Goal: Task Accomplishment & Management: Complete application form

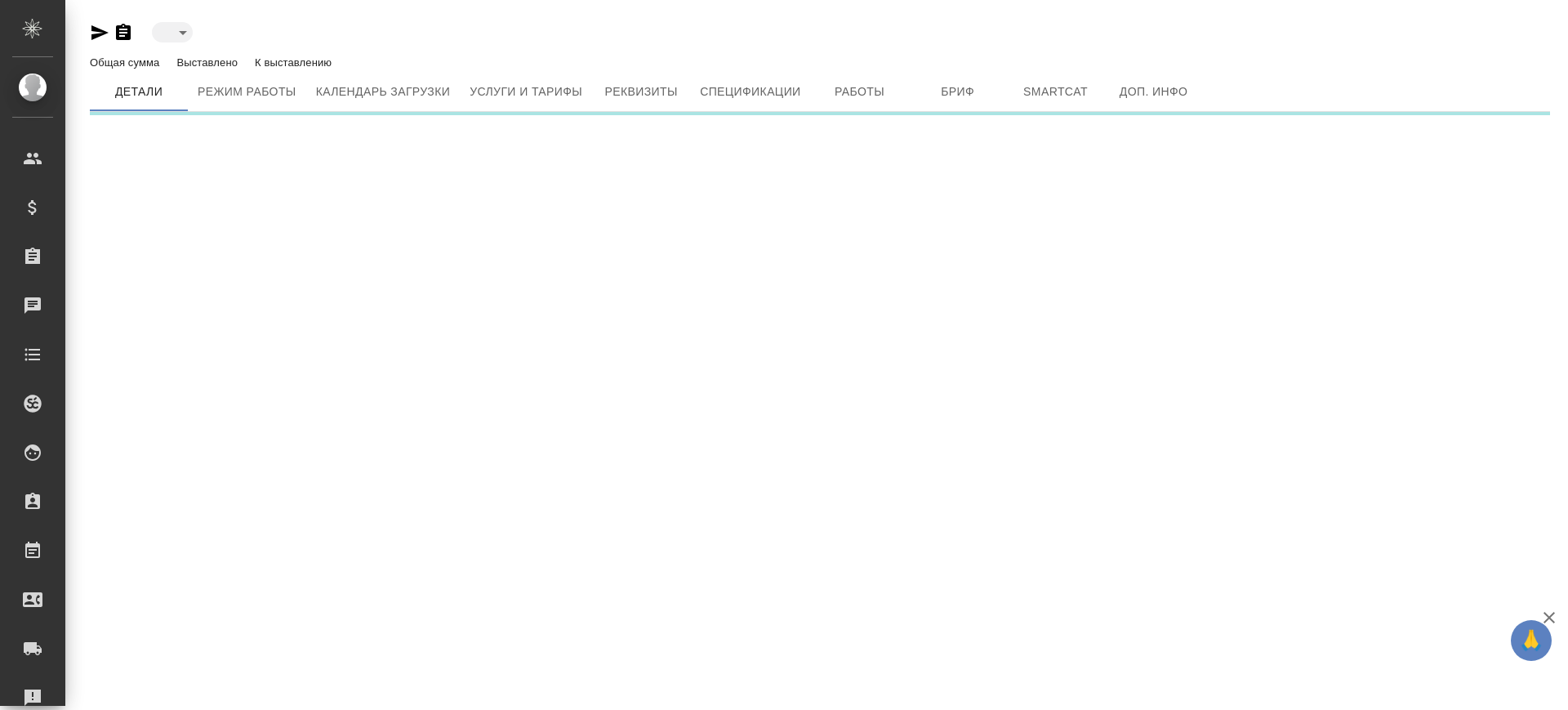
type input "inactive"
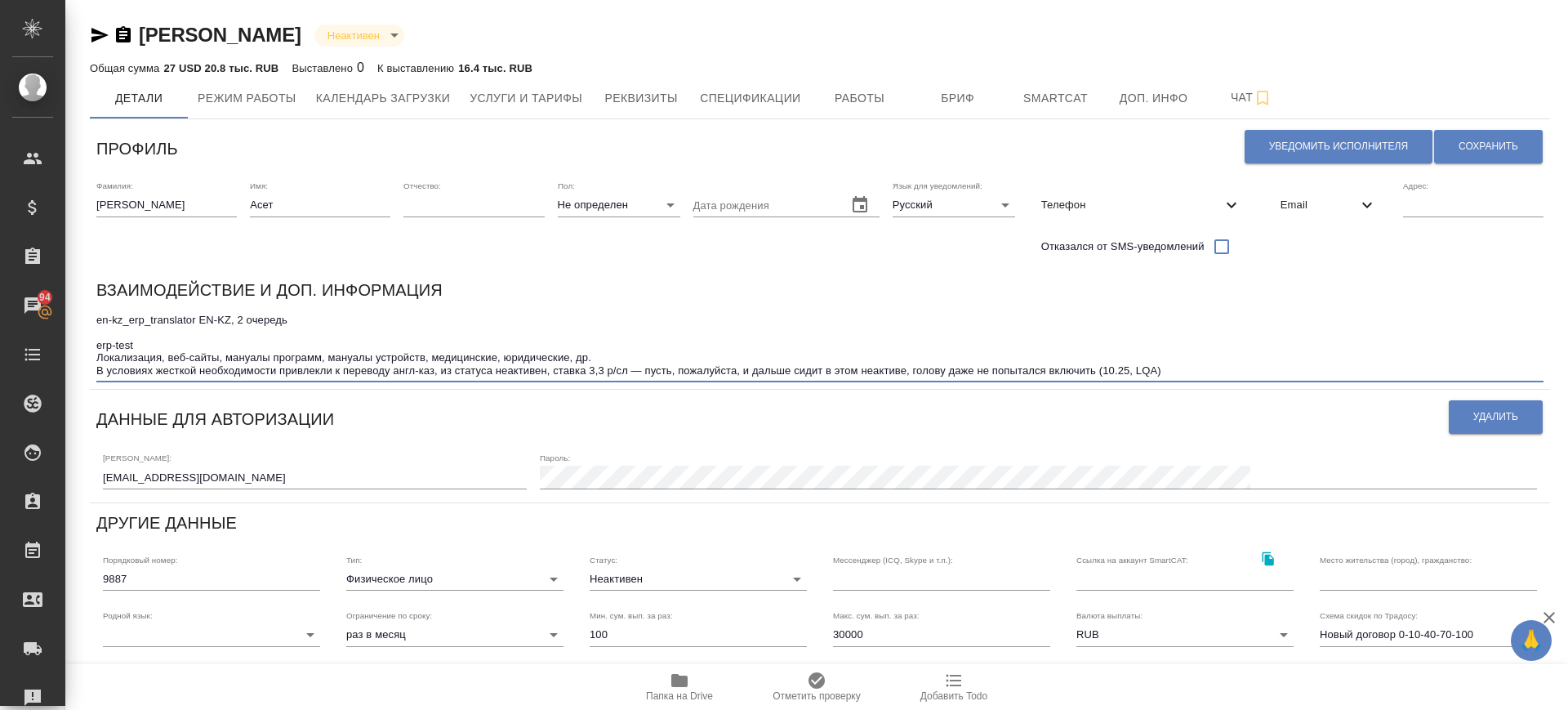
drag, startPoint x: 936, startPoint y: 354, endPoint x: 911, endPoint y: 352, distance: 25.1
click at [935, 354] on textarea "en-kz_erp_translator EN-KZ, 2 очередь erp-test Локализация, веб-сайты, мануалы …" at bounding box center [819, 345] width 1447 height 63
click at [937, 344] on textarea "en-kz_erp_translator EN-KZ, 2 очередь erp-test Локализация, веб-сайты, мануалы …" at bounding box center [819, 345] width 1447 height 63
drag, startPoint x: 1216, startPoint y: 339, endPoint x: 1162, endPoint y: 327, distance: 55.3
click at [1215, 339] on textarea "en-kz_erp_translator EN-KZ, 2 очередь erp-test Локализация, веб-сайты, мануалы …" at bounding box center [819, 345] width 1447 height 63
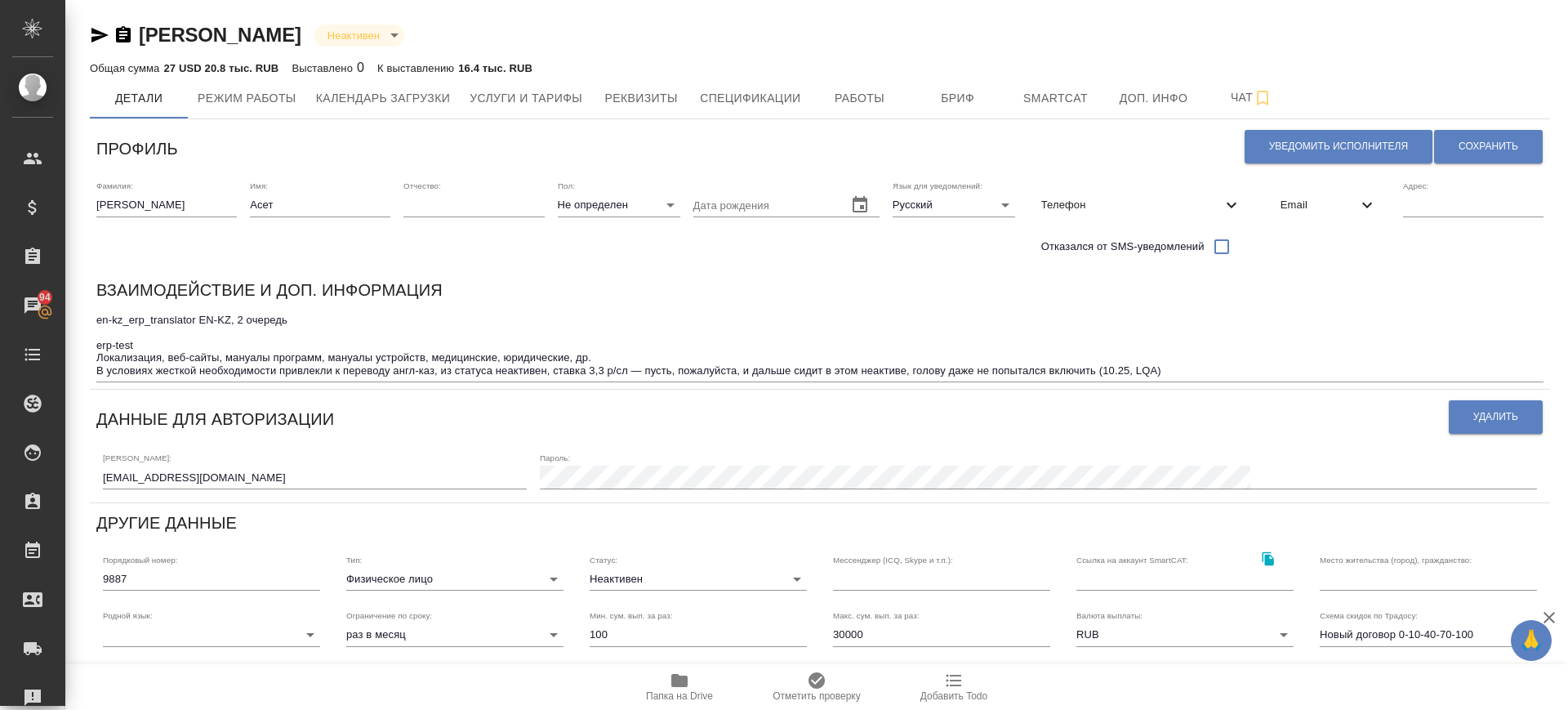
drag, startPoint x: 1164, startPoint y: 312, endPoint x: 1193, endPoint y: 294, distance: 34.1
click at [1172, 303] on div "Взаимодействие и доп. информация en-kz_erp_translator EN-KZ, 2 очередь erp-test…" at bounding box center [819, 329] width 1447 height 105
click at [1218, 357] on textarea "en-kz_erp_translator EN-KZ, 2 очередь erp-test Локализация, веб-сайты, мануалы …" at bounding box center [819, 345] width 1447 height 63
click at [1208, 347] on textarea "en-kz_erp_translator EN-KZ, 2 очередь erp-test Локализация, веб-сайты, мануалы …" at bounding box center [819, 345] width 1447 height 63
click at [1016, 386] on div "Взаимодействие и доп. информация en-kz_erp_translator EN-KZ, 2 очередь erp-test…" at bounding box center [820, 329] width 1460 height 118
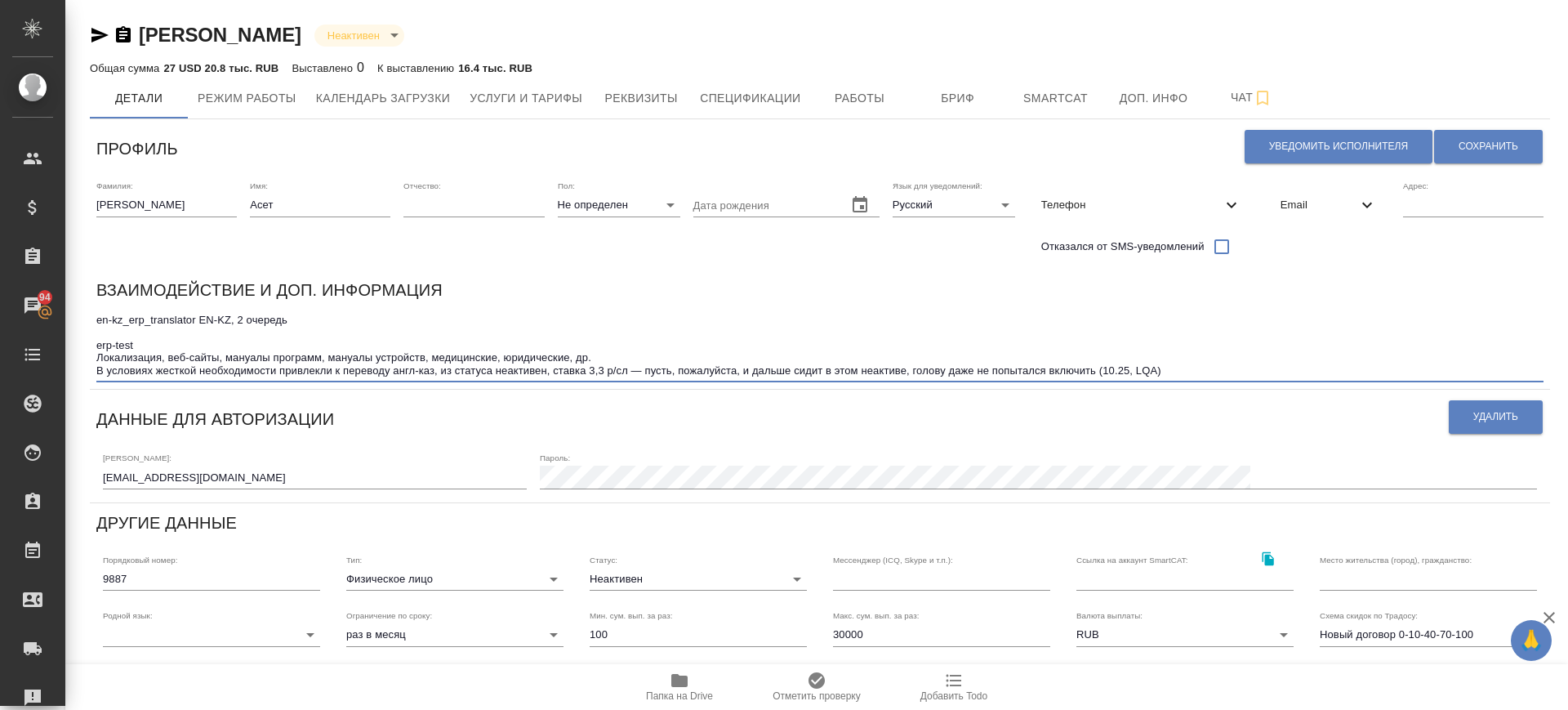
click at [1242, 335] on textarea "en-kz_erp_translator EN-KZ, 2 очередь erp-test Локализация, веб-сайты, мануалы …" at bounding box center [819, 345] width 1447 height 63
click at [217, 355] on textarea "en-kz_erp_translator EN-KZ, 2 очередь erp-test Локализация, веб-сайты, мануалы …" at bounding box center [819, 345] width 1447 height 63
click at [1172, 357] on textarea "en-kz_erp_translator EN-KZ, 2 очередь erp-test Локализация, веб-сайты, мануалы …" at bounding box center [819, 345] width 1447 height 63
click at [1162, 344] on textarea "en-kz_erp_translator EN-KZ, 2 очередь erp-test Локализация, веб-сайты, мануалы …" at bounding box center [819, 345] width 1447 height 63
click at [1169, 365] on textarea "en-kz_erp_translator EN-KZ, 2 очередь erp-test Локализация, веб-сайты, мануалы …" at bounding box center [819, 345] width 1447 height 63
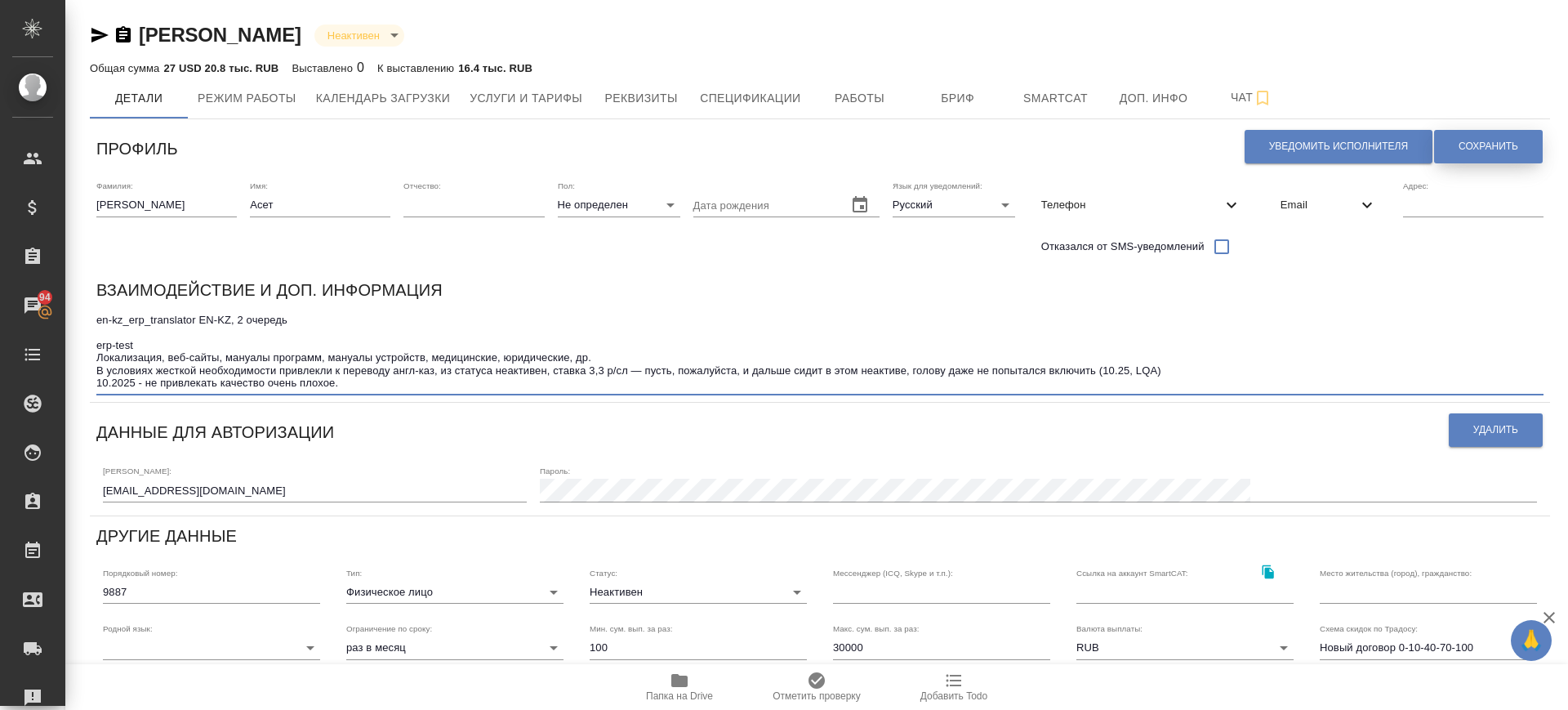
type textarea "en-kz_erp_translator EN-KZ, 2 очередь erp-test Локализация, веб-сайты, мануалы …"
click at [1471, 154] on button "Сохранить" at bounding box center [1488, 147] width 109 height 34
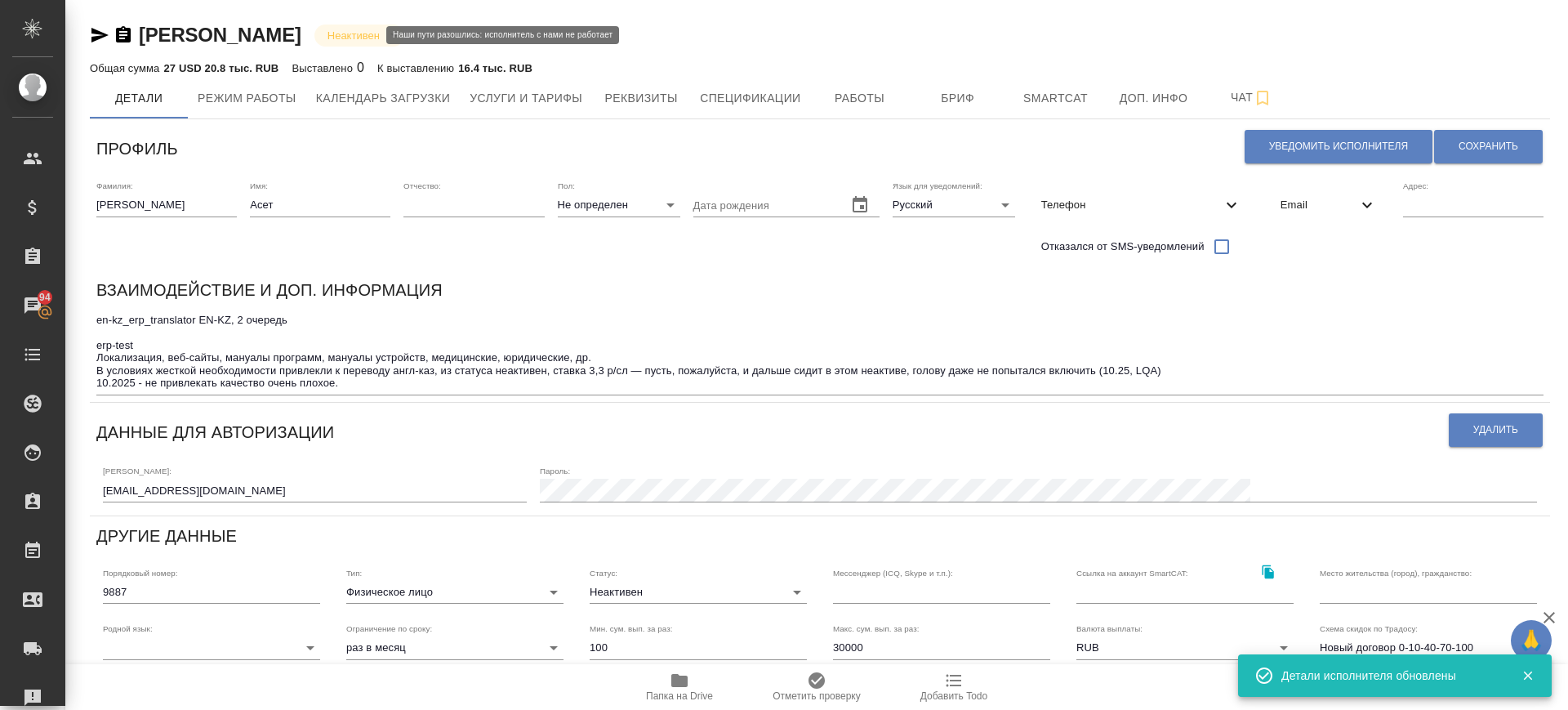
click at [360, 30] on body "🙏 .cls-1 fill:#fff; AWATERA Саглам Виктория v.saglam Клиенты Спецификации Заказ…" at bounding box center [784, 355] width 1568 height 710
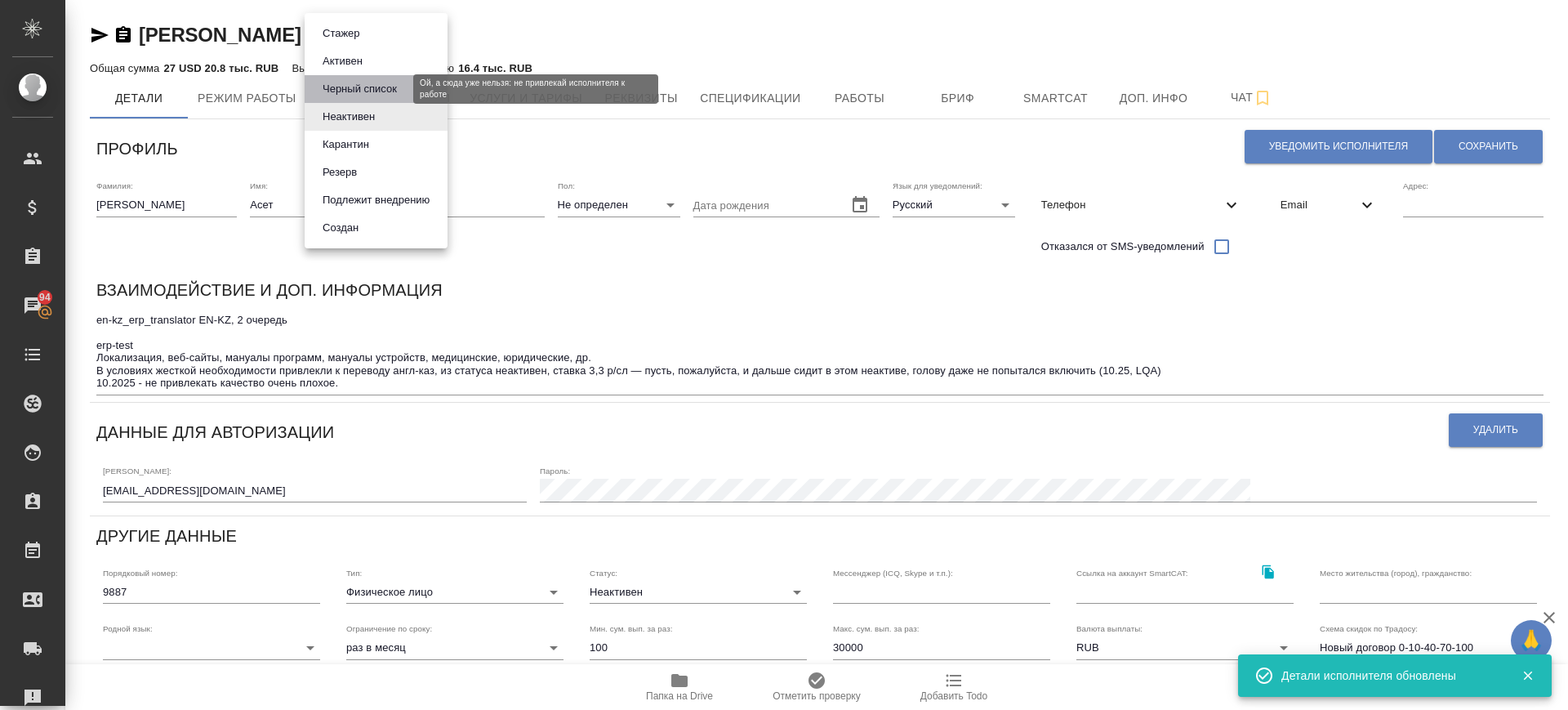
click at [372, 85] on button "Черный список" at bounding box center [359, 89] width 84 height 18
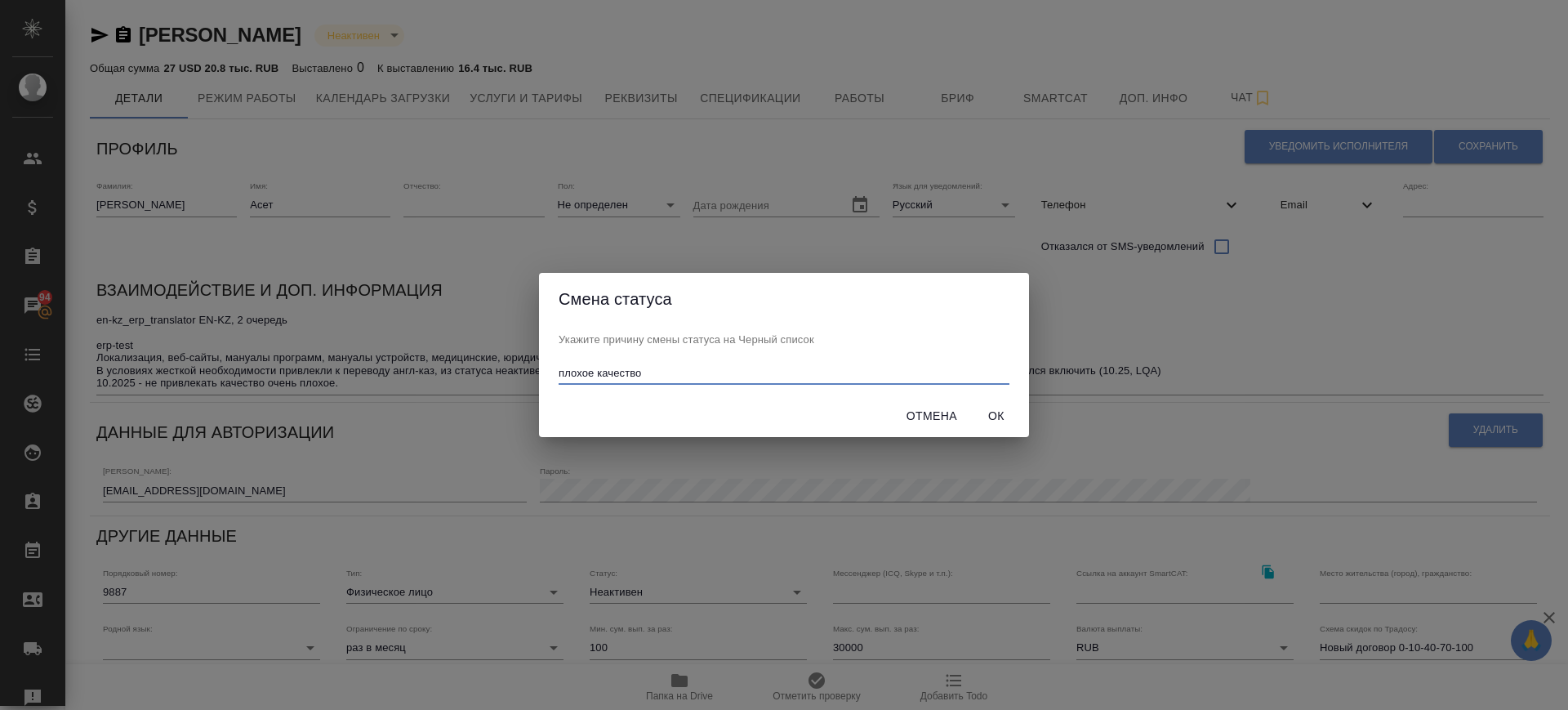
type input "плохое качество"
click at [1002, 413] on span "Ок" at bounding box center [996, 416] width 39 height 20
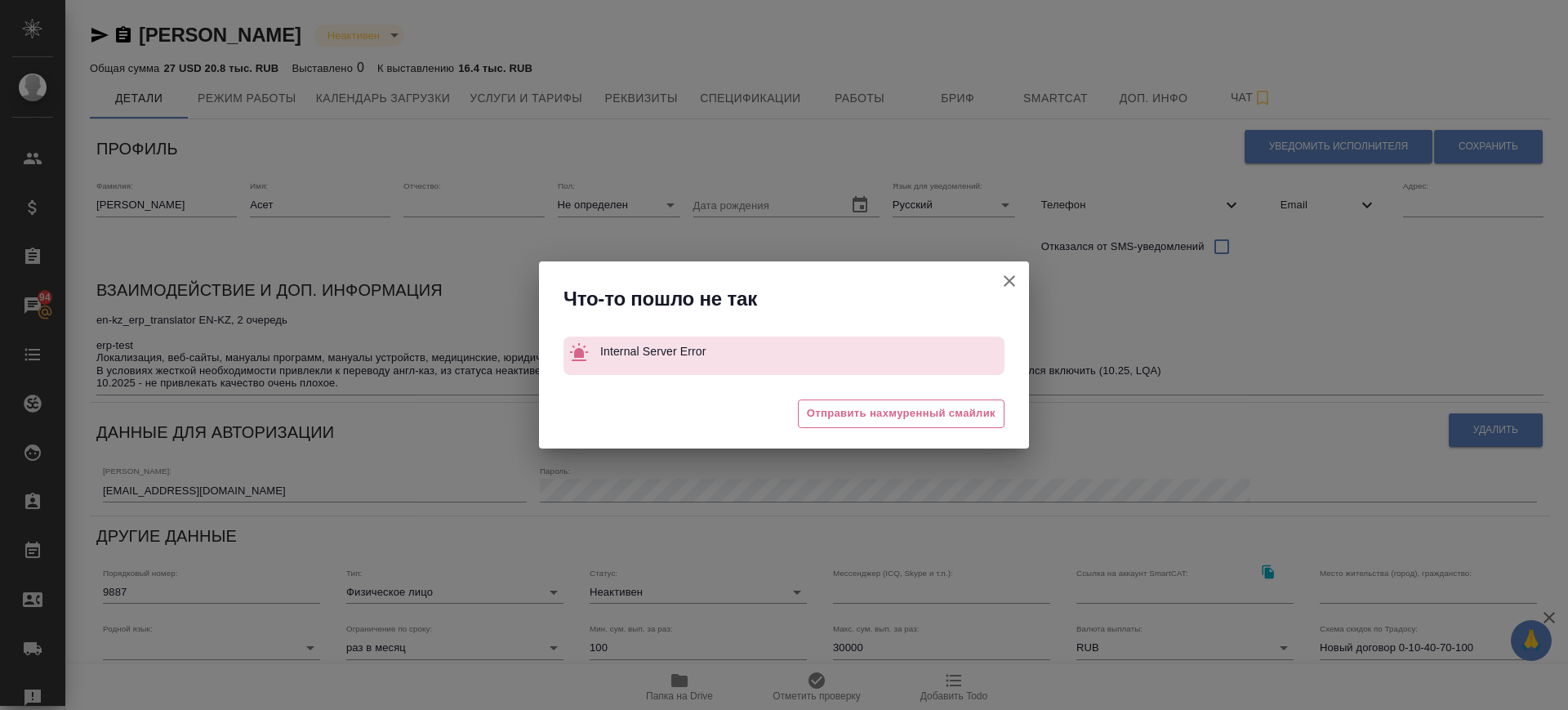
click at [1010, 276] on icon "button" at bounding box center [1009, 281] width 20 height 20
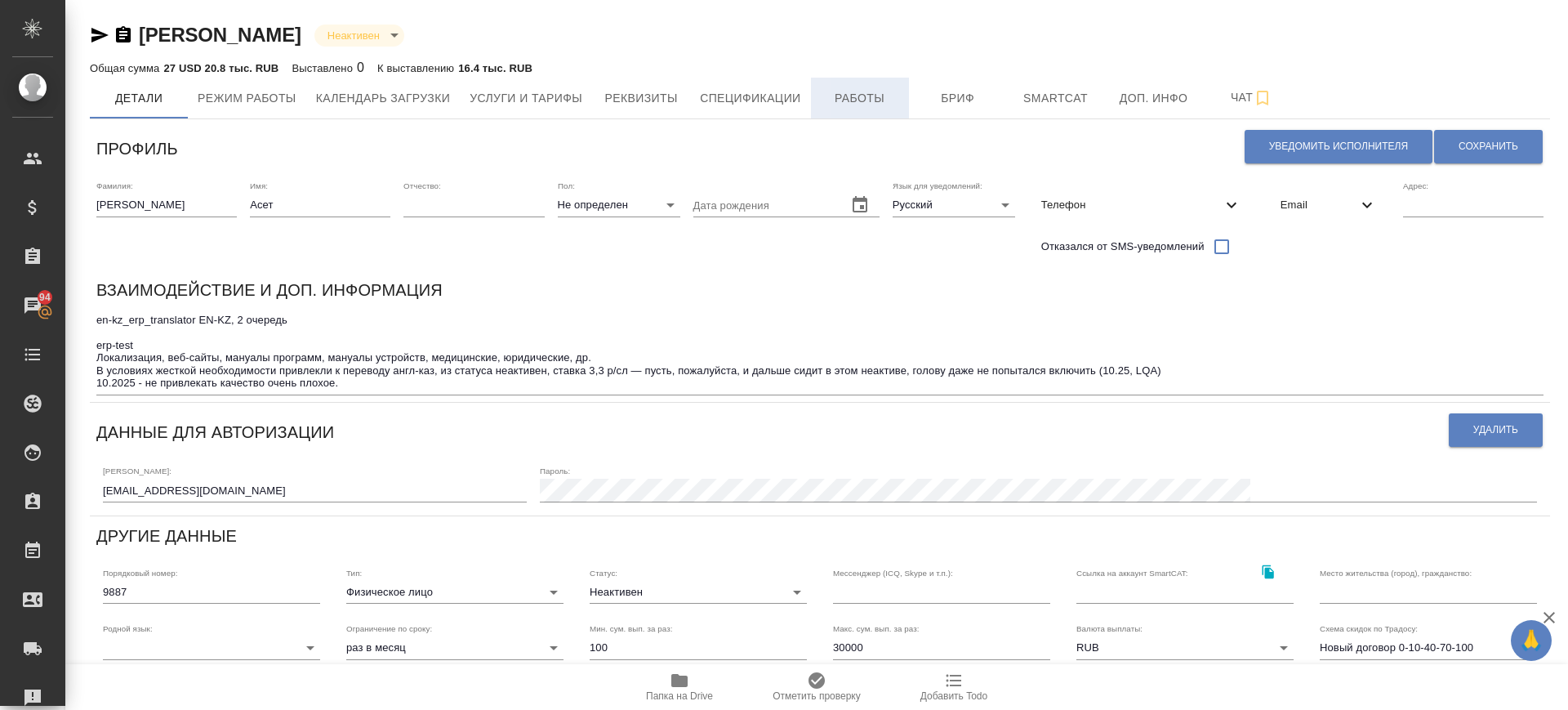
click at [866, 95] on span "Работы" at bounding box center [860, 98] width 78 height 20
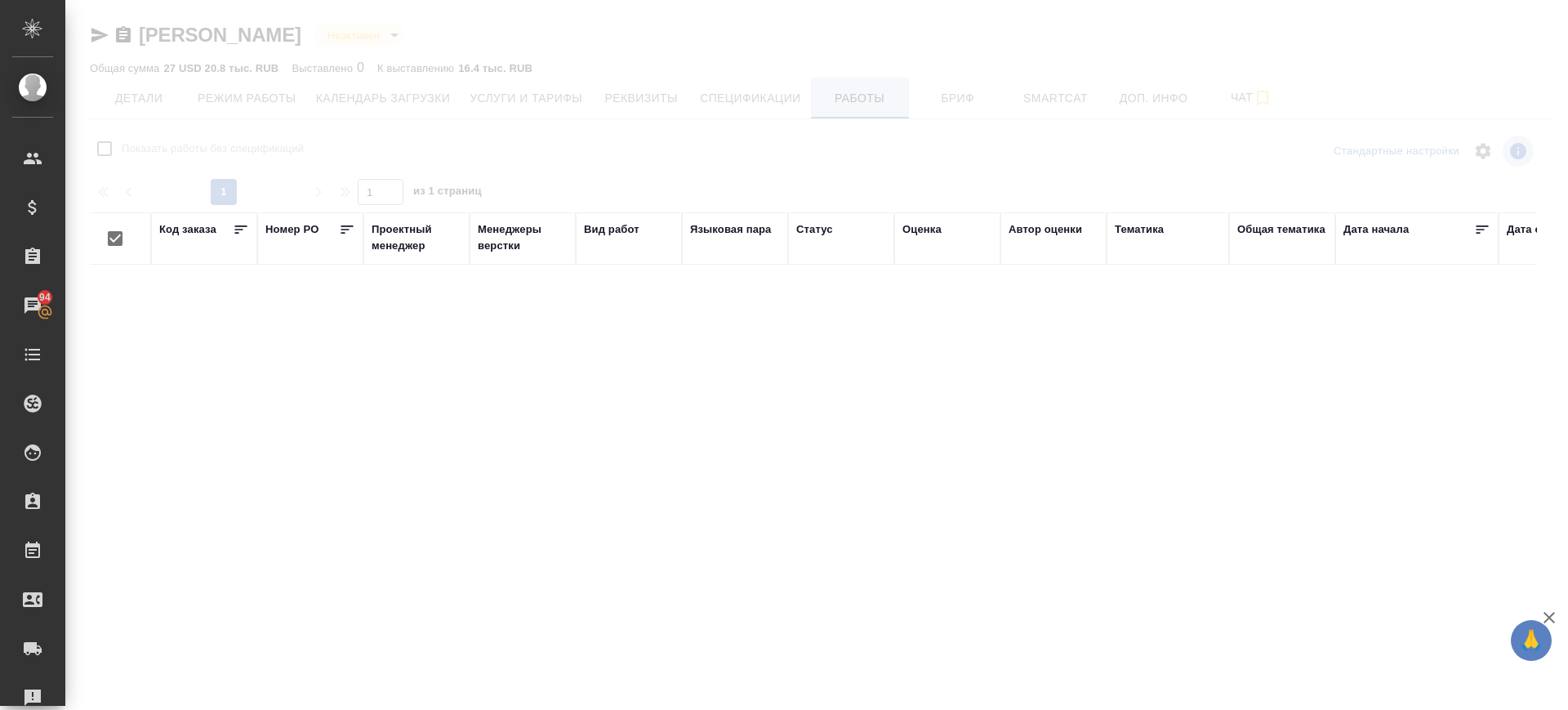
checkbox input "false"
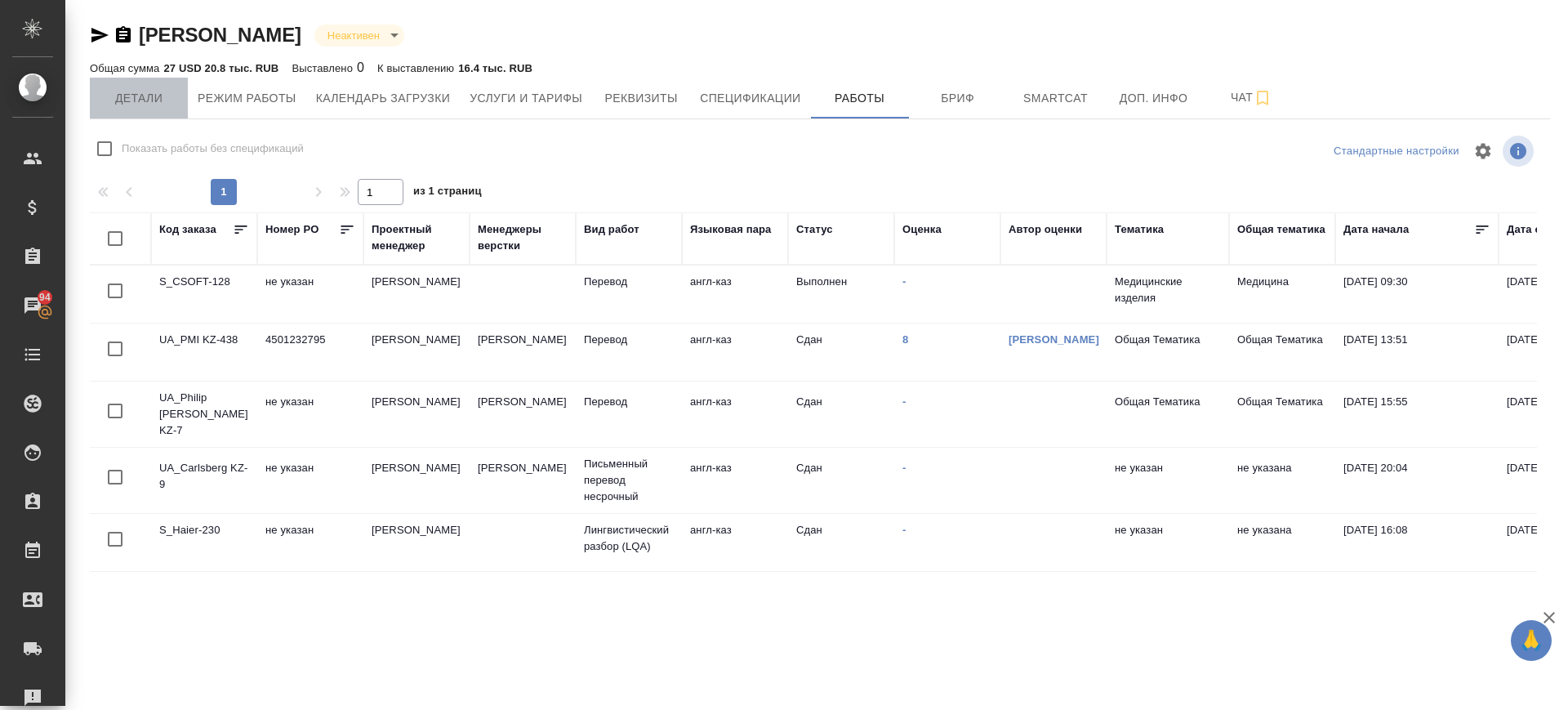
click at [136, 95] on span "Детали" at bounding box center [139, 98] width 78 height 20
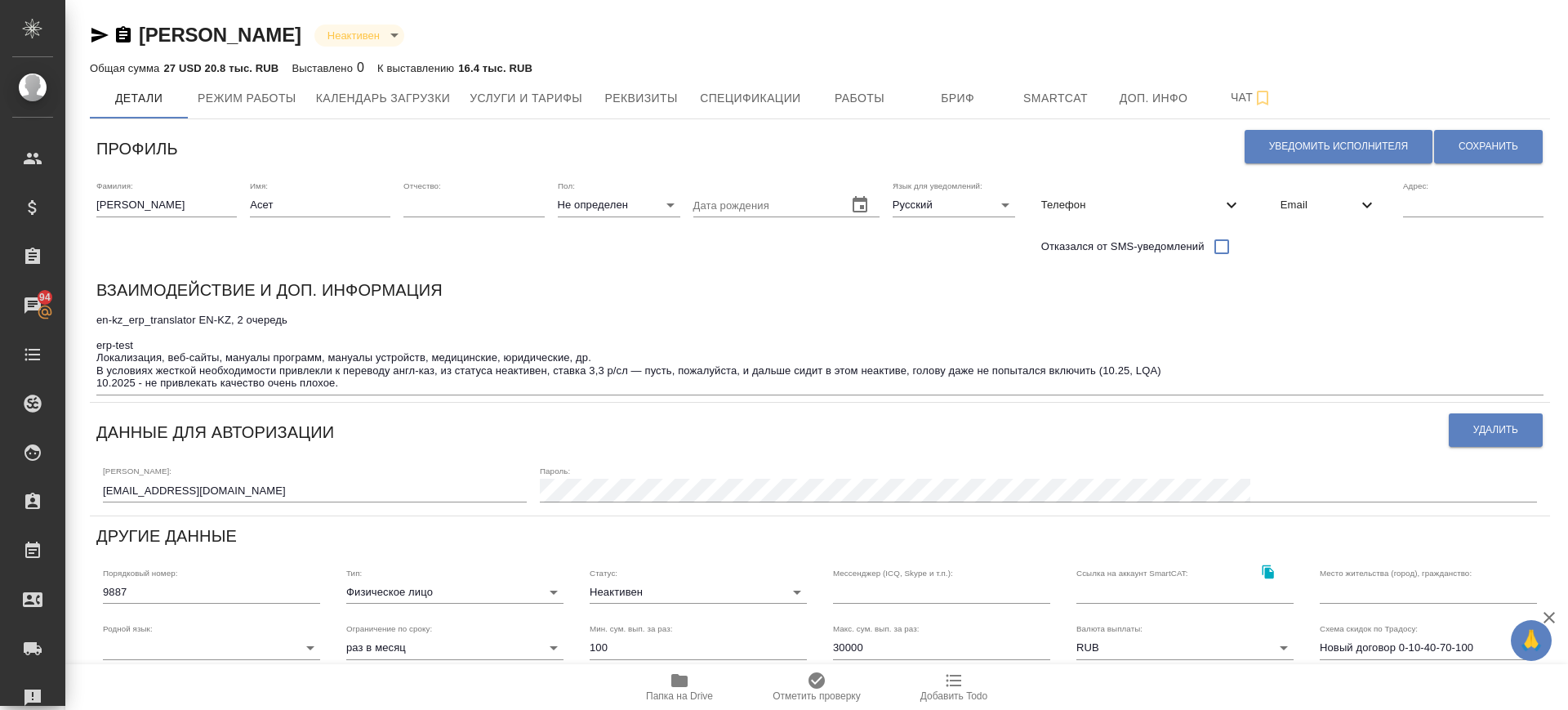
click at [468, 370] on textarea "en-kz_erp_translator EN-KZ, 2 очередь erp-test Локализация, веб-сайты, мануалы …" at bounding box center [819, 351] width 1447 height 76
click at [438, 373] on textarea "en-kz_erp_translator EN-KZ, 2 очередь erp-test Локализация, веб-сайты, мануалы …" at bounding box center [819, 351] width 1447 height 76
click at [344, 390] on div "en-kz_erp_translator EN-KZ, 2 очередь erp-test Локализация, веб-сайты, мануалы …" at bounding box center [819, 351] width 1447 height 86
type textarea "en-kz_erp_translator EN-KZ, 2 очередь erp-test Локализация, веб-сайты, мануалы …"
click at [1460, 149] on span "Сохранить" at bounding box center [1488, 147] width 60 height 14
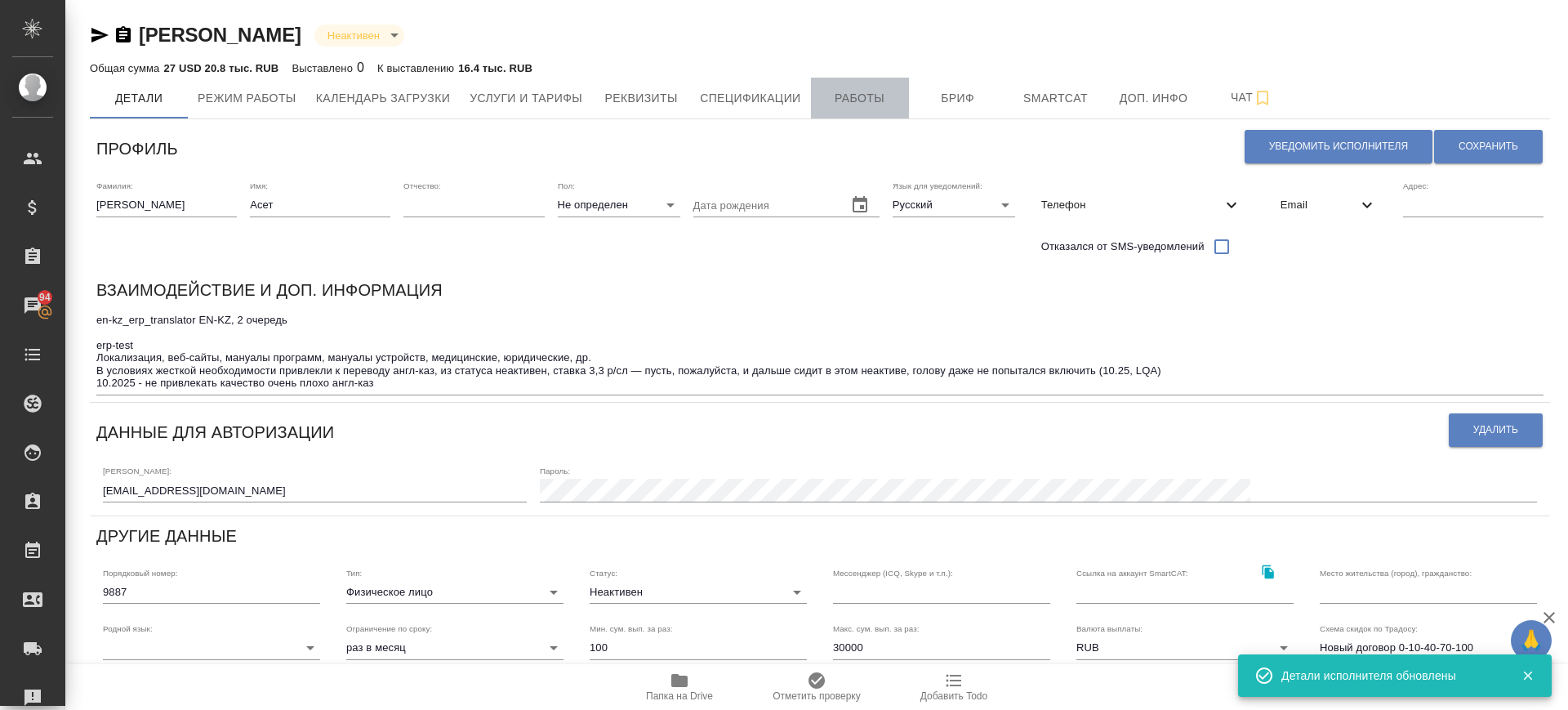
click at [871, 88] on span "Работы" at bounding box center [860, 98] width 78 height 20
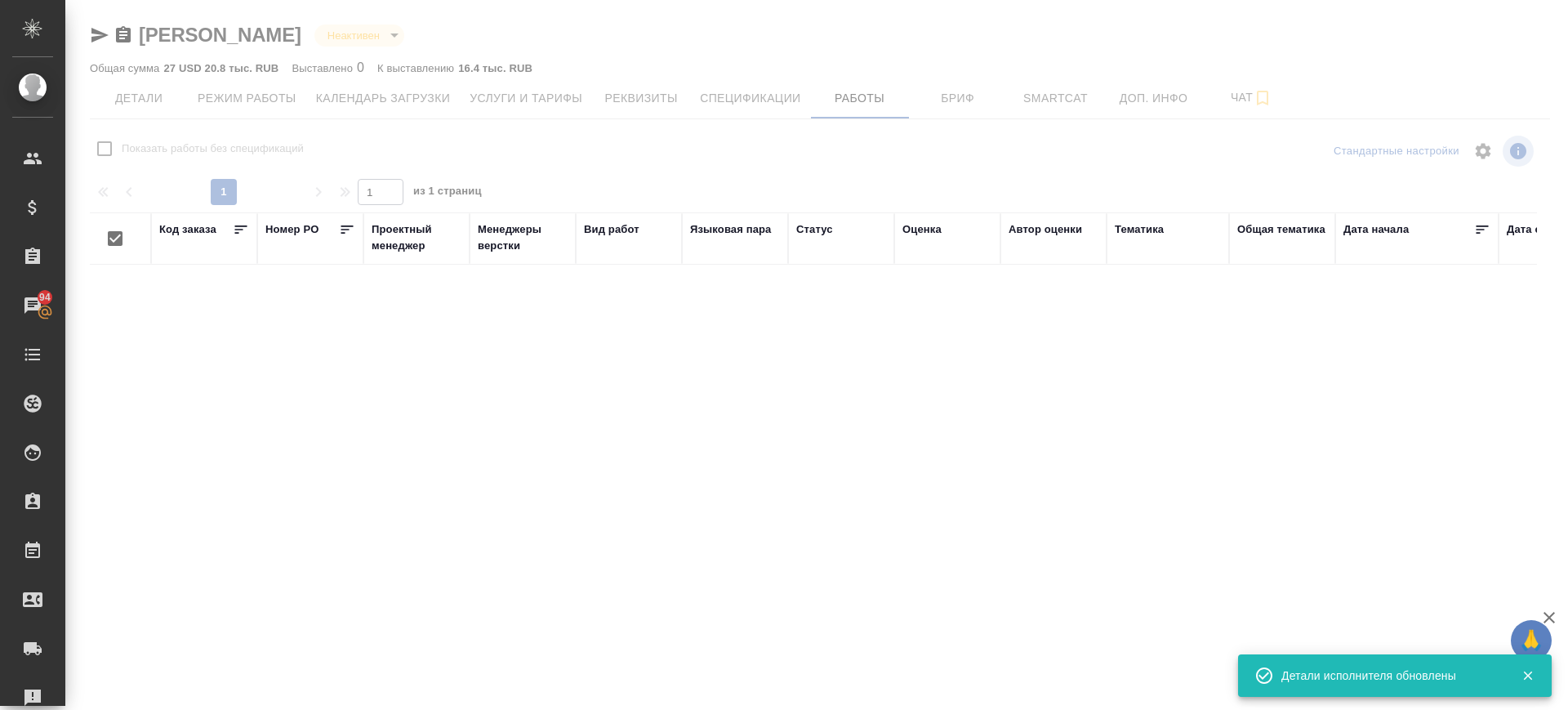
checkbox input "false"
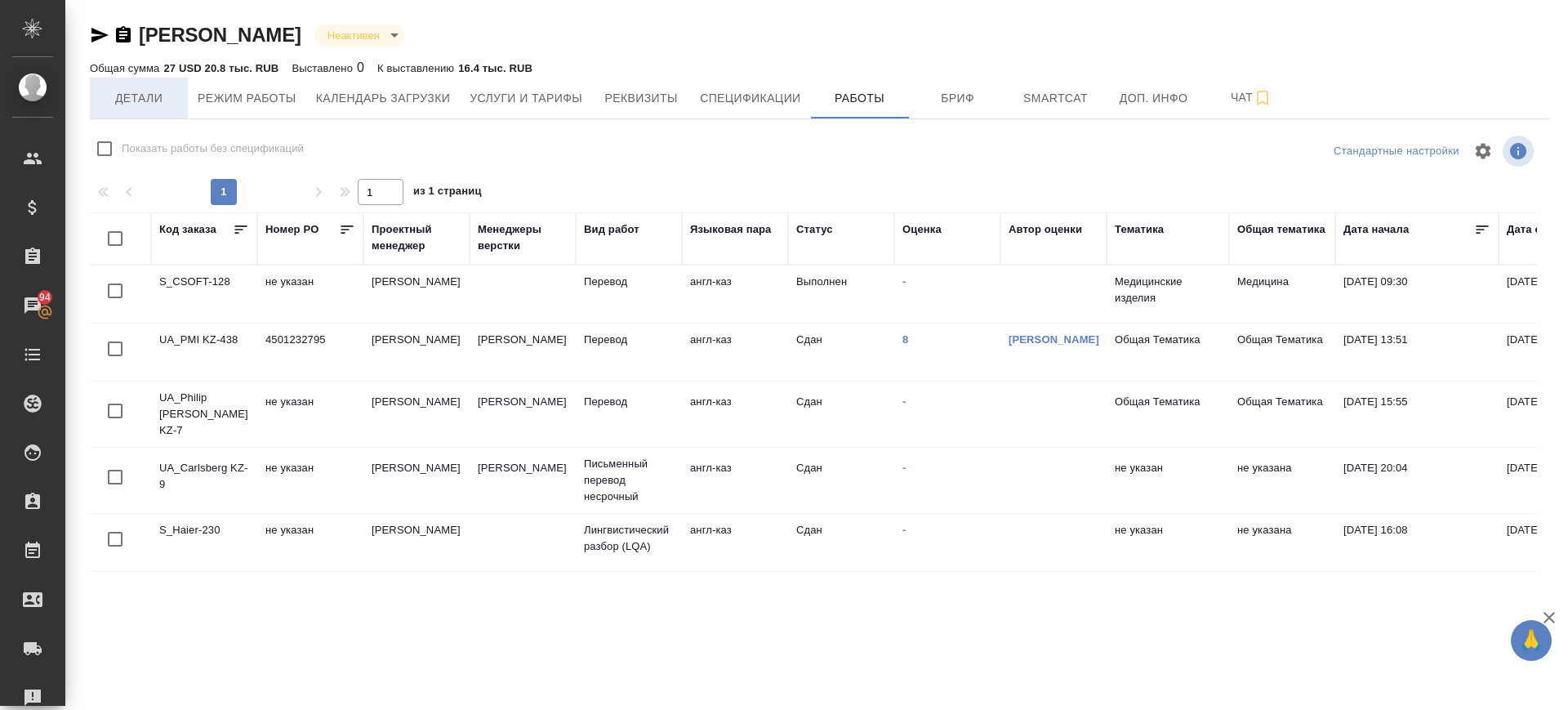
click at [139, 81] on button "Детали" at bounding box center [139, 98] width 98 height 41
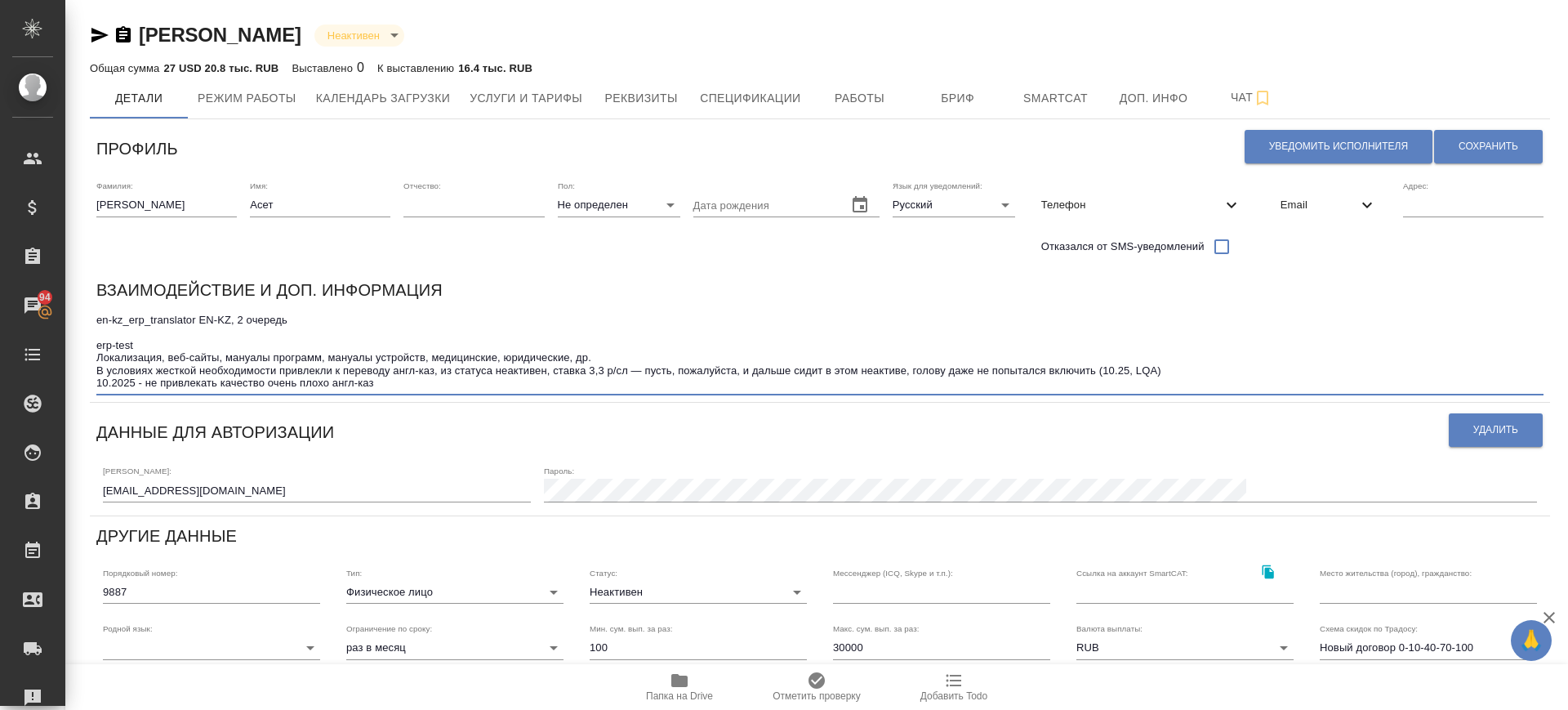
drag, startPoint x: 157, startPoint y: 362, endPoint x: 806, endPoint y: 355, distance: 649.0
click at [806, 355] on textarea "en-kz_erp_translator EN-KZ, 2 очередь erp-test Локализация, веб-сайты, мануалы …" at bounding box center [819, 351] width 1447 height 76
click at [1105, 384] on textarea "en-kz_erp_translator EN-KZ, 2 очередь erp-test Локализация, веб-сайты, мануалы …" at bounding box center [819, 351] width 1447 height 76
click at [1023, 363] on textarea "en-kz_erp_translator EN-KZ, 2 очередь erp-test Локализация, веб-сайты, мануалы …" at bounding box center [819, 351] width 1447 height 76
drag, startPoint x: 426, startPoint y: 379, endPoint x: 229, endPoint y: 393, distance: 197.5
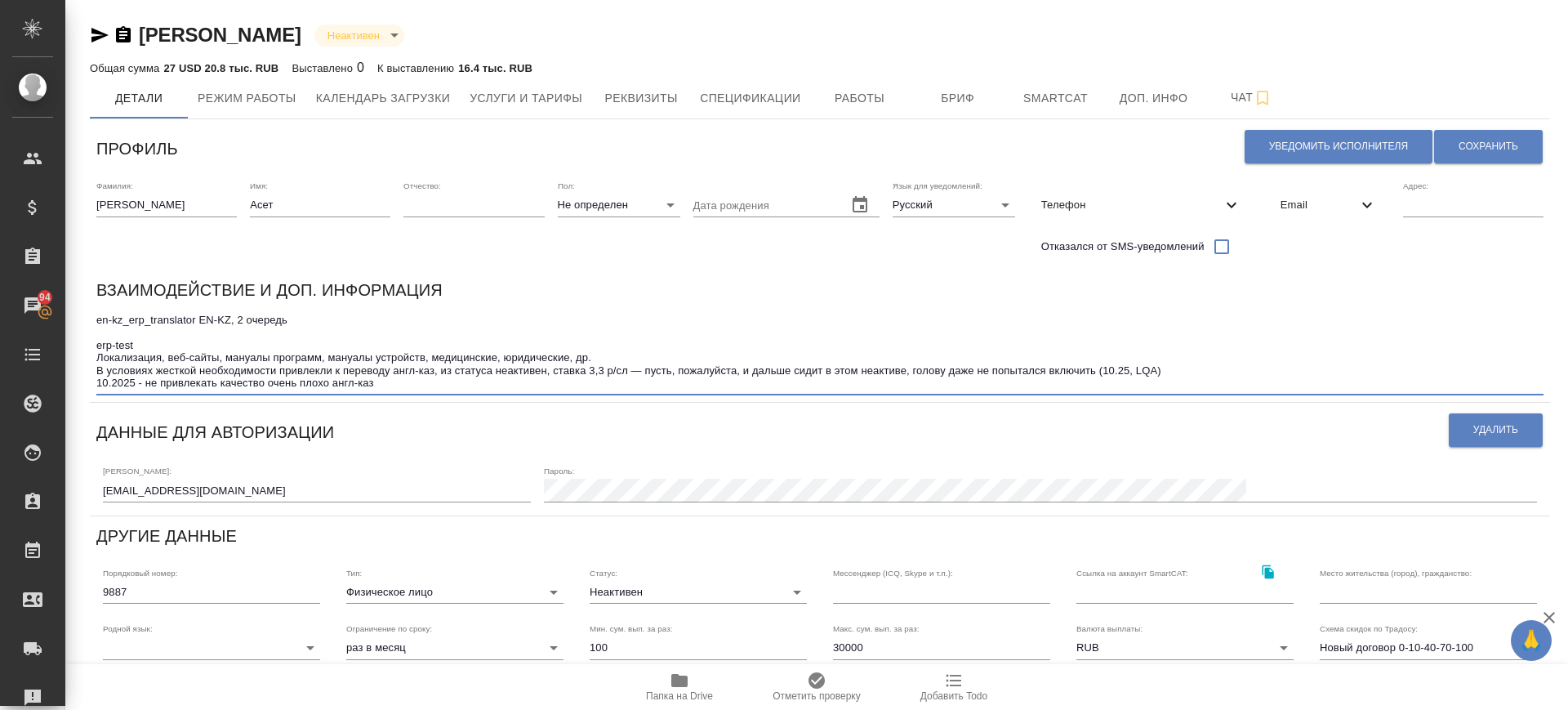
click at [229, 393] on div "en-kz_erp_translator EN-KZ, 2 очередь erp-test Локализация, веб-сайты, мануалы …" at bounding box center [819, 351] width 1447 height 86
drag, startPoint x: 148, startPoint y: 384, endPoint x: 94, endPoint y: 382, distance: 54.0
click at [94, 382] on div "Взаимодействие и доп. информация en-kz_erp_translator EN-KZ, 2 очередь erp-test…" at bounding box center [820, 336] width 1460 height 132
type textarea "en-kz_erp_translator EN-KZ, 2 очередь erp-test Локализация, веб-сайты, мануалы …"
drag, startPoint x: 1483, startPoint y: 153, endPoint x: 1476, endPoint y: 142, distance: 13.0
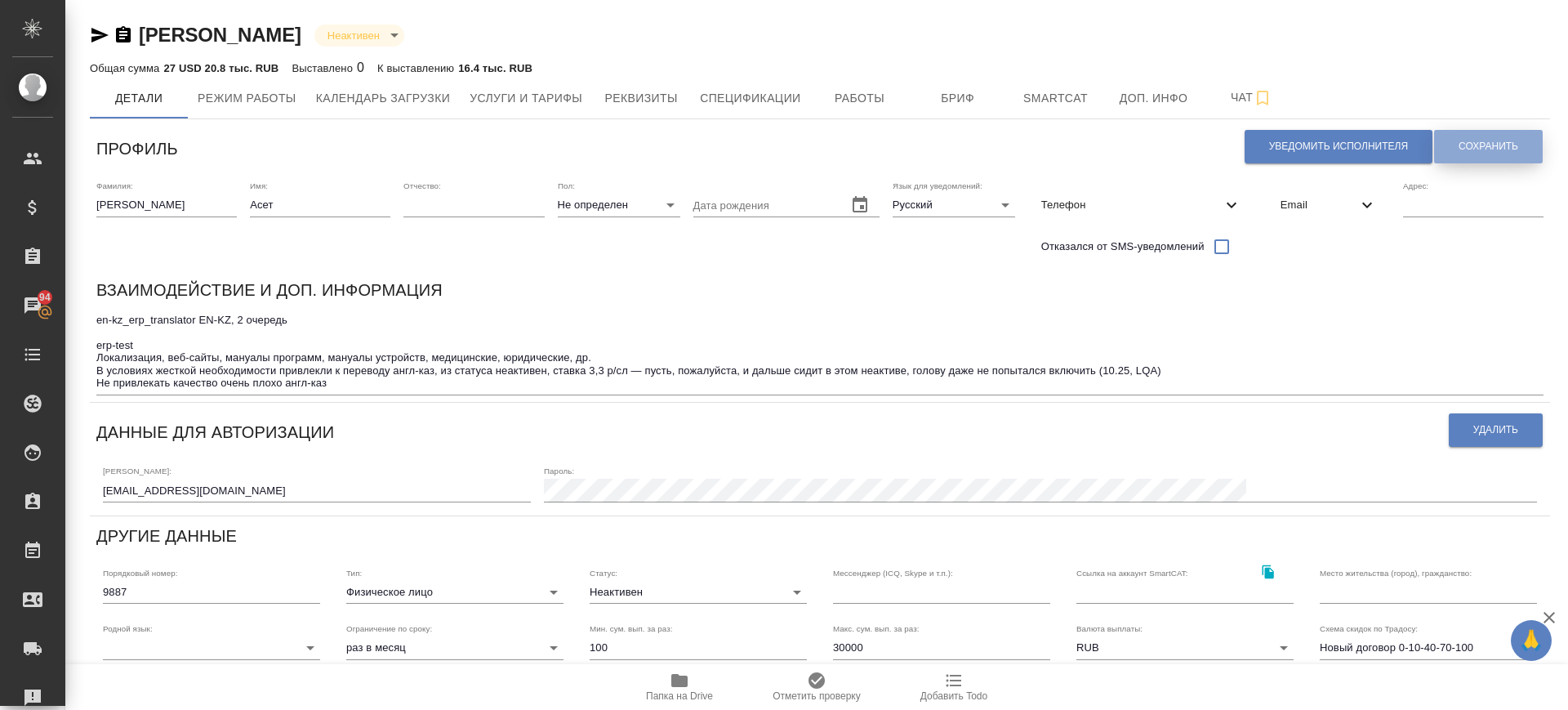
click at [1482, 150] on span "Сохранить" at bounding box center [1488, 147] width 60 height 14
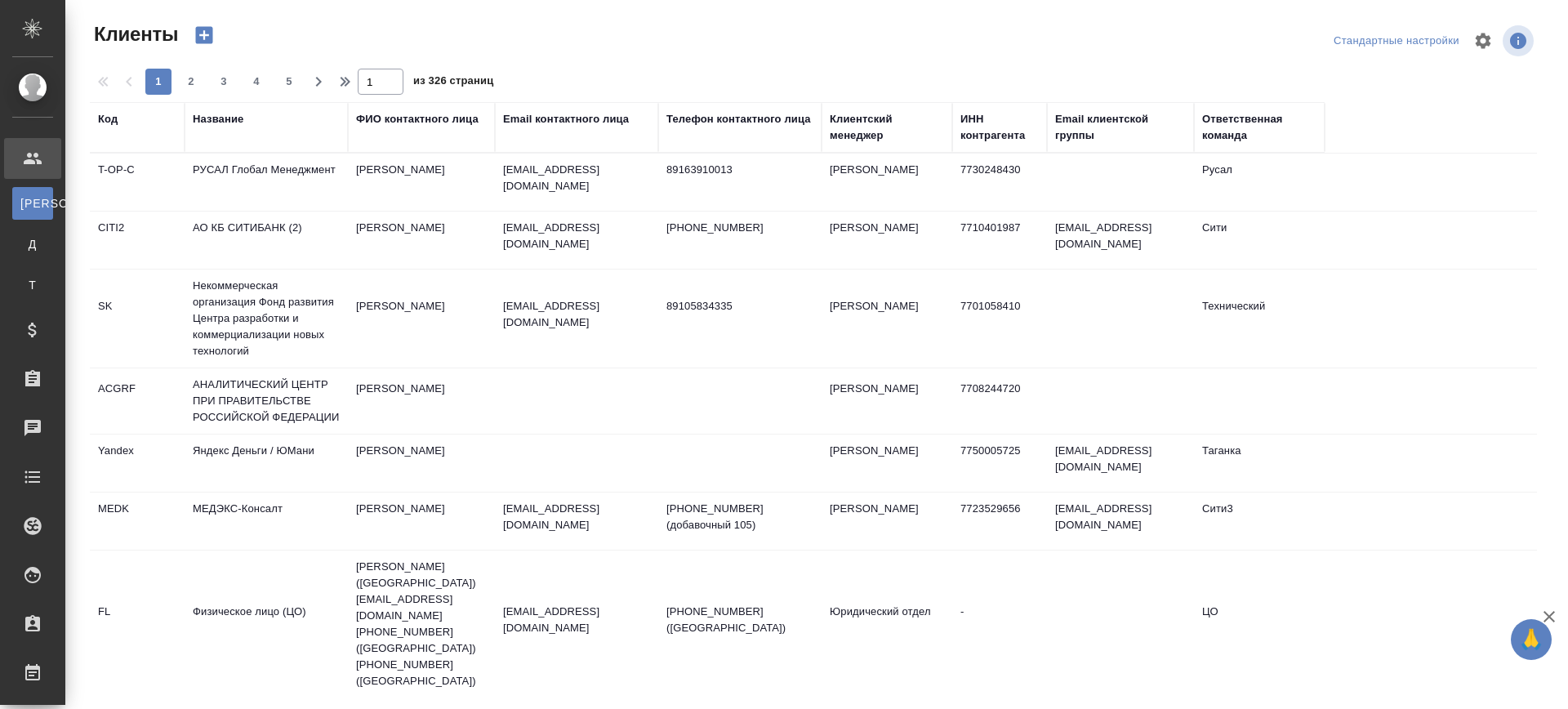
select select "RU"
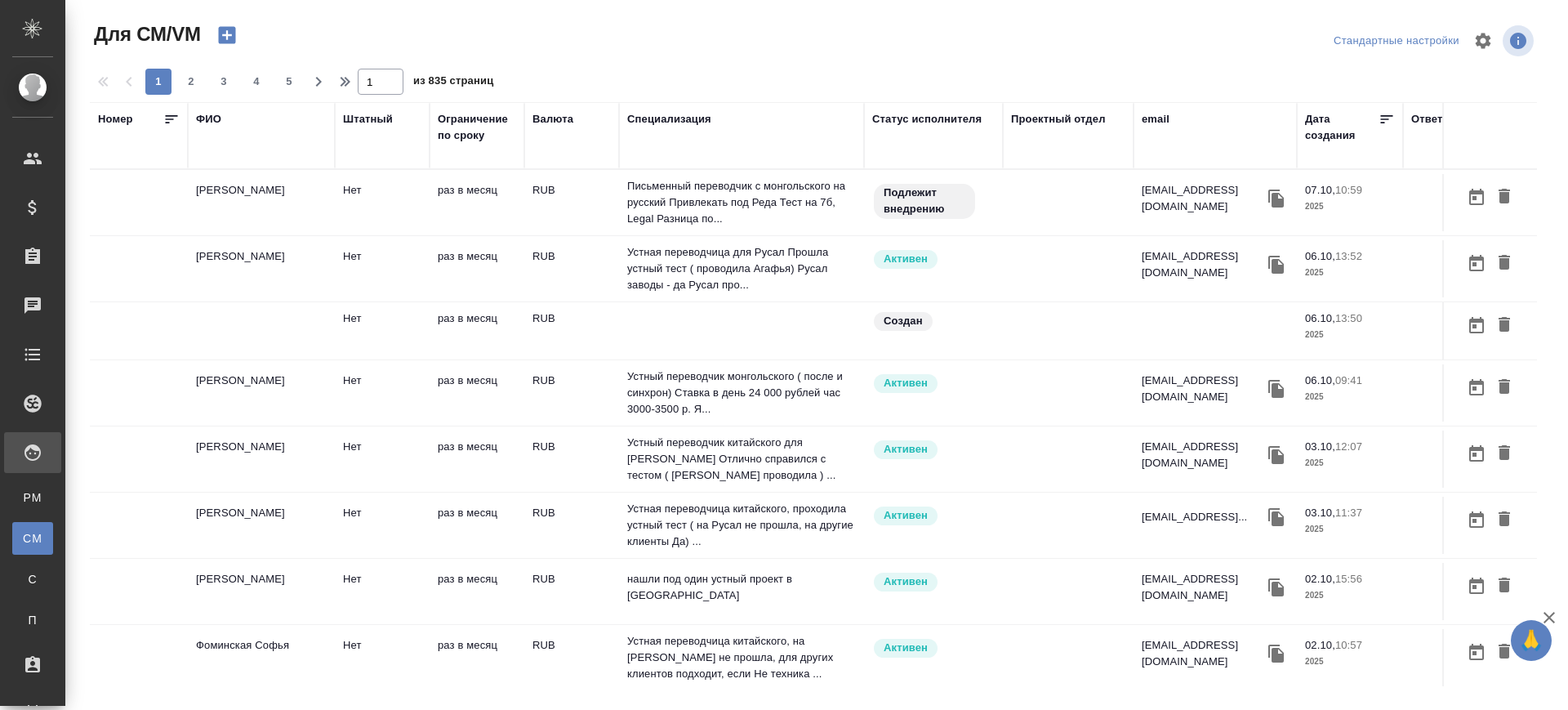
drag, startPoint x: 1165, startPoint y: 122, endPoint x: 1169, endPoint y: 160, distance: 38.2
click at [1165, 122] on div "email" at bounding box center [1155, 119] width 28 height 16
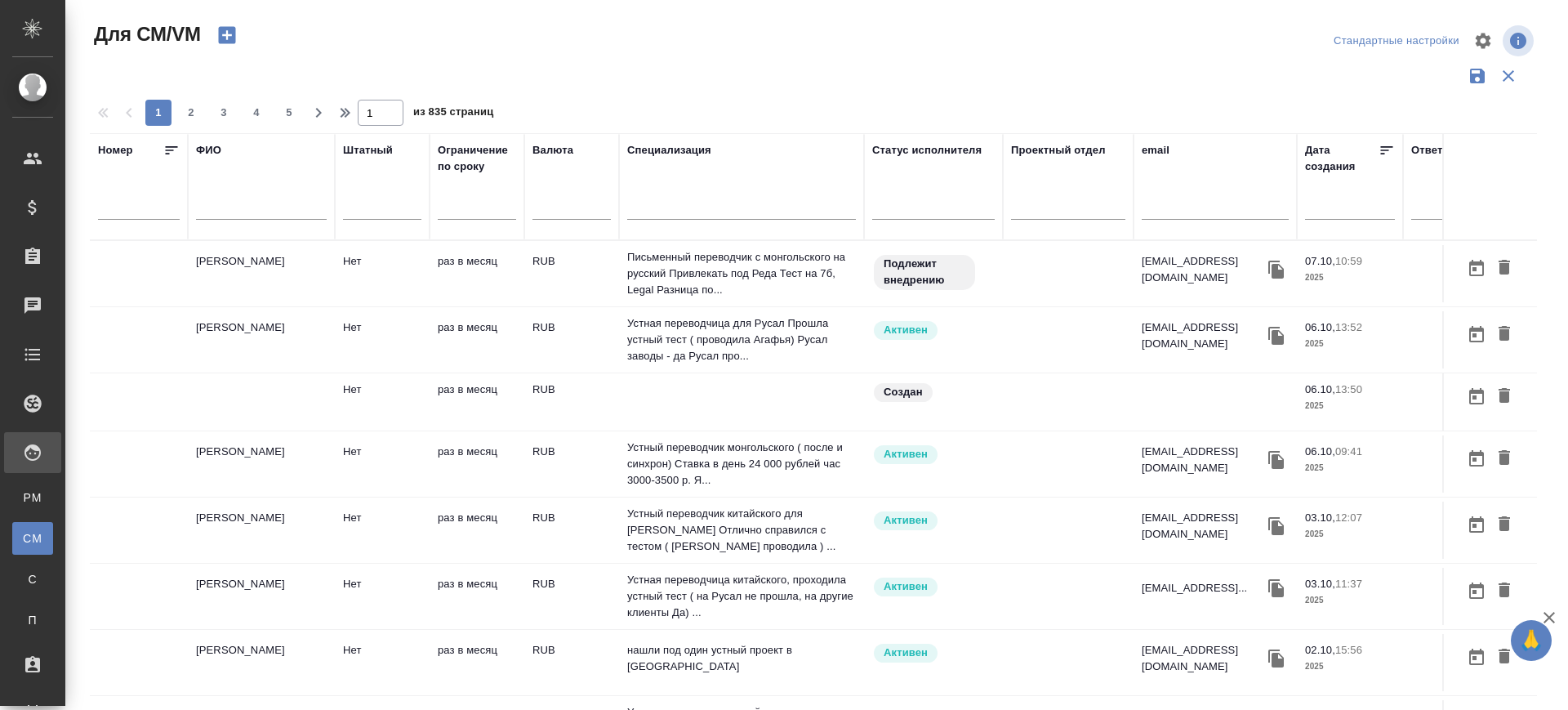
click at [1170, 213] on input "text" at bounding box center [1215, 209] width 147 height 20
type input "и"
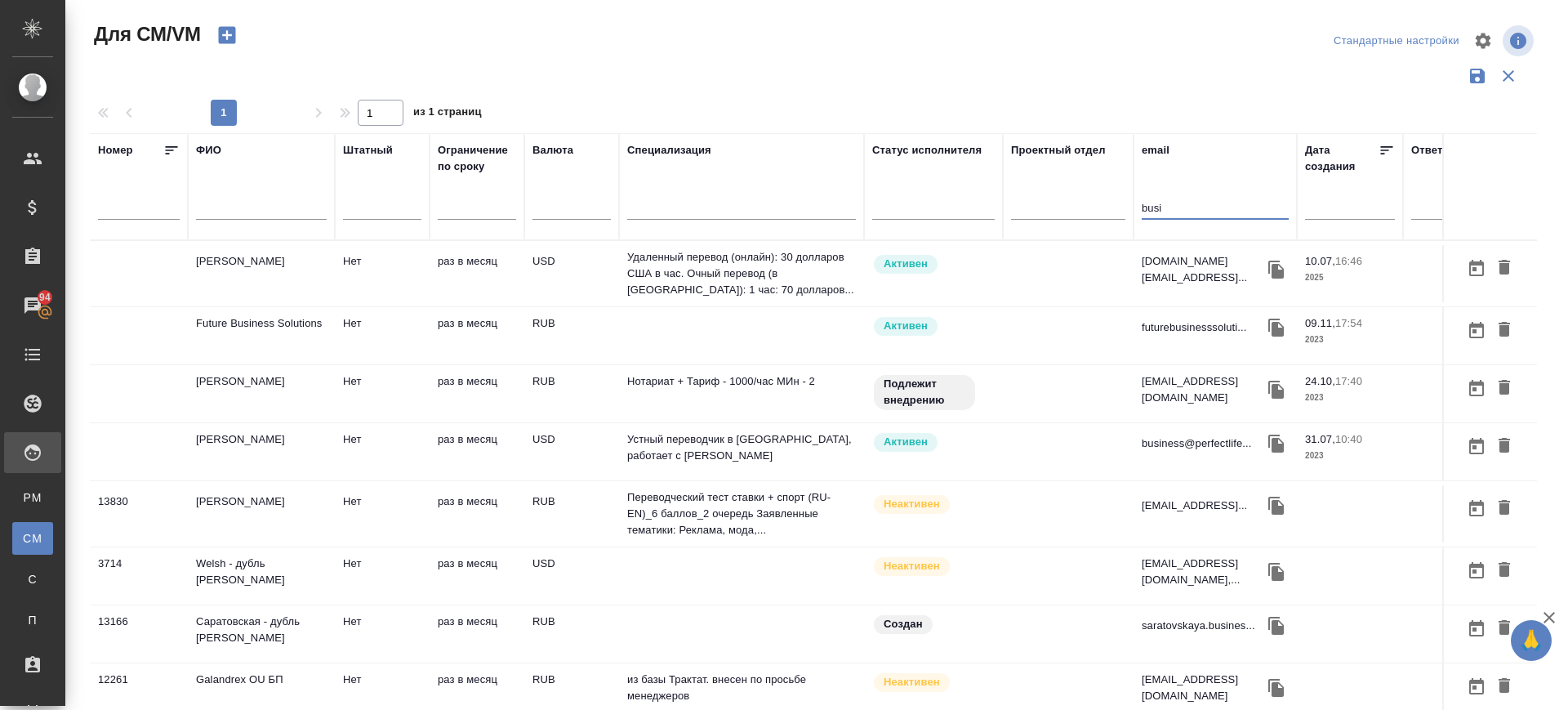
type input "busi"
click at [235, 262] on td "Рахматова Мария" at bounding box center [261, 273] width 147 height 57
click at [235, 262] on td "Рахматова Мария" at bounding box center [261, 273] width 147 height 57
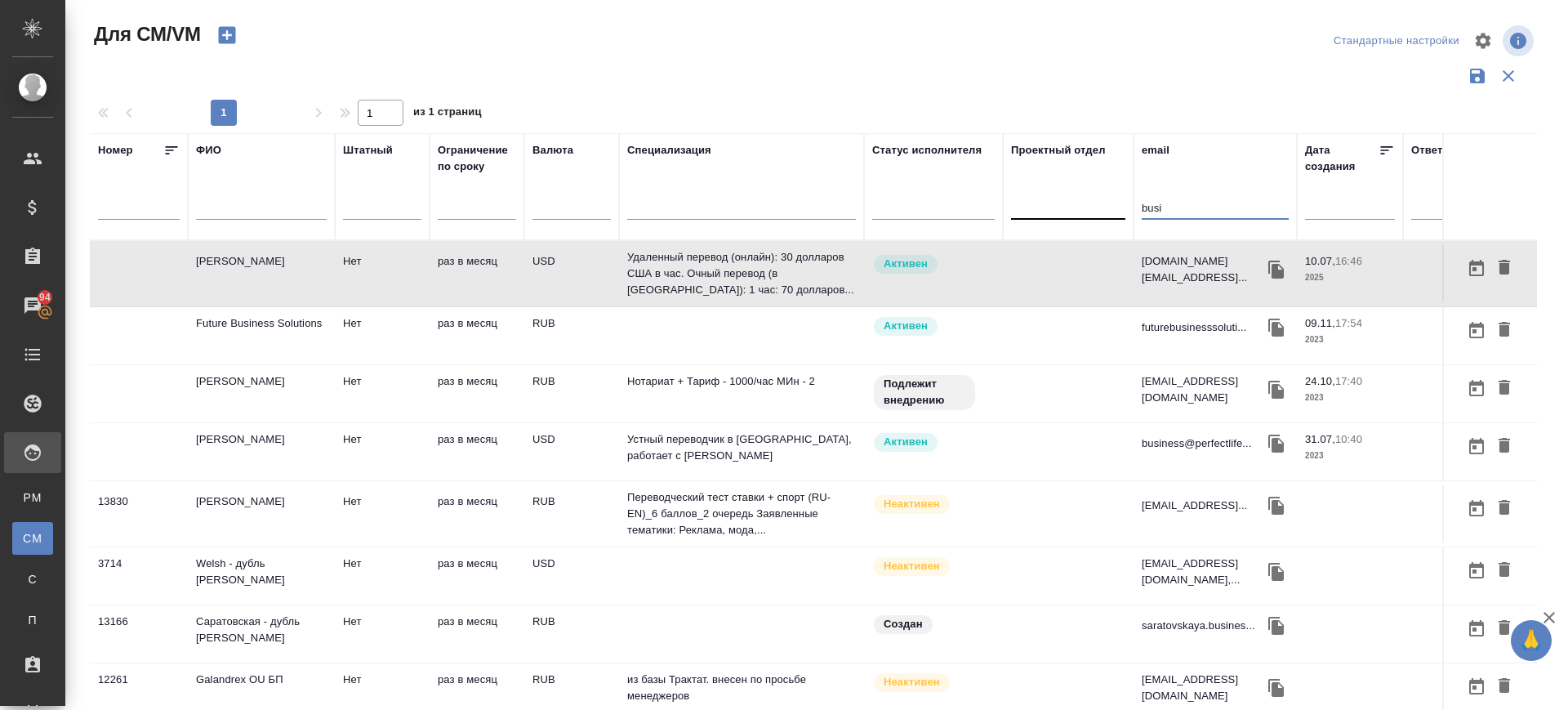
drag, startPoint x: 1171, startPoint y: 209, endPoint x: 1124, endPoint y: 213, distance: 47.2
click at [1124, 213] on tr "Номер ФИО Штатный Ограничение по сроку Валюта Специализация Статус исполнителя …" at bounding box center [961, 187] width 1744 height 107
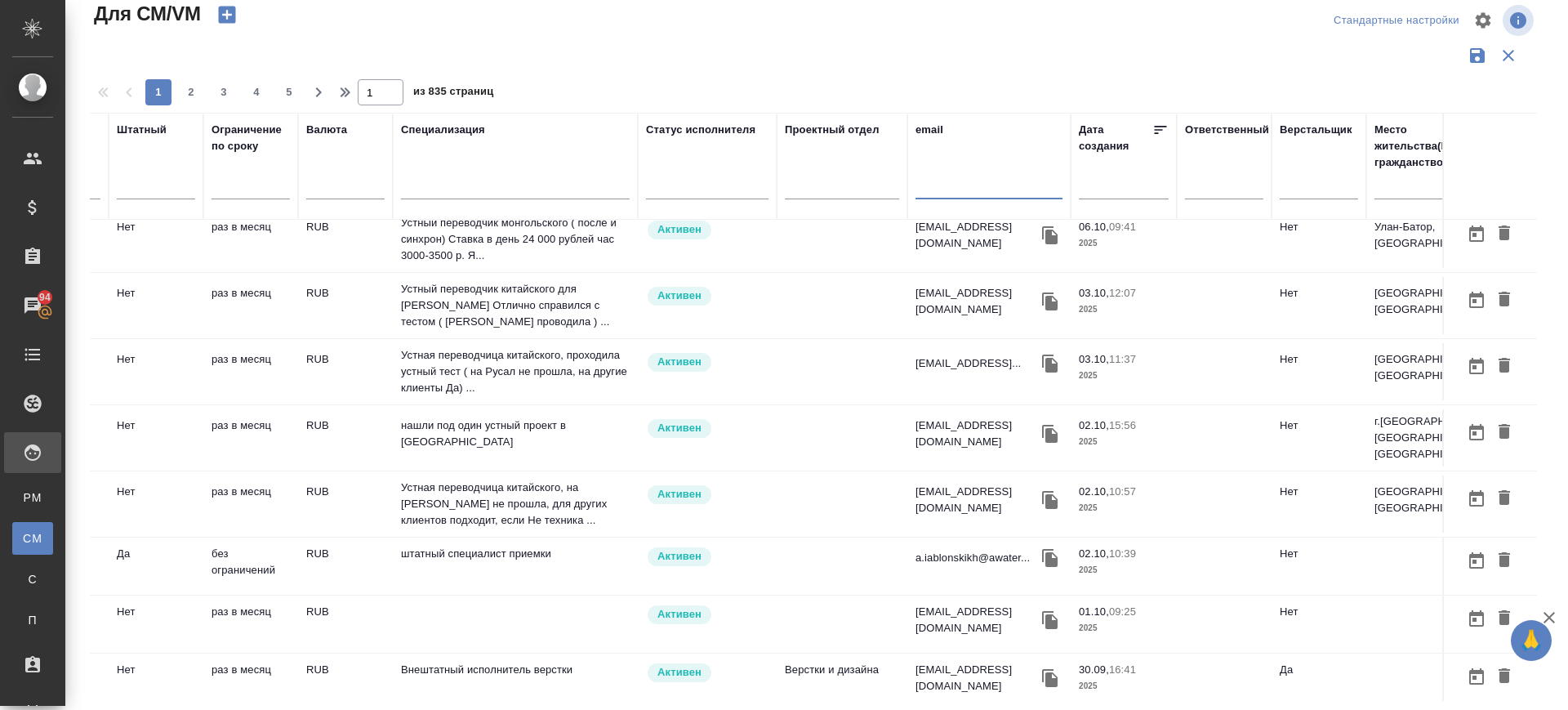
scroll to position [205, 328]
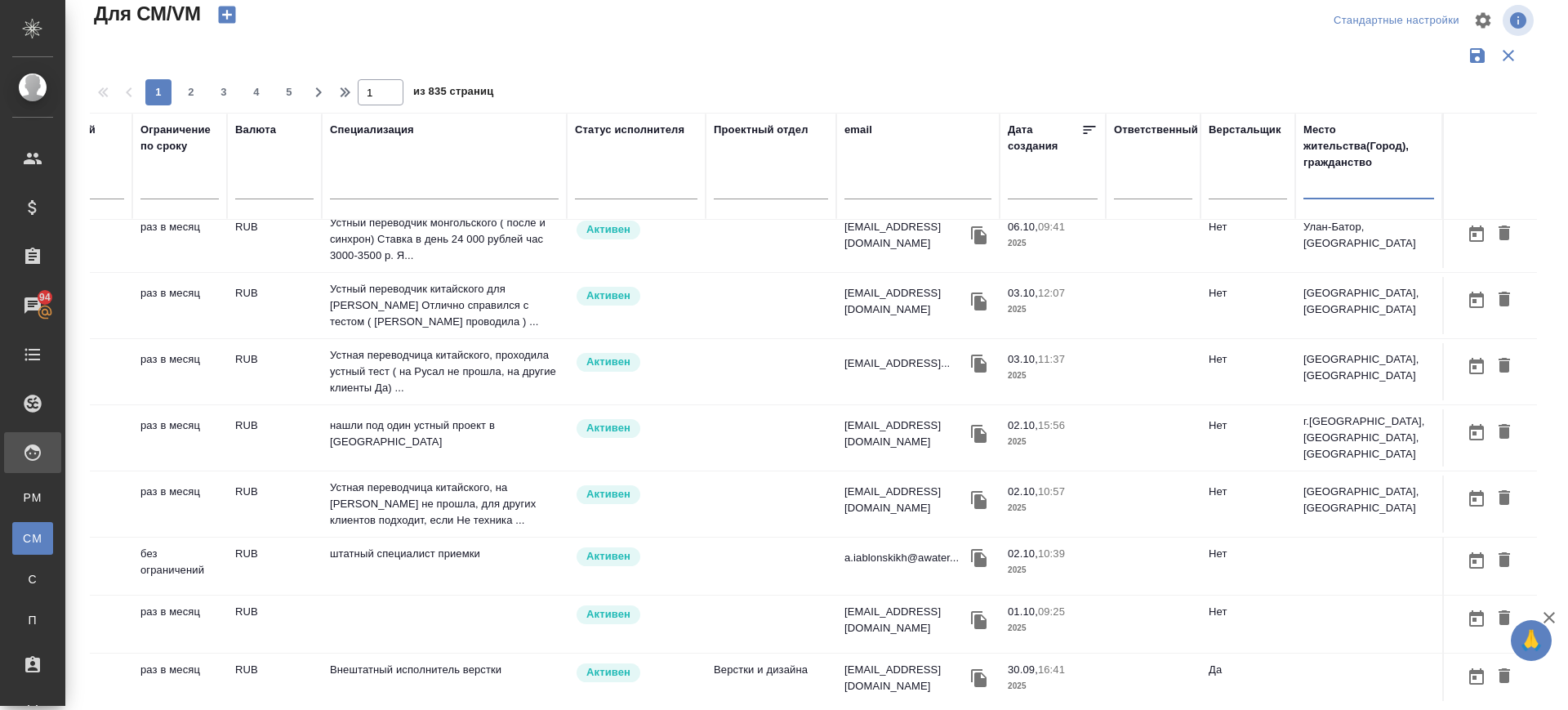
click at [1313, 188] on input "text" at bounding box center [1368, 189] width 131 height 20
type input "c"
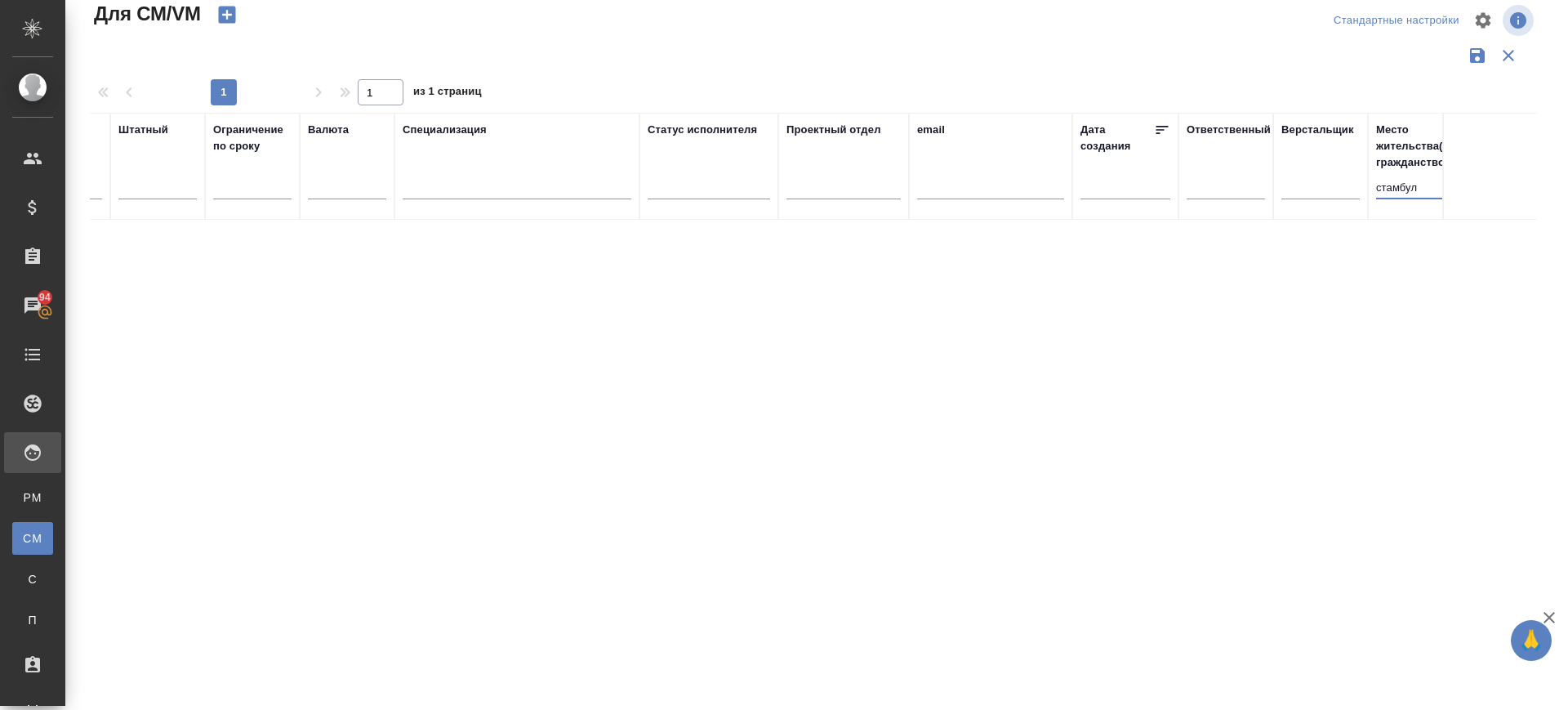
scroll to position [0, 313]
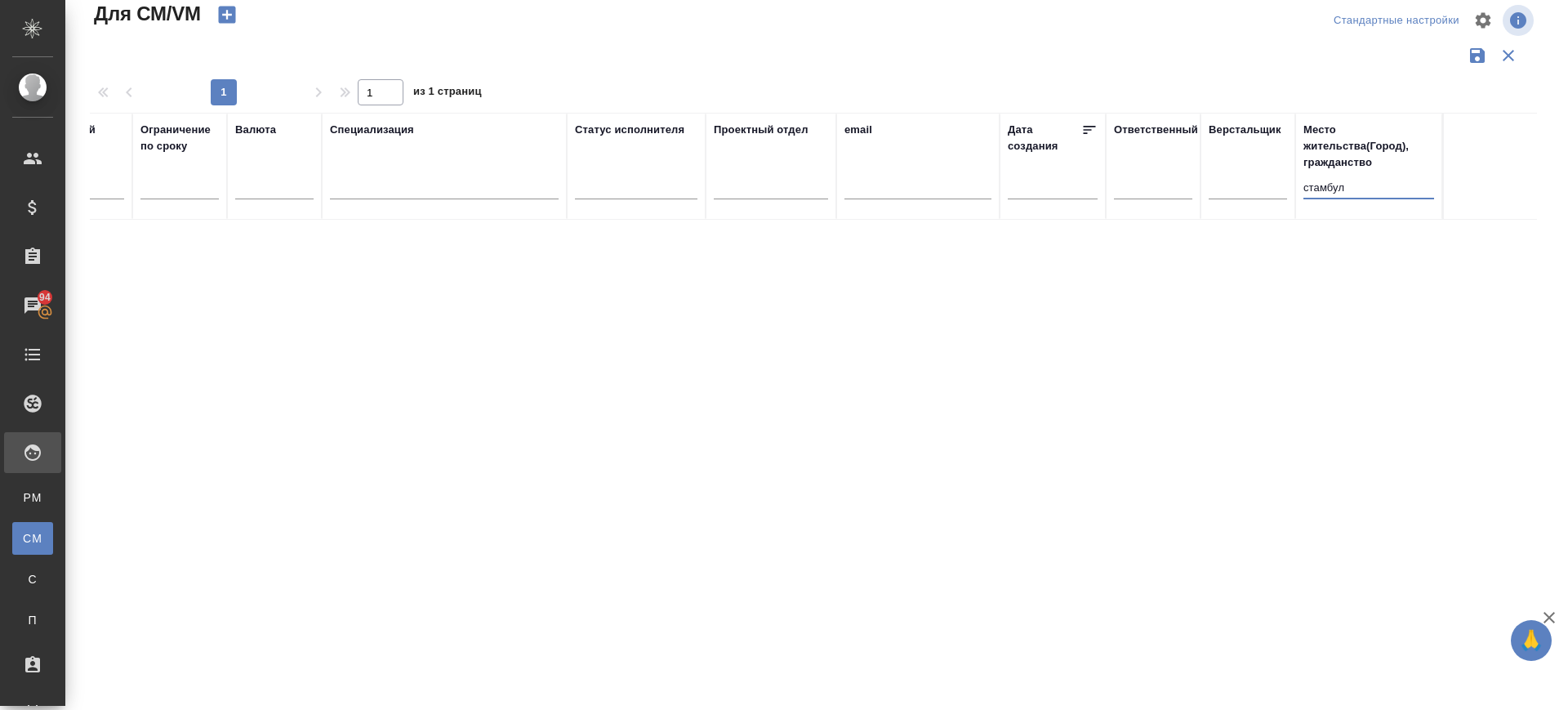
drag, startPoint x: 1183, startPoint y: 214, endPoint x: 1162, endPoint y: 218, distance: 21.4
click at [1162, 218] on tr "Номер ФИО Штатный Ограничение по сроку Валюта Специализация Статус исполнителя …" at bounding box center [664, 166] width 1744 height 107
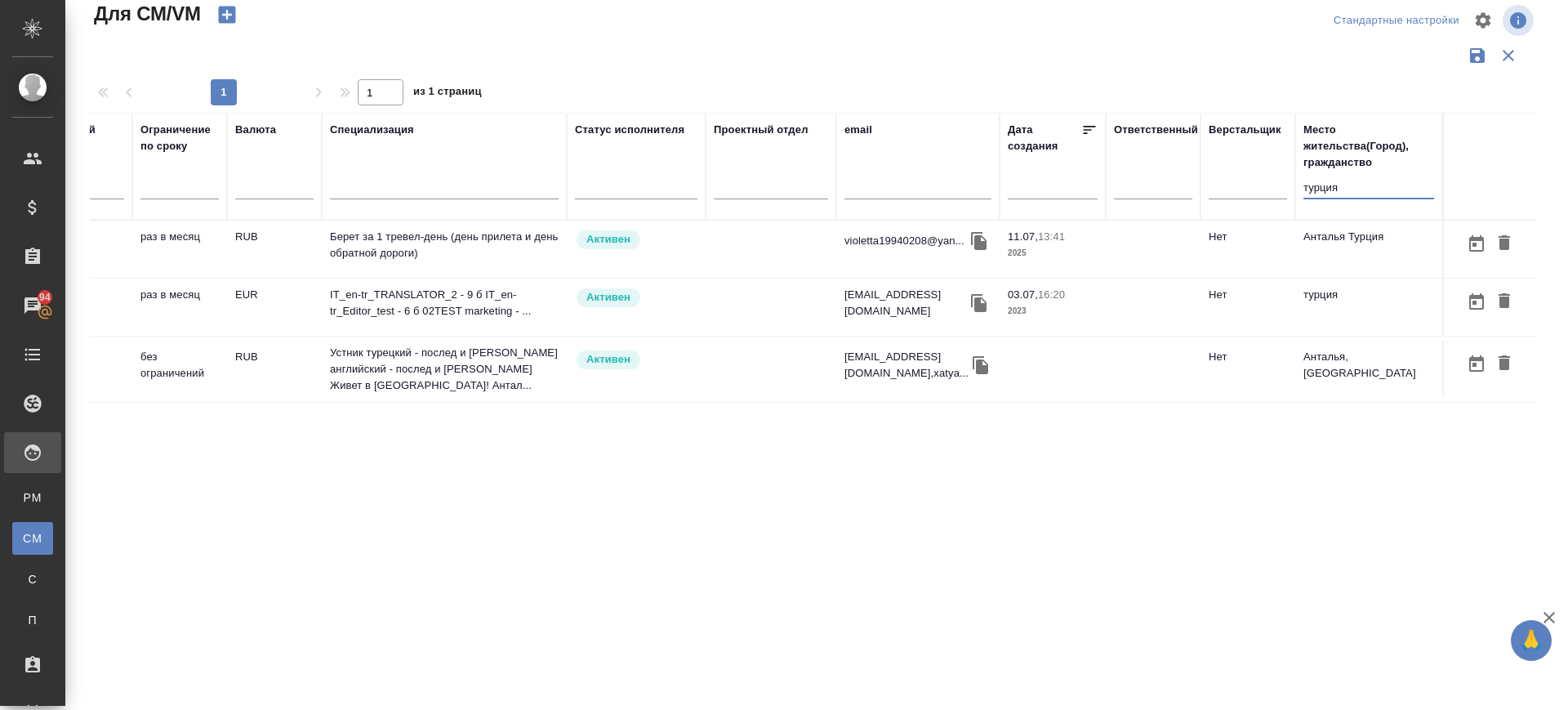
scroll to position [0, 0]
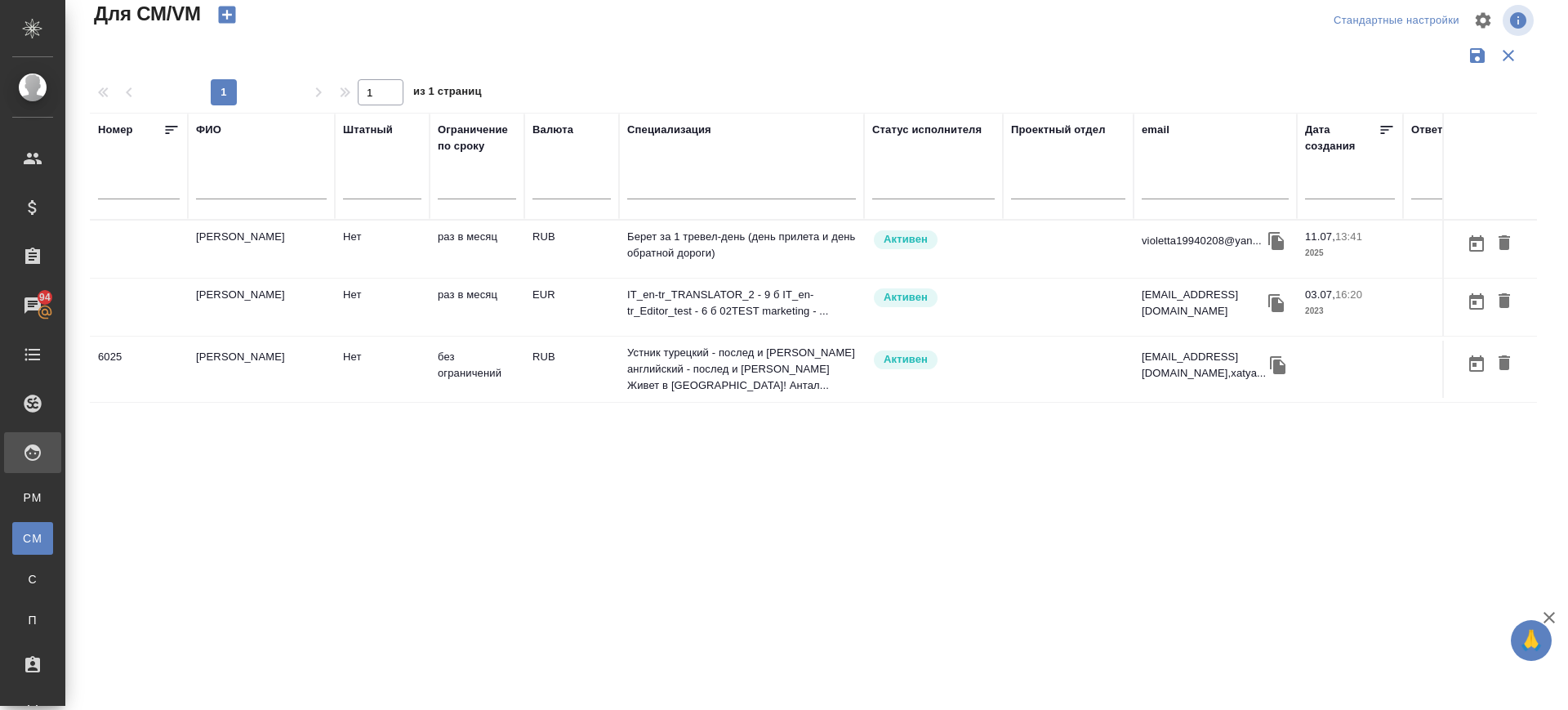
type input "турция"
click at [251, 287] on td "Kara Muhittin" at bounding box center [261, 307] width 147 height 57
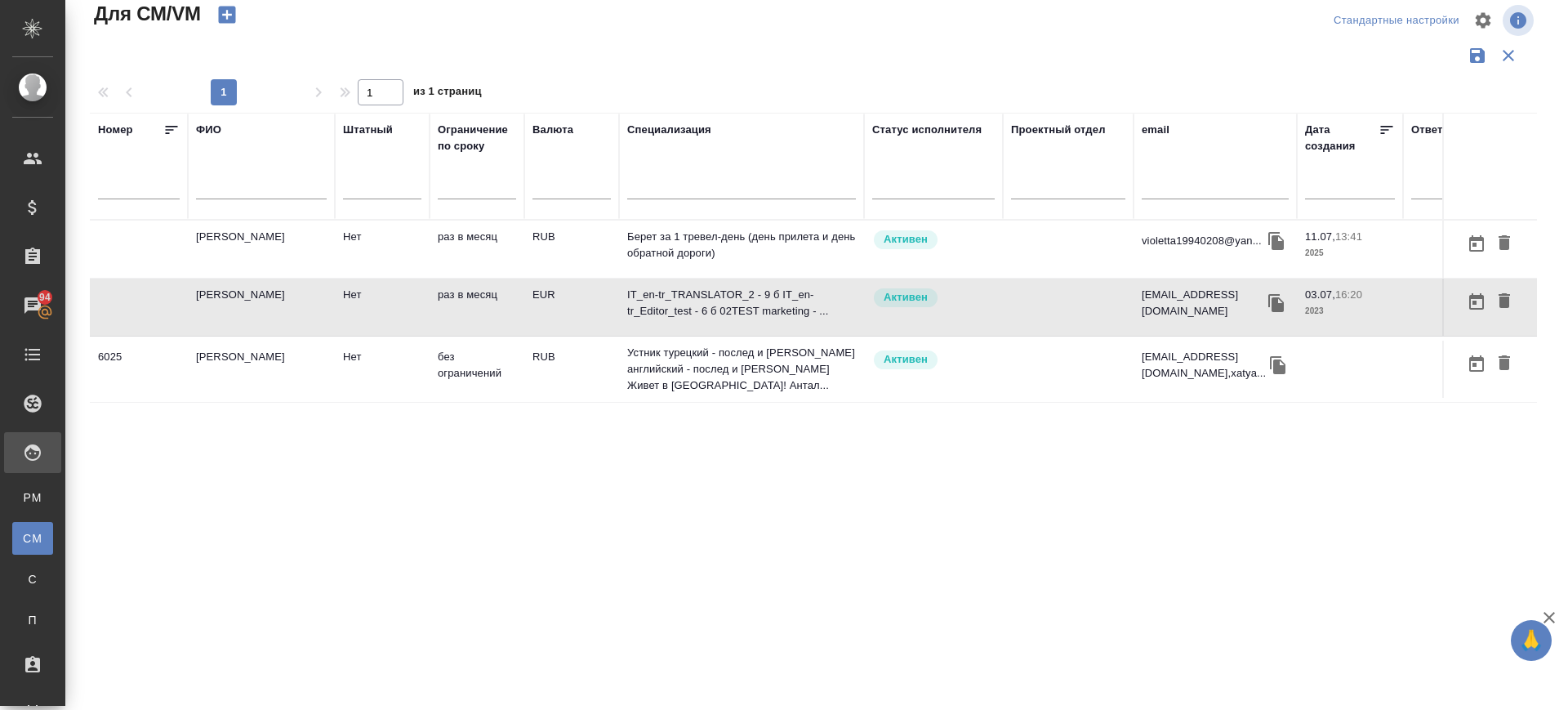
click at [251, 287] on td "Kara Muhittin" at bounding box center [261, 307] width 147 height 57
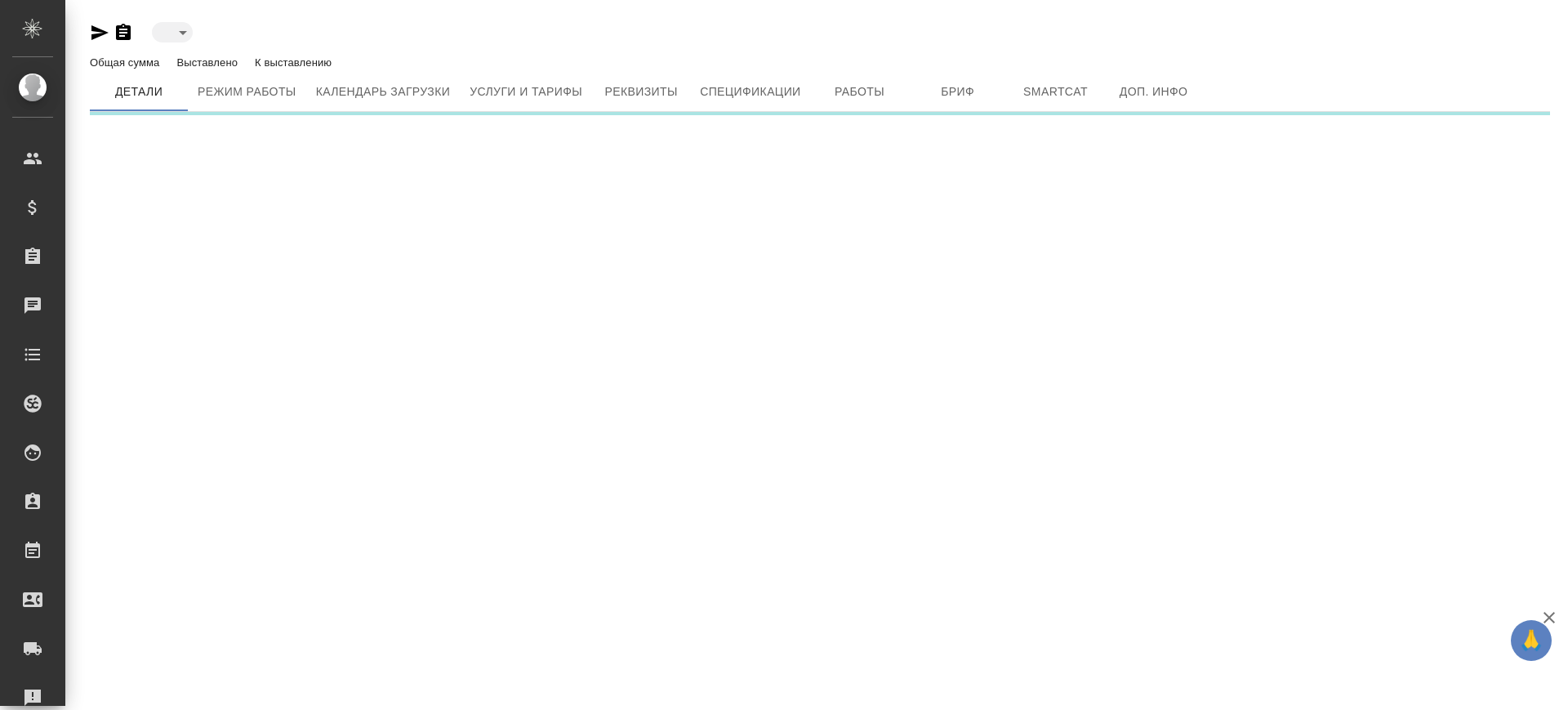
type input "active"
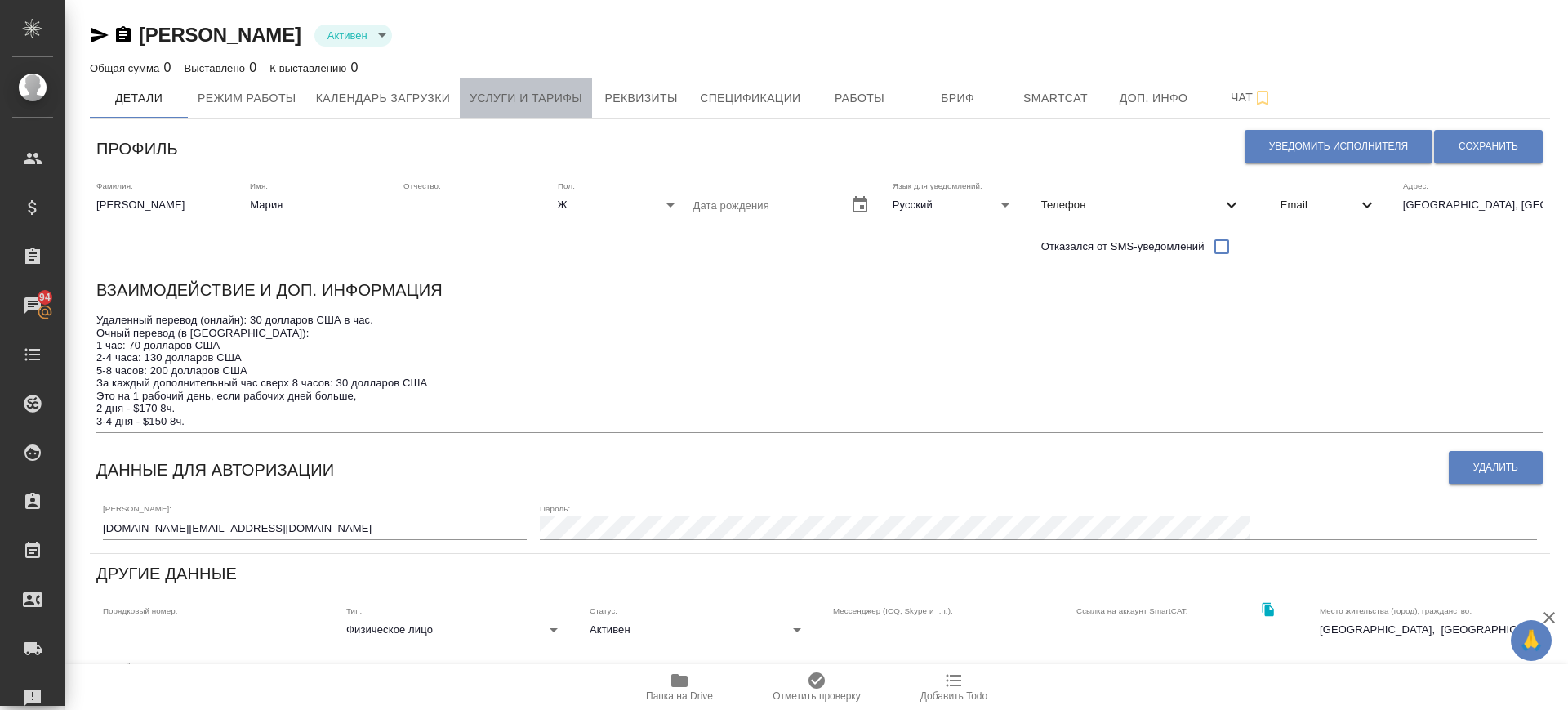
click at [557, 105] on span "Услуги и тарифы" at bounding box center [526, 98] width 113 height 20
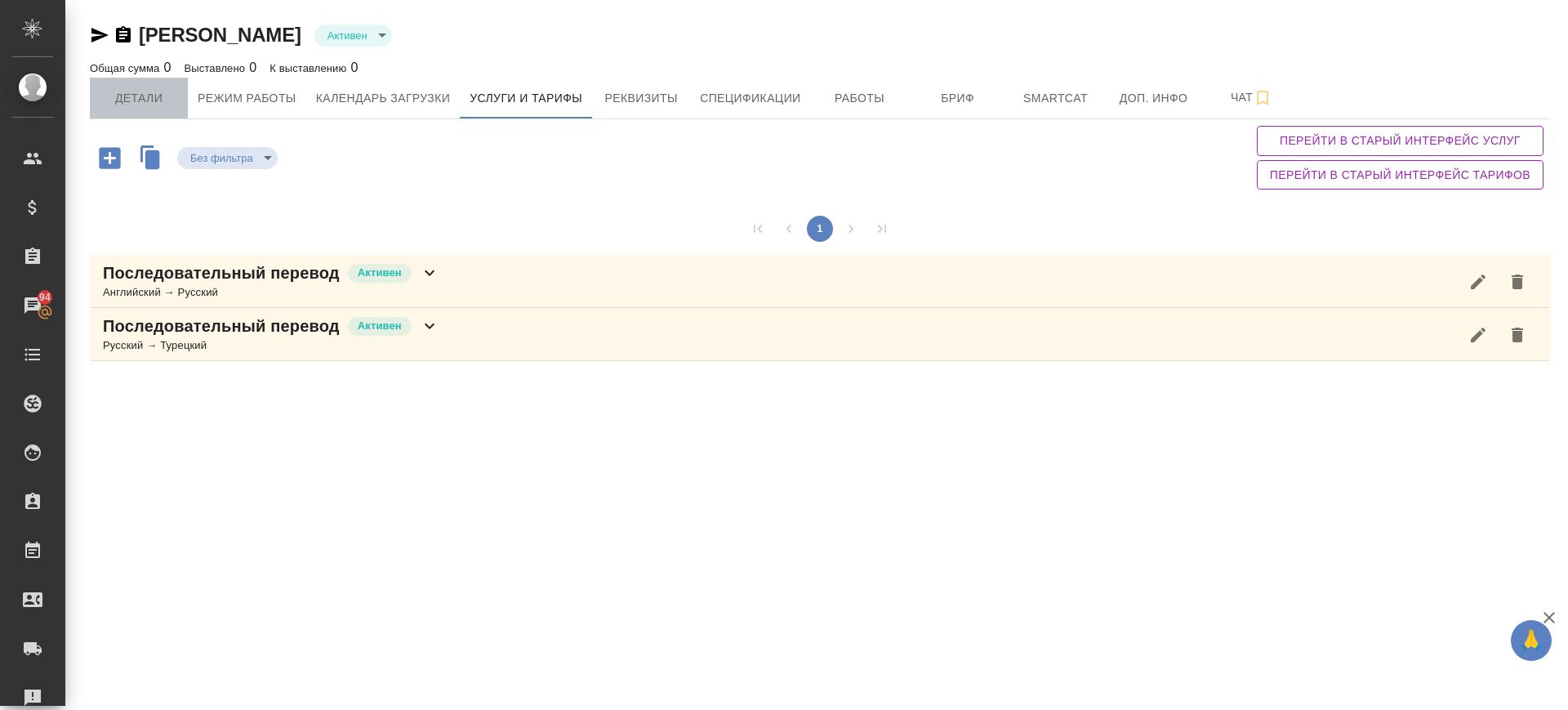
click at [127, 96] on span "Детали" at bounding box center [139, 98] width 78 height 20
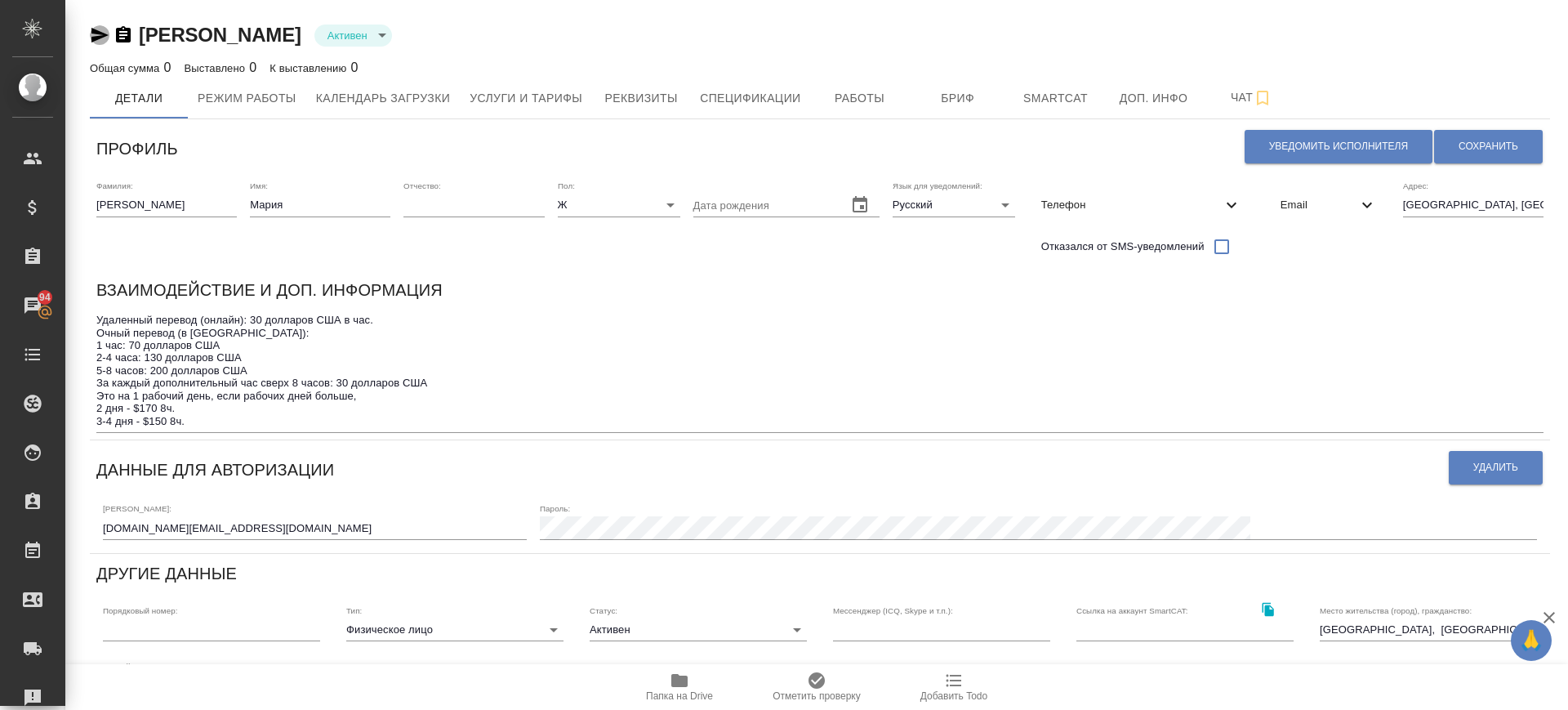
click at [95, 38] on icon "button" at bounding box center [100, 35] width 17 height 15
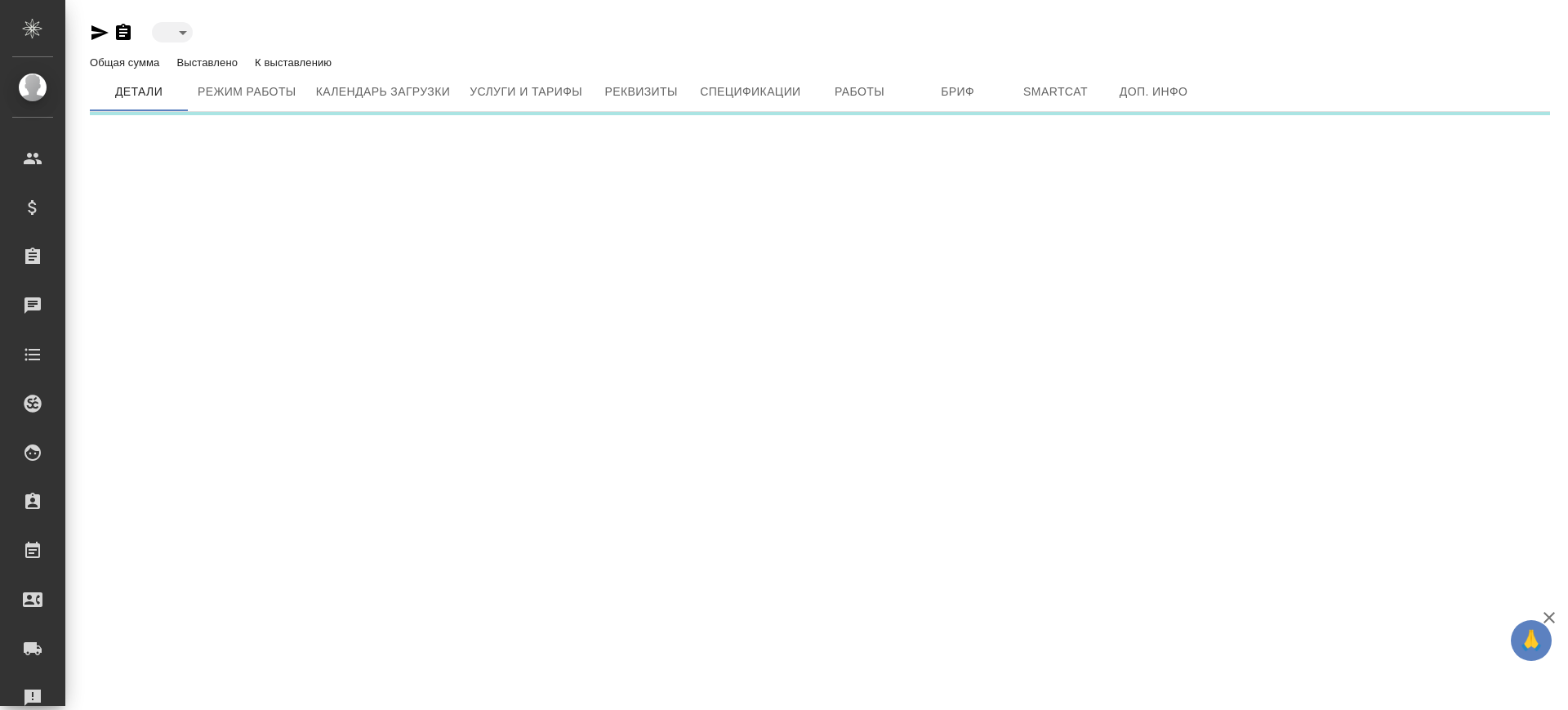
type input "active"
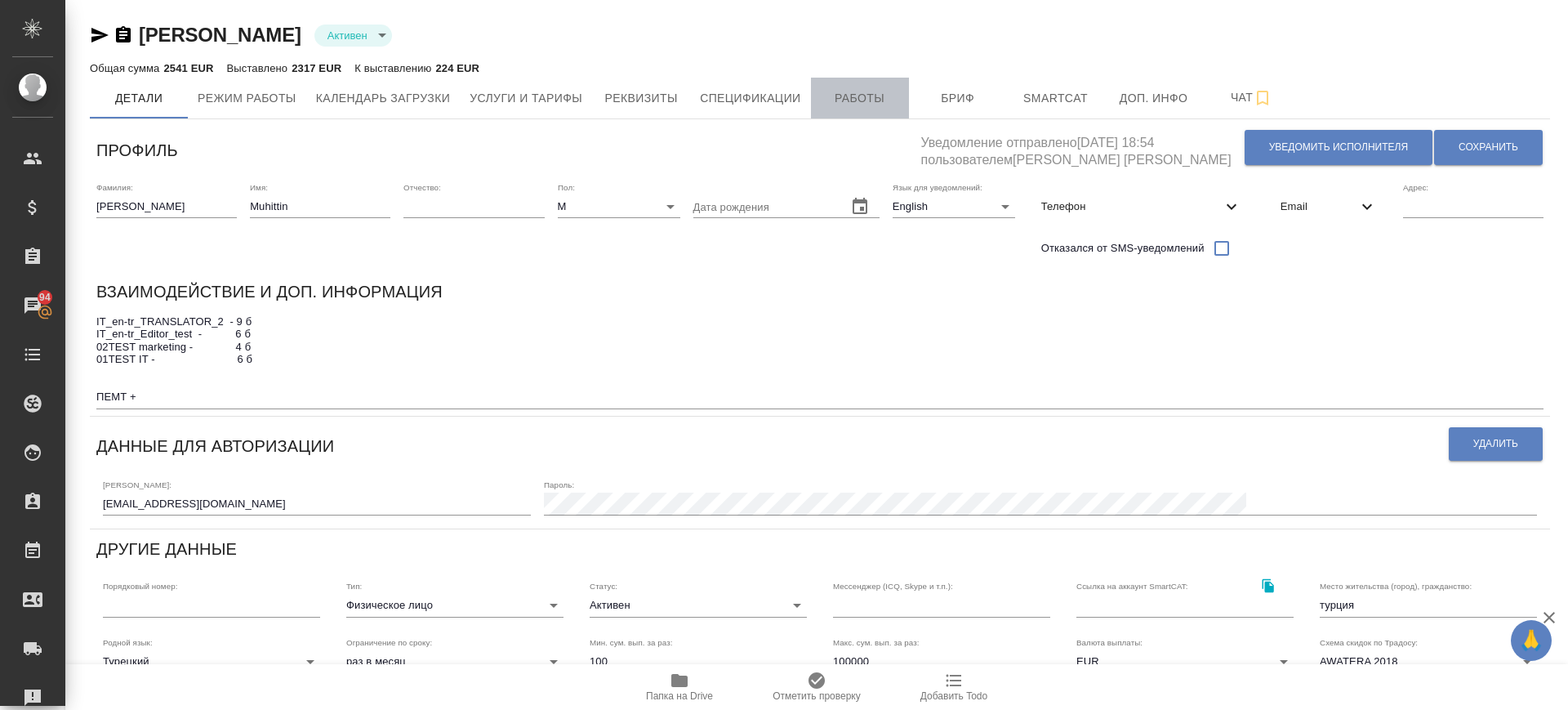
click at [887, 99] on span "Работы" at bounding box center [860, 98] width 78 height 20
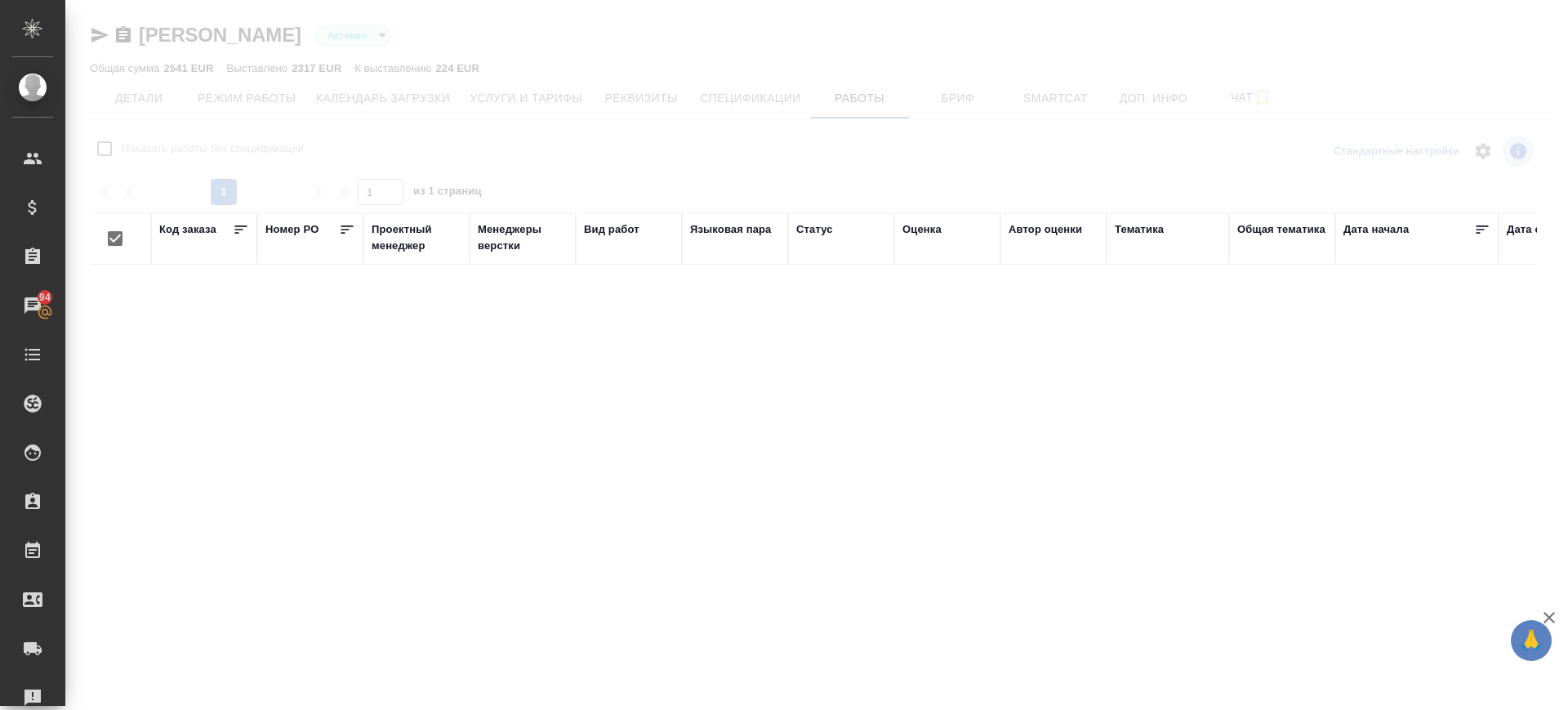
checkbox input "false"
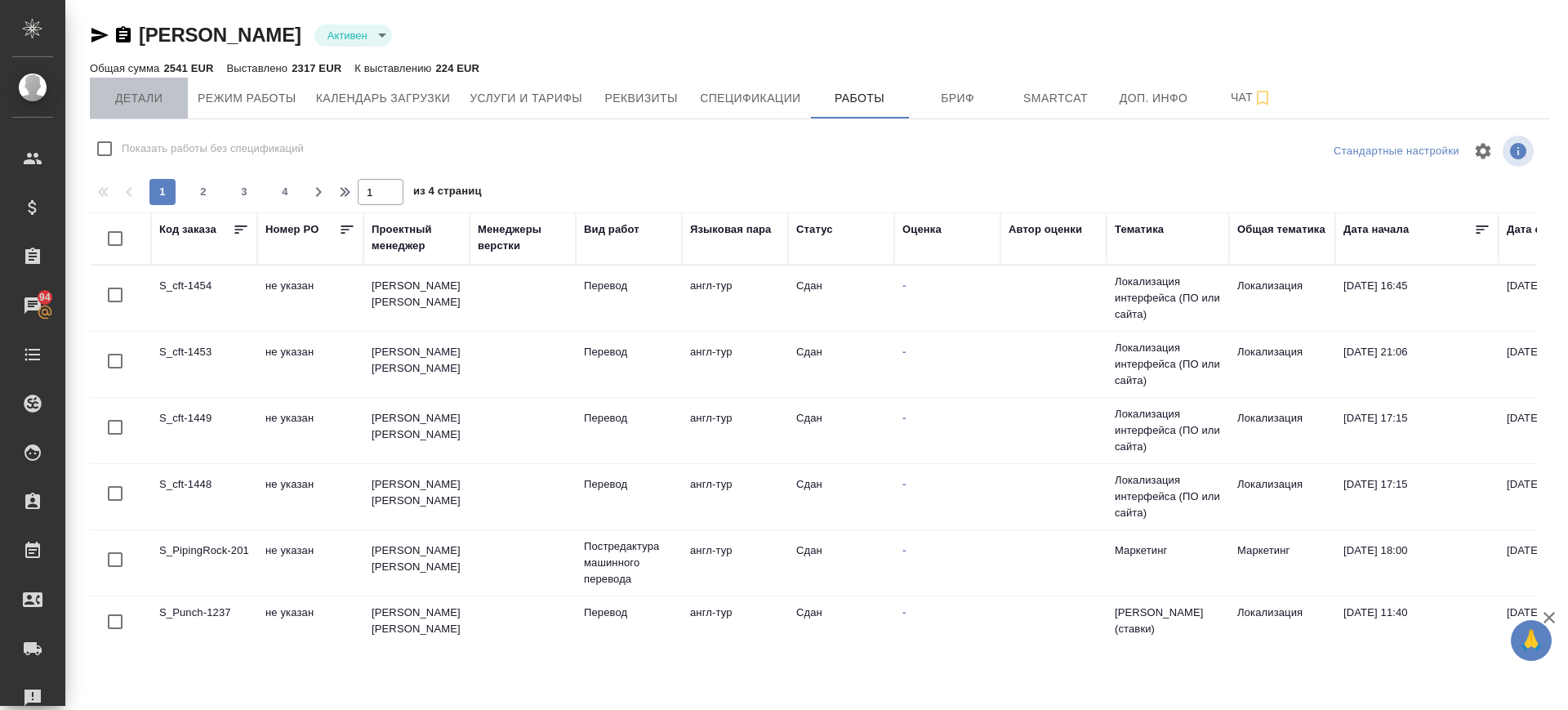
click at [137, 94] on span "Детали" at bounding box center [139, 98] width 78 height 20
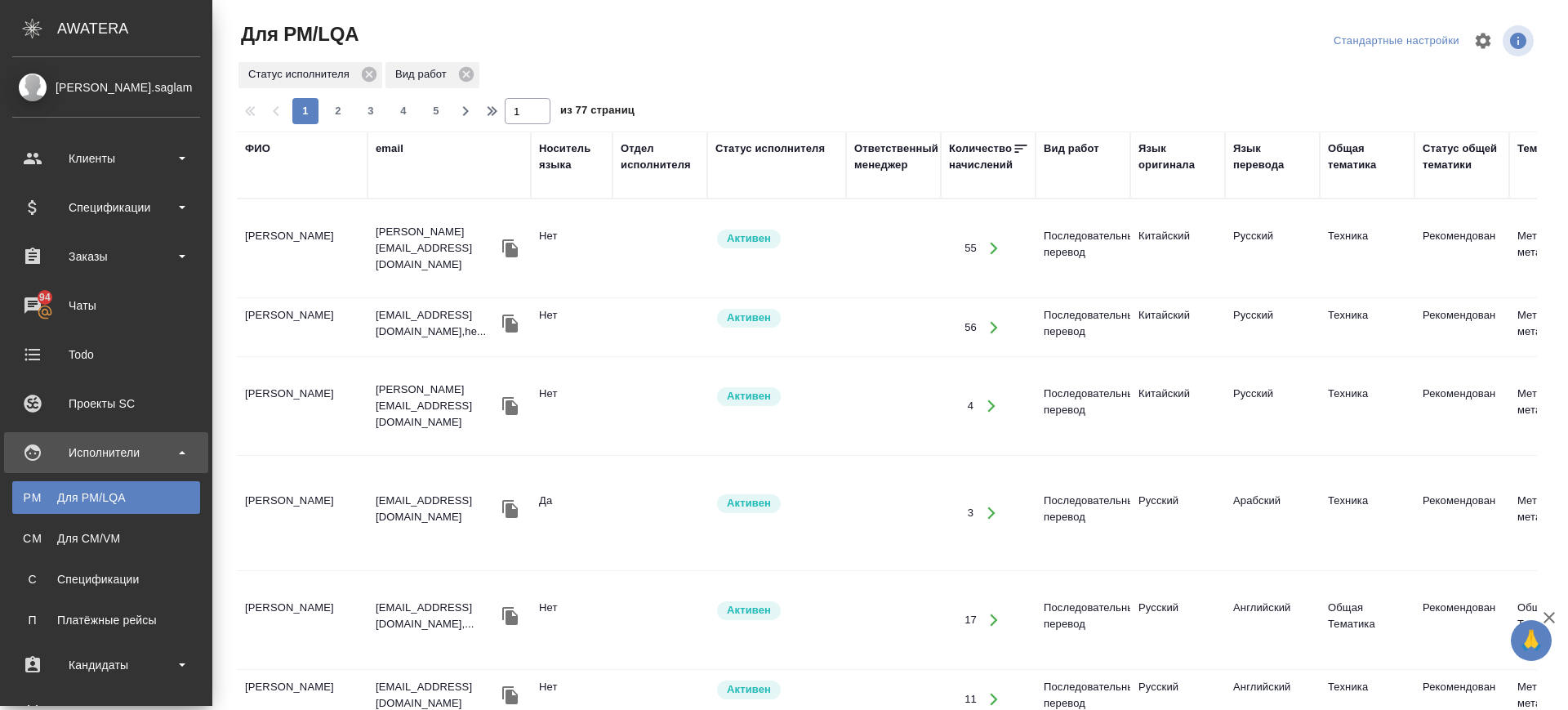
click at [110, 515] on ul "PM Для PM/LQA CM Для CM/VM С Спецификации П Платёжные рейсы" at bounding box center [106, 555] width 213 height 164
click at [109, 532] on div "Для CM/VM" at bounding box center [106, 538] width 172 height 16
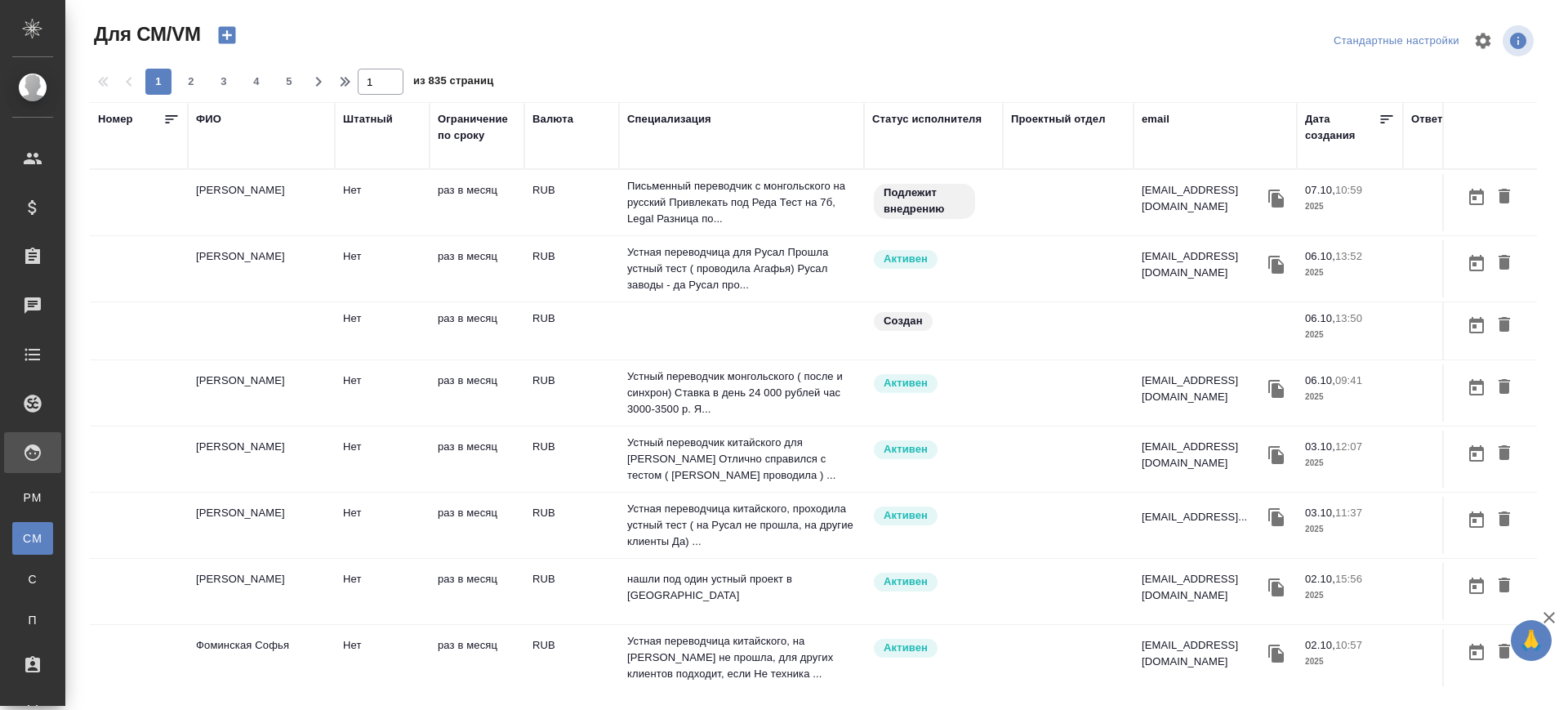
click at [229, 35] on icon "button" at bounding box center [227, 36] width 23 height 23
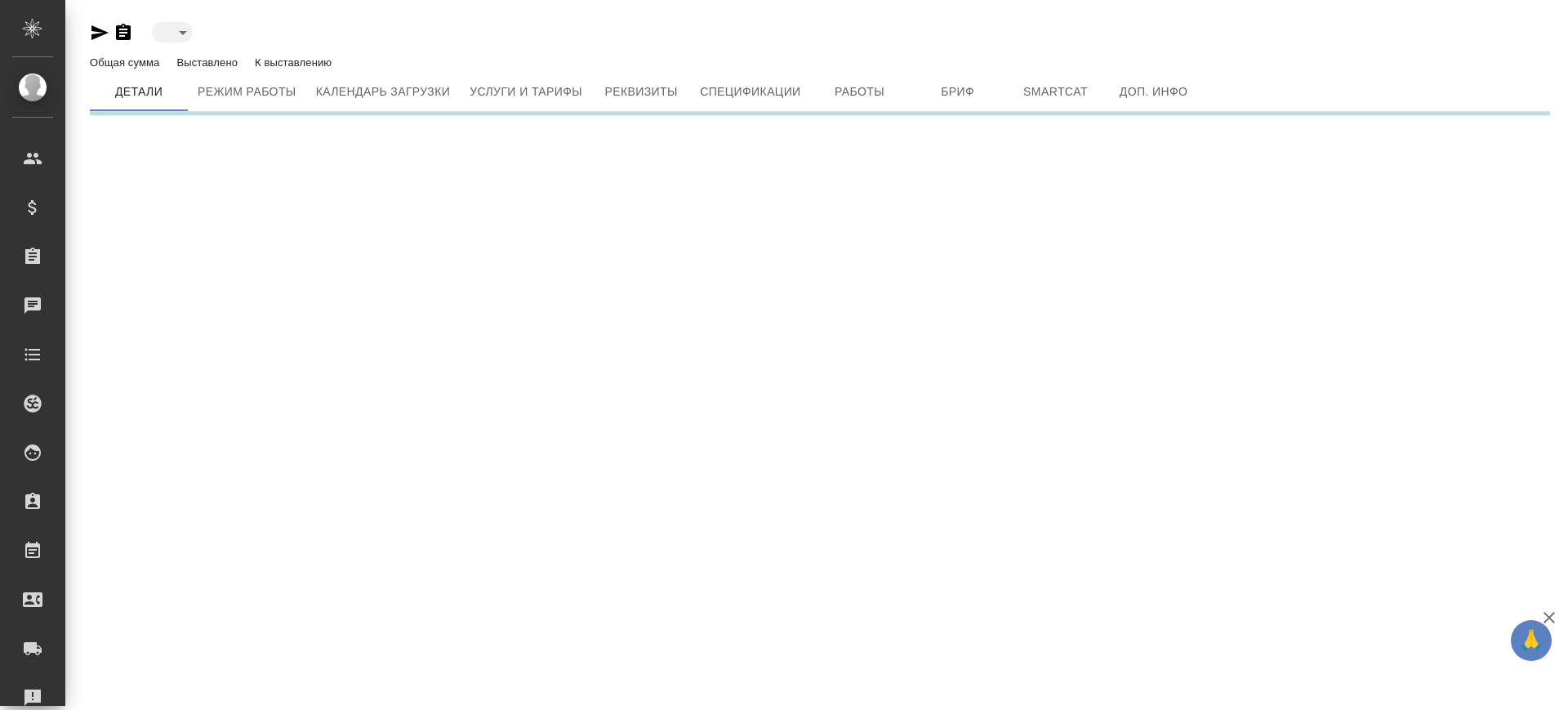
type input "created"
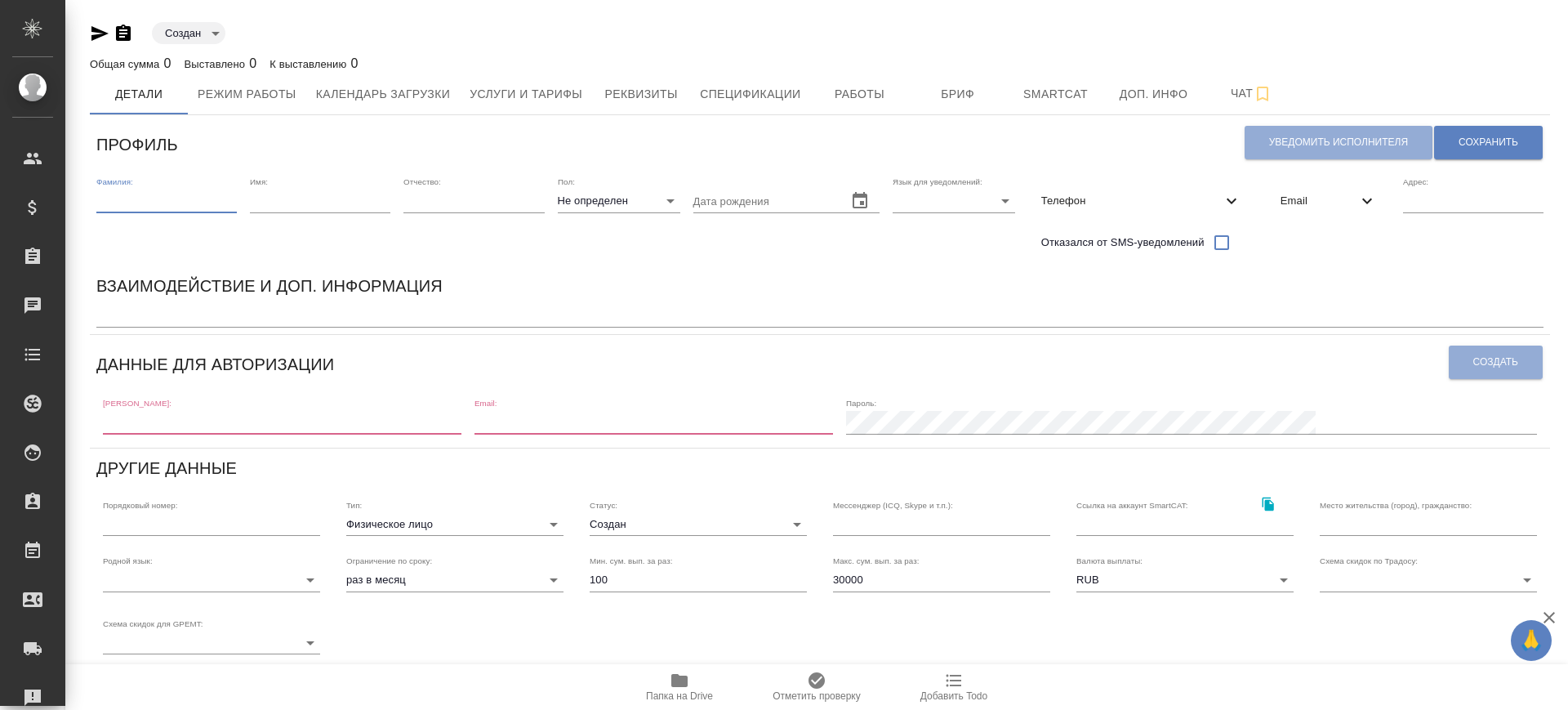
click at [157, 199] on input "text" at bounding box center [166, 201] width 141 height 23
type input "[PERSON_NAME]"
click at [298, 195] on input "text" at bounding box center [320, 201] width 141 height 23
type input "Гулиза"
click at [644, 196] on body "🙏 .cls-1 fill:#fff; AWATERA [PERSON_NAME].saglam Клиенты Спецификации Заказы 94…" at bounding box center [784, 355] width 1568 height 710
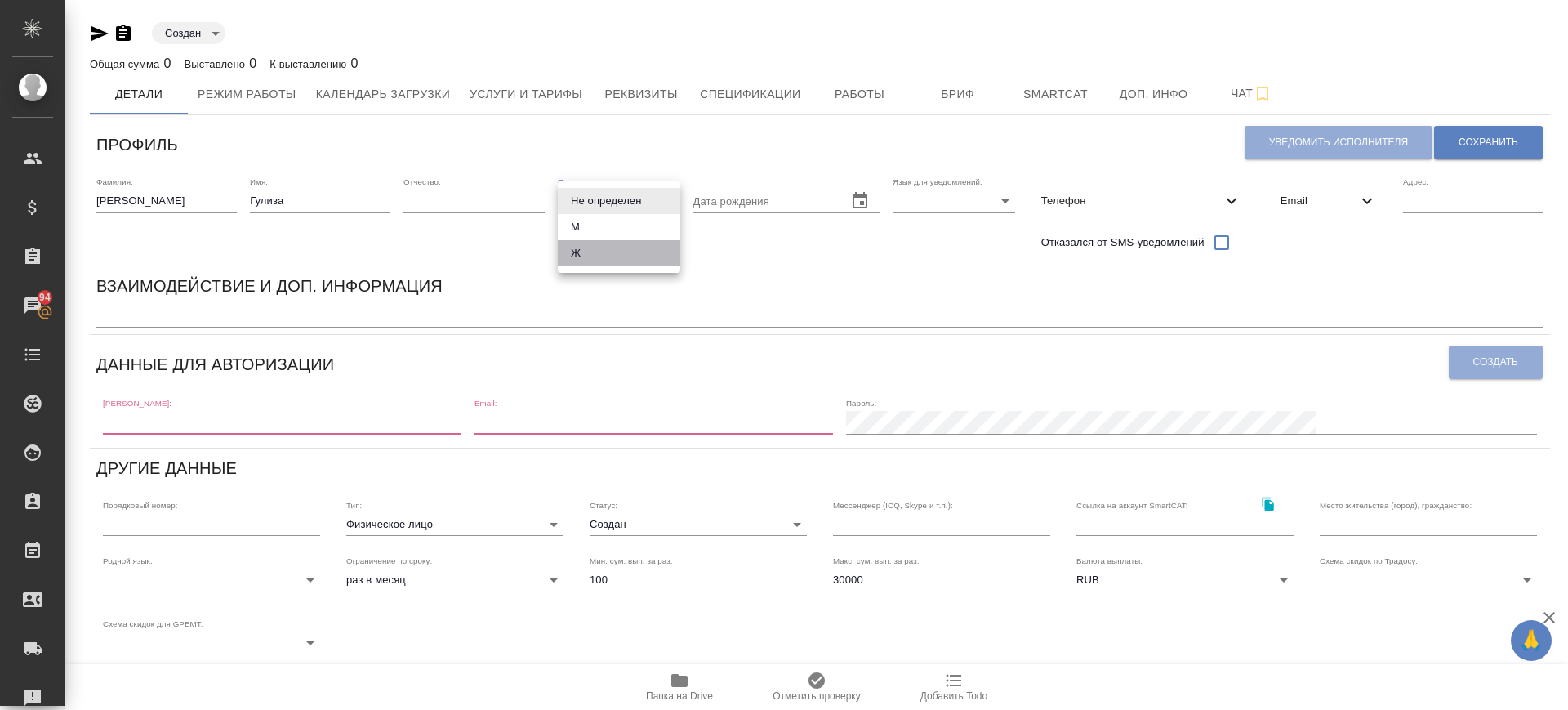
click at [615, 245] on li "Ж" at bounding box center [619, 253] width 123 height 26
type input "female"
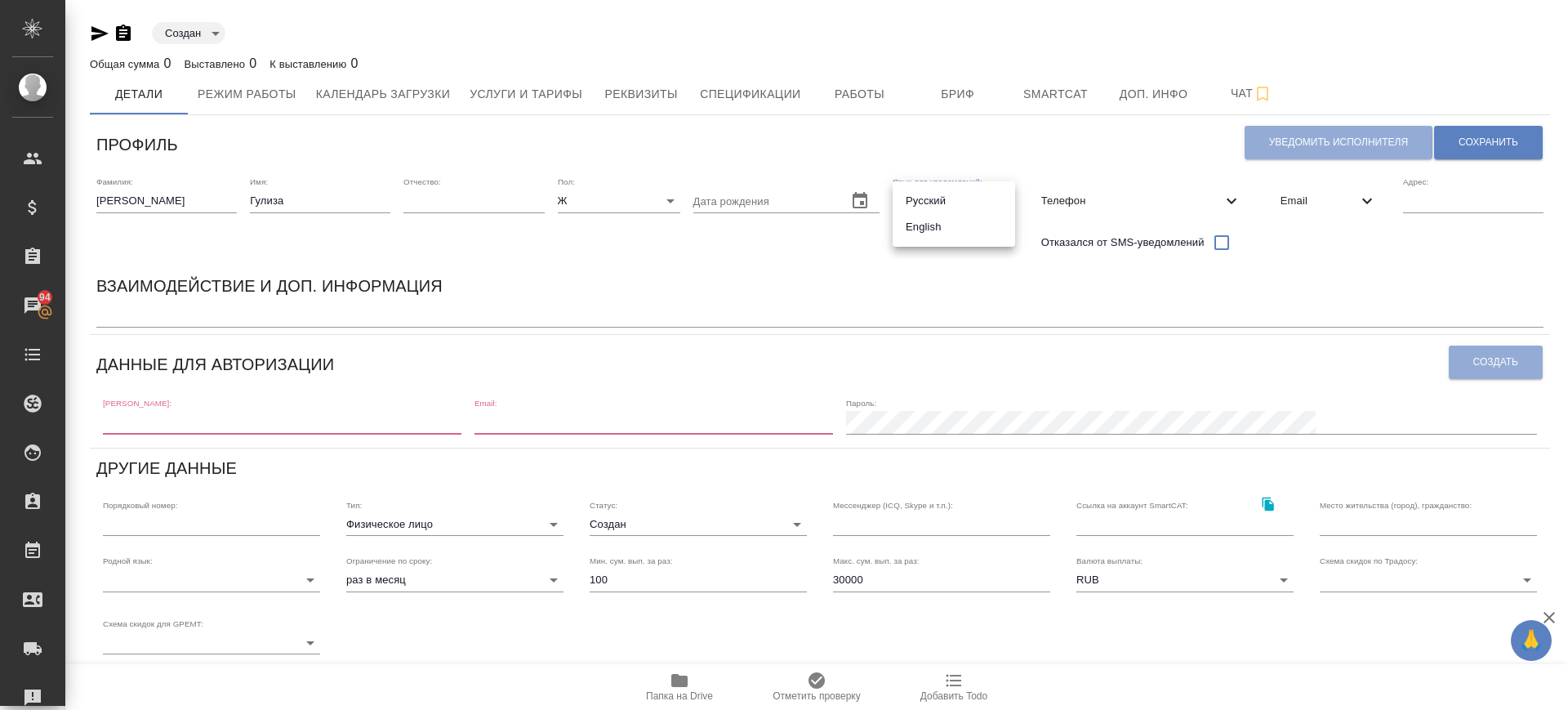
click at [897, 190] on body "🙏 .cls-1 fill:#fff; AWATERA Саглам Виктория v.saglam Клиенты Спецификации Заказ…" at bounding box center [784, 355] width 1568 height 710
click at [908, 205] on li "Русский" at bounding box center [954, 200] width 123 height 26
type input "RU"
click at [1232, 200] on icon at bounding box center [1232, 201] width 20 height 20
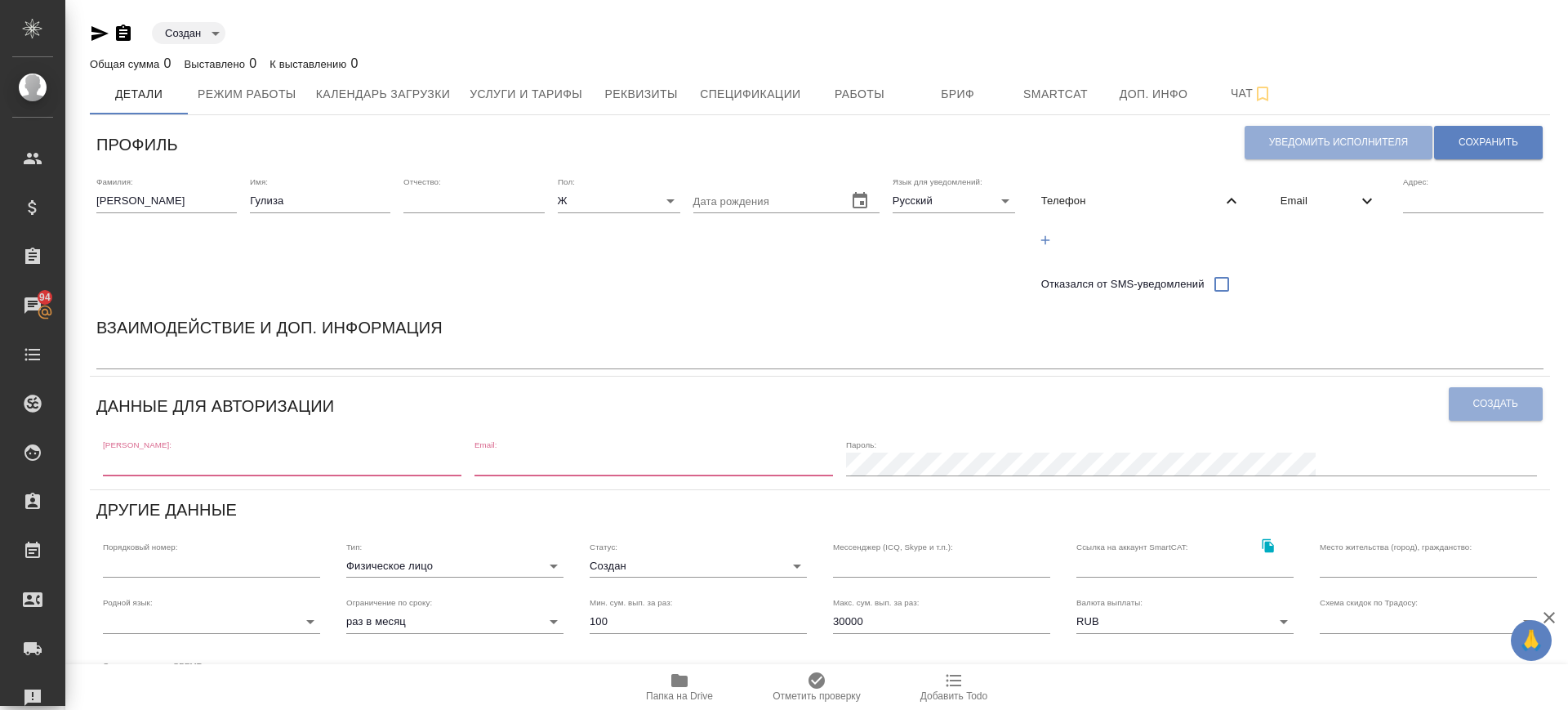
click at [1318, 193] on span "Email" at bounding box center [1319, 201] width 76 height 16
drag, startPoint x: 1285, startPoint y: 244, endPoint x: 1317, endPoint y: 237, distance: 32.8
click at [1283, 244] on icon "button" at bounding box center [1284, 240] width 15 height 15
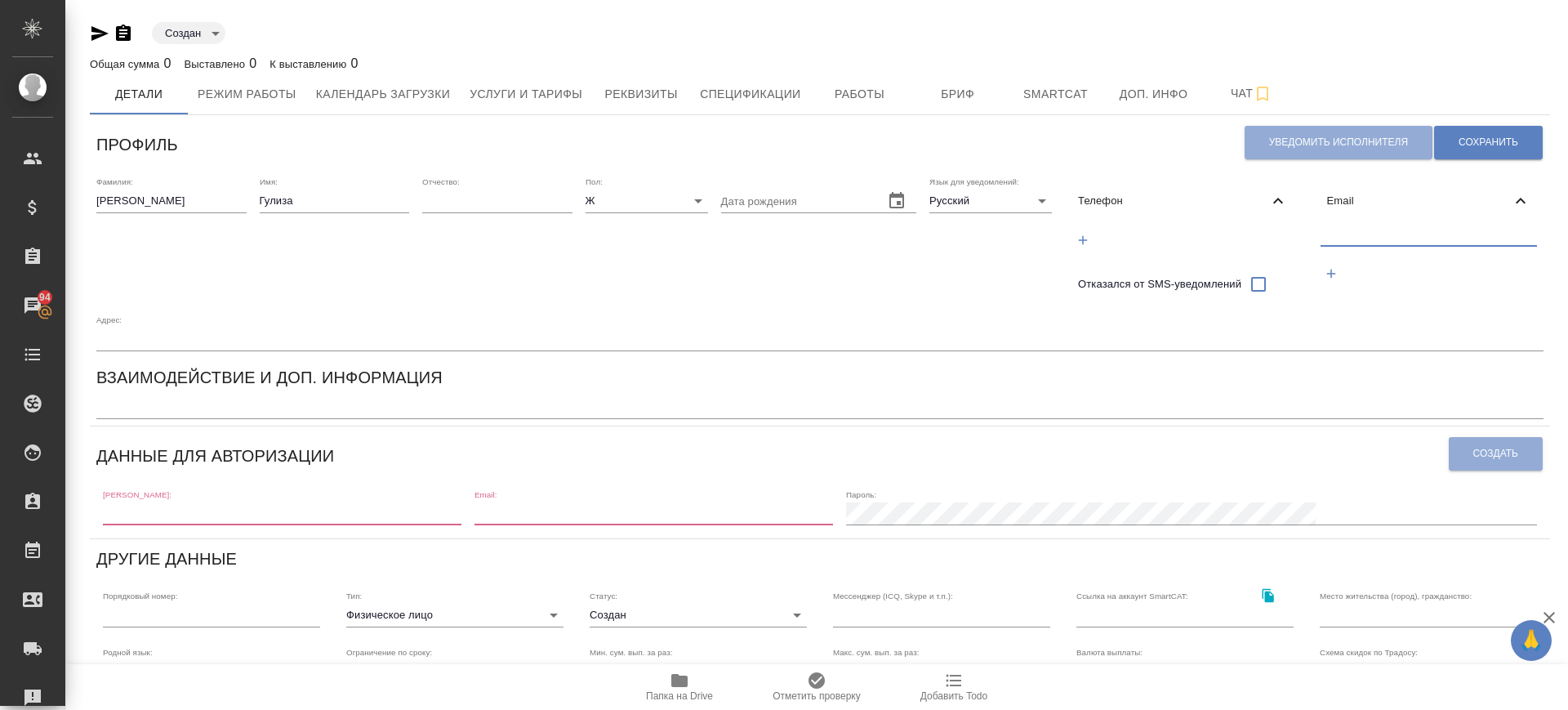
click at [1343, 232] on input "text" at bounding box center [1429, 235] width 217 height 20
paste input "llizaveta958@gmail.com"
type input "llizaveta958@gmail.com"
click at [1525, 144] on button "Сохранить" at bounding box center [1488, 142] width 109 height 34
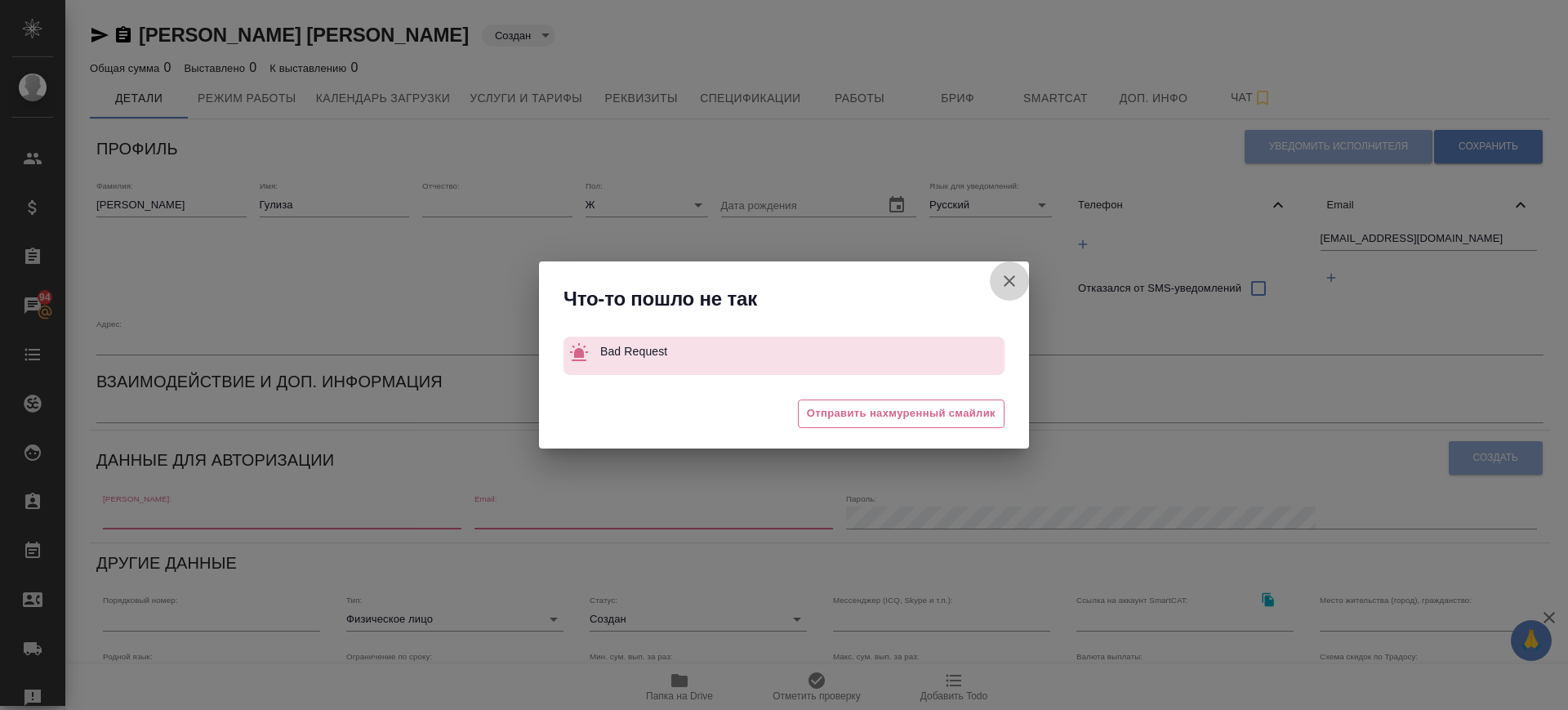
click at [1003, 279] on icon "button" at bounding box center [1009, 281] width 20 height 20
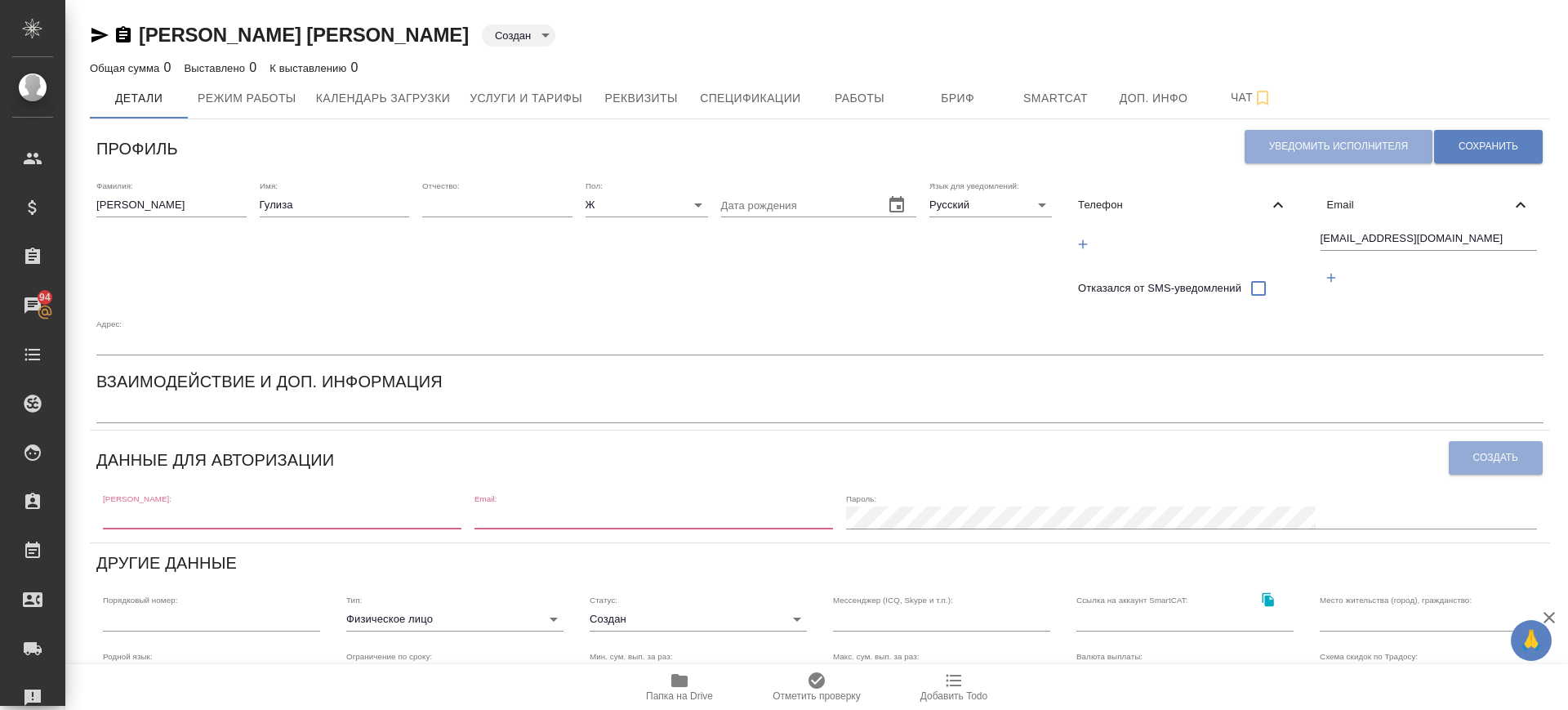
click at [462, 519] on input "text" at bounding box center [282, 518] width 358 height 23
paste input "llizaveta958@gmail.com"
type input "llizaveta958@gmail.com"
click at [668, 519] on input "email" at bounding box center [653, 518] width 358 height 23
paste input "llizaveta958@gmail.com"
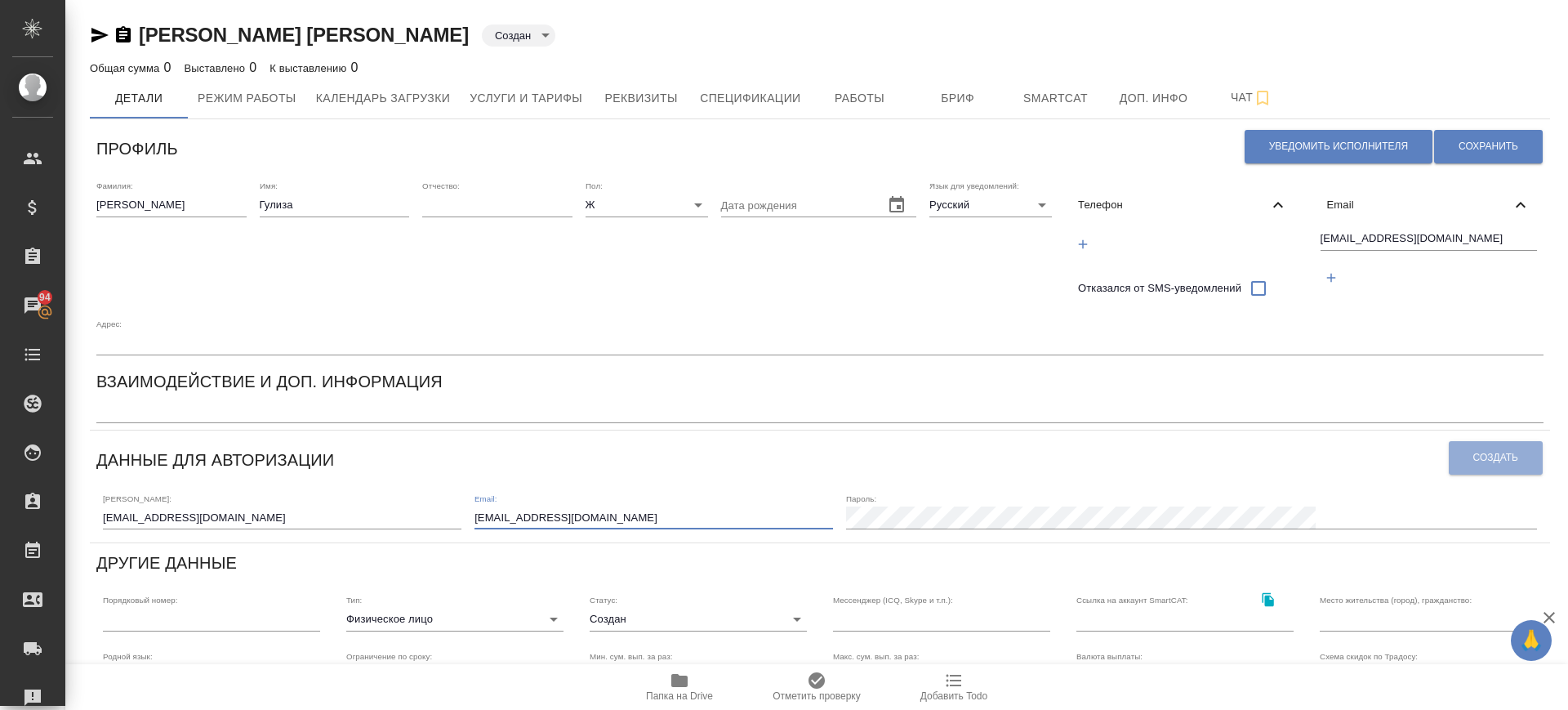
type input "llizaveta958@gmail.com"
click at [1457, 456] on button "Создать" at bounding box center [1496, 458] width 94 height 34
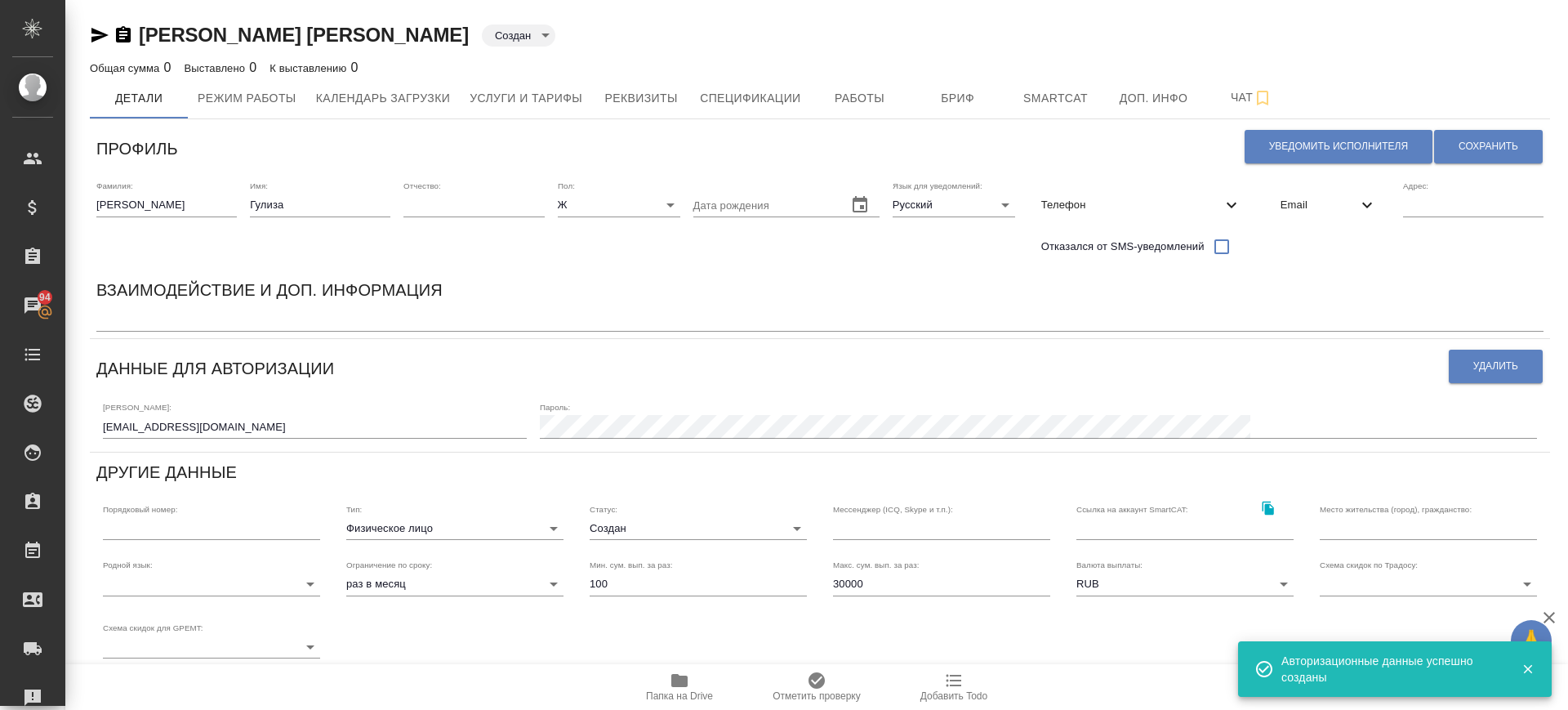
click at [1096, 199] on span "Телефон" at bounding box center [1131, 205] width 181 height 16
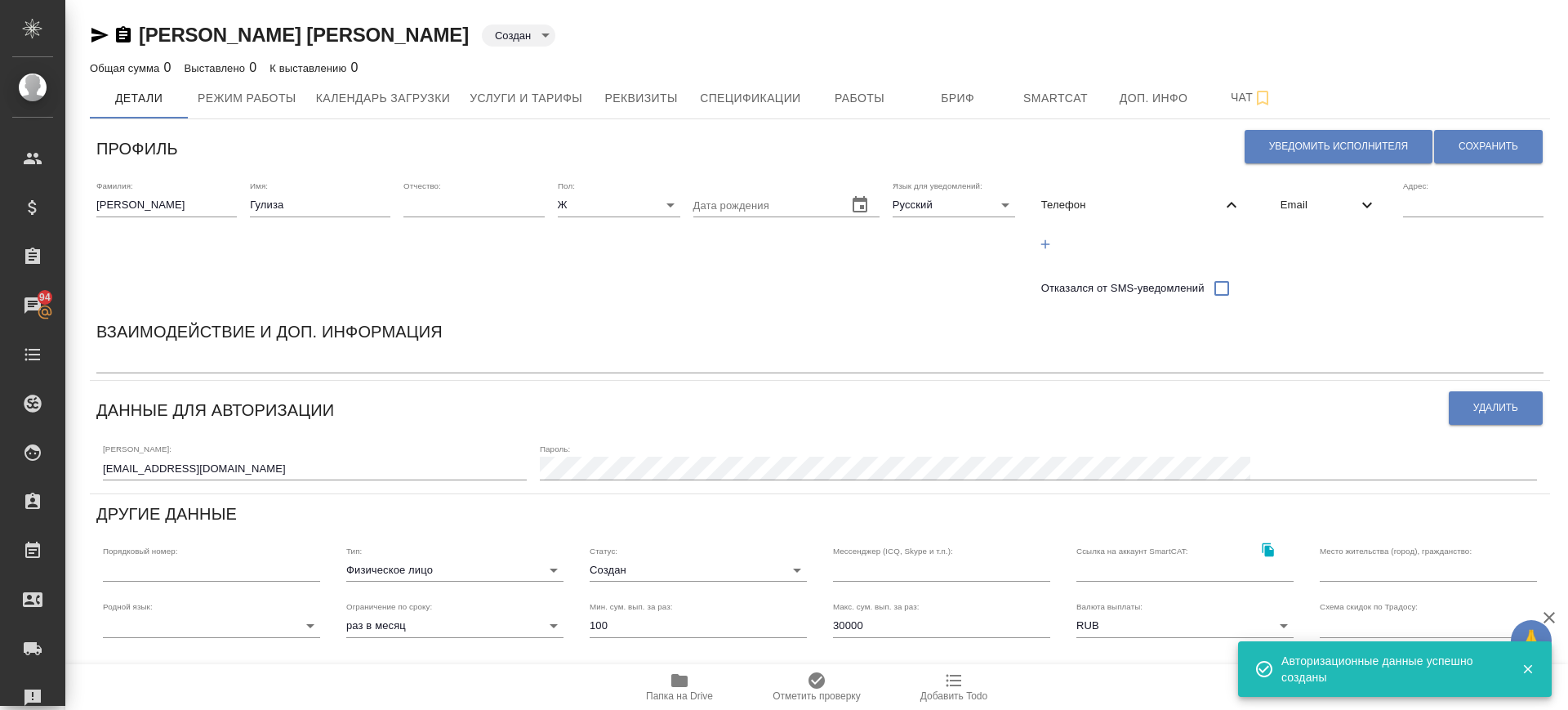
click at [1048, 238] on icon "button" at bounding box center [1045, 244] width 15 height 15
select select "RU"
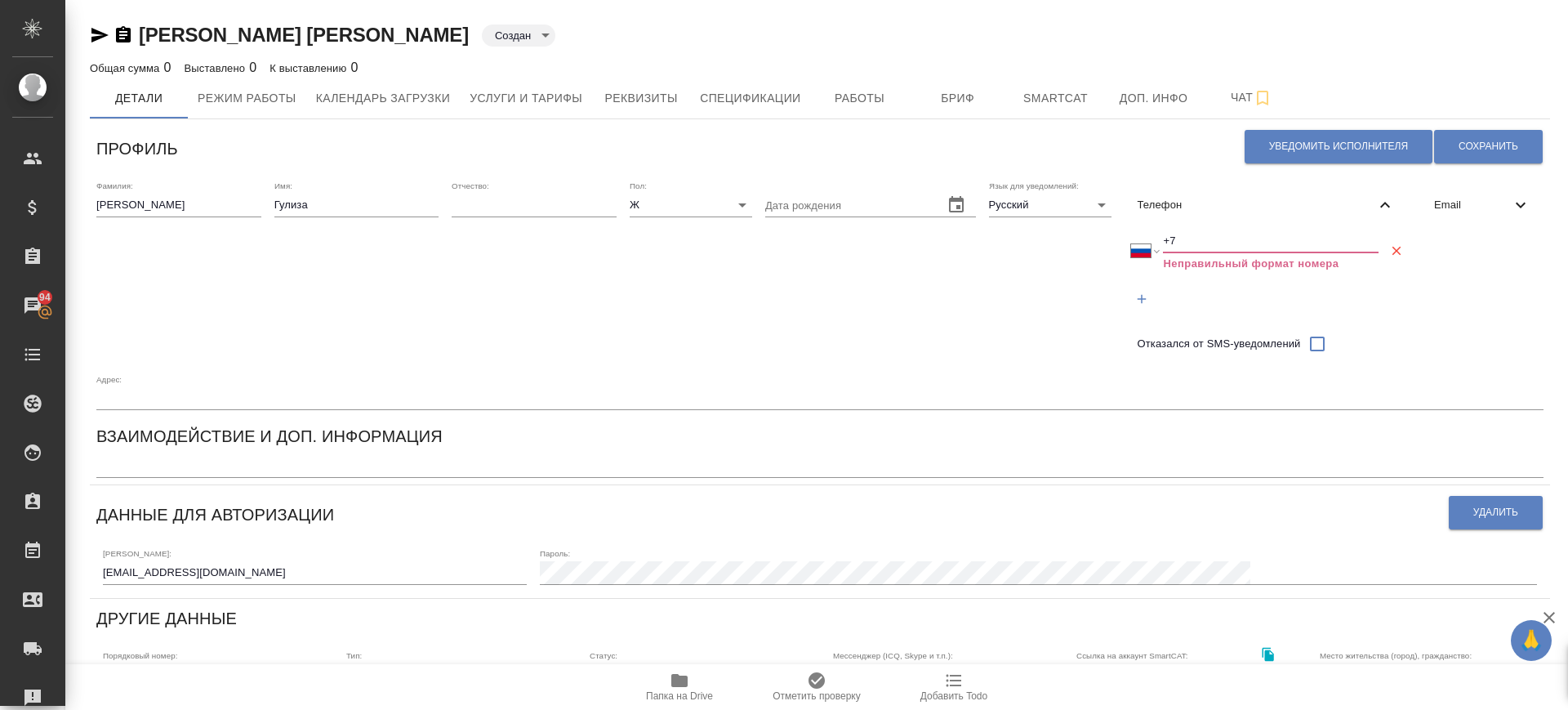
drag, startPoint x: 1185, startPoint y: 235, endPoint x: 1116, endPoint y: 243, distance: 69.5
click at [1116, 243] on div "Фамилия: Галбаева Имя: Гулиза Отчество: Пол: Ж female Дата рождения Язык для ув…" at bounding box center [820, 295] width 1460 height 243
paste input "901 702 58 04"
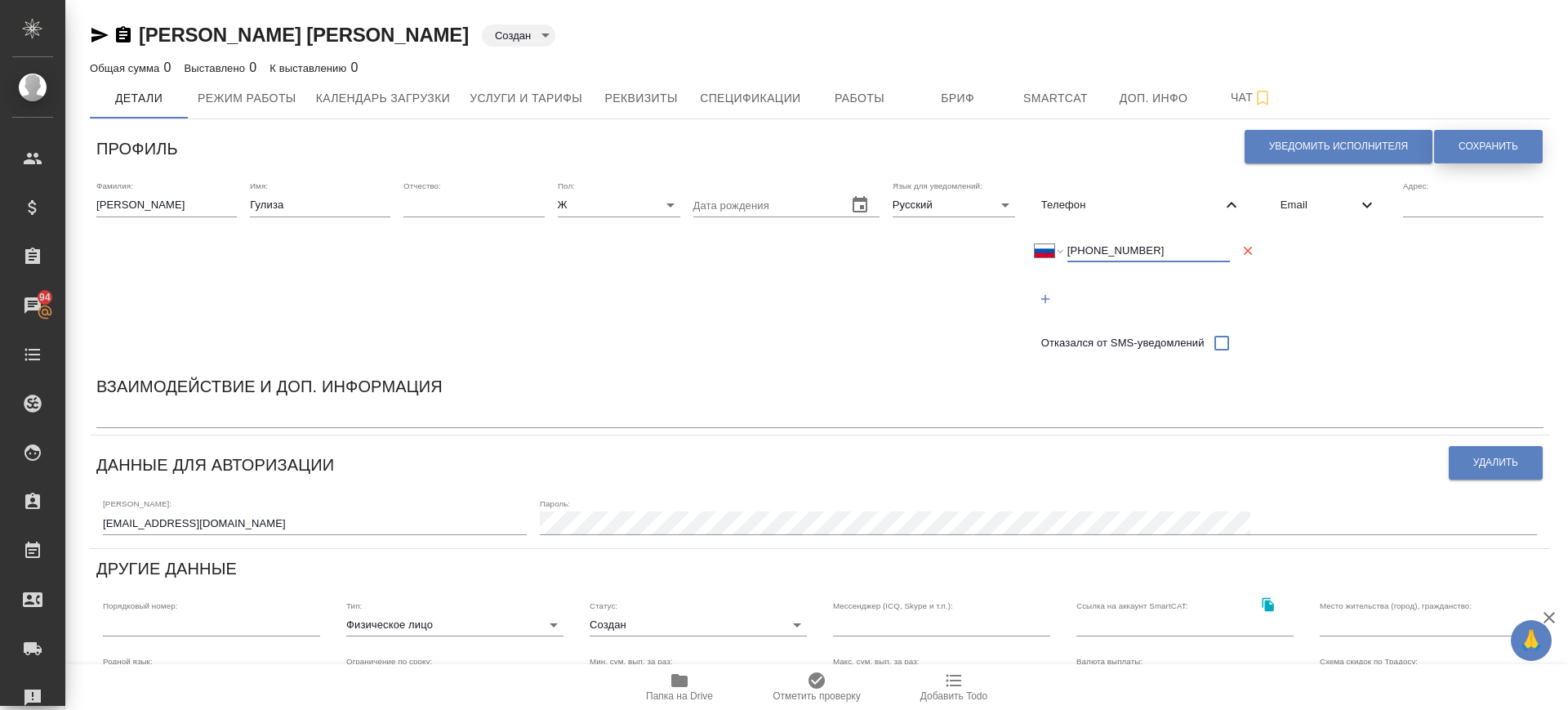
type input "+7 901 702 58 04"
click at [1479, 146] on span "Сохранить" at bounding box center [1488, 147] width 60 height 14
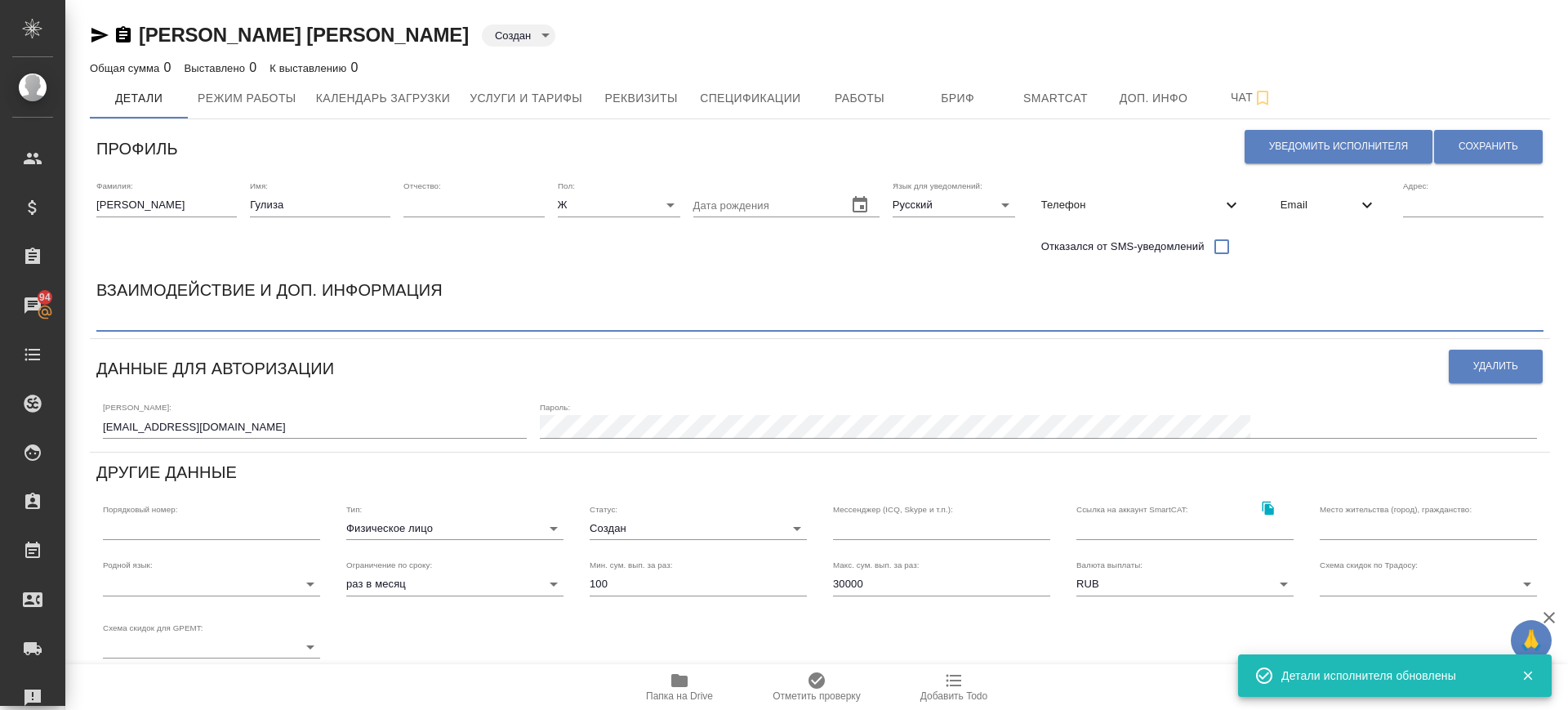
click at [245, 322] on textarea at bounding box center [819, 320] width 1447 height 12
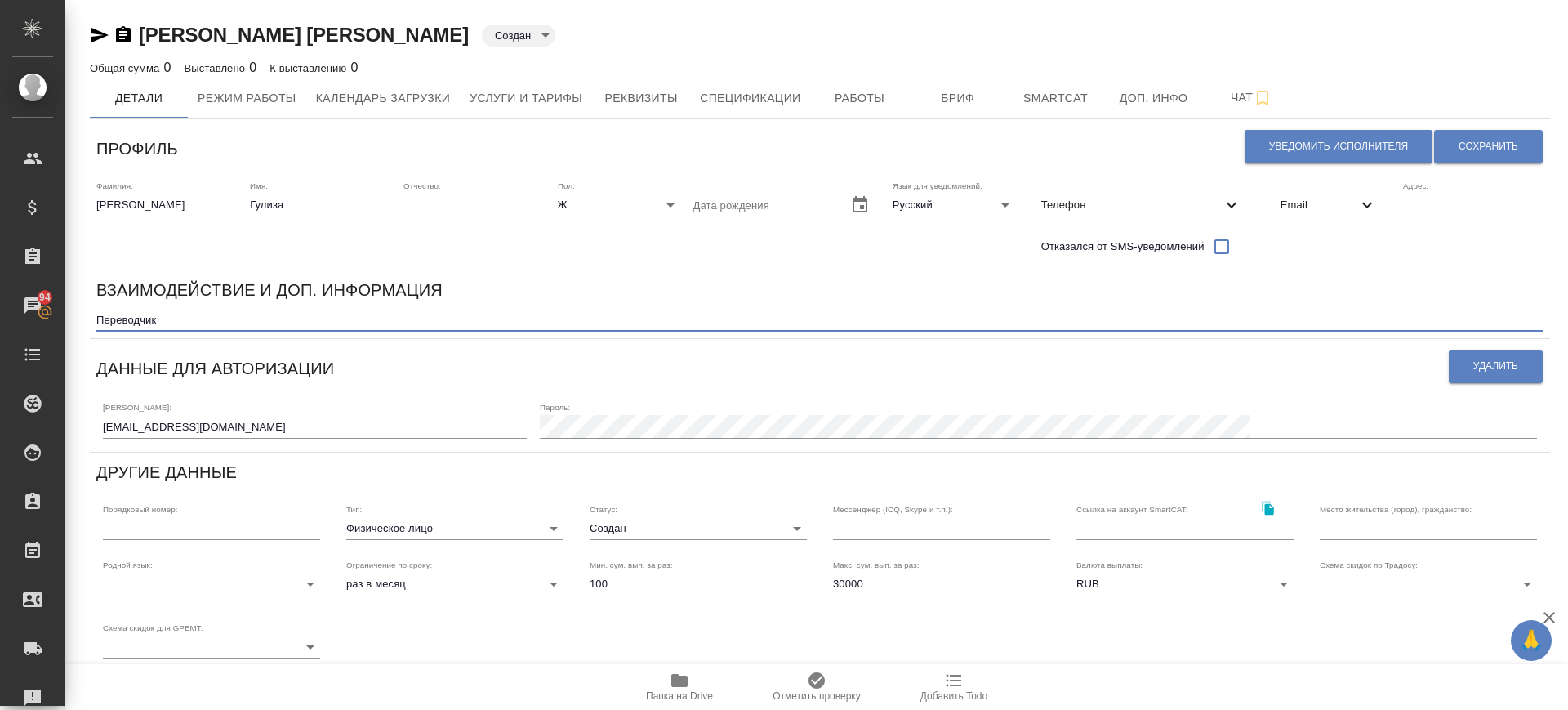
click at [245, 322] on textarea "Переводчик" at bounding box center [819, 320] width 1447 height 12
paste textarea "документов с кыргызского на русский и обратно"
drag, startPoint x: 208, startPoint y: 314, endPoint x: 166, endPoint y: 317, distance: 42.1
click at [166, 317] on textarea "Переводчик документов с кыргызского на русский и обратно" at bounding box center [819, 320] width 1447 height 12
type textarea "Переводчик с кыргызского на русский и обратно"
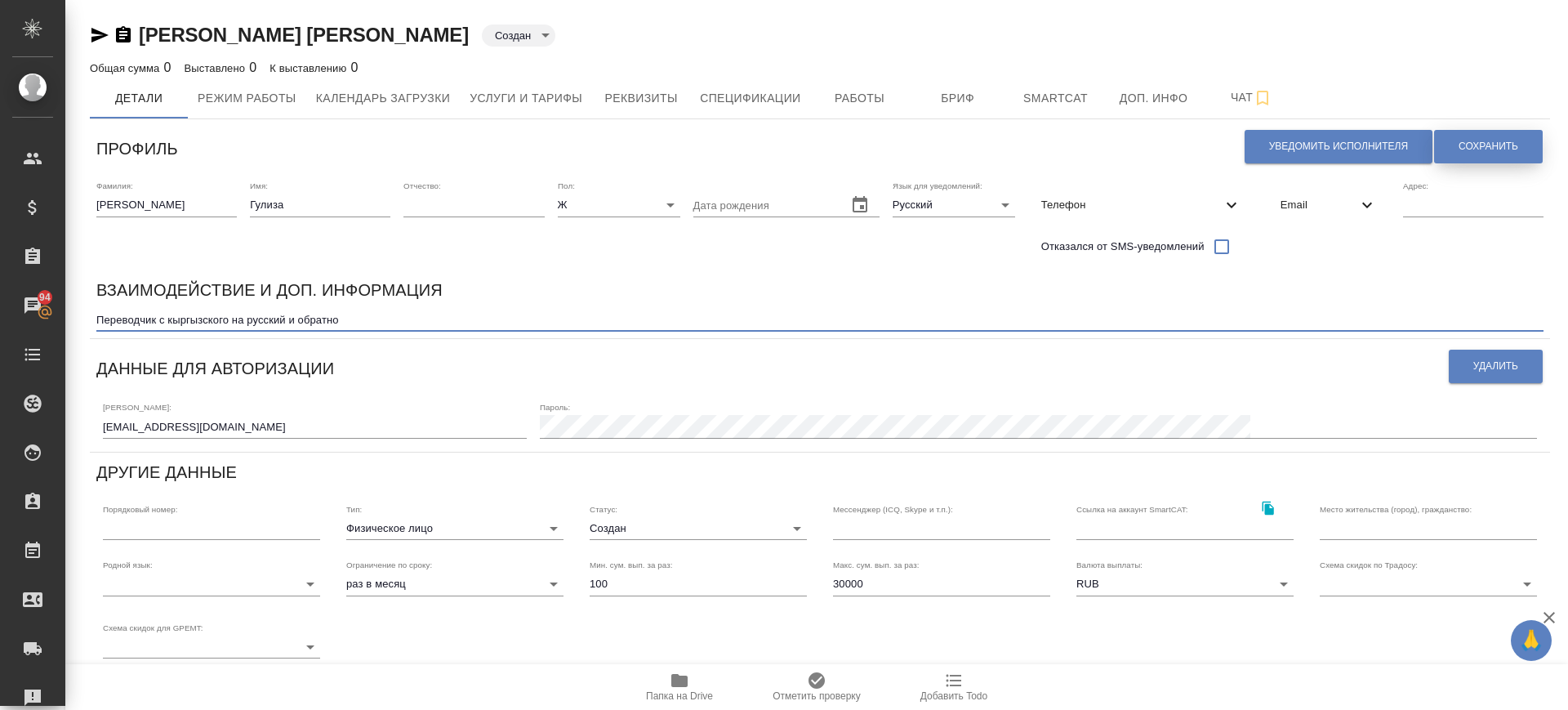
click at [1504, 142] on span "Сохранить" at bounding box center [1488, 147] width 60 height 14
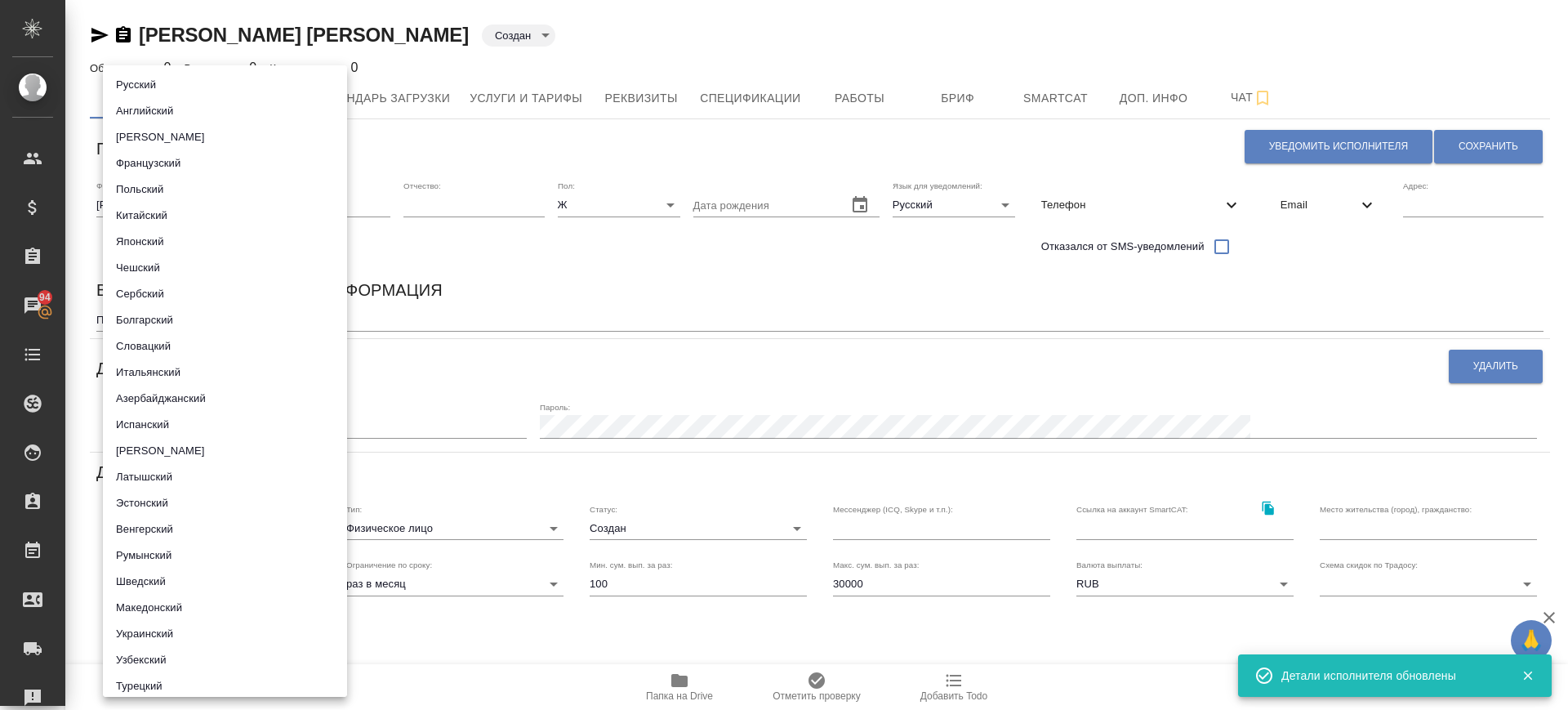
click at [219, 593] on body "🙏 .cls-1 fill:#fff; AWATERA Саглам Виктория v.saglam Клиенты Спецификации Заказ…" at bounding box center [784, 355] width 1568 height 710
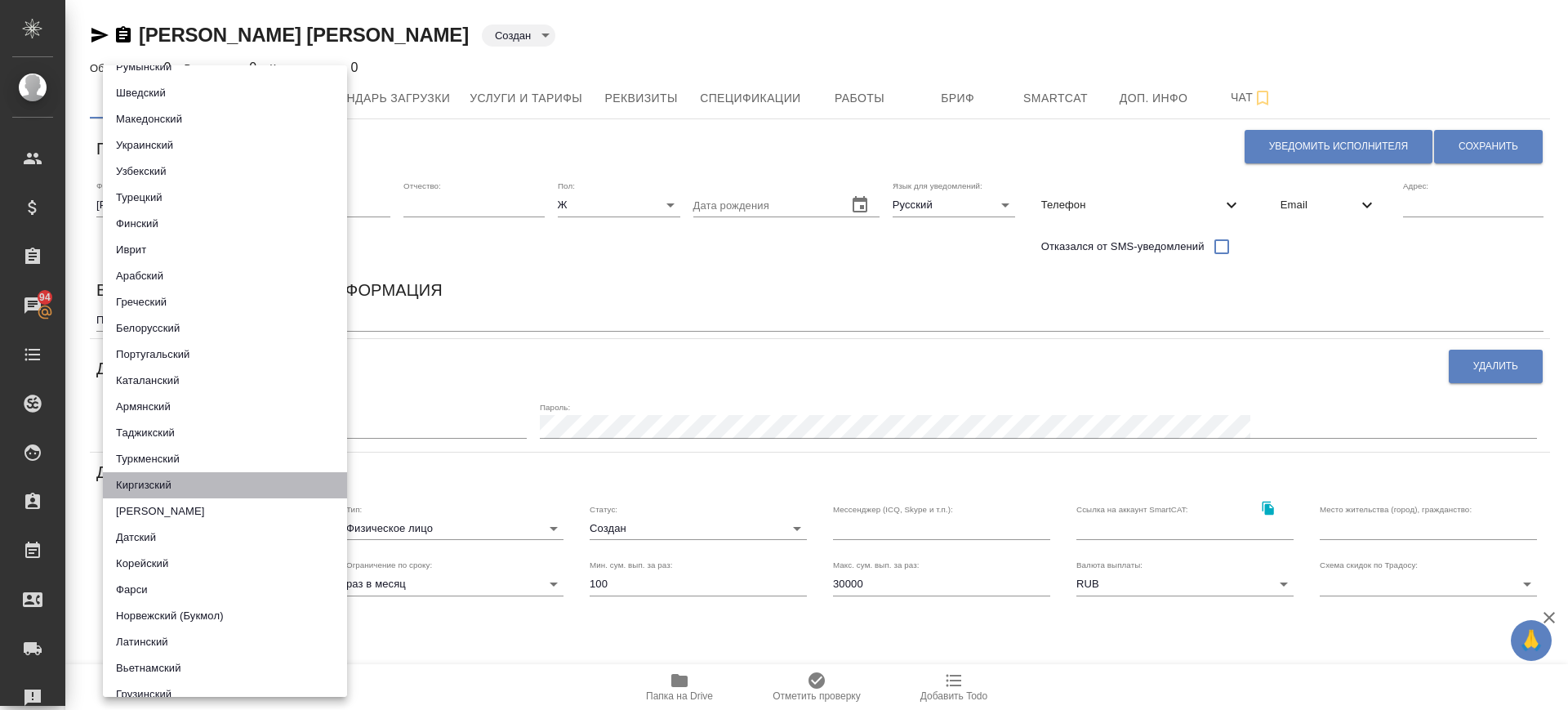
click at [155, 479] on li "Киргизский" at bounding box center [225, 485] width 245 height 26
type input "5b23e16b512f265610b6063d"
click at [558, 281] on div at bounding box center [784, 355] width 1568 height 710
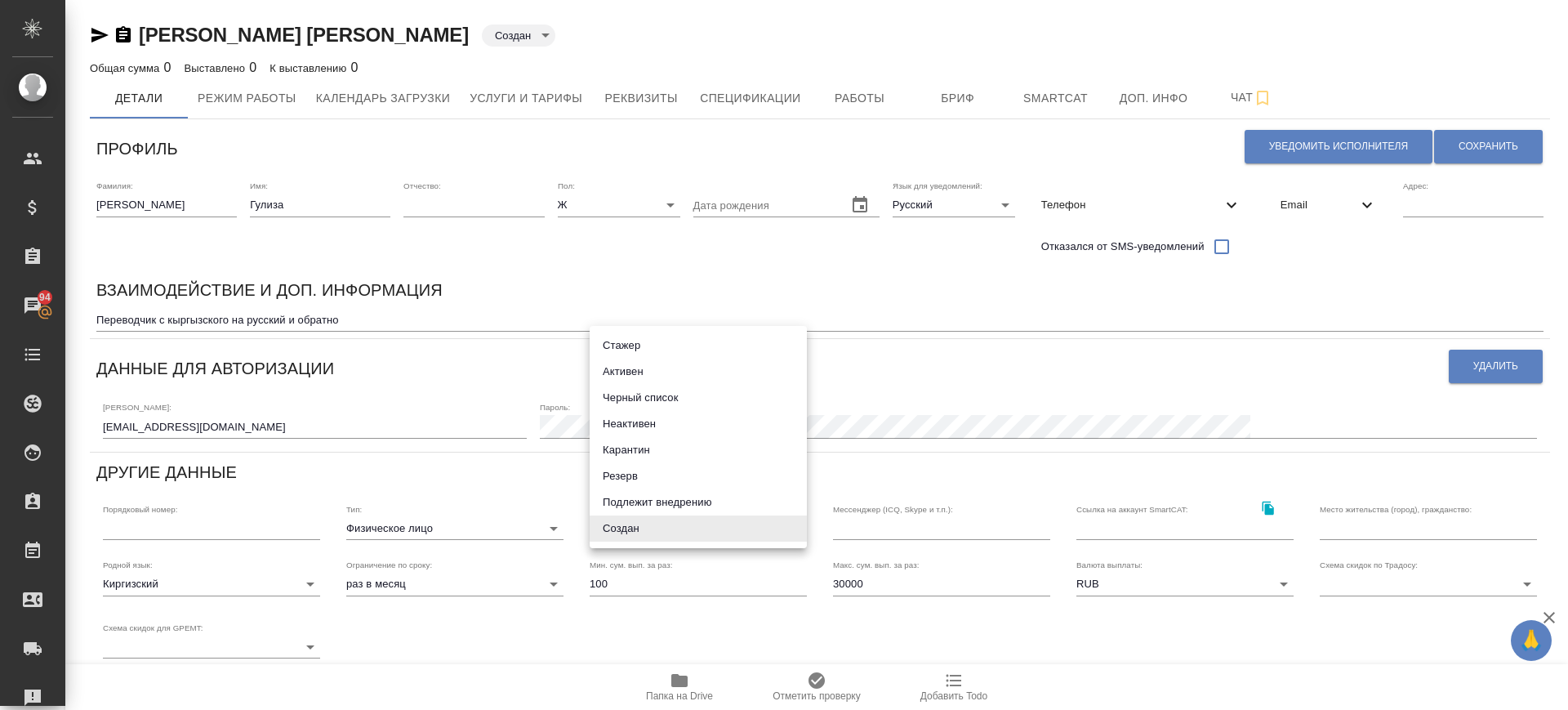
click at [647, 532] on body "🙏 .cls-1 fill:#fff; AWATERA Саглам Виктория v.saglam Клиенты Спецификации Заказ…" at bounding box center [784, 355] width 1568 height 710
click at [644, 502] on li "Подлежит внедрению" at bounding box center [698, 502] width 217 height 26
type input "toBeImplemented"
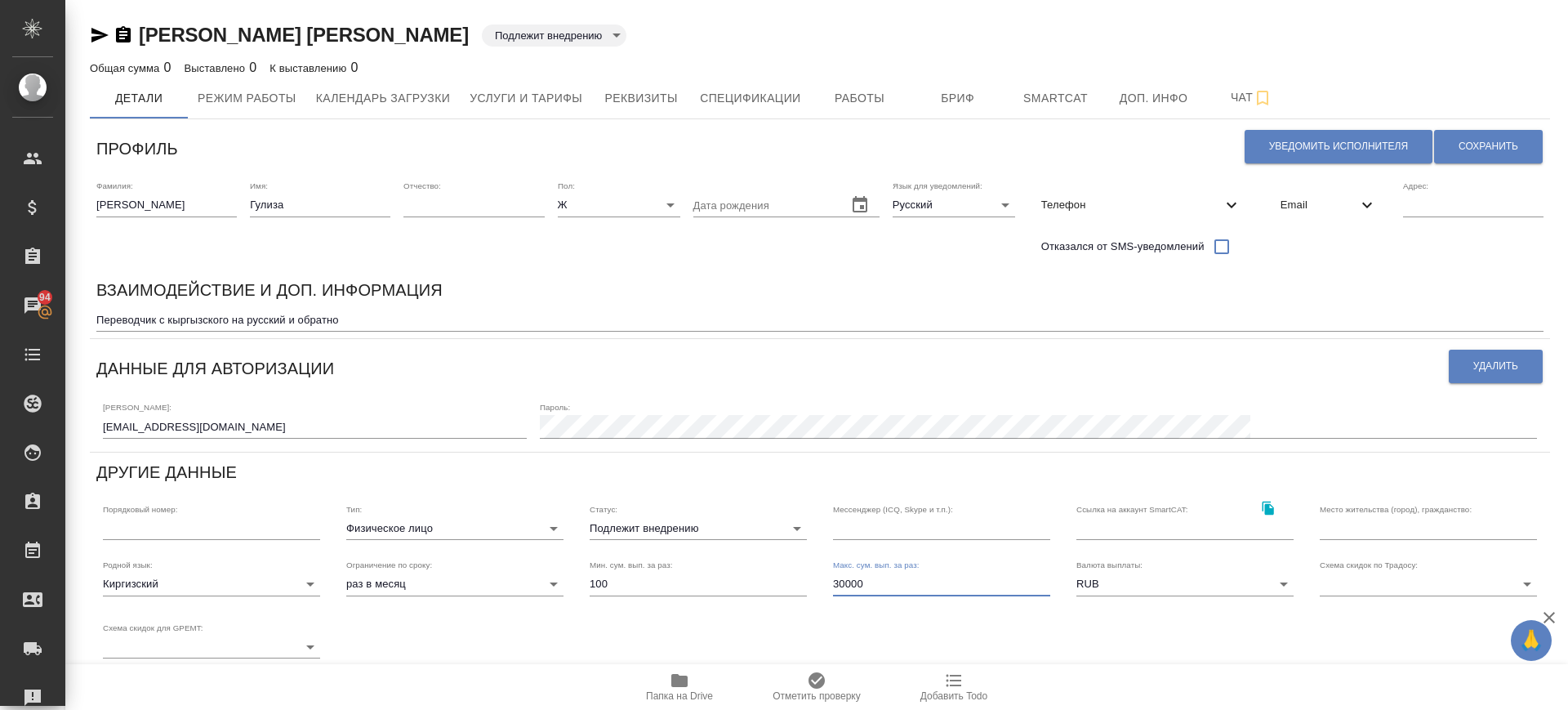
drag, startPoint x: 840, startPoint y: 586, endPoint x: 825, endPoint y: 586, distance: 15.0
click at [825, 586] on div "Макс. сум. вып. за раз: 30000" at bounding box center [942, 577] width 244 height 62
type input "100000"
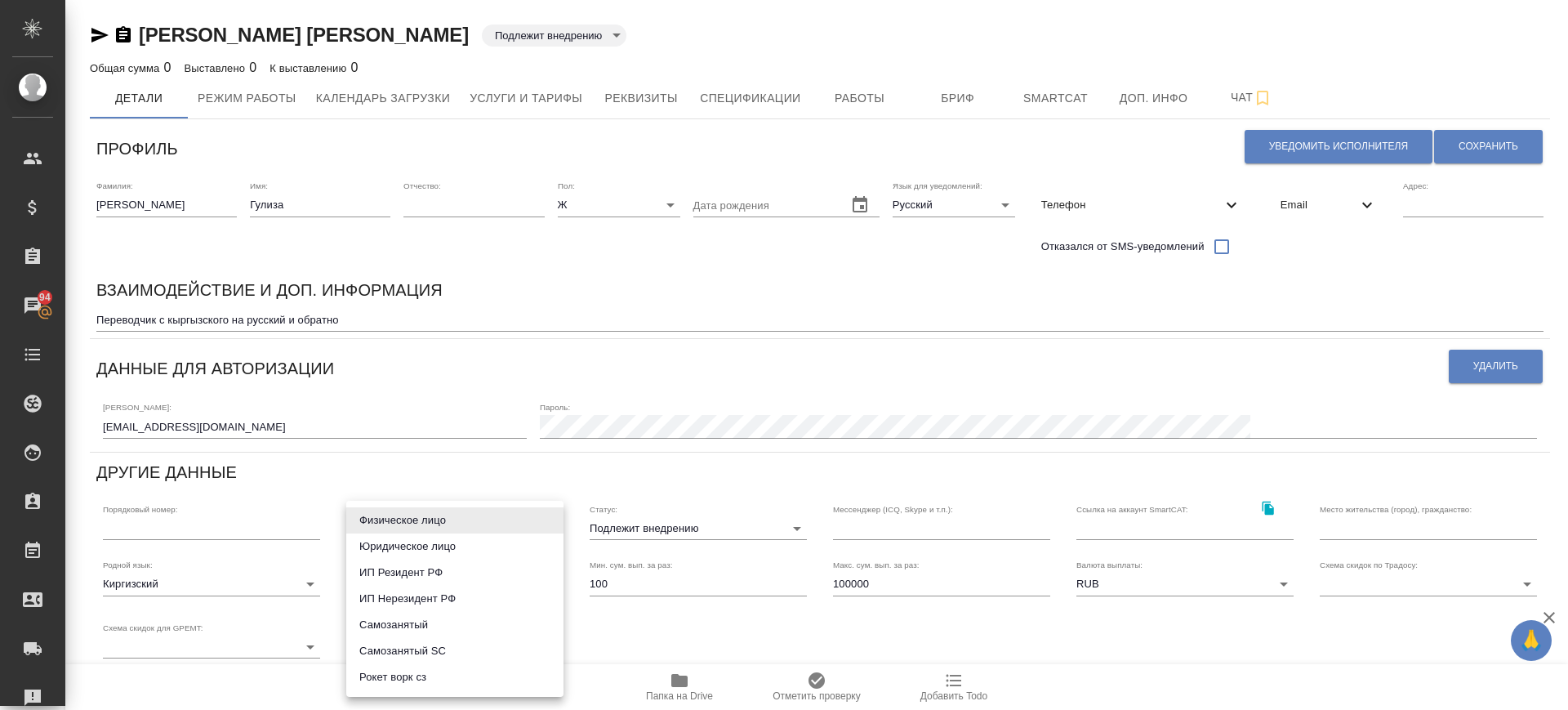
click at [483, 534] on body "🙏 .cls-1 fill:#fff; AWATERA Саглам Виктория v.saglam Клиенты Спецификации Заказ…" at bounding box center [784, 355] width 1568 height 710
click at [474, 524] on li "Физическое лицо" at bounding box center [454, 520] width 217 height 26
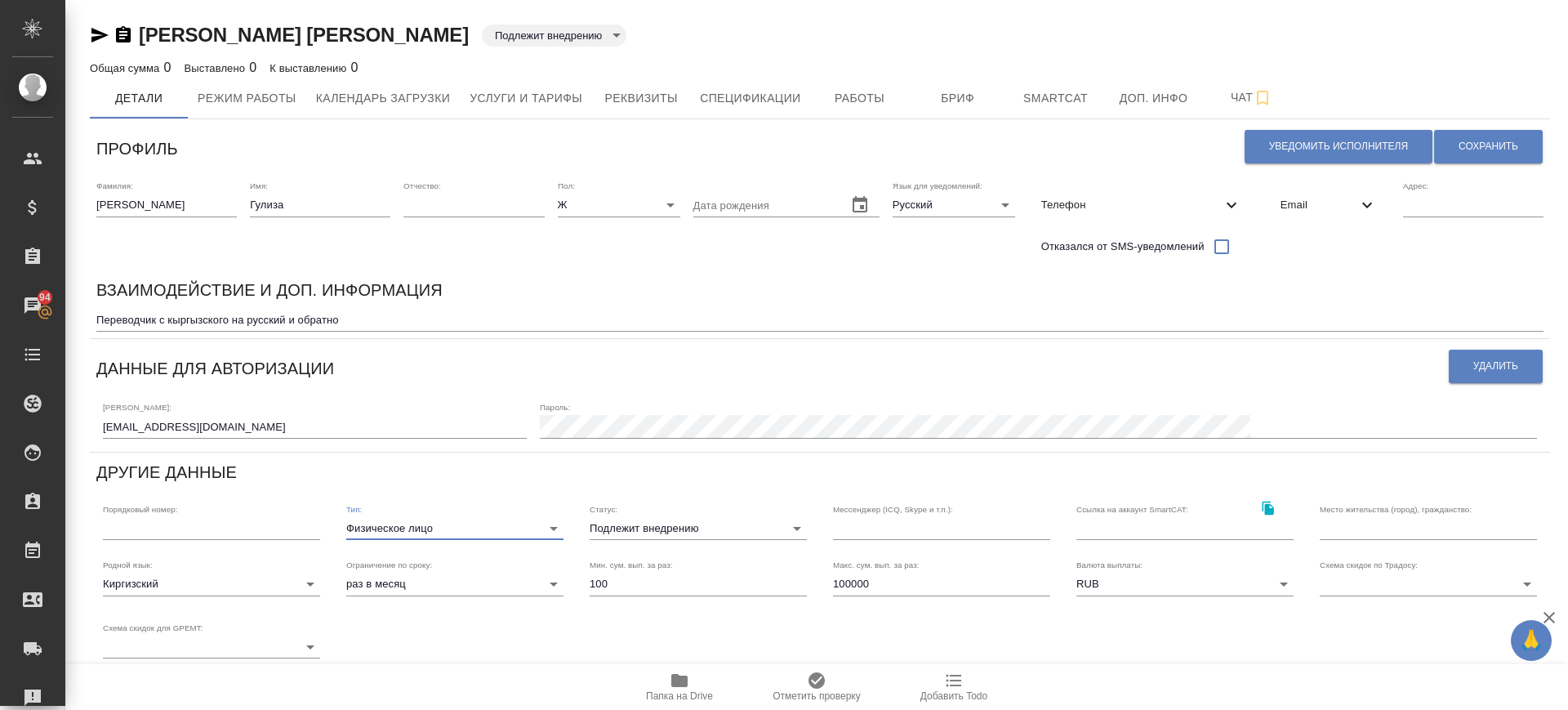
click at [1392, 592] on body "🙏 .cls-1 fill:#fff; AWATERA Саглам Виктория v.saglam Клиенты Спецификации Заказ…" at bounding box center [784, 355] width 1568 height 710
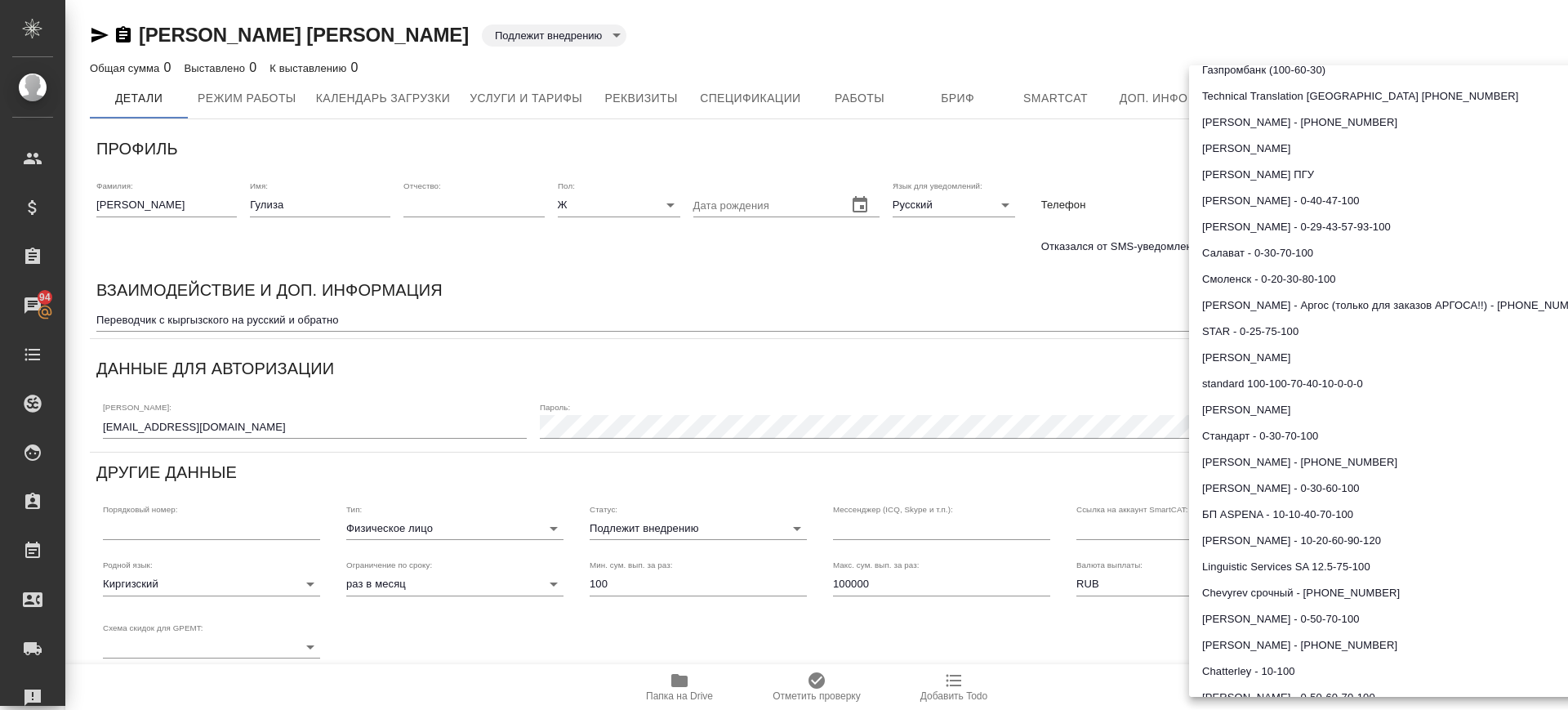
scroll to position [511, 0]
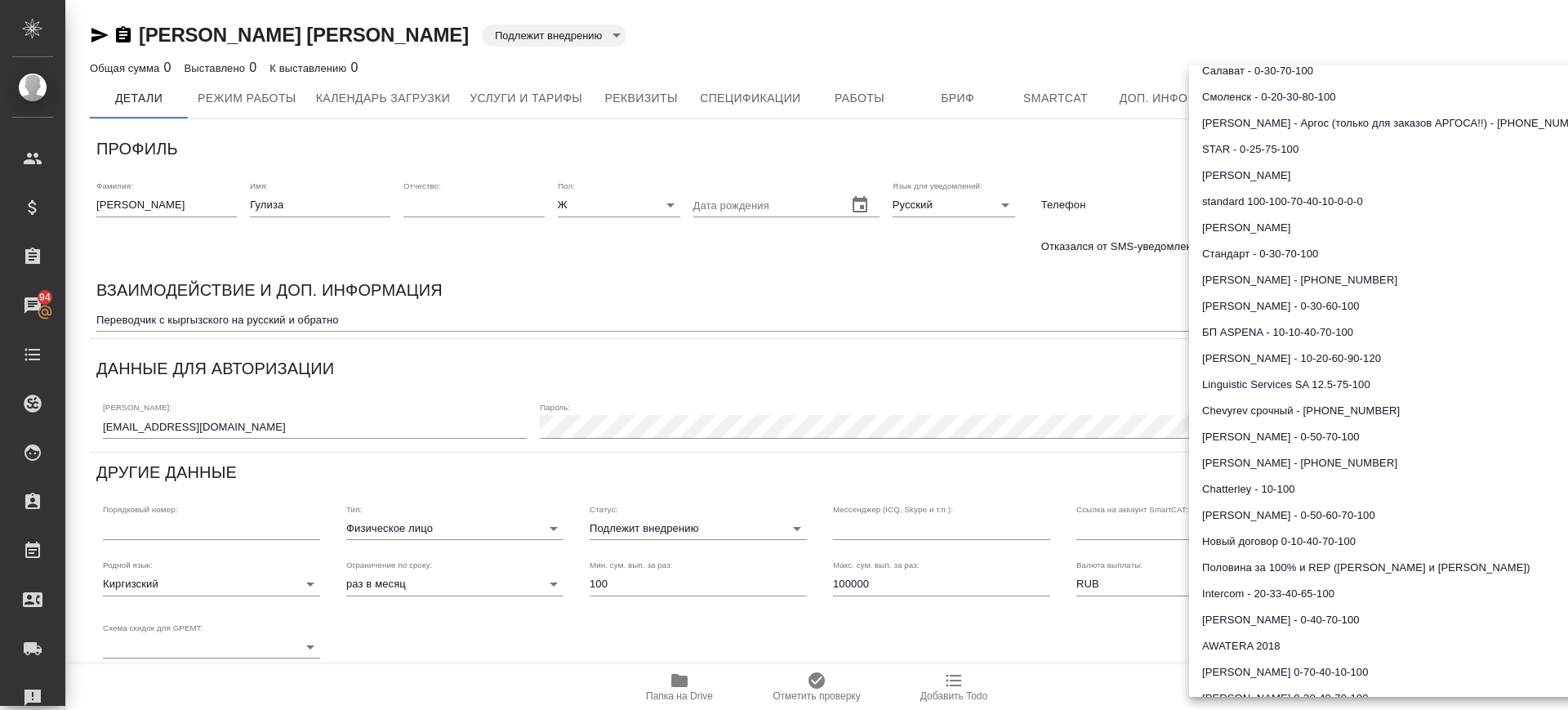
click at [1290, 644] on li "AWATERA 2018" at bounding box center [1406, 646] width 434 height 26
type input "5cde10d6a3295b01d2d99676"
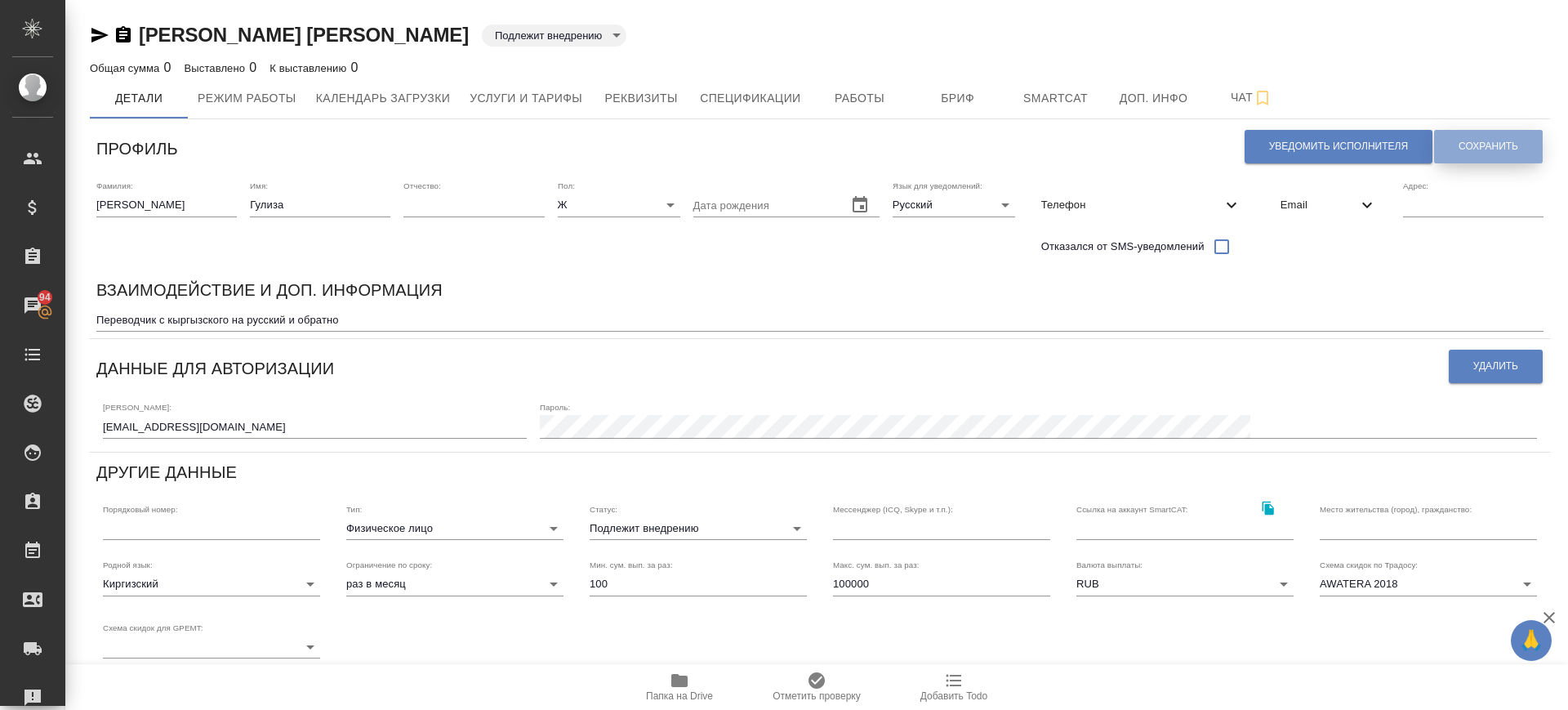
click at [1469, 149] on span "Сохранить" at bounding box center [1488, 147] width 60 height 14
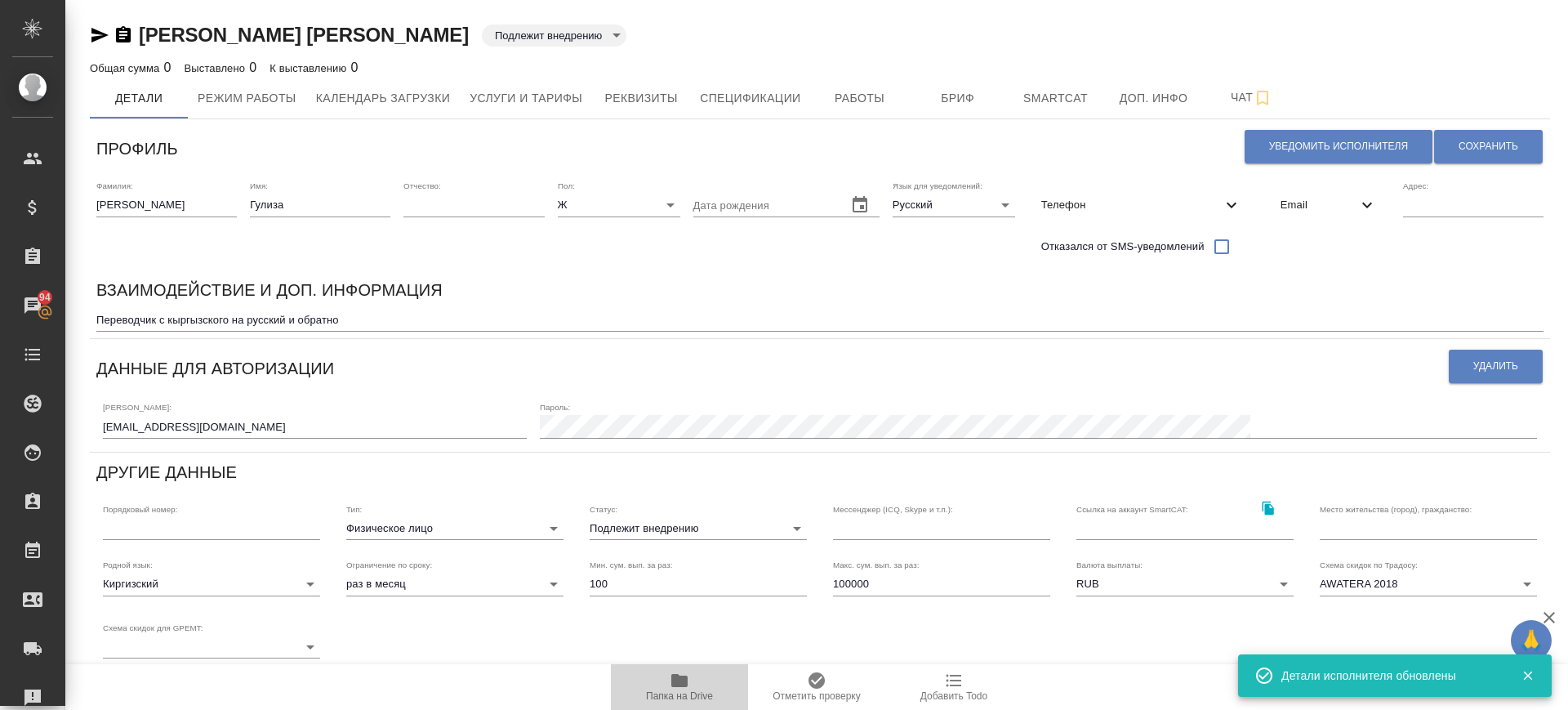
click at [681, 690] on span "Папка на Drive" at bounding box center [679, 696] width 67 height 12
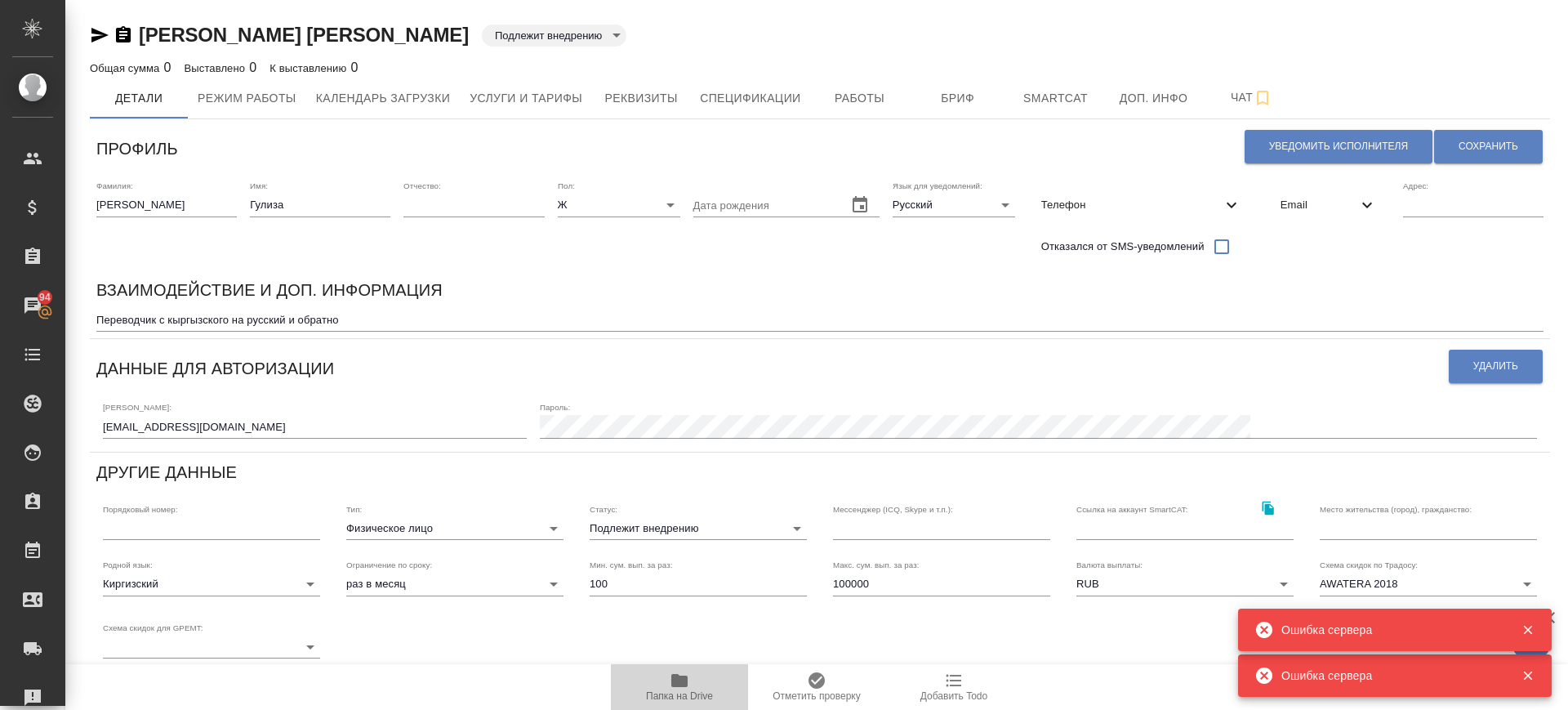
click at [682, 683] on icon "button" at bounding box center [679, 680] width 16 height 13
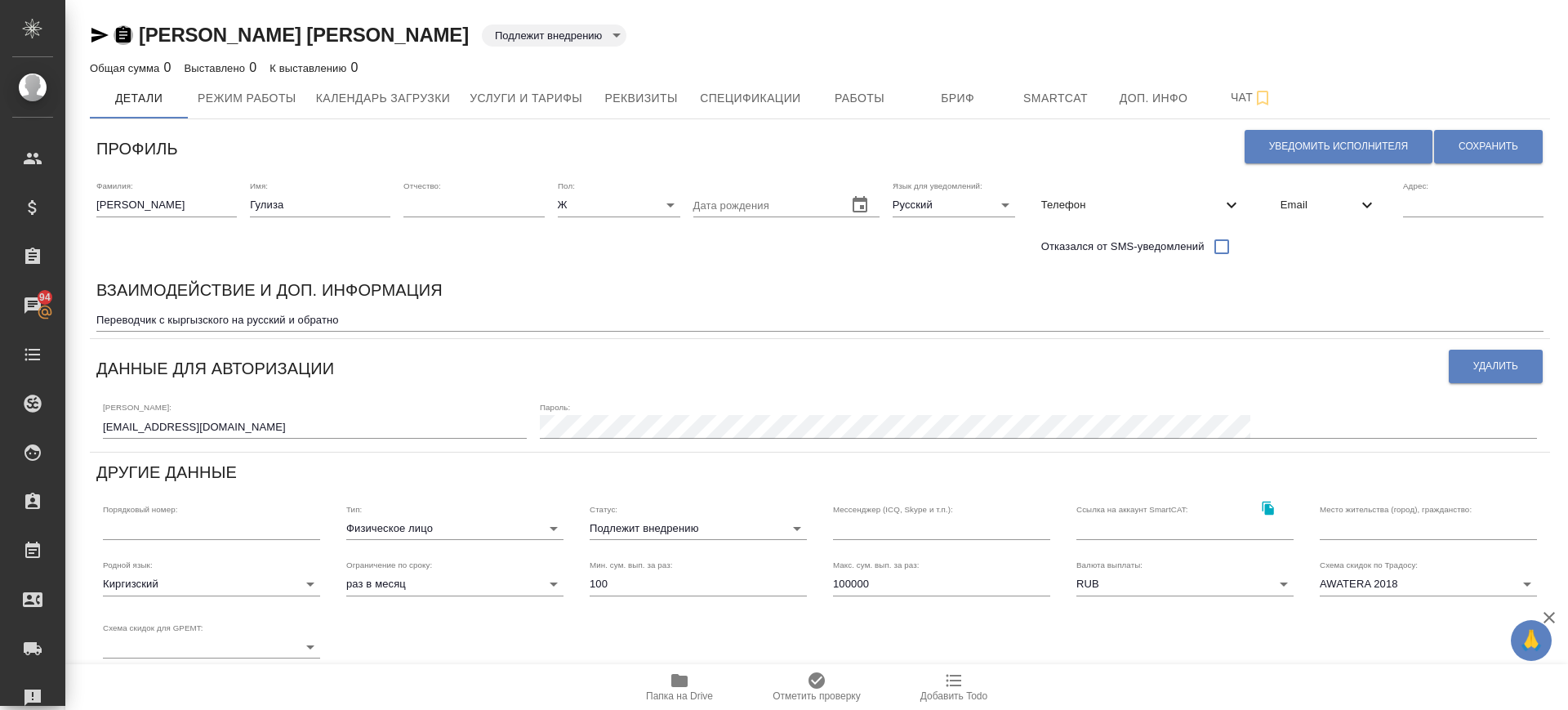
click at [121, 35] on icon "button" at bounding box center [124, 35] width 20 height 20
drag, startPoint x: 1344, startPoint y: 267, endPoint x: 1322, endPoint y: 275, distance: 23.4
click at [1344, 267] on div "Фамилия: Галбаева Имя: Гулиза Отчество: Пол: Ж female Дата рождения Язык для ув…" at bounding box center [820, 222] width 1460 height 96
click at [668, 690] on span "Папка на Drive" at bounding box center [679, 696] width 67 height 12
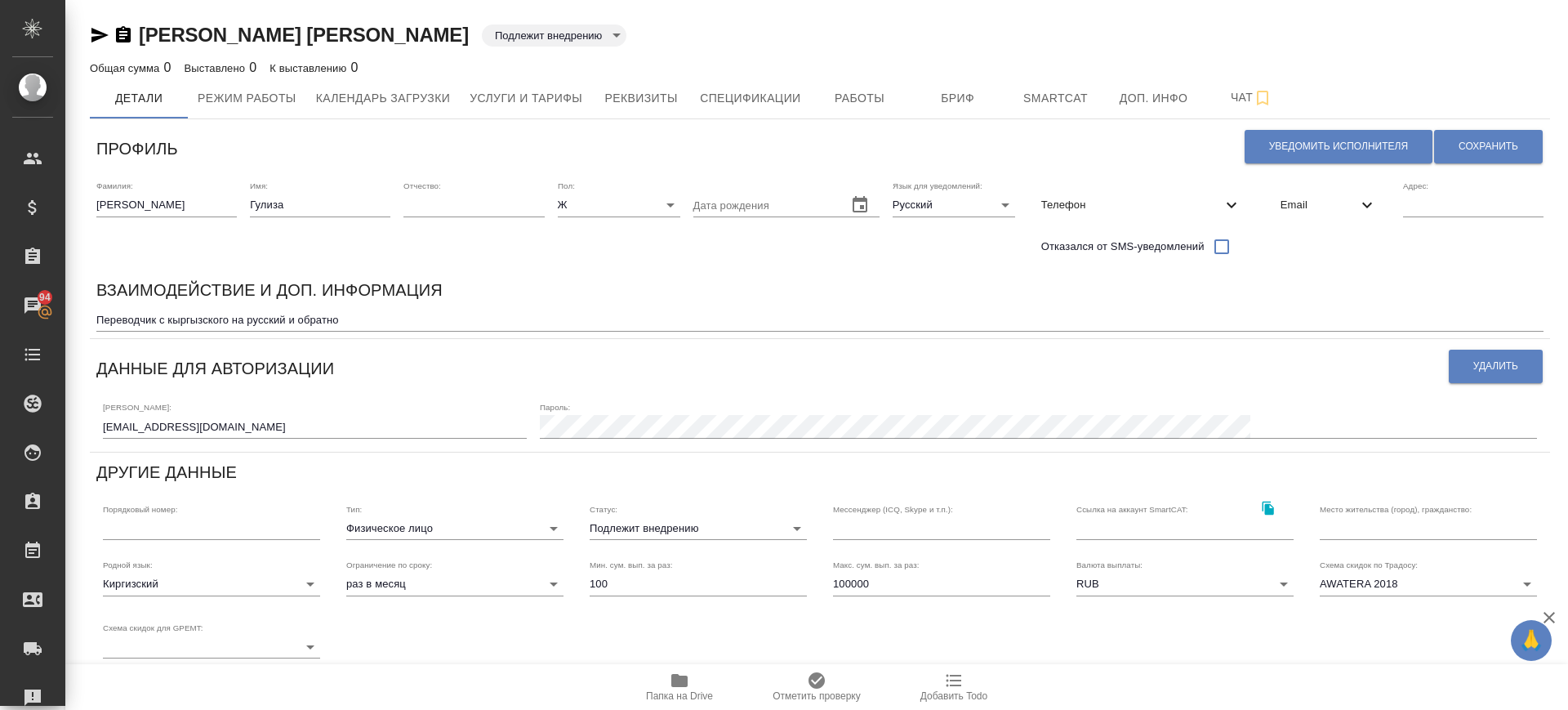
click at [404, 318] on textarea "Переводчик с кыргызского на русский и обратно" at bounding box center [819, 320] width 1447 height 12
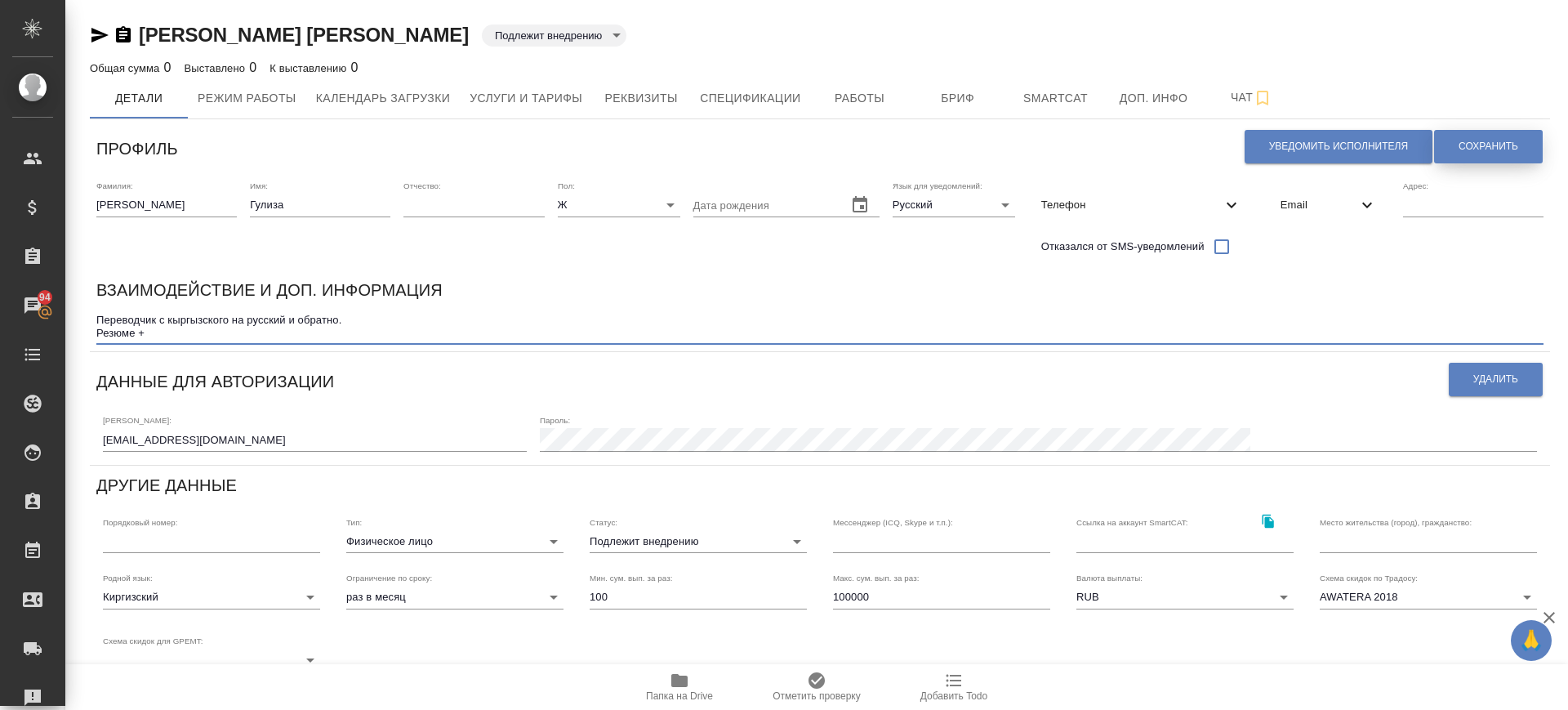
type textarea "Переводчик с кыргызского на русский и обратно. Резюме +"
click at [1463, 137] on button "Сохранить" at bounding box center [1488, 147] width 109 height 34
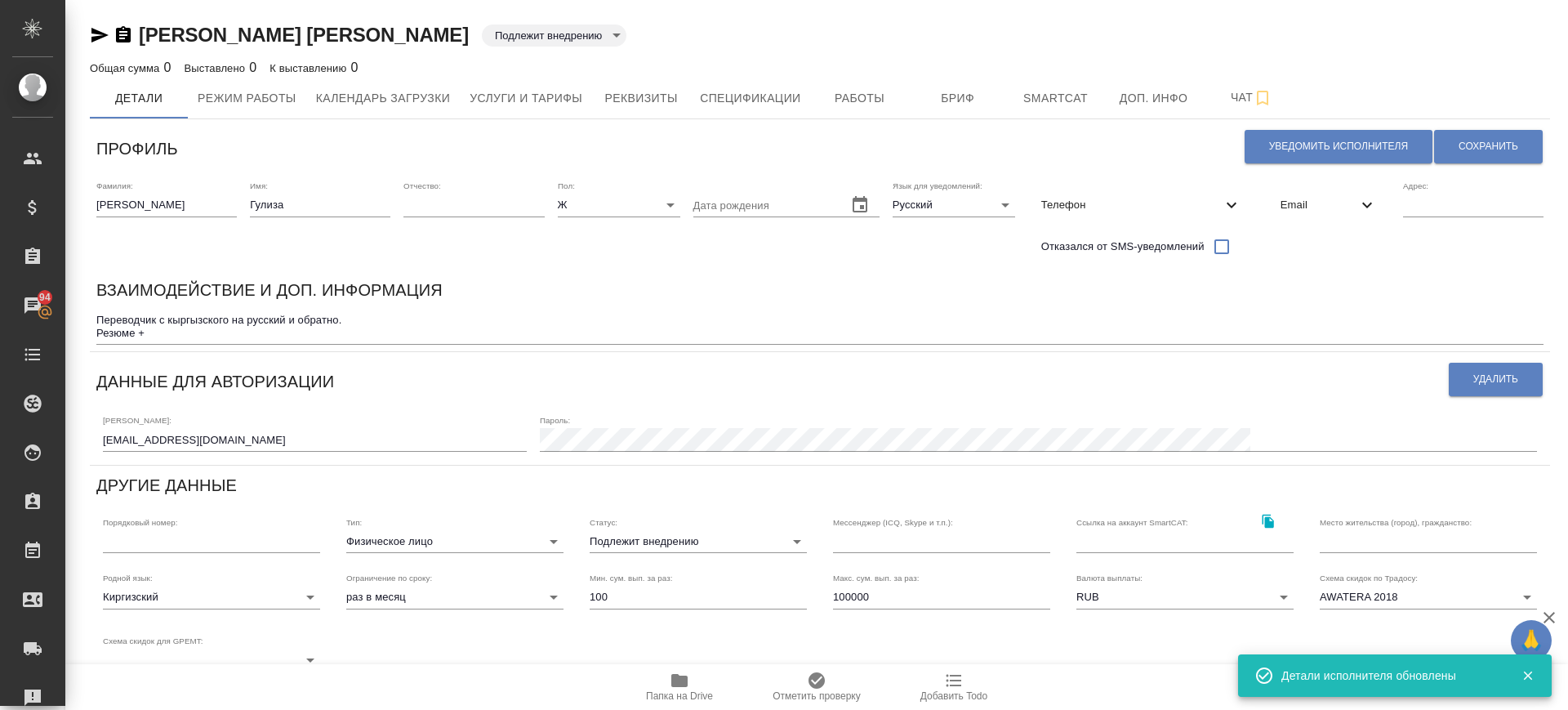
click at [306, 339] on div "Переводчик с кыргызского на русский и обратно. Резюме + x" at bounding box center [819, 327] width 1447 height 36
drag, startPoint x: 247, startPoint y: 336, endPoint x: 198, endPoint y: 334, distance: 49.0
click at [245, 336] on textarea "Переводчик с кыргызского на русский и обратно. Резюме +" at bounding box center [819, 327] width 1447 height 25
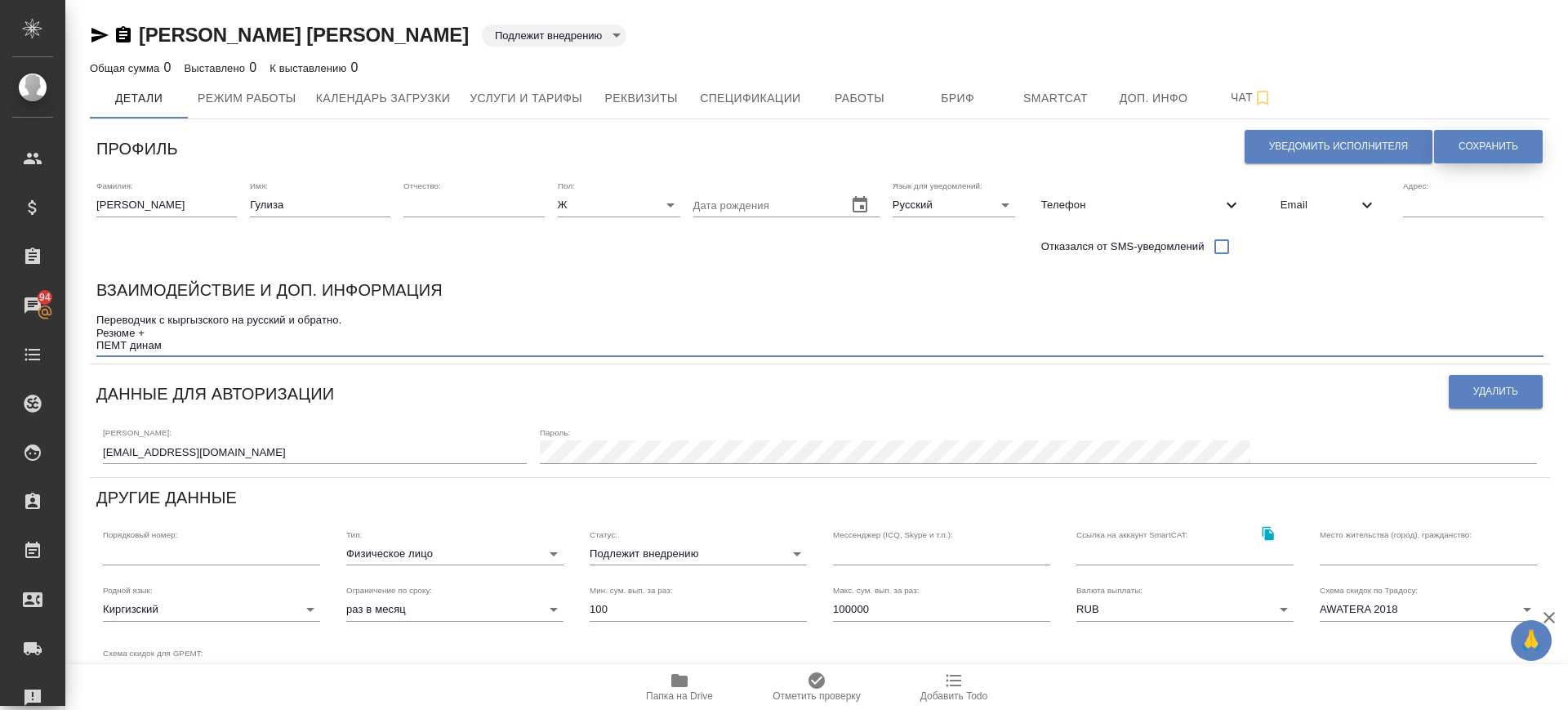
type textarea "Переводчик с кыргызского на русский и обратно. Резюме + ПЕМТ динам"
click at [1468, 146] on span "Сохранить" at bounding box center [1488, 147] width 60 height 14
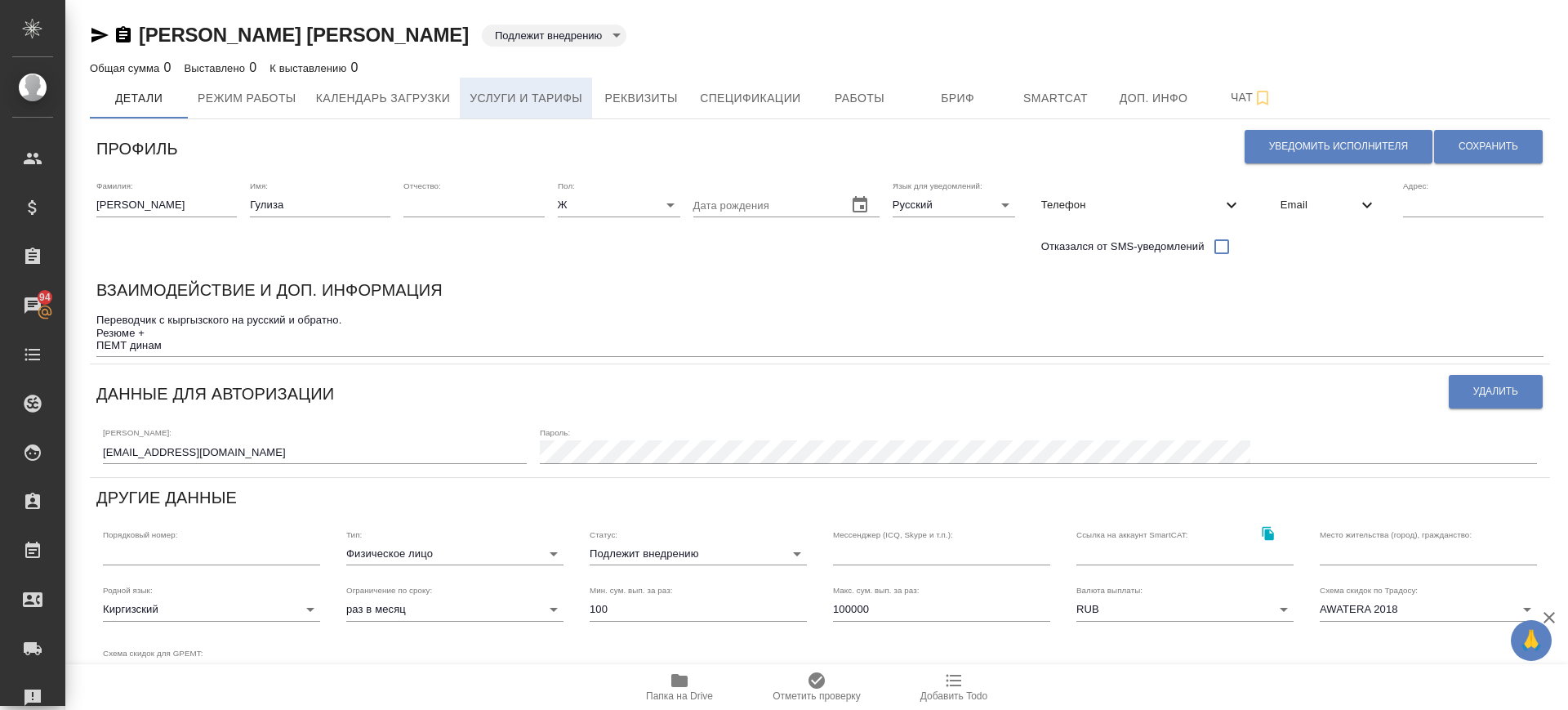
click at [564, 95] on span "Услуги и тарифы" at bounding box center [526, 98] width 113 height 20
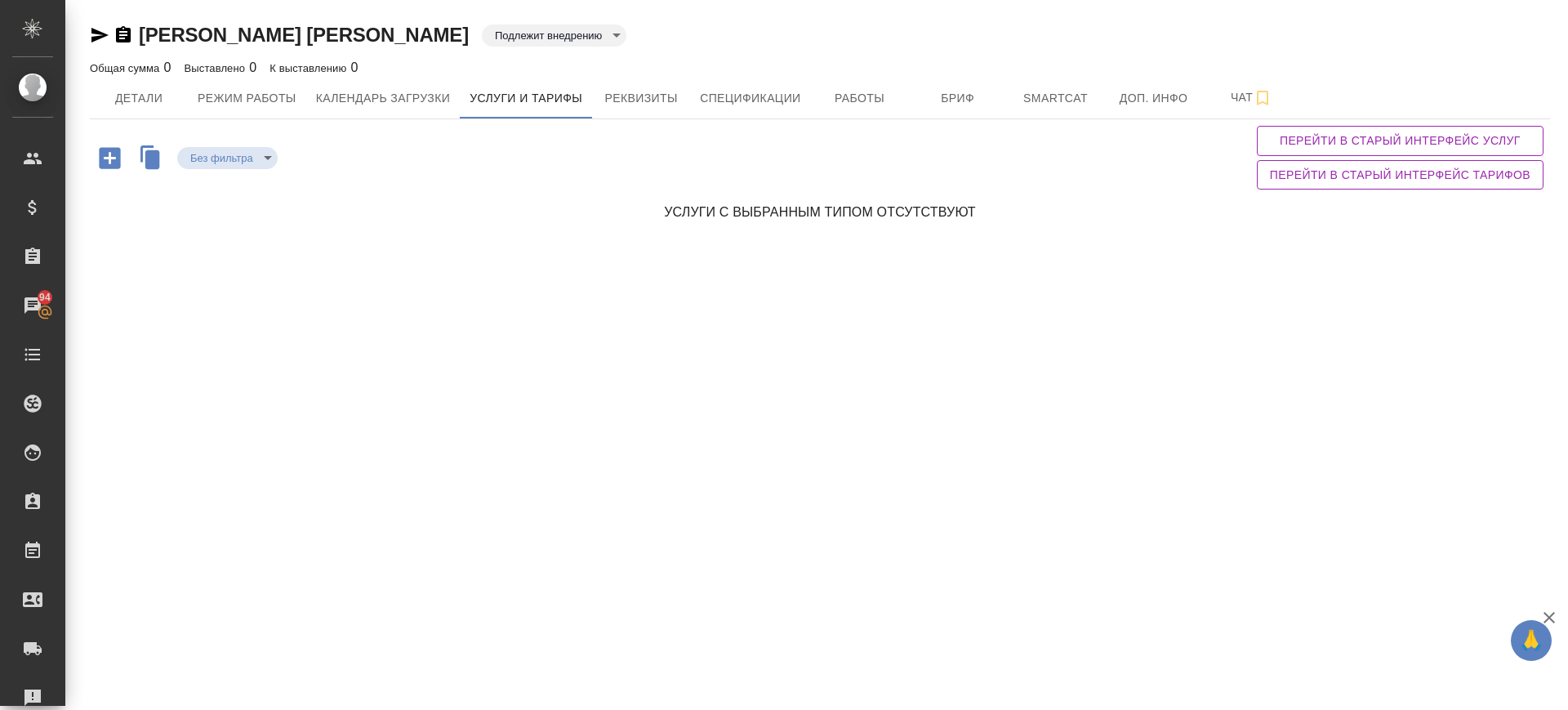
click at [101, 162] on icon "button" at bounding box center [109, 157] width 21 height 21
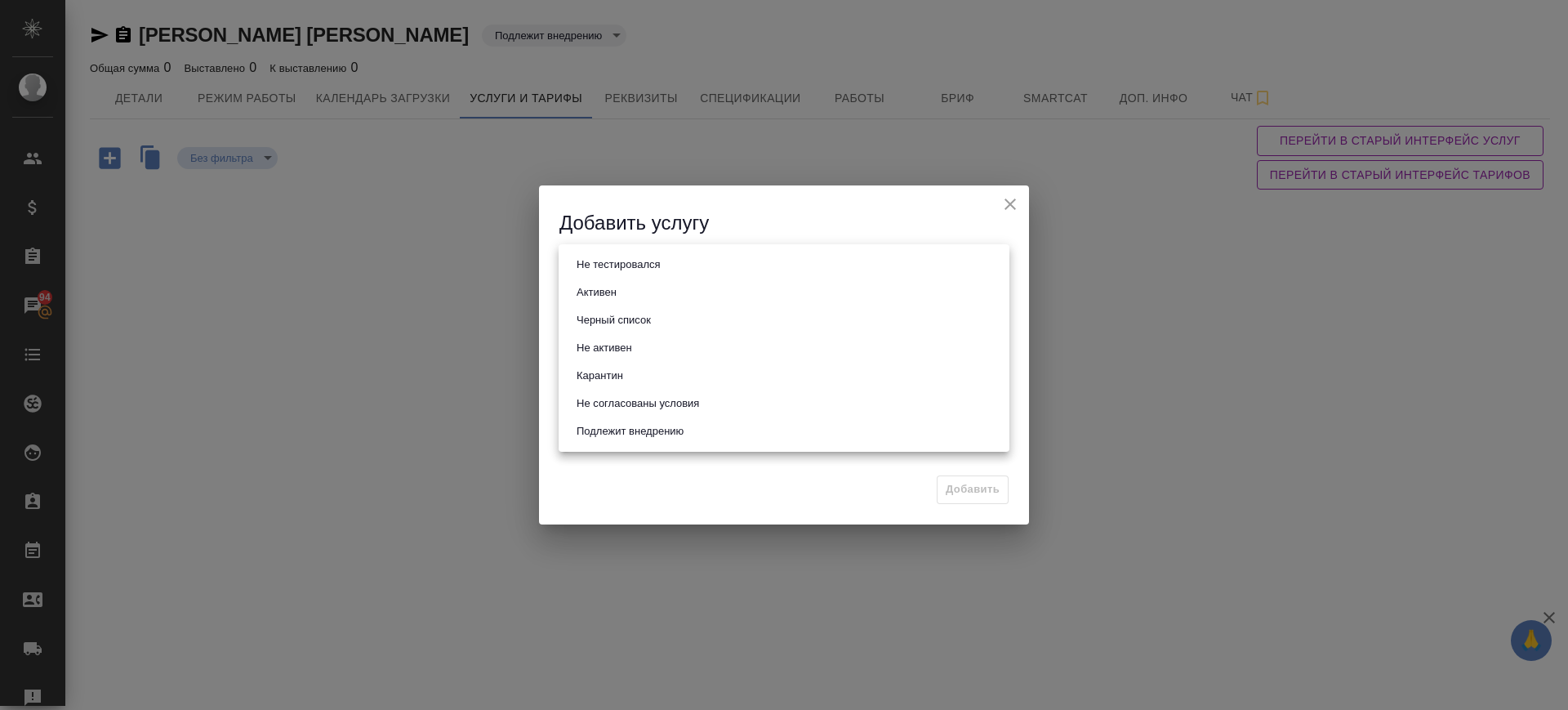
click at [615, 272] on body "🙏 .cls-1 fill:#fff; AWATERA Саглам Виктория v.saglam Клиенты Спецификации Заказ…" at bounding box center [784, 355] width 1568 height 710
click at [622, 297] on li "Активен" at bounding box center [784, 292] width 451 height 28
type input "active"
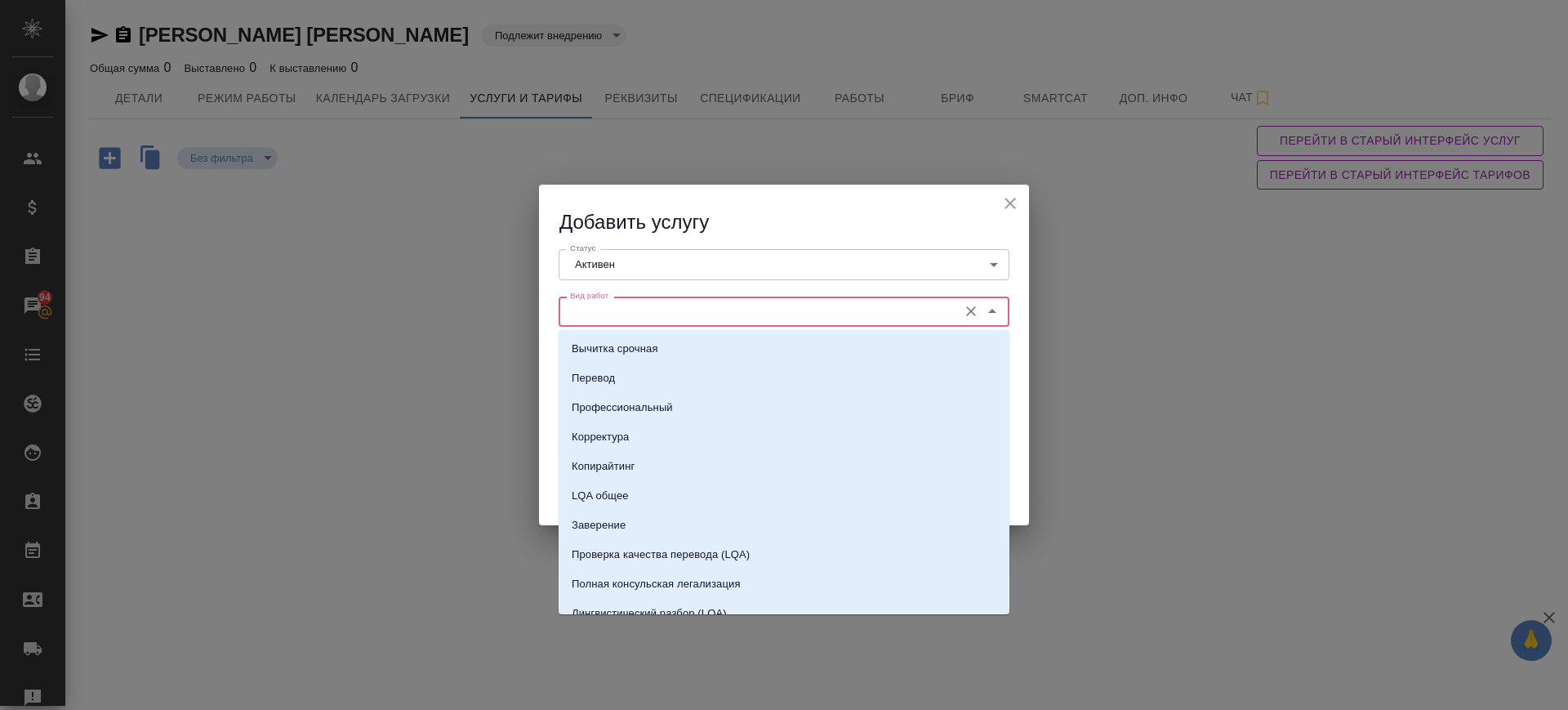
click at [626, 310] on input "Вид работ" at bounding box center [757, 311] width 386 height 20
click at [630, 375] on li "Перевод" at bounding box center [784, 378] width 451 height 29
type input "Перевод"
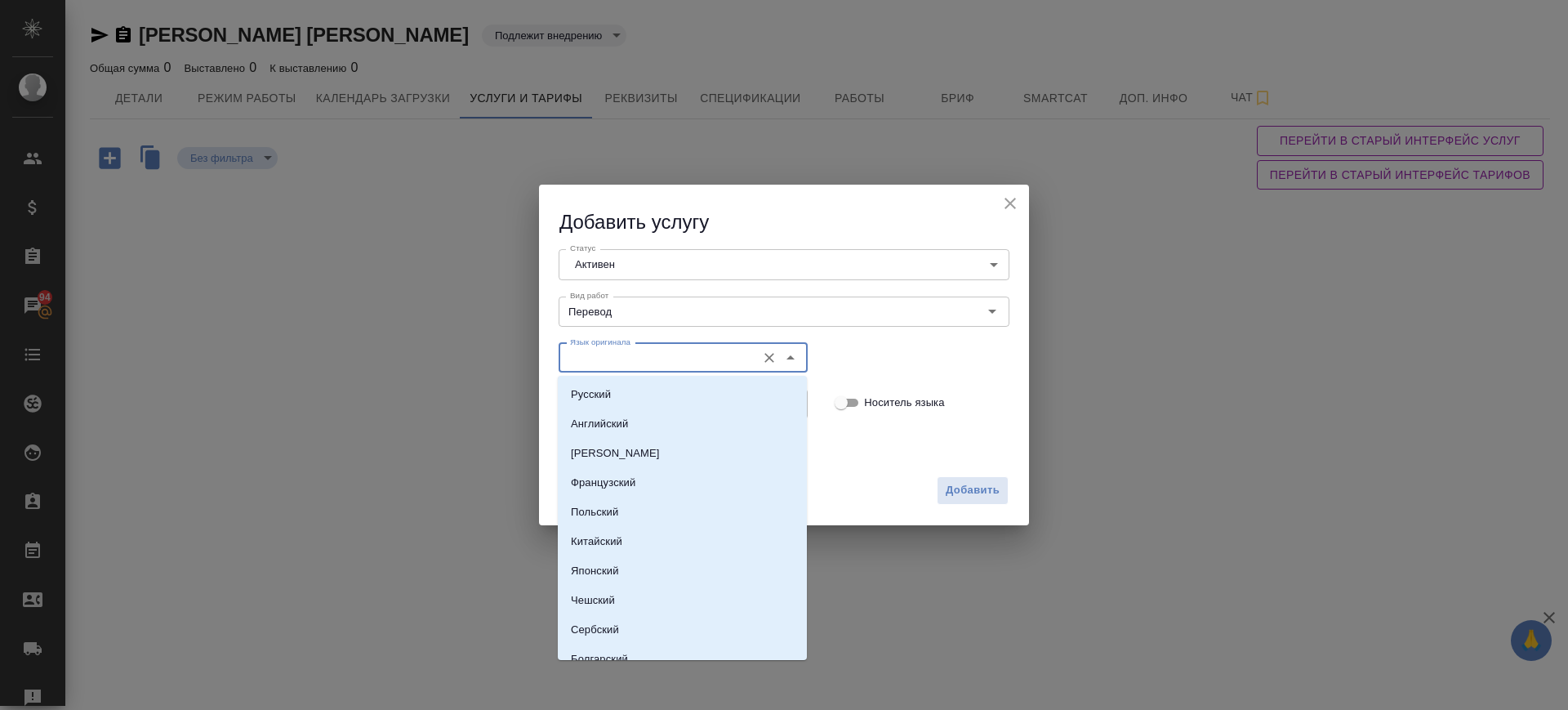
click at [623, 358] on input "Язык оригинала" at bounding box center [656, 358] width 185 height 20
drag, startPoint x: 632, startPoint y: 396, endPoint x: 635, endPoint y: 409, distance: 13.3
click at [633, 397] on li "Русский" at bounding box center [682, 394] width 249 height 29
type input "Русский"
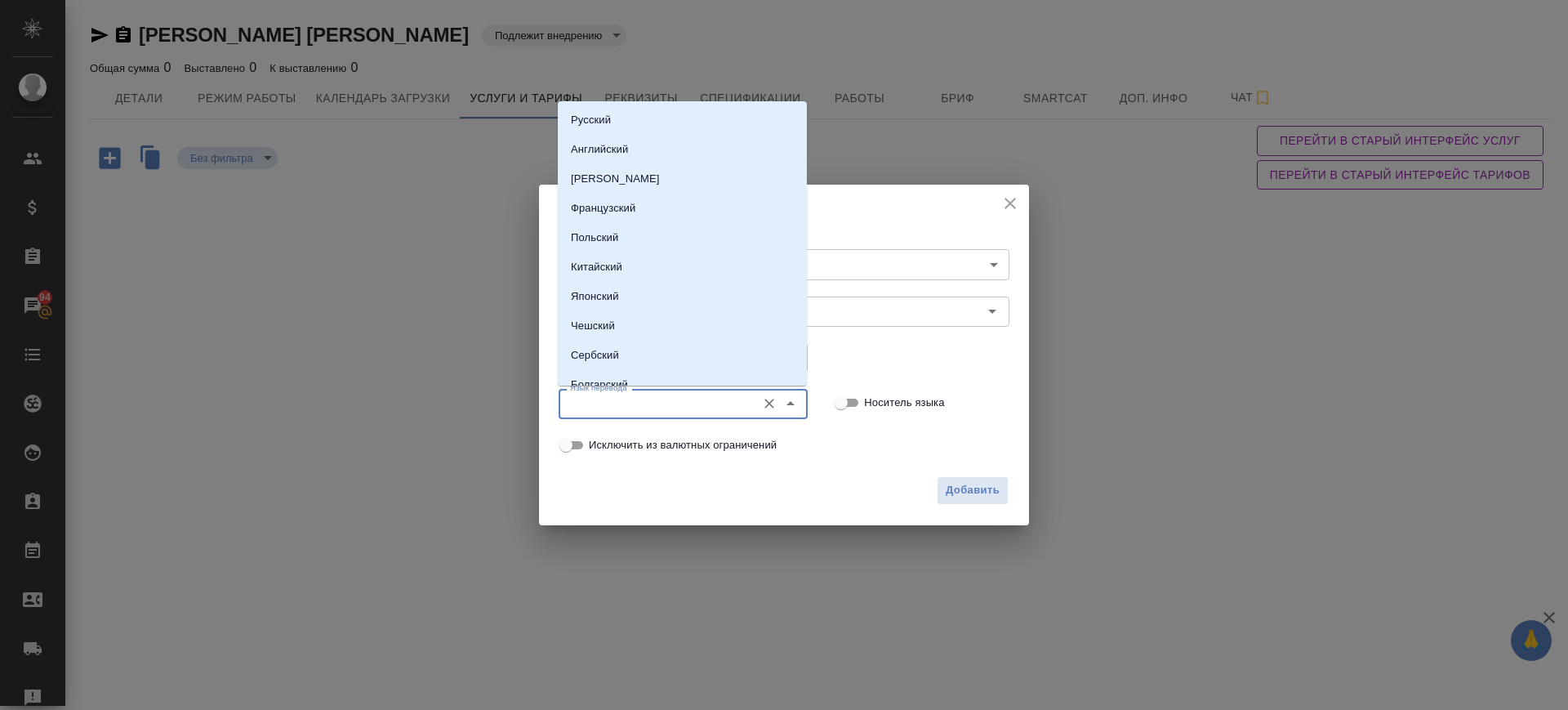
click at [635, 409] on input "Язык перевода" at bounding box center [656, 404] width 185 height 20
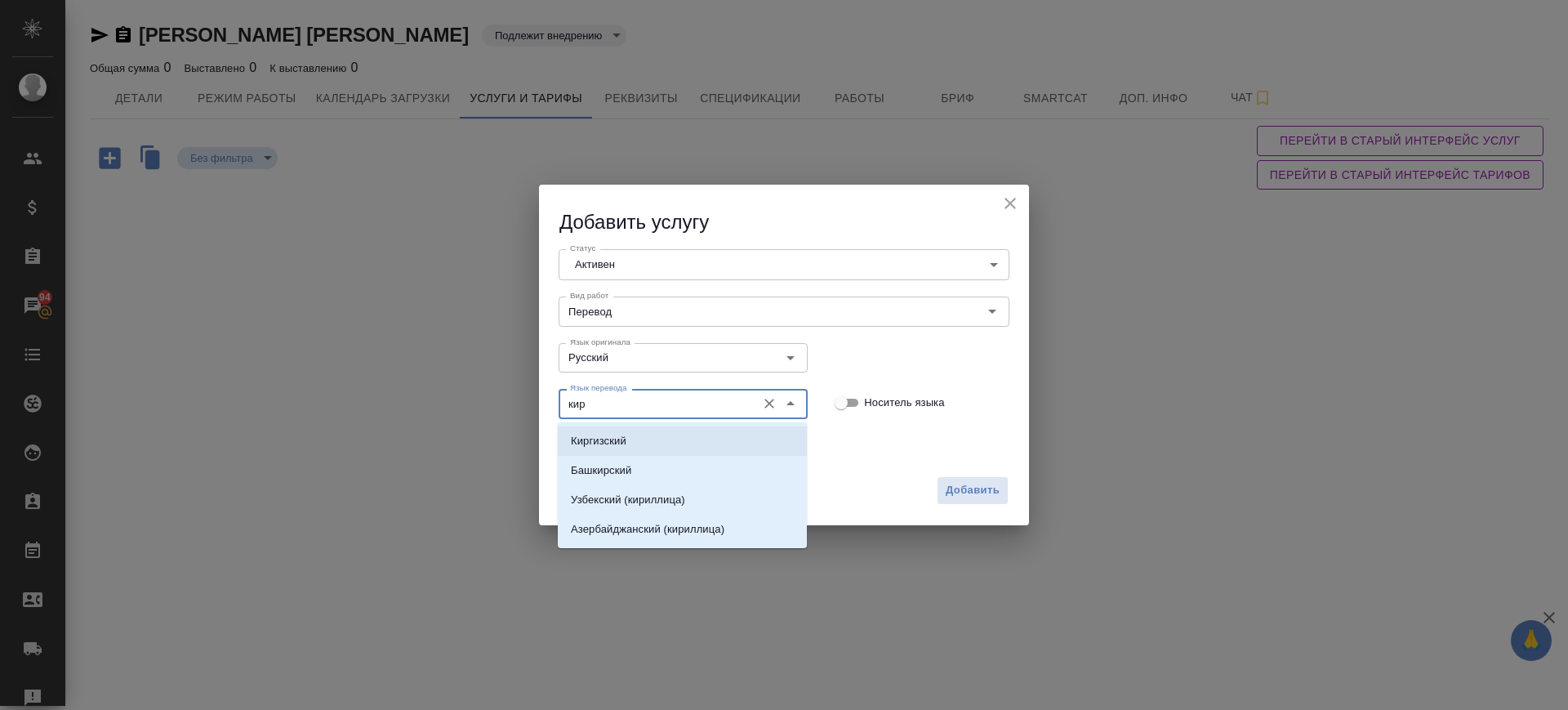
drag, startPoint x: 638, startPoint y: 442, endPoint x: 665, endPoint y: 444, distance: 27.1
click at [639, 442] on li "Киргизский" at bounding box center [682, 440] width 249 height 29
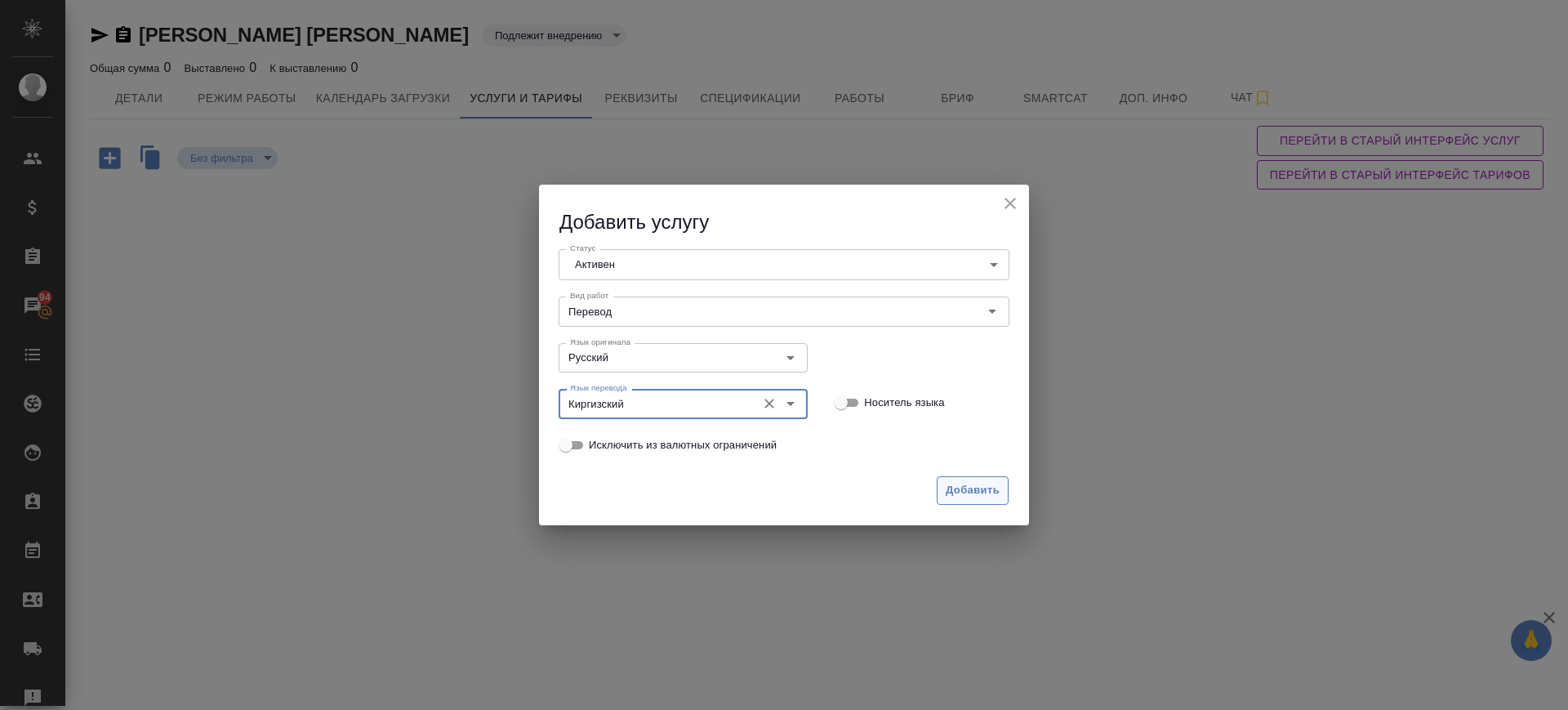
type input "Киргизский"
click at [957, 488] on span "Добавить" at bounding box center [972, 490] width 54 height 19
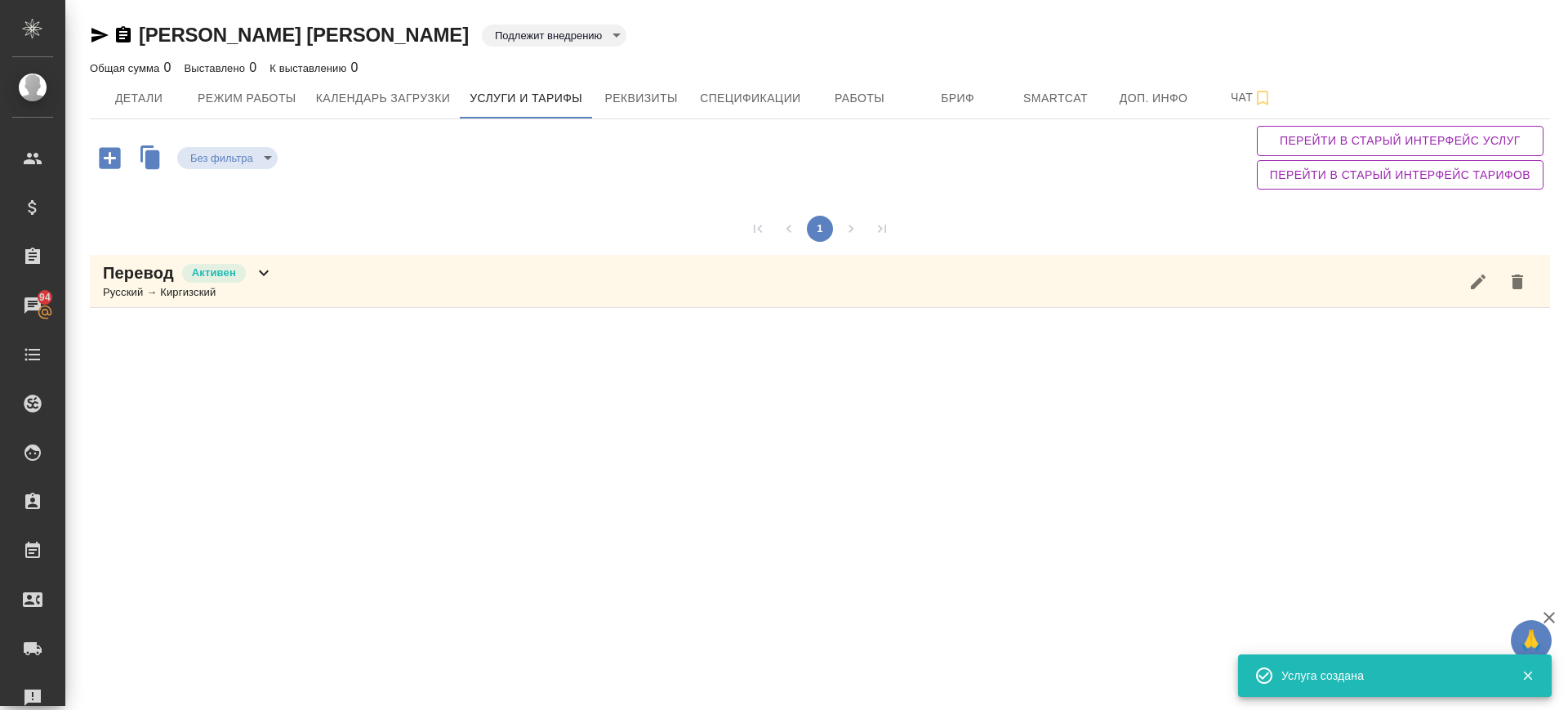
click at [116, 158] on icon "button" at bounding box center [109, 157] width 21 height 21
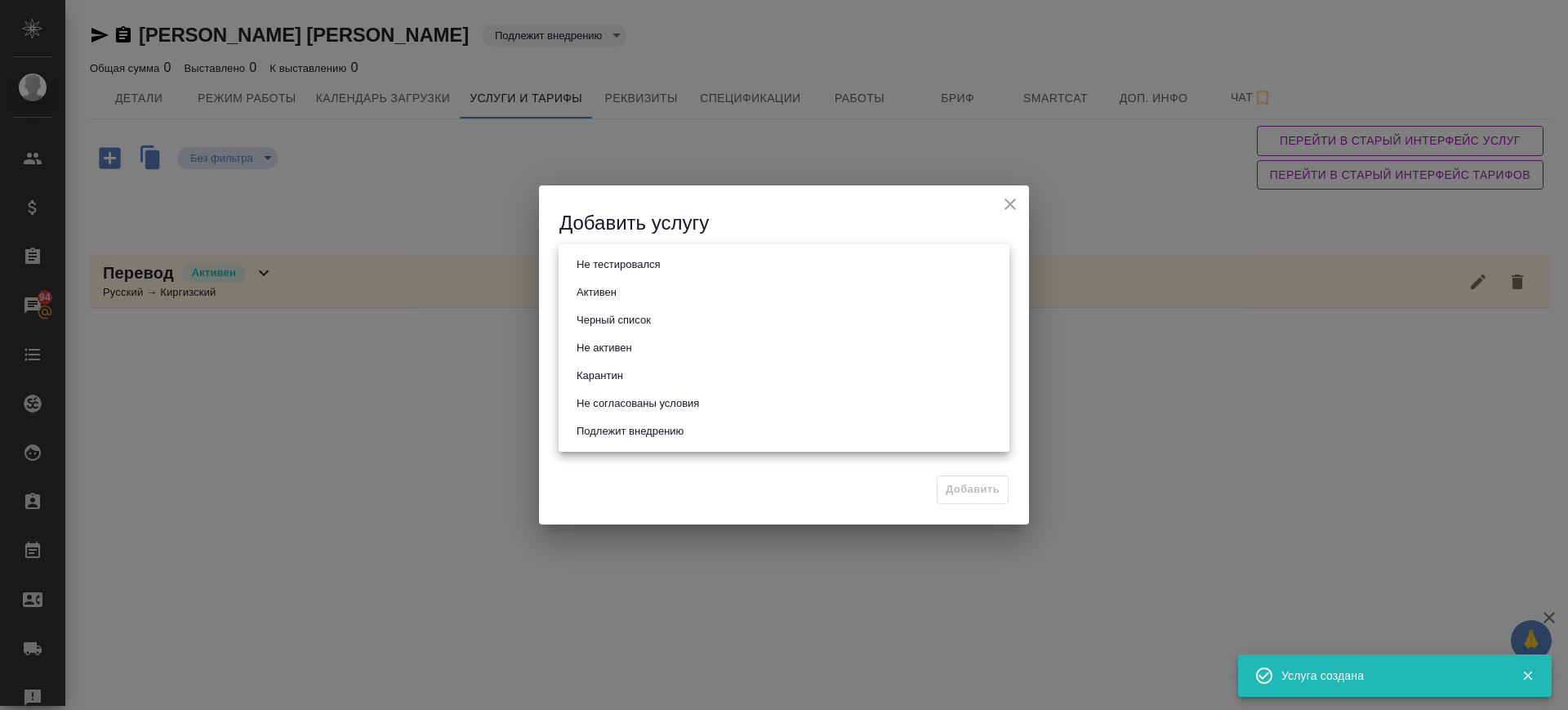
drag, startPoint x: 707, startPoint y: 269, endPoint x: 704, endPoint y: 280, distance: 11.4
click at [707, 268] on body "🙏 .cls-1 fill:#fff; AWATERA Саглам Виктория v.saglam Клиенты Спецификации Заказ…" at bounding box center [784, 355] width 1568 height 710
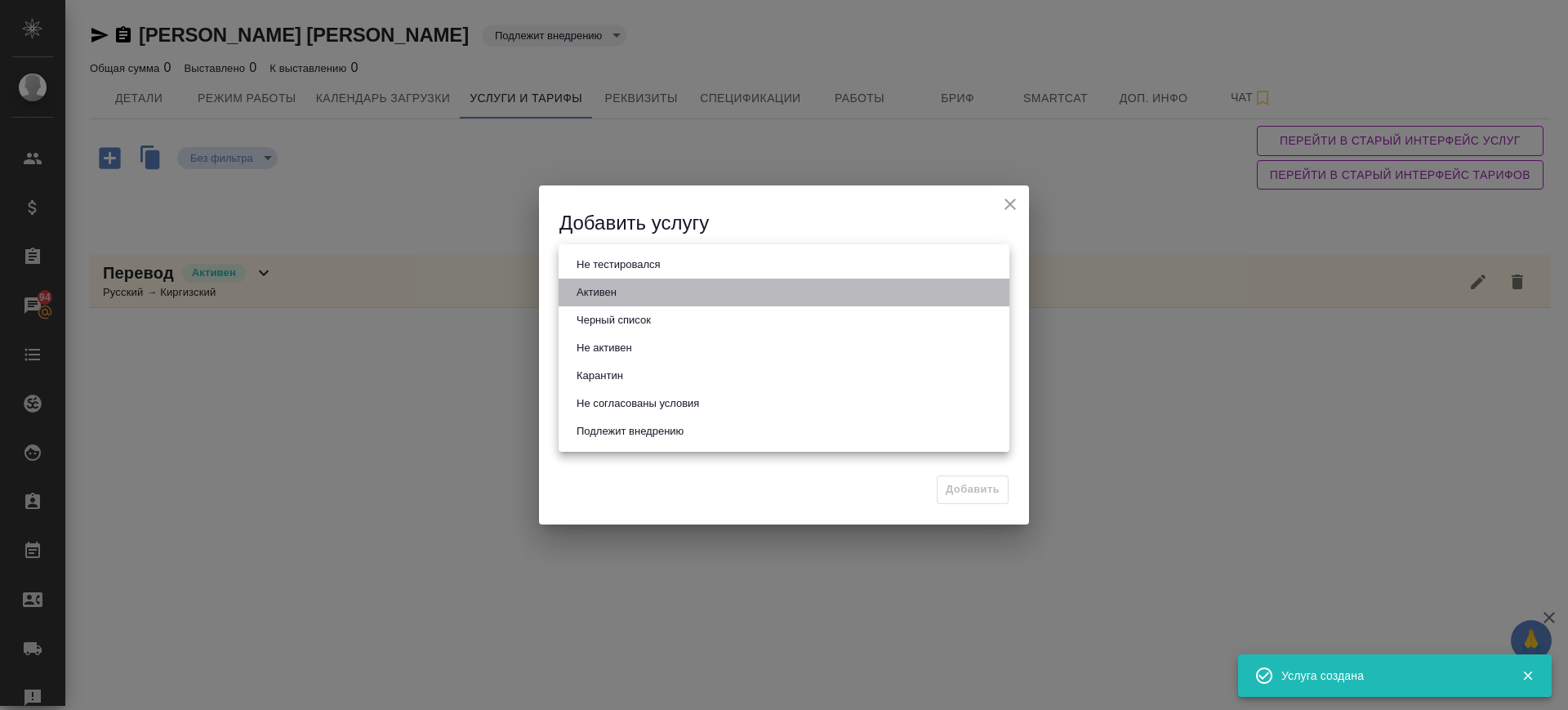
click at [696, 293] on li "Активен" at bounding box center [784, 292] width 451 height 28
type input "active"
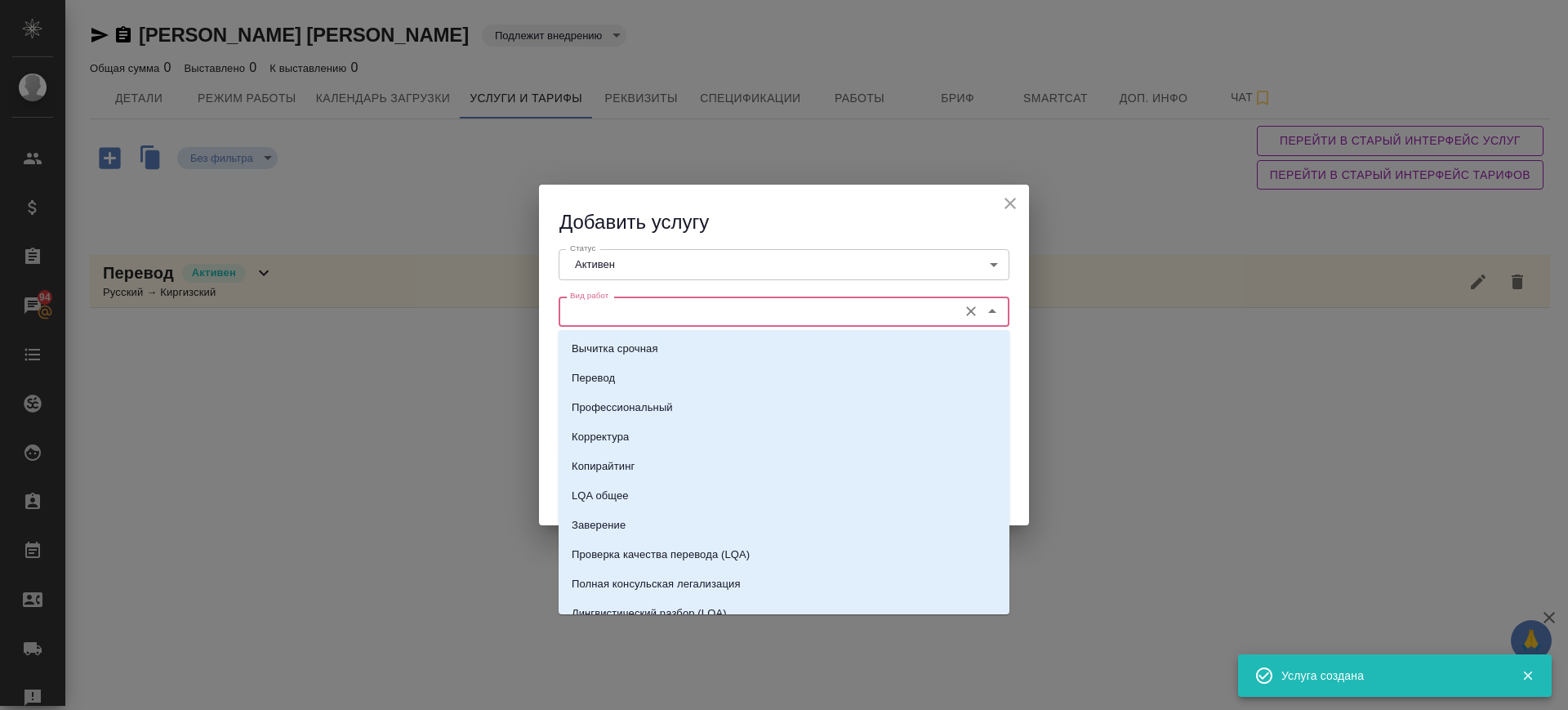
click at [686, 302] on input "Вид работ" at bounding box center [757, 311] width 386 height 20
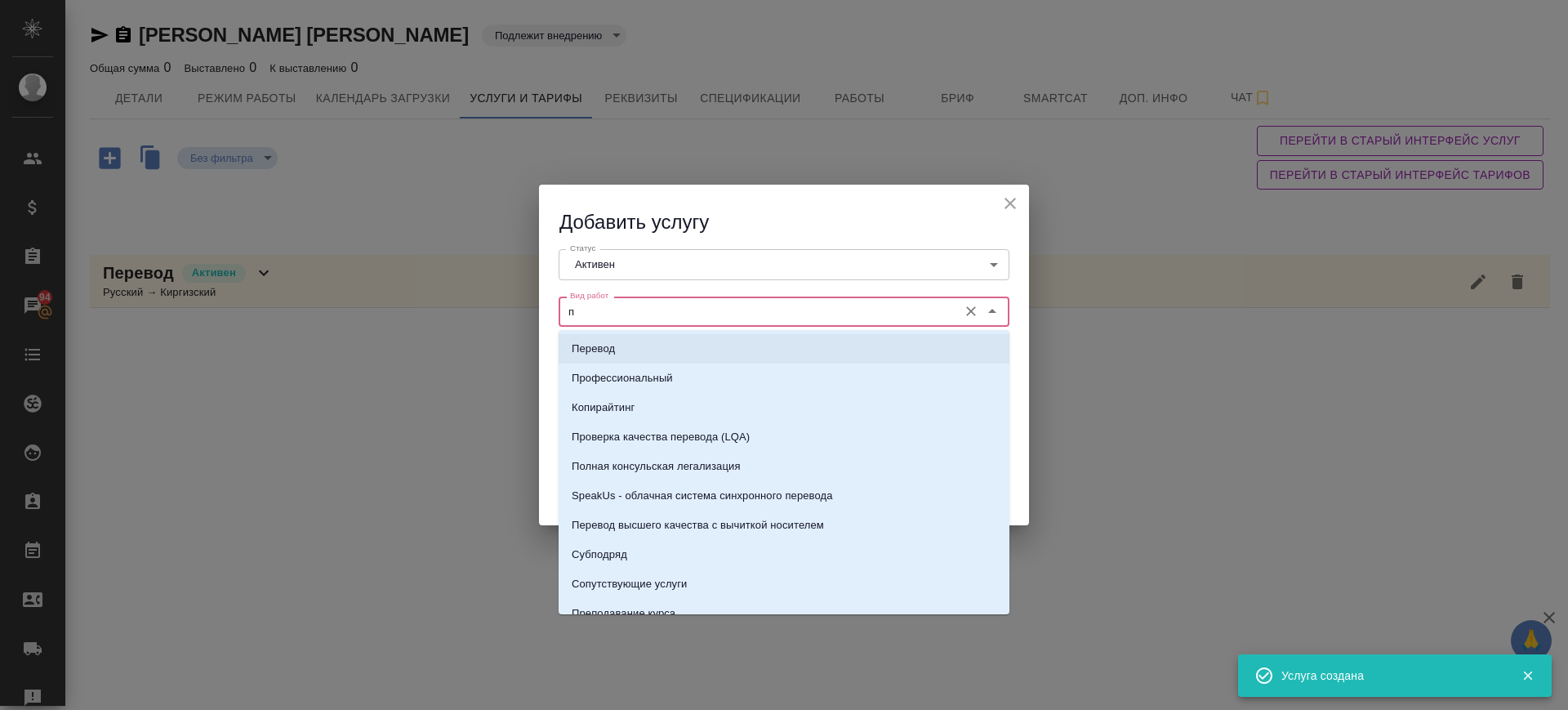
click at [672, 355] on li "Перевод" at bounding box center [784, 349] width 451 height 29
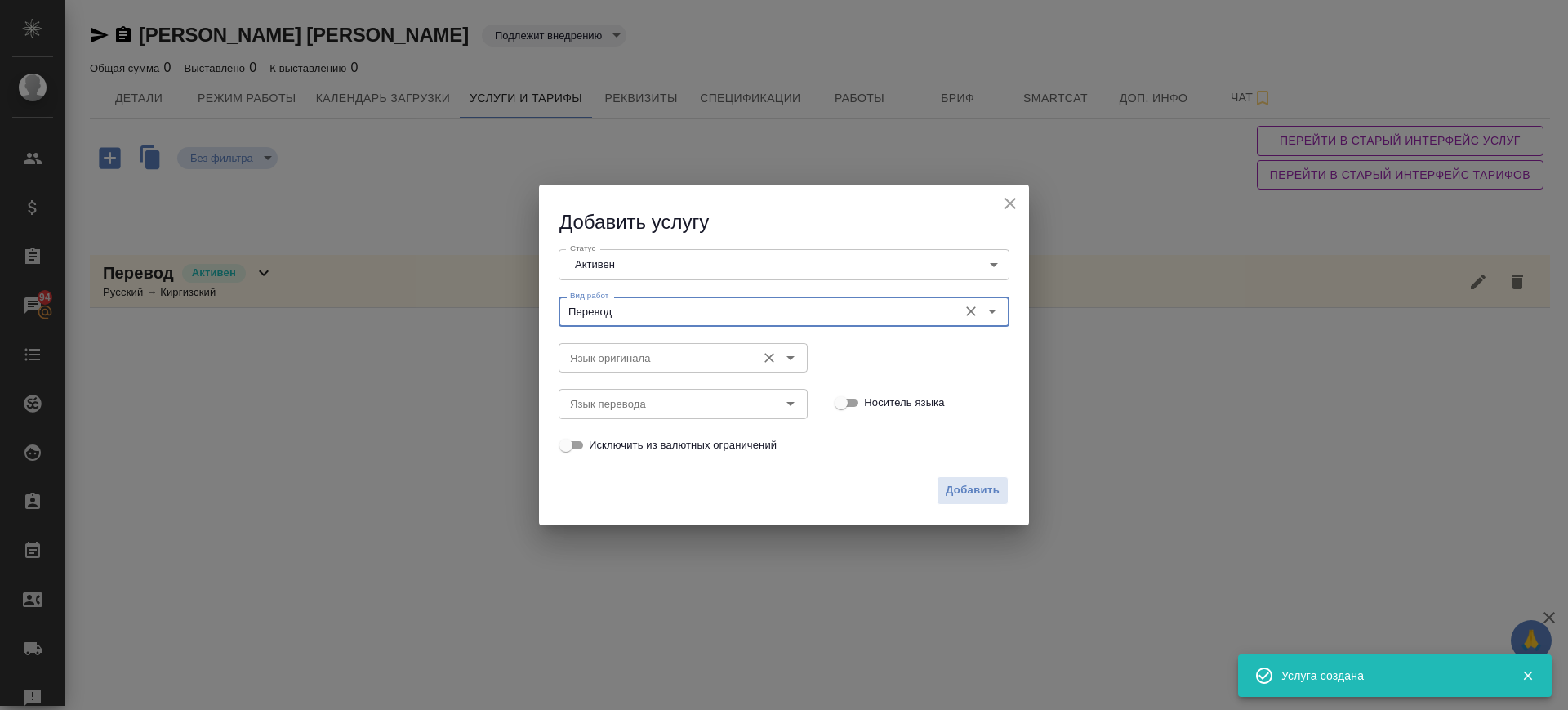
click at [666, 371] on div "Язык оригинала" at bounding box center [683, 358] width 249 height 29
type input "Перевод"
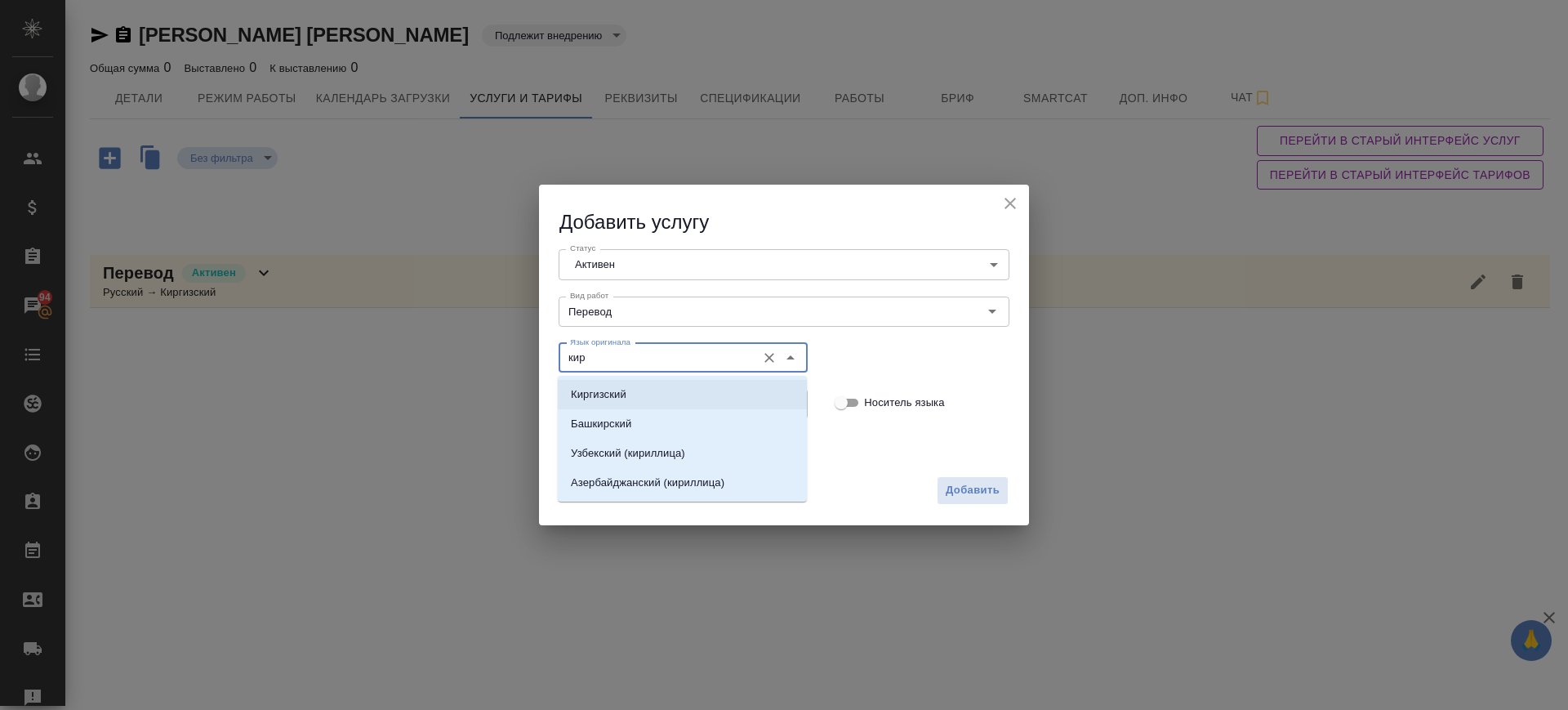
drag, startPoint x: 659, startPoint y: 384, endPoint x: 655, endPoint y: 394, distance: 10.8
click at [659, 386] on li "Киргизский" at bounding box center [682, 394] width 249 height 29
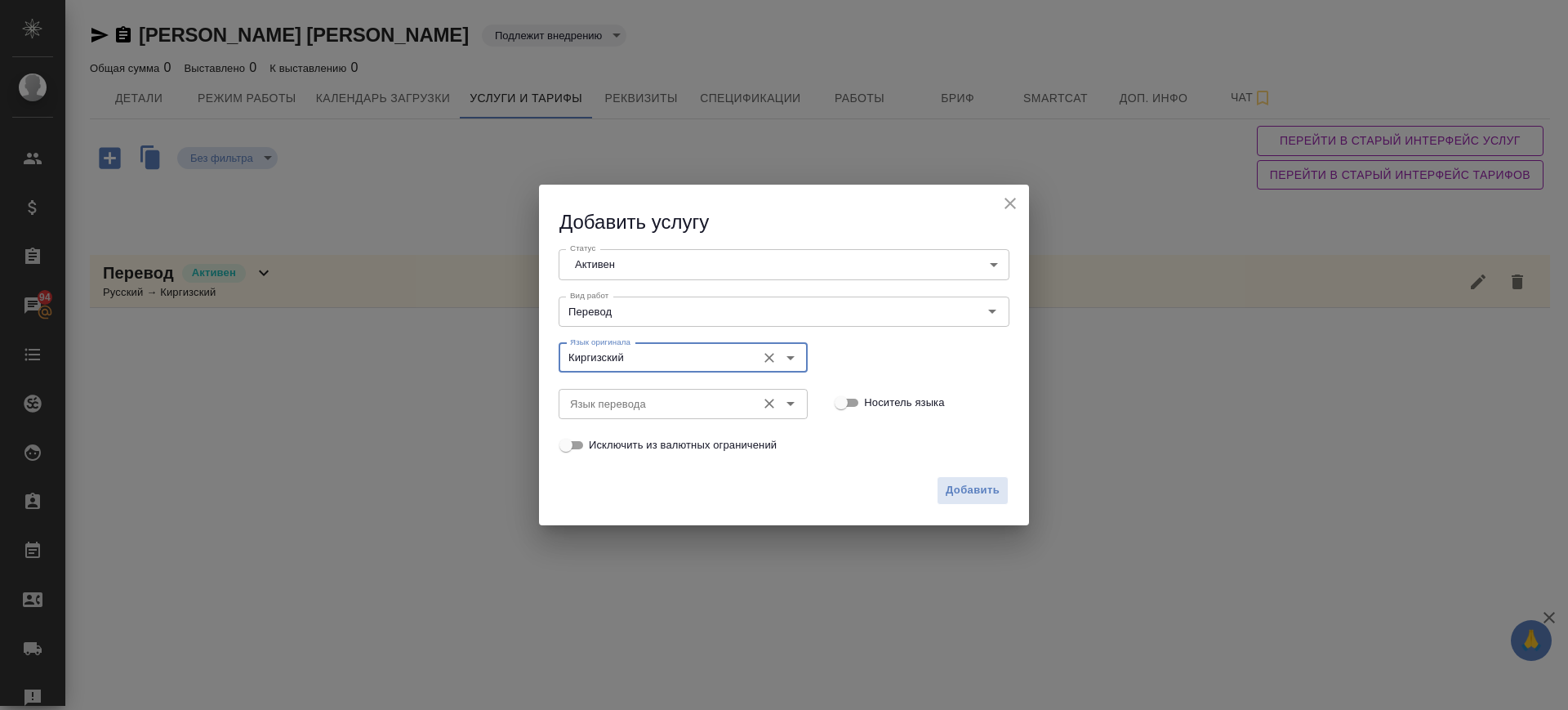
type input "Киргизский"
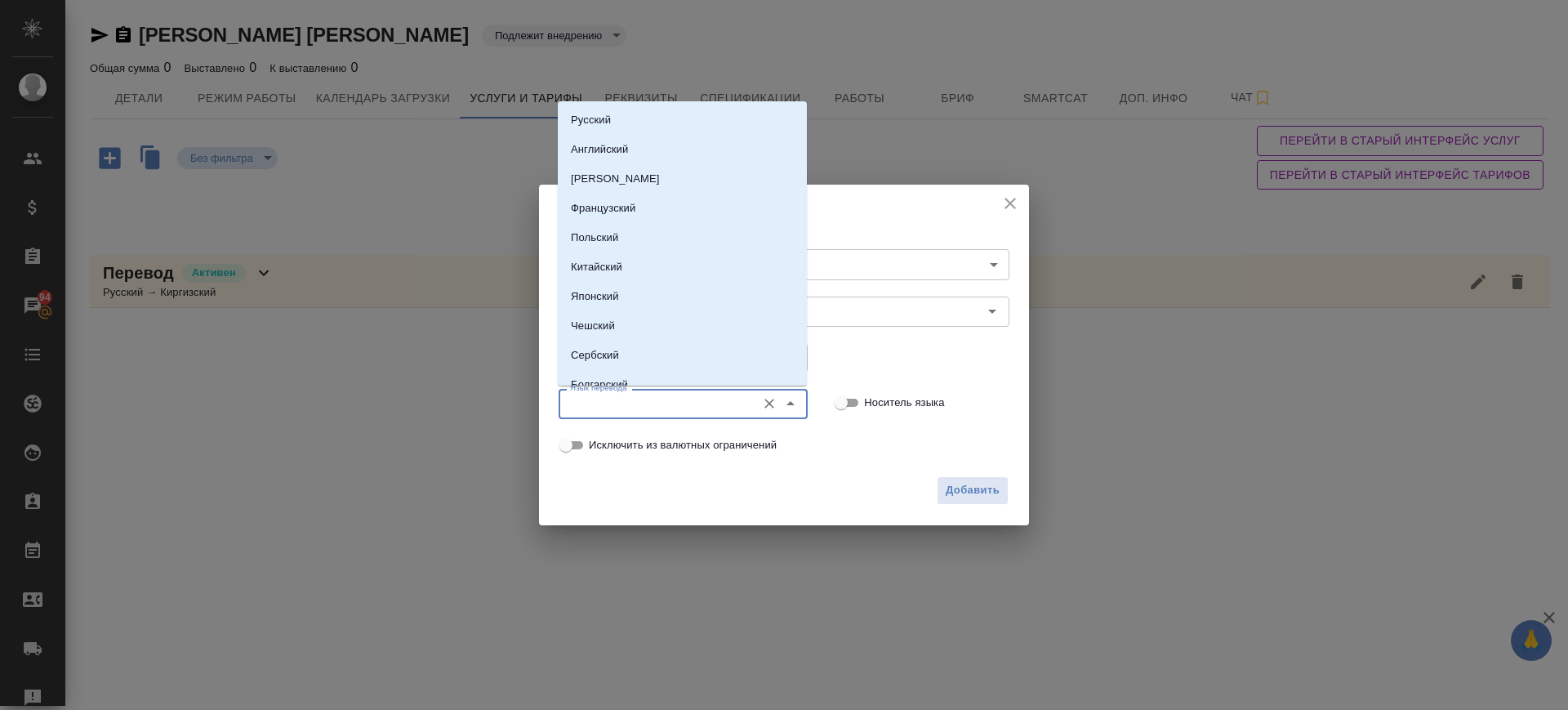
click at [655, 398] on input "Язык перевода" at bounding box center [656, 404] width 185 height 20
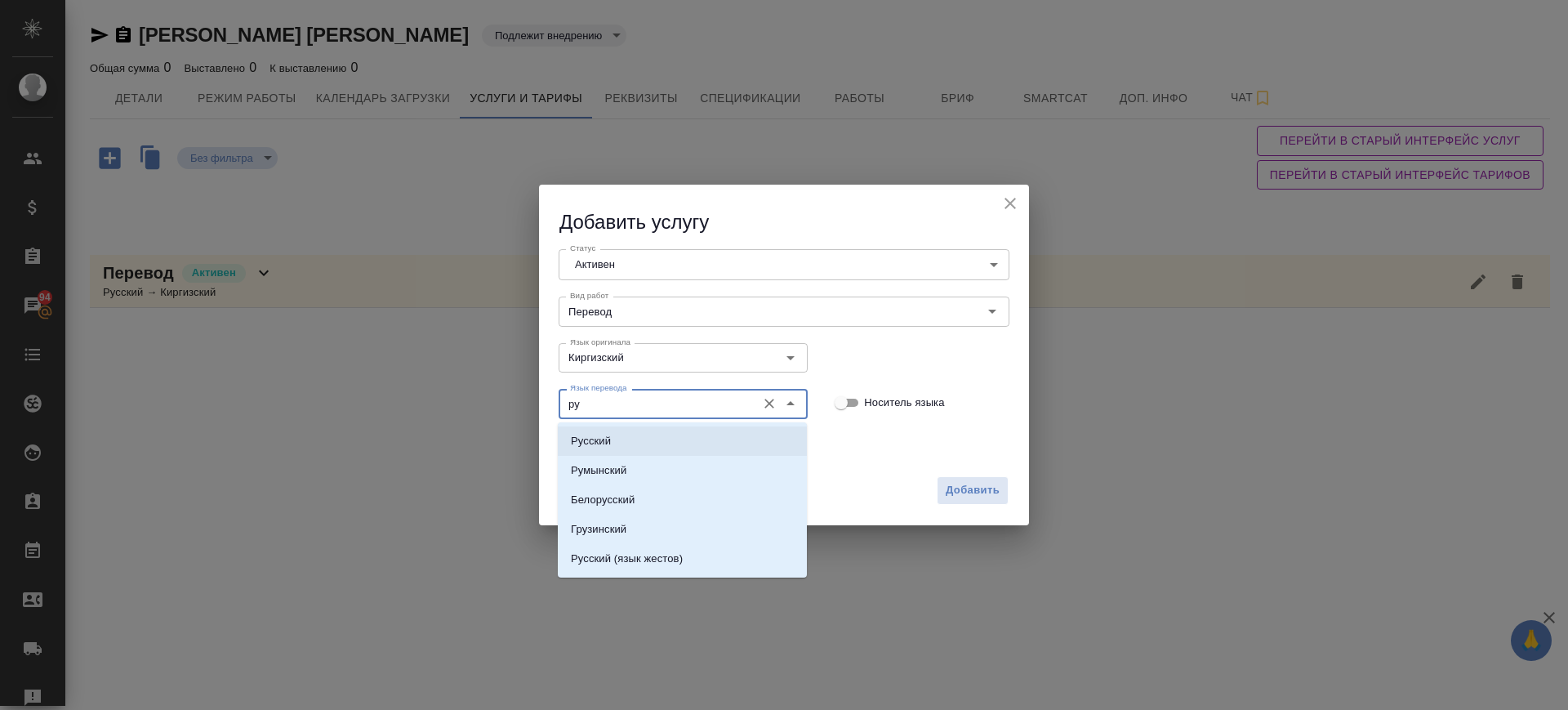
drag, startPoint x: 639, startPoint y: 437, endPoint x: 787, endPoint y: 456, distance: 149.2
click at [639, 437] on li "Русский" at bounding box center [682, 440] width 249 height 29
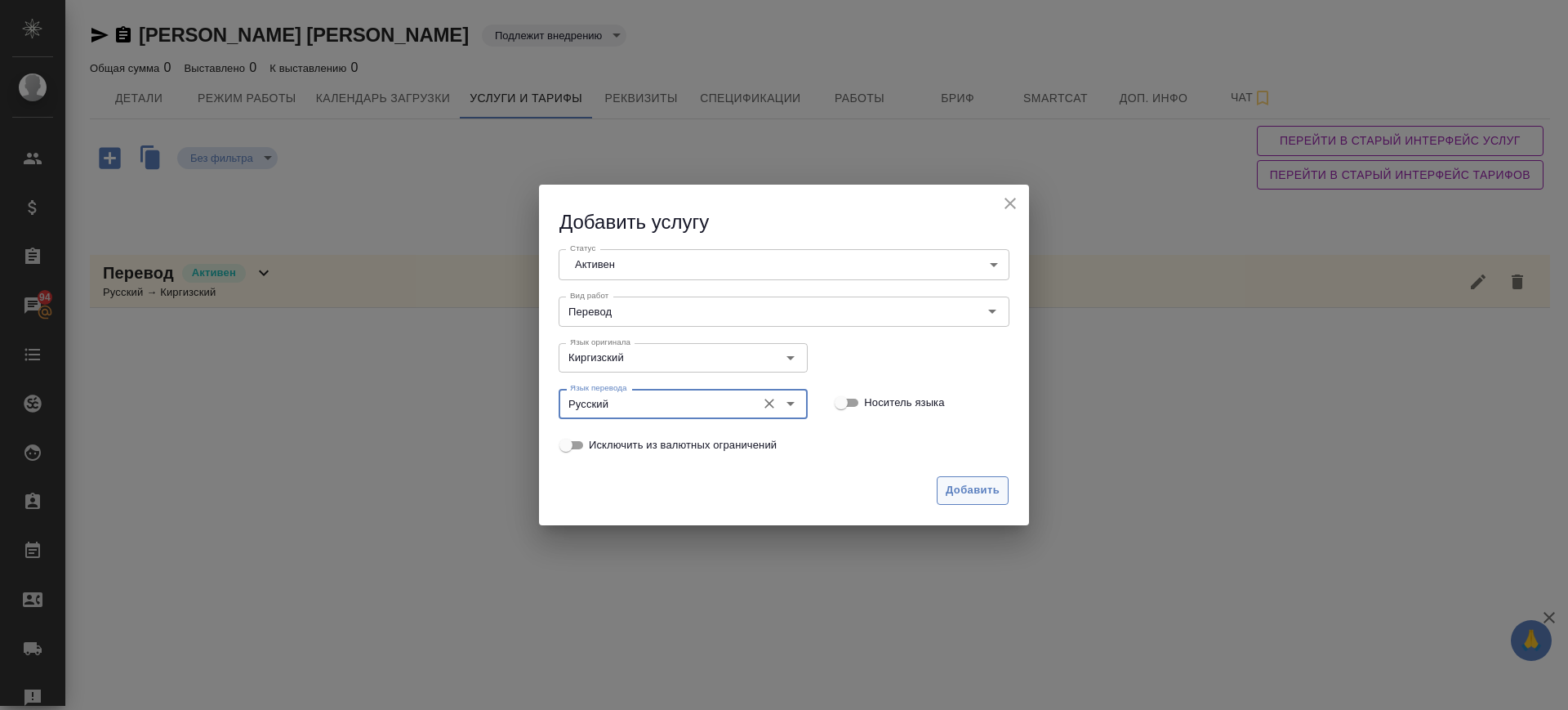
type input "Русский"
drag, startPoint x: 958, startPoint y: 494, endPoint x: 931, endPoint y: 484, distance: 28.8
click at [959, 494] on span "Добавить" at bounding box center [972, 490] width 54 height 19
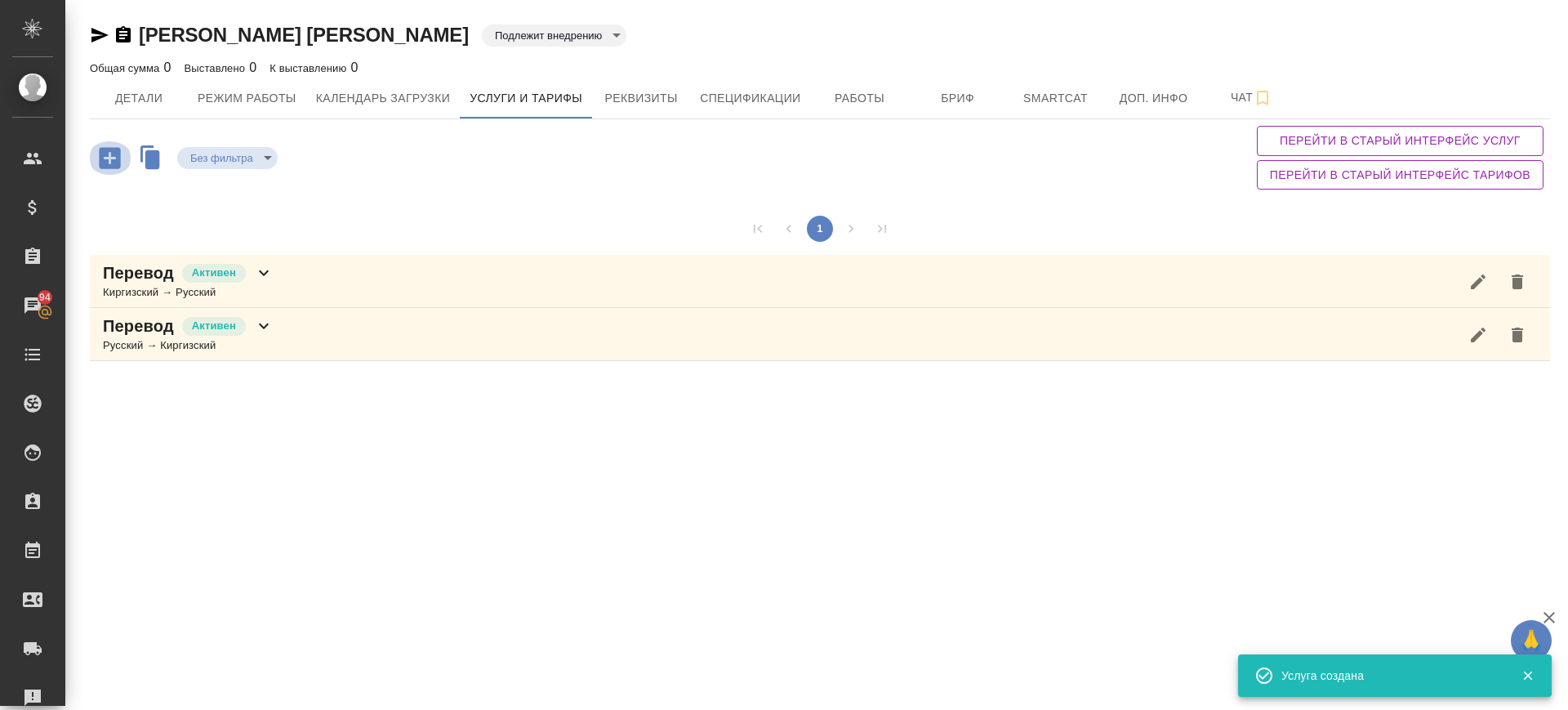
click at [113, 160] on icon "button" at bounding box center [109, 157] width 21 height 21
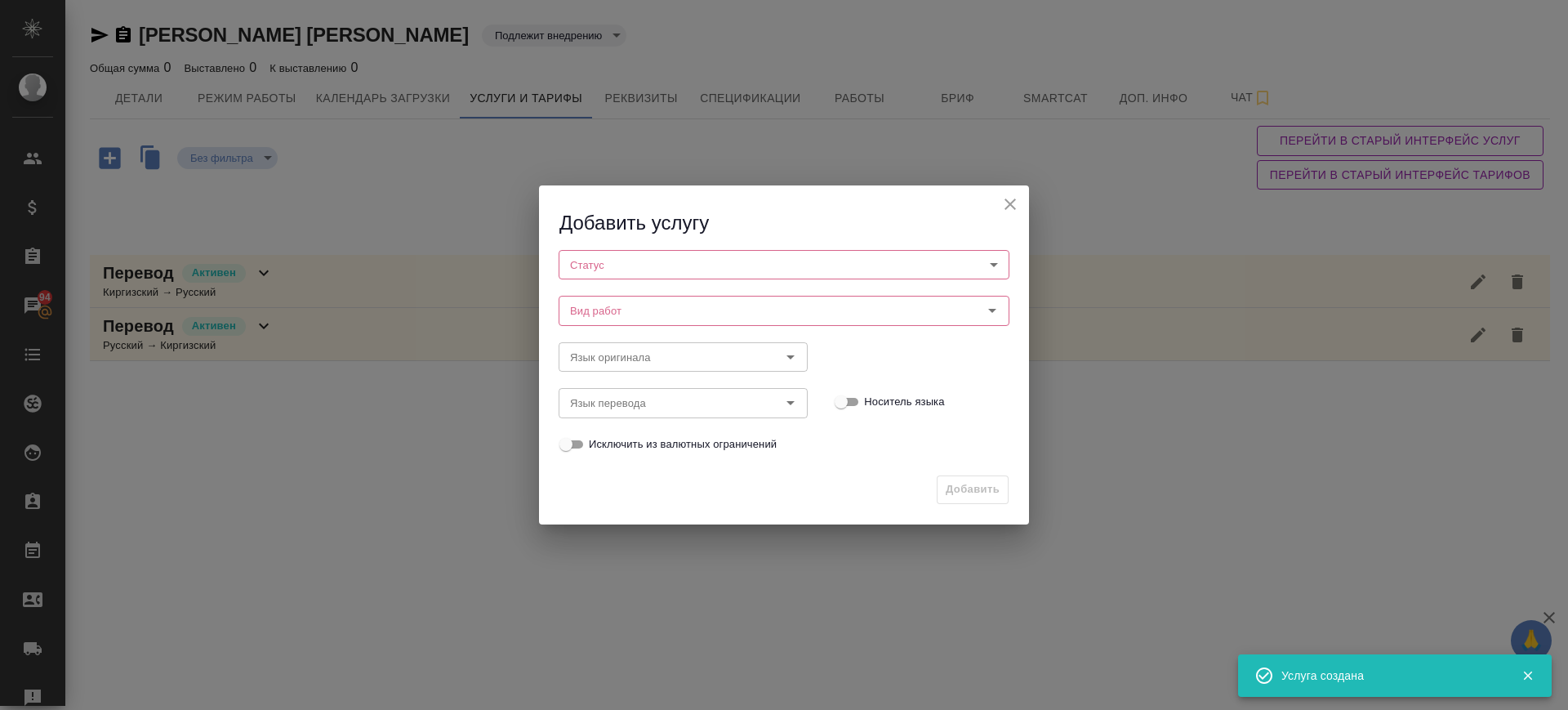
click at [623, 256] on body "🙏 .cls-1 fill:#fff; AWATERA Саглам Виктория v.saglam Клиенты Спецификации Заказ…" at bounding box center [784, 355] width 1568 height 710
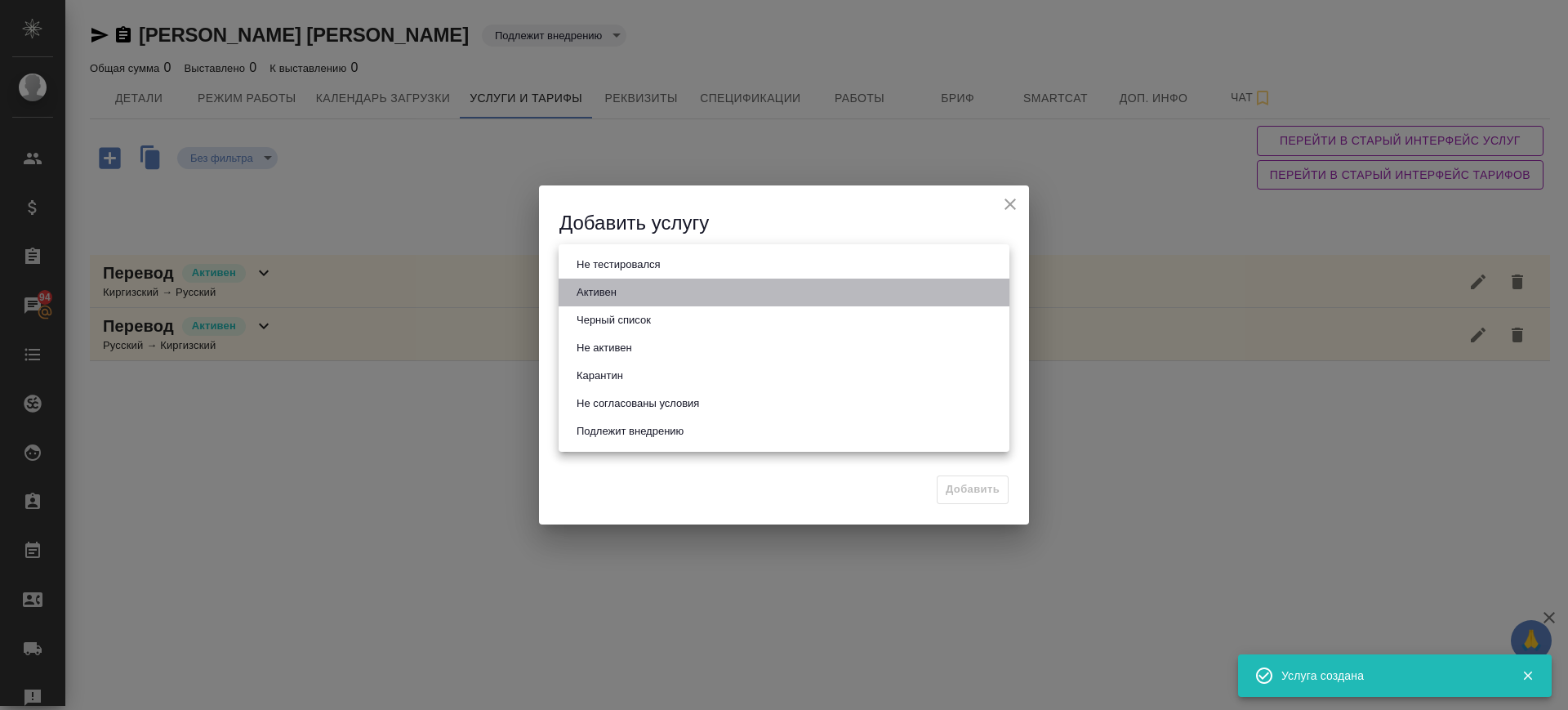
click at [628, 294] on li "Активен" at bounding box center [784, 292] width 451 height 28
type input "active"
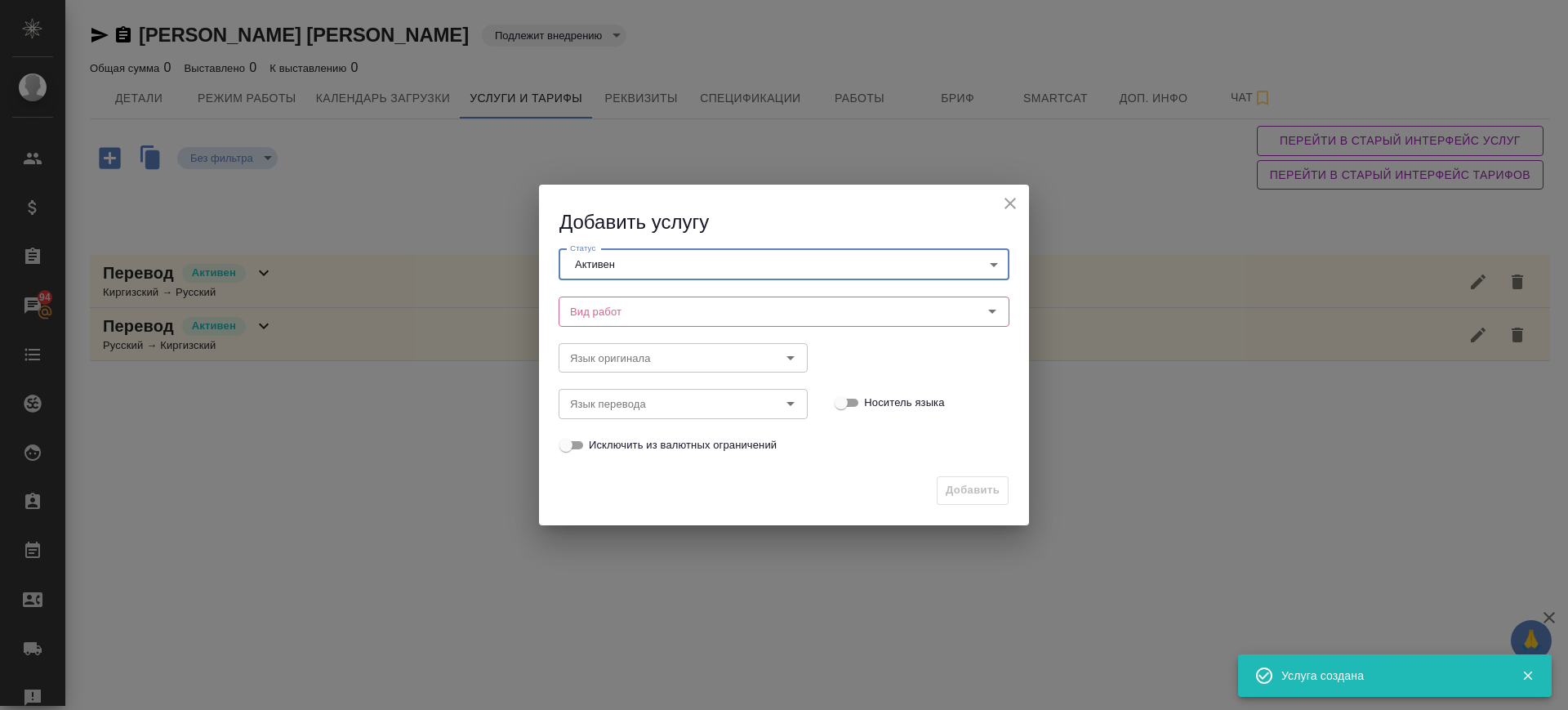
click at [629, 310] on input "Вид работ" at bounding box center [757, 311] width 386 height 20
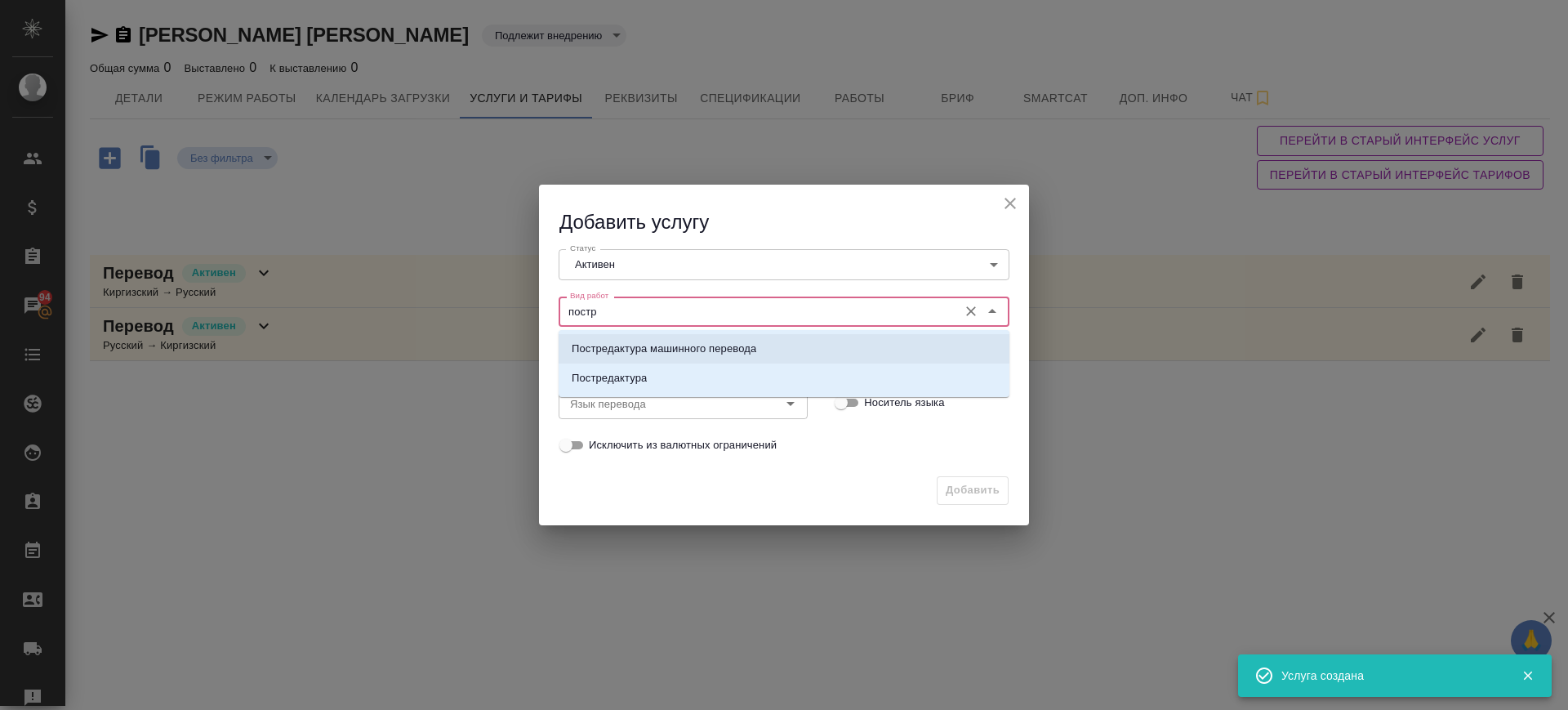
click at [658, 357] on li "Постредактура машинного перевода" at bounding box center [784, 349] width 451 height 29
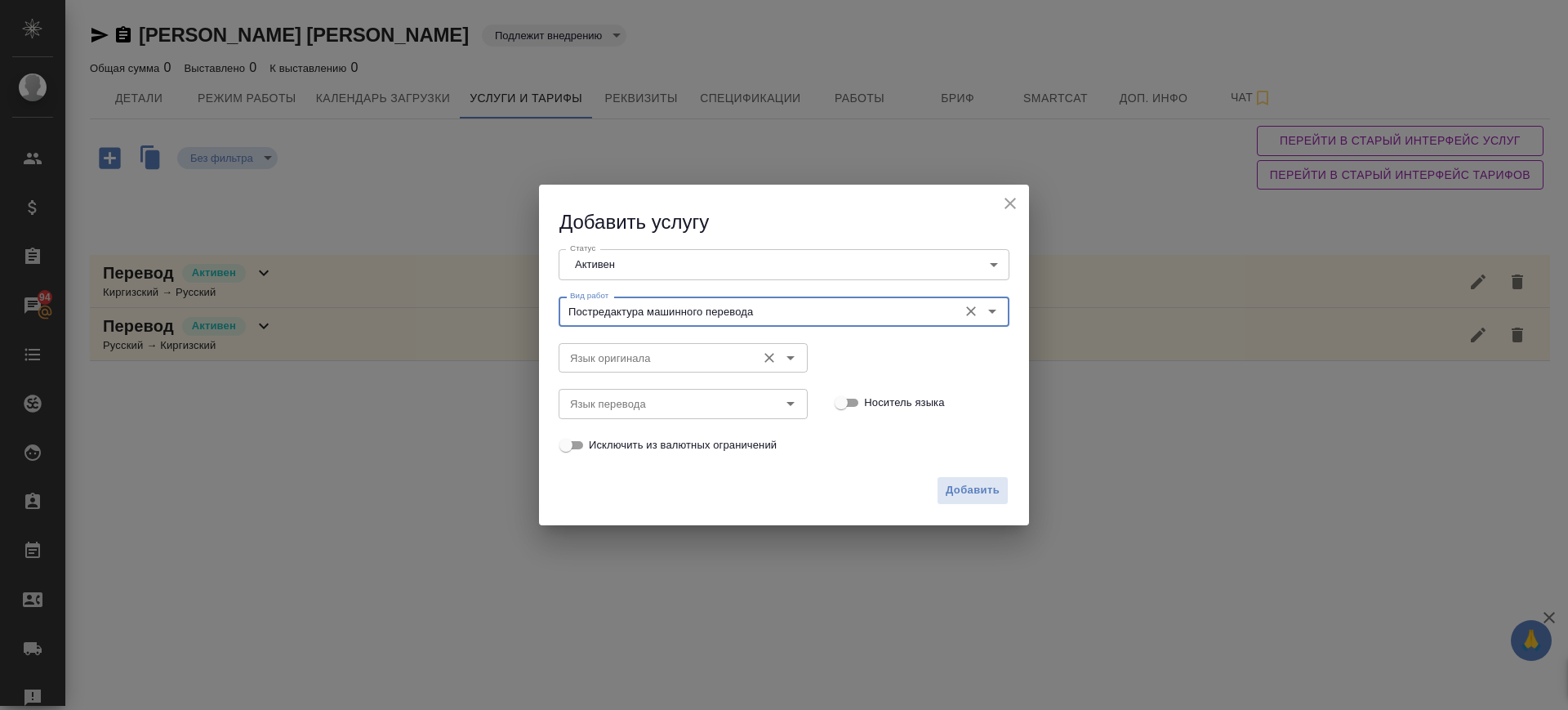
type input "Постредактура машинного перевода"
click at [653, 355] on input "Язык оригинала" at bounding box center [656, 358] width 185 height 20
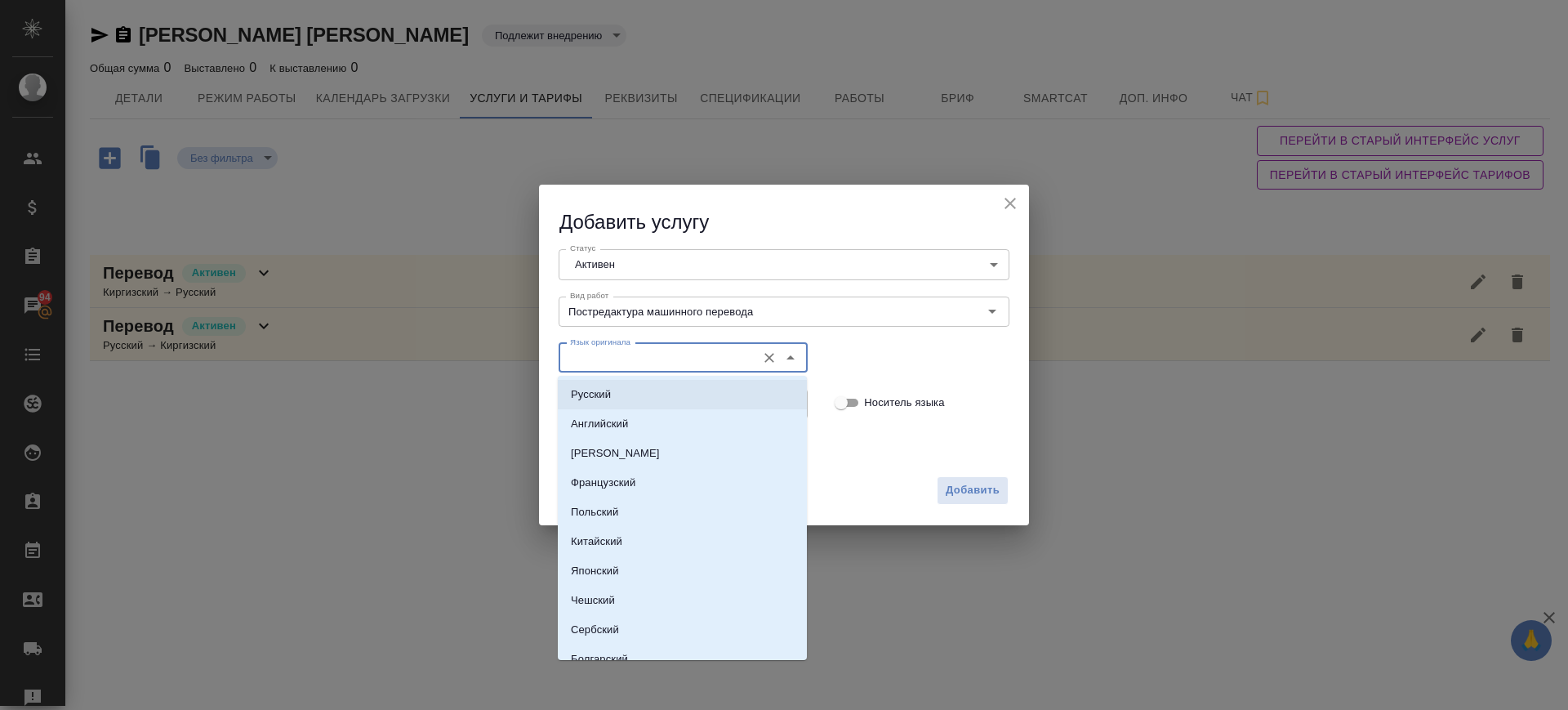
drag, startPoint x: 639, startPoint y: 389, endPoint x: 637, endPoint y: 399, distance: 10.2
click at [639, 390] on li "Русский" at bounding box center [682, 394] width 249 height 29
type input "Русский"
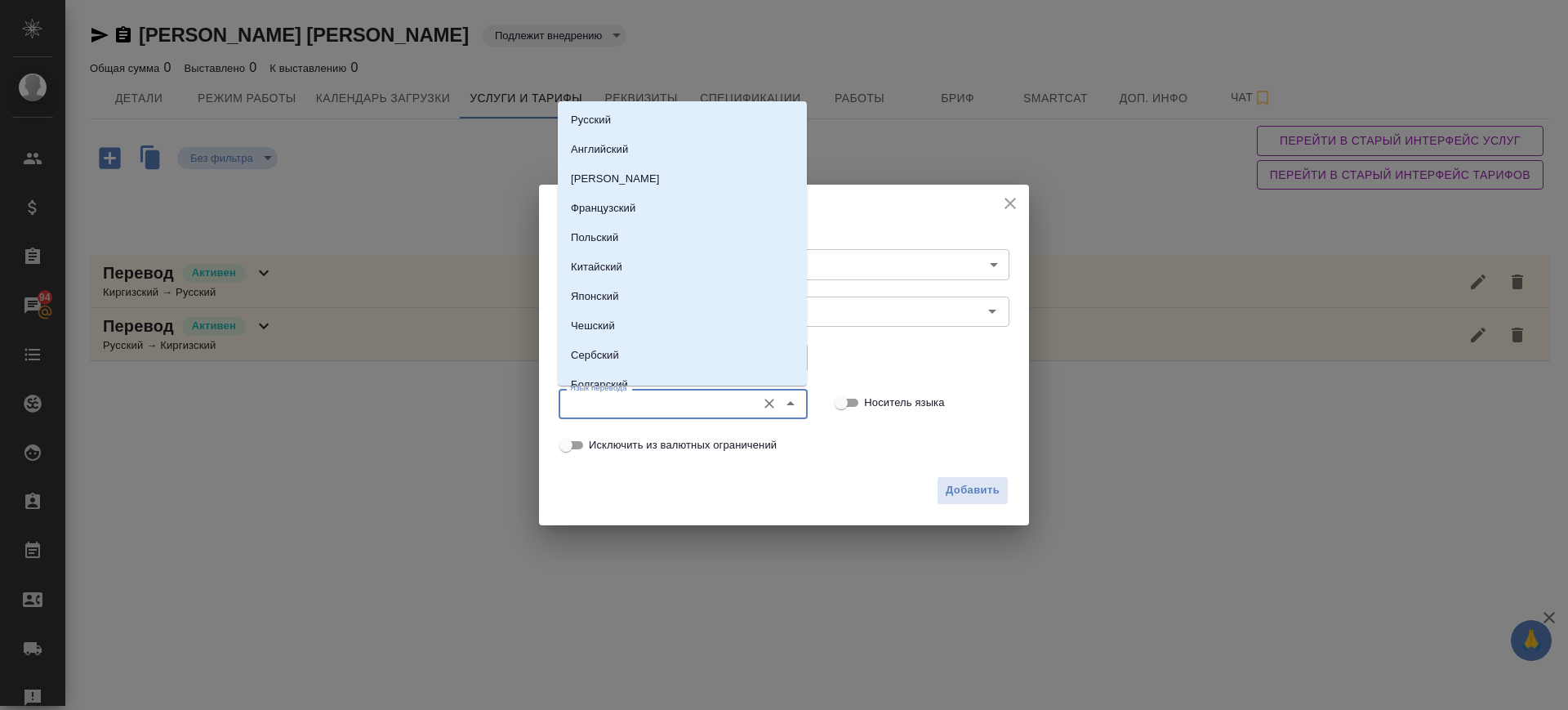
click at [637, 399] on input "Язык перевода" at bounding box center [656, 404] width 185 height 20
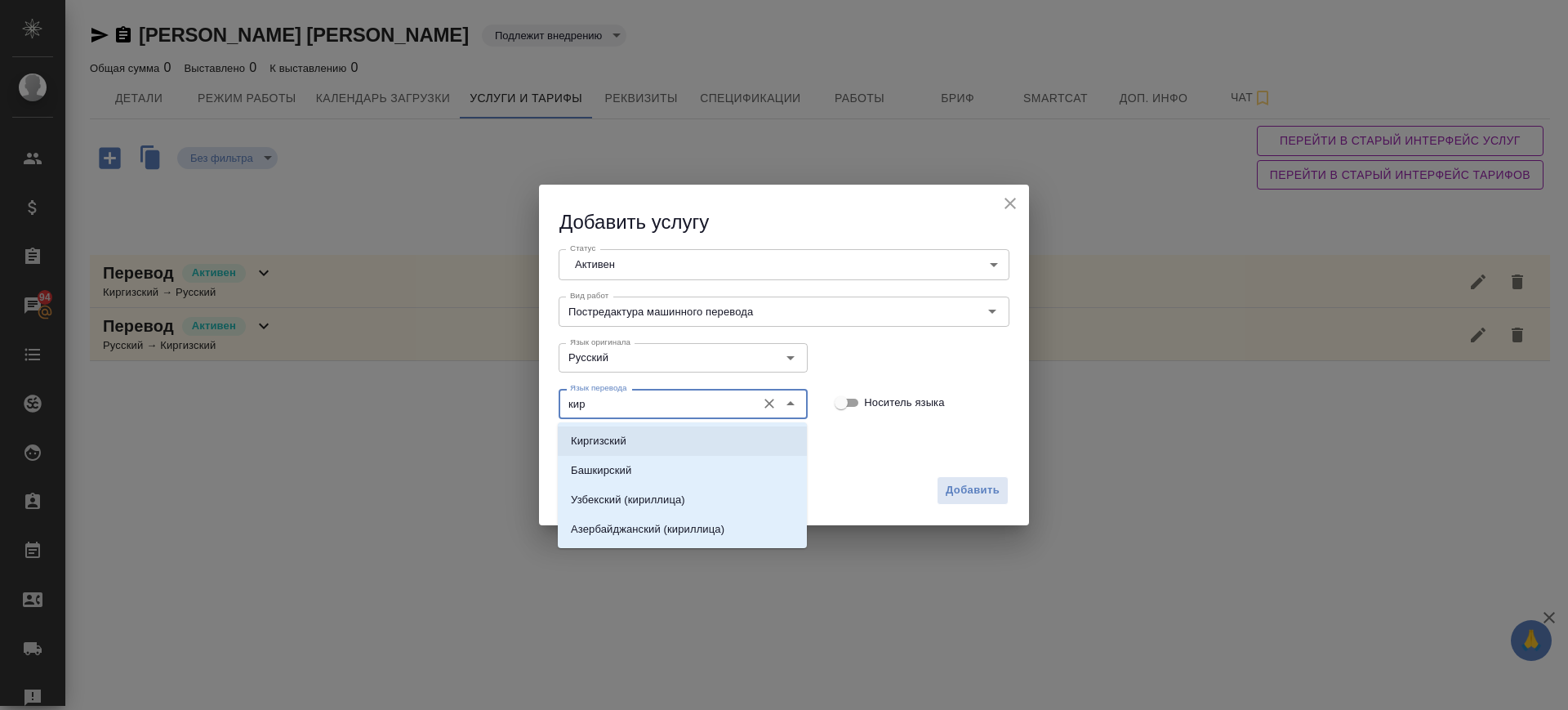
click at [624, 452] on li "Киргизский" at bounding box center [682, 440] width 249 height 29
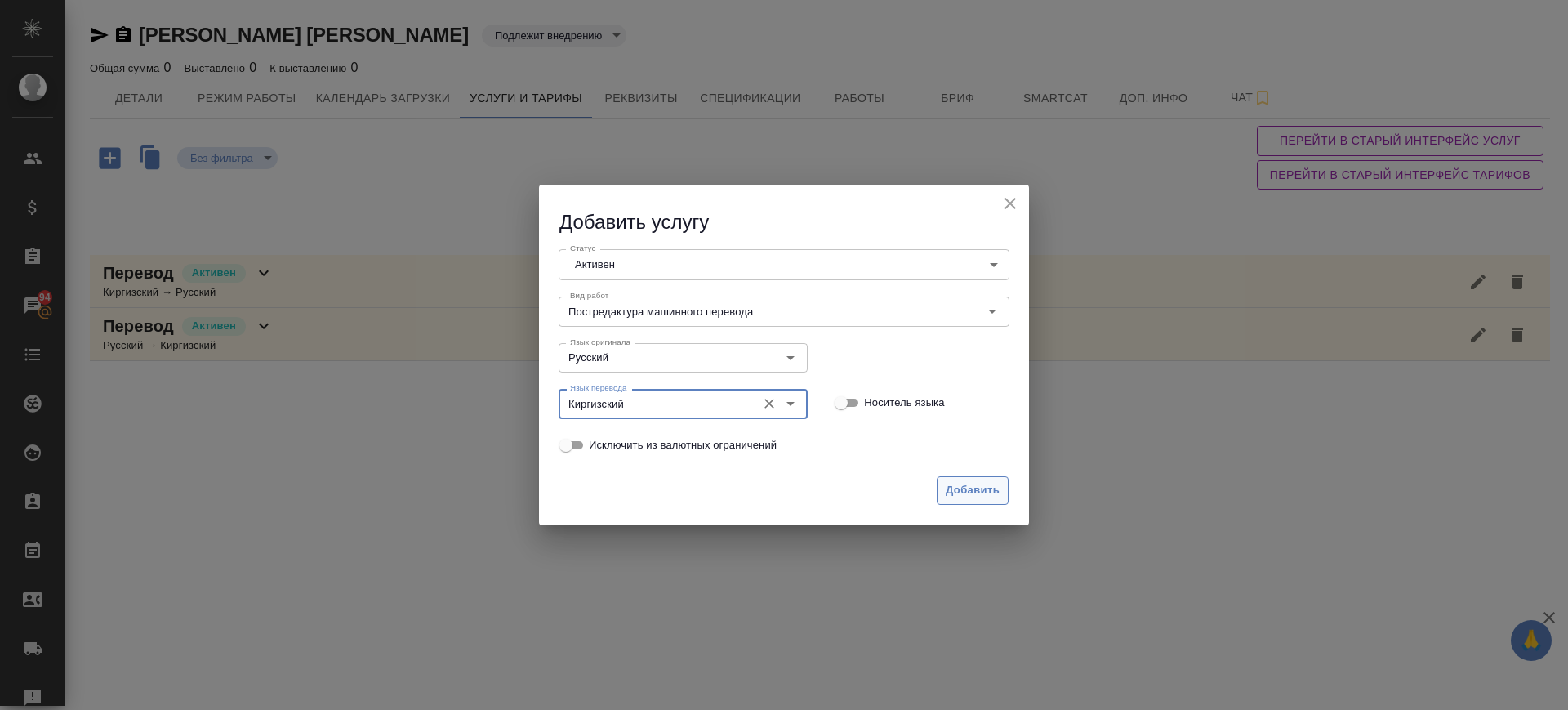
type input "Киргизский"
click at [969, 487] on span "Добавить" at bounding box center [972, 490] width 54 height 19
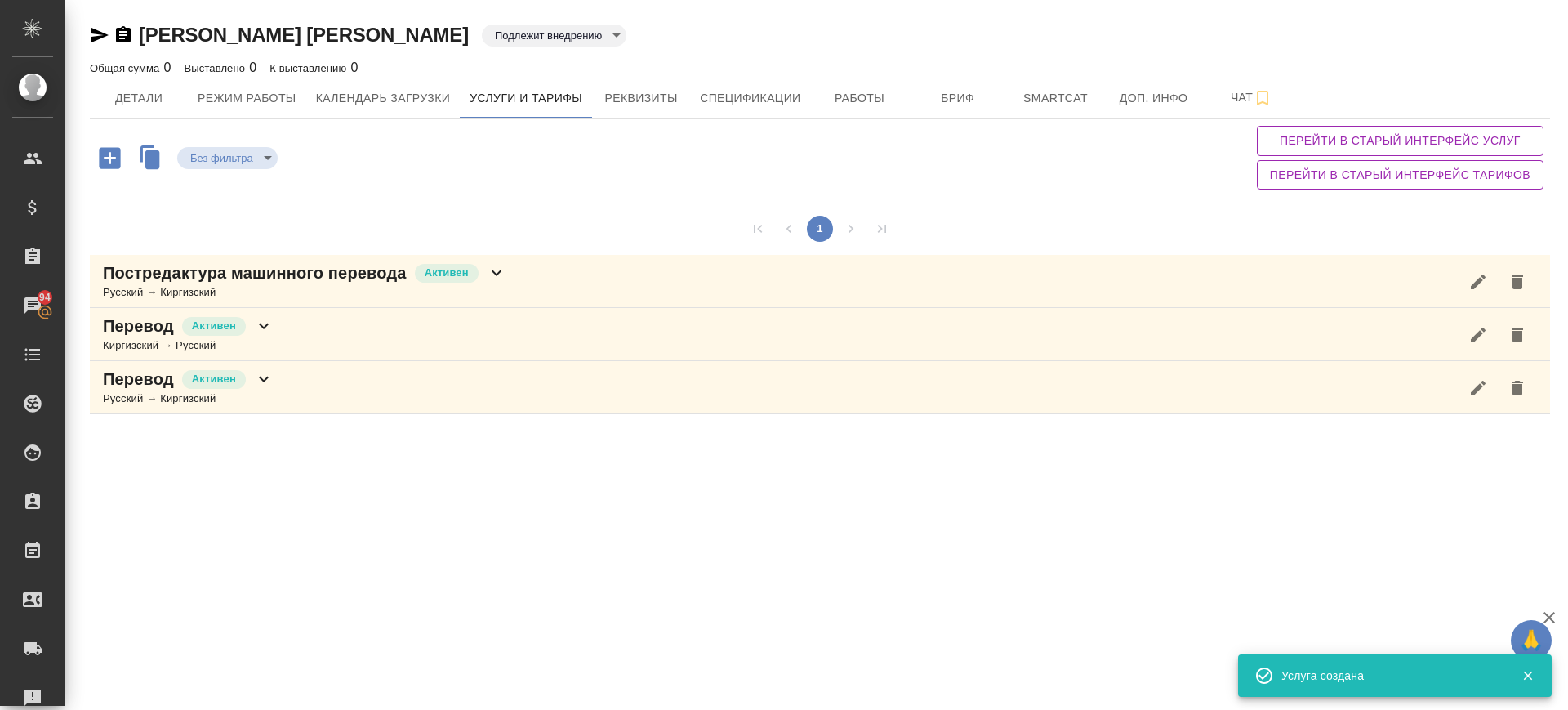
click at [113, 160] on icon "button" at bounding box center [109, 157] width 21 height 21
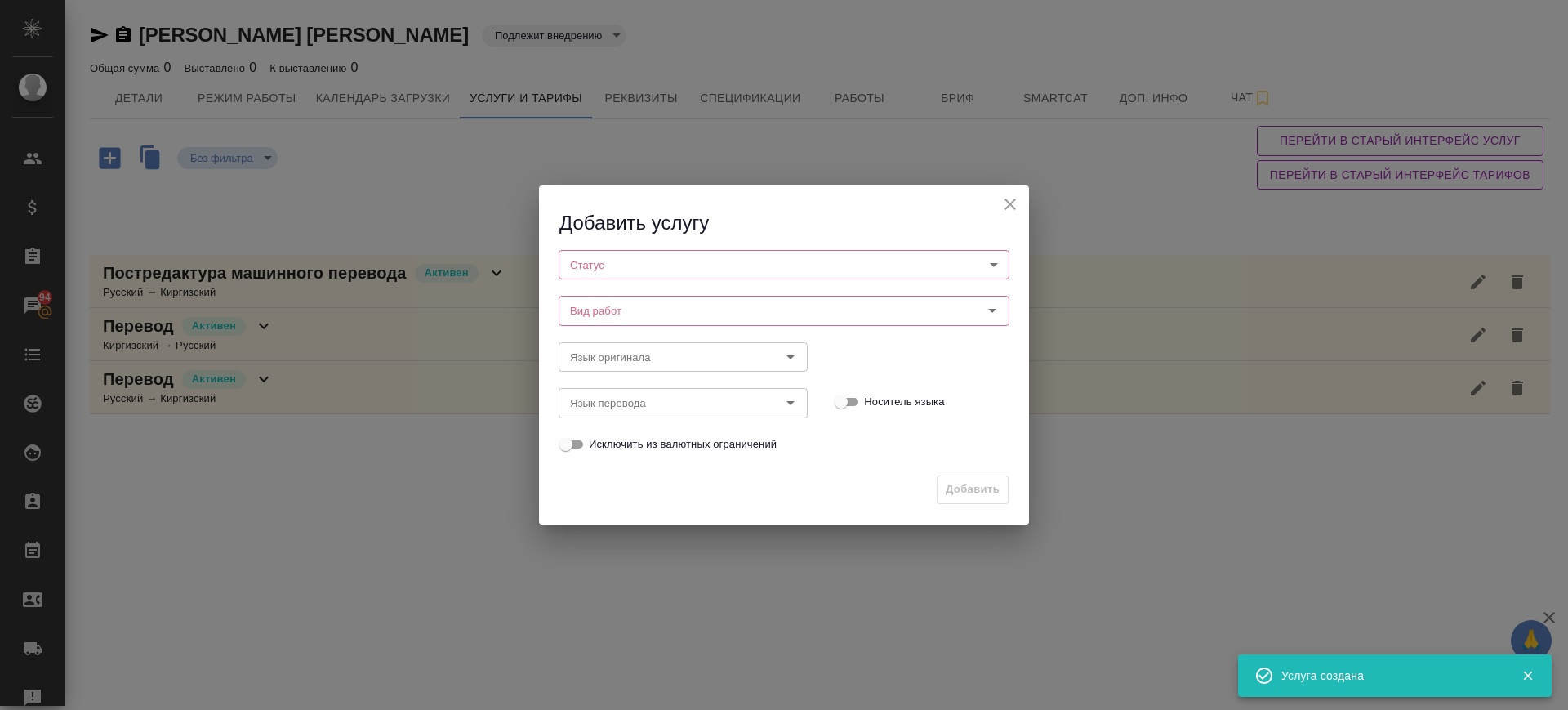
click at [720, 265] on body "🙏 .cls-1 fill:#fff; AWATERA Саглам Виктория v.saglam Клиенты Спецификации Заказ…" at bounding box center [784, 355] width 1568 height 710
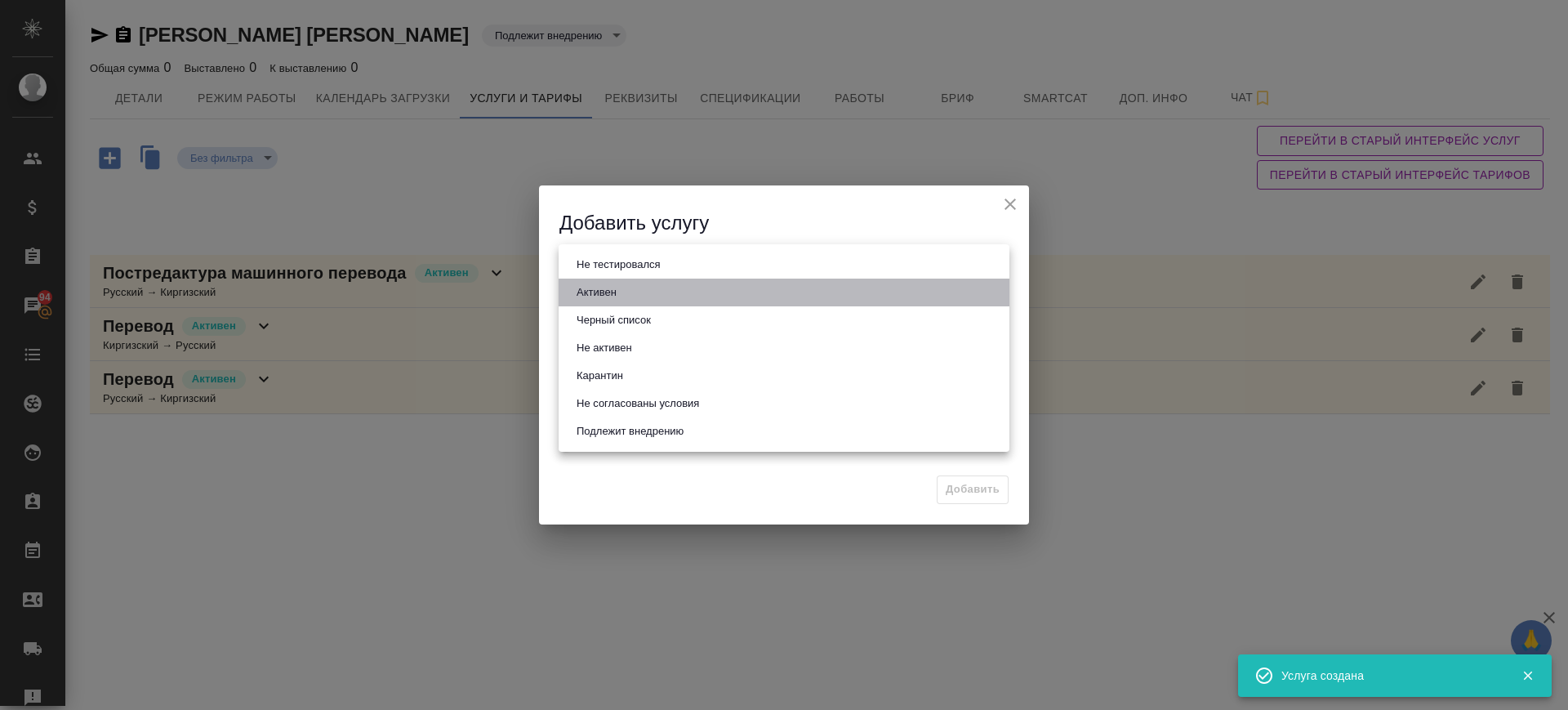
click at [700, 299] on li "Активен" at bounding box center [784, 292] width 451 height 28
type input "active"
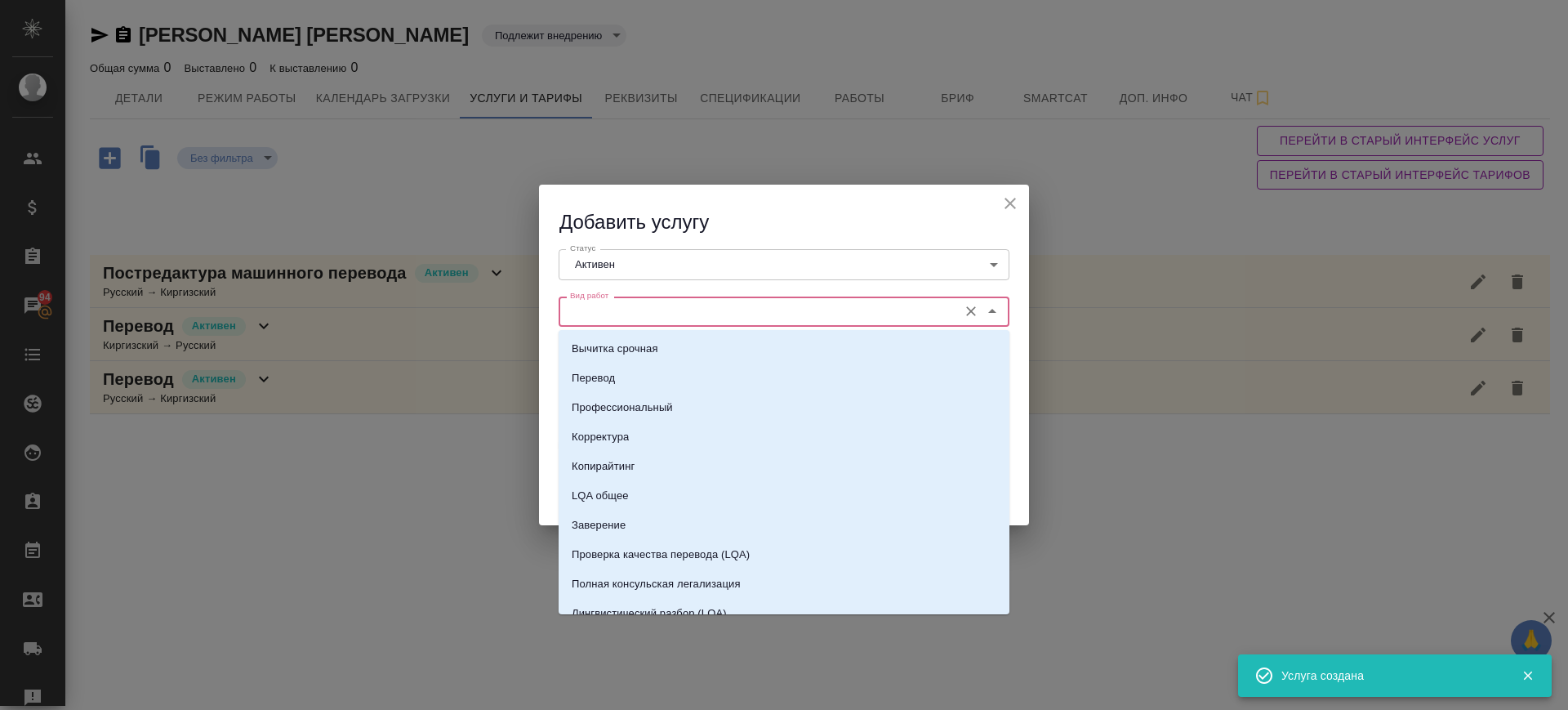
click at [646, 309] on input "Вид работ" at bounding box center [757, 311] width 386 height 20
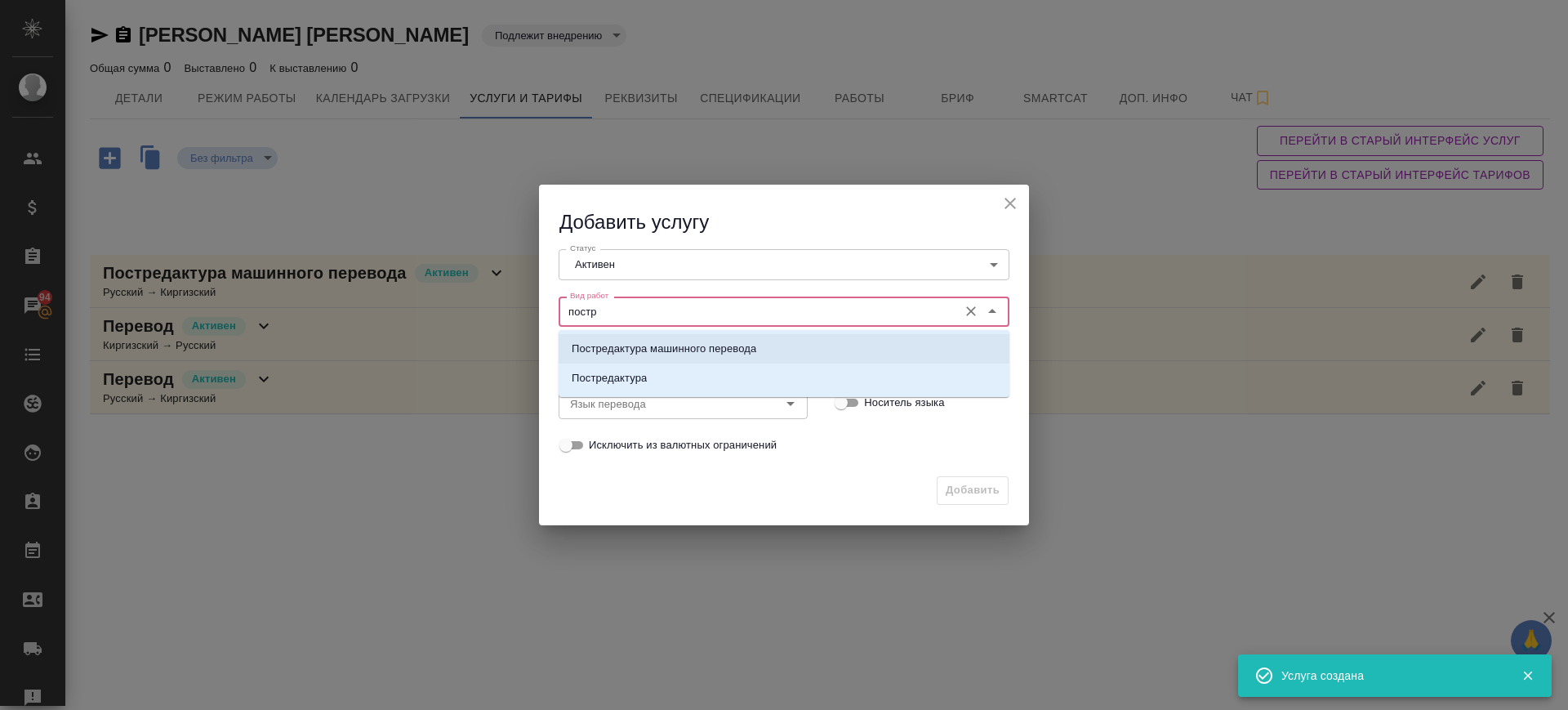
drag, startPoint x: 648, startPoint y: 343, endPoint x: 642, endPoint y: 354, distance: 12.5
click at [648, 344] on p "Постредактура машинного перевода" at bounding box center [664, 349] width 185 height 16
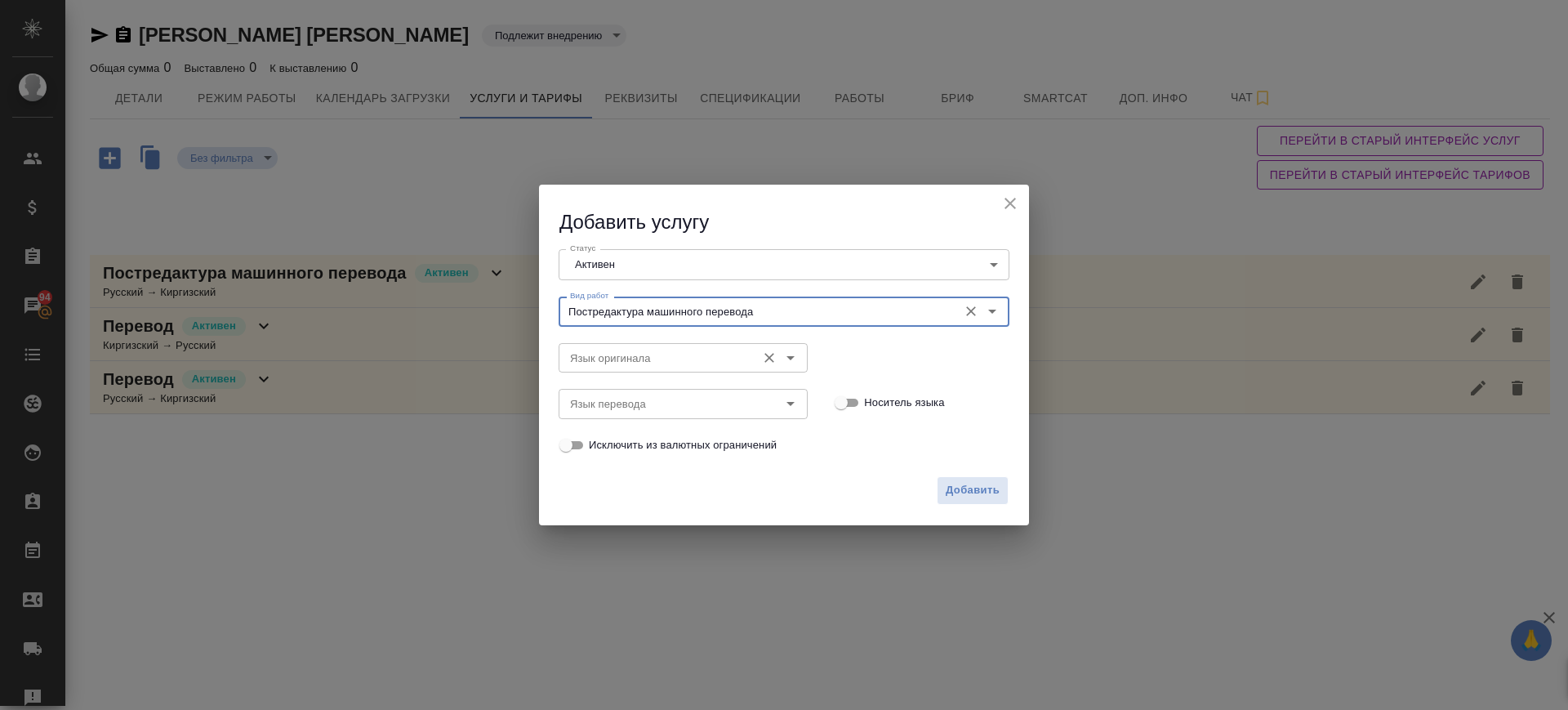
type input "Постредактура машинного перевода"
click at [640, 354] on input "Язык оригинала" at bounding box center [656, 358] width 185 height 20
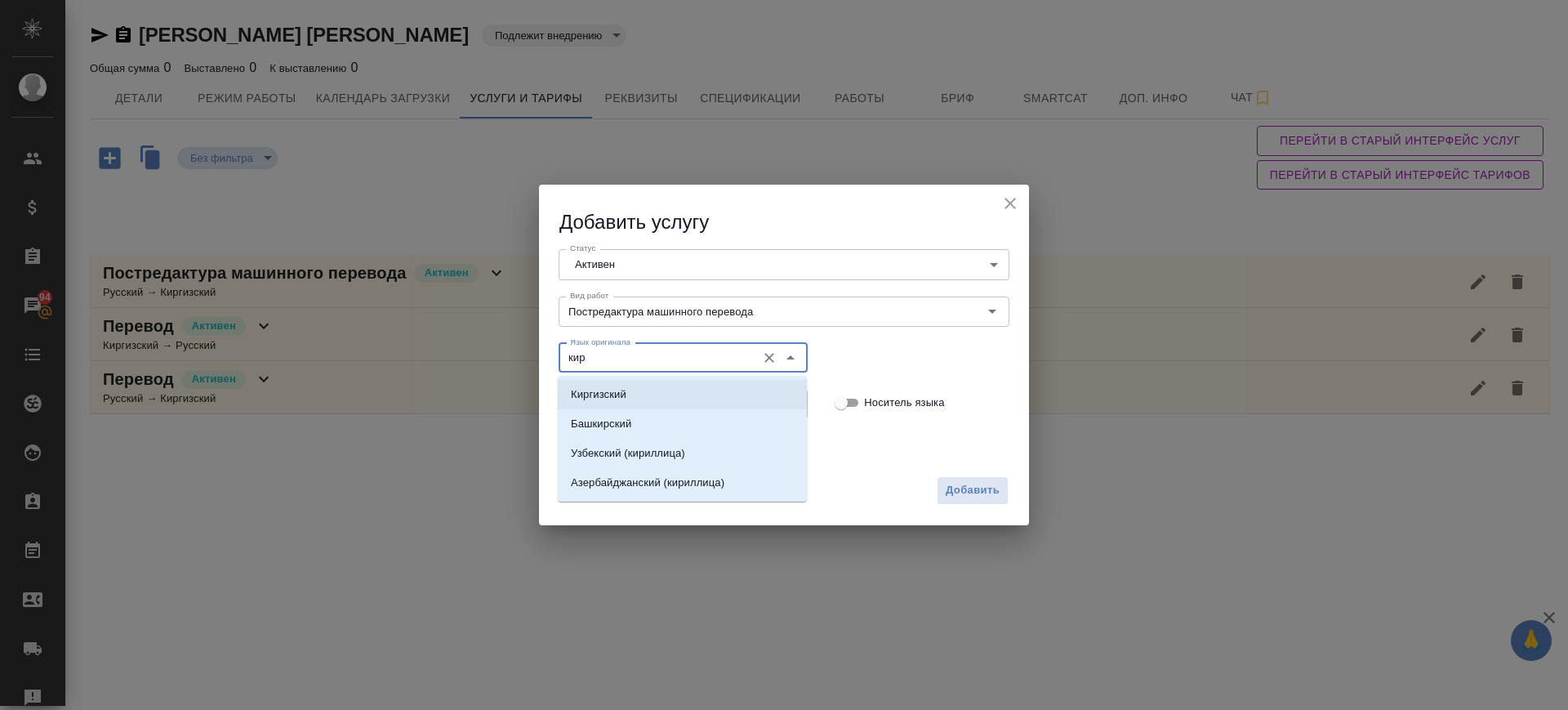
drag, startPoint x: 639, startPoint y: 388, endPoint x: 633, endPoint y: 409, distance: 21.8
click at [639, 391] on li "Киргизский" at bounding box center [682, 394] width 249 height 29
type input "Киргизский"
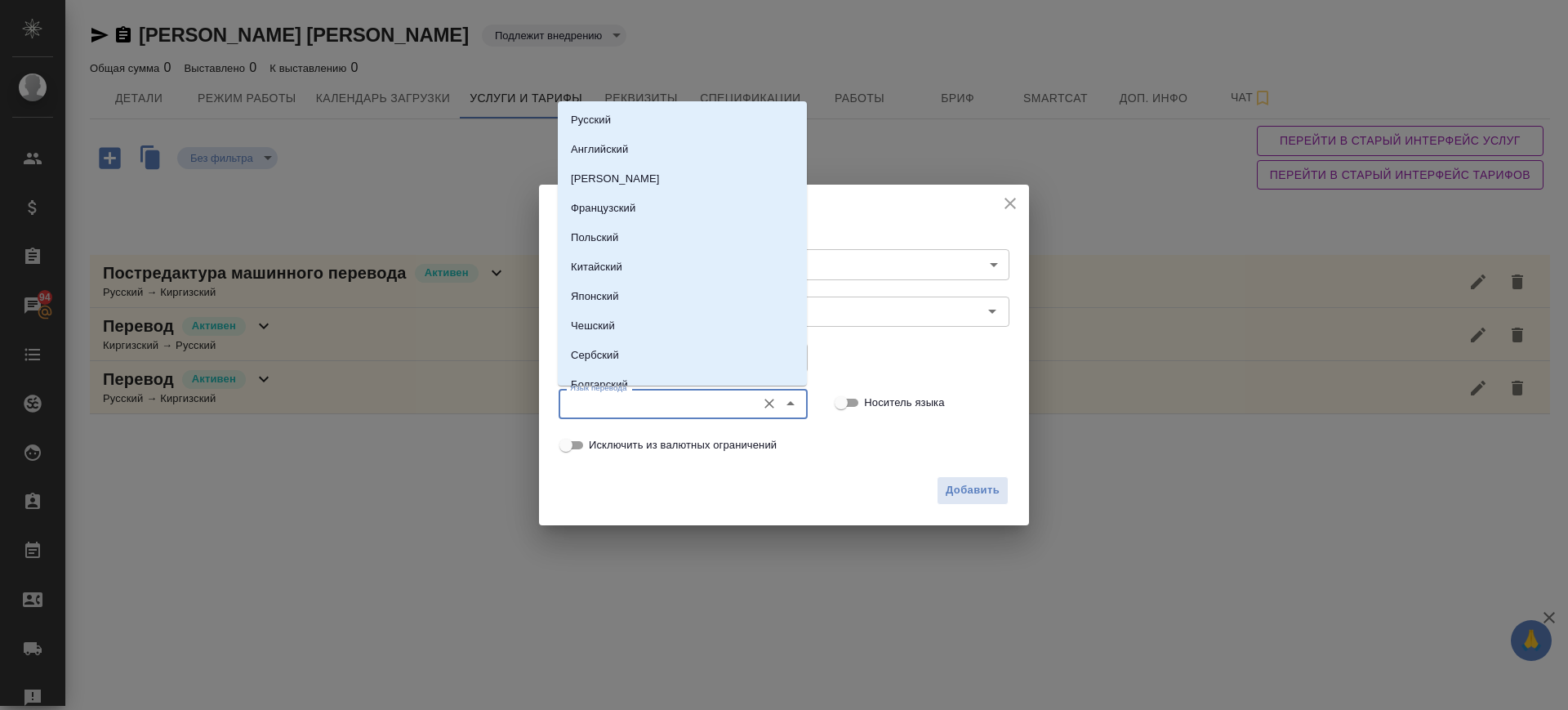
click at [633, 409] on input "Язык перевода" at bounding box center [656, 404] width 185 height 20
click at [605, 124] on p "Русский" at bounding box center [591, 120] width 40 height 16
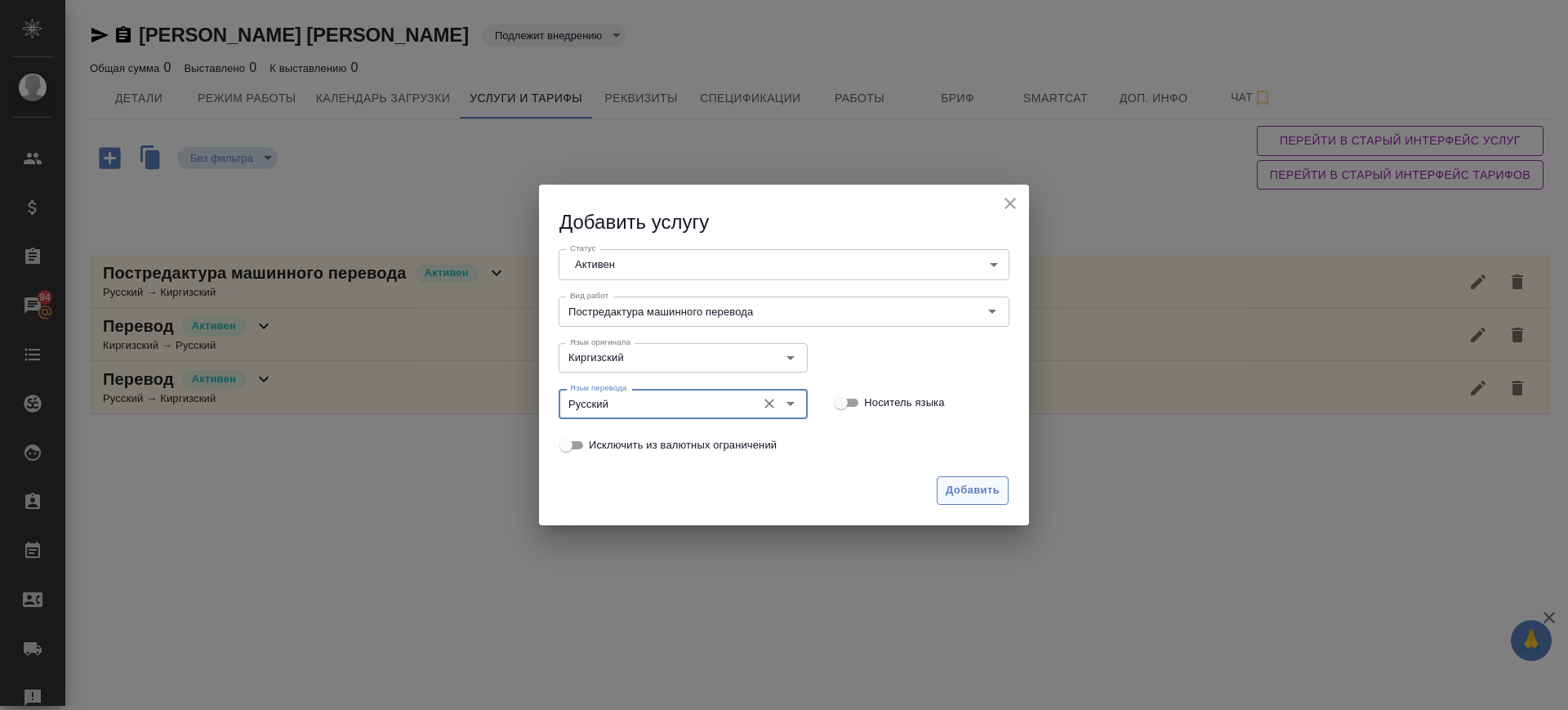
type input "Русский"
click at [954, 496] on span "Добавить" at bounding box center [972, 490] width 54 height 19
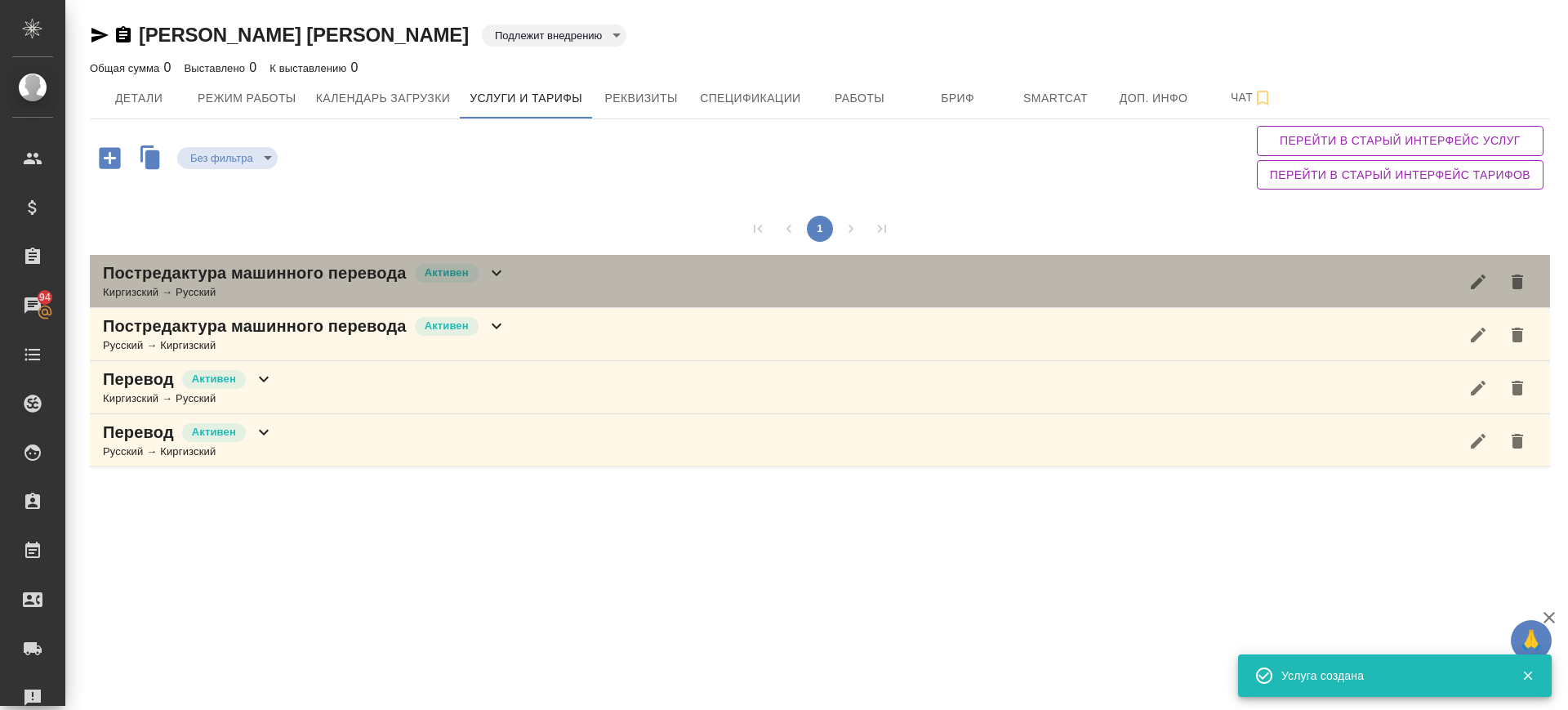
click at [602, 285] on div "Постредактура машинного перевода Активен Киргизский → Русский" at bounding box center [820, 281] width 1460 height 53
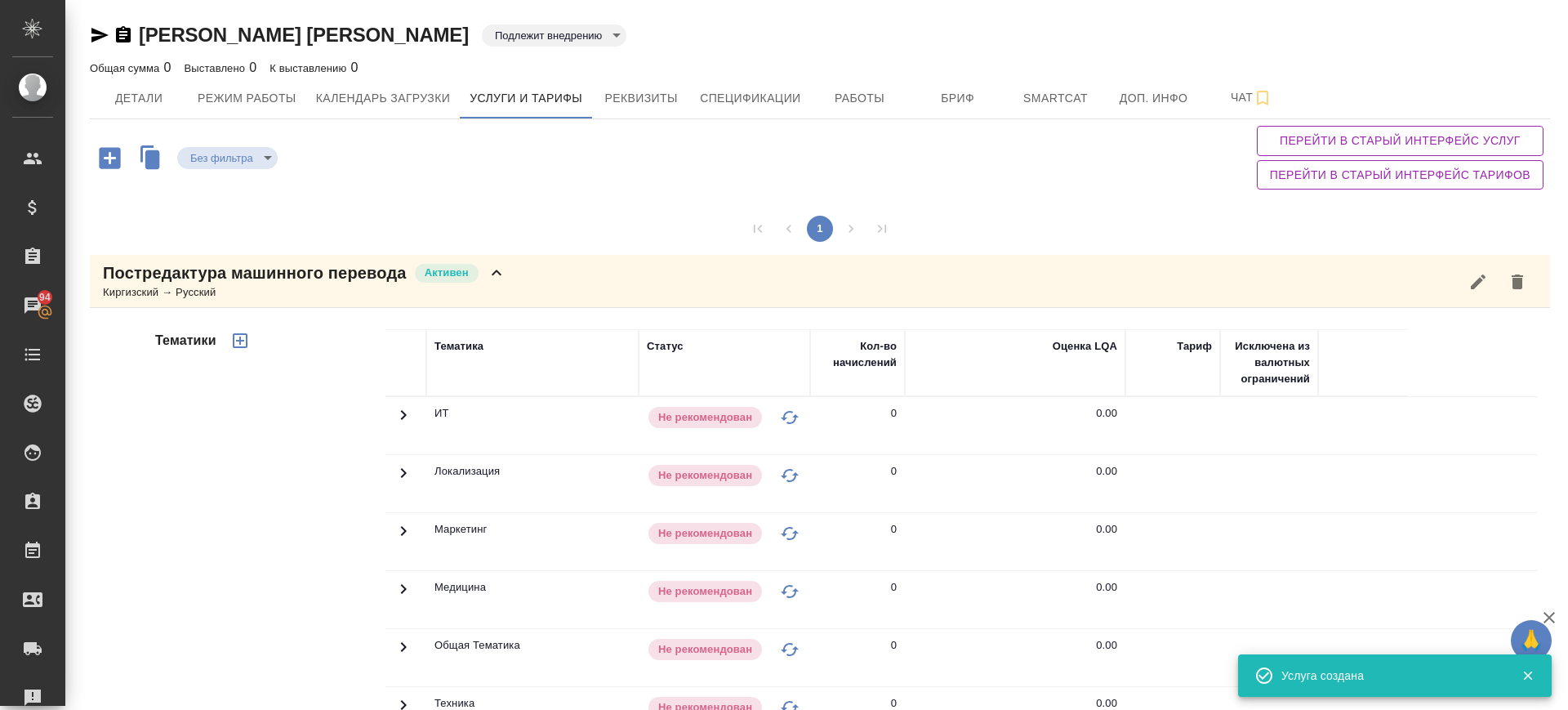
scroll to position [372, 0]
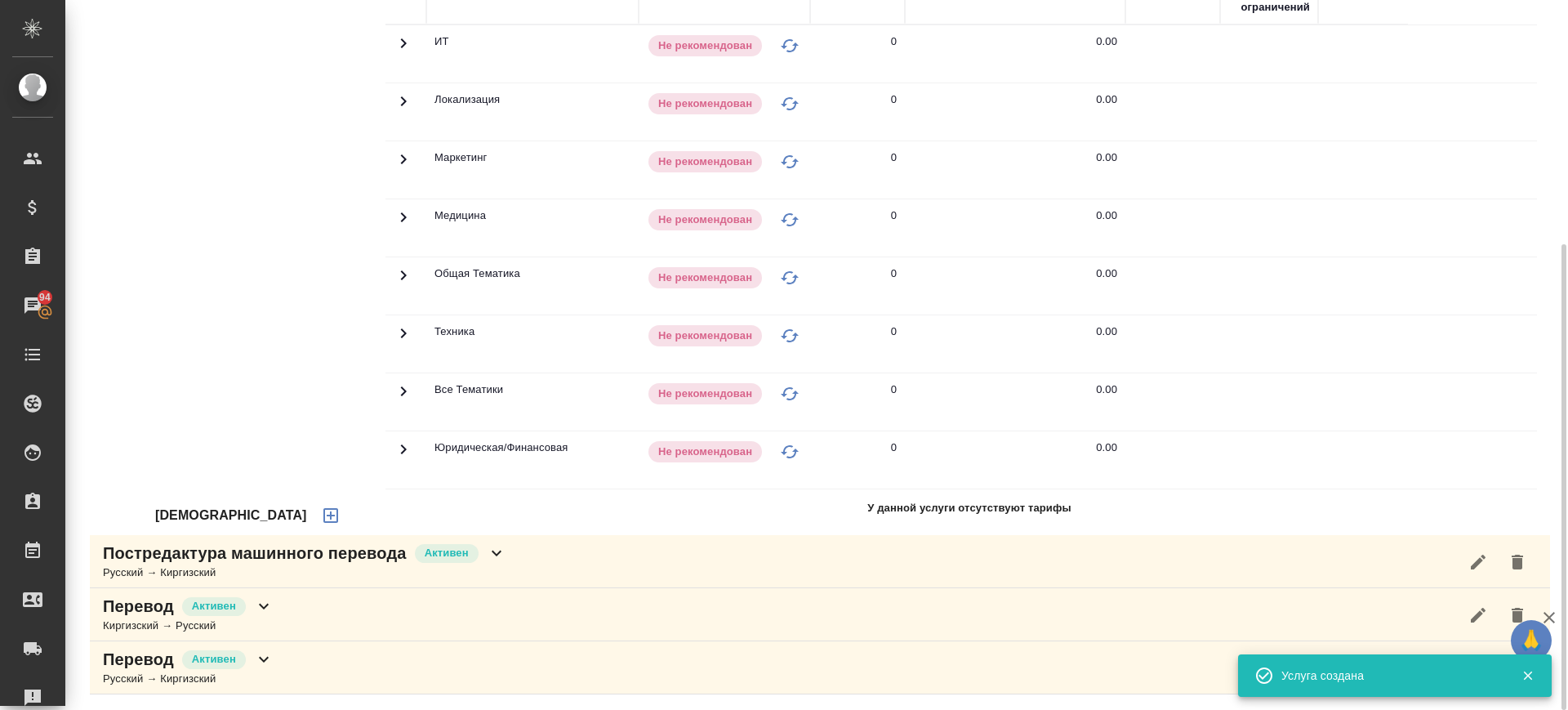
click at [311, 508] on button "button" at bounding box center [331, 515] width 39 height 39
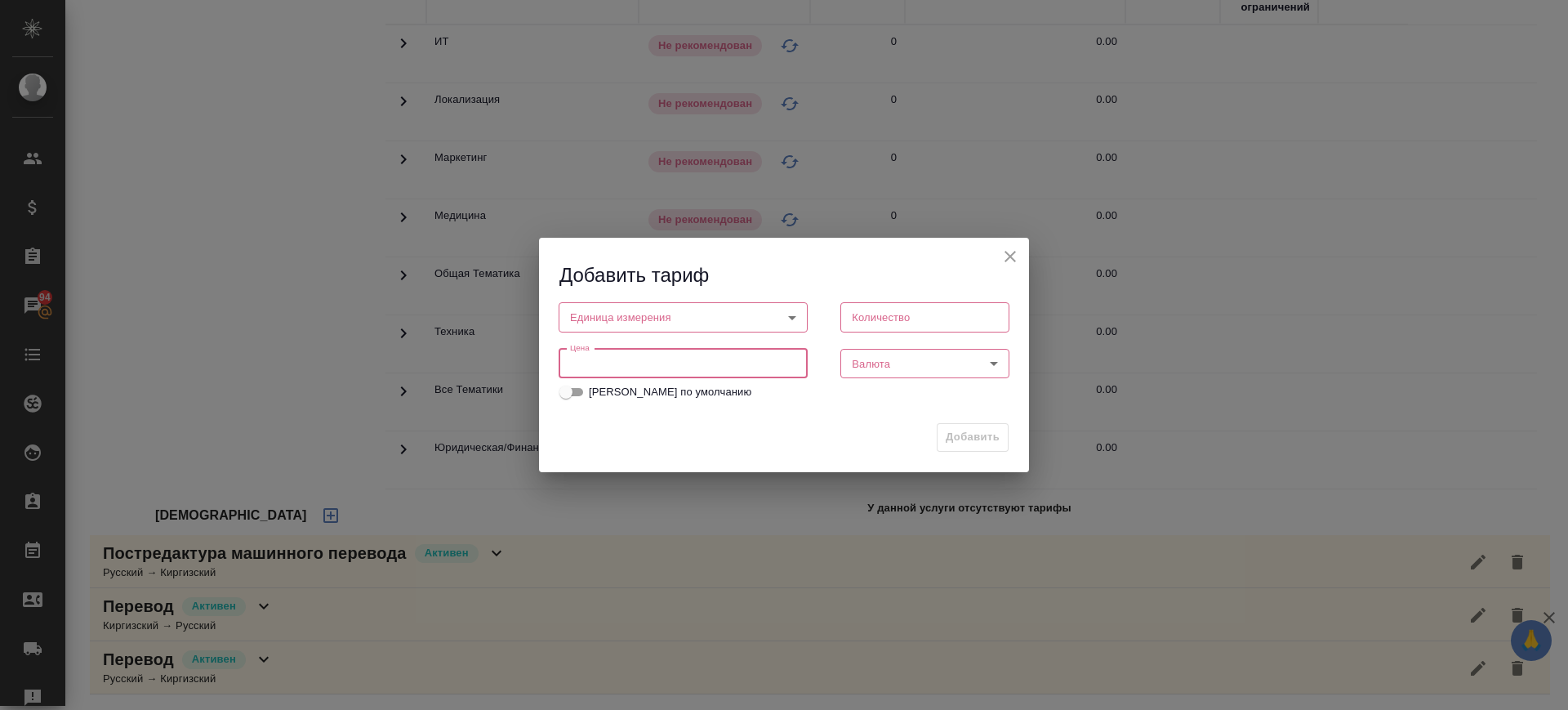
click at [623, 365] on input "number" at bounding box center [683, 363] width 249 height 29
drag, startPoint x: 585, startPoint y: 369, endPoint x: 498, endPoint y: 357, distance: 87.8
click at [498, 357] on div "Добавить тариф Единица измерения ​ Единица измерения Количество Количество Цена…" at bounding box center [784, 355] width 1568 height 710
drag, startPoint x: 600, startPoint y: 367, endPoint x: 498, endPoint y: 365, distance: 102.0
click at [498, 365] on div "Добавить тариф Единица измерения ​ Единица измерения Количество Количество Цена…" at bounding box center [784, 355] width 1568 height 710
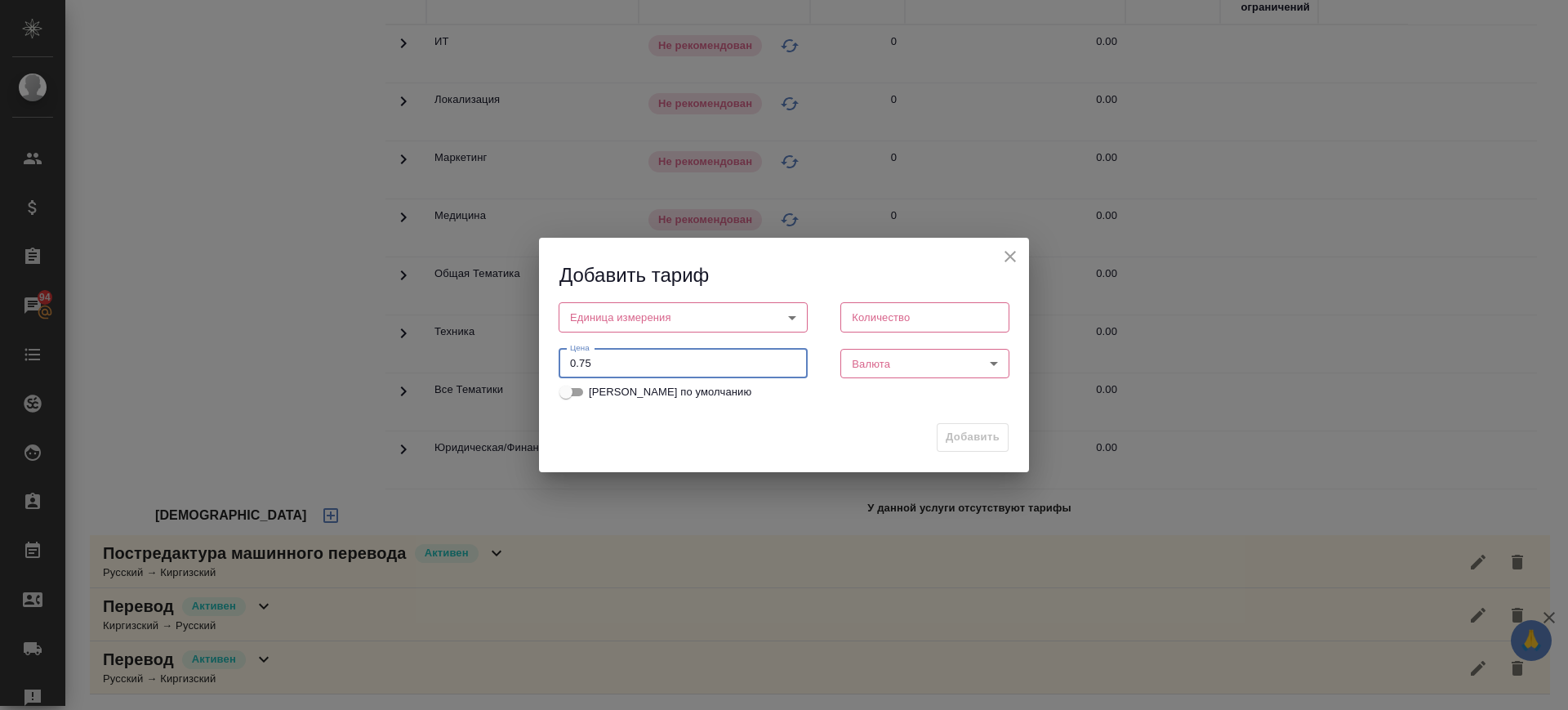
type input "0.75"
click at [645, 302] on body "🙏 .cls-1 fill:#fff; AWATERA Саглам Виктория v.saglam Клиенты Спецификации Заказ…" at bounding box center [784, 355] width 1568 height 710
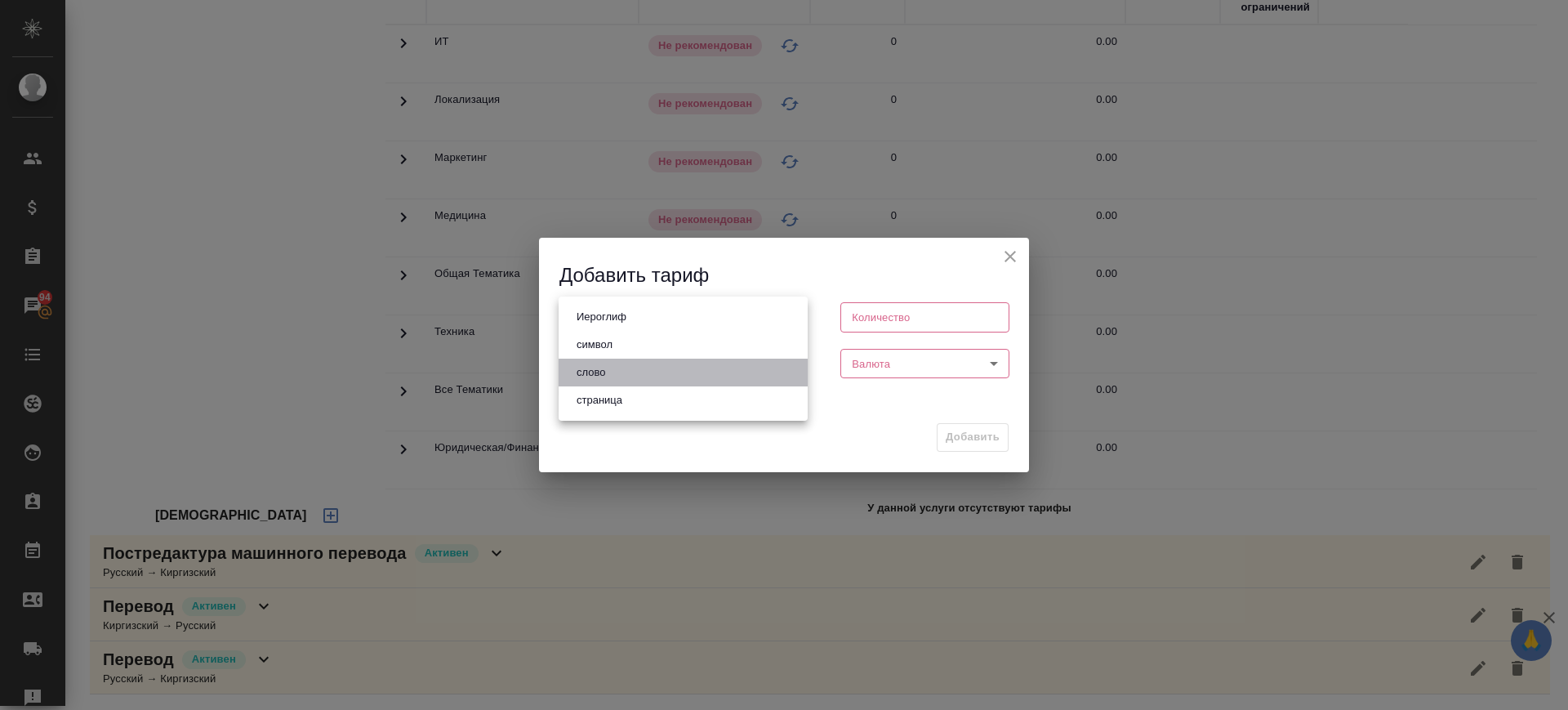
drag, startPoint x: 626, startPoint y: 372, endPoint x: 778, endPoint y: 360, distance: 152.5
click at [625, 372] on li "слово" at bounding box center [683, 372] width 249 height 28
type input "5a8b1489cc6b4906c91bfd90"
type input "1"
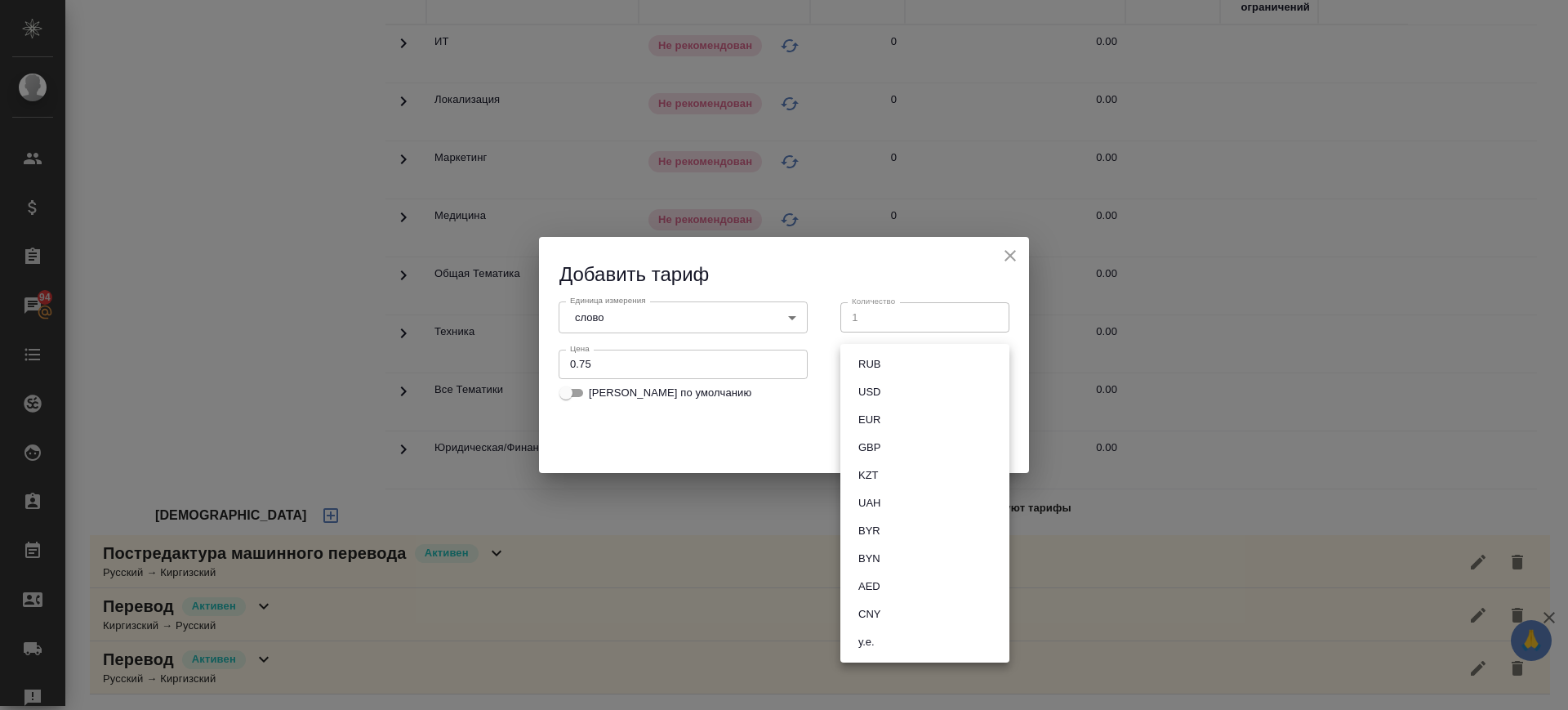
click at [875, 365] on body "🙏 .cls-1 fill:#fff; AWATERA Саглам Виктория v.saglam Клиенты Спецификации Заказ…" at bounding box center [784, 355] width 1568 height 710
click at [875, 364] on button "RUB" at bounding box center [869, 364] width 32 height 18
type input "RUB"
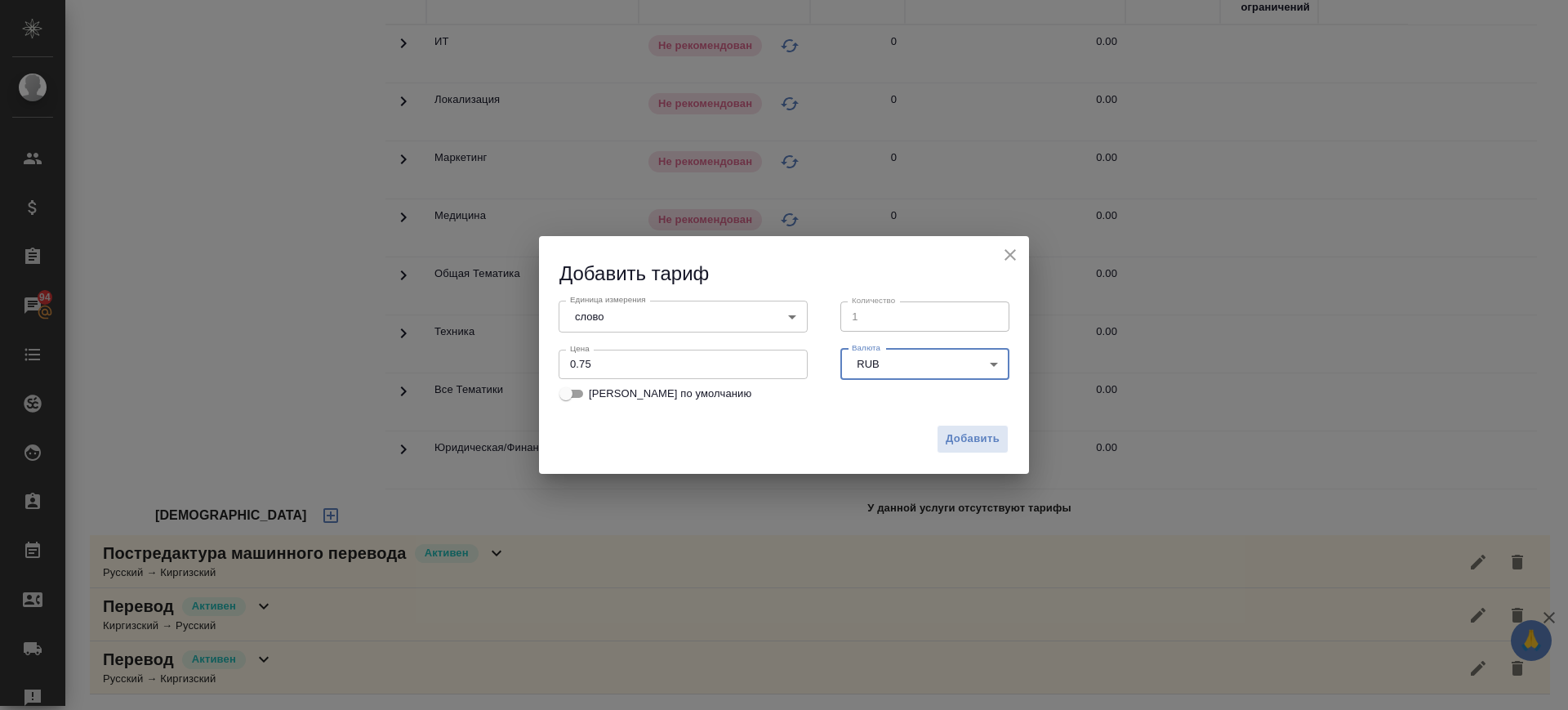
click at [975, 443] on span "Добавить" at bounding box center [972, 439] width 54 height 19
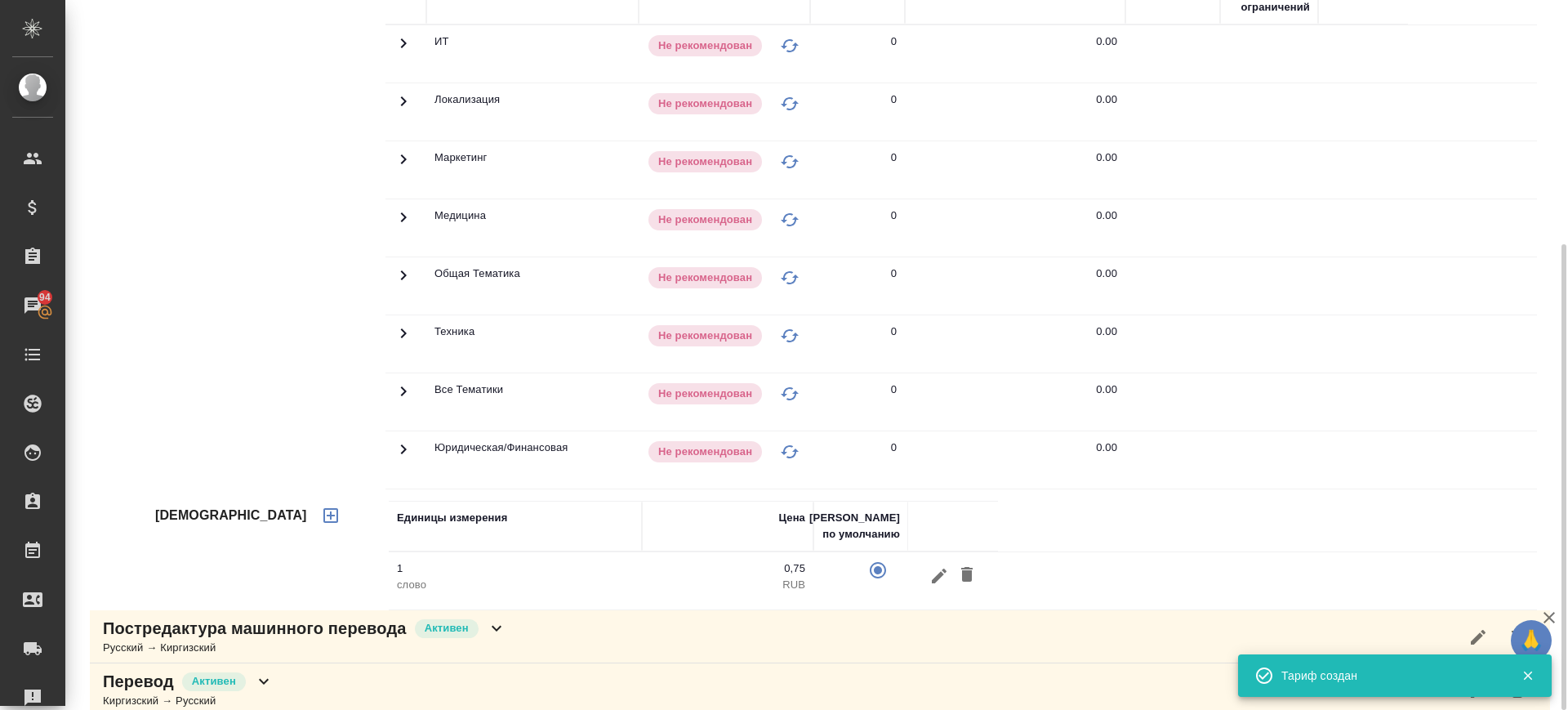
click at [524, 646] on div "Постредактура машинного перевода Активен Русский → Киргизский" at bounding box center [820, 637] width 1460 height 53
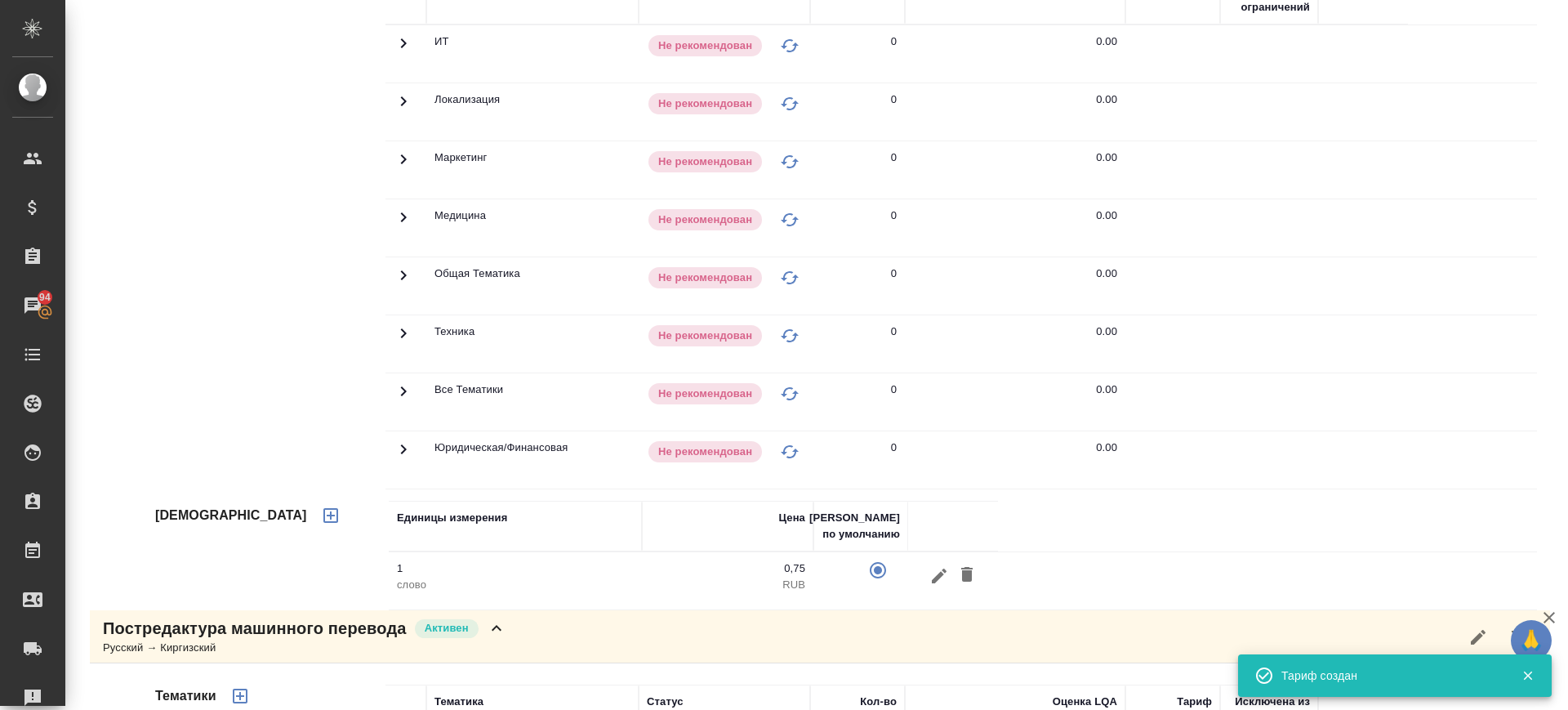
scroll to position [984, 0]
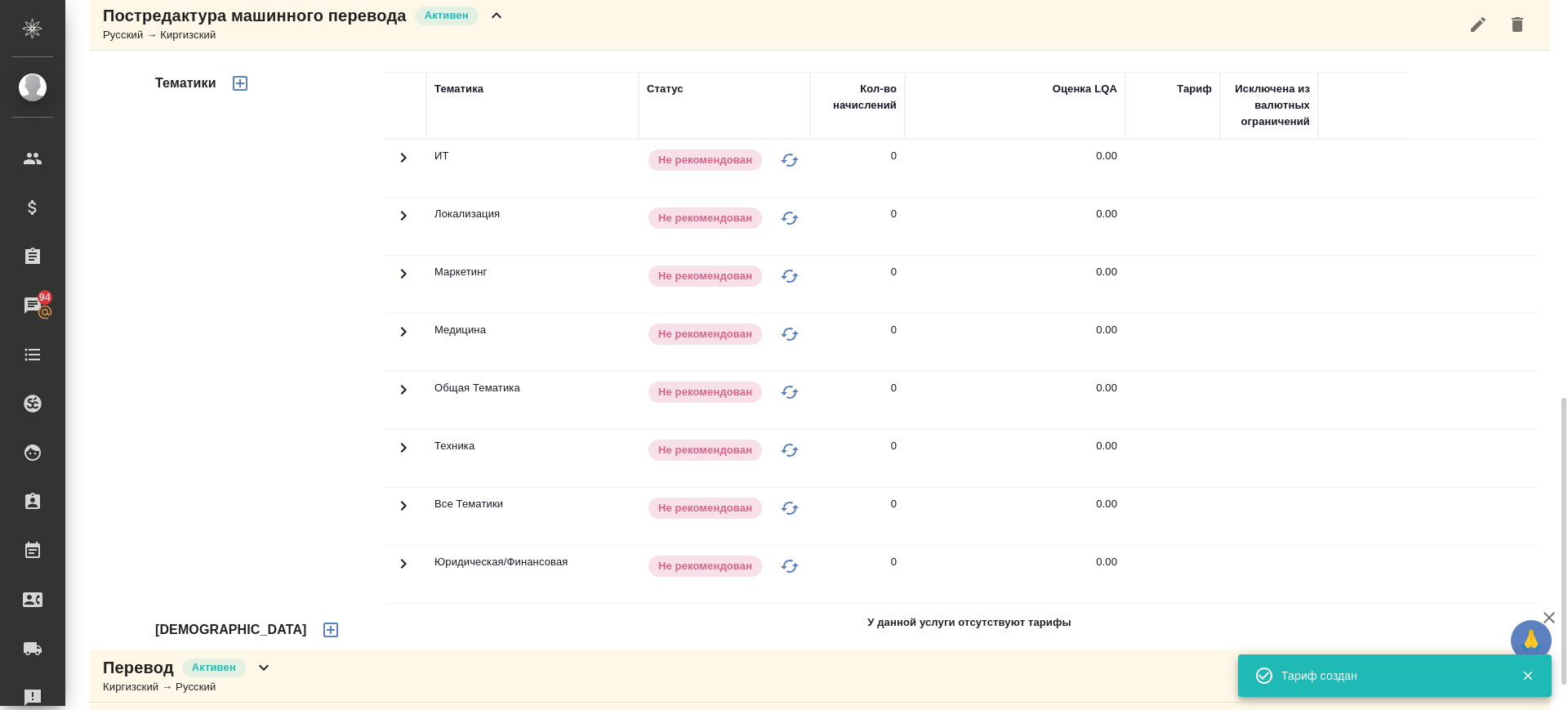
click at [321, 626] on icon "button" at bounding box center [331, 630] width 20 height 20
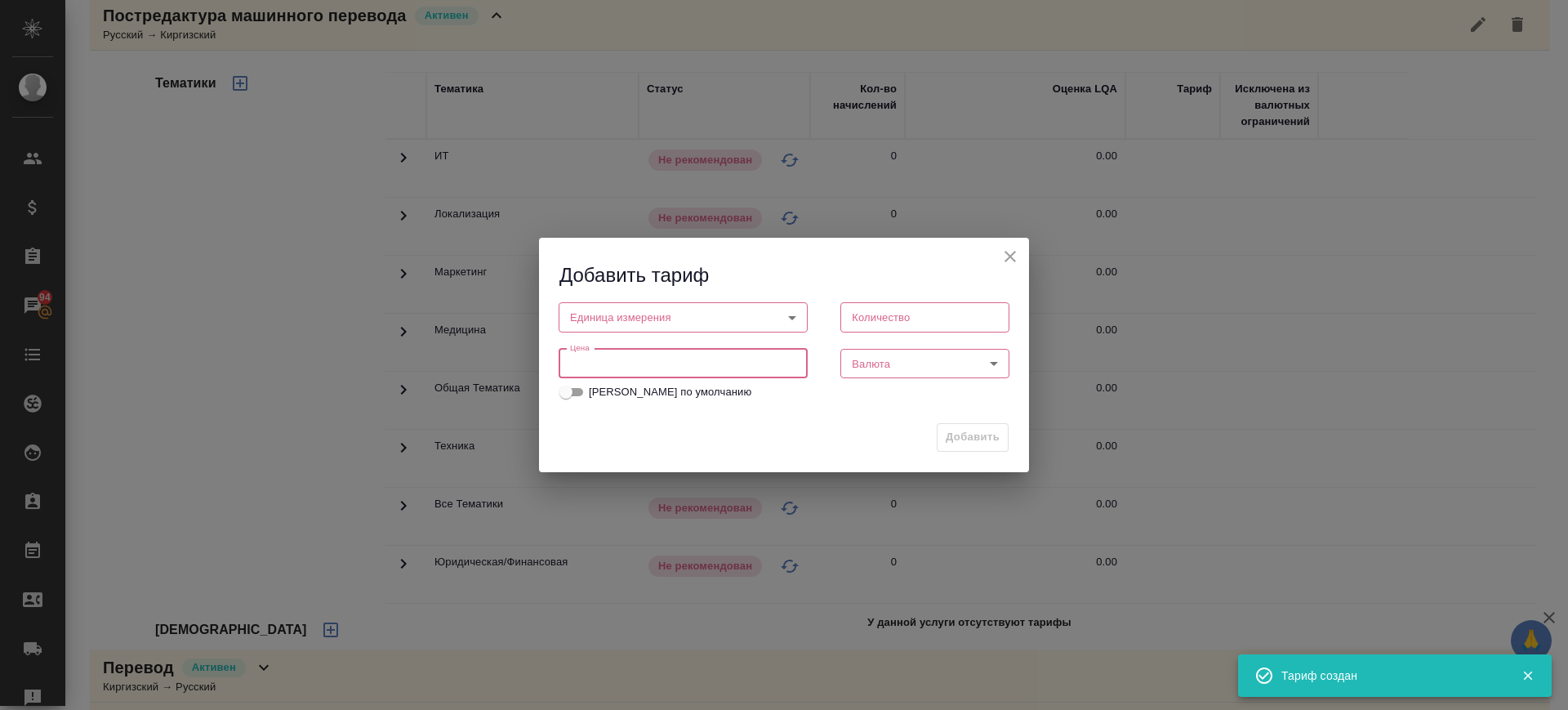
click at [613, 363] on input "number" at bounding box center [683, 363] width 249 height 29
paste input "0.75"
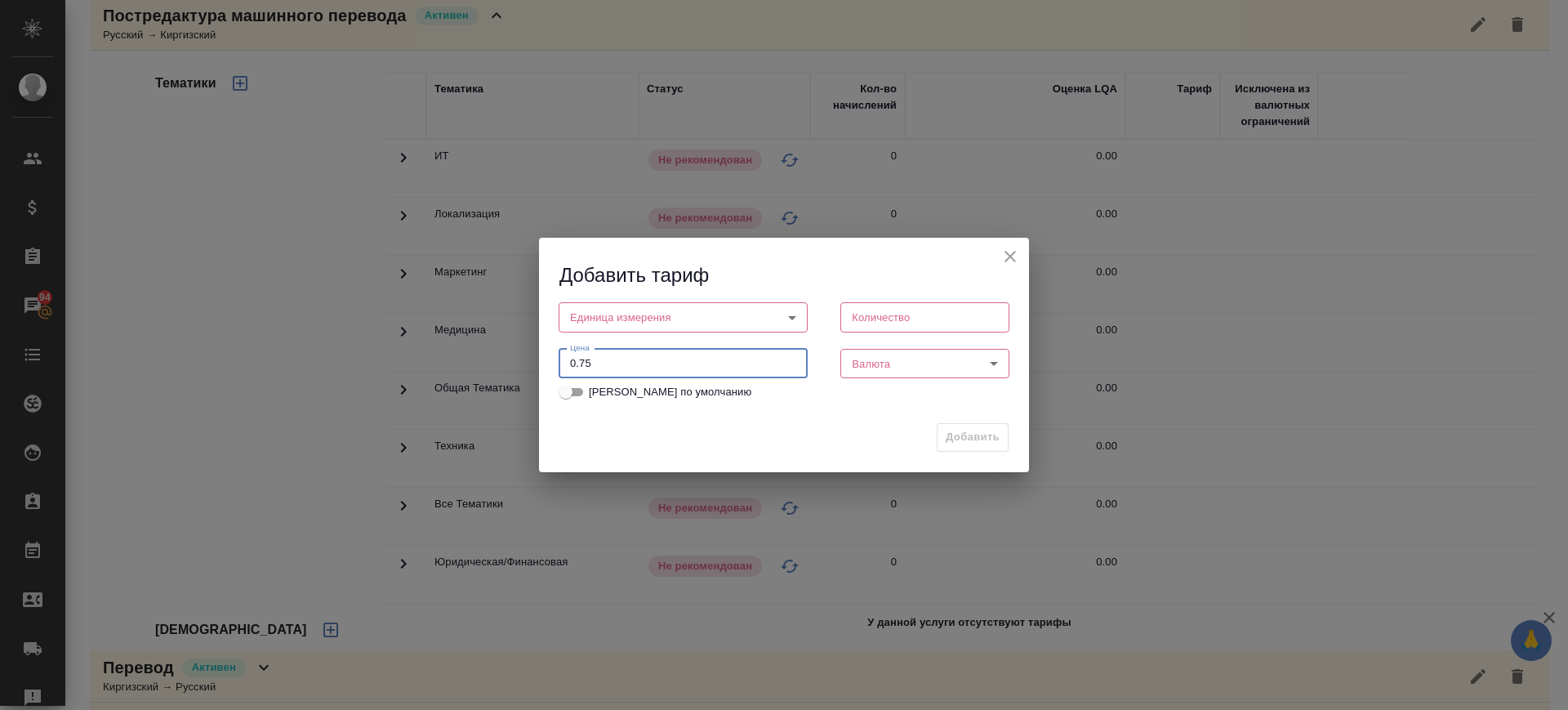
type input "0.75"
click at [663, 322] on body "🙏 .cls-1 fill:#fff; AWATERA Саглам Виктория v.saglam Клиенты Спецификации Заказ…" at bounding box center [784, 355] width 1568 height 710
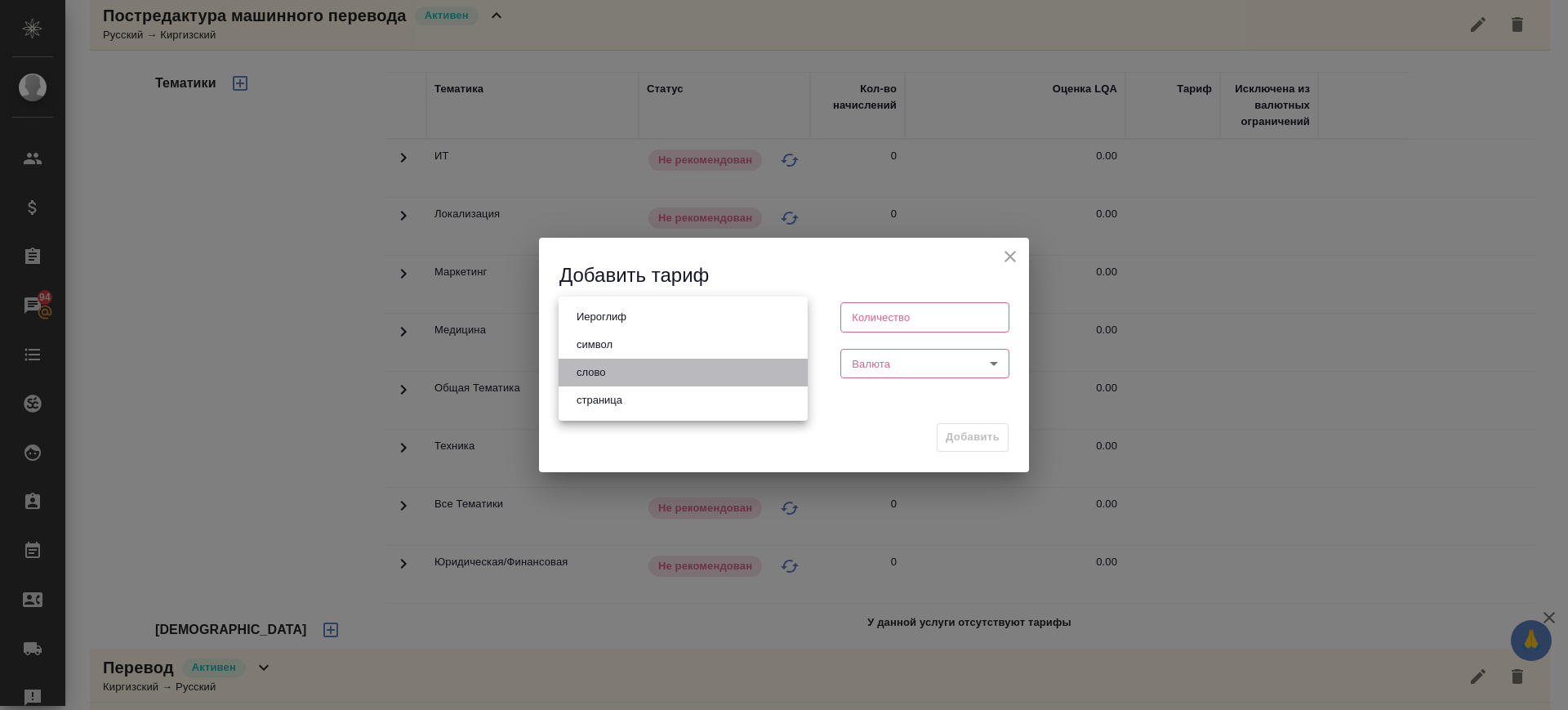
drag, startPoint x: 662, startPoint y: 369, endPoint x: 869, endPoint y: 383, distance: 207.5
click at [664, 370] on li "слово" at bounding box center [683, 372] width 249 height 28
type input "5a8b1489cc6b4906c91bfd90"
type input "1"
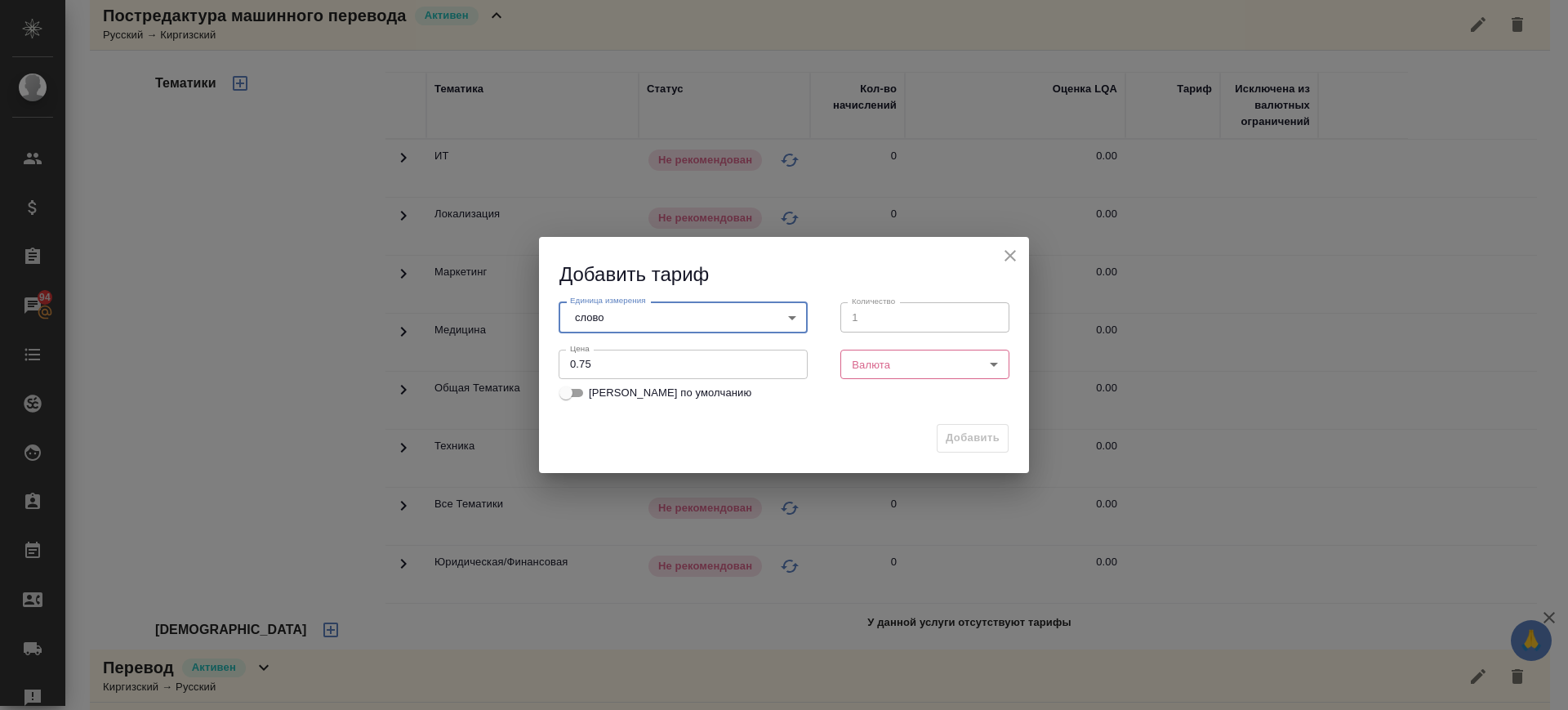
click at [881, 362] on body "🙏 .cls-1 fill:#fff; AWATERA Саглам Виктория v.saglam Клиенты Спецификации Заказ…" at bounding box center [784, 355] width 1568 height 710
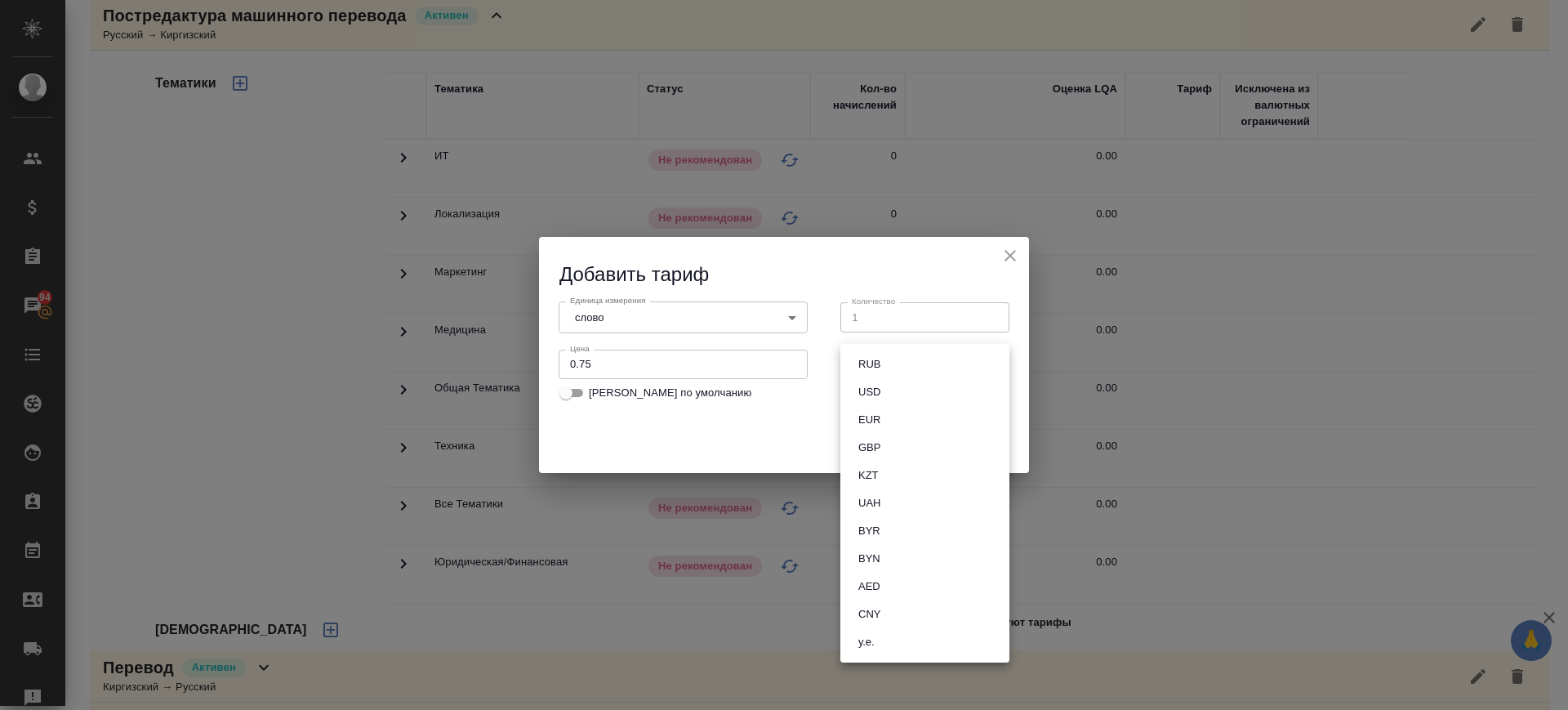
click at [881, 362] on button "RUB" at bounding box center [869, 364] width 32 height 18
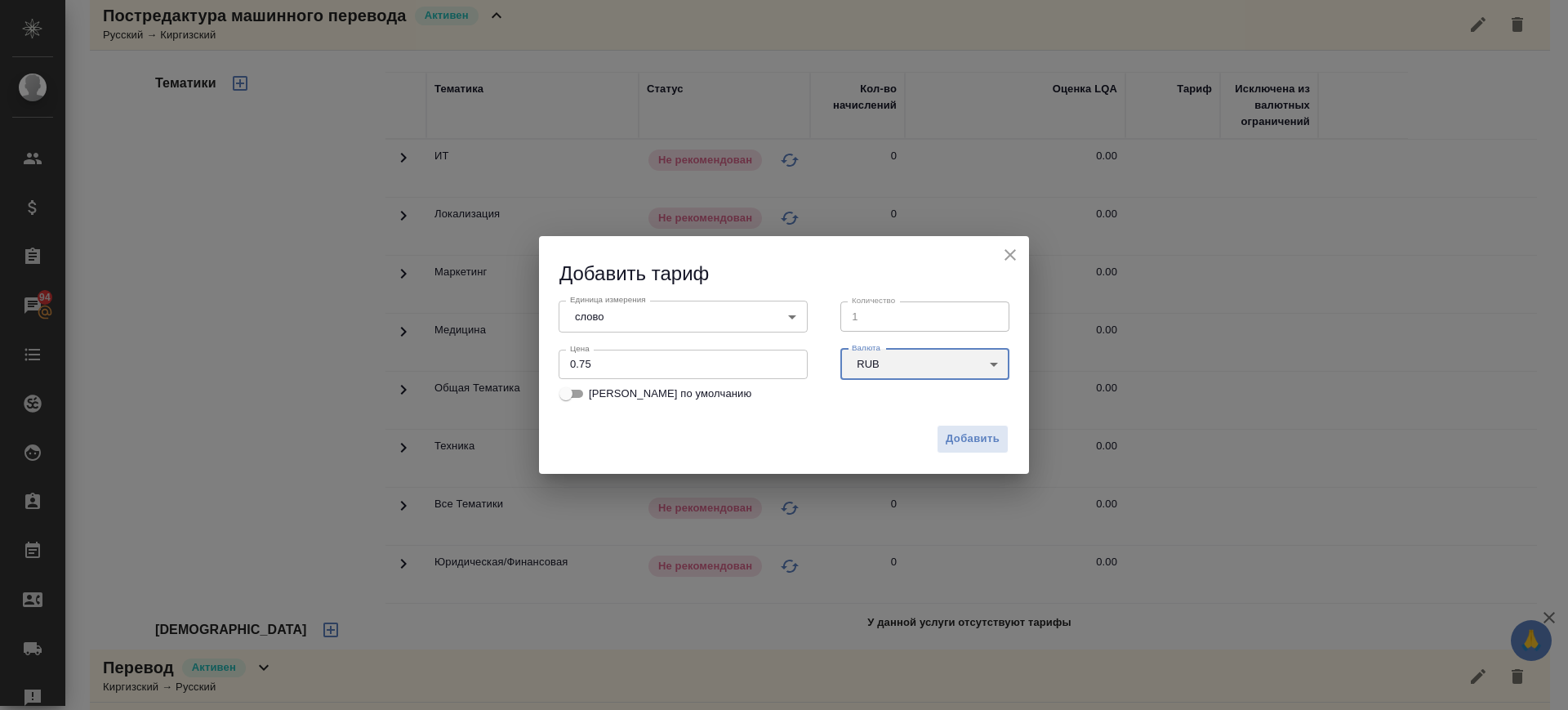
type input "RUB"
click at [973, 437] on span "Добавить" at bounding box center [972, 439] width 54 height 19
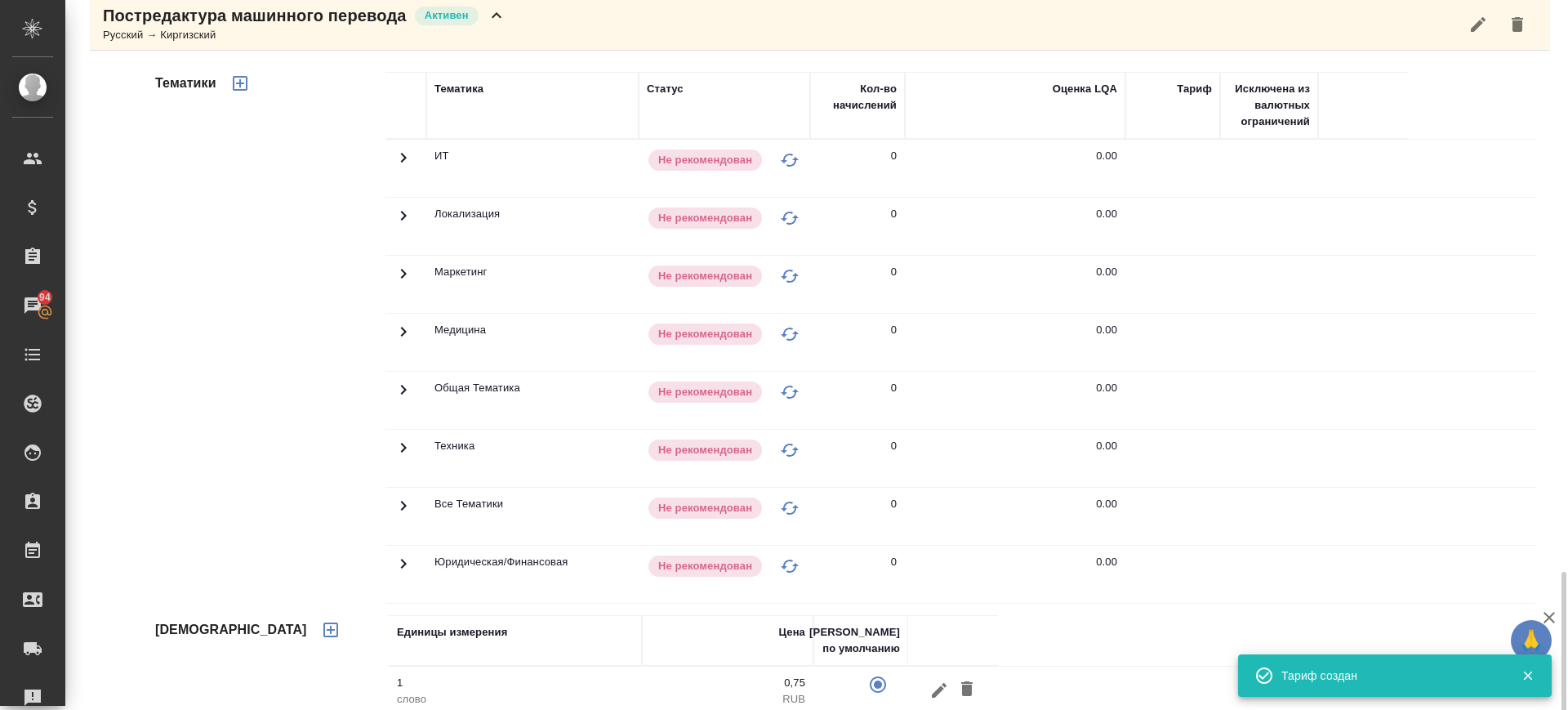
scroll to position [1121, 0]
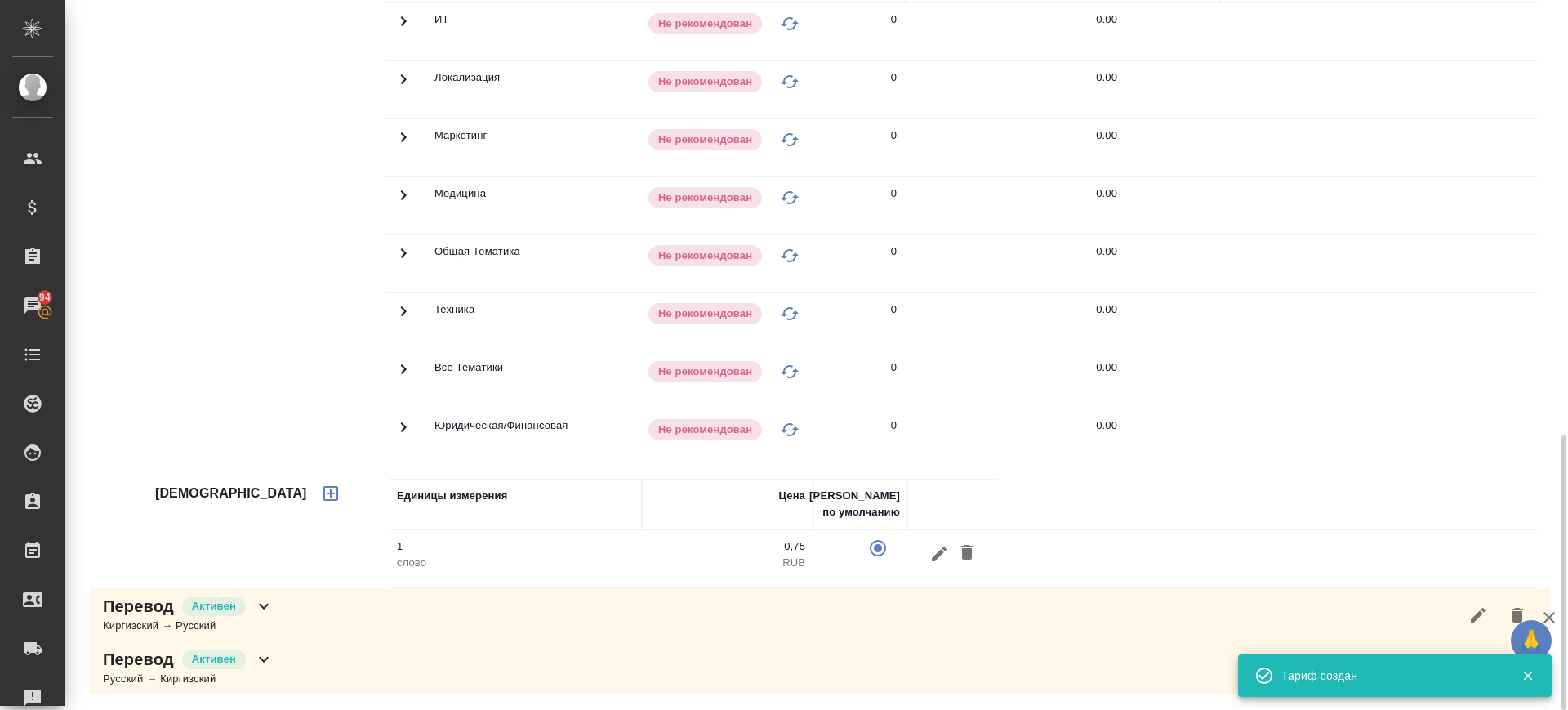
click at [424, 610] on div "Перевод Активен Киргизский → Русский" at bounding box center [820, 615] width 1460 height 53
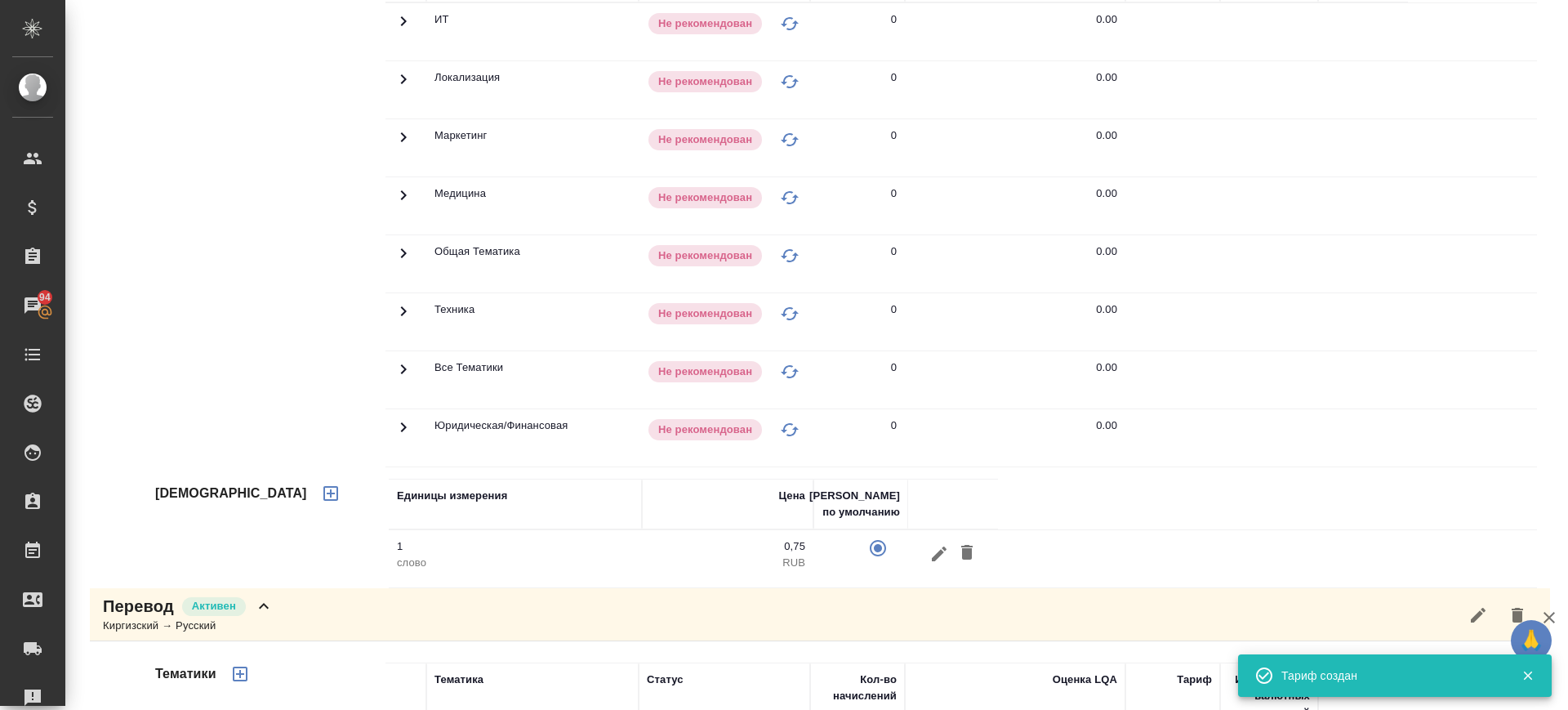
scroll to position [1720, 0]
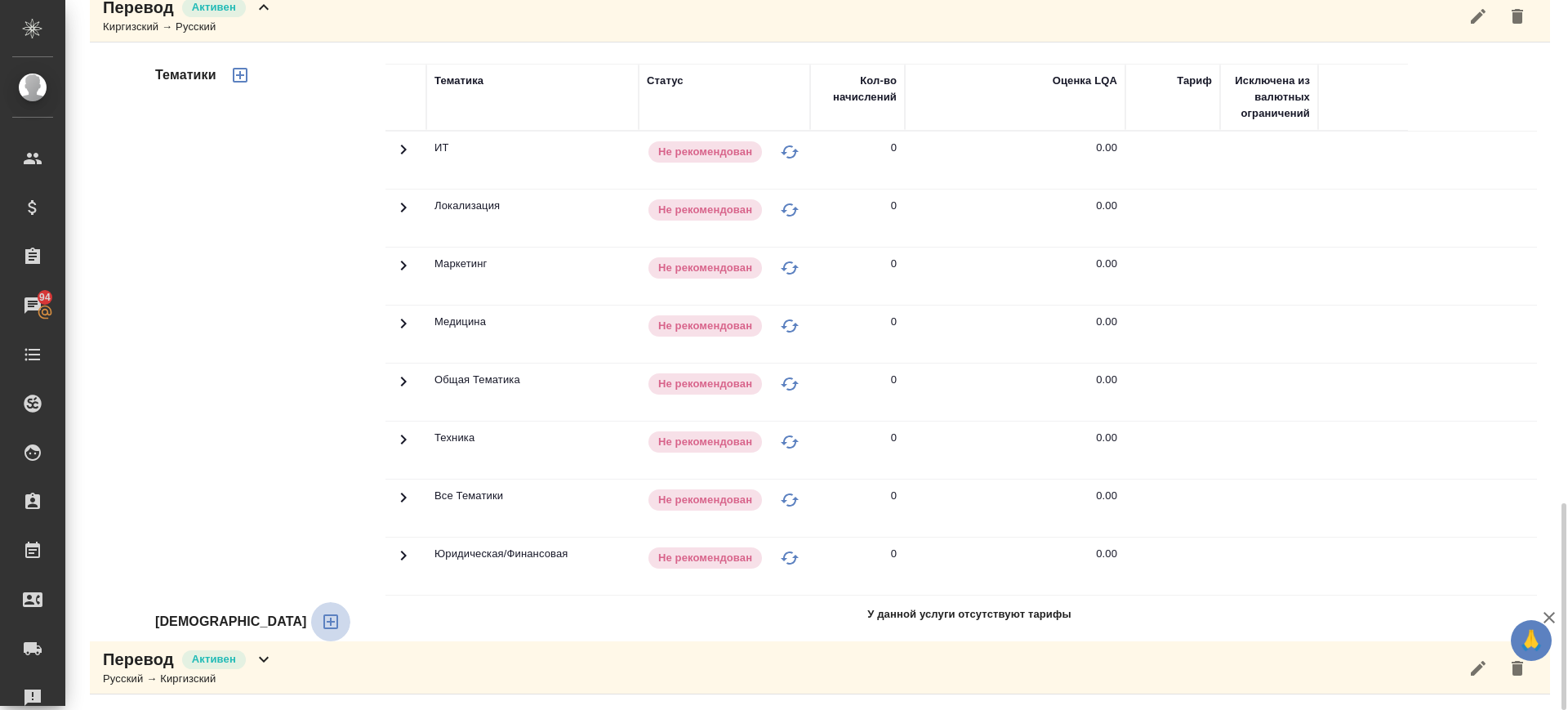
click at [324, 614] on icon "button" at bounding box center [331, 621] width 15 height 15
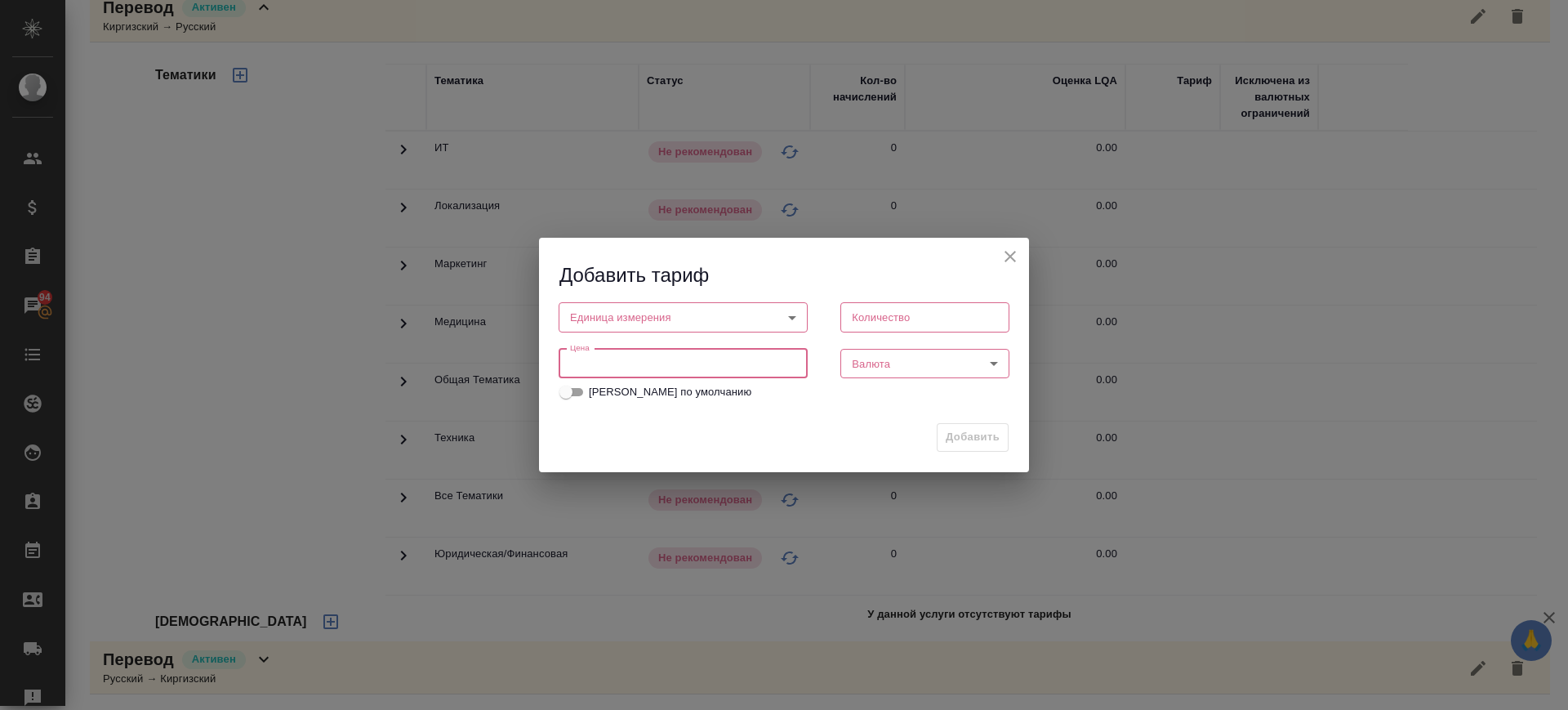
click at [678, 365] on input "number" at bounding box center [683, 363] width 249 height 29
paste input "0.75"
type input "0.75"
click at [663, 316] on body "🙏 .cls-1 fill:#fff; AWATERA Саглам Виктория v.saglam Клиенты Спецификации Заказ…" at bounding box center [784, 355] width 1568 height 710
click at [650, 375] on li "слово" at bounding box center [683, 372] width 249 height 28
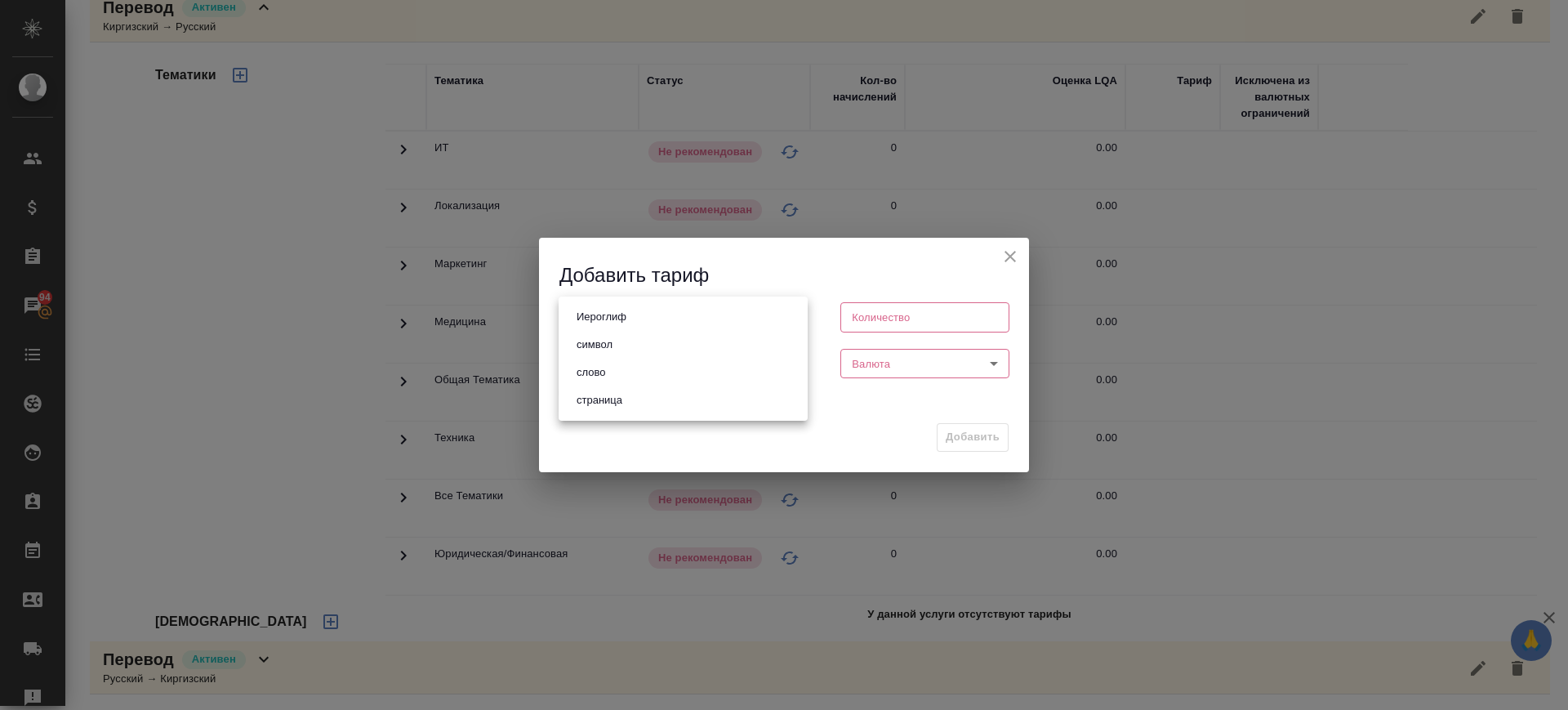
type input "5a8b1489cc6b4906c91bfd90"
type input "1"
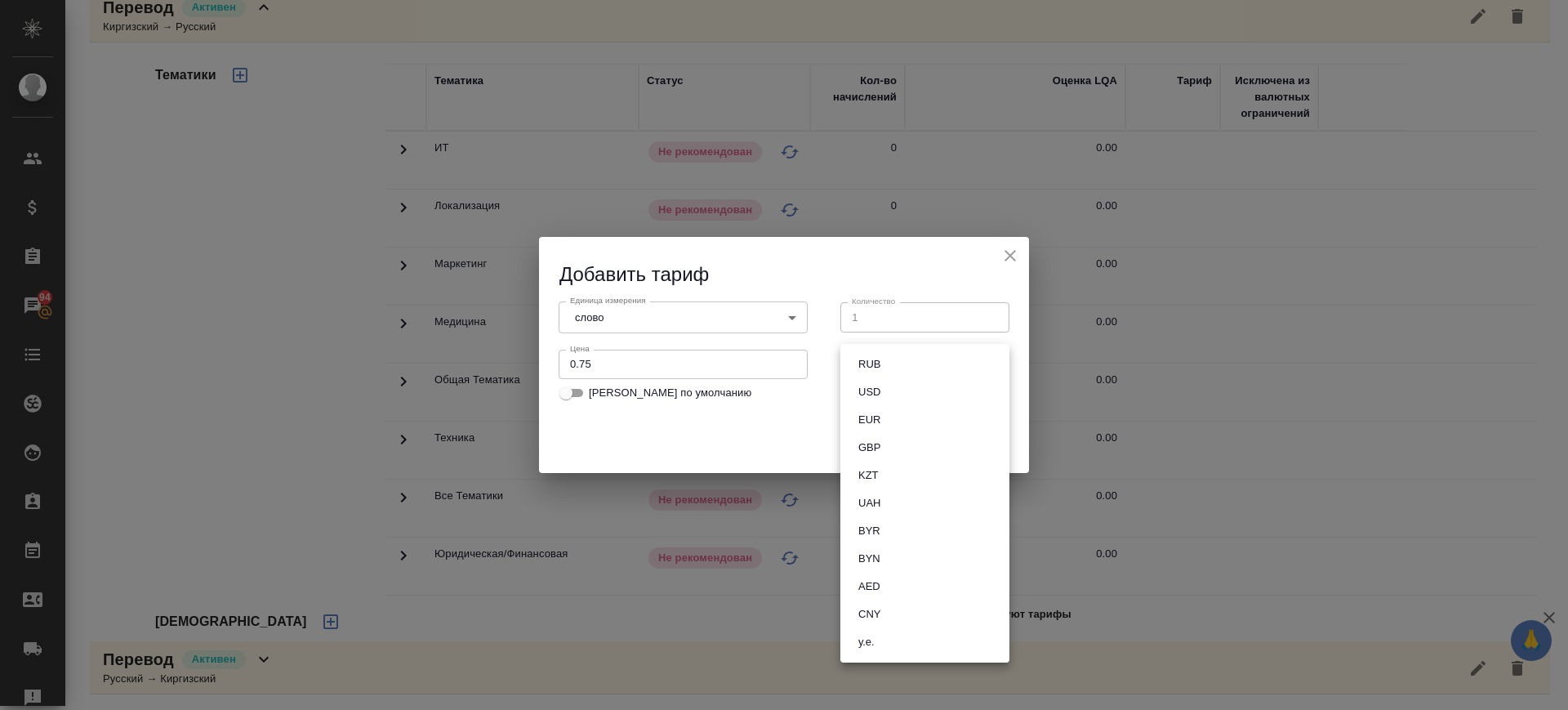
click at [899, 363] on body "🙏 .cls-1 fill:#fff; AWATERA Саглам Виктория v.saglam Клиенты Спецификации Заказ…" at bounding box center [784, 355] width 1568 height 710
click at [883, 367] on button "RUB" at bounding box center [869, 364] width 32 height 18
type input "RUB"
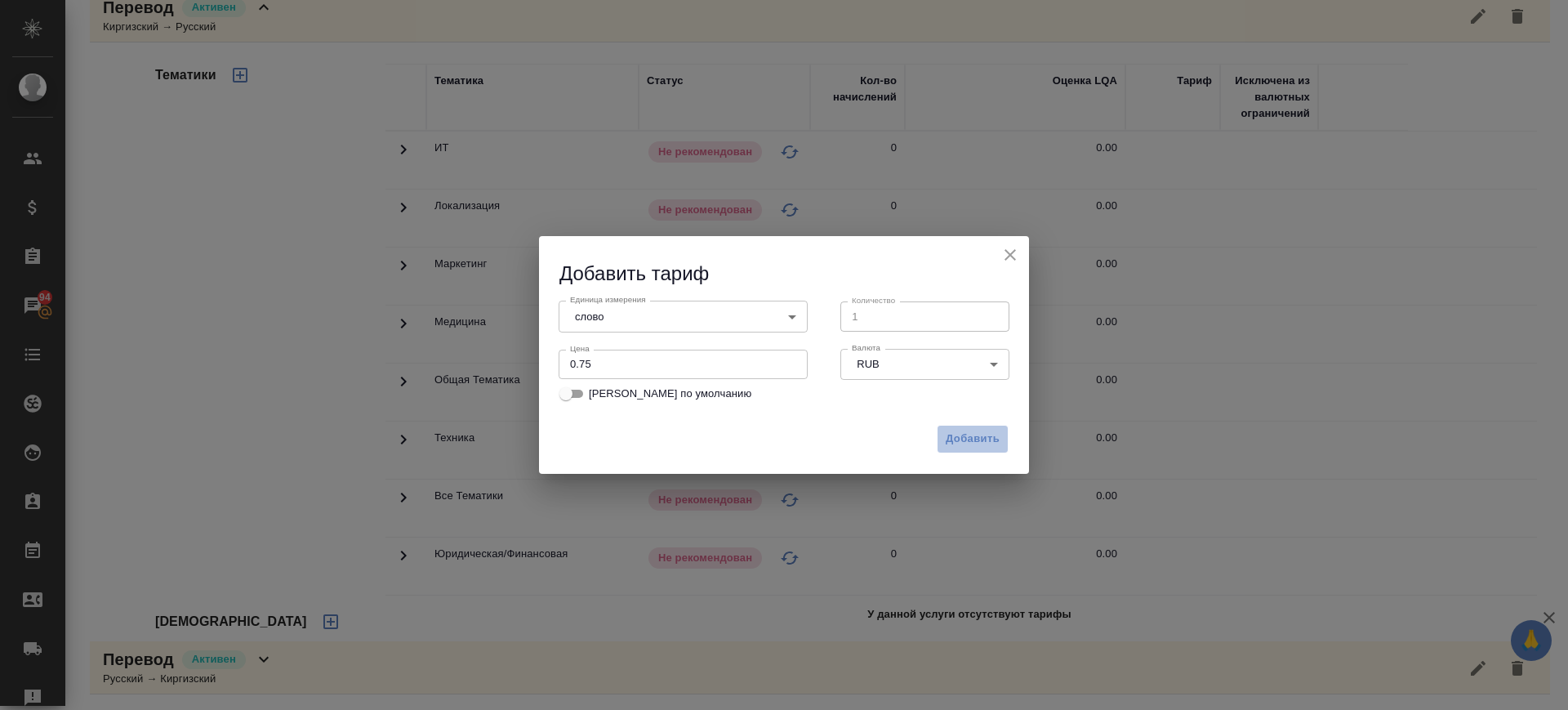
drag, startPoint x: 984, startPoint y: 436, endPoint x: 864, endPoint y: 476, distance: 126.5
click at [985, 435] on span "Добавить" at bounding box center [972, 439] width 54 height 19
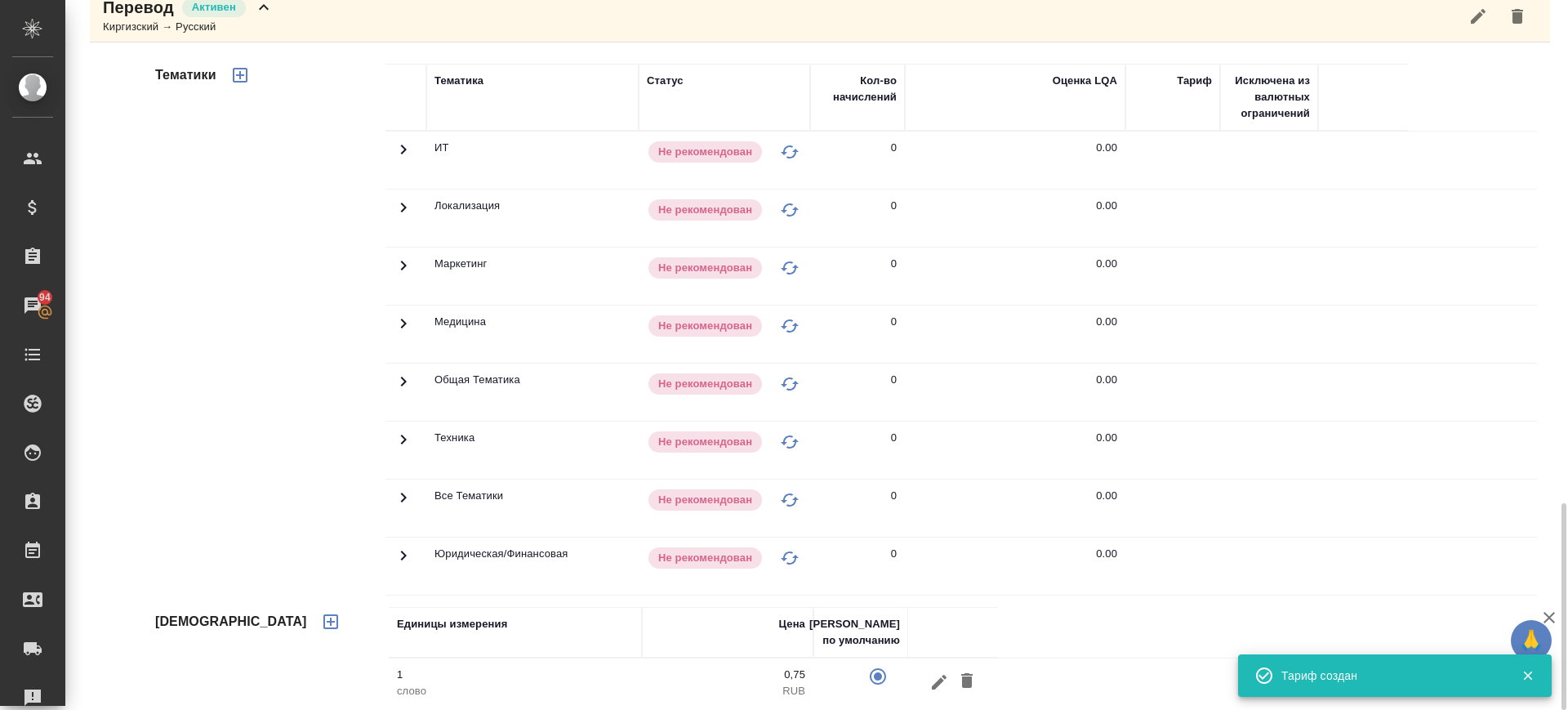
click at [383, 644] on div "[DEMOGRAPHIC_DATA]" at bounding box center [269, 657] width 234 height 125
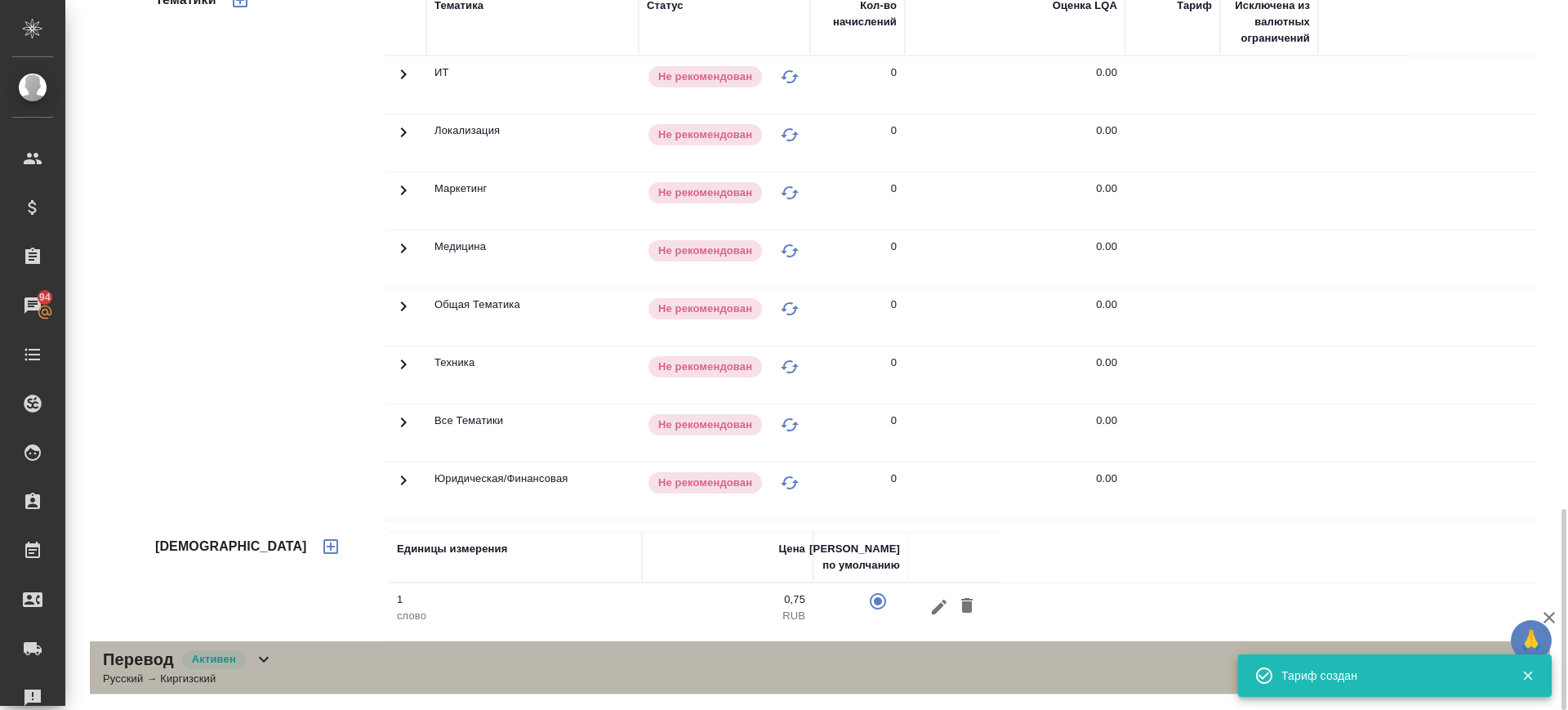
click at [358, 681] on div "Перевод Активен Русский → Киргизский" at bounding box center [820, 668] width 1460 height 53
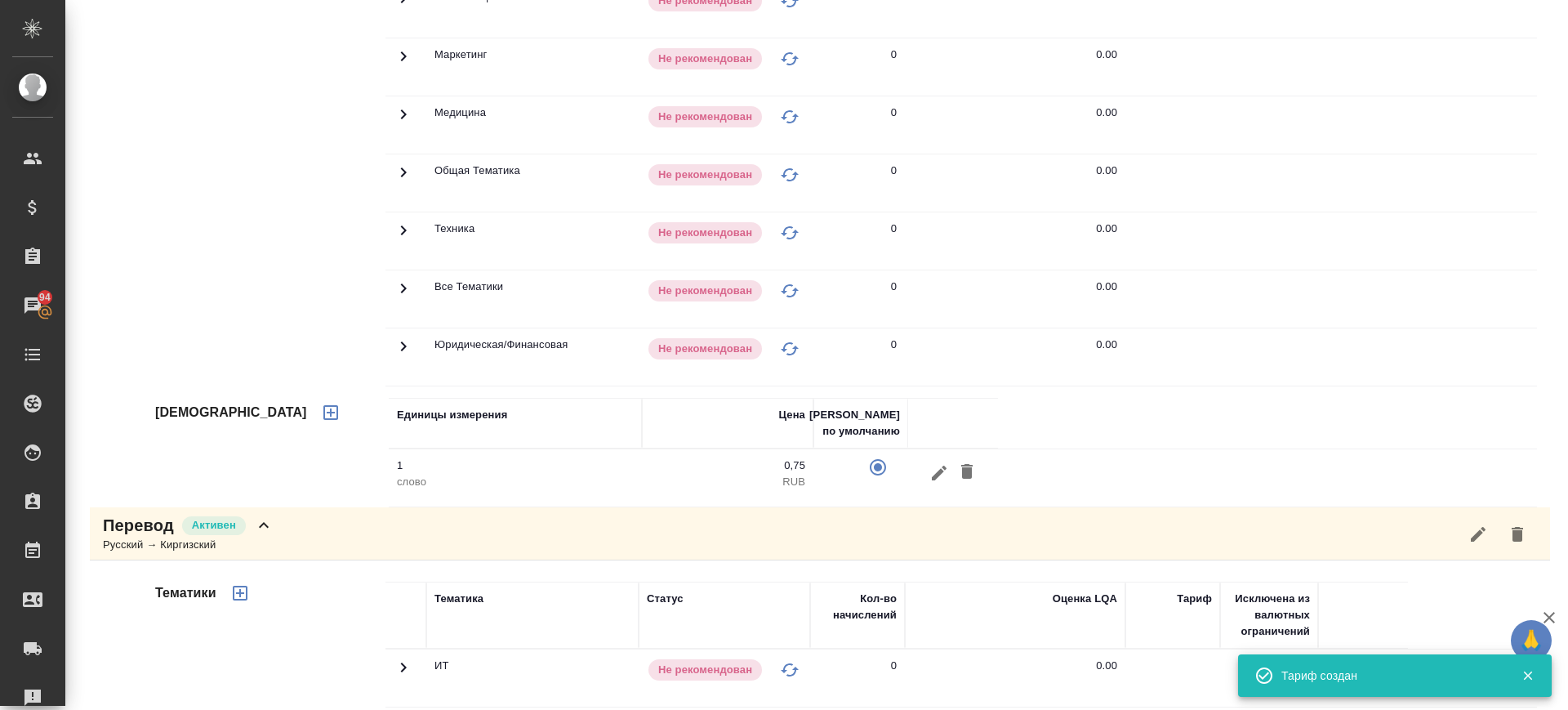
scroll to position [2393, 0]
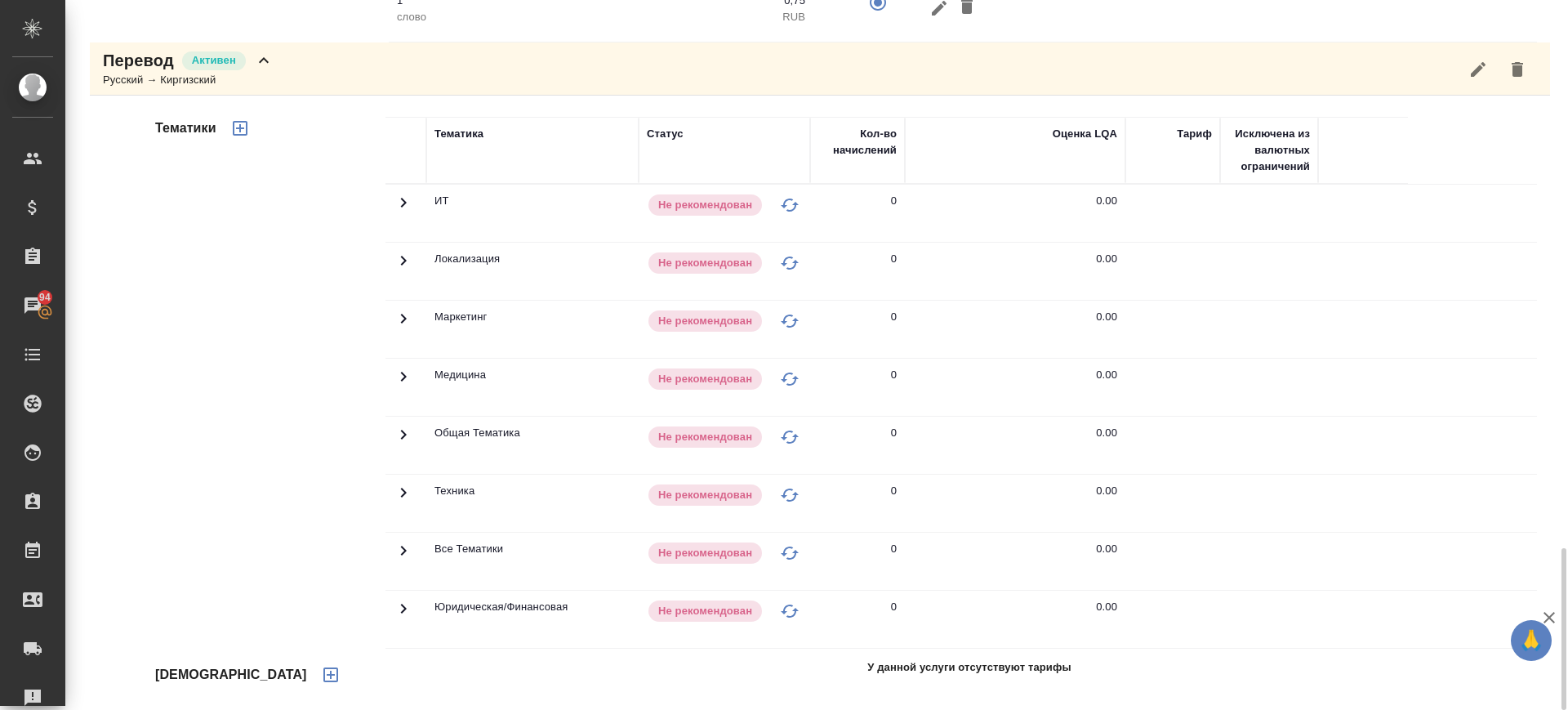
click at [321, 675] on icon "button" at bounding box center [331, 674] width 20 height 20
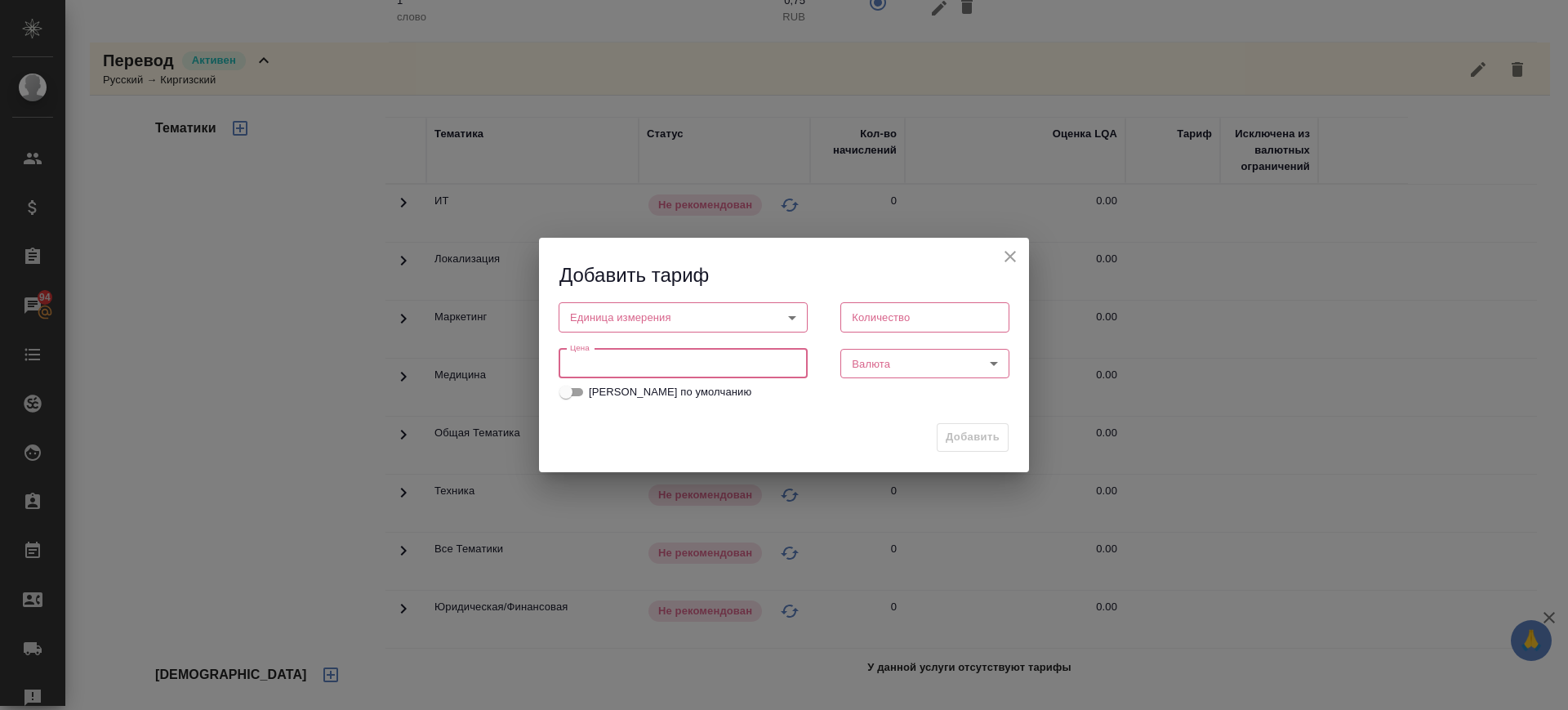
click at [668, 366] on input "number" at bounding box center [683, 363] width 249 height 29
paste input "0.75"
type input "0.75"
click at [637, 314] on body "🙏 .cls-1 fill:#fff; AWATERA Саглам Виктория v.saglam Клиенты Спецификации Заказ…" at bounding box center [784, 355] width 1568 height 710
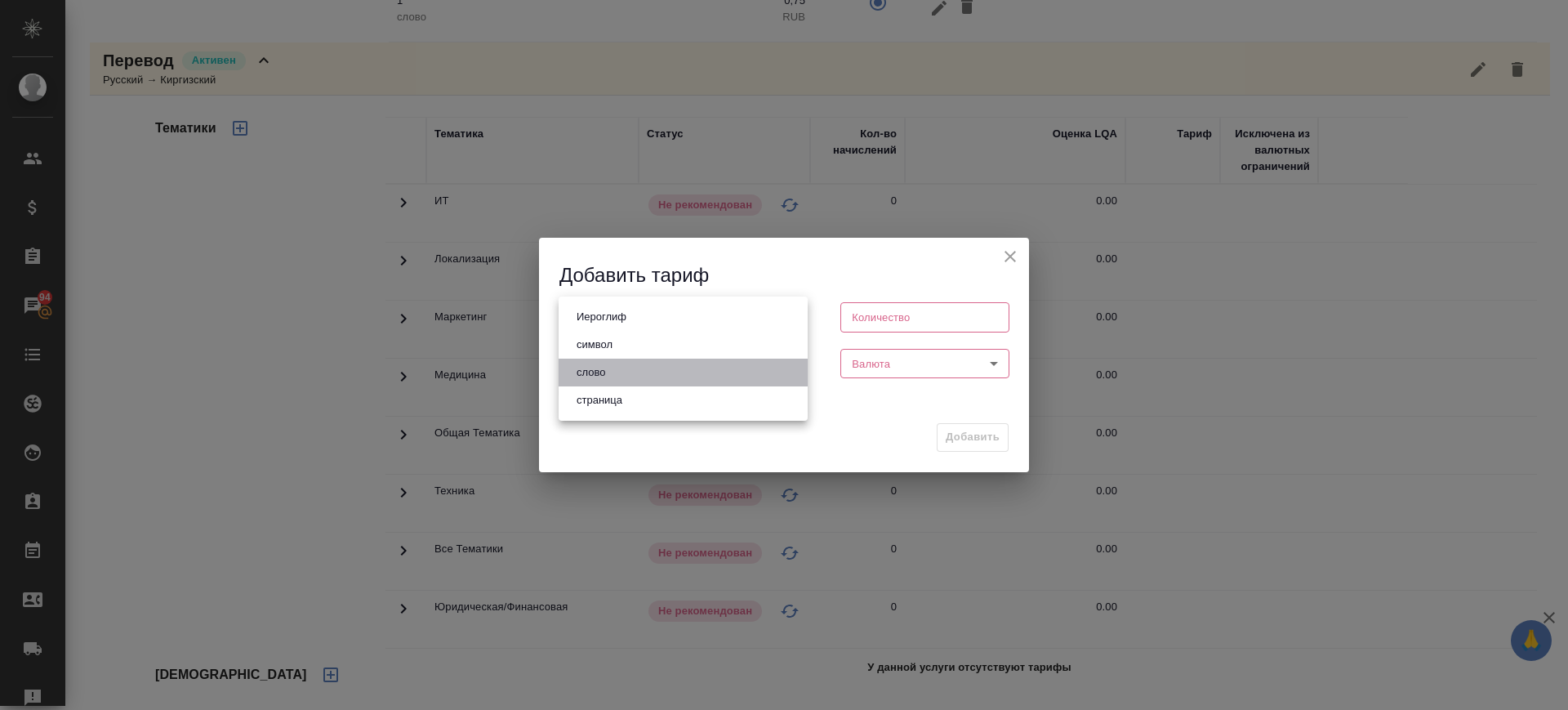
drag, startPoint x: 627, startPoint y: 366, endPoint x: 934, endPoint y: 364, distance: 307.0
click at [629, 367] on li "слово" at bounding box center [683, 372] width 249 height 28
type input "5a8b1489cc6b4906c91bfd90"
type input "1"
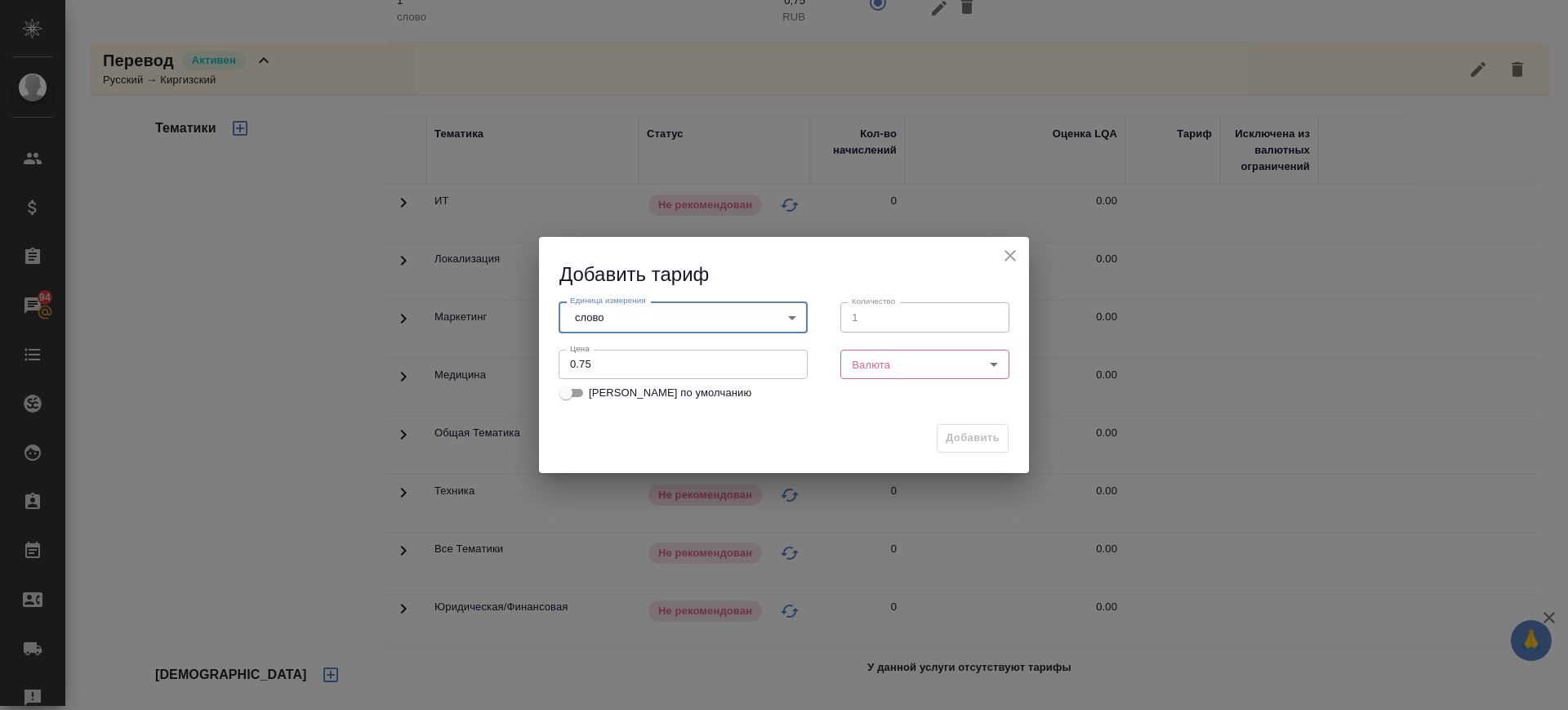
click at [933, 364] on body "🙏 .cls-1 fill:#fff; AWATERA Саглам Виктория v.saglam Клиенты Спецификации Заказ…" at bounding box center [784, 355] width 1568 height 710
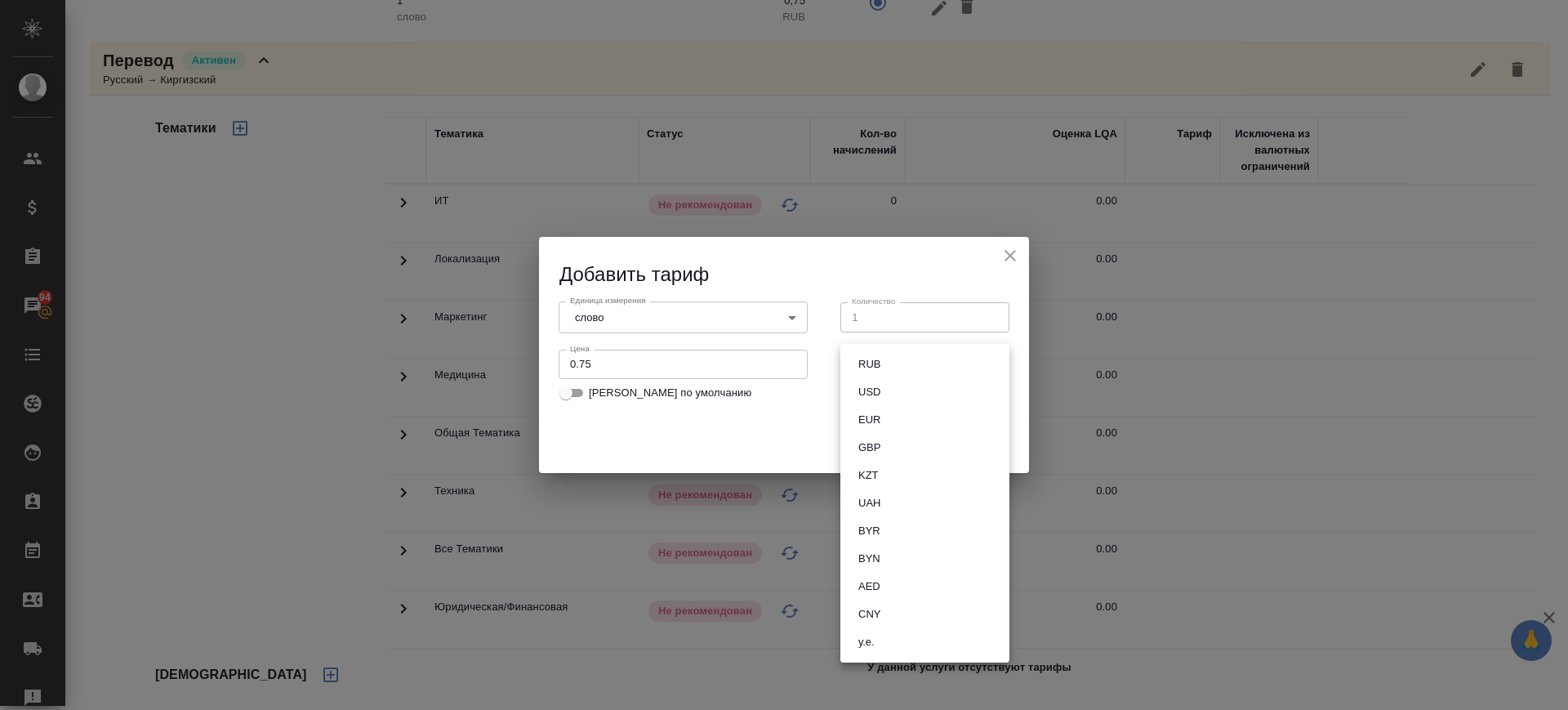
drag, startPoint x: 913, startPoint y: 368, endPoint x: 999, endPoint y: 428, distance: 104.9
click at [913, 368] on li "RUB" at bounding box center [925, 364] width 169 height 28
type input "RUB"
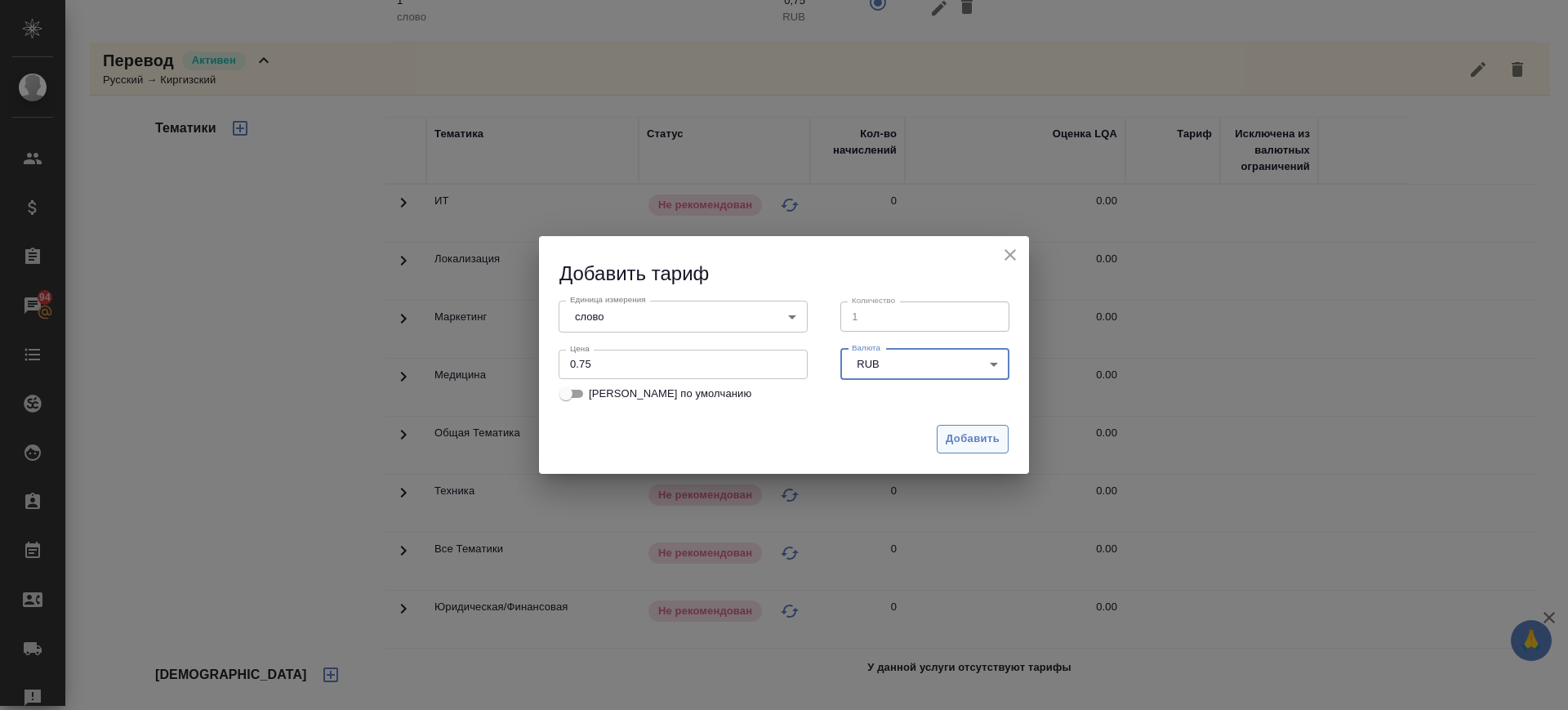
click at [977, 433] on span "Добавить" at bounding box center [972, 439] width 54 height 19
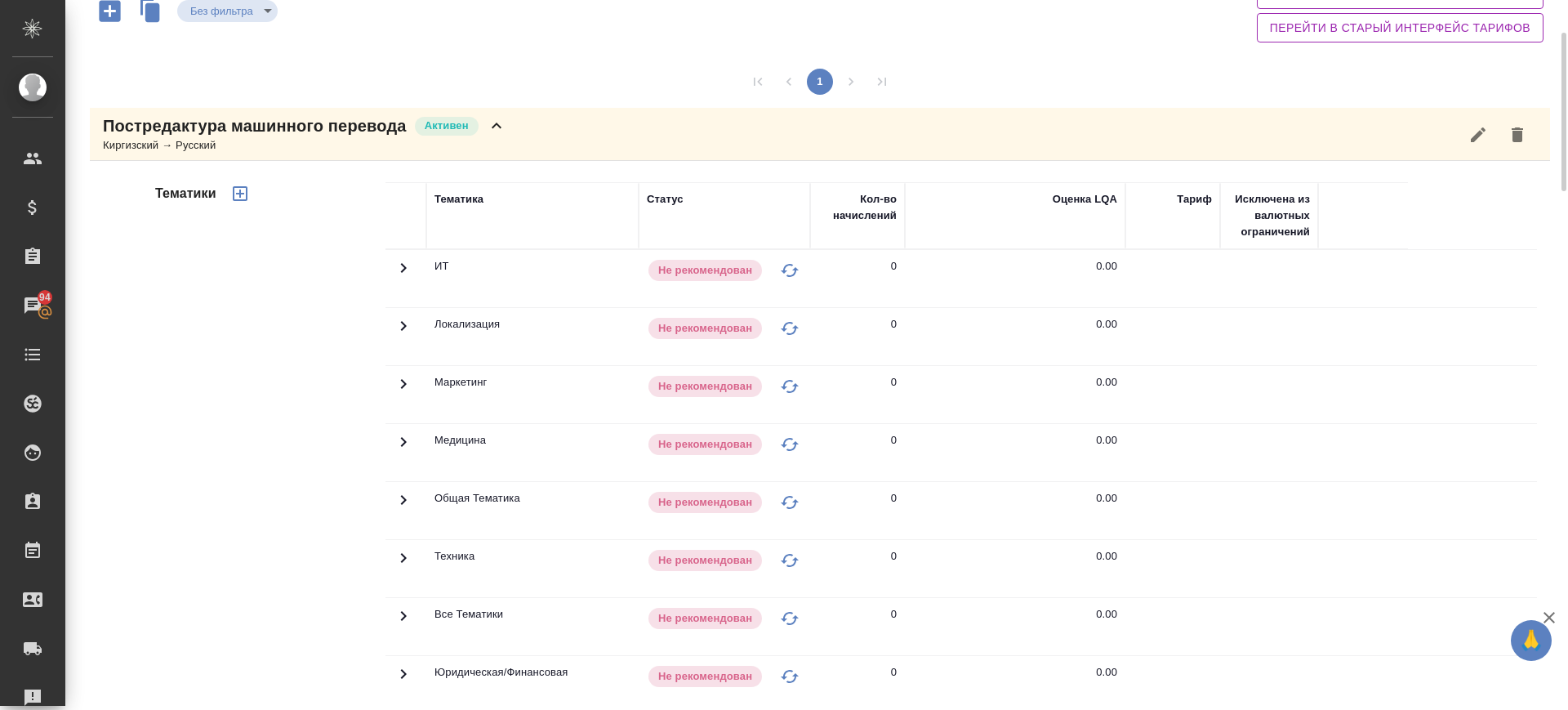
scroll to position [0, 0]
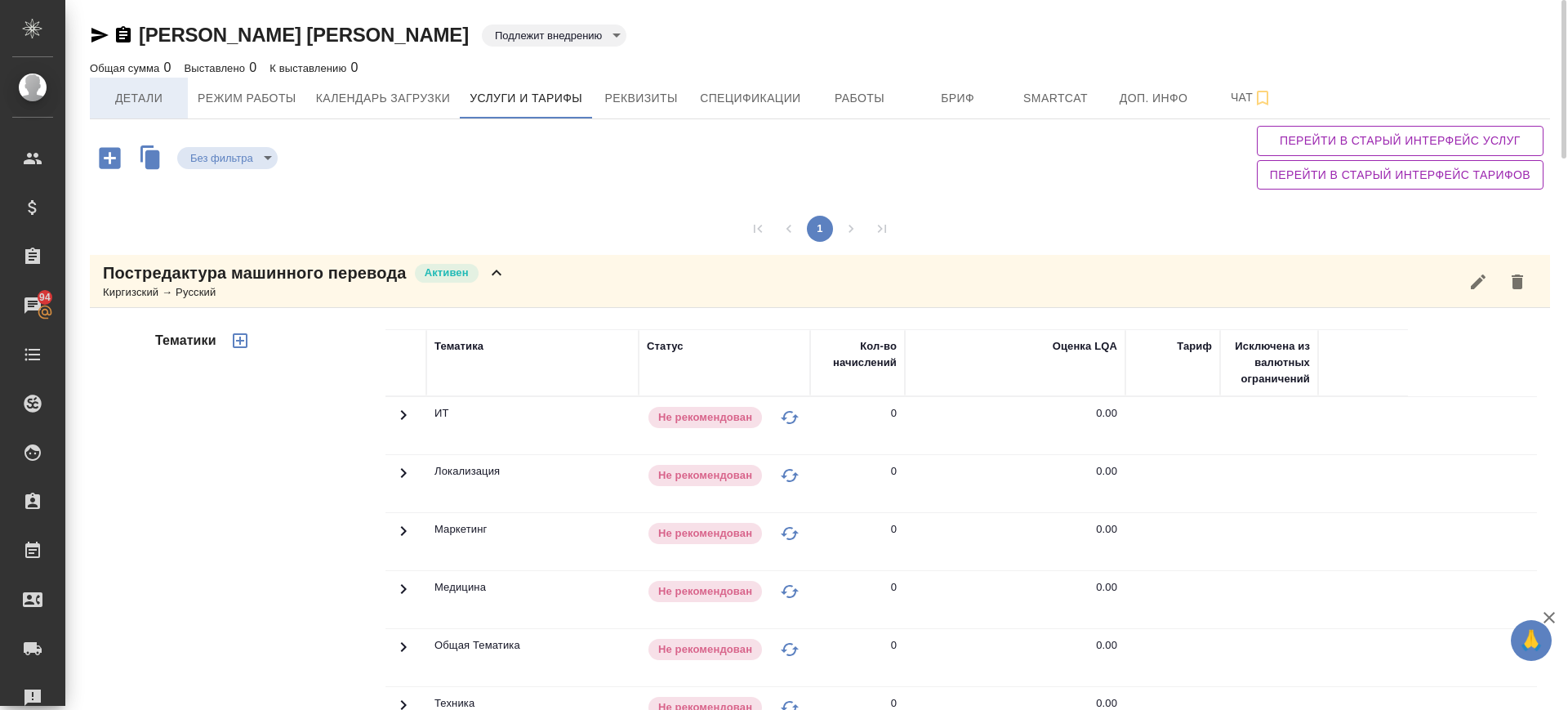
click at [141, 95] on span "Детали" at bounding box center [139, 98] width 78 height 20
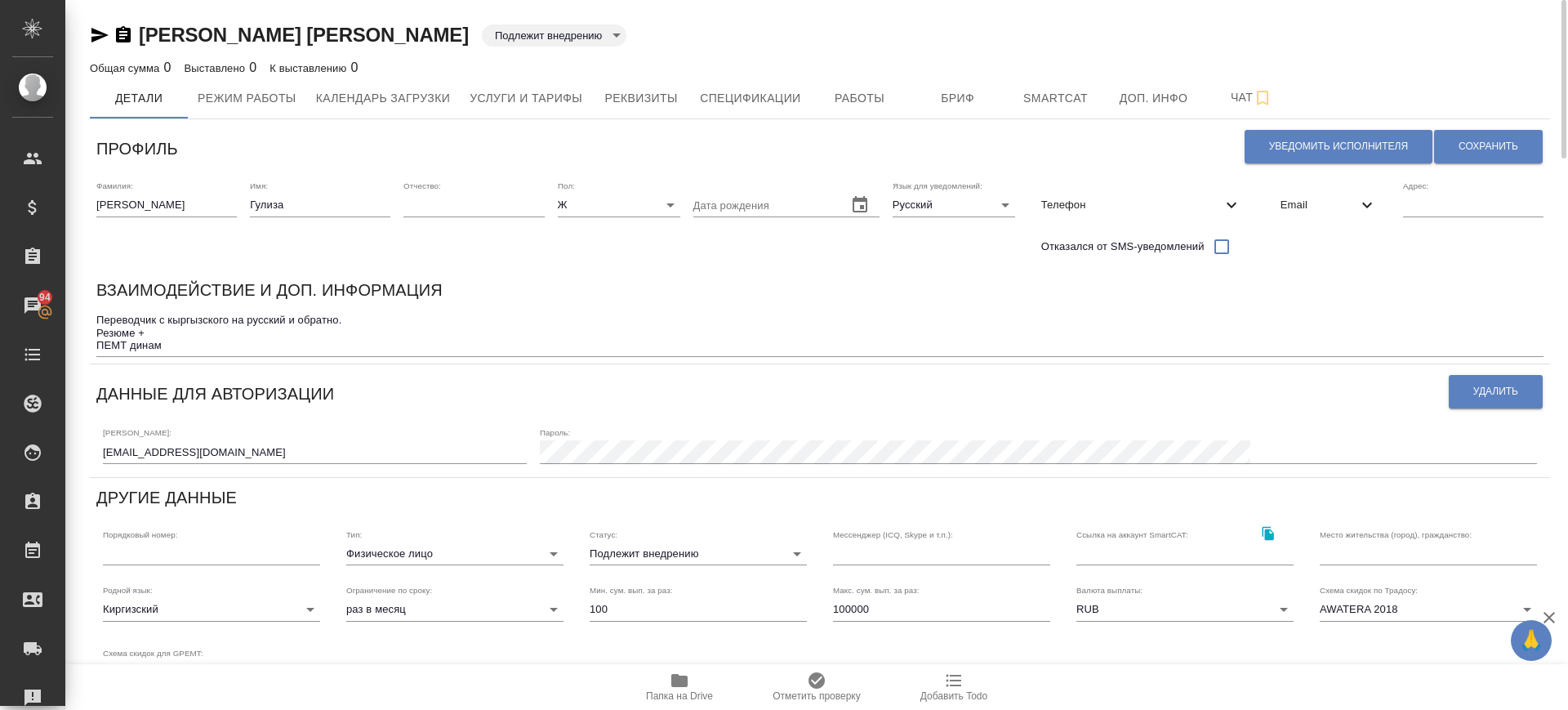
click at [204, 351] on div "Переводчик с кыргызского на русский и обратно. Резюме + ПЕМТ динам x" at bounding box center [819, 333] width 1447 height 48
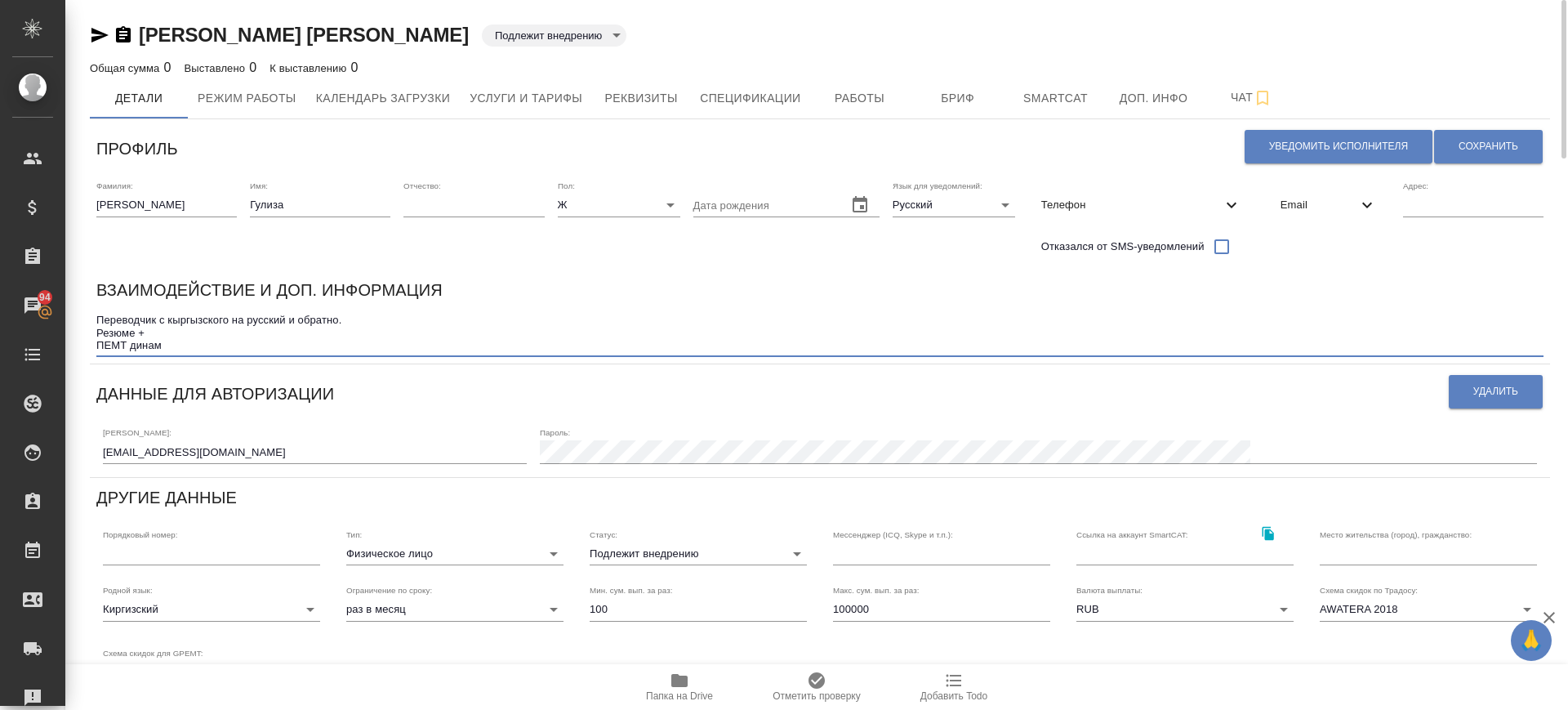
click at [191, 340] on textarea "Переводчик с кыргызского на русский и обратно. Резюме + ПЕМТ динам" at bounding box center [819, 333] width 1447 height 37
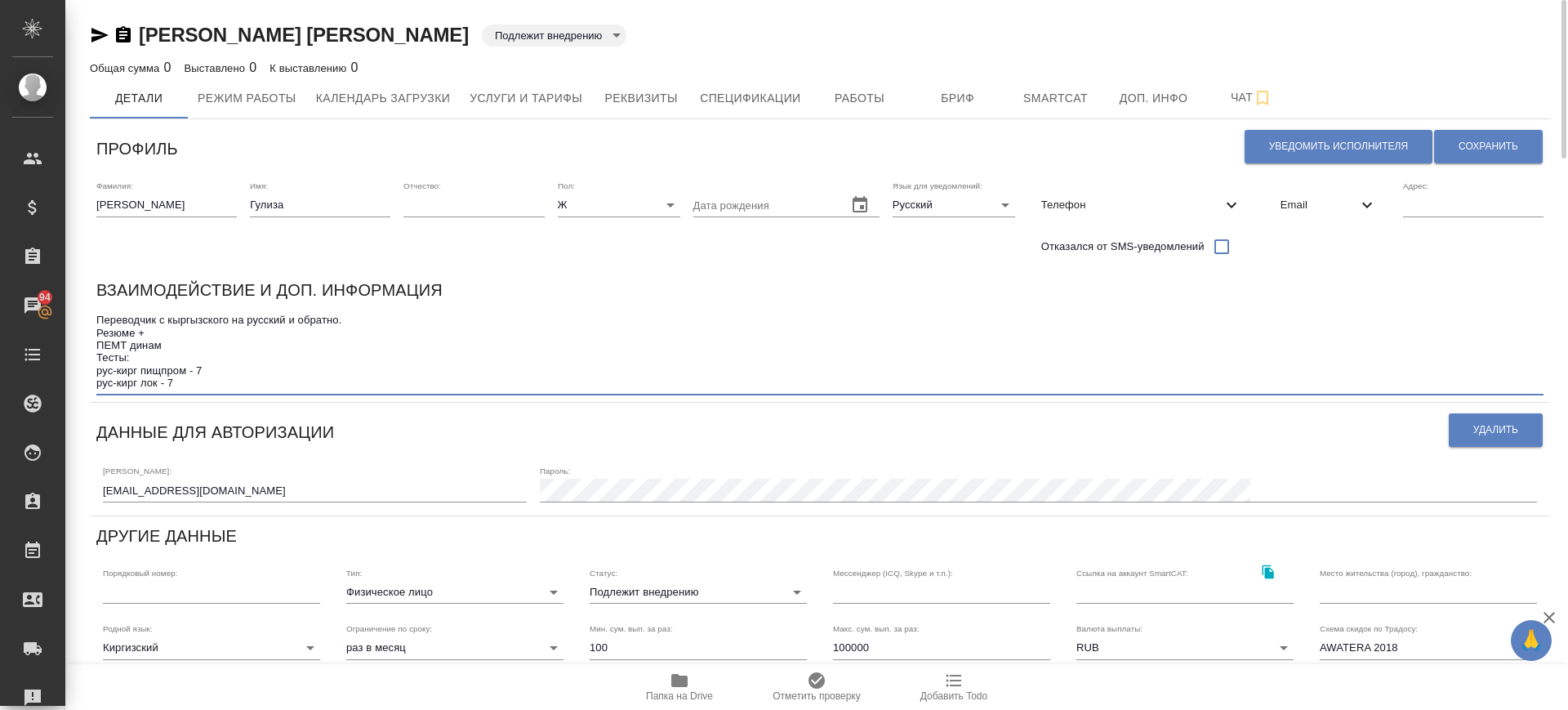
click at [157, 383] on textarea "Переводчик с кыргызского на русский и обратно. Резюме + ПЕМТ динам Тесты: рус-к…" at bounding box center [819, 351] width 1447 height 76
type textarea "Переводчик с кыргызского на русский и обратно. Резюме + ПЕМТ динам Тесты: рус-к…"
click at [1482, 141] on span "Сохранить" at bounding box center [1488, 147] width 60 height 14
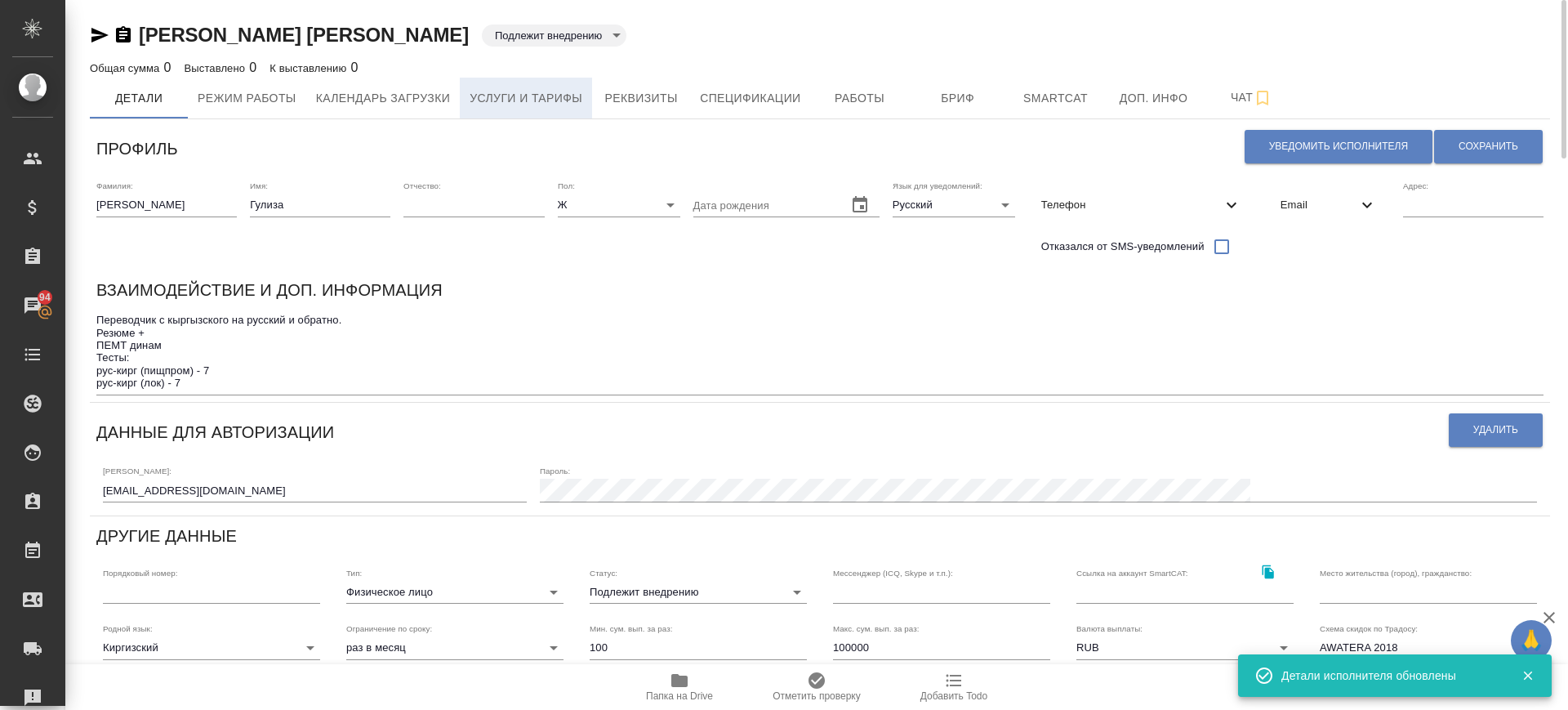
click at [548, 93] on span "Услуги и тарифы" at bounding box center [526, 98] width 113 height 20
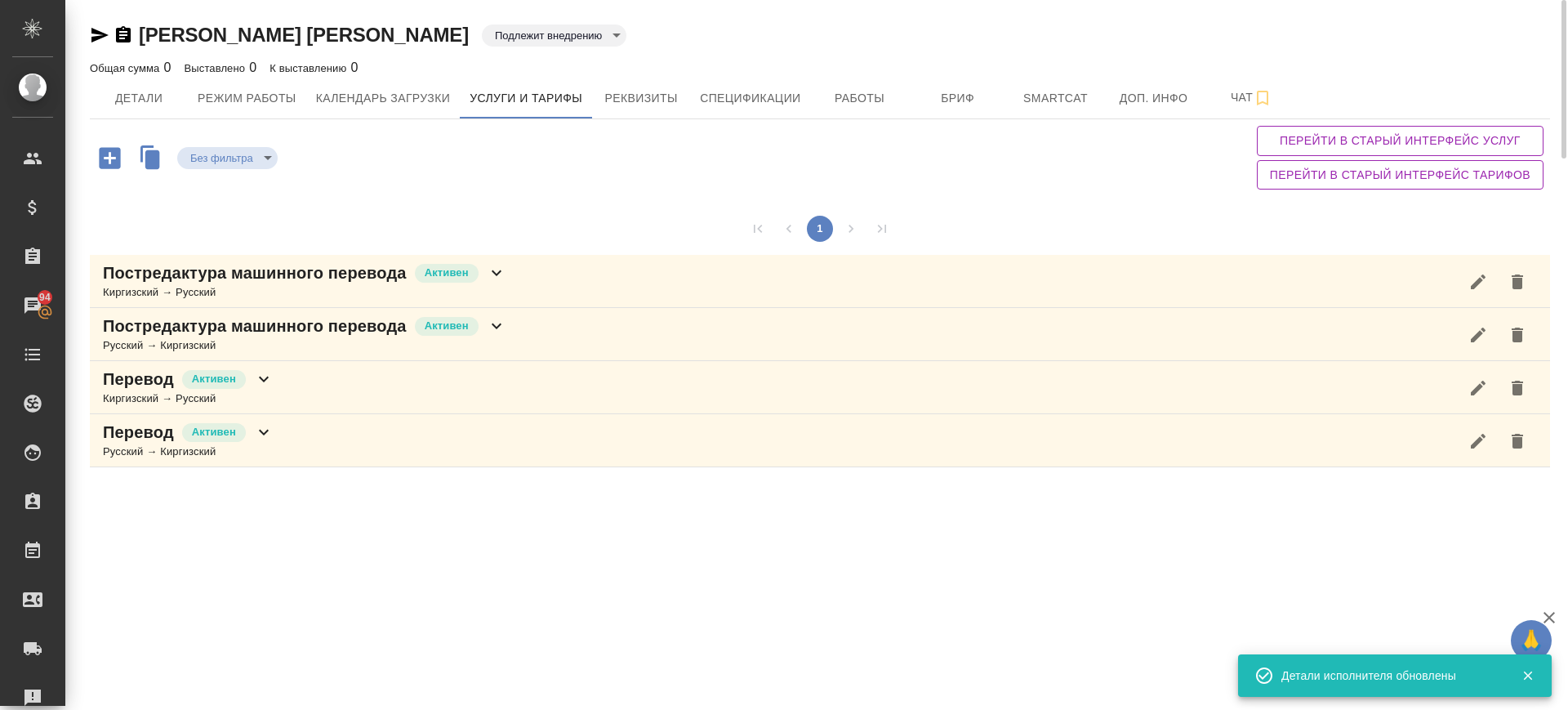
click at [532, 262] on div "Постредактура машинного перевода Активен Киргизский → Русский" at bounding box center [820, 281] width 1460 height 53
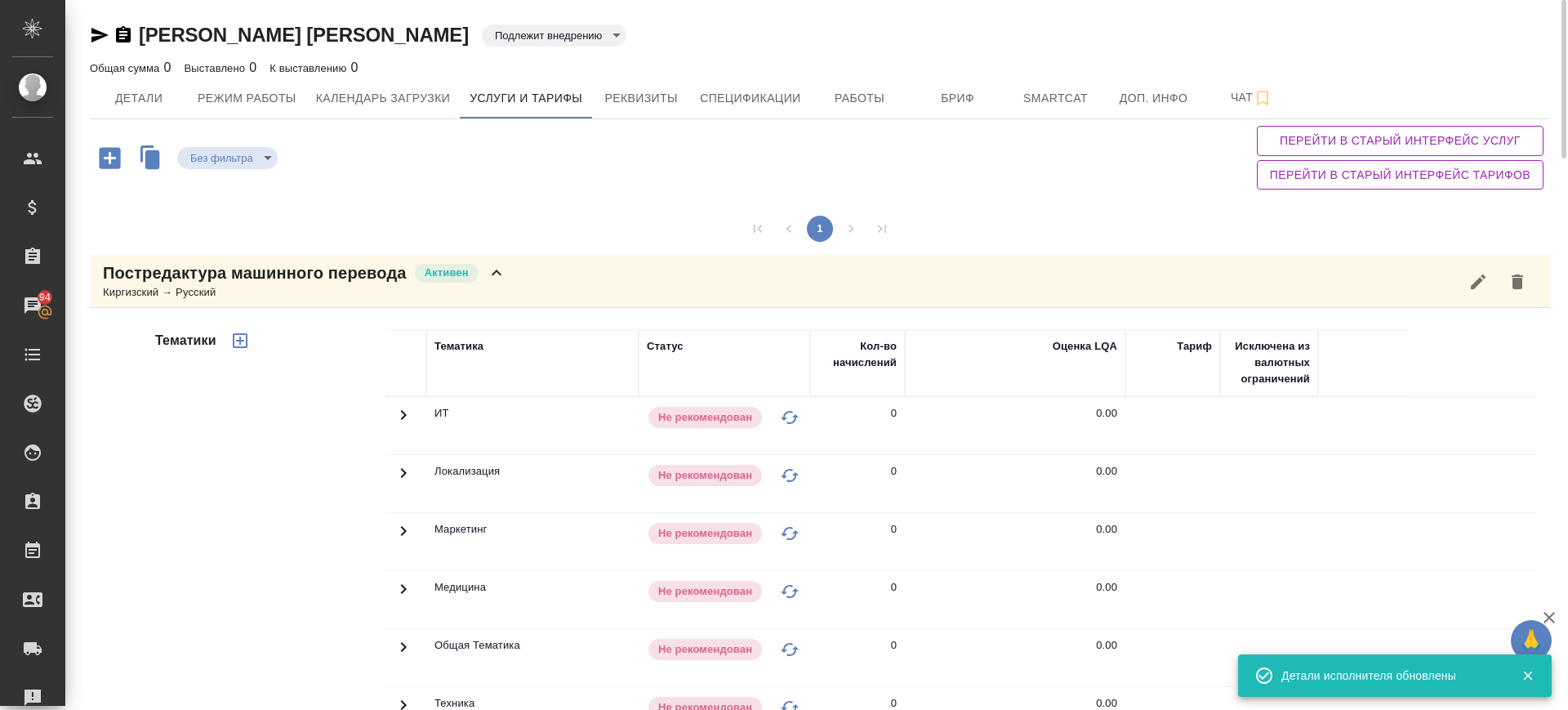
click at [237, 340] on icon "button" at bounding box center [240, 341] width 15 height 15
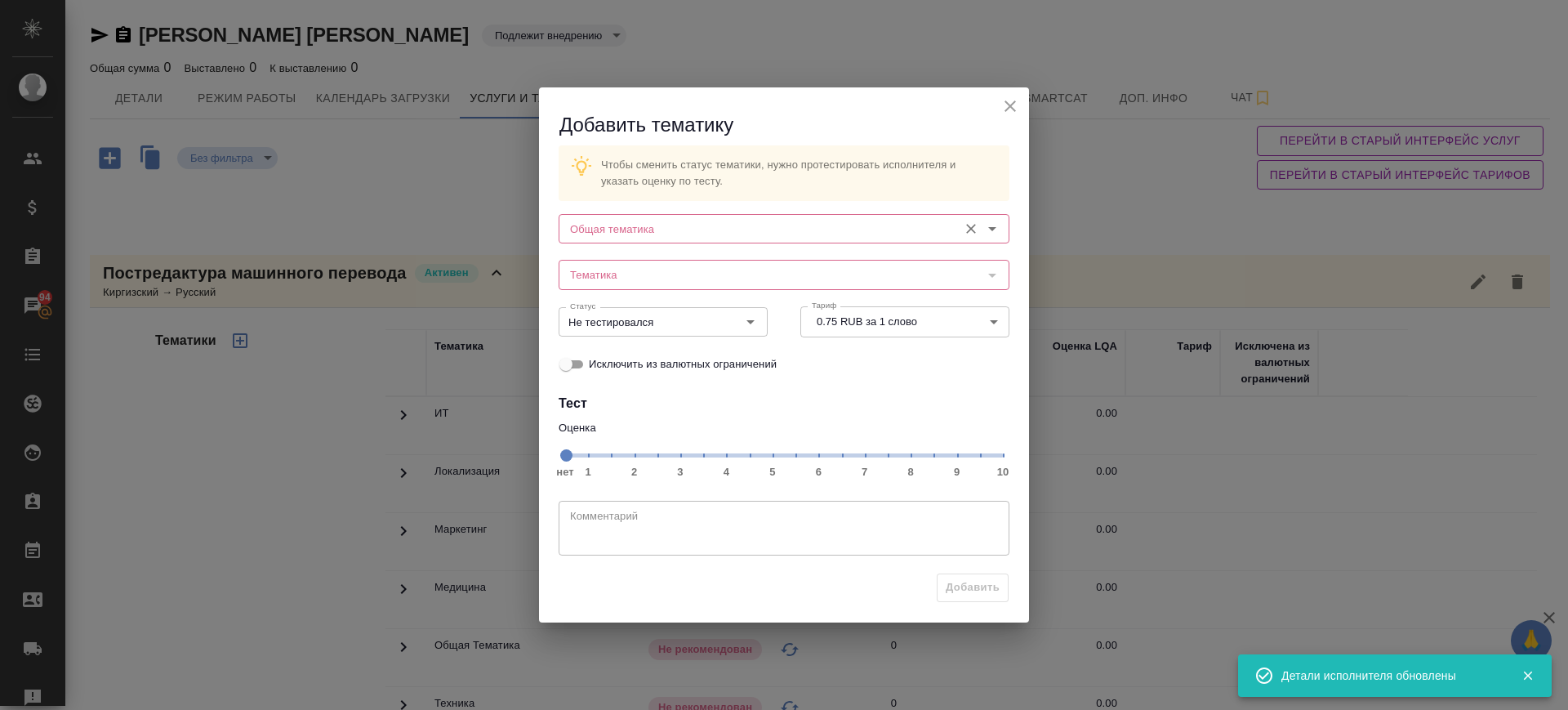
click at [684, 234] on input "Общая тематика" at bounding box center [757, 229] width 386 height 20
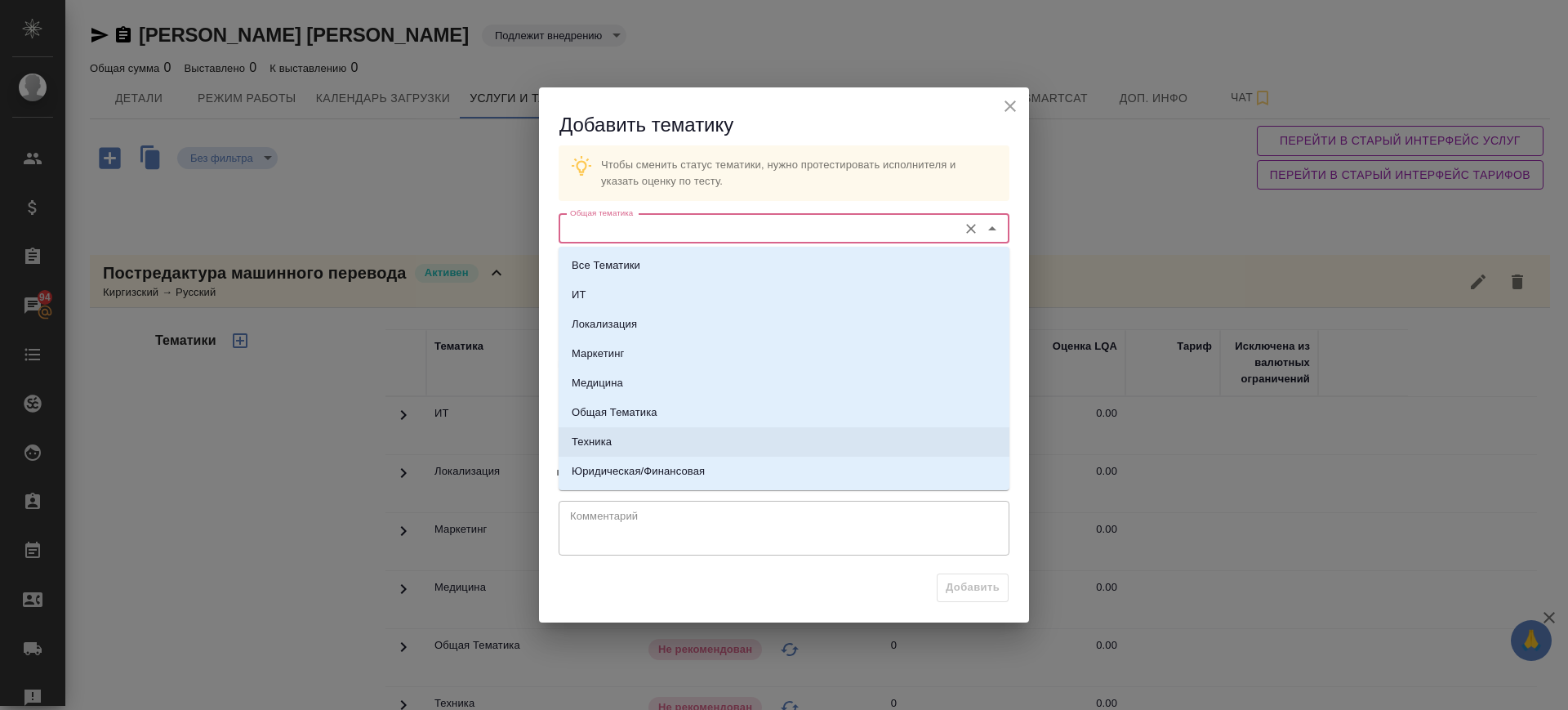
click at [650, 432] on li "Техника" at bounding box center [784, 441] width 451 height 29
type input "Техника"
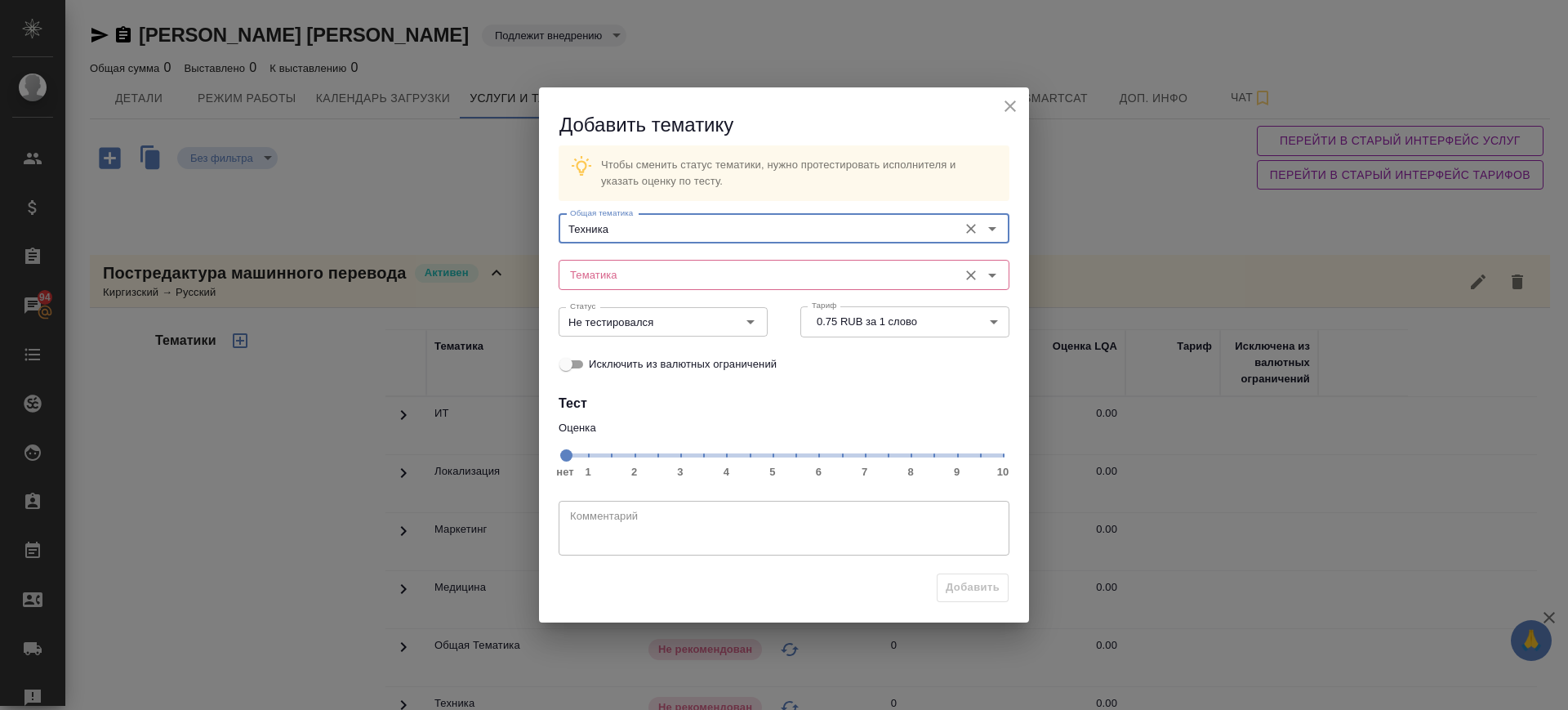
click at [655, 278] on input "Тематика" at bounding box center [757, 274] width 386 height 20
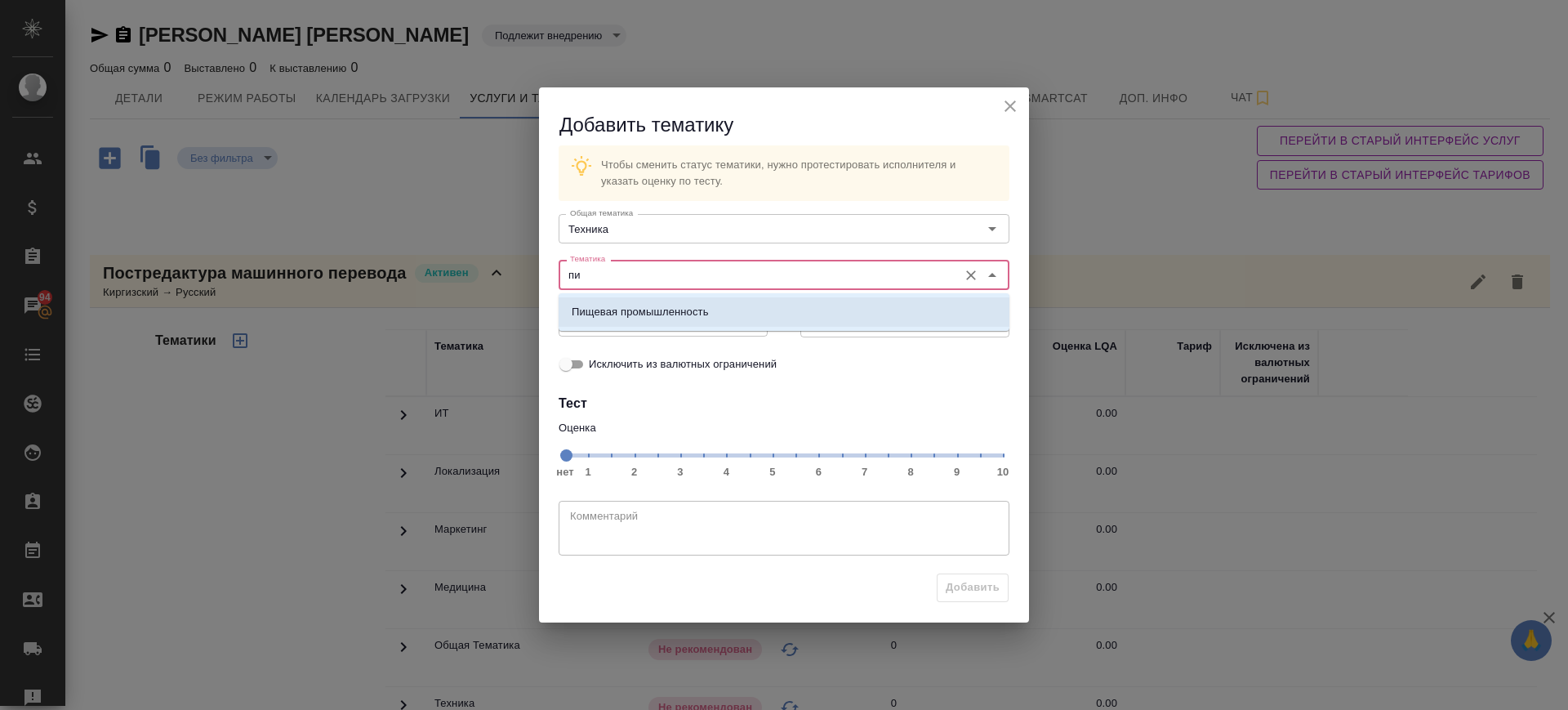
click at [648, 318] on p "Пищевая промышленность" at bounding box center [640, 312] width 137 height 16
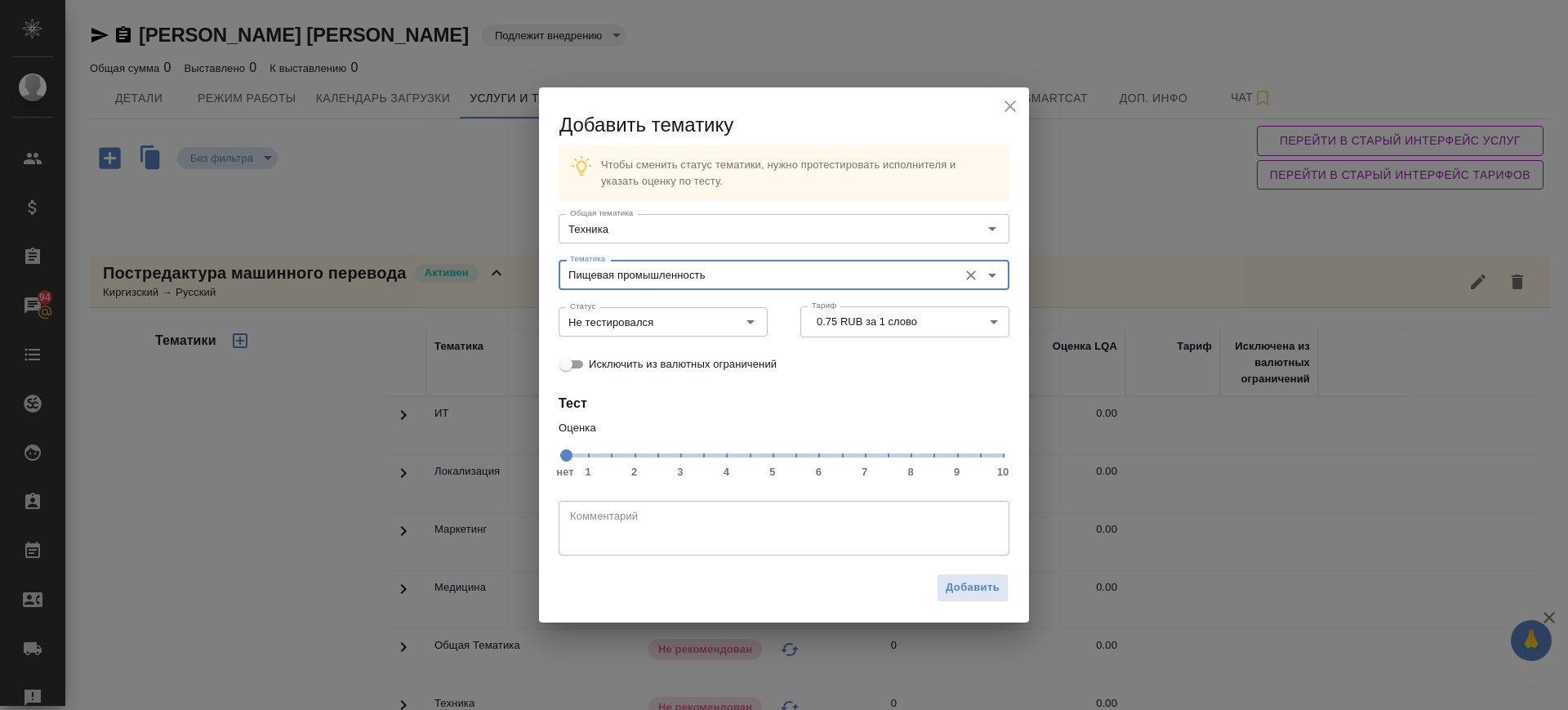
type input "Пищевая промышленность"
click at [870, 458] on span "нет 1 2 3 4 5 6 7 8 9 10" at bounding box center [784, 455] width 438 height 23
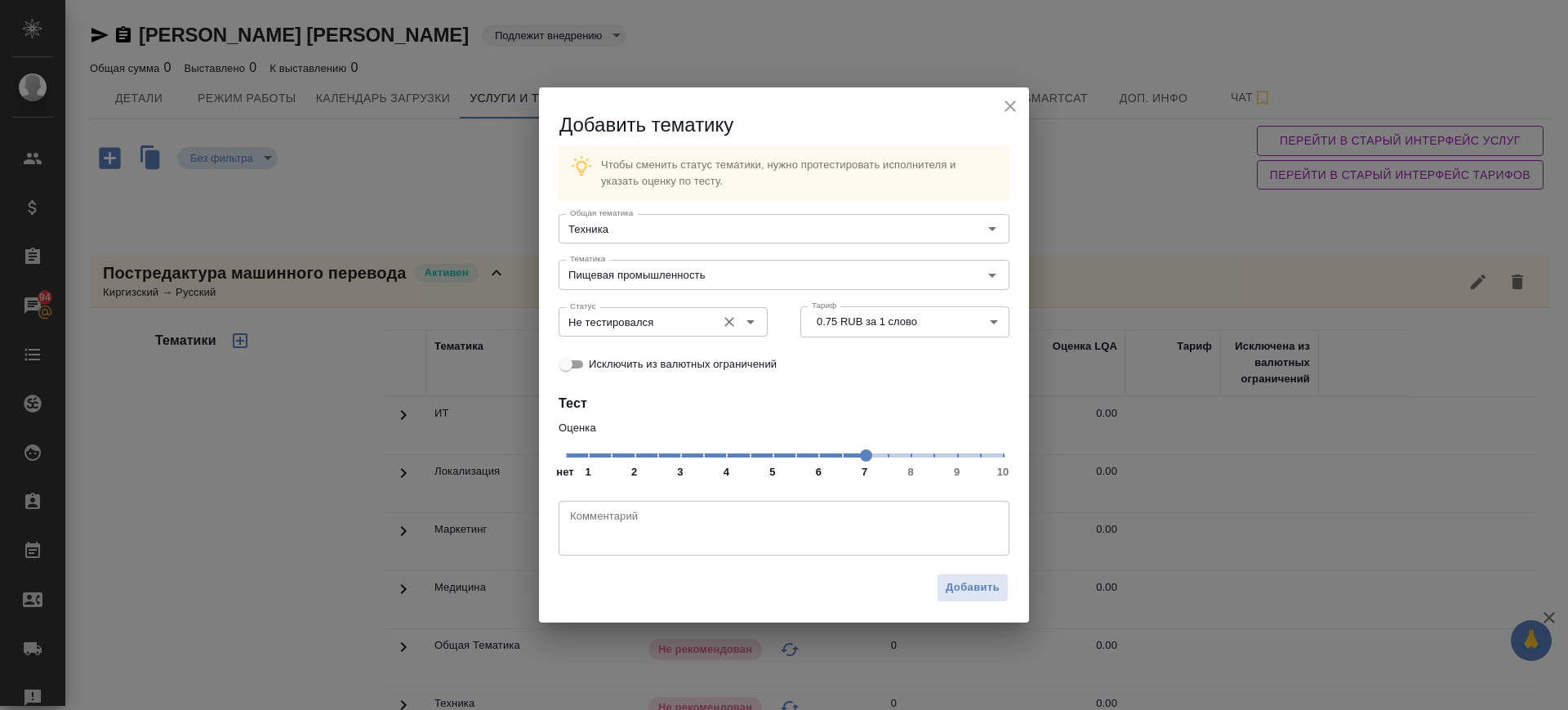
click at [645, 311] on div "Не тестировался Статус" at bounding box center [663, 321] width 209 height 29
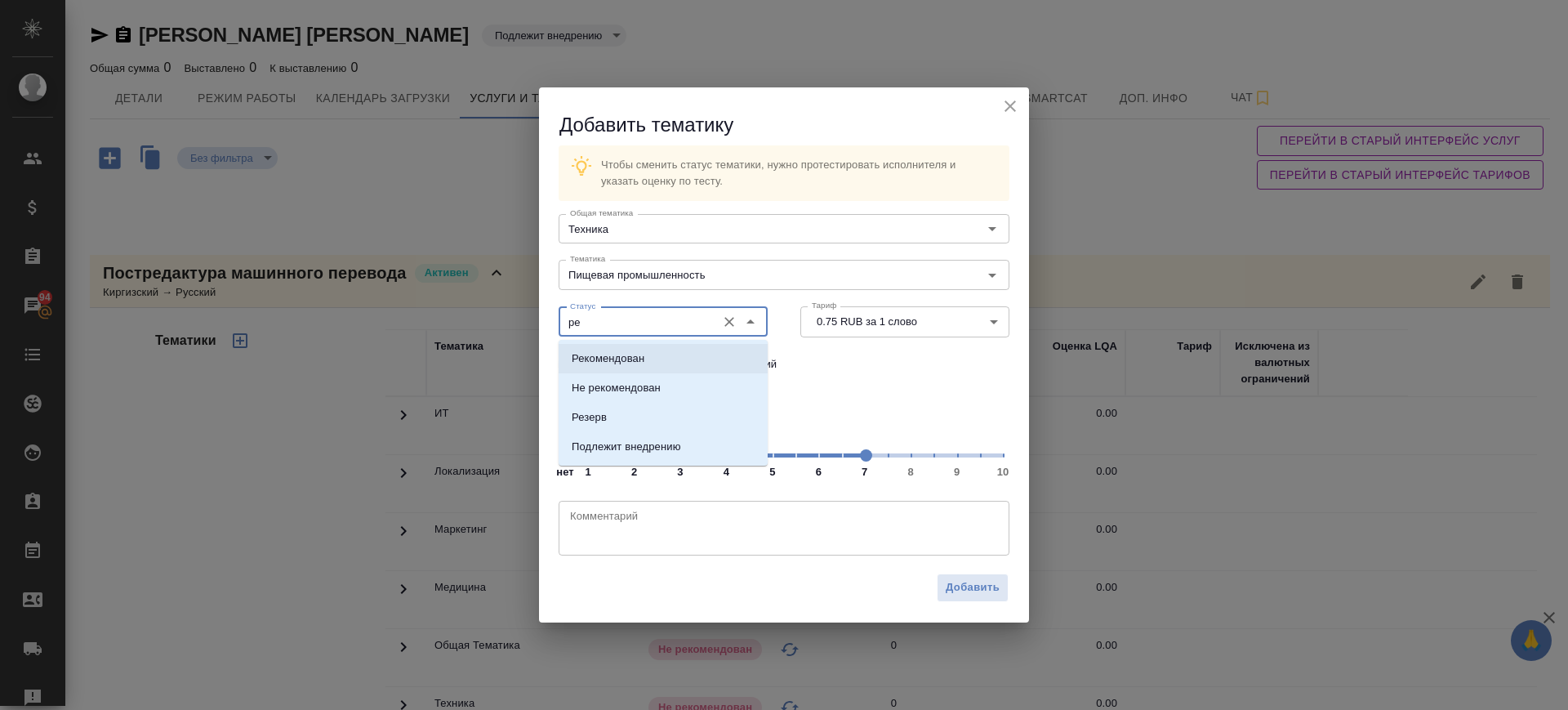
drag, startPoint x: 643, startPoint y: 352, endPoint x: 815, endPoint y: 466, distance: 206.3
click at [642, 351] on p "Рекомендован" at bounding box center [608, 359] width 73 height 16
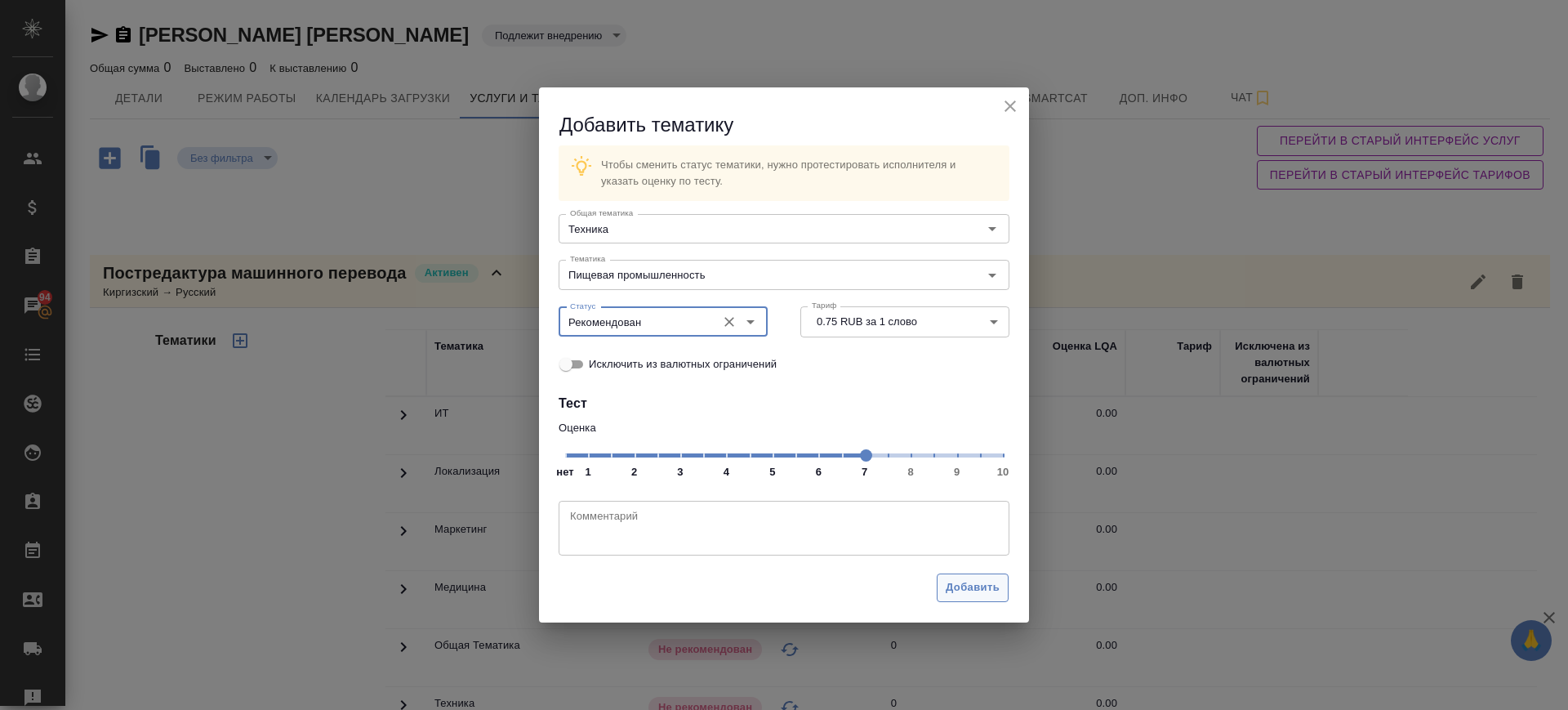
type input "Рекомендован"
click at [957, 581] on span "Добавить" at bounding box center [972, 587] width 54 height 19
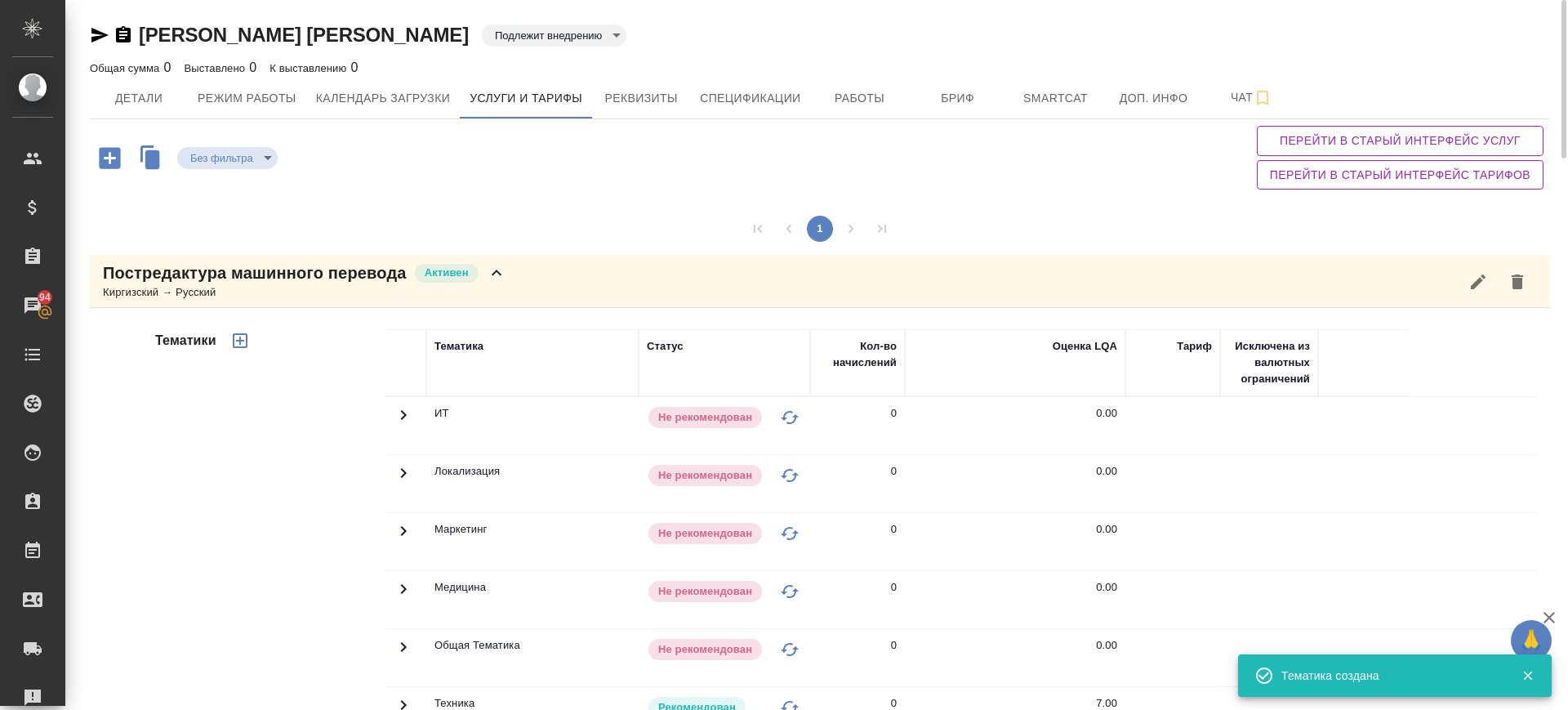
click at [235, 336] on icon "button" at bounding box center [240, 341] width 20 height 20
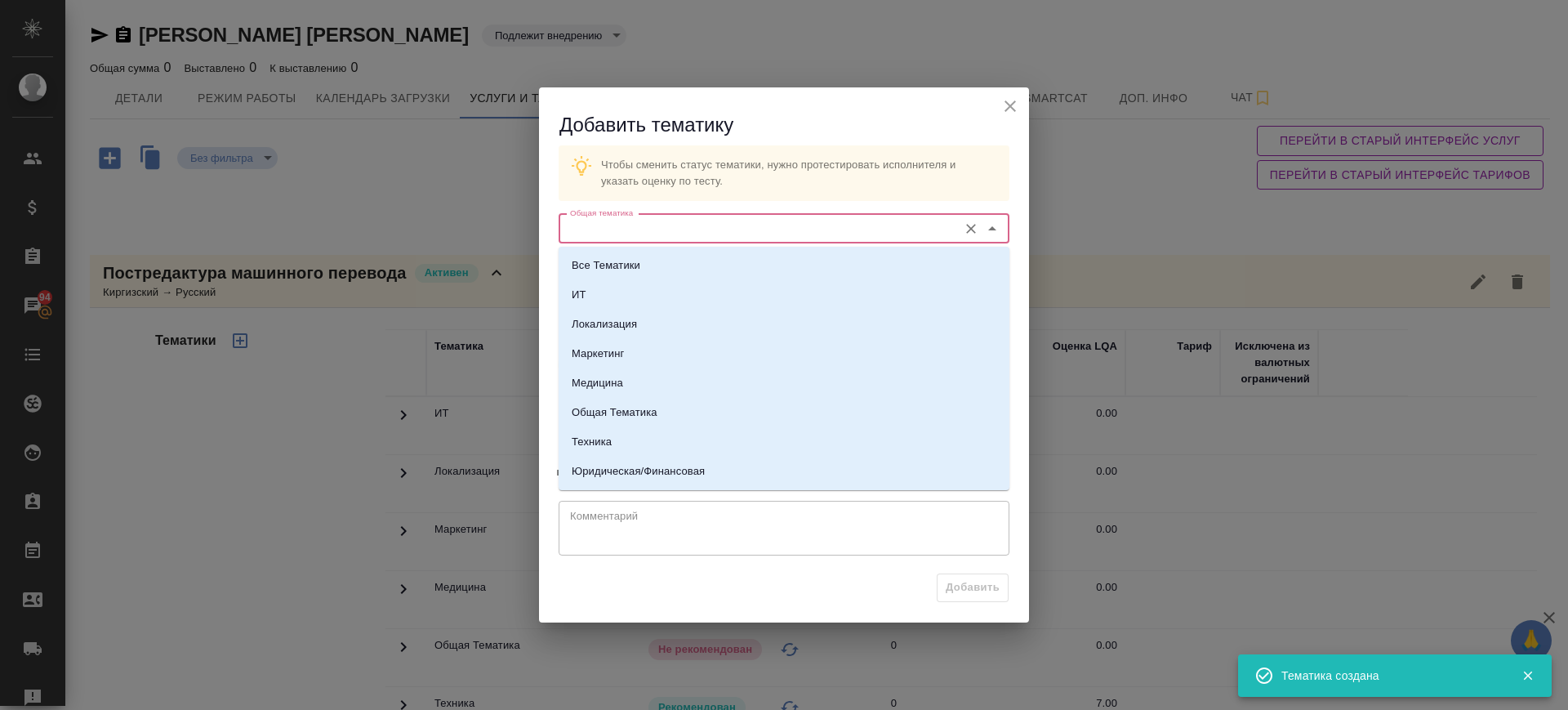
click at [690, 226] on input "Общая тематика" at bounding box center [757, 229] width 386 height 20
click at [694, 328] on li "Локализация" at bounding box center [784, 324] width 451 height 29
type input "Локализация"
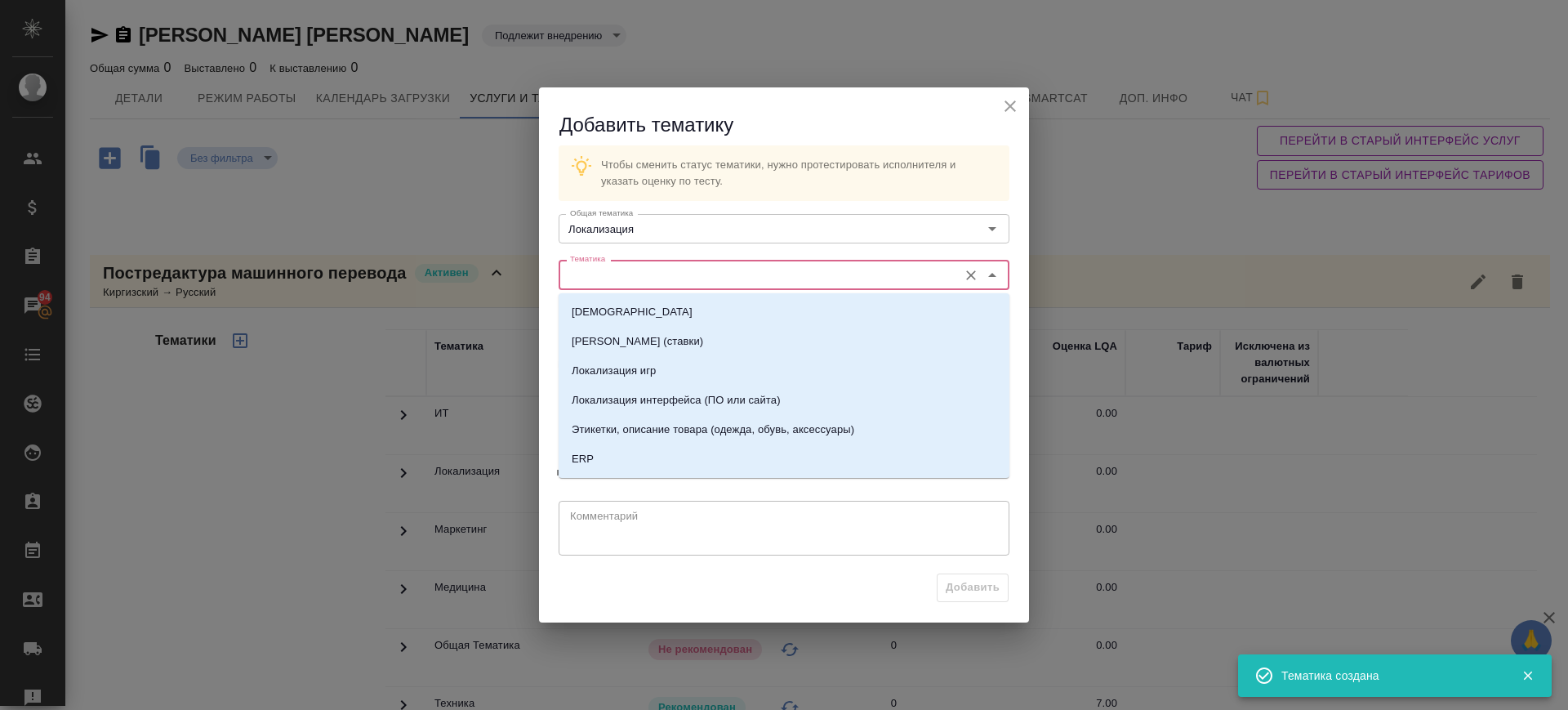
click at [654, 266] on input "Тематика" at bounding box center [757, 274] width 386 height 20
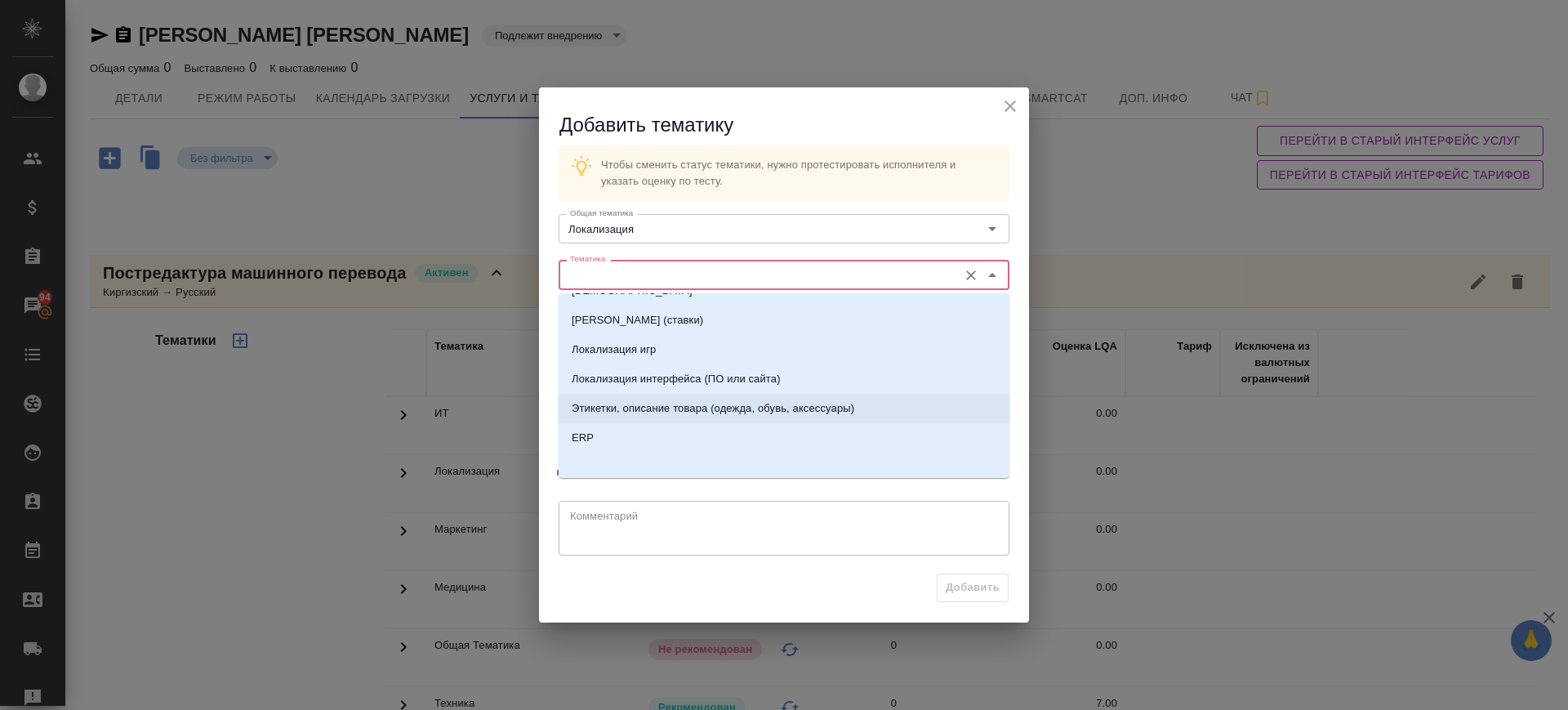
scroll to position [26, 0]
click at [706, 373] on p "Локализация интерфейса (ПО или сайта)" at bounding box center [676, 374] width 209 height 16
type input "Локализация интерфейса (ПО или сайта)"
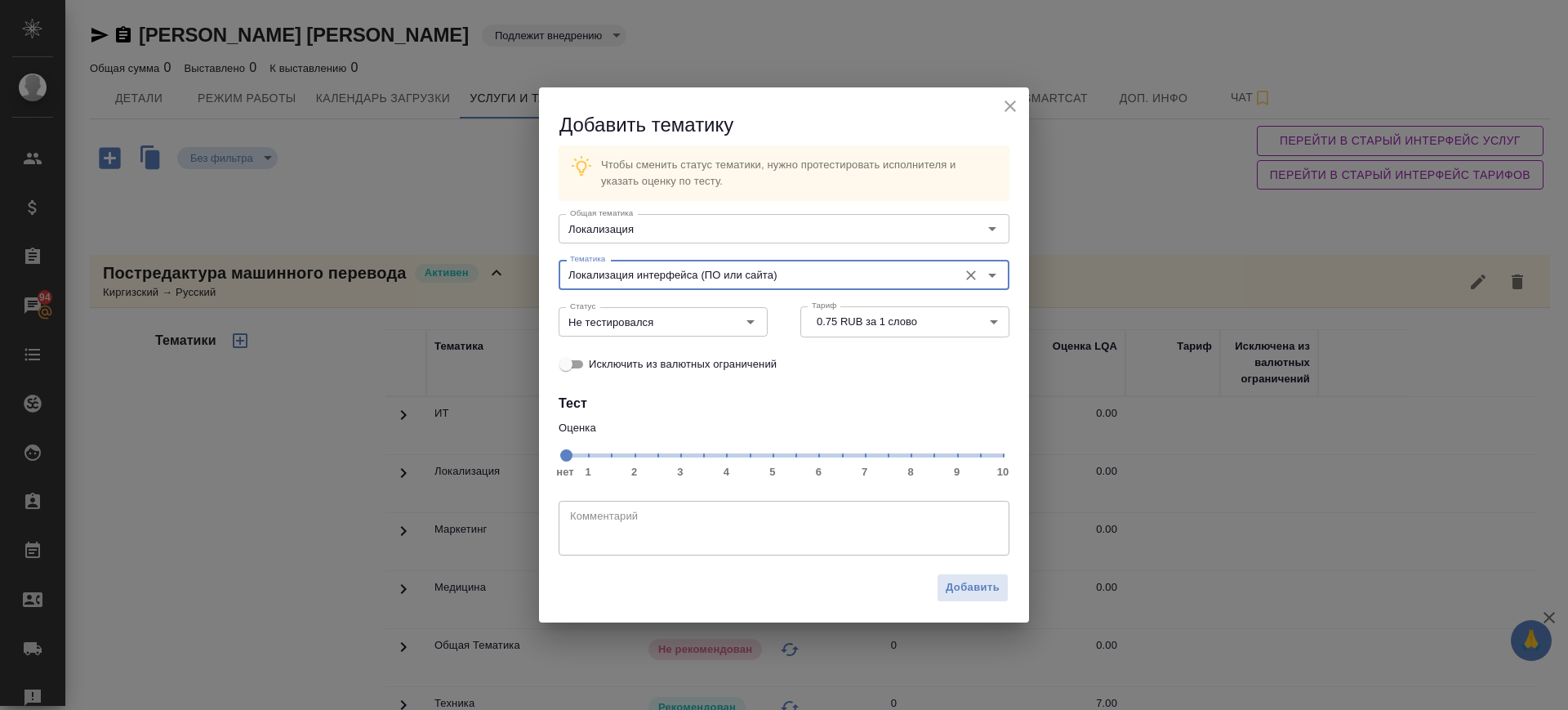
drag, startPoint x: 867, startPoint y: 457, endPoint x: 813, endPoint y: 434, distance: 58.7
click at [867, 456] on span "нет 1 2 3 4 5 6 7 8 9 10" at bounding box center [784, 455] width 438 height 23
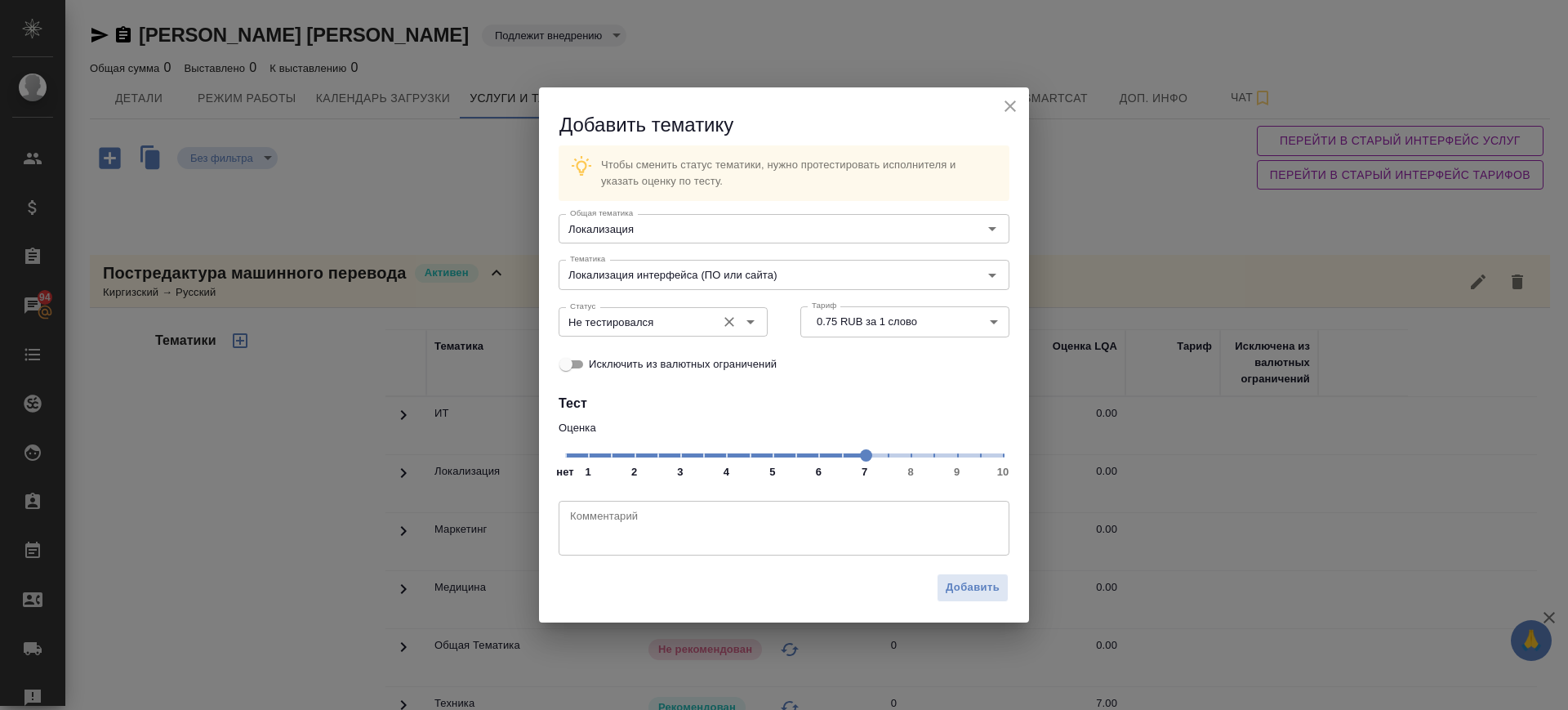
drag, startPoint x: 667, startPoint y: 319, endPoint x: 668, endPoint y: 327, distance: 8.1
click at [667, 321] on input "Не тестировался" at bounding box center [636, 322] width 145 height 20
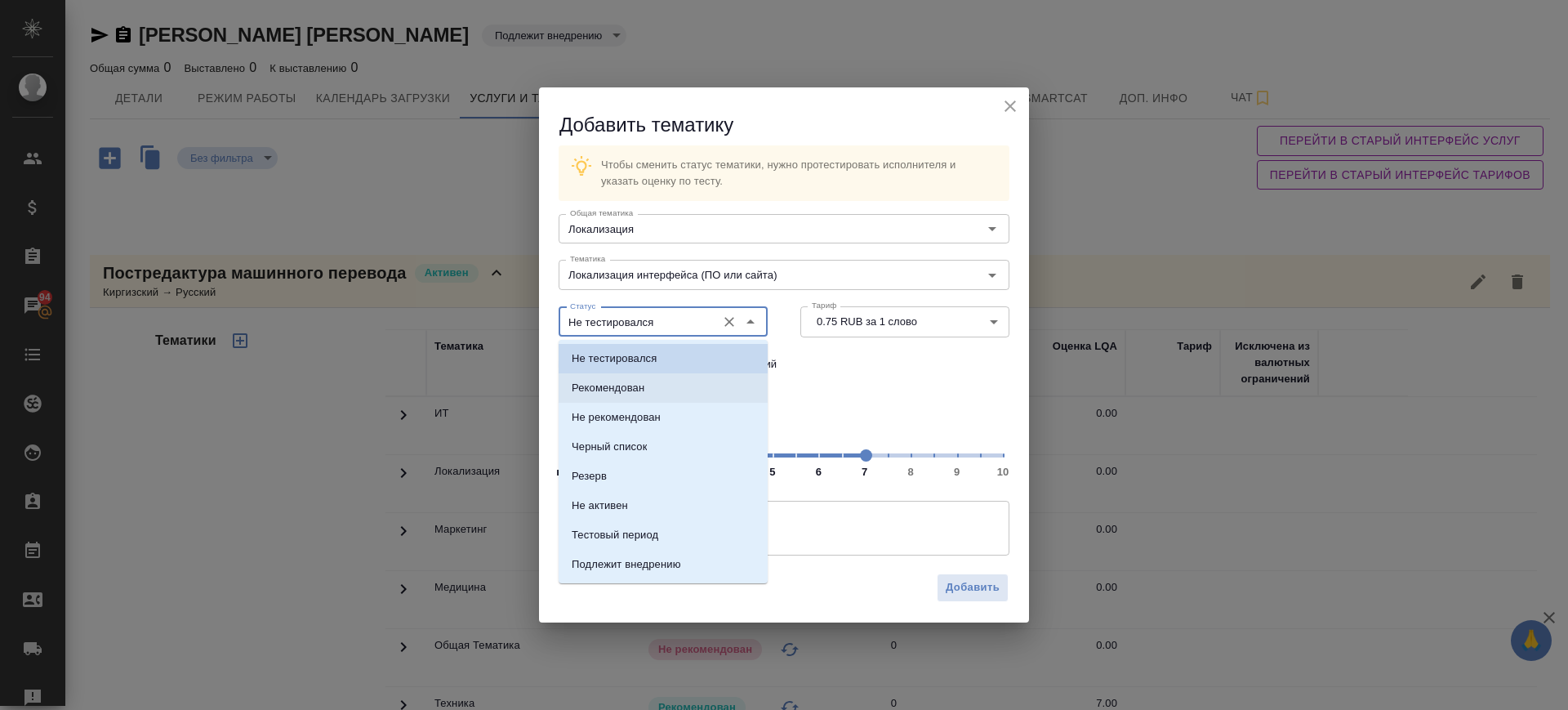
drag, startPoint x: 669, startPoint y: 380, endPoint x: 728, endPoint y: 451, distance: 92.3
click at [667, 381] on li "Рекомендован" at bounding box center [663, 388] width 209 height 29
type input "Рекомендован"
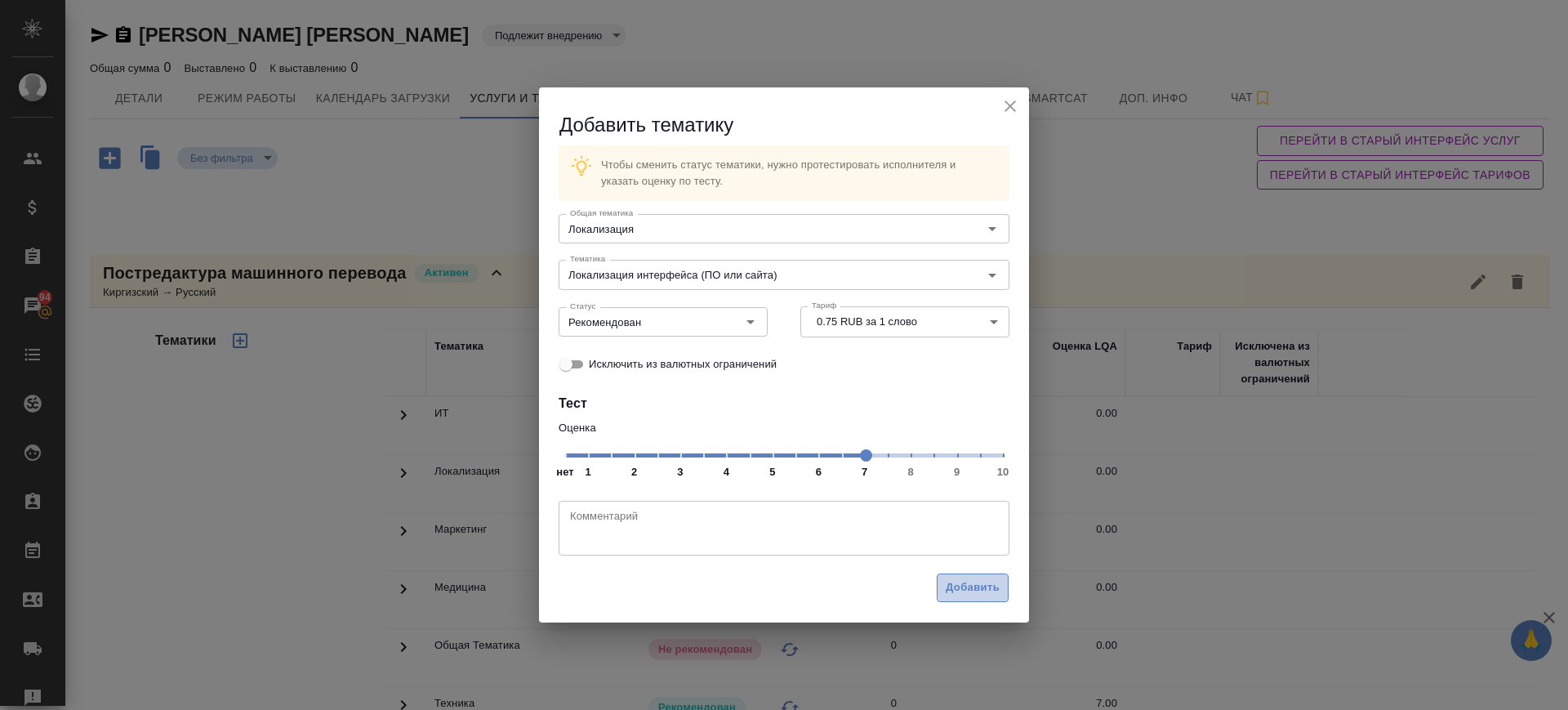
click at [974, 586] on span "Добавить" at bounding box center [972, 587] width 54 height 19
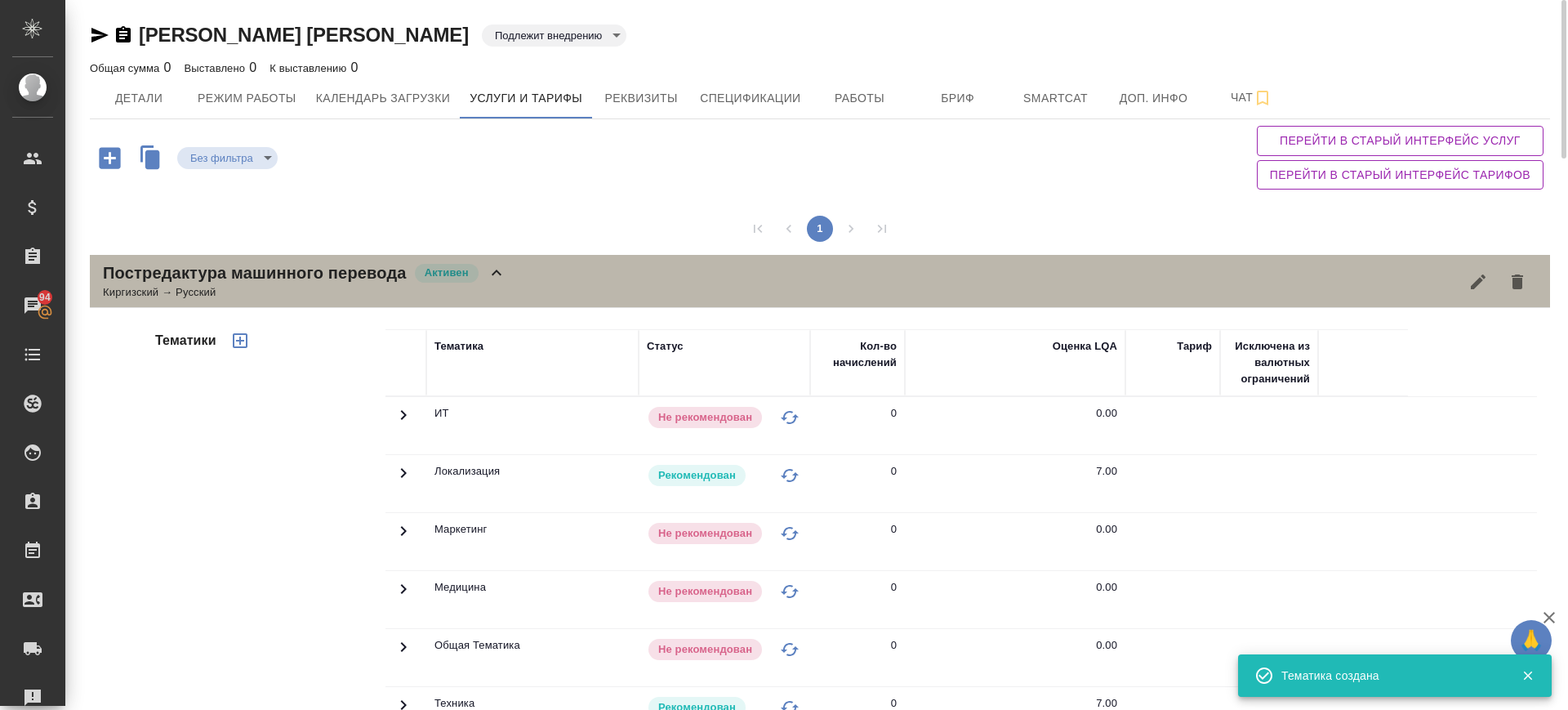
click at [521, 286] on div "Постредактура машинного перевода Активен Киргизский → Русский" at bounding box center [820, 281] width 1460 height 53
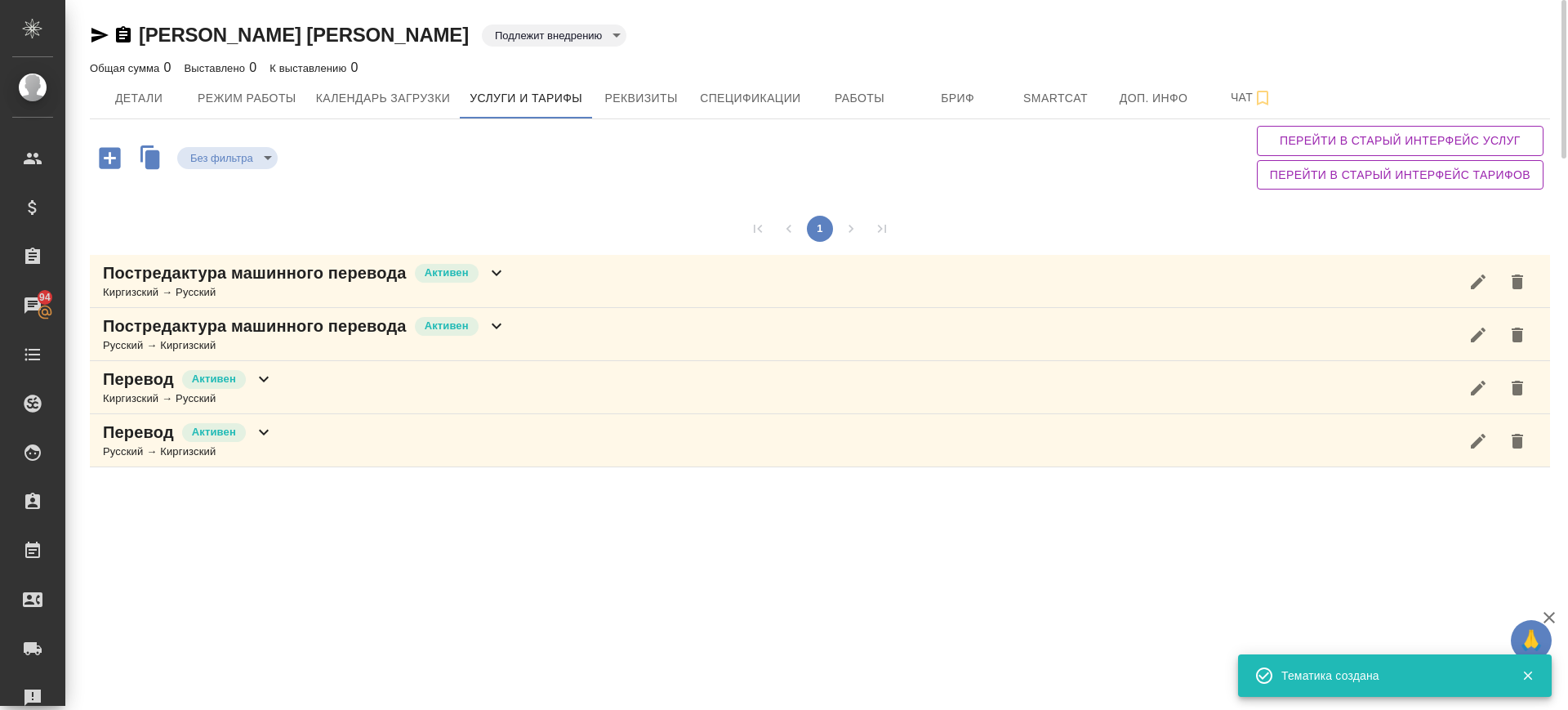
click at [504, 335] on div "Постредактура машинного перевода Активен Русский → Киргизский" at bounding box center [305, 334] width 404 height 39
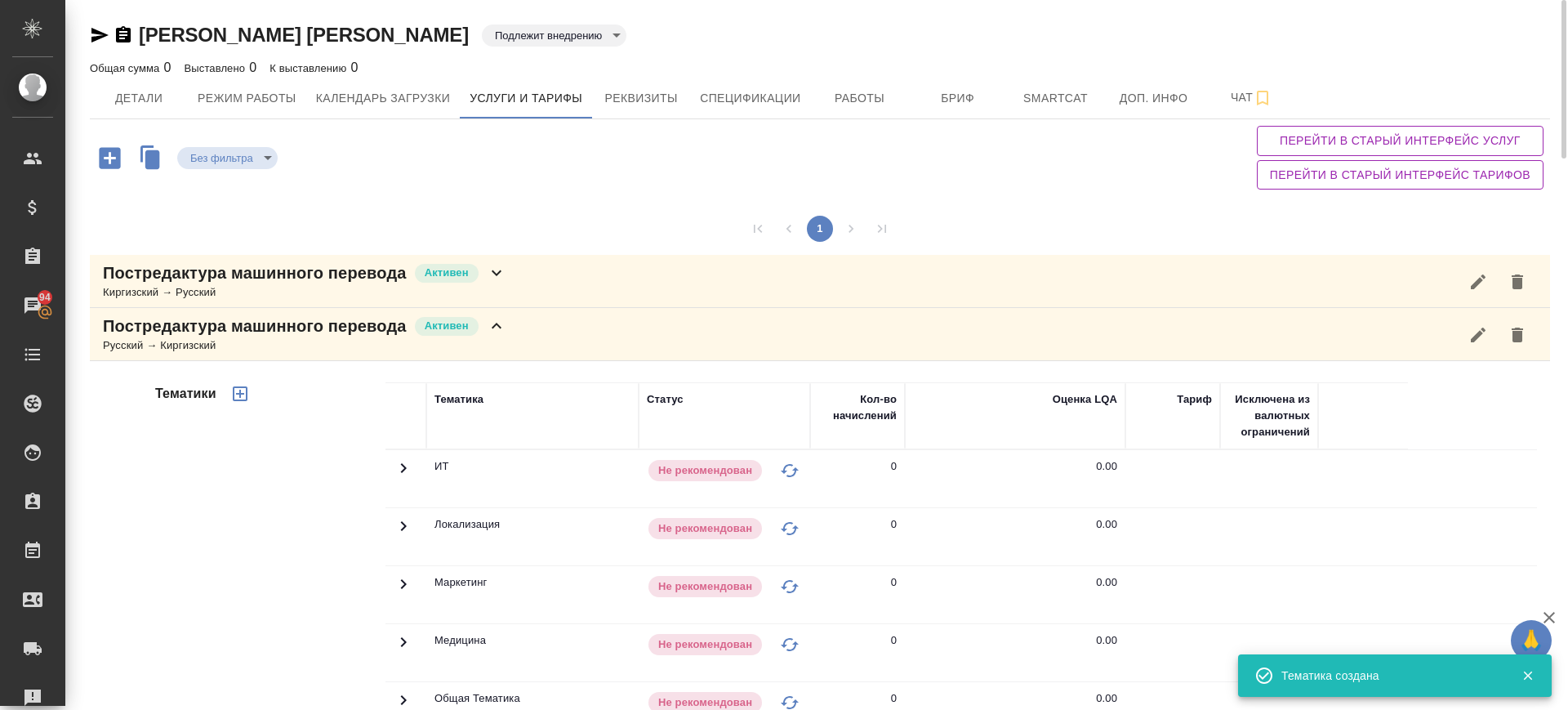
click at [242, 399] on icon "button" at bounding box center [240, 393] width 15 height 15
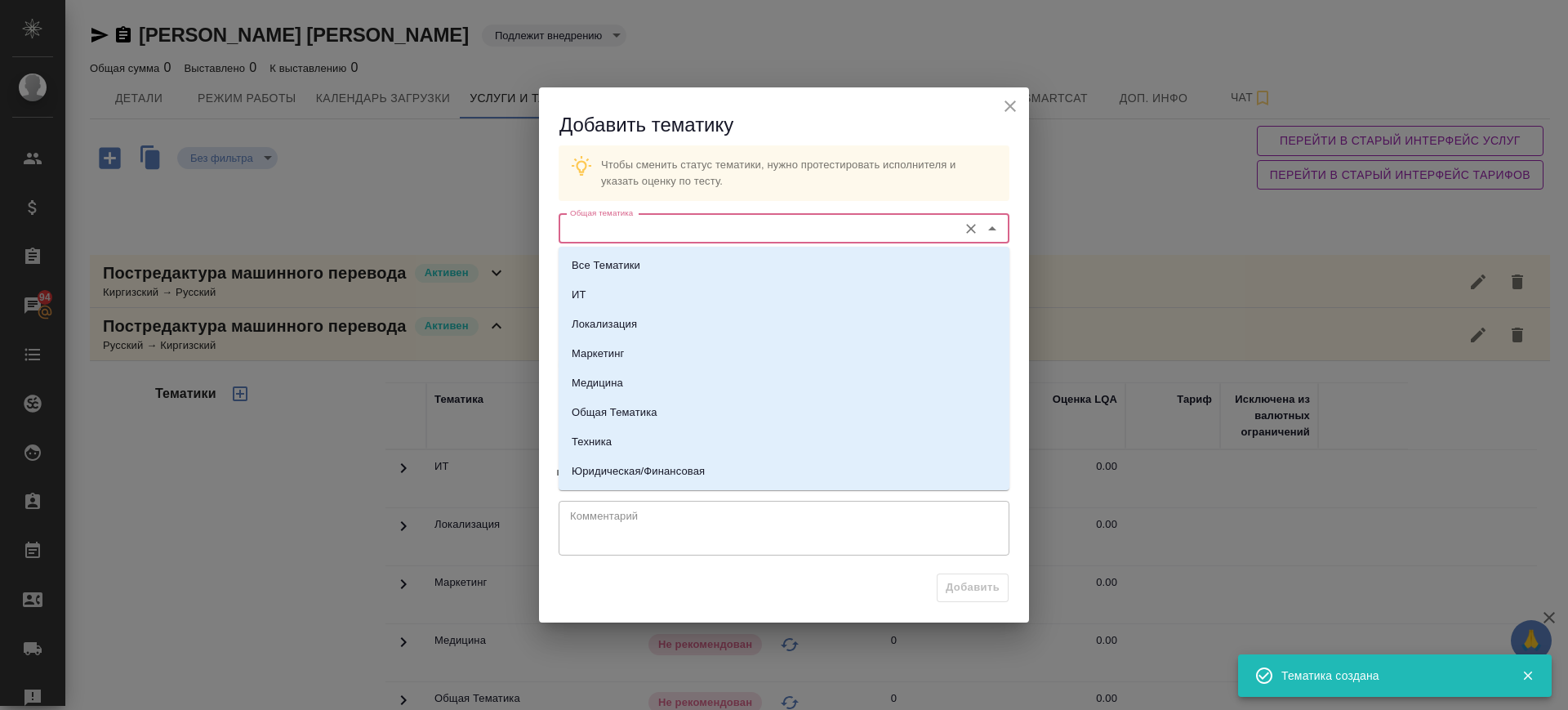
click at [658, 226] on input "Общая тематика" at bounding box center [757, 229] width 386 height 20
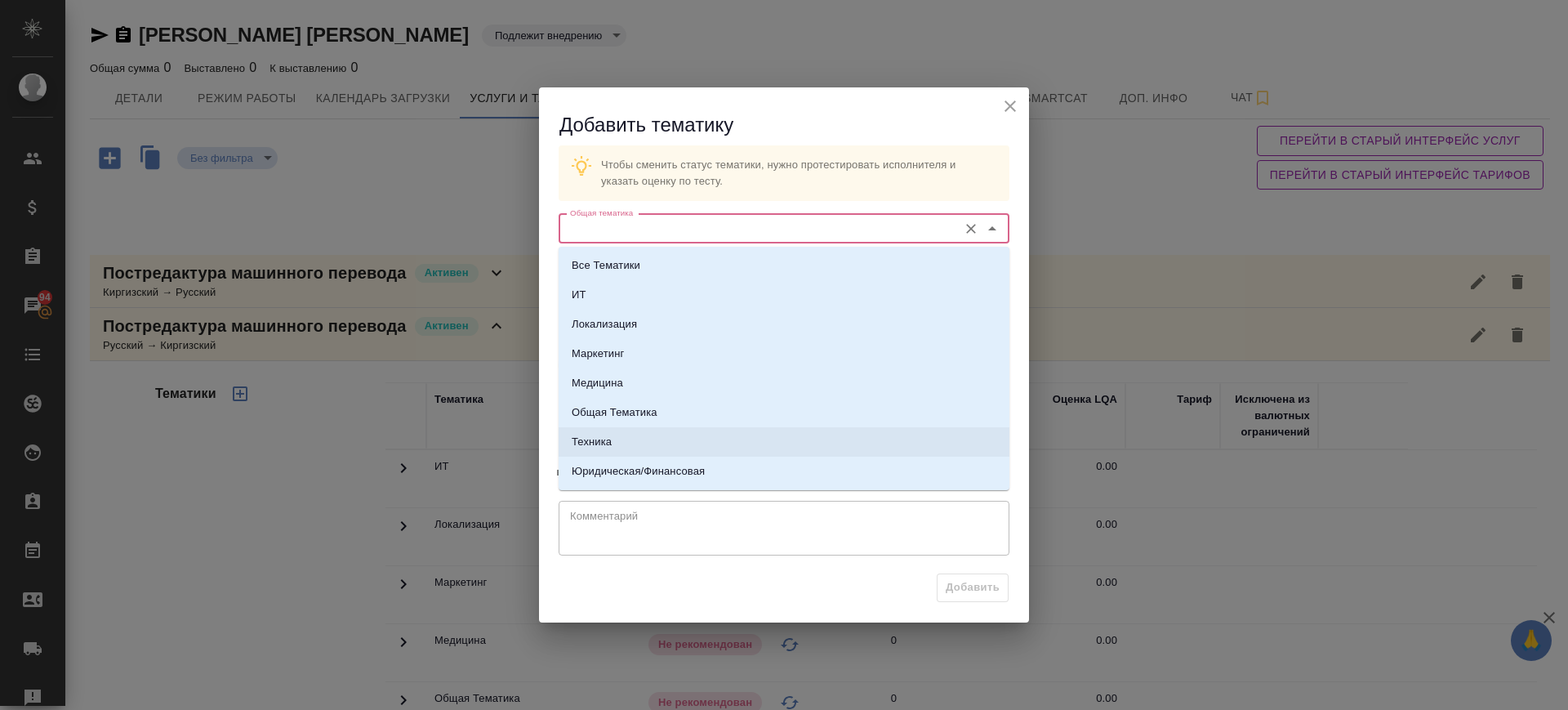
click at [633, 432] on li "Техника" at bounding box center [784, 441] width 451 height 29
type input "Техника"
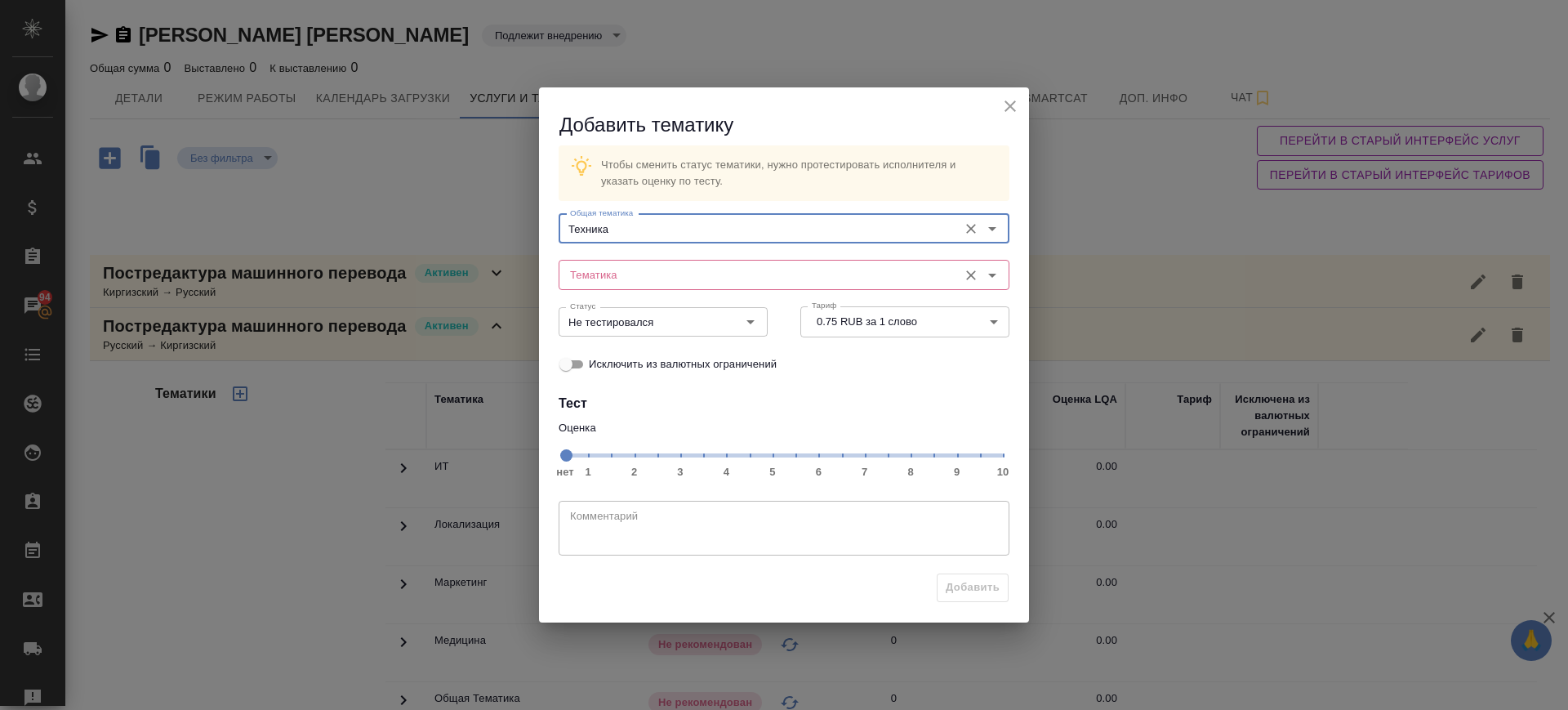
click at [618, 277] on input "Тематика" at bounding box center [757, 274] width 386 height 20
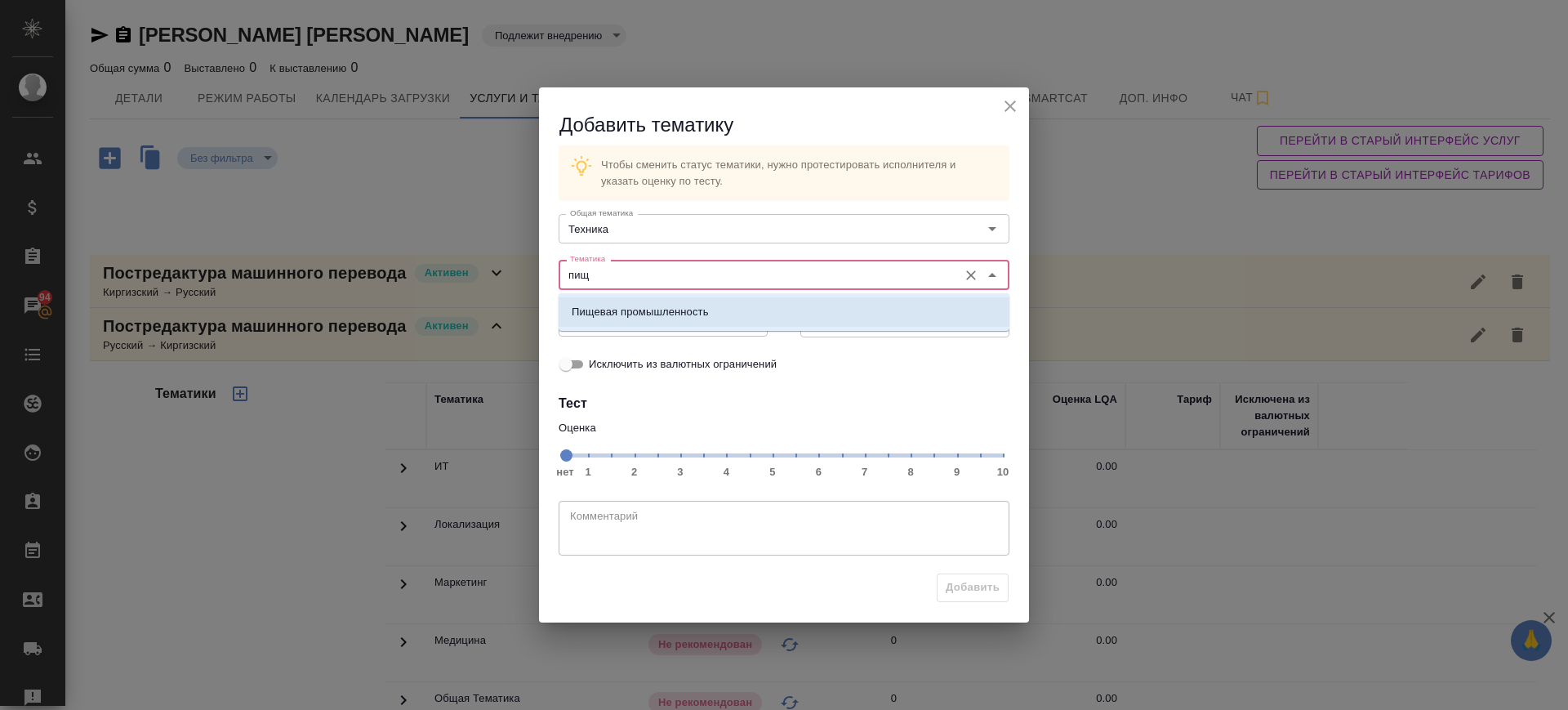
click at [623, 325] on li "Пищевая промышленность" at bounding box center [784, 311] width 451 height 29
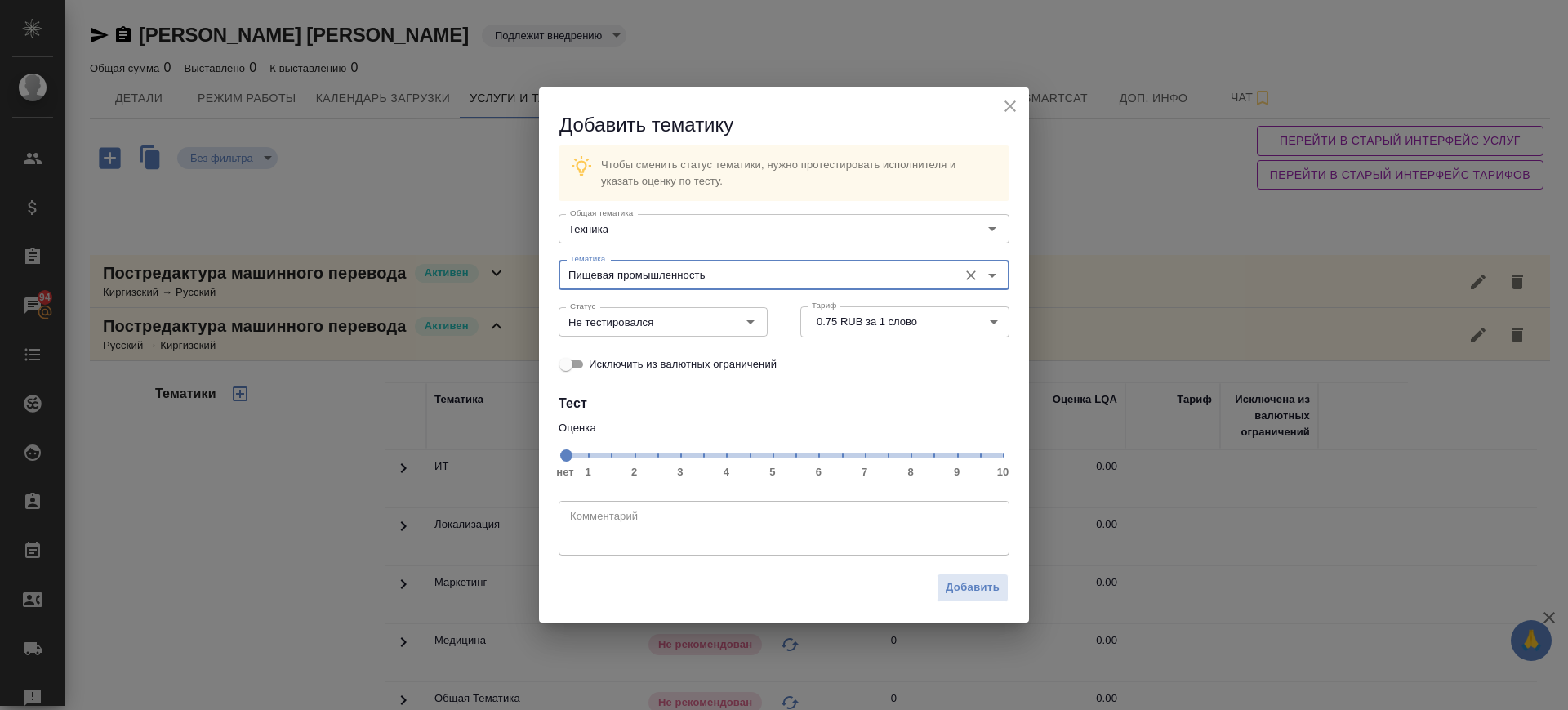
type input "Пищевая промышленность"
click at [864, 454] on span "нет 1 2 3 4 5 6 7 8 9 10" at bounding box center [784, 455] width 438 height 23
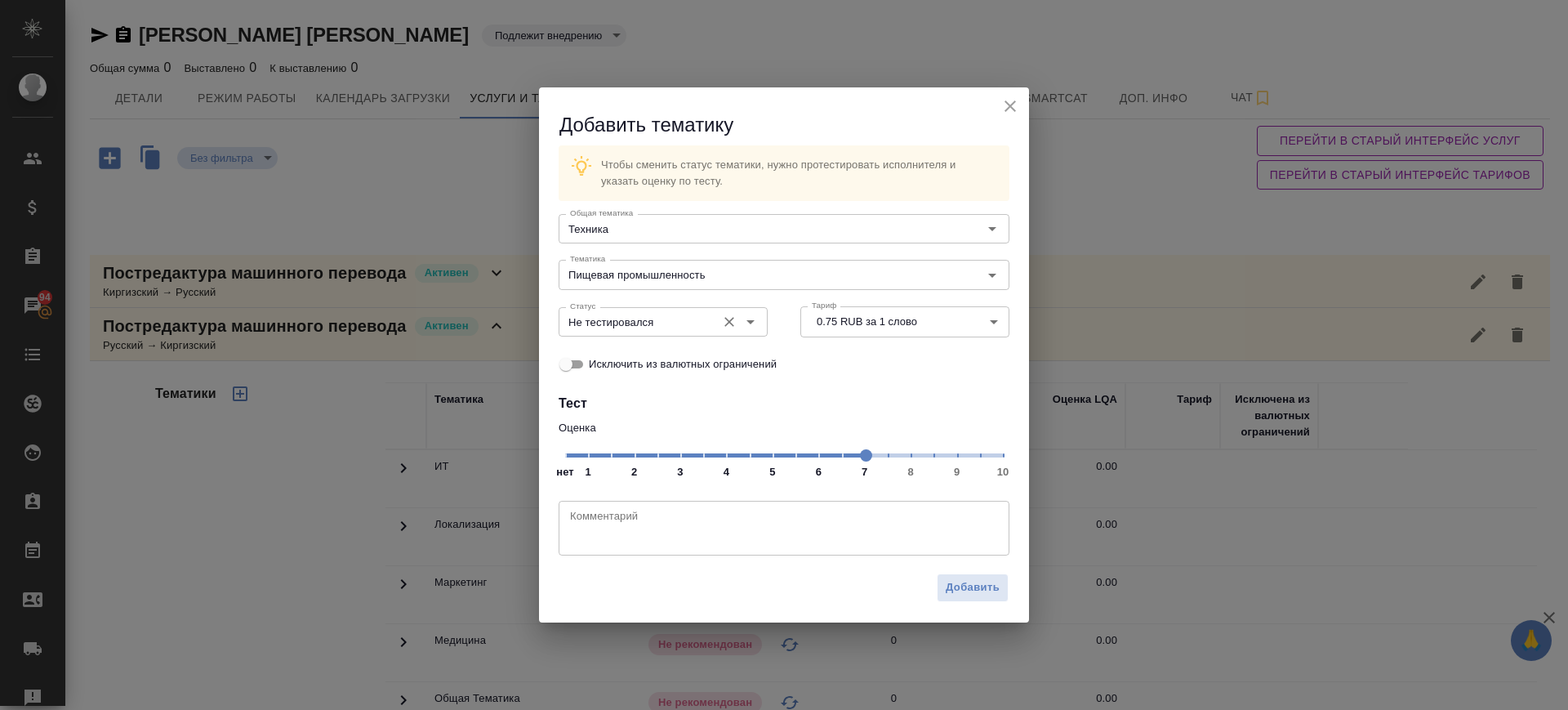
click at [687, 331] on input "Не тестировался" at bounding box center [636, 322] width 145 height 20
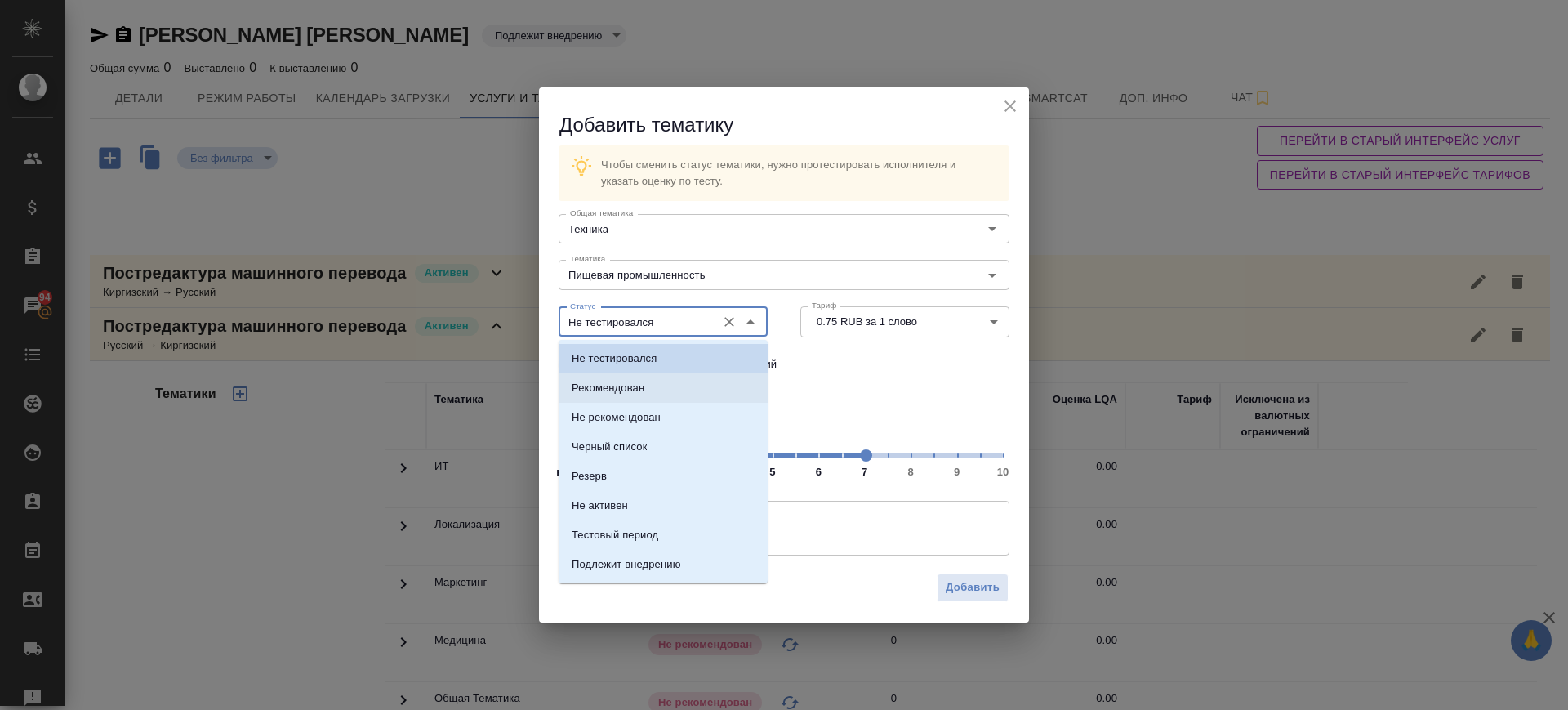
drag, startPoint x: 679, startPoint y: 375, endPoint x: 729, endPoint y: 415, distance: 64.0
click at [679, 375] on li "Рекомендован" at bounding box center [663, 388] width 209 height 29
type input "Рекомендован"
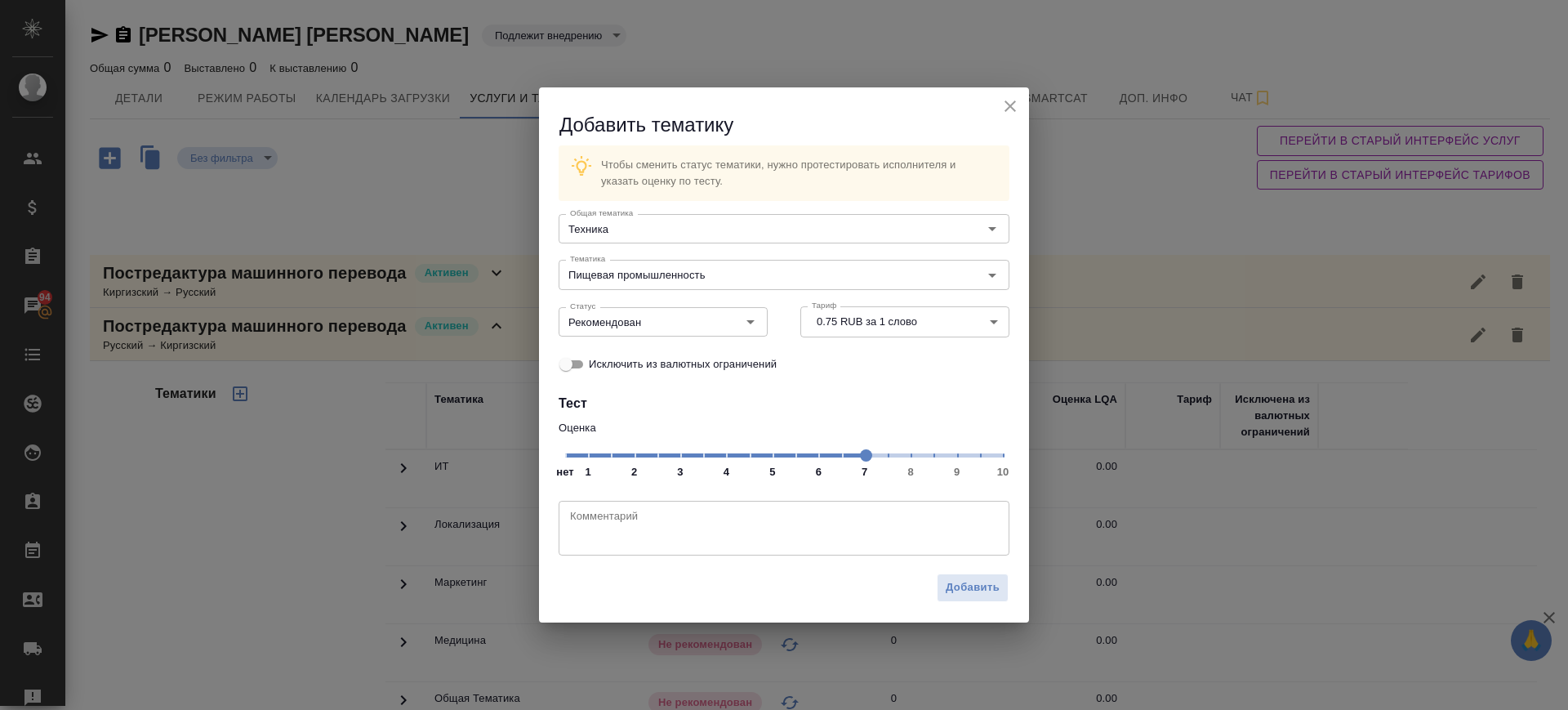
click at [952, 548] on div "Комментарий" at bounding box center [784, 528] width 451 height 55
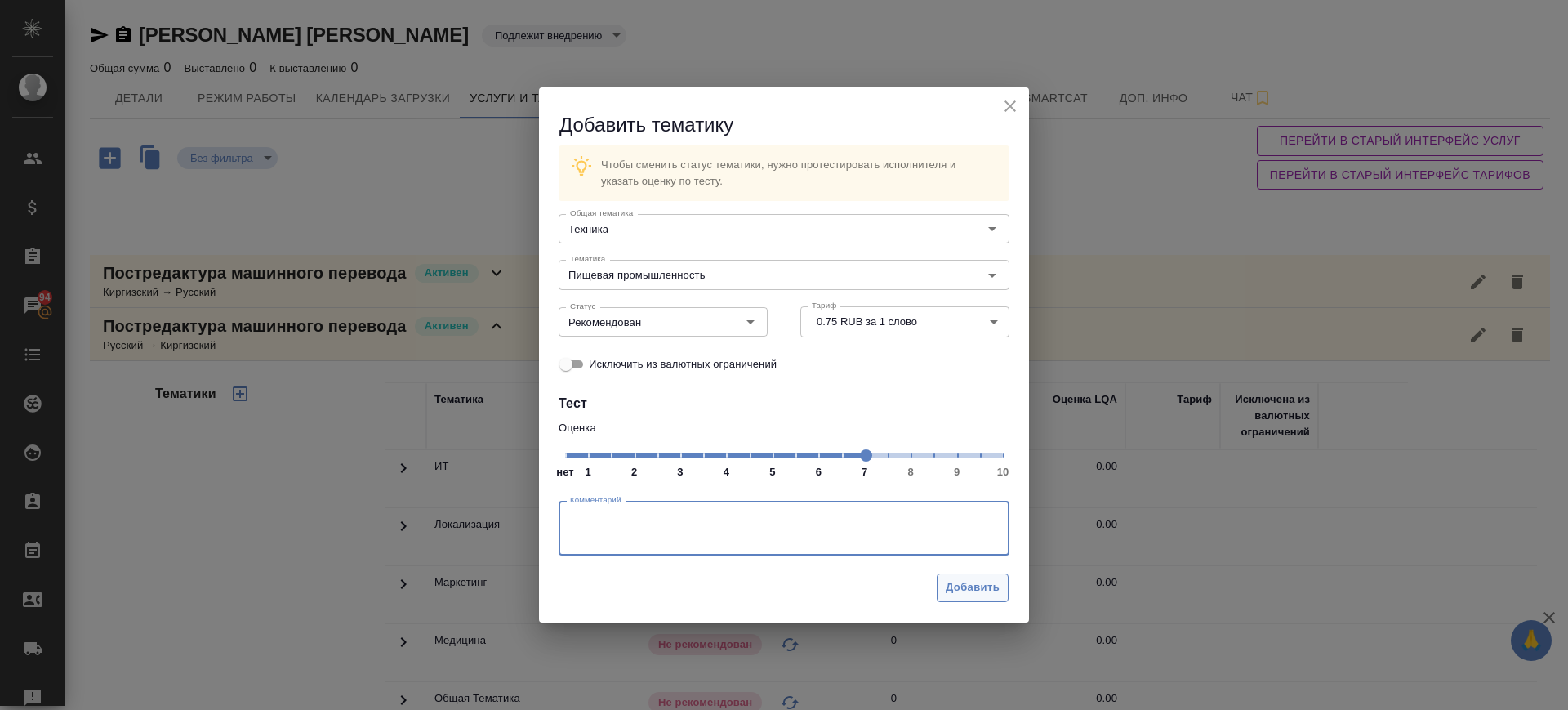
click at [962, 576] on button "Добавить" at bounding box center [972, 588] width 72 height 28
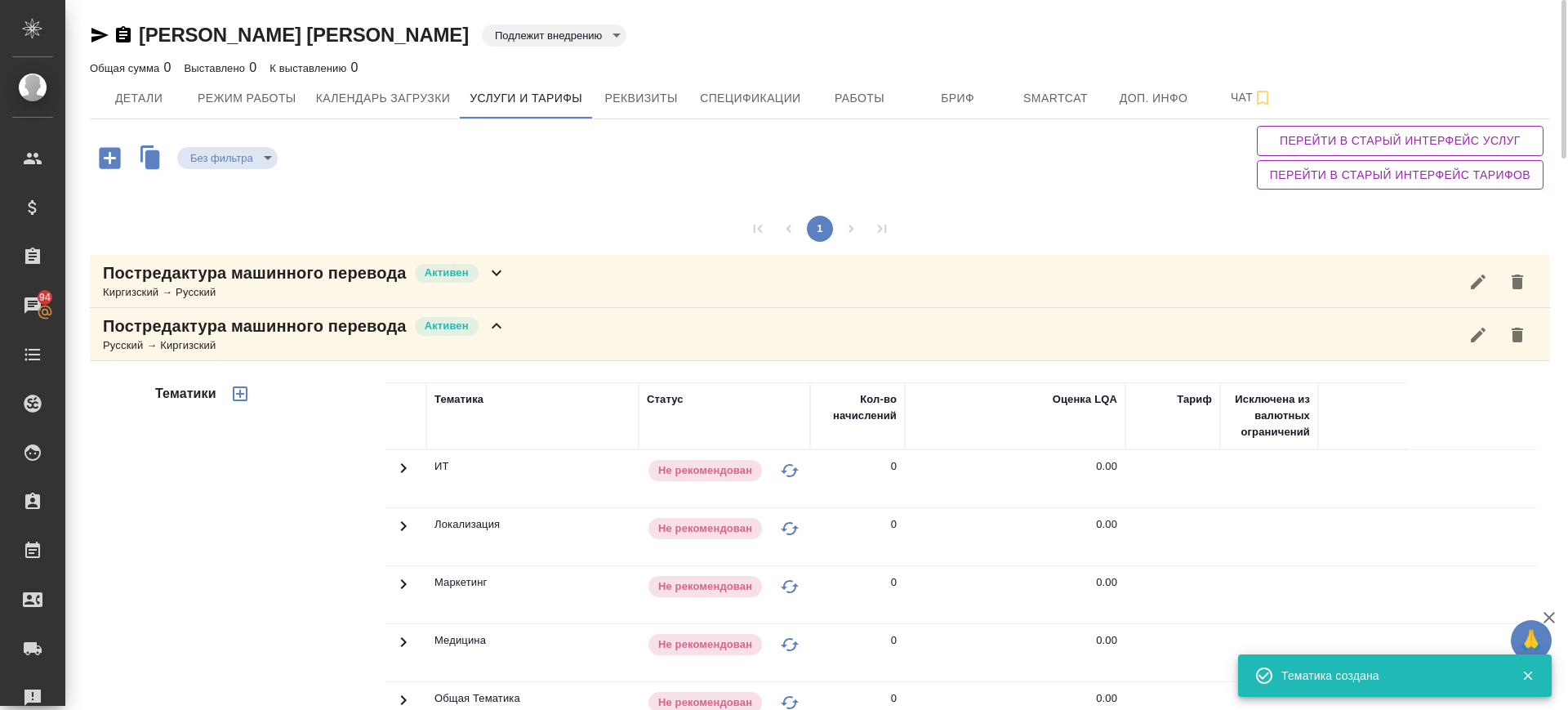
click at [246, 391] on icon "button" at bounding box center [240, 393] width 15 height 15
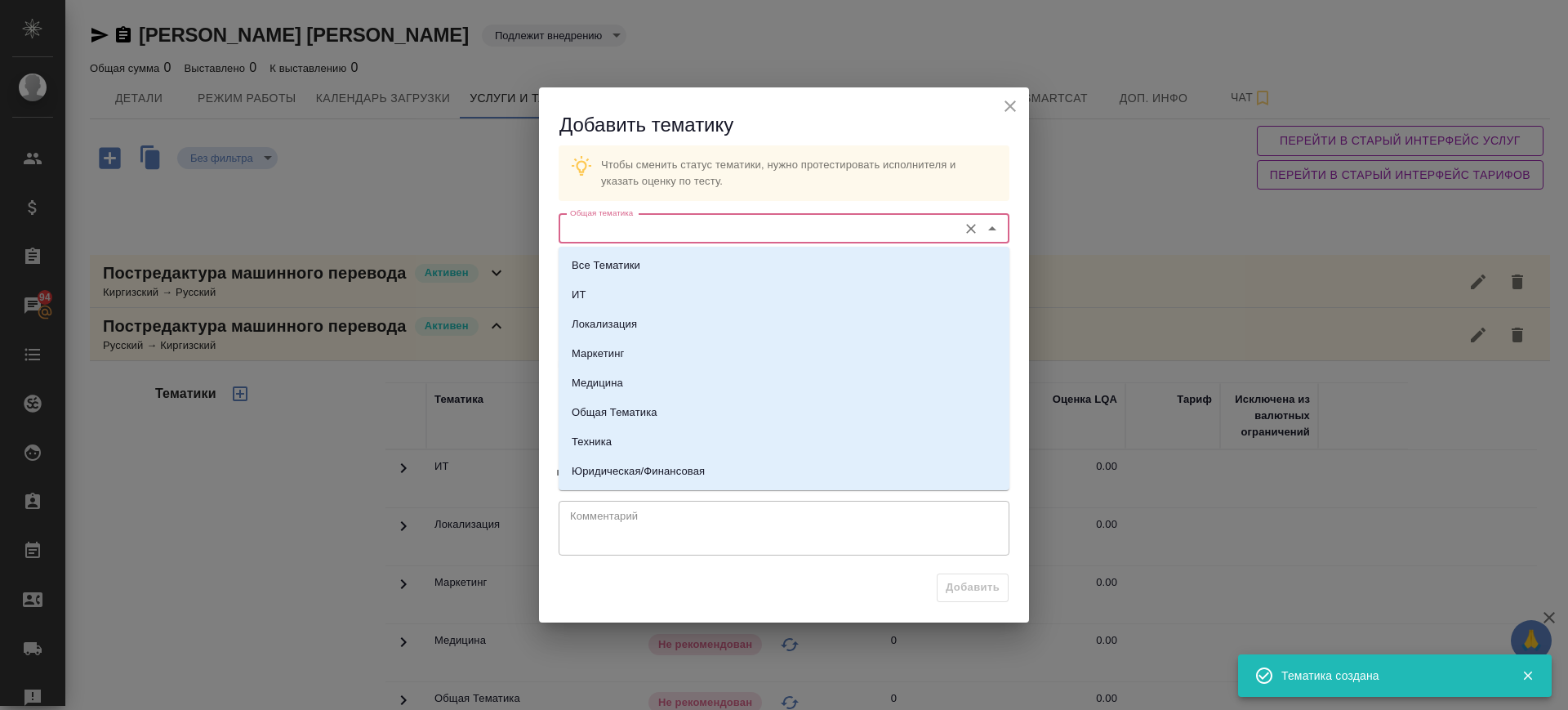
click at [640, 224] on input "Общая тематика" at bounding box center [757, 229] width 386 height 20
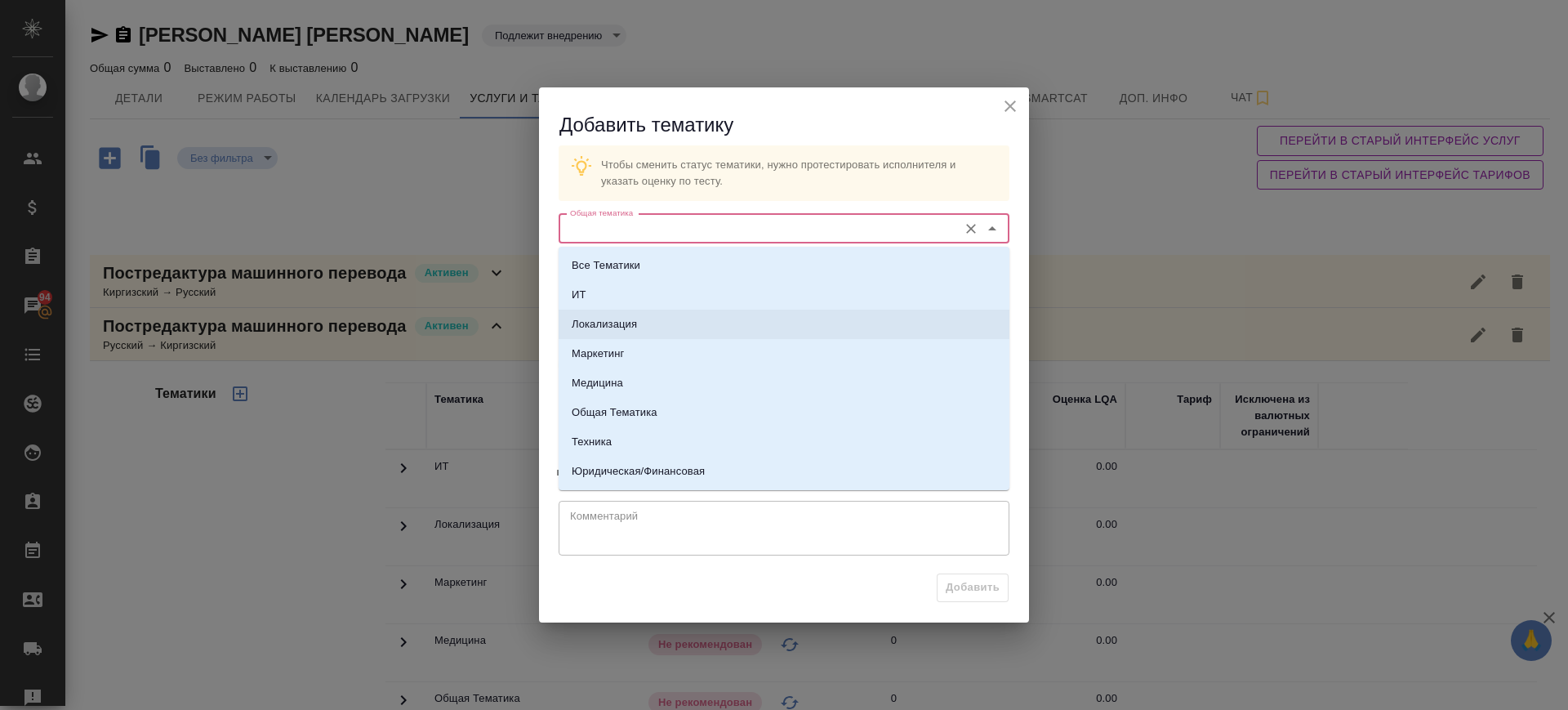
click at [612, 319] on p "Локализация" at bounding box center [604, 324] width 65 height 16
type input "Локализация"
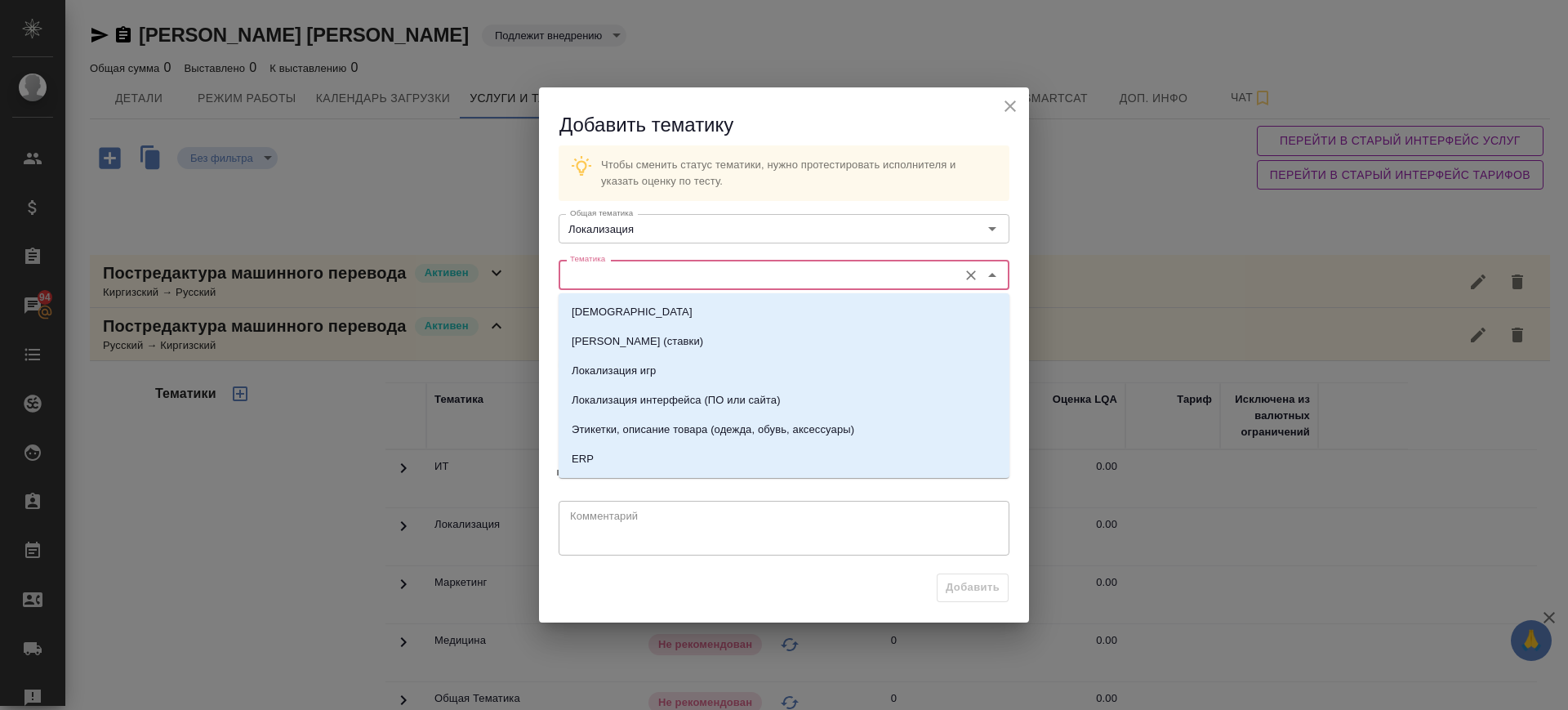
click at [654, 267] on input "Тематика" at bounding box center [757, 274] width 386 height 20
click at [698, 398] on p "Локализация интерфейса (ПО или сайта)" at bounding box center [676, 400] width 209 height 16
type input "Локализация интерфейса (ПО или сайта)"
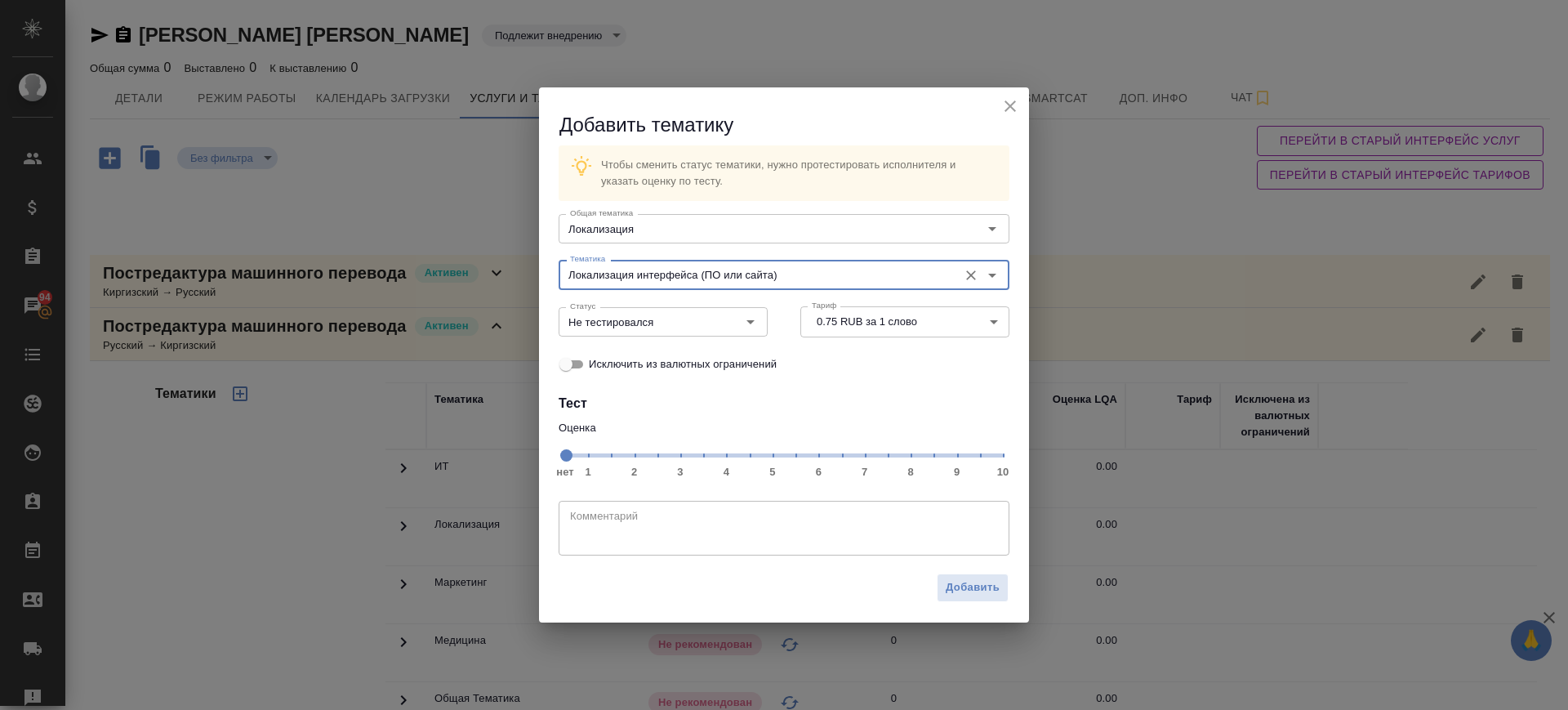
click at [864, 460] on span "нет 1 2 3 4 5 6 7 8 9 10" at bounding box center [784, 455] width 438 height 23
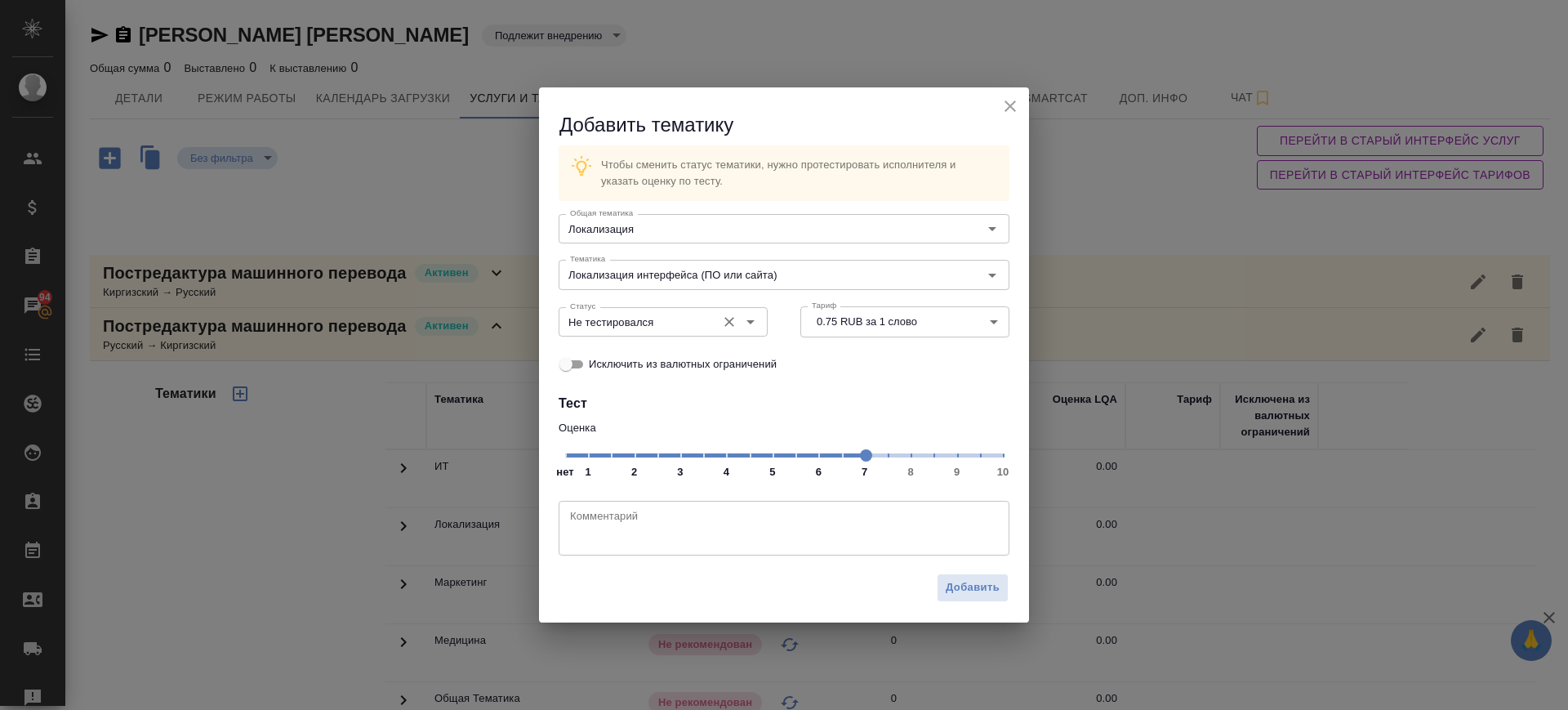
click at [663, 319] on input "Не тестировался" at bounding box center [636, 322] width 145 height 20
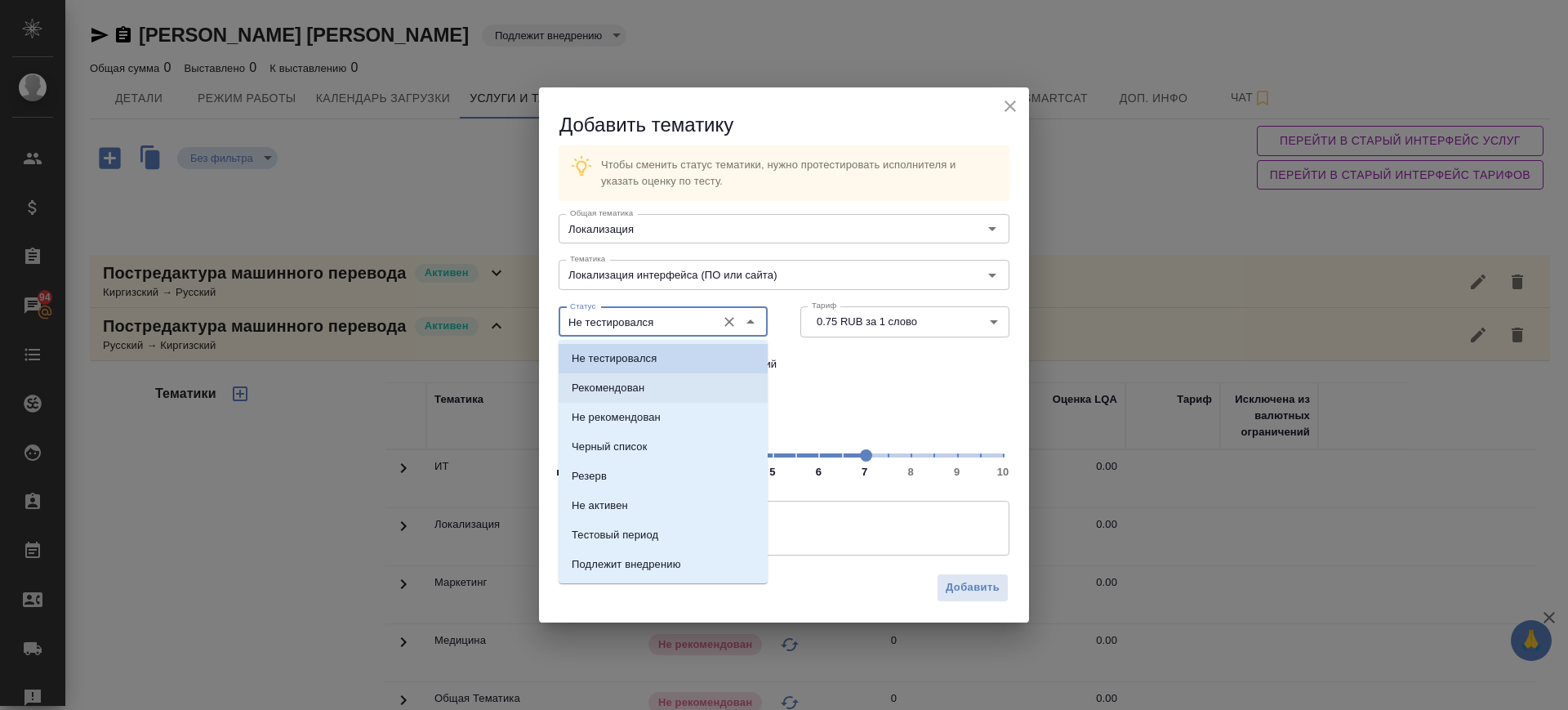
click at [650, 387] on li "Рекомендован" at bounding box center [663, 388] width 209 height 29
type input "Рекомендован"
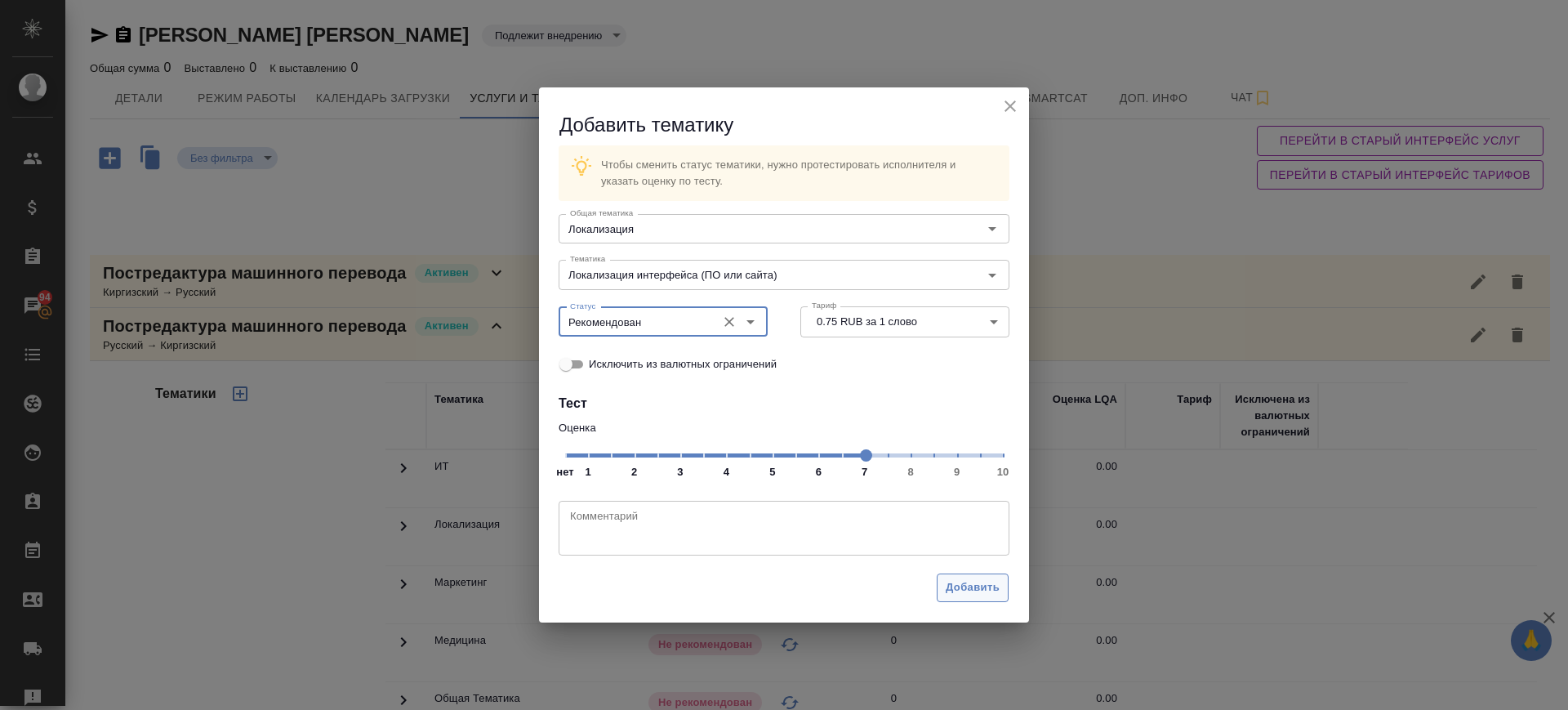
click at [974, 579] on span "Добавить" at bounding box center [972, 587] width 54 height 19
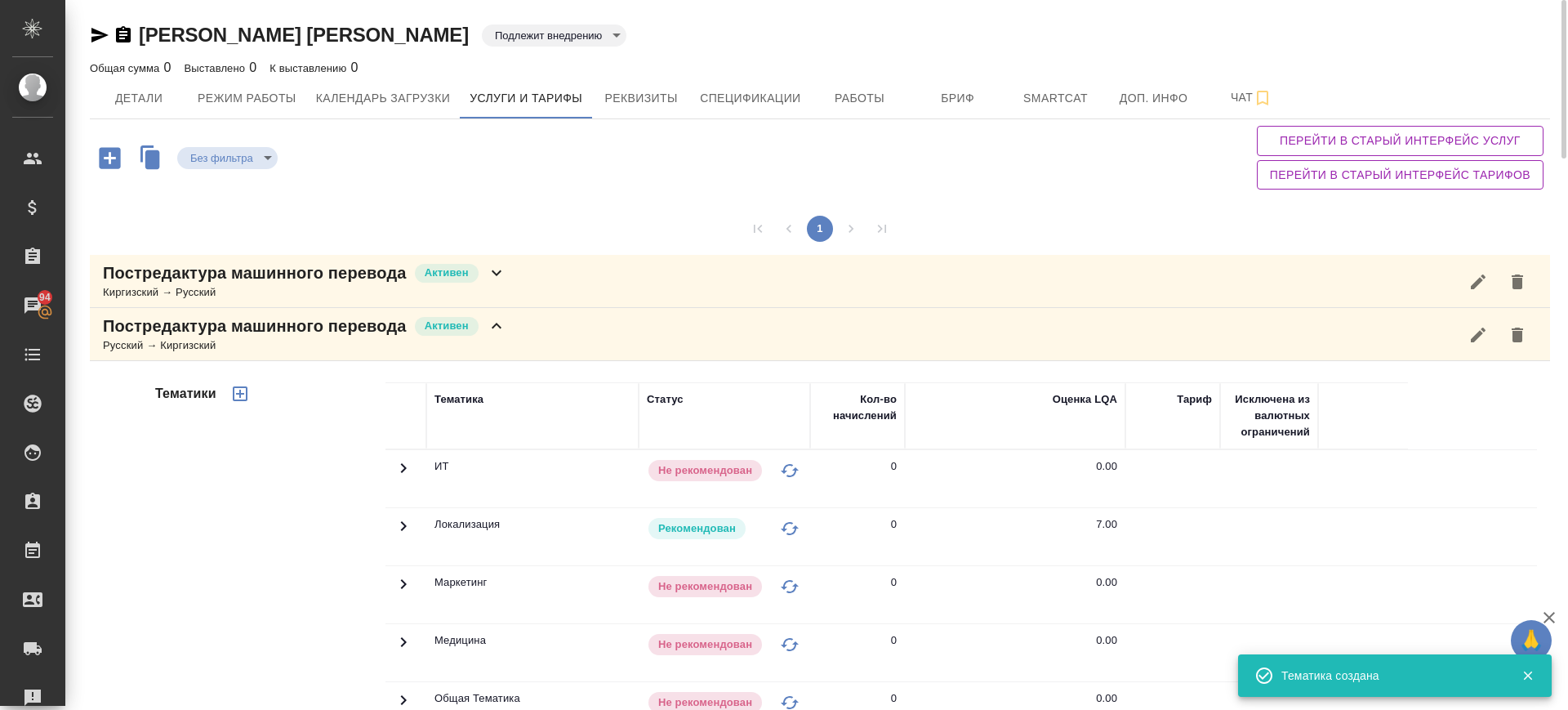
click at [544, 330] on div "Постредактура машинного перевода Активен Русский → Киргизский" at bounding box center [820, 335] width 1460 height 53
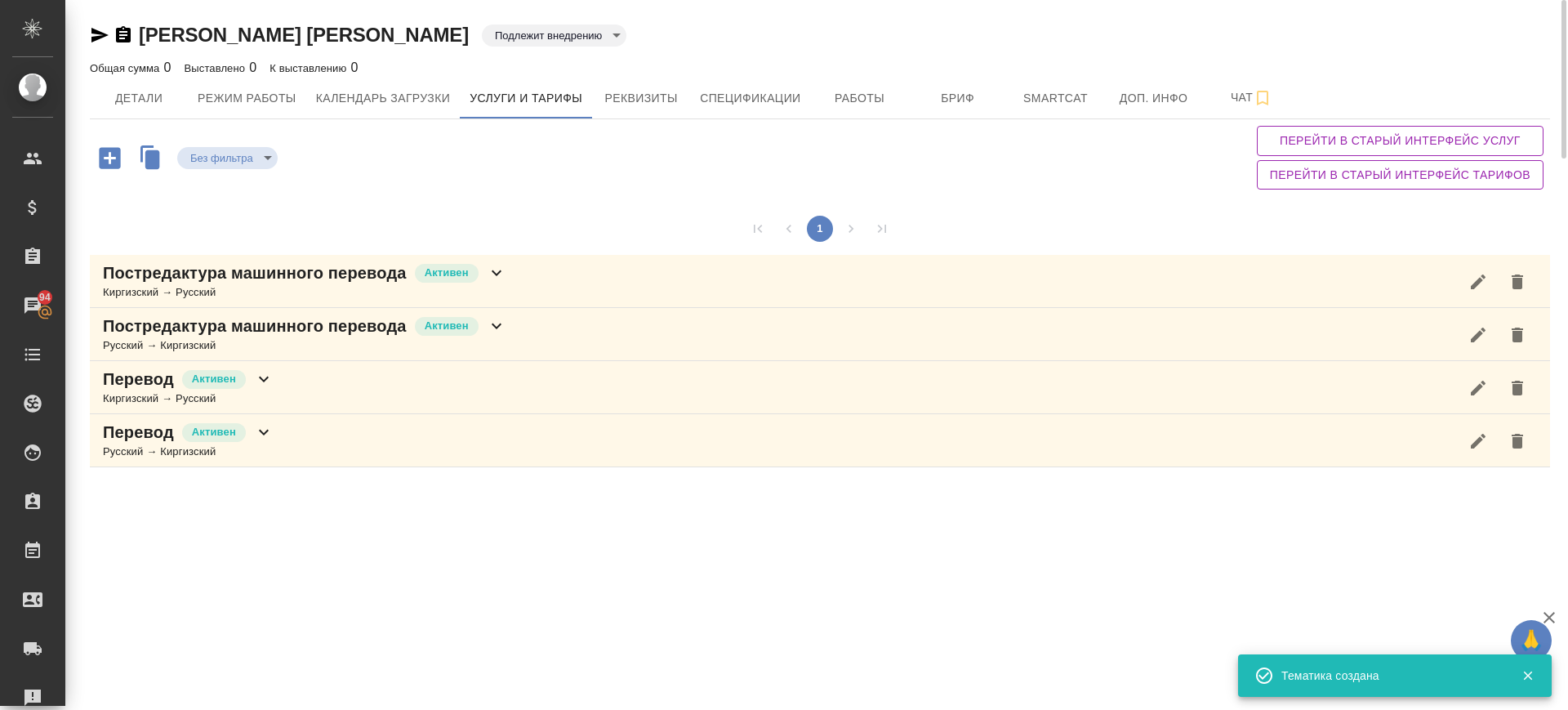
click at [352, 378] on div "Перевод Активен Киргизский → Русский" at bounding box center [820, 388] width 1460 height 53
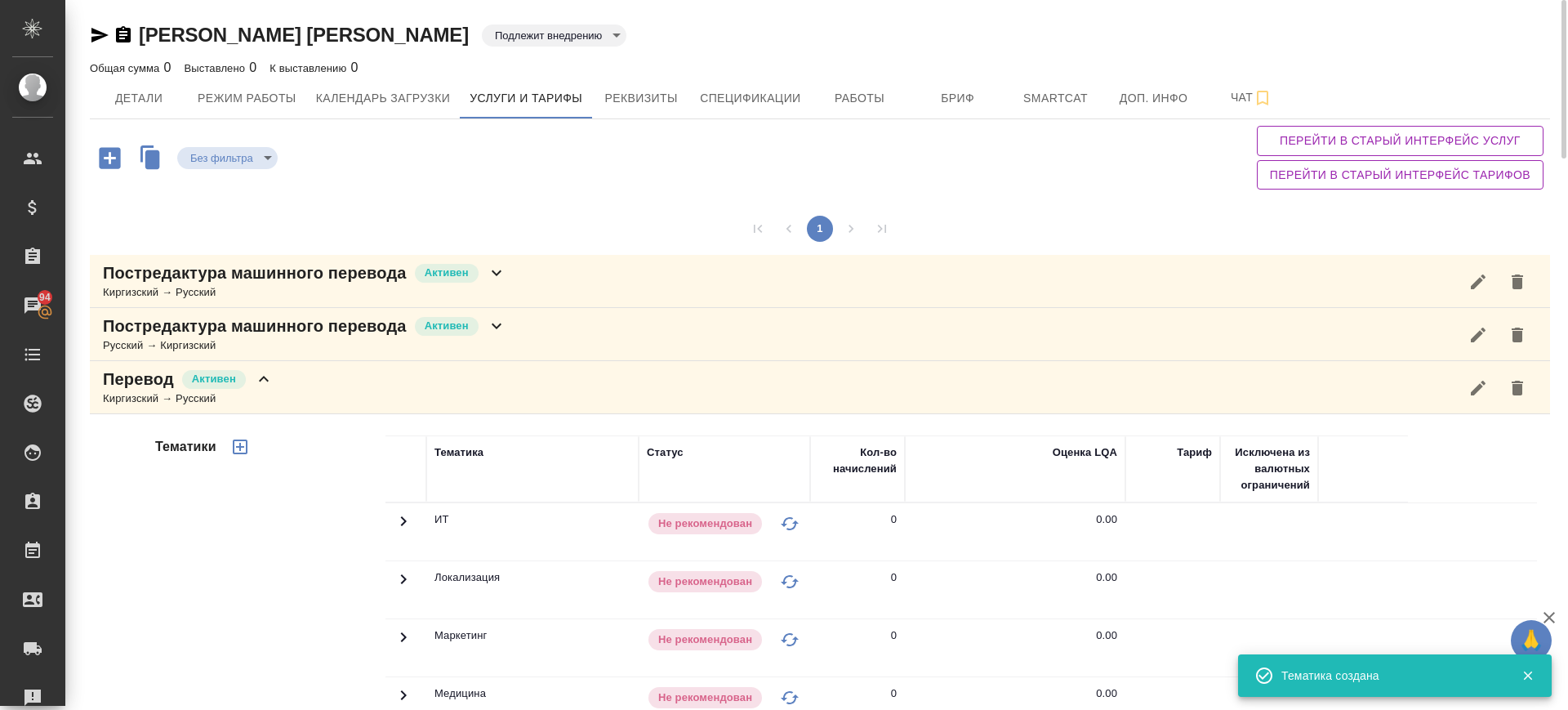
click at [245, 442] on icon "button" at bounding box center [240, 447] width 20 height 20
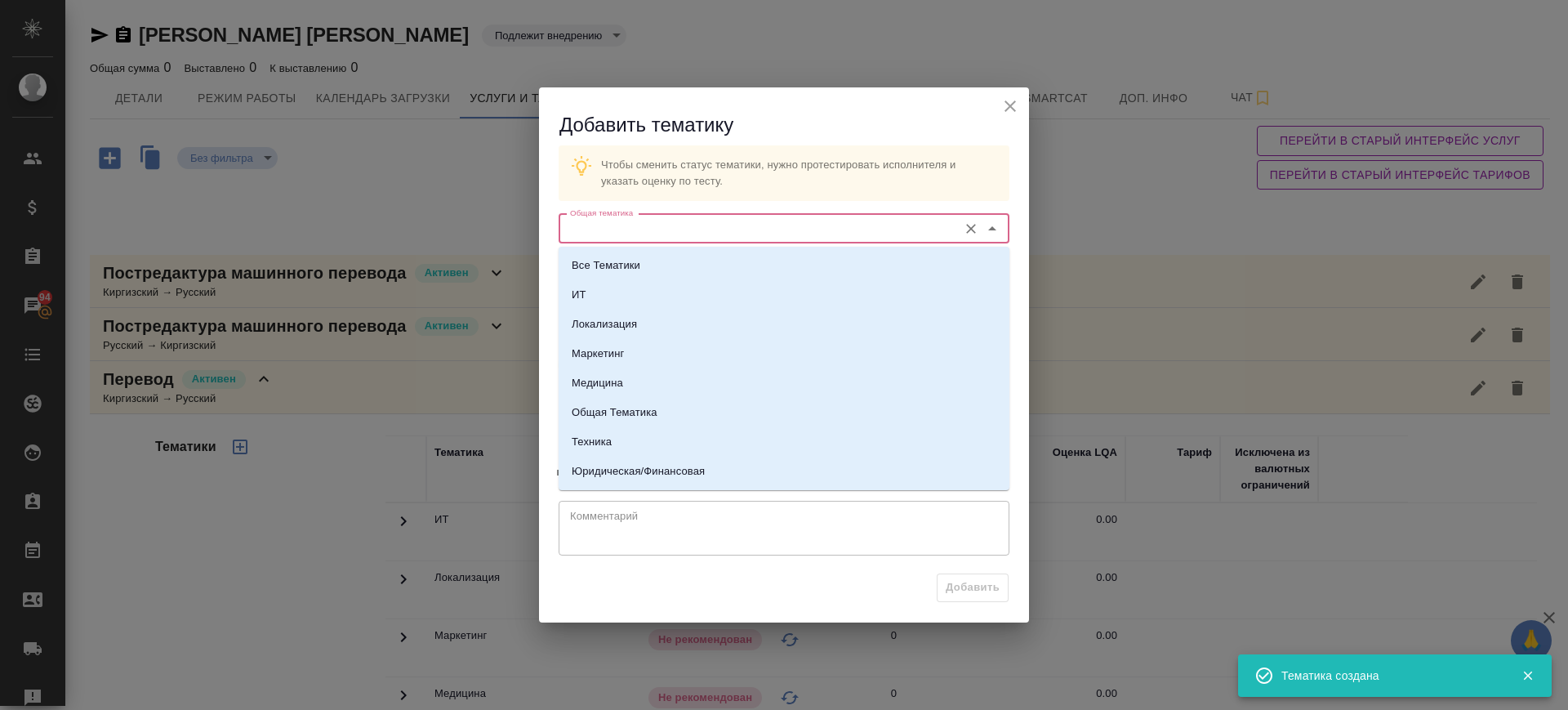
drag, startPoint x: 660, startPoint y: 230, endPoint x: 664, endPoint y: 291, distance: 61.1
click at [660, 230] on input "Общая тематика" at bounding box center [757, 229] width 386 height 20
click at [673, 436] on li "Техника" at bounding box center [784, 441] width 451 height 29
type input "Техника"
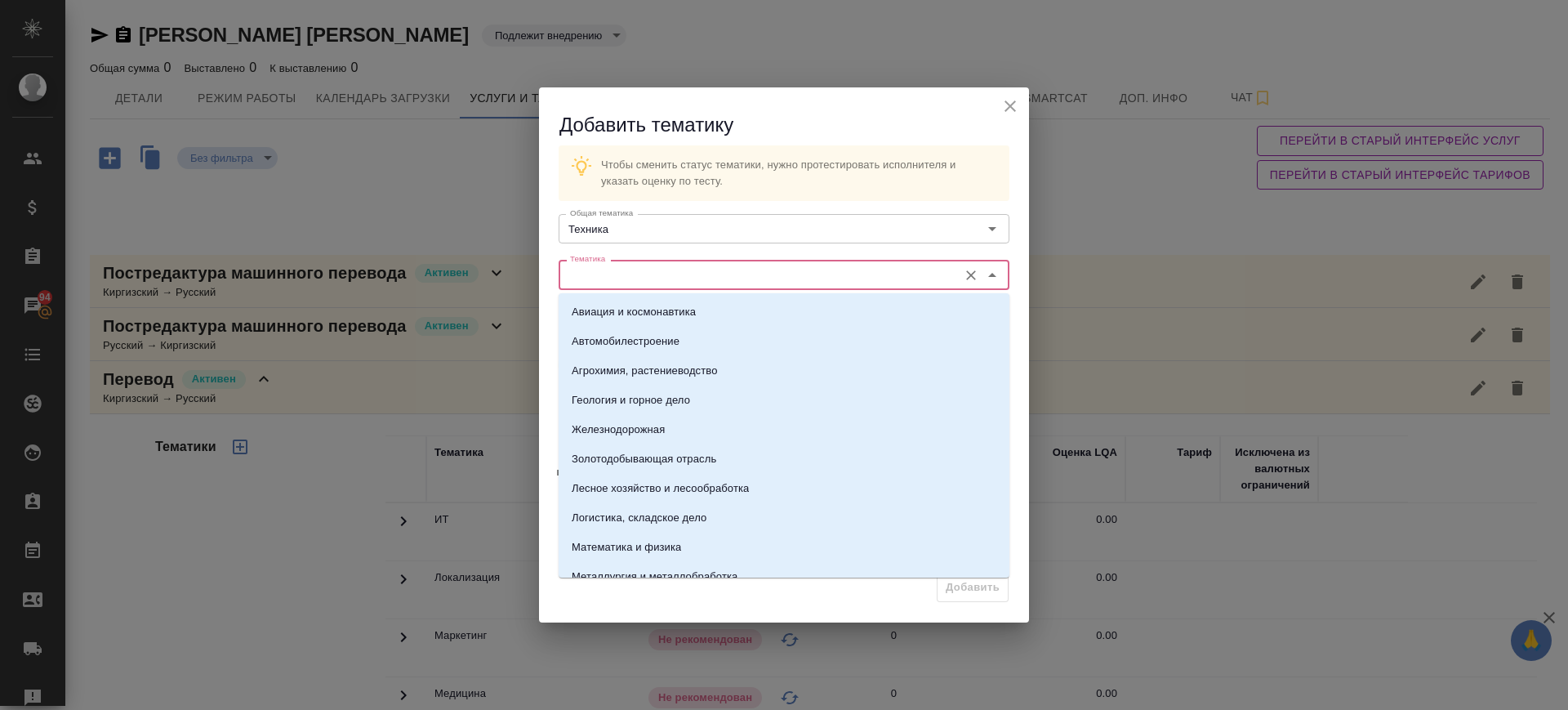
click at [647, 270] on input "Тематика" at bounding box center [757, 274] width 386 height 20
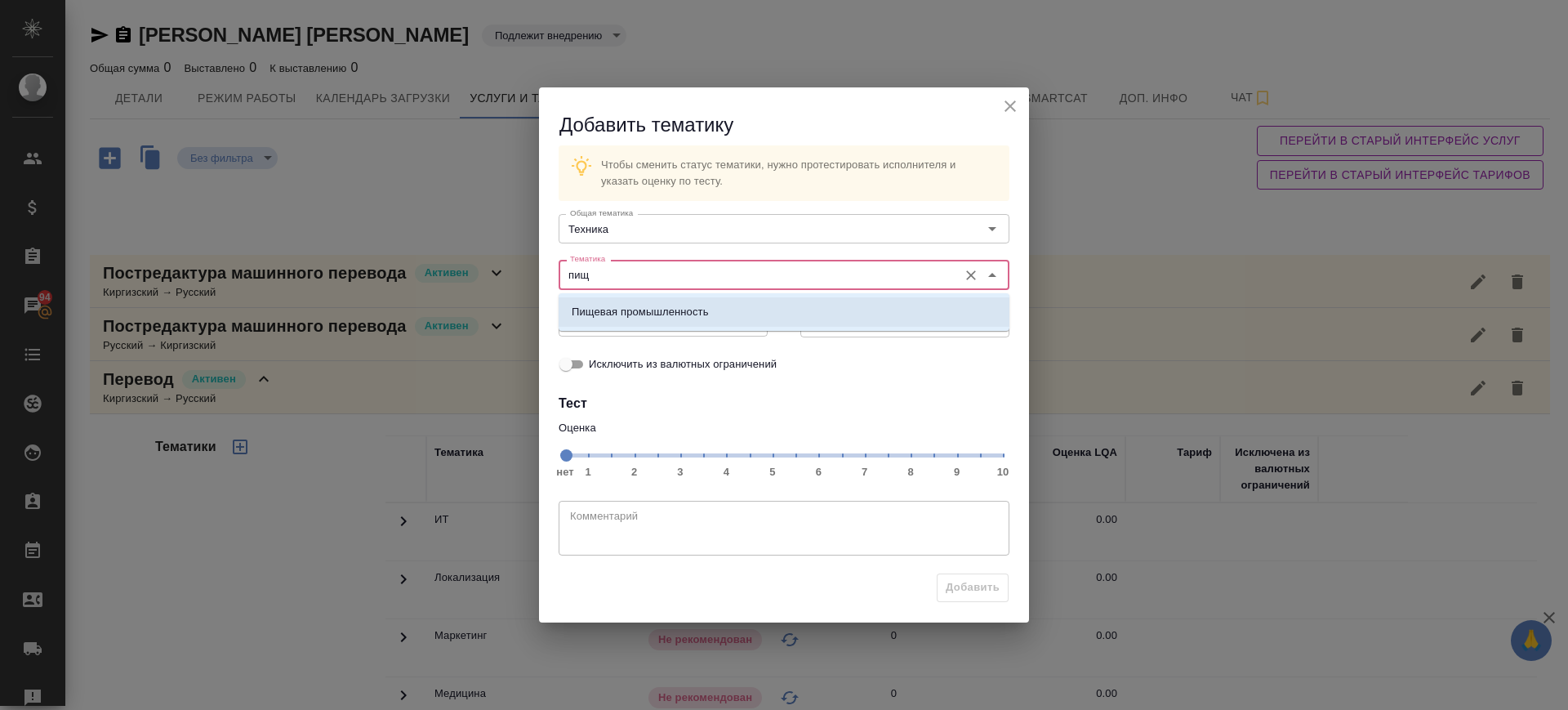
click at [647, 311] on p "Пищевая промышленность" at bounding box center [640, 312] width 137 height 16
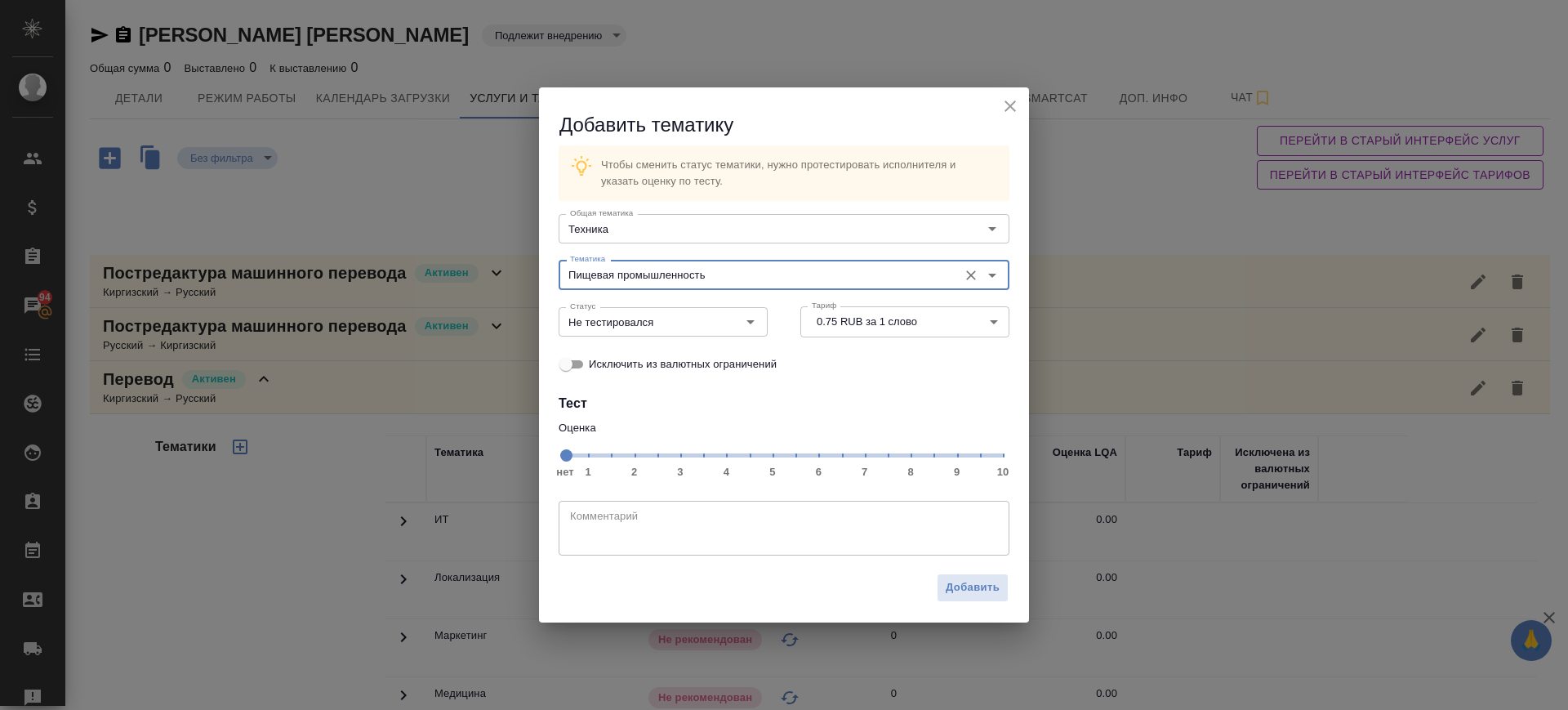
type input "Пищевая промышленность"
click at [870, 458] on span "нет 1 2 3 4 5 6 7 8 9 10" at bounding box center [784, 455] width 438 height 23
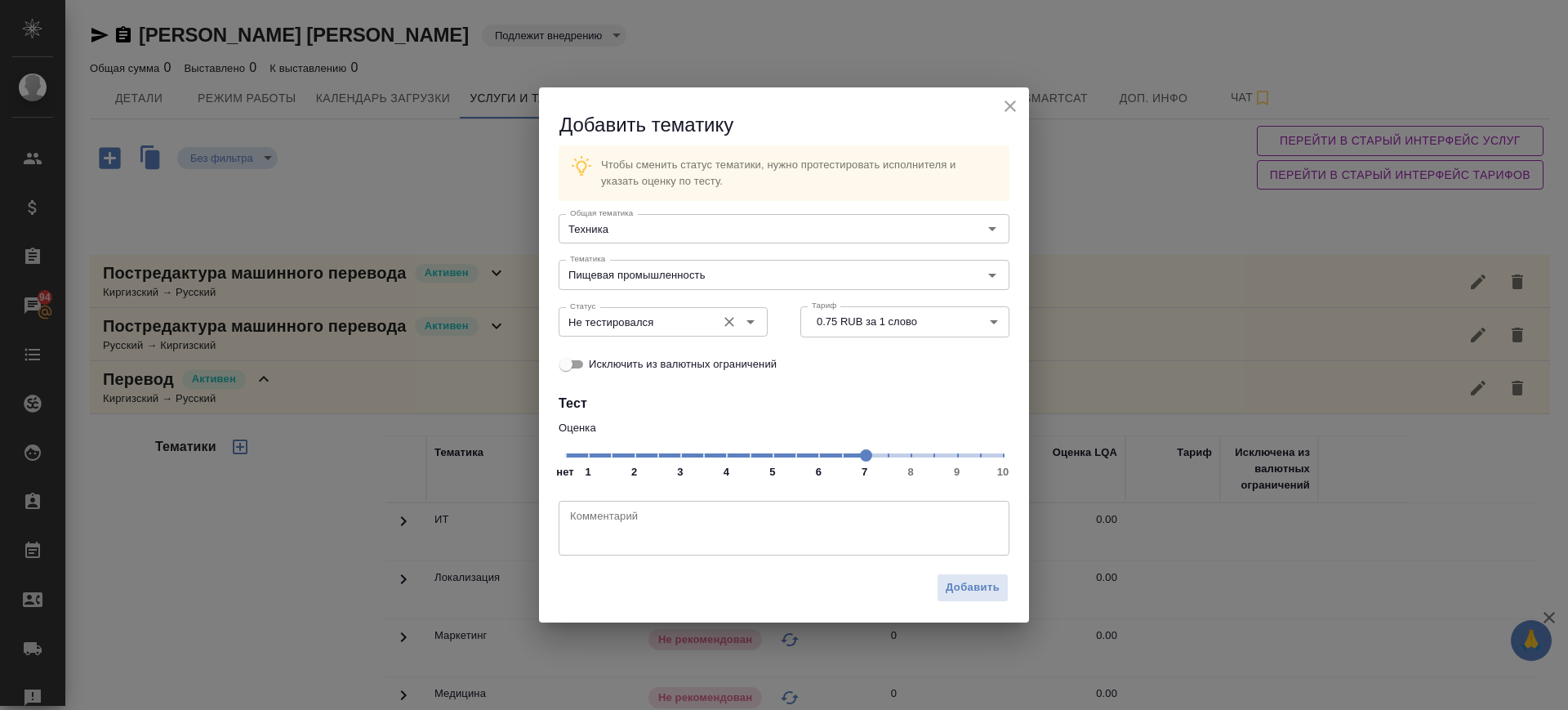
click at [659, 314] on input "Не тестировался" at bounding box center [636, 322] width 145 height 20
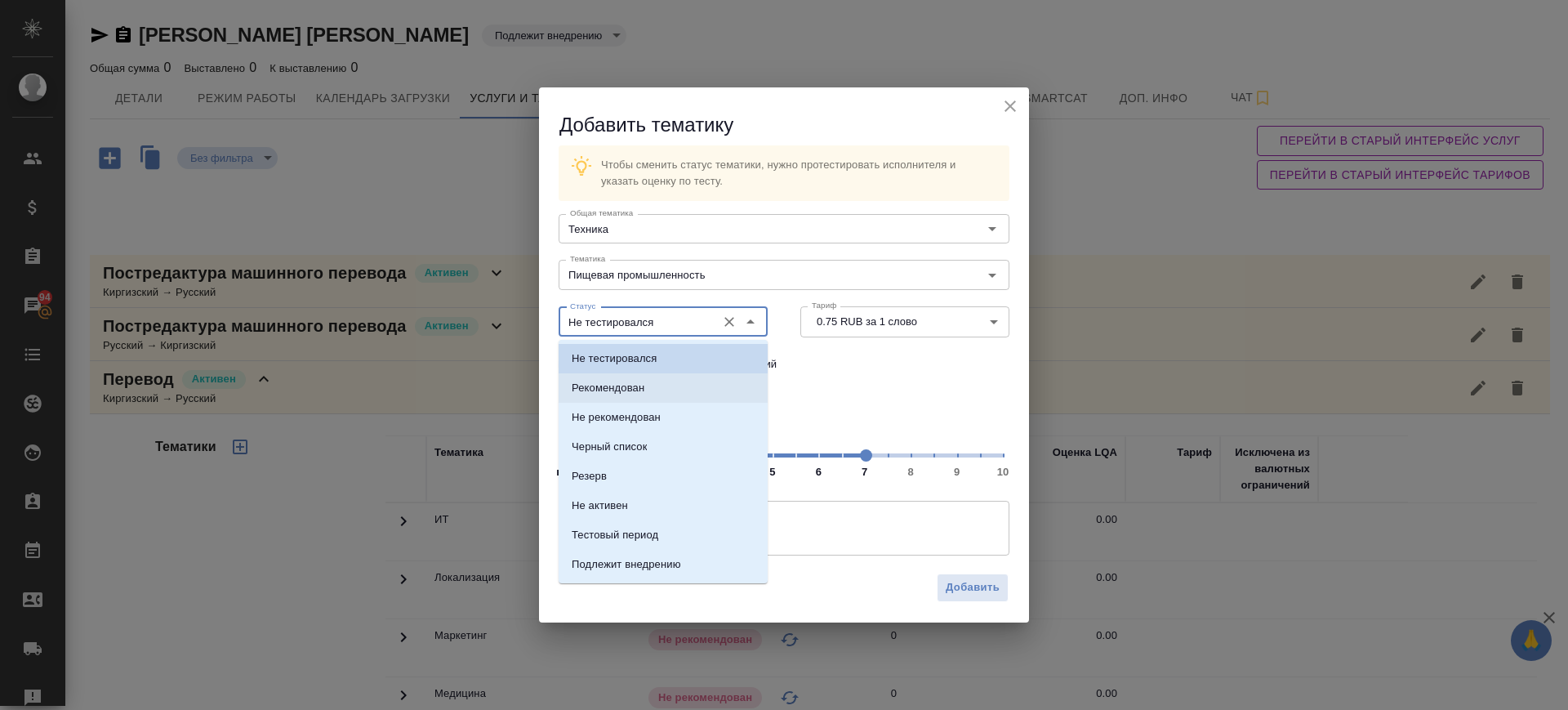
click at [672, 380] on li "Рекомендован" at bounding box center [663, 388] width 209 height 29
type input "Рекомендован"
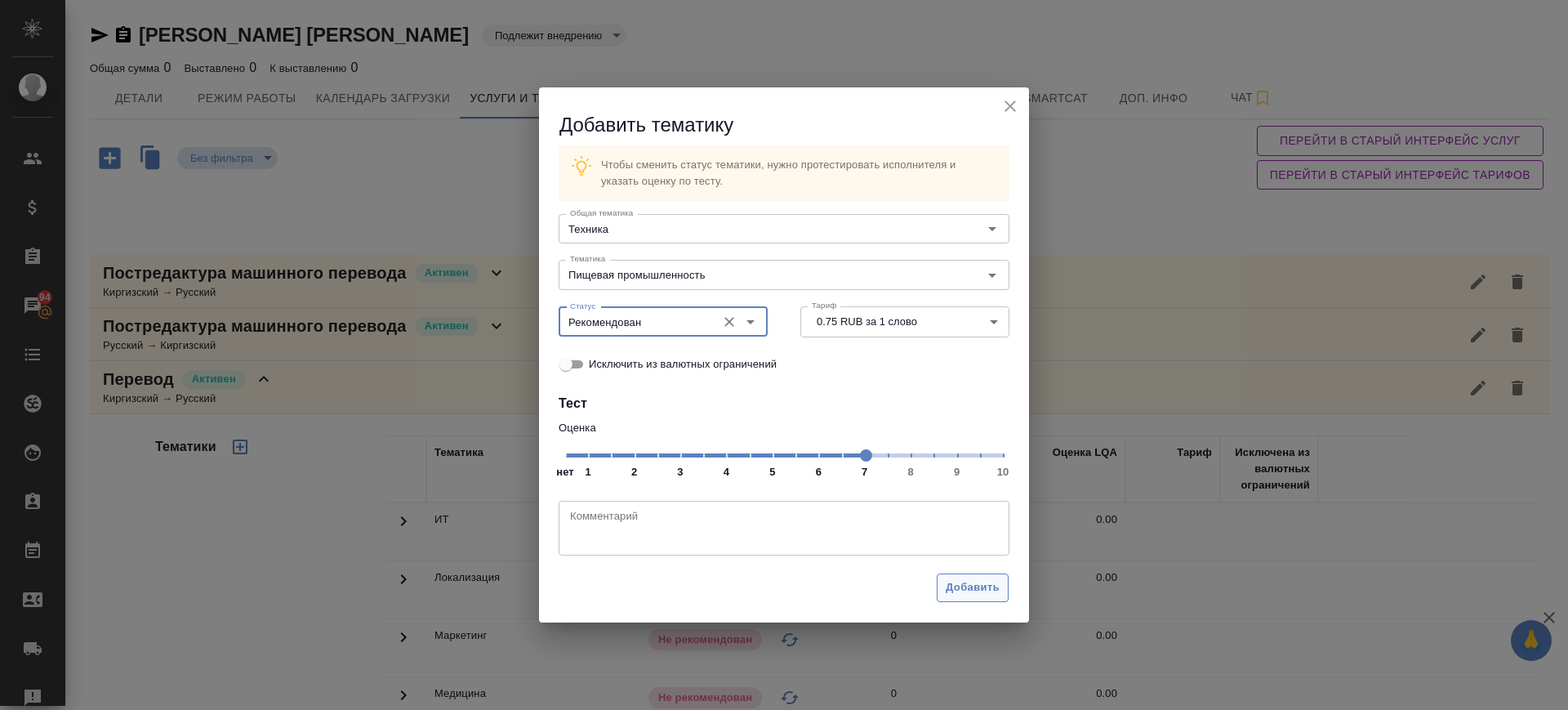
drag, startPoint x: 1001, startPoint y: 587, endPoint x: 991, endPoint y: 584, distance: 10.4
click at [999, 587] on button "Добавить" at bounding box center [972, 588] width 72 height 28
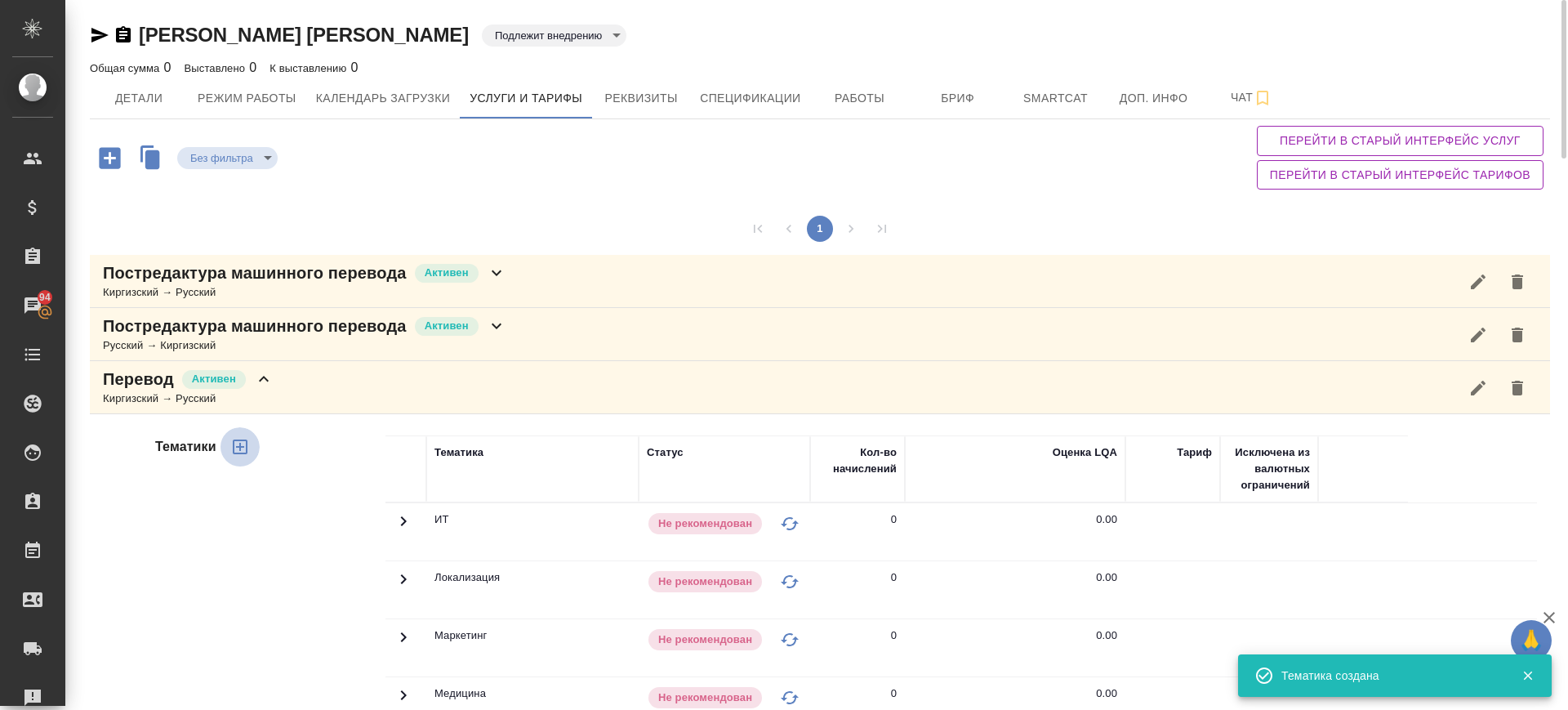
click at [236, 451] on icon "button" at bounding box center [240, 447] width 20 height 20
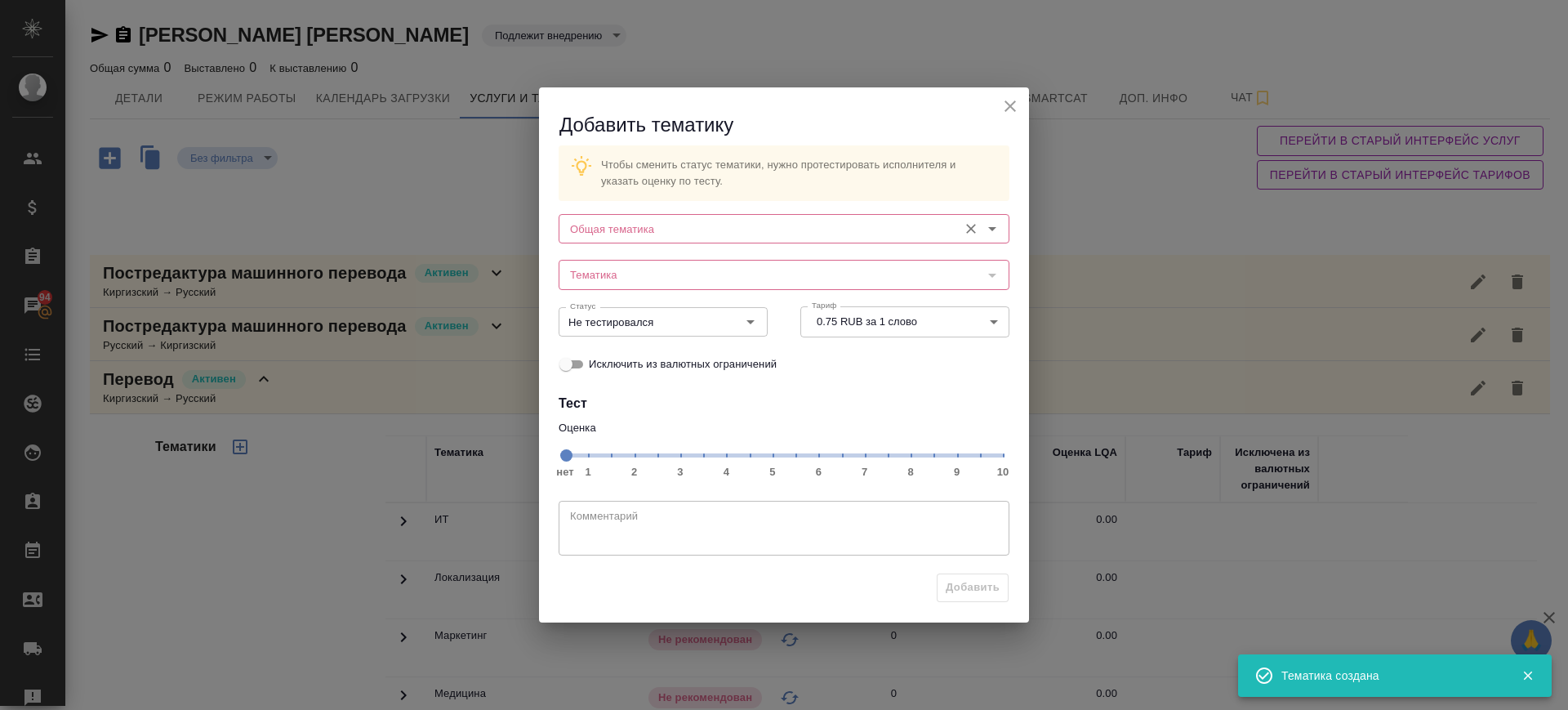
click at [681, 222] on input "Общая тематика" at bounding box center [757, 229] width 386 height 20
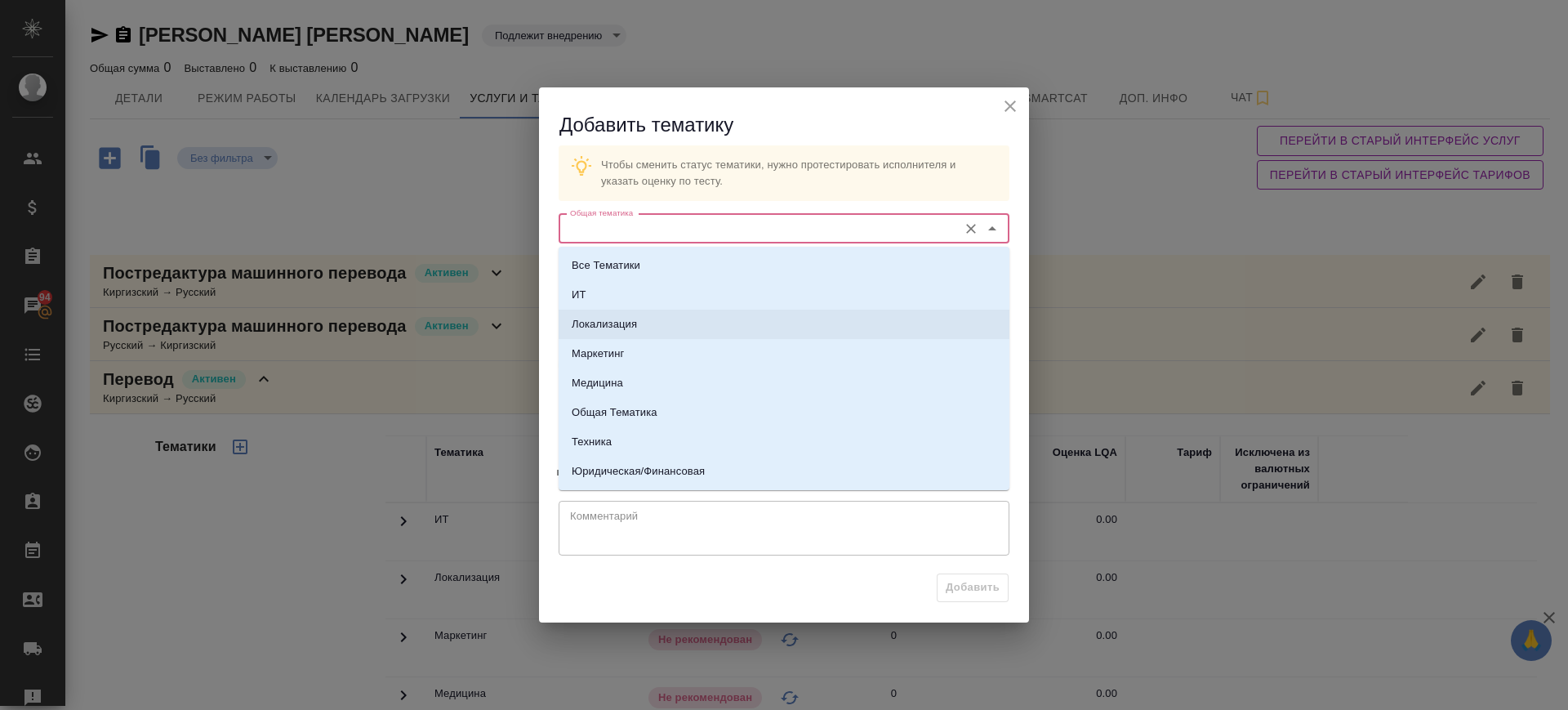
click at [619, 322] on p "Локализация" at bounding box center [604, 324] width 65 height 16
type input "Локализация"
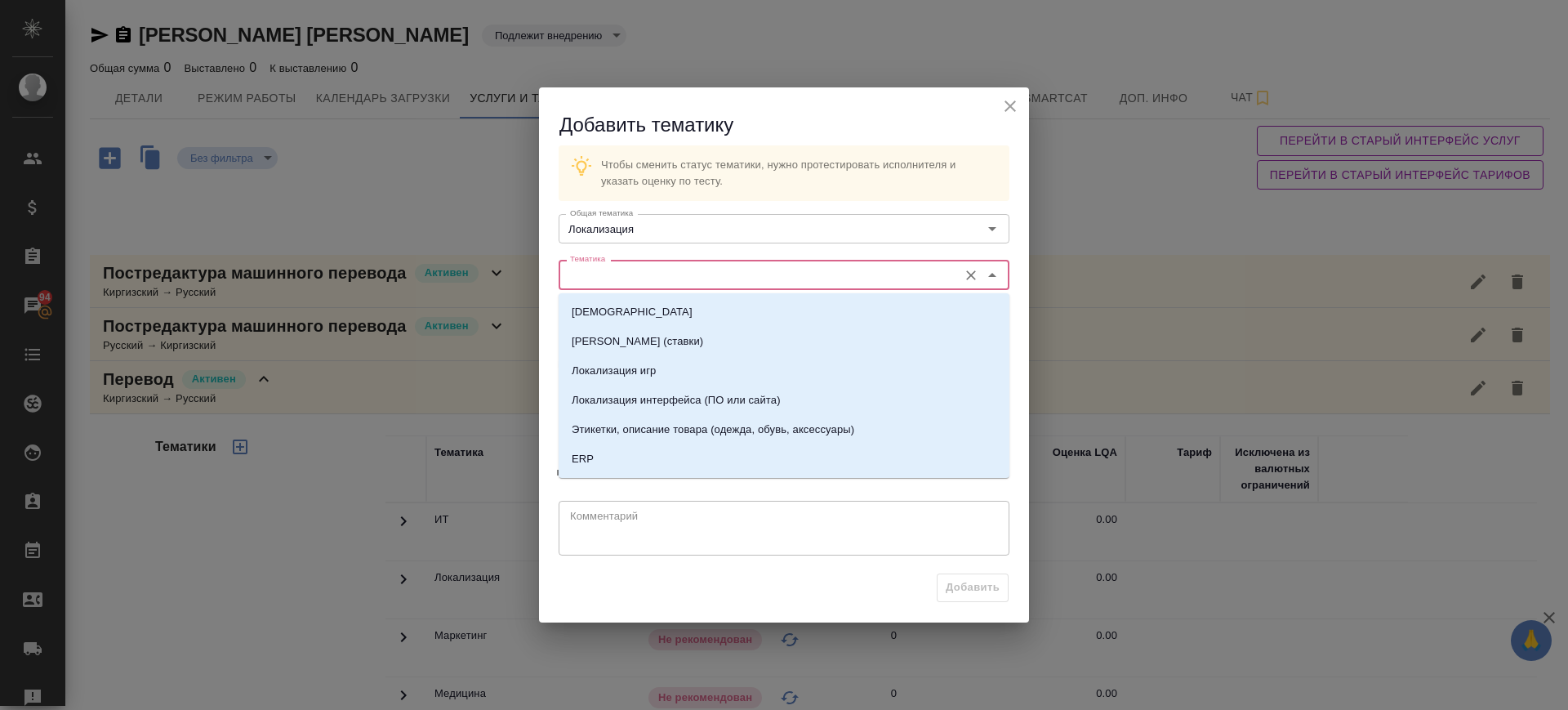
click at [644, 283] on input "Тематика" at bounding box center [757, 274] width 386 height 20
click at [672, 400] on p "Локализация интерфейса (ПО или сайта)" at bounding box center [676, 400] width 209 height 16
type input "Локализация интерфейса (ПО или сайта)"
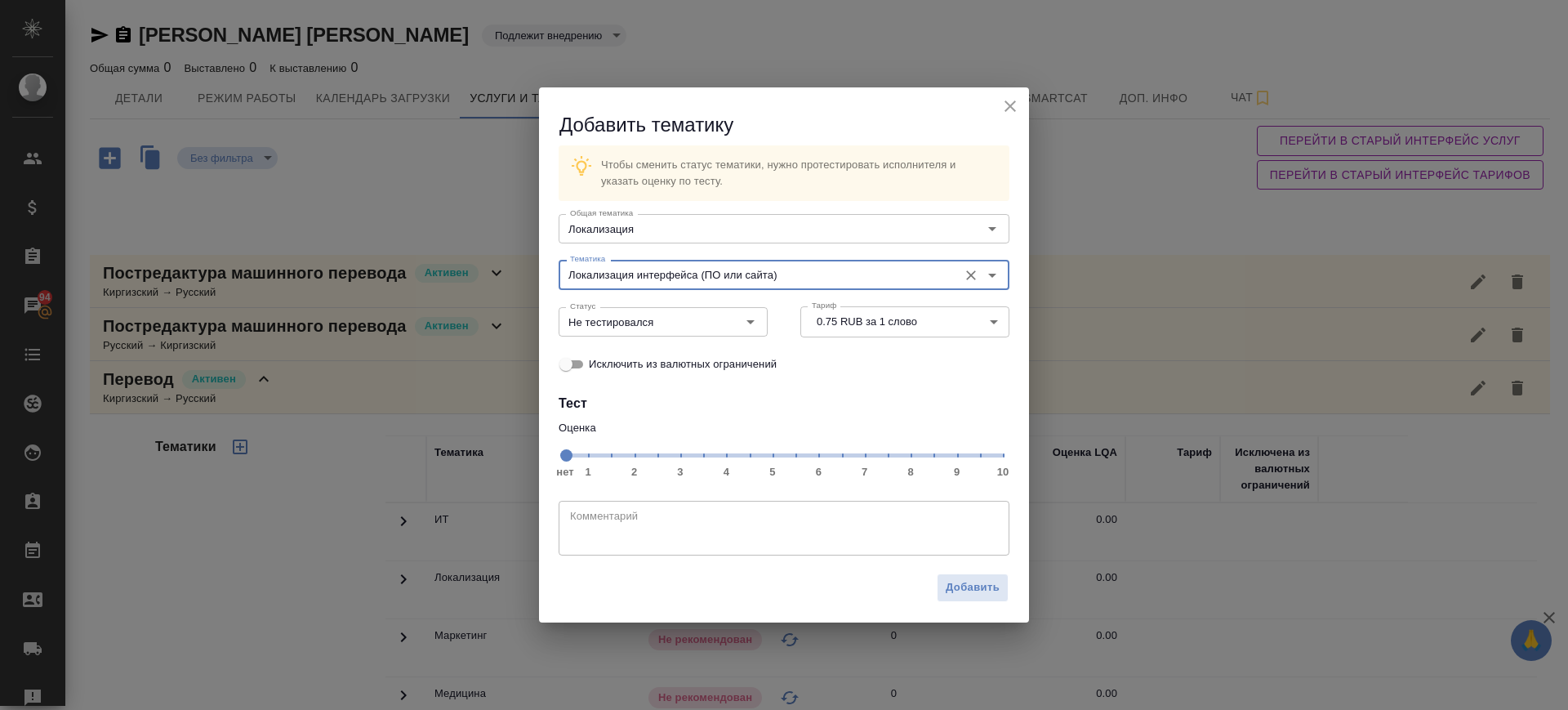
click at [866, 461] on span "нет 1 2 3 4 5 6 7 8 9 10" at bounding box center [784, 455] width 438 height 23
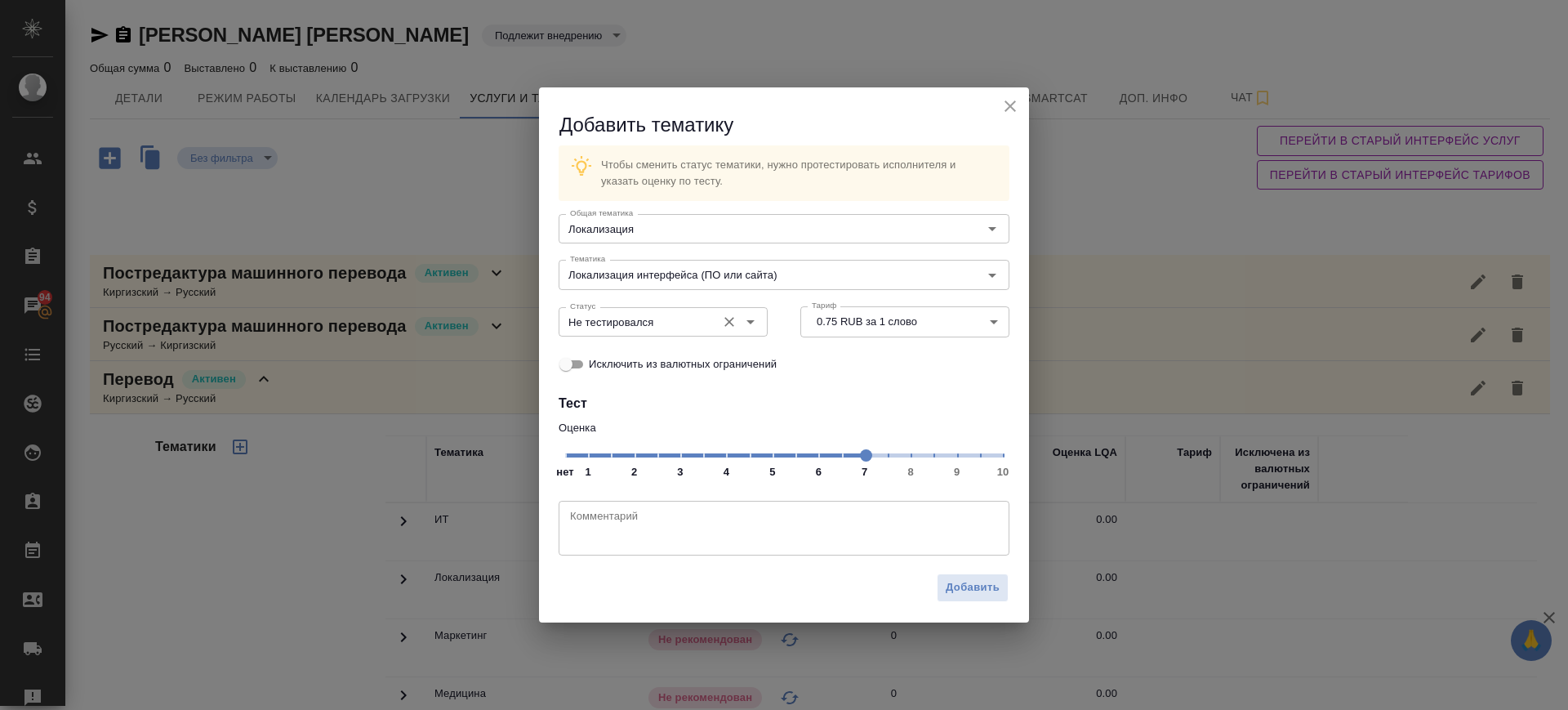
click at [630, 325] on input "Не тестировался" at bounding box center [636, 322] width 145 height 20
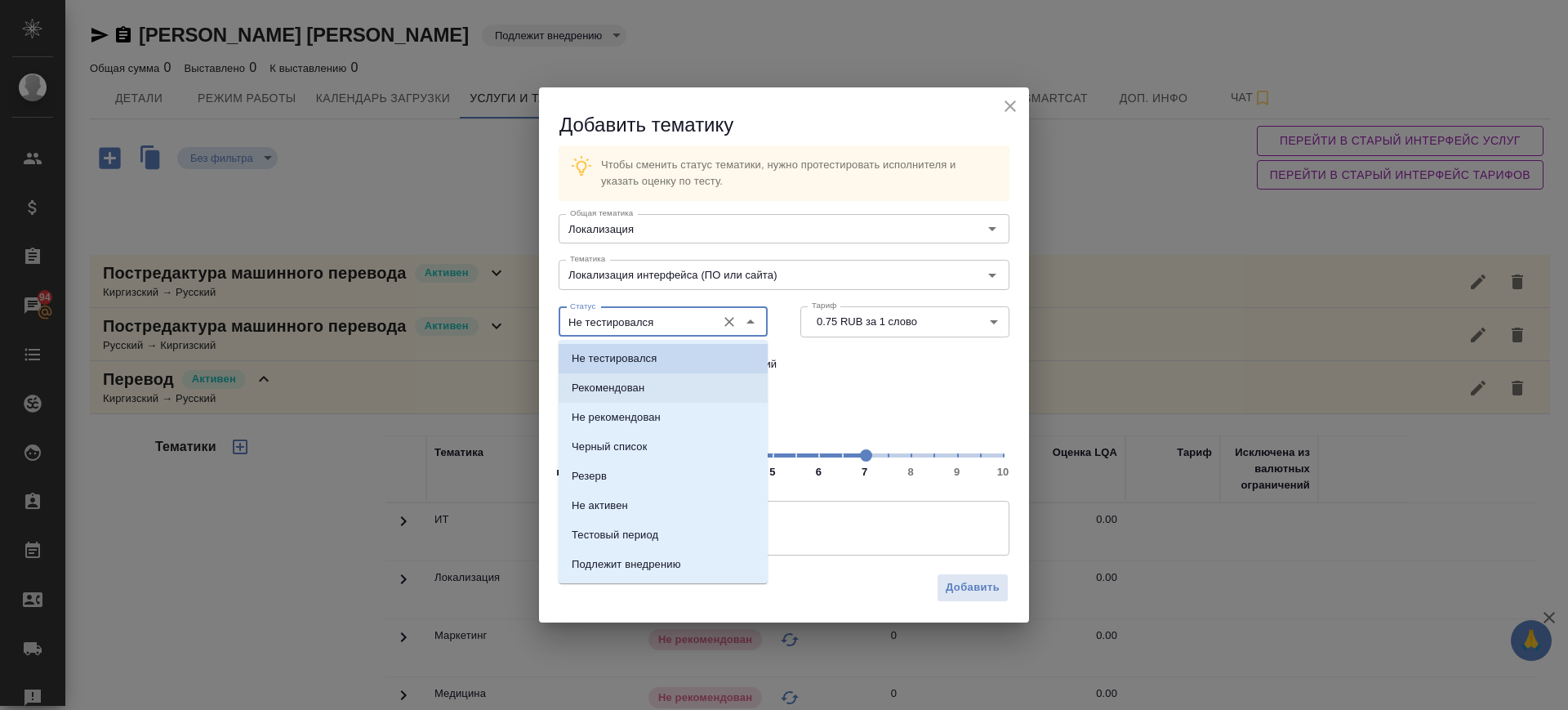
drag, startPoint x: 637, startPoint y: 384, endPoint x: 655, endPoint y: 396, distance: 21.6
click at [638, 385] on p "Рекомендован" at bounding box center [608, 388] width 73 height 16
type input "Рекомендован"
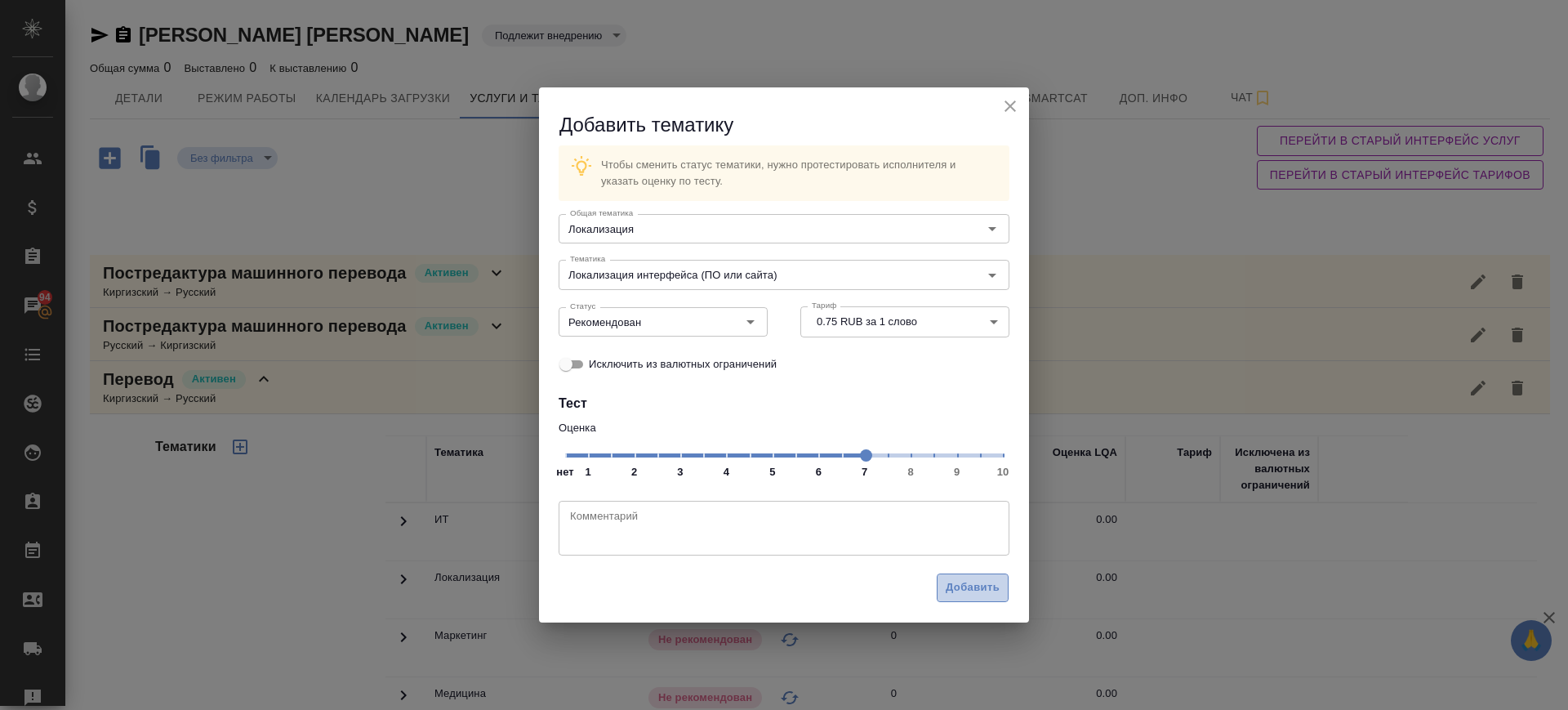
click at [983, 577] on button "Добавить" at bounding box center [972, 588] width 72 height 28
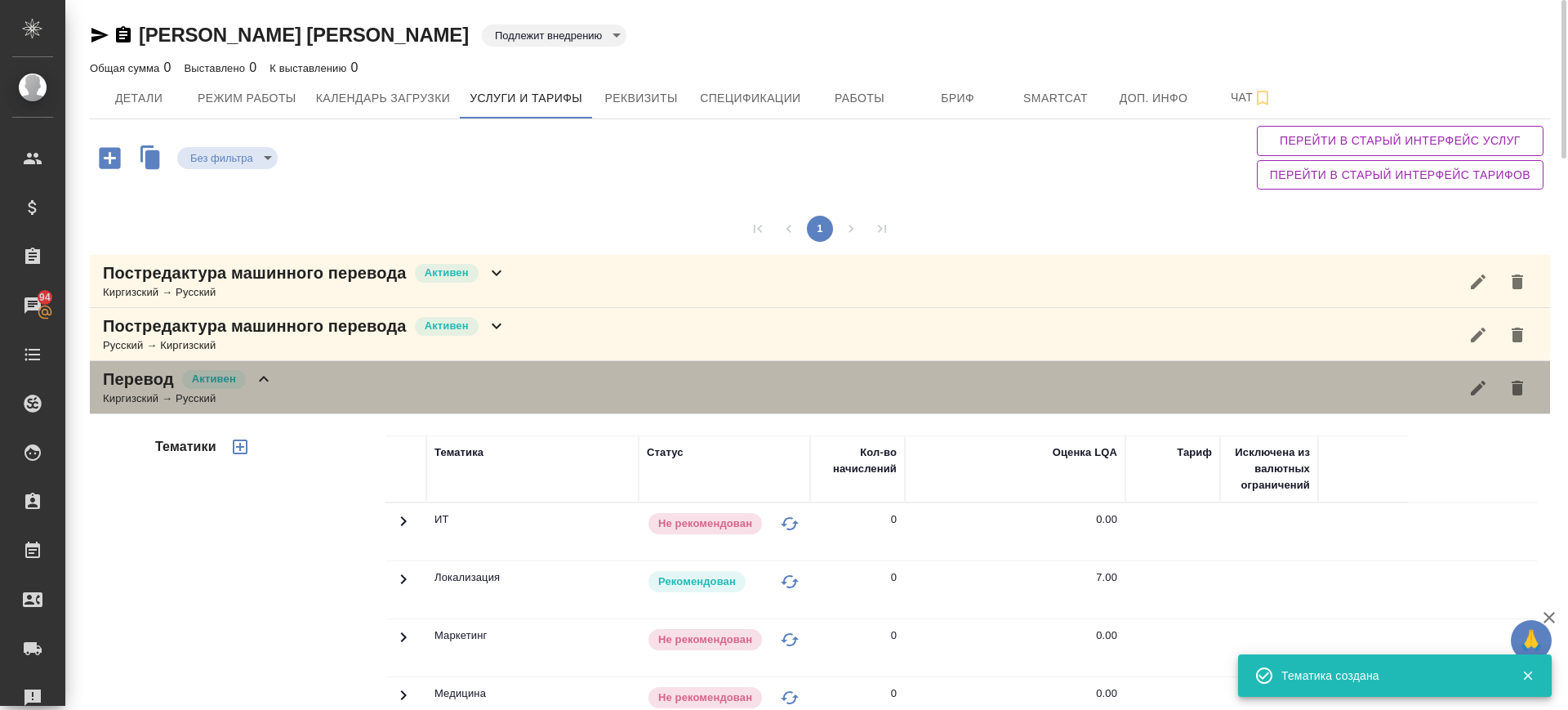
click at [408, 397] on div "Перевод Активен Киргизский → Русский" at bounding box center [820, 388] width 1460 height 53
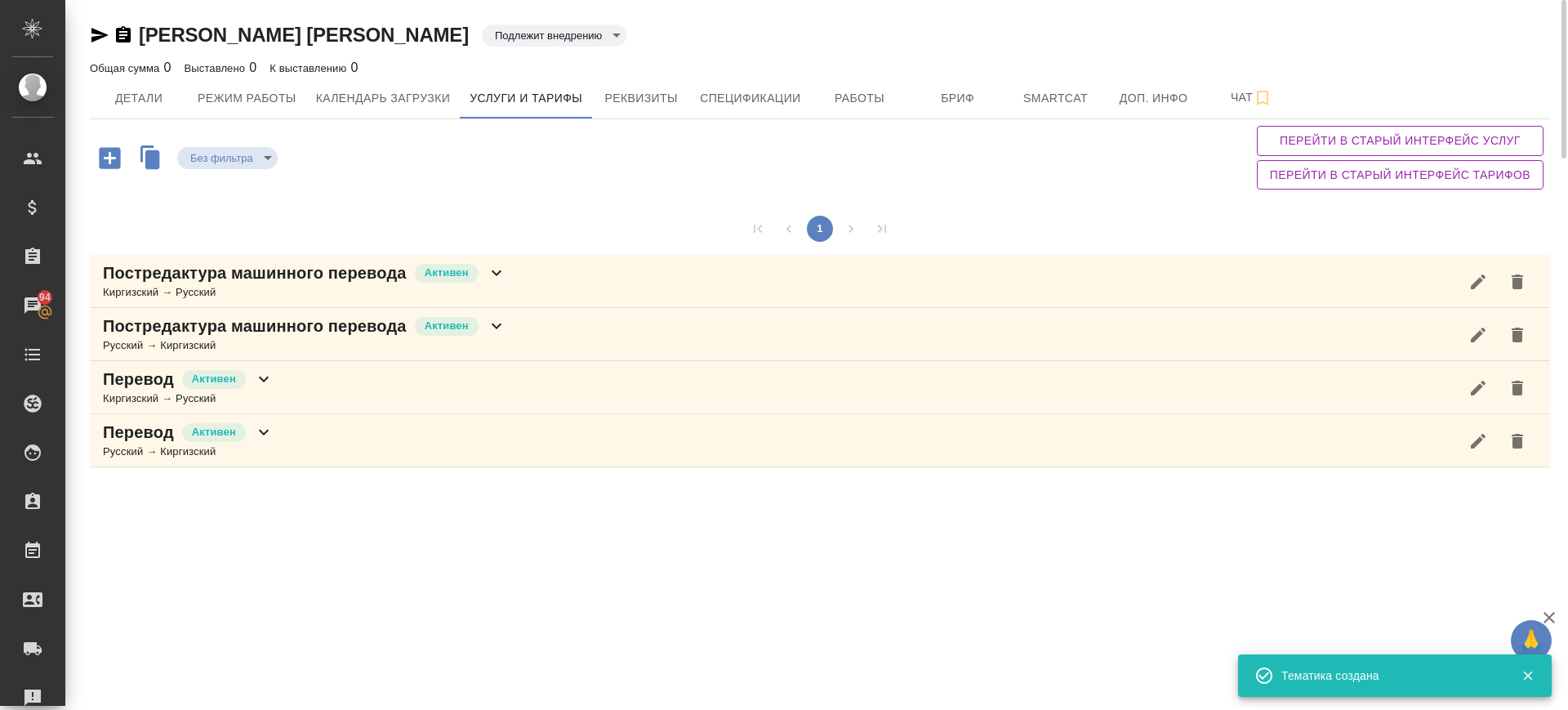
click at [285, 440] on div "Перевод Активен Русский → Киргизский" at bounding box center [820, 441] width 1460 height 53
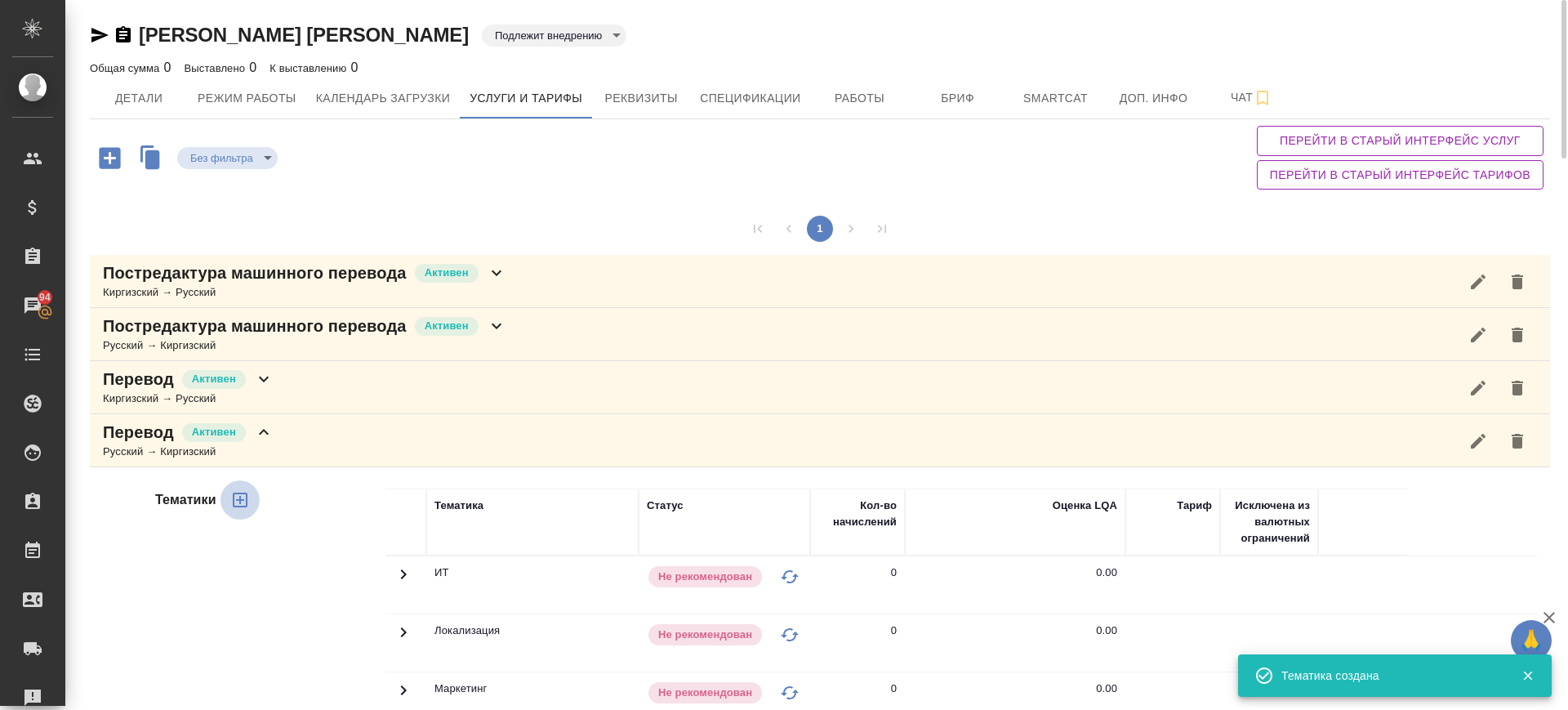
click at [249, 502] on button "button" at bounding box center [240, 500] width 39 height 39
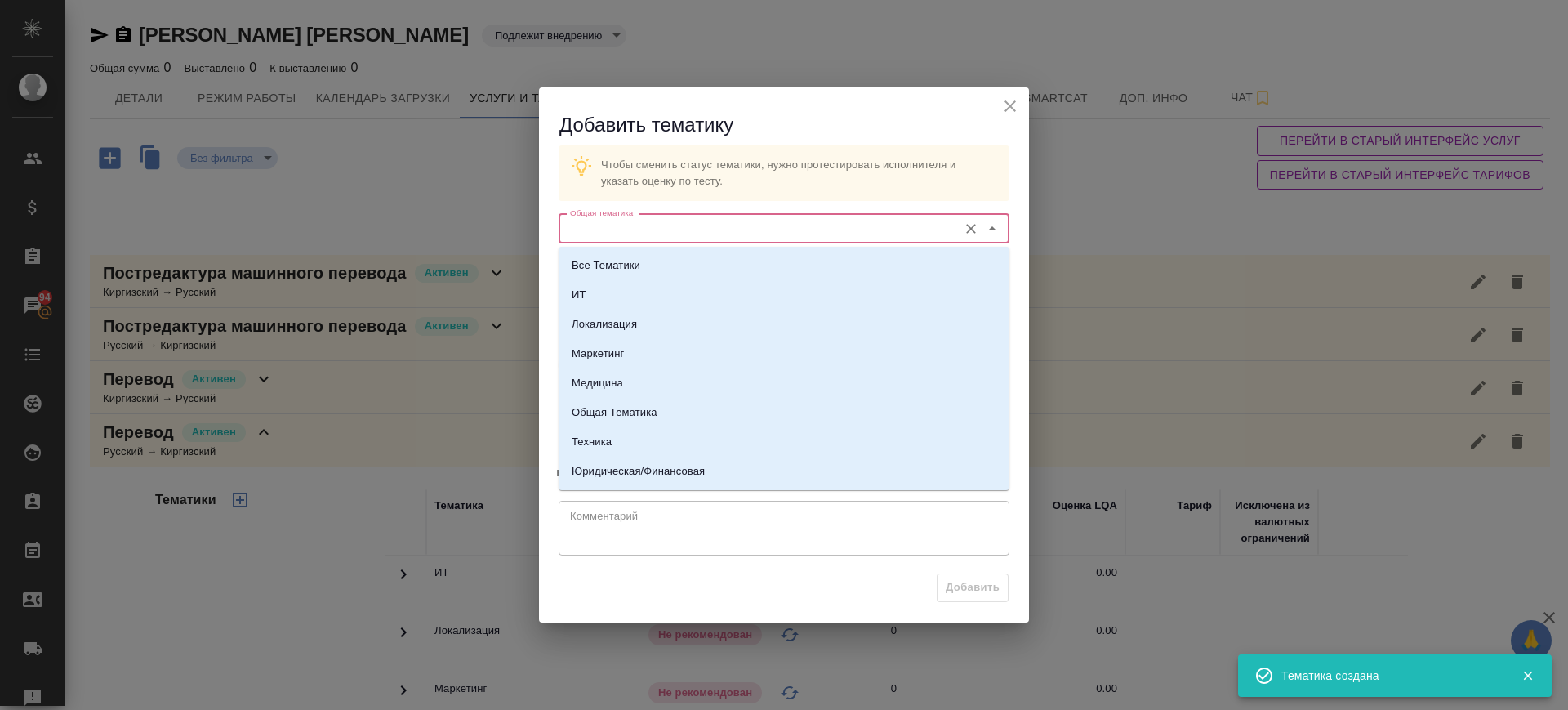
click at [660, 230] on input "Общая тематика" at bounding box center [757, 229] width 386 height 20
click at [641, 436] on li "Техника" at bounding box center [784, 441] width 451 height 29
type input "Техника"
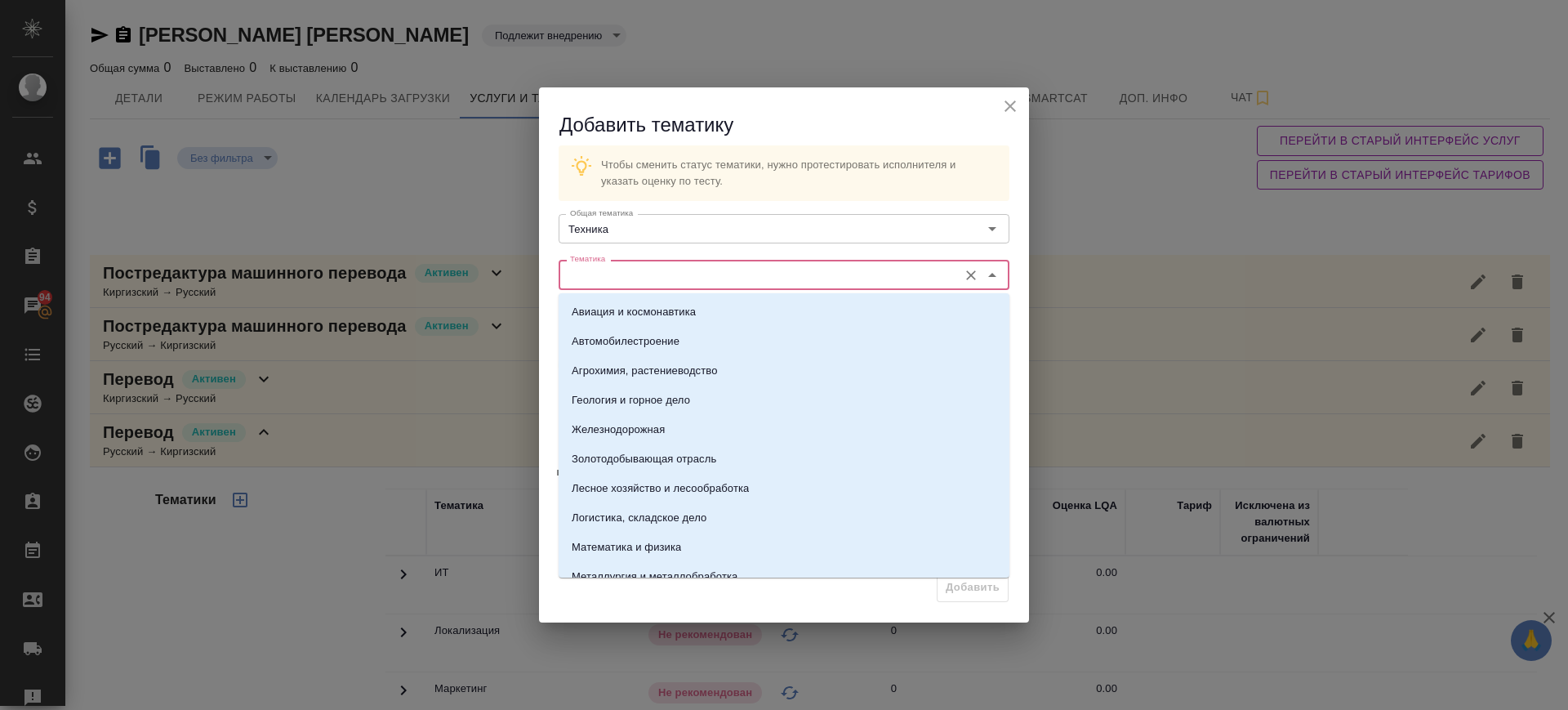
click at [624, 267] on input "Тематика" at bounding box center [757, 274] width 386 height 20
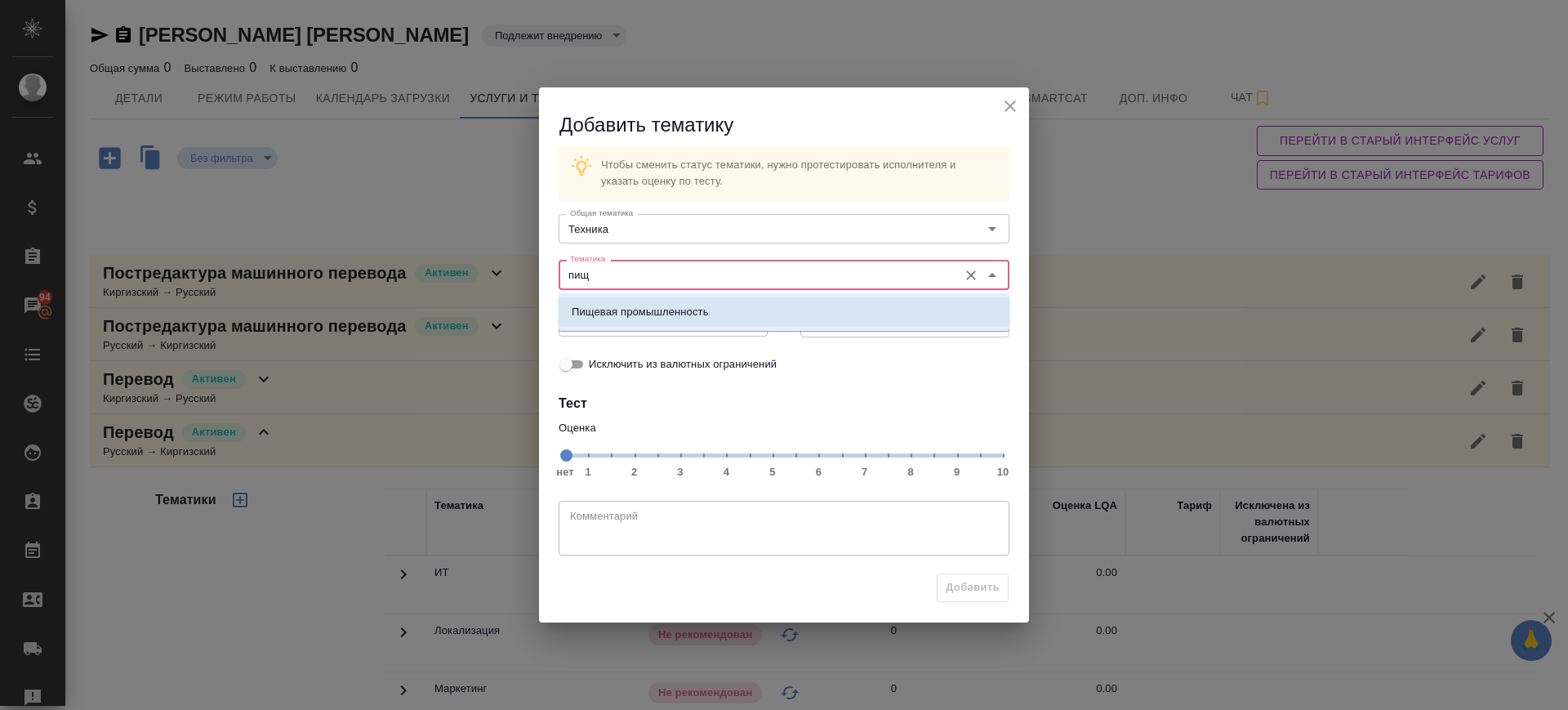
click at [637, 311] on p "Пищевая промышленность" at bounding box center [640, 312] width 137 height 16
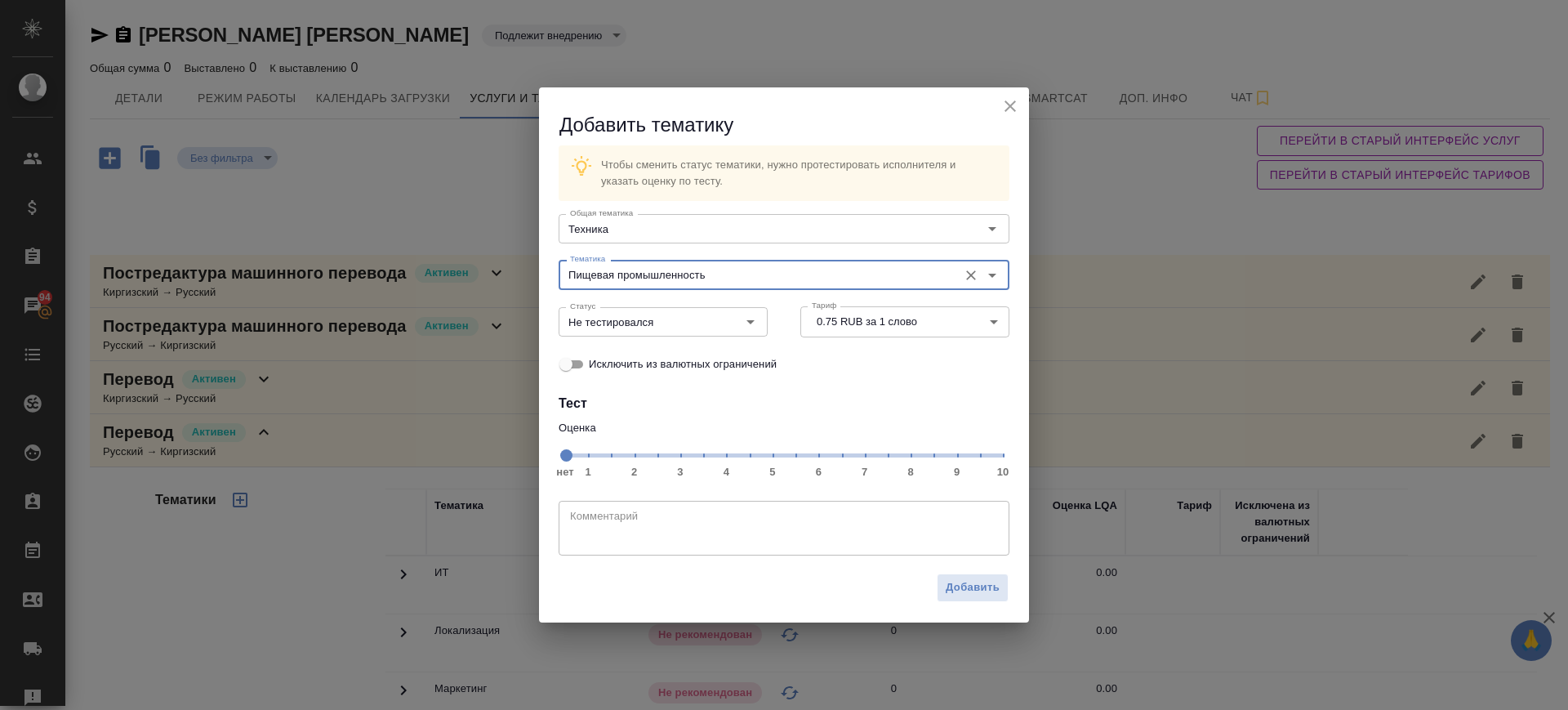
type input "Пищевая промышленность"
click at [862, 457] on span "нет 1 2 3 4 5 6 7 8 9 10" at bounding box center [784, 455] width 438 height 23
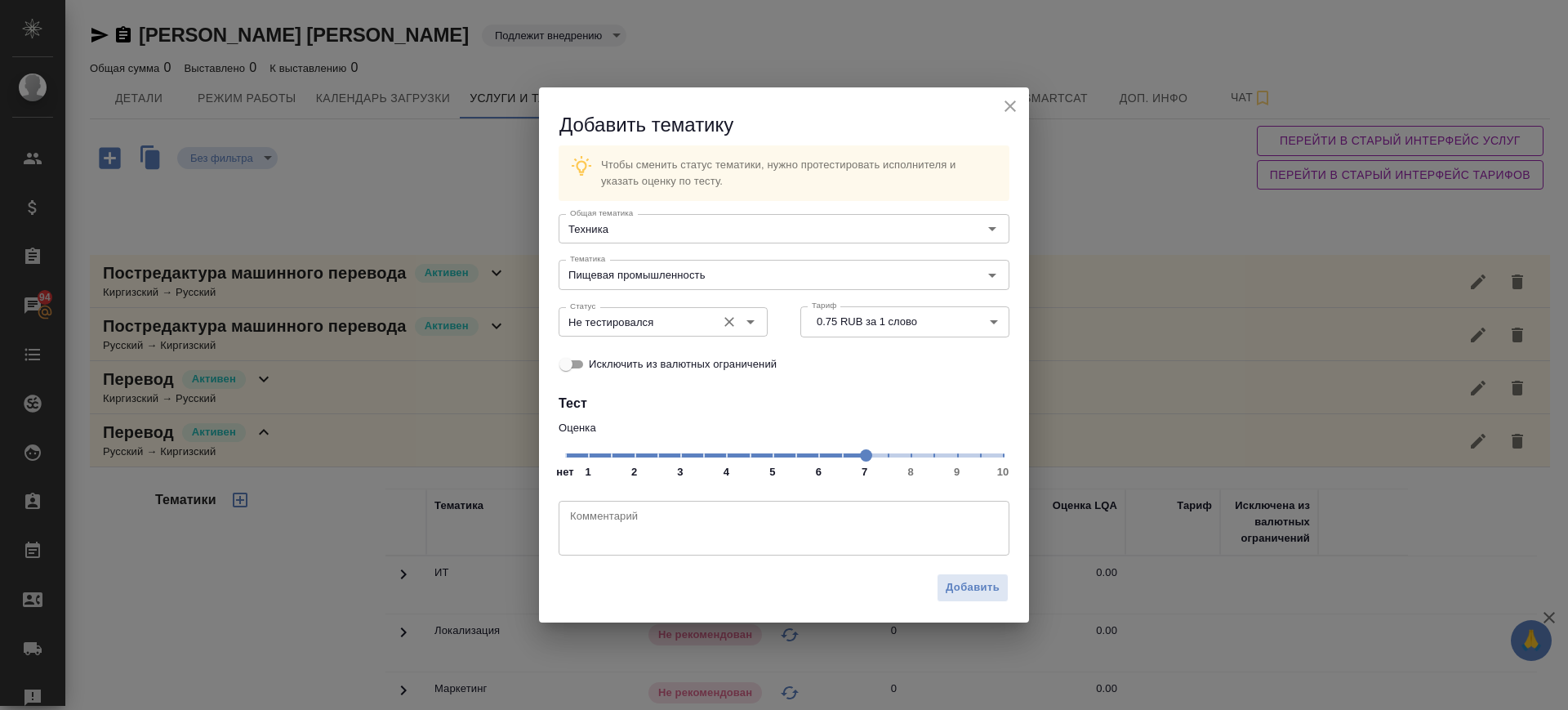
click at [660, 328] on input "Не тестировался" at bounding box center [636, 322] width 145 height 20
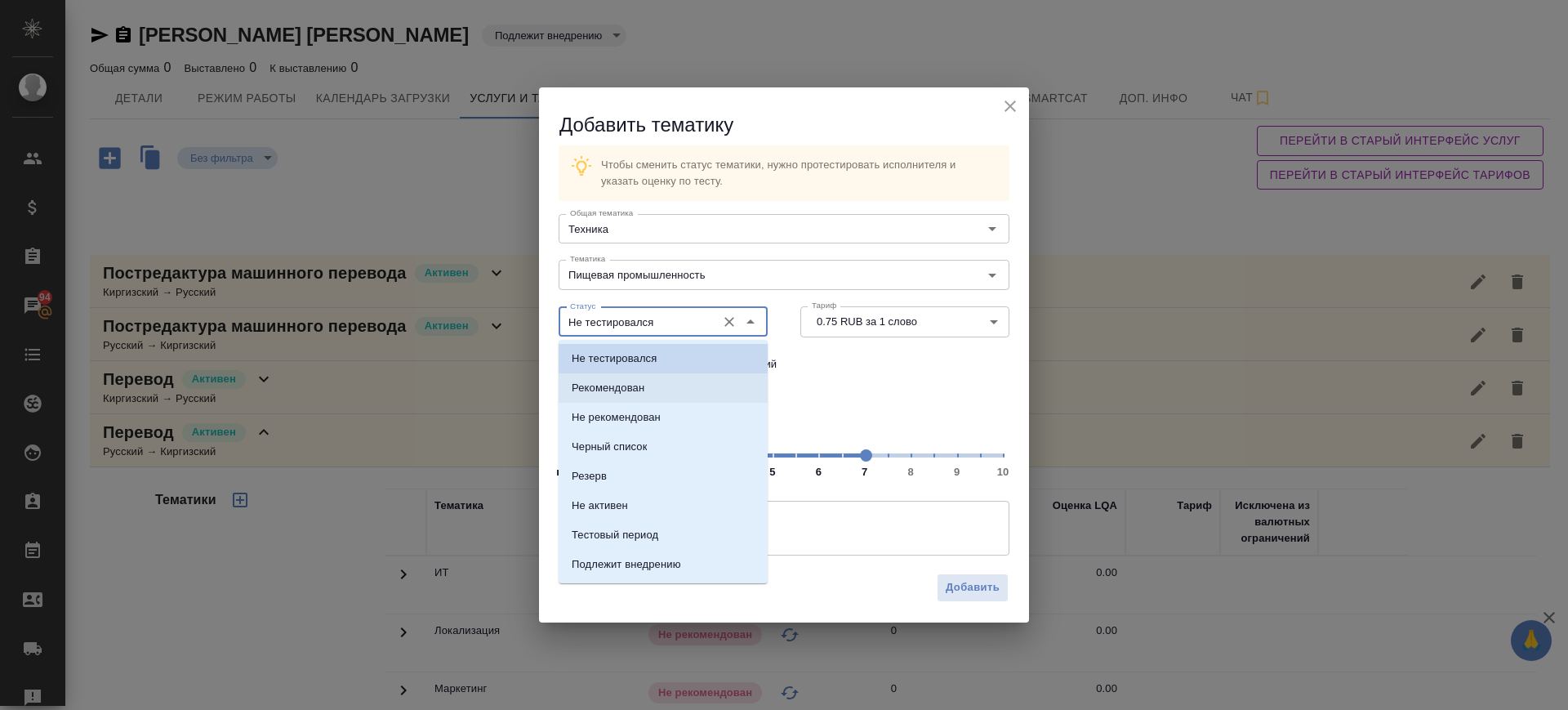
click at [647, 383] on li "Рекомендован" at bounding box center [663, 388] width 209 height 29
type input "Рекомендован"
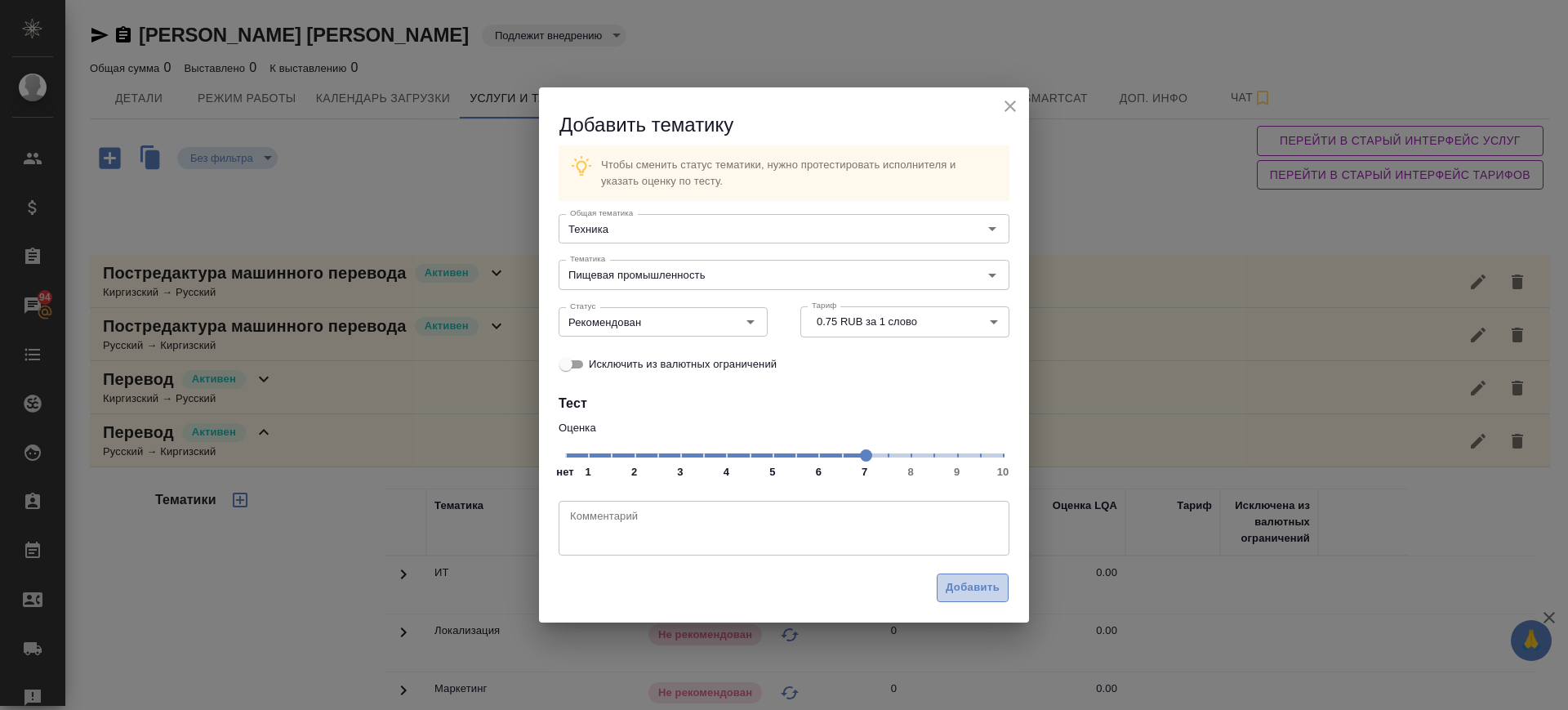
click at [982, 585] on span "Добавить" at bounding box center [972, 587] width 54 height 19
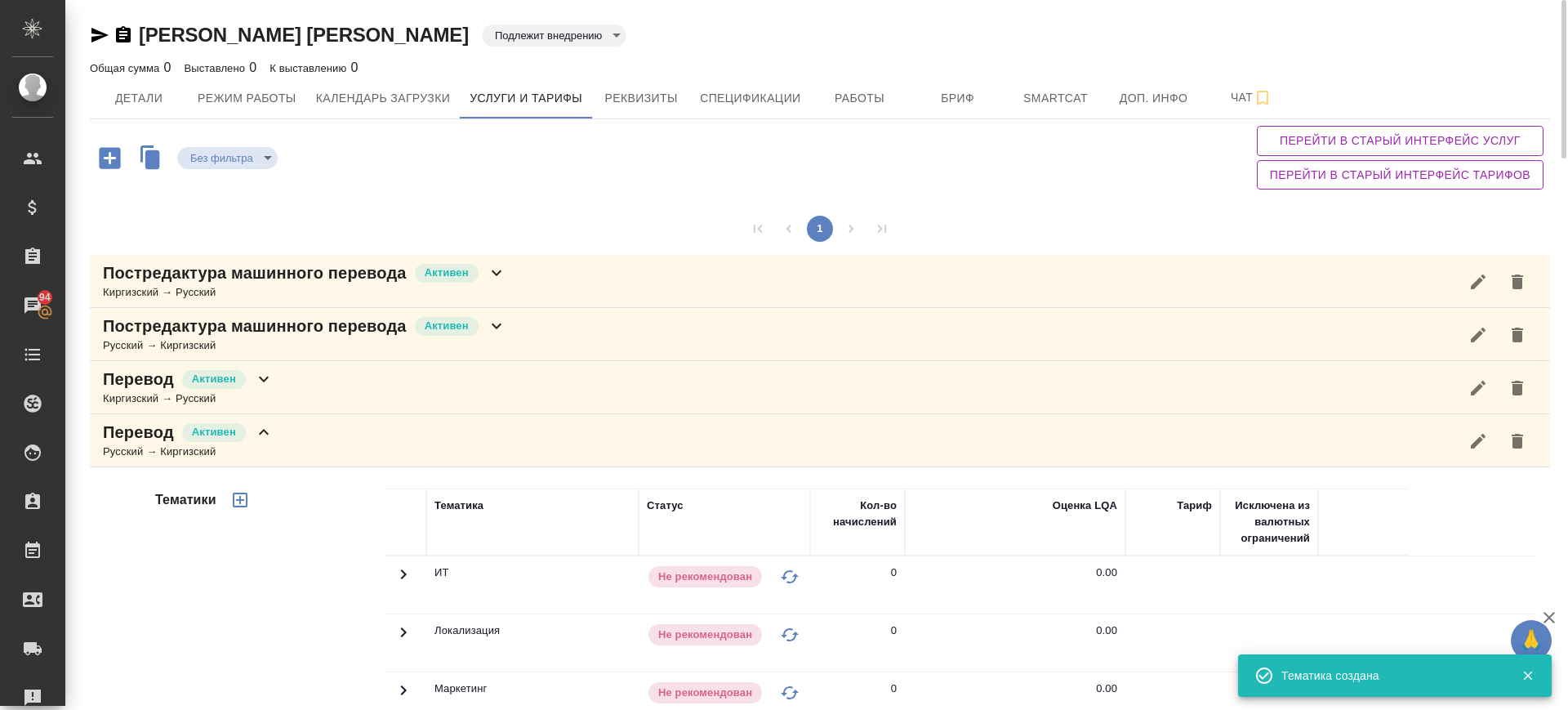
click at [245, 500] on icon "button" at bounding box center [240, 500] width 15 height 15
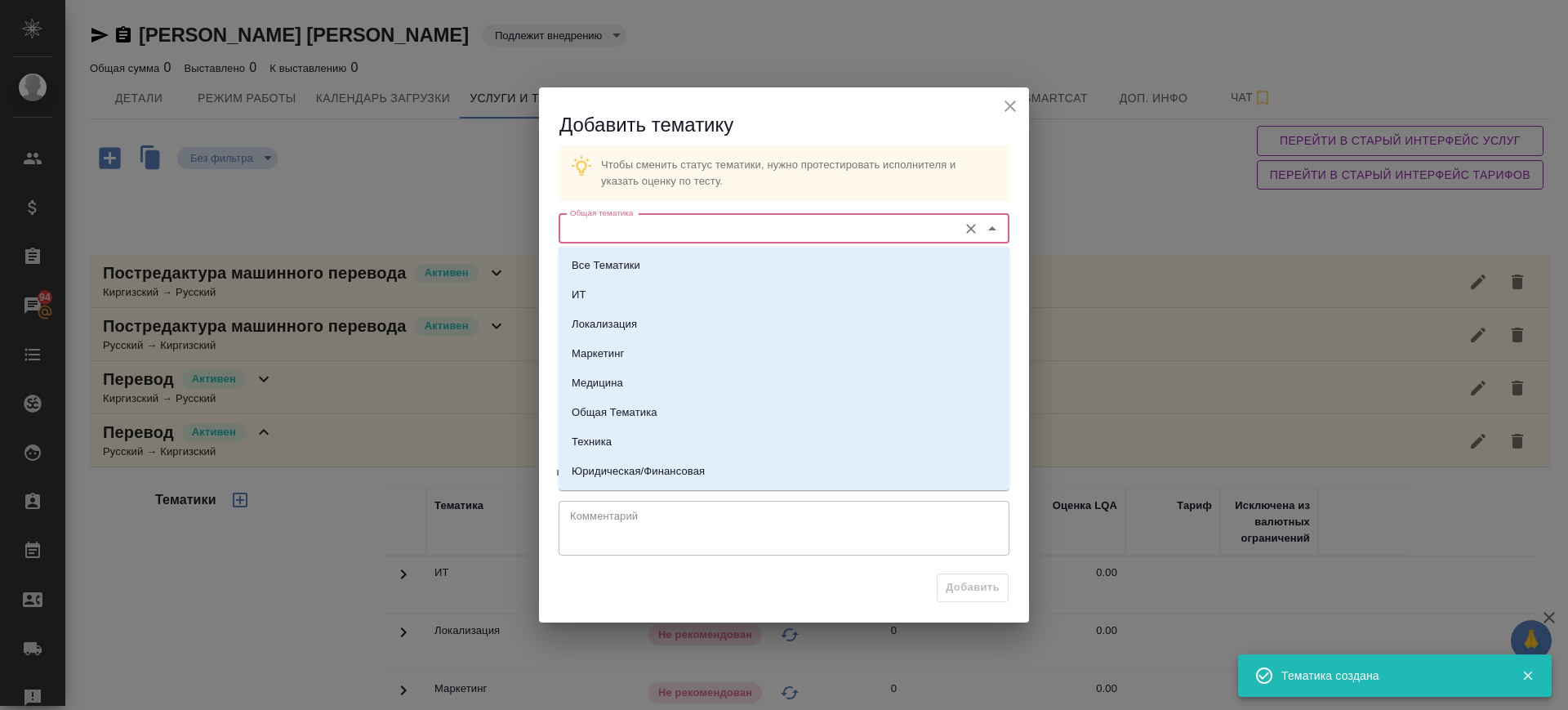
drag, startPoint x: 644, startPoint y: 222, endPoint x: 644, endPoint y: 275, distance: 53.0
click at [645, 222] on input "Общая тематика" at bounding box center [757, 229] width 386 height 20
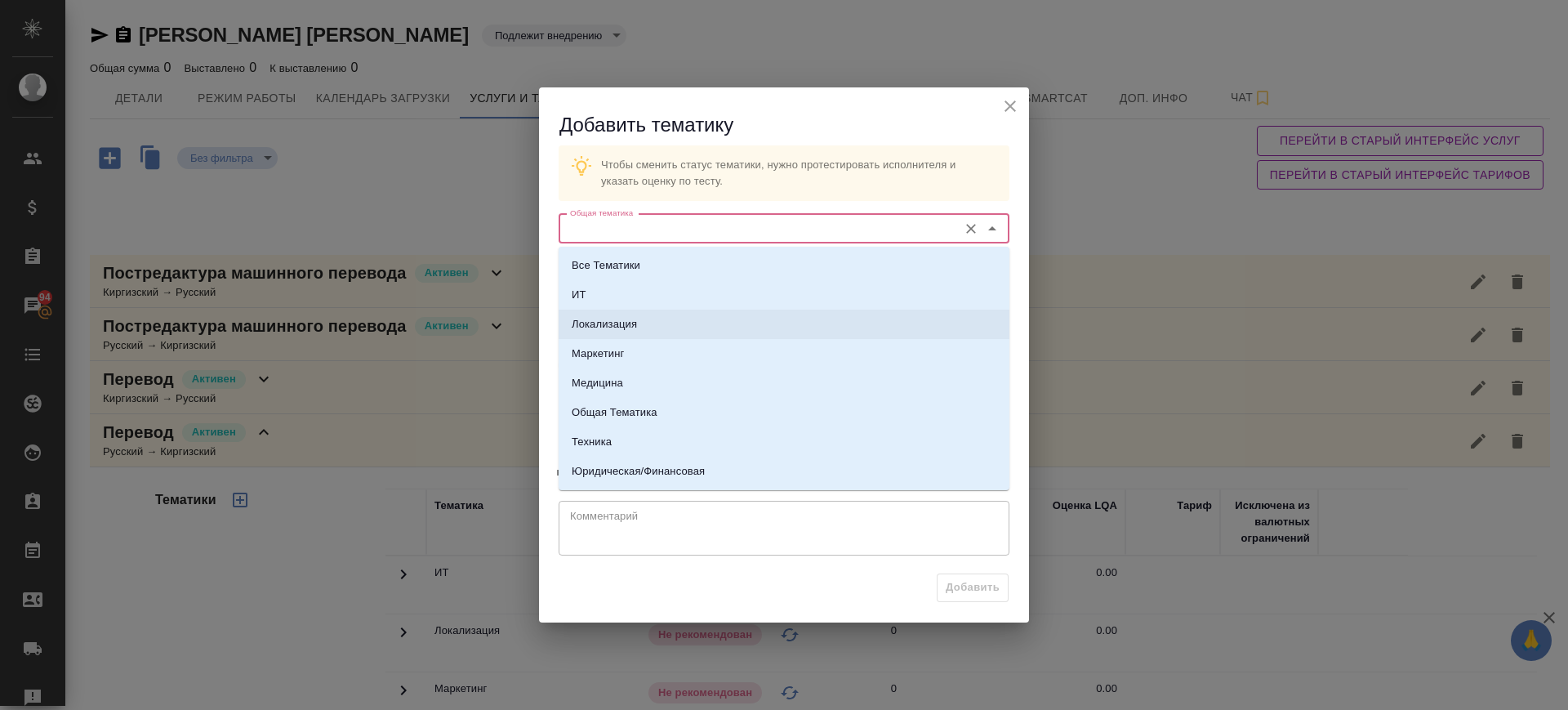
click at [612, 319] on p "Локализация" at bounding box center [604, 324] width 65 height 16
type input "Локализация"
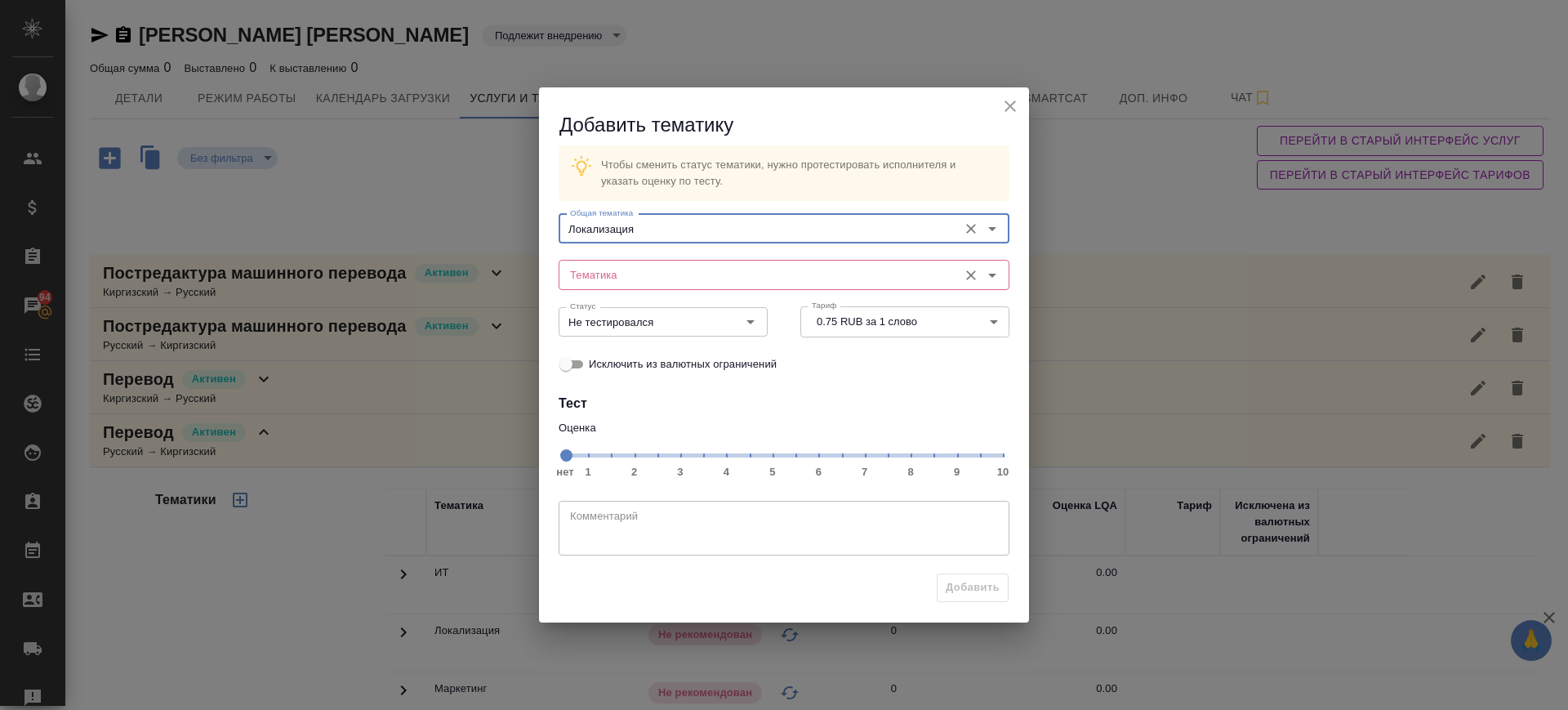
click at [631, 270] on input "Тематика" at bounding box center [757, 274] width 386 height 20
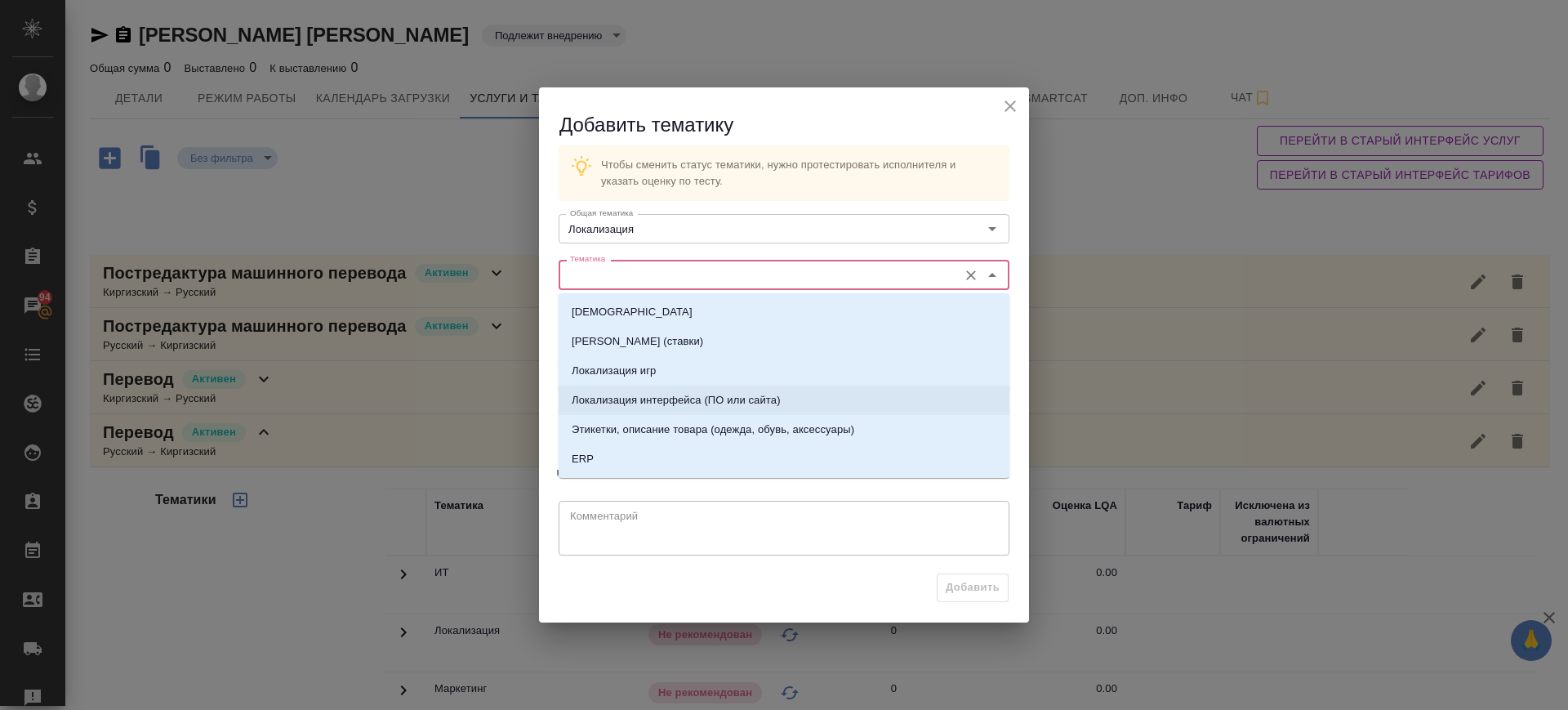
drag, startPoint x: 662, startPoint y: 398, endPoint x: 776, endPoint y: 437, distance: 120.5
click at [662, 399] on p "Локализация интерфейса (ПО или сайта)" at bounding box center [676, 400] width 209 height 16
type input "Локализация интерфейса (ПО или сайта)"
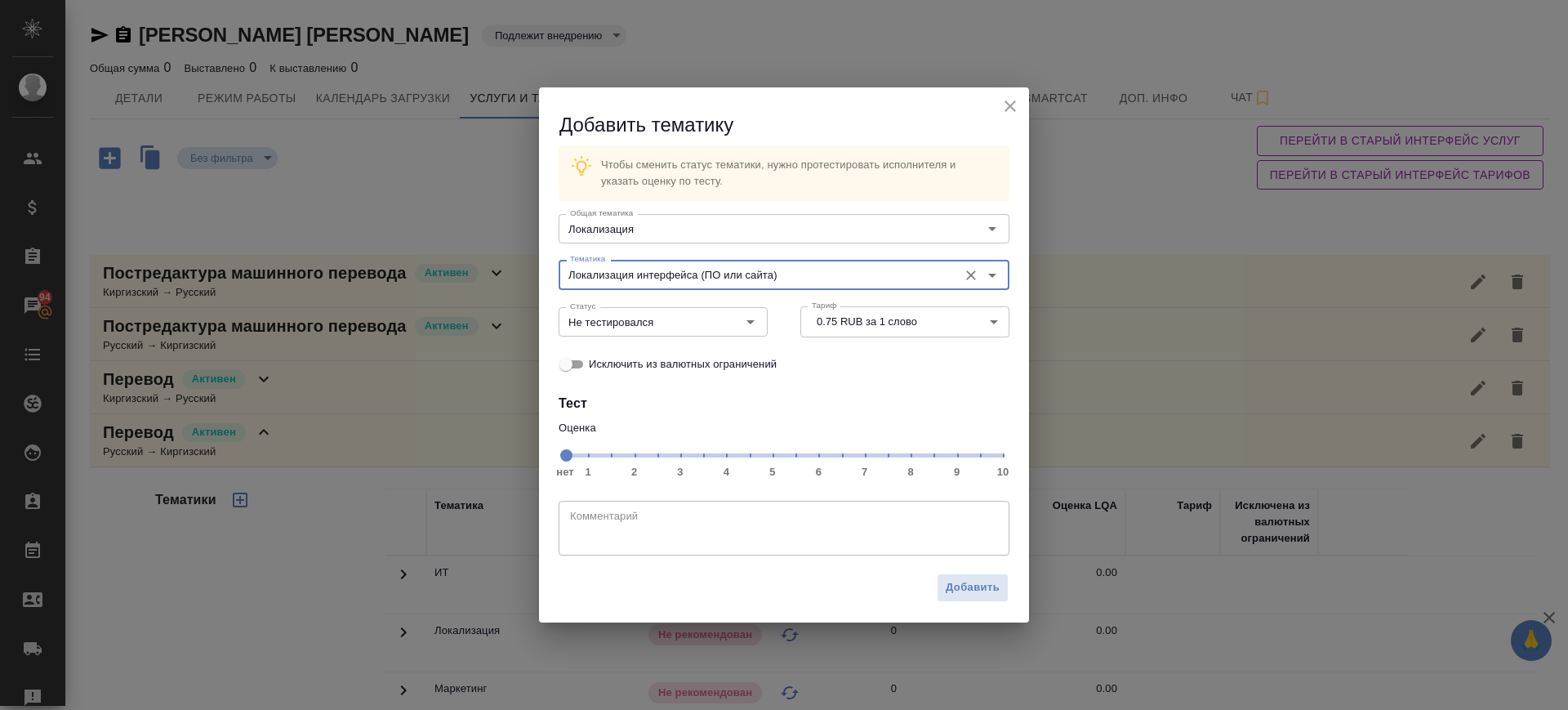
click at [863, 457] on span "нет 1 2 3 4 5 6 7 8 9 10" at bounding box center [784, 455] width 438 height 23
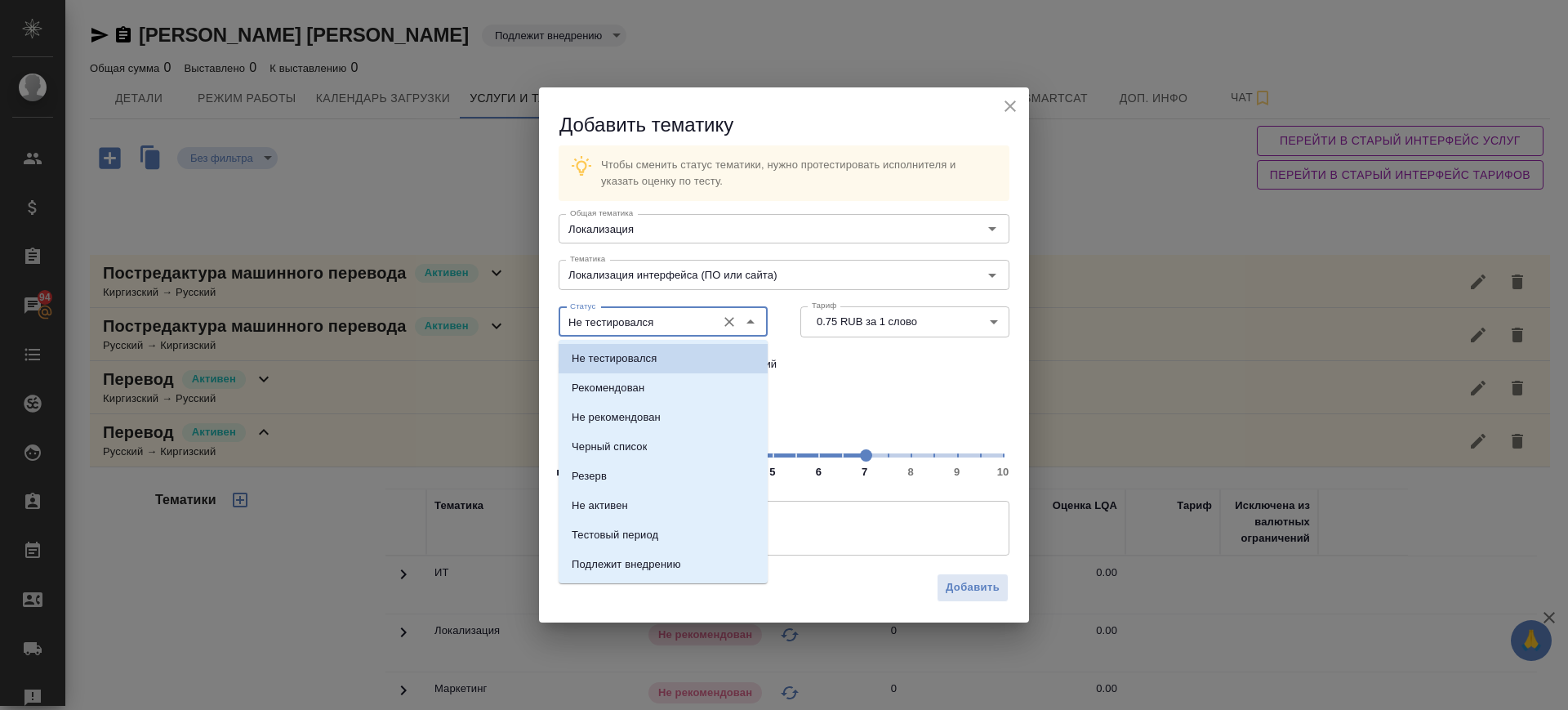
click at [604, 323] on input "Не тестировался" at bounding box center [636, 322] width 145 height 20
drag, startPoint x: 619, startPoint y: 388, endPoint x: 772, endPoint y: 463, distance: 170.4
click at [620, 388] on p "Рекомендован" at bounding box center [608, 388] width 73 height 16
type input "Рекомендован"
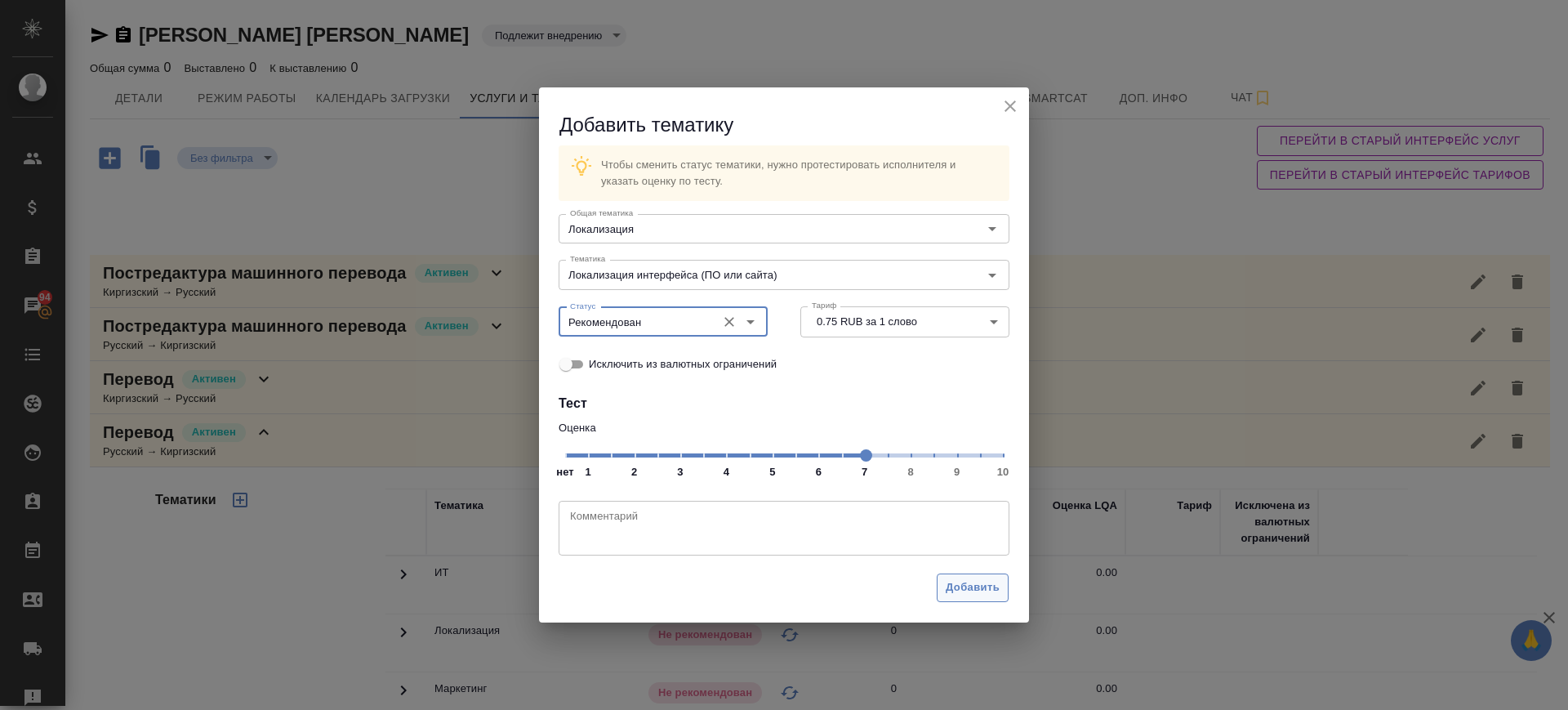
click at [965, 578] on span "Добавить" at bounding box center [972, 587] width 54 height 19
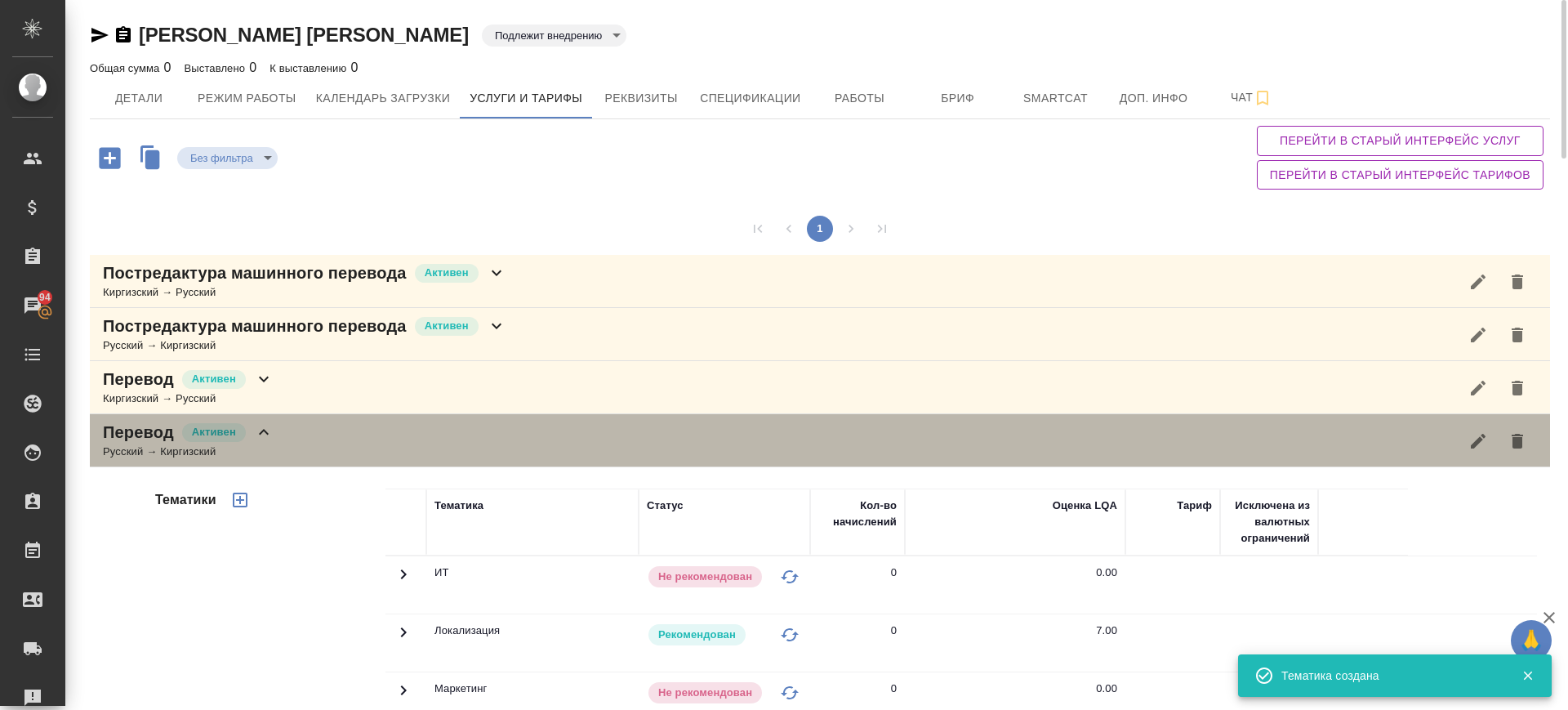
click at [344, 441] on div "Перевод Активен Русский → Киргизский" at bounding box center [820, 441] width 1460 height 53
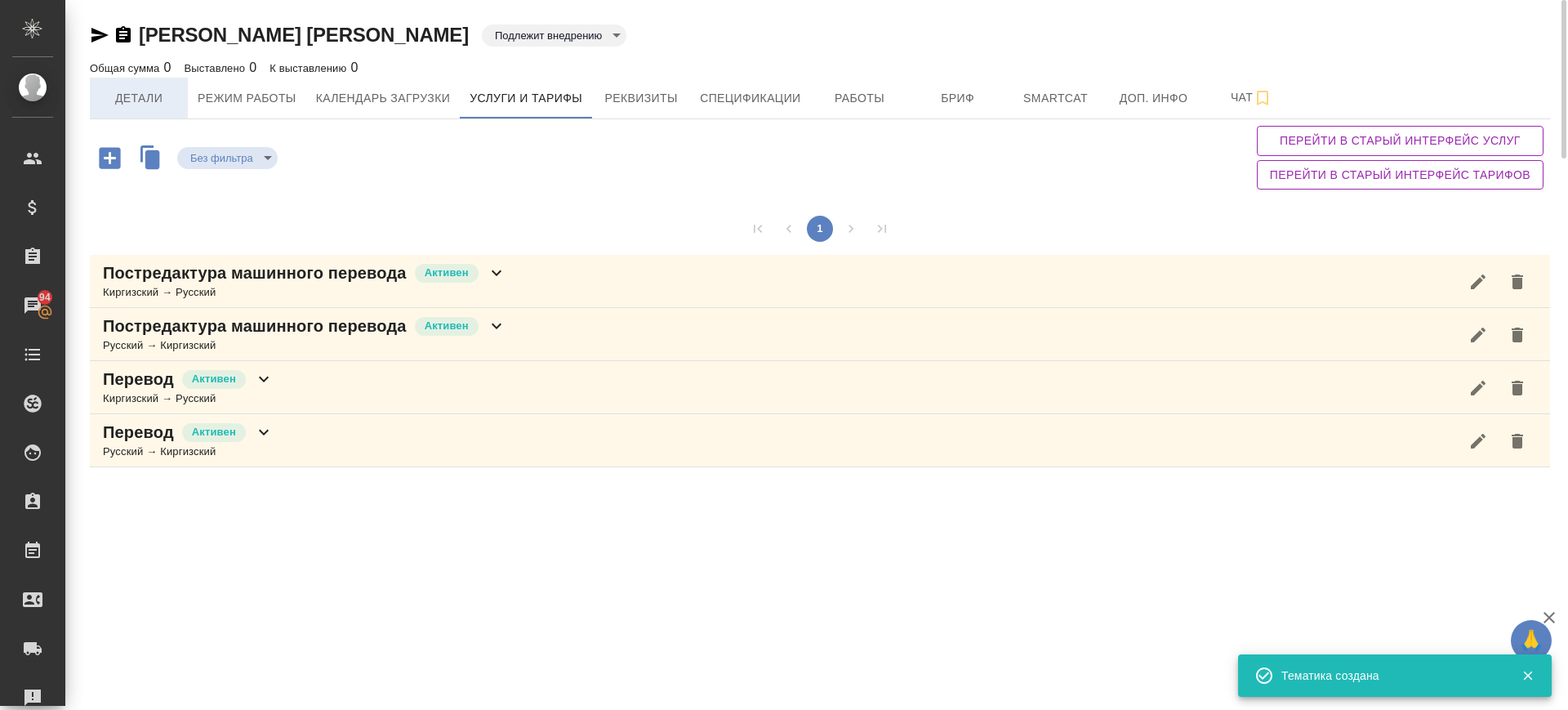
click at [137, 101] on span "Детали" at bounding box center [139, 98] width 78 height 20
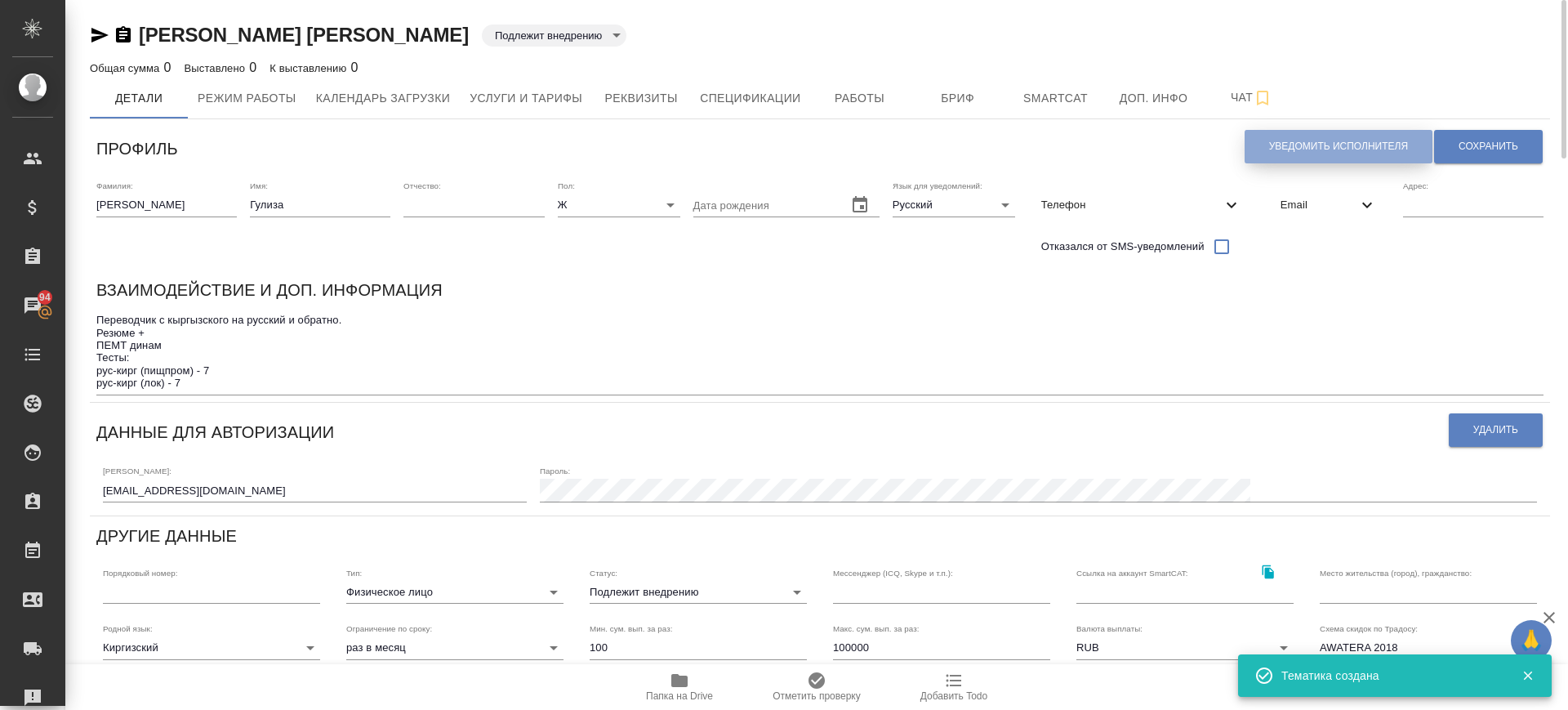
click at [1387, 145] on span "Уведомить исполнителя" at bounding box center [1339, 147] width 139 height 14
type textarea "Добрый день, Гулиза! Ознакомиться с подробной информацией по выполненным работа…"
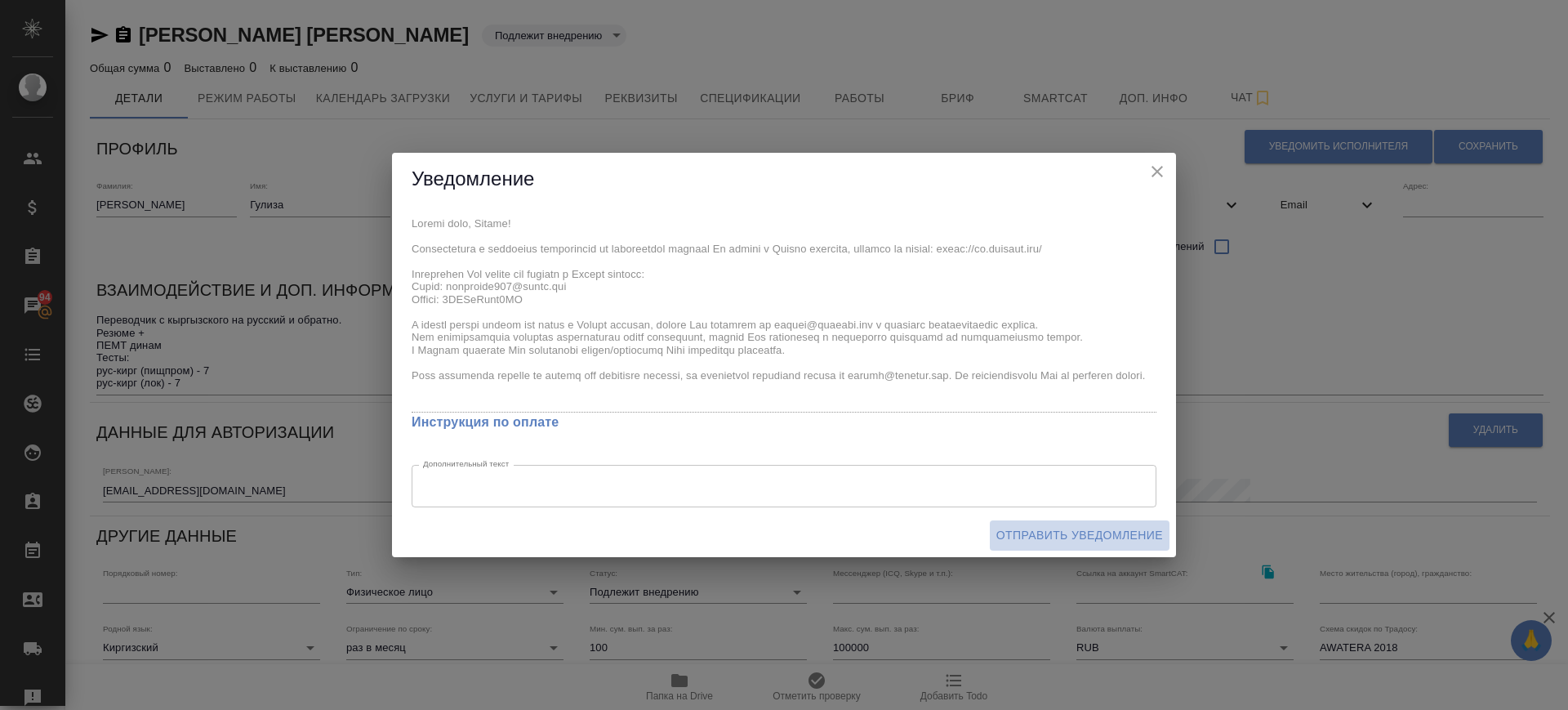
click at [1073, 530] on span "Отправить уведомление" at bounding box center [1079, 535] width 166 height 20
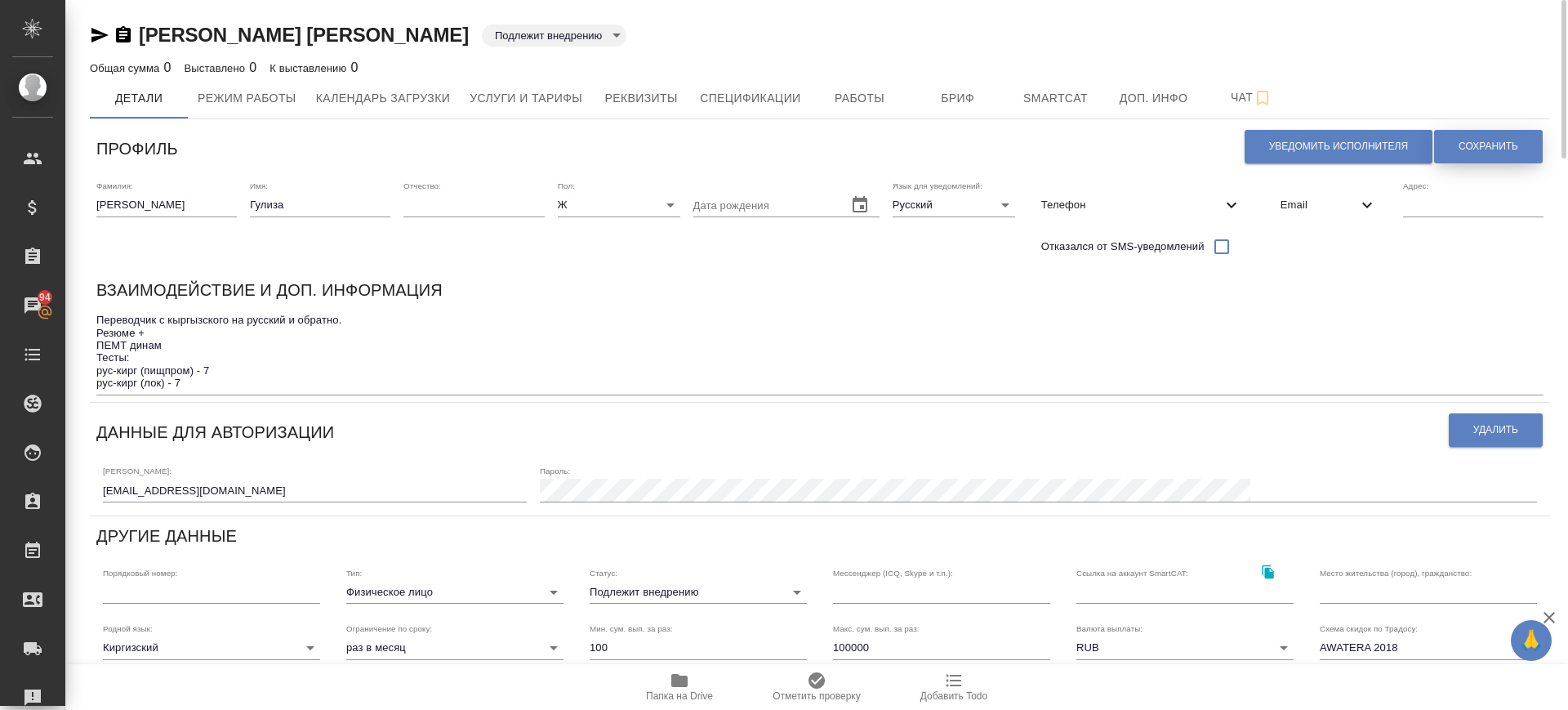
click at [1443, 149] on button "Сохранить" at bounding box center [1488, 147] width 109 height 34
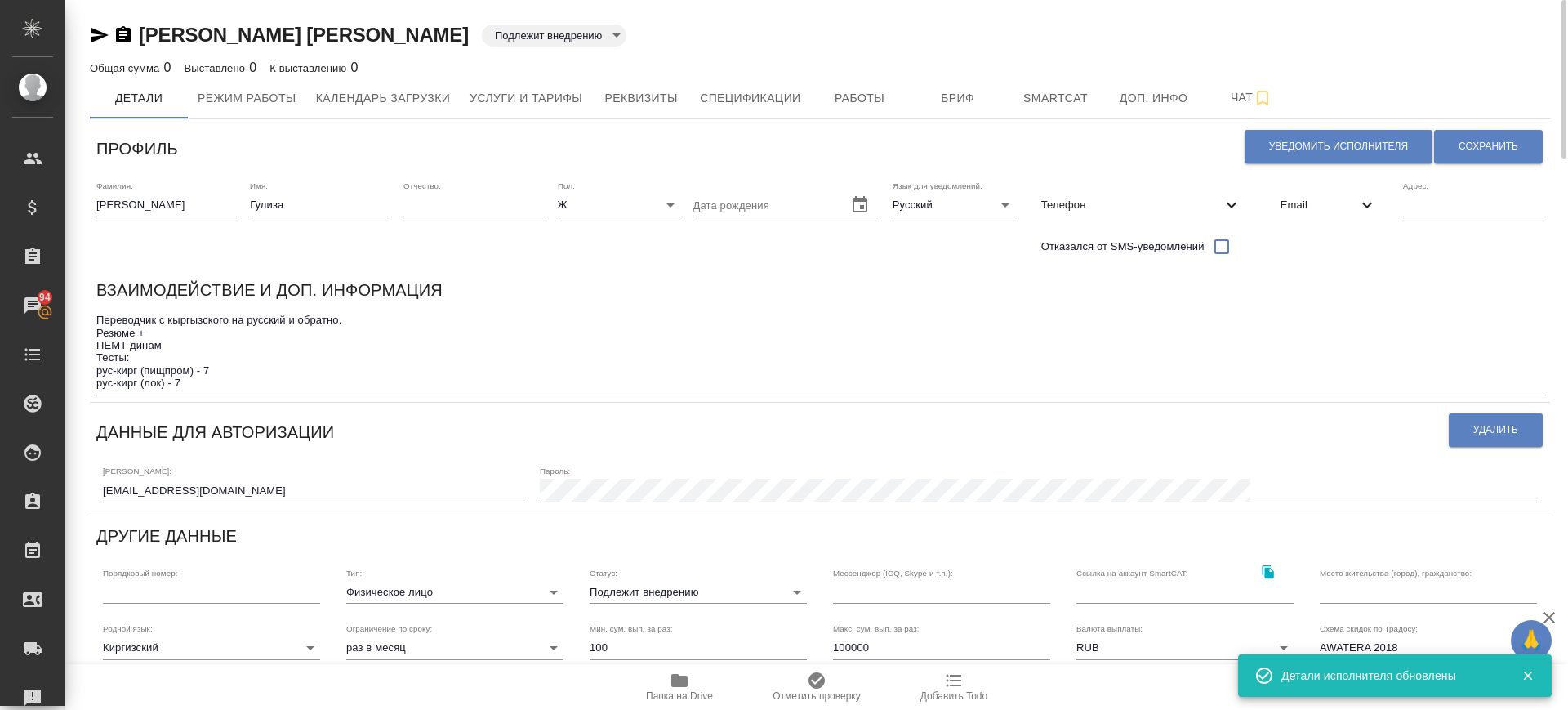
click at [104, 35] on icon "button" at bounding box center [100, 35] width 17 height 15
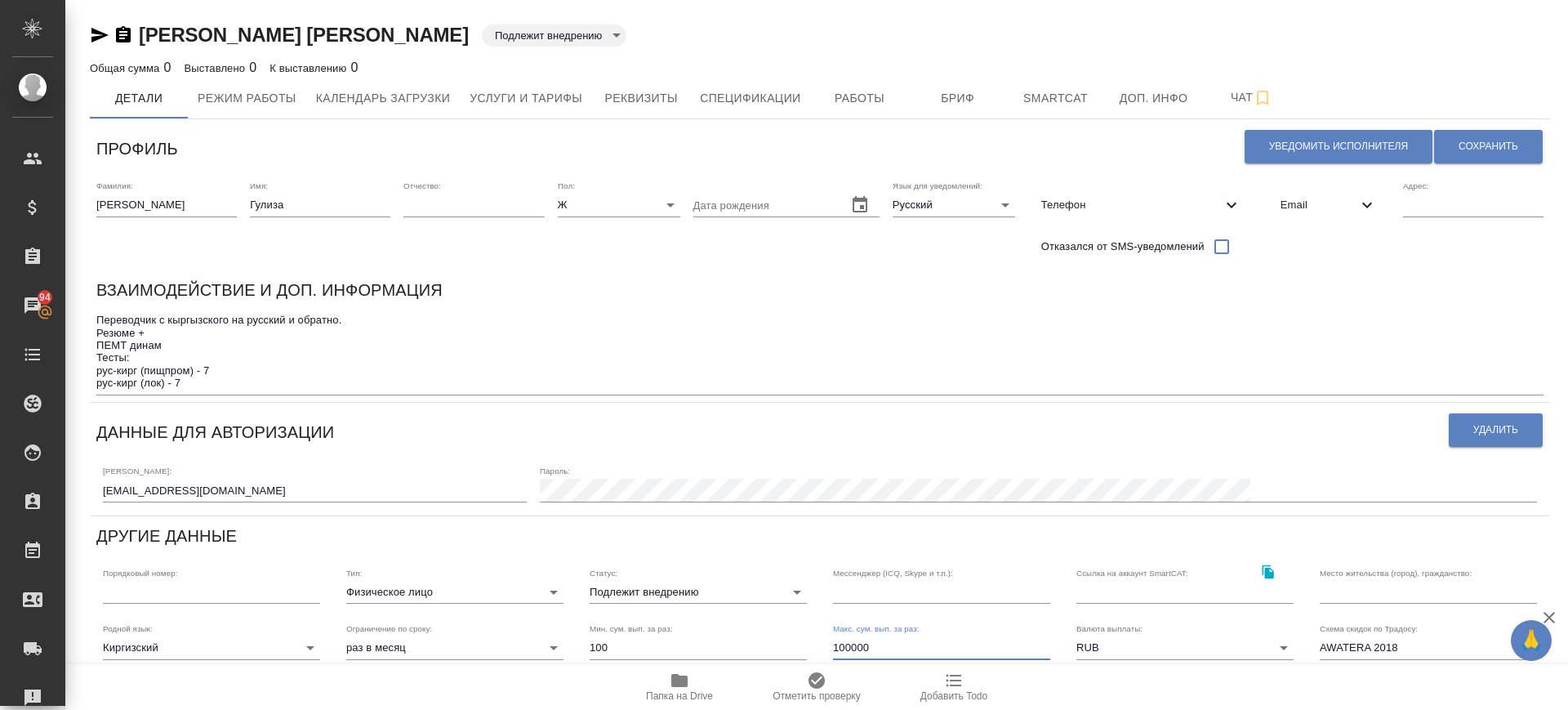
click at [851, 646] on input "100000" at bounding box center [942, 648] width 217 height 23
click at [128, 29] on icon "button" at bounding box center [123, 34] width 15 height 16
click at [116, 36] on icon "button" at bounding box center [124, 35] width 20 height 20
click at [95, 38] on icon "button" at bounding box center [100, 35] width 17 height 15
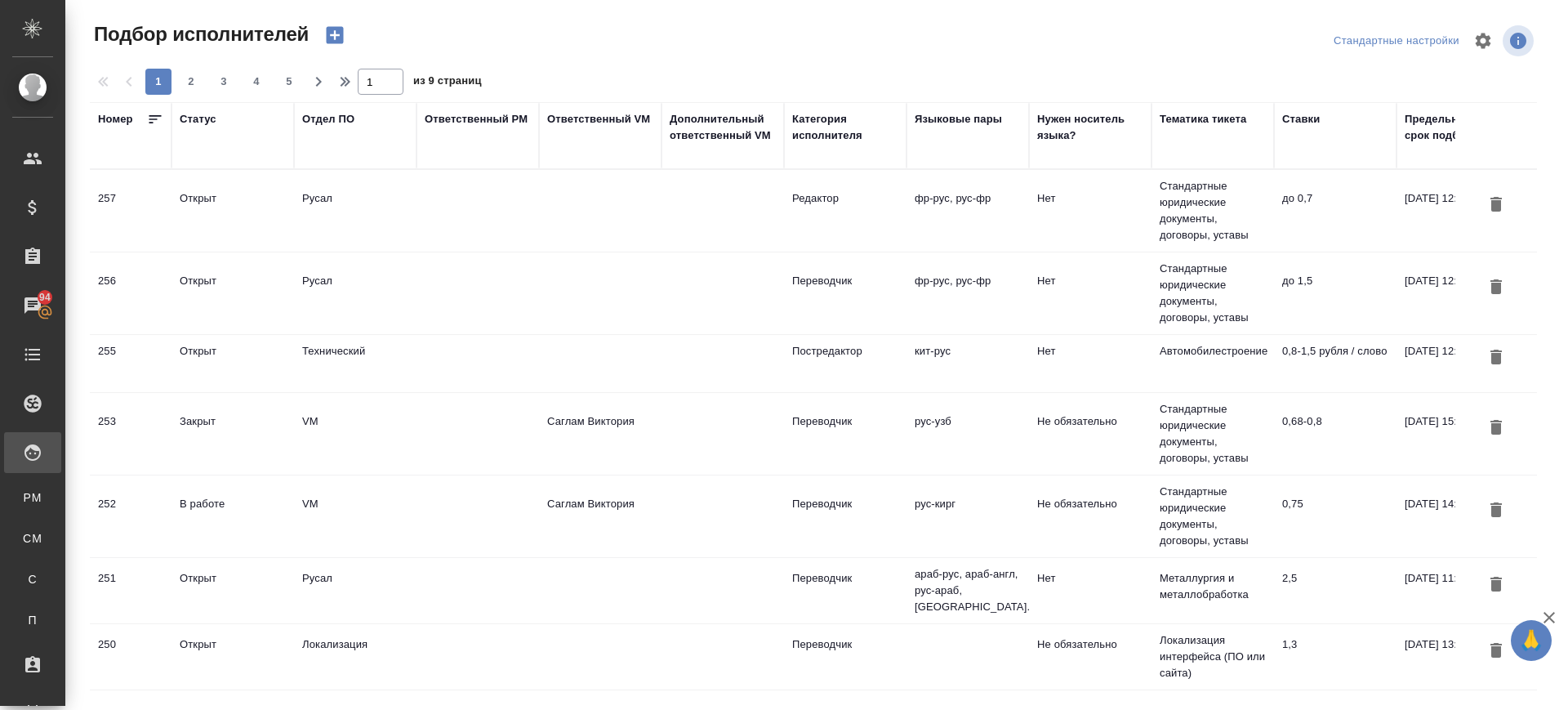
click at [631, 514] on td "Саглам Виктория" at bounding box center [600, 516] width 123 height 57
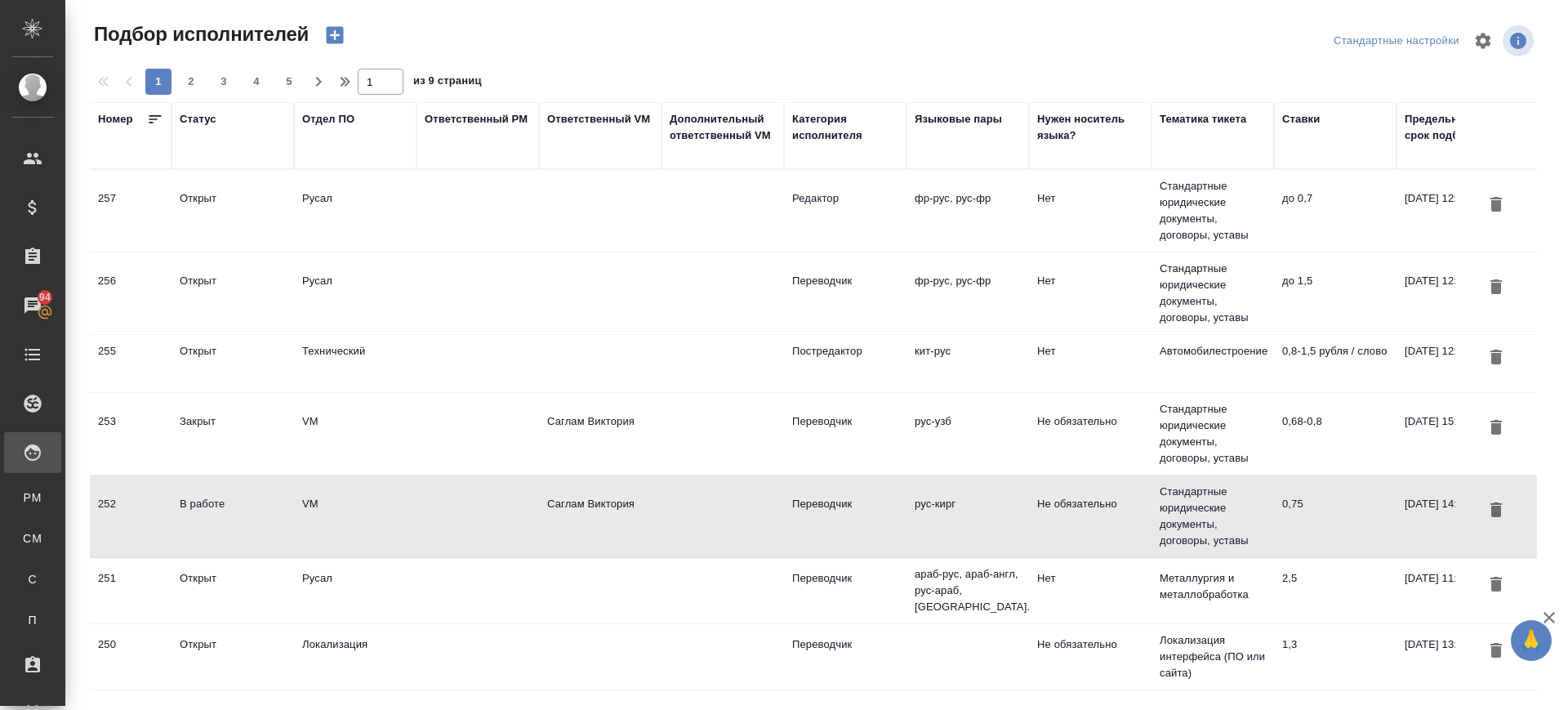
click at [631, 514] on td "Саглам Виктория" at bounding box center [600, 516] width 123 height 57
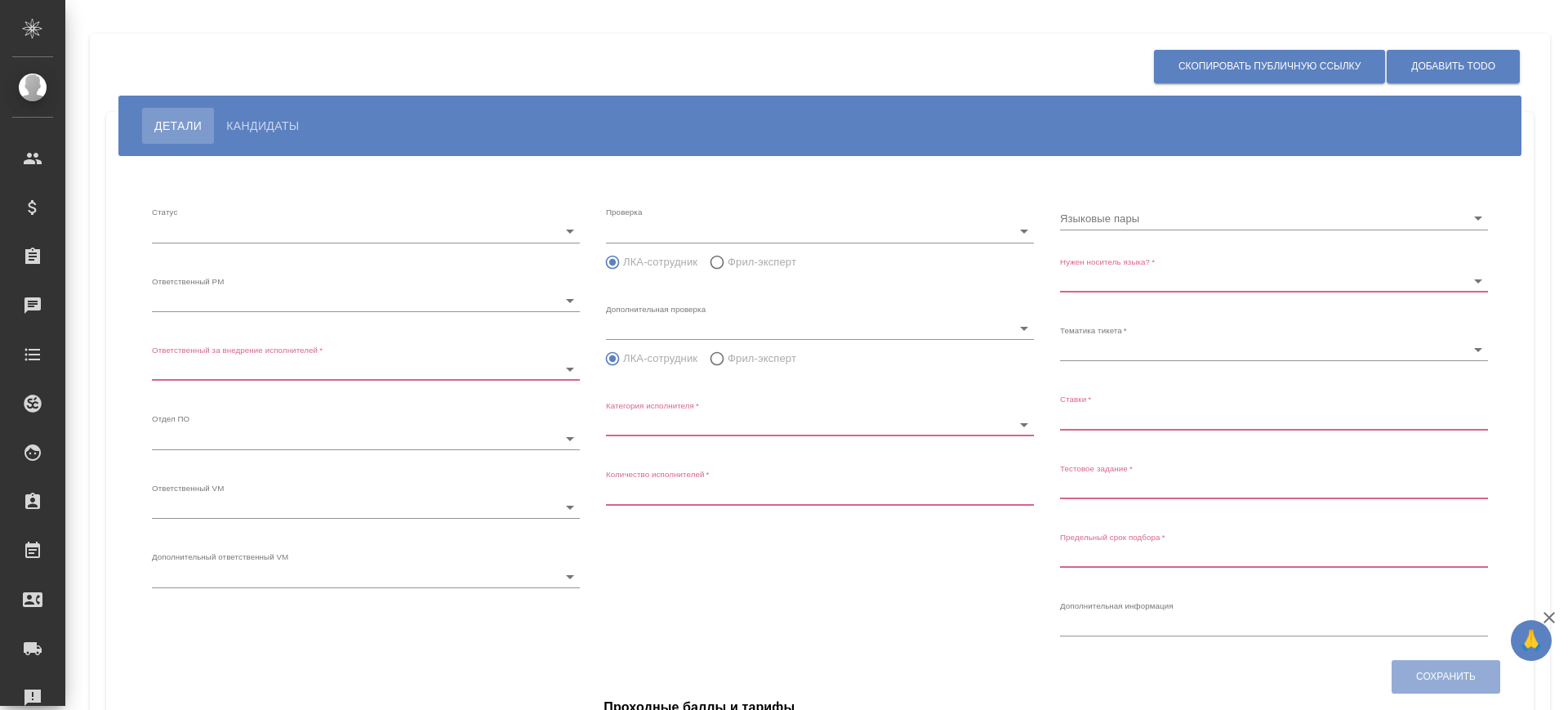
type input "inProgress"
type input "5c20d9dc6b20bf2f1105a5ae"
type input "66dea0ac5b8c3ac2dbf81924"
type input "vm"
type input "5c20d9dc6b20bf2f1105a5b1"
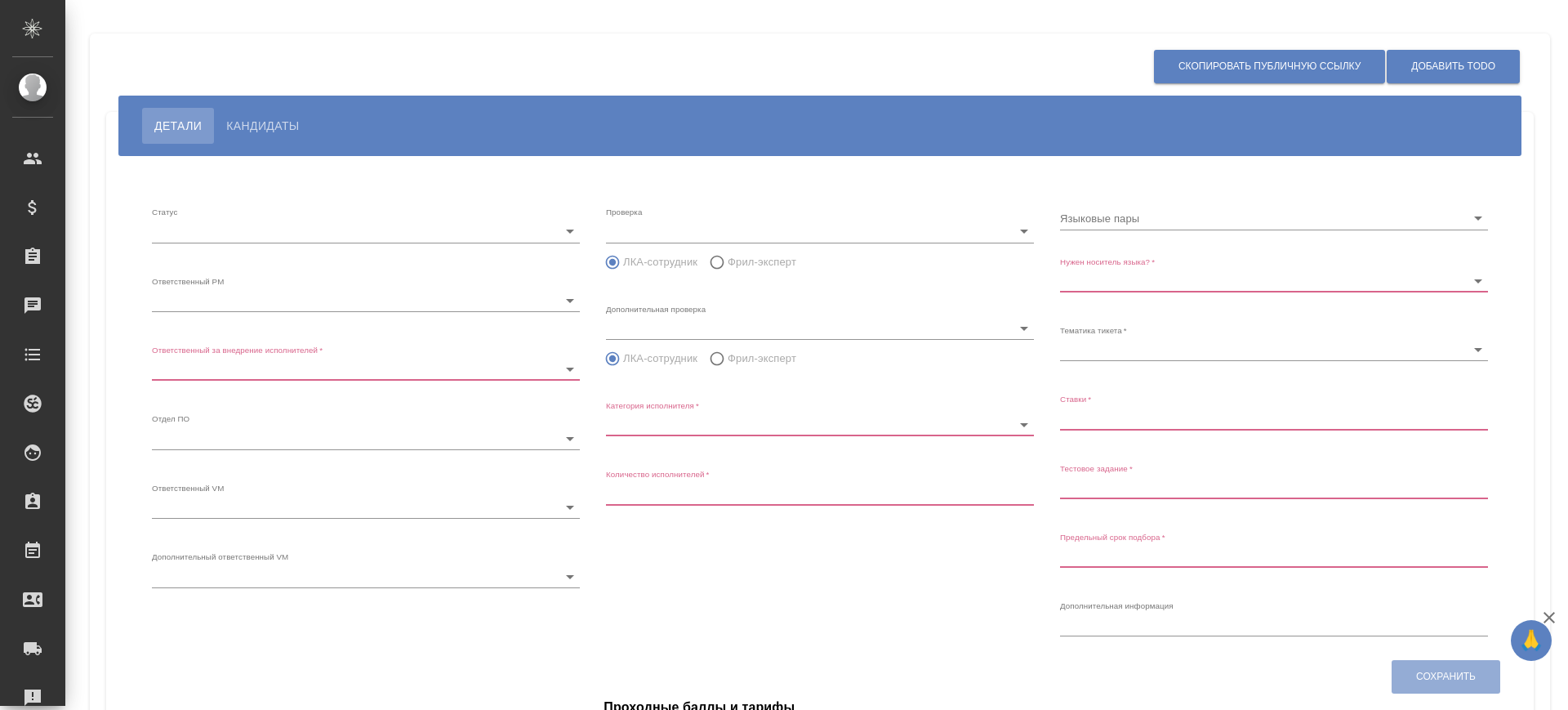
radio input "false"
radio input "true"
type input "60cb54ca22d3a05a4bfb9107"
type input "Переводчик"
type input "1"
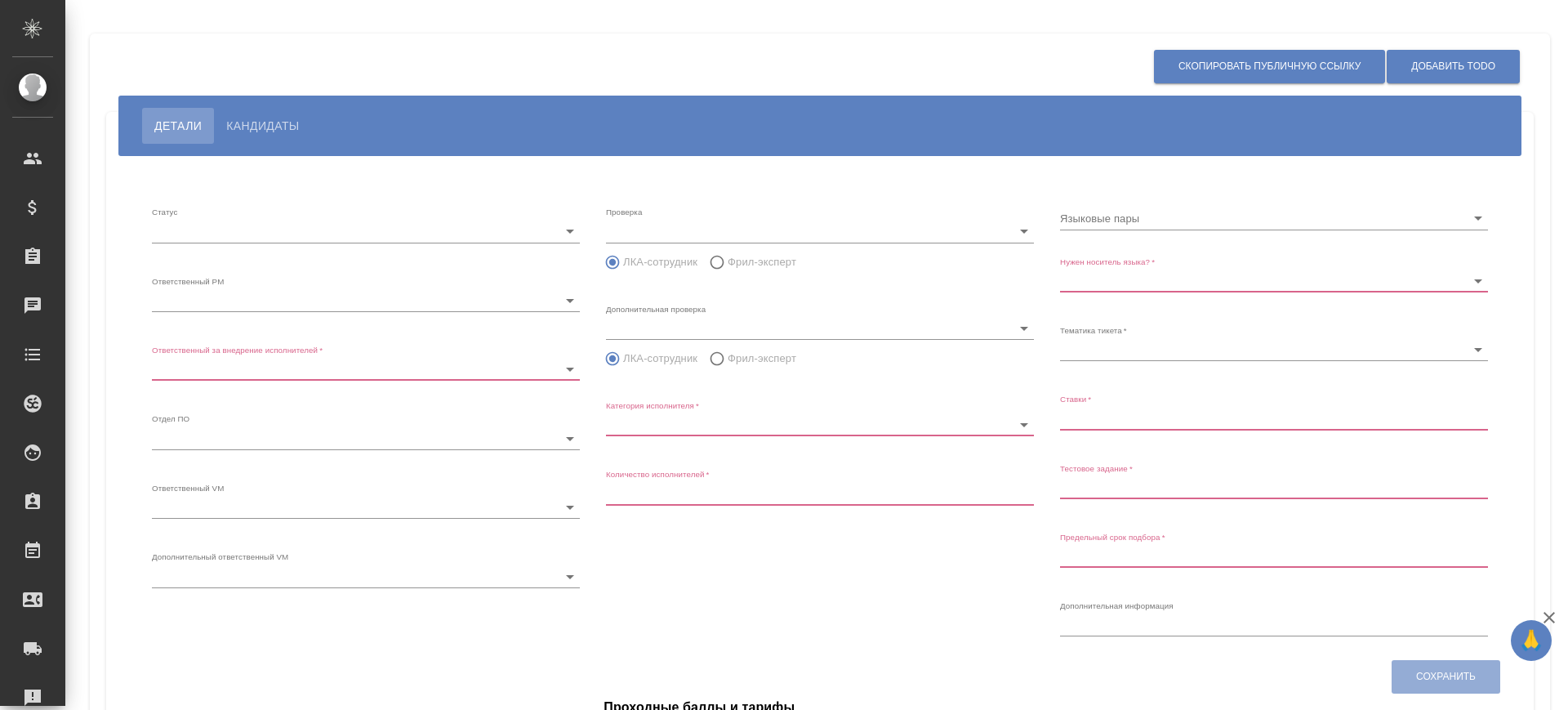
type input "Не обязательно"
type input "5f647205b73bc97568ca66bf"
type input "0,75"
type input "[DATE] 14:32:00"
type input "8"
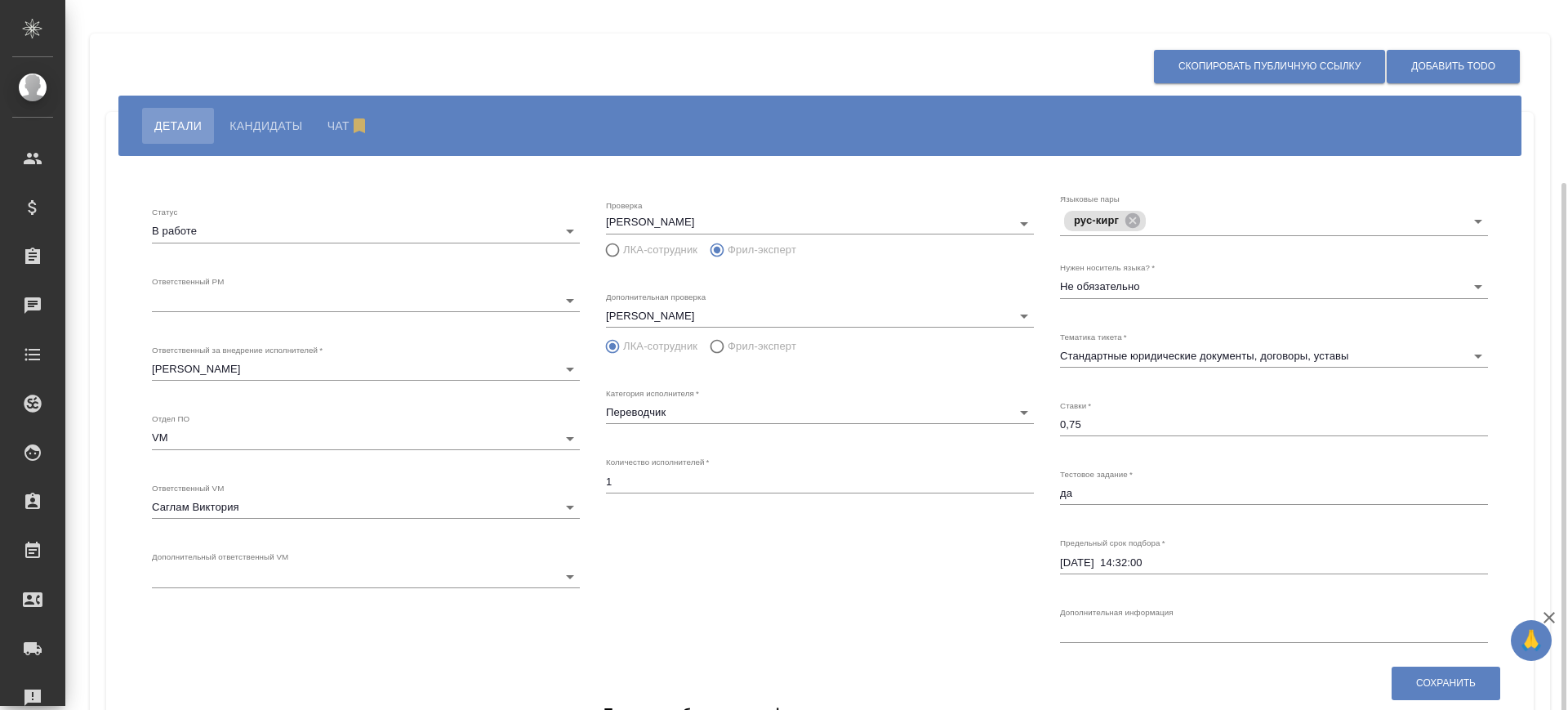
scroll to position [179, 0]
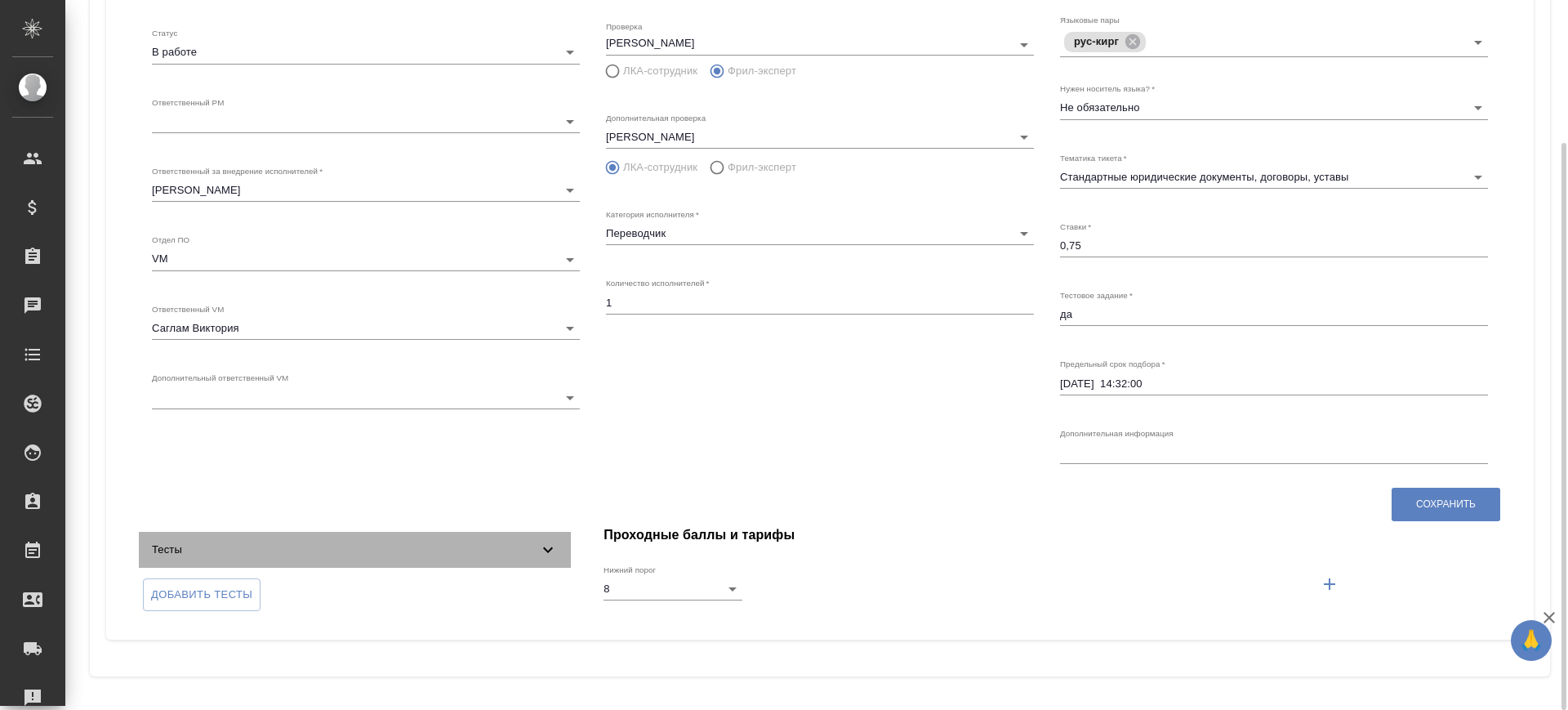
click at [551, 553] on icon at bounding box center [548, 550] width 20 height 20
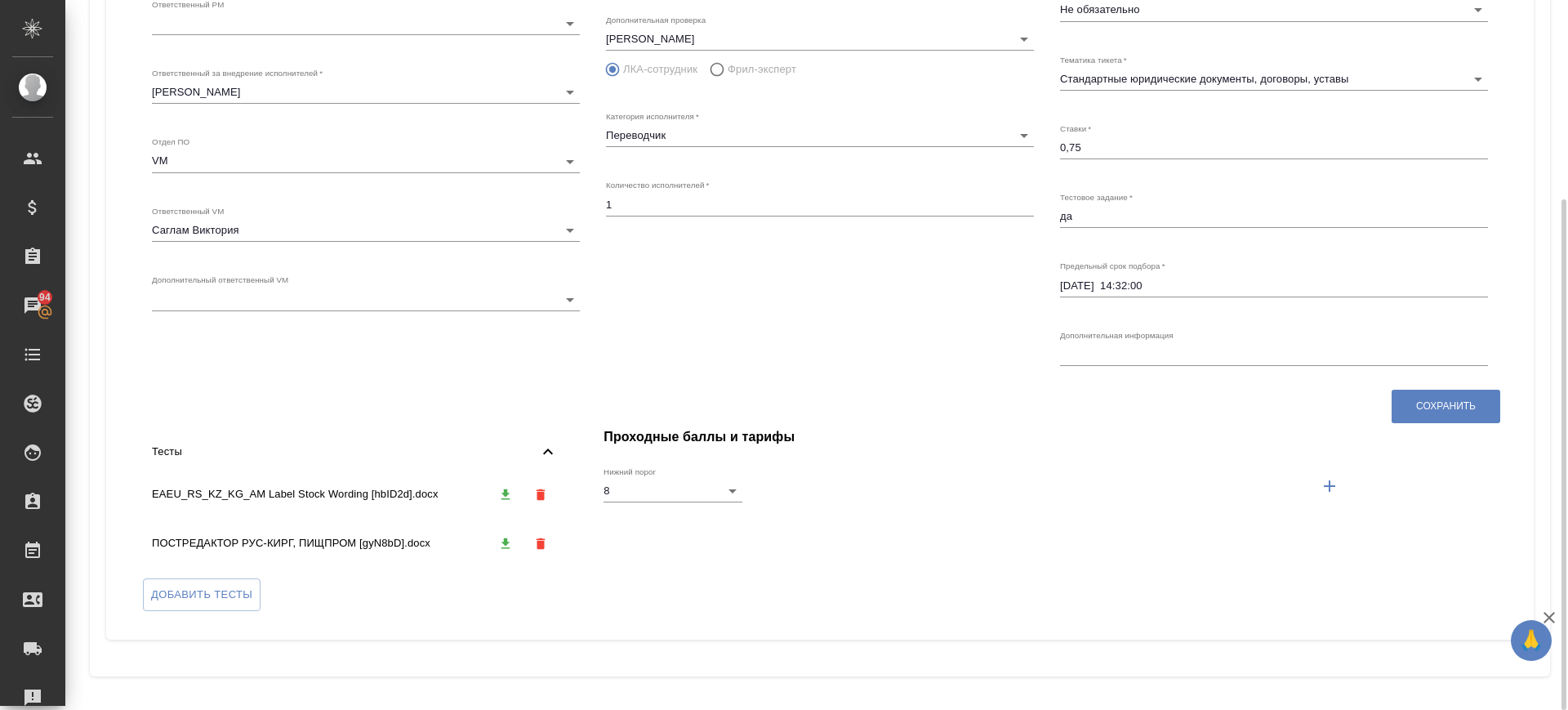
scroll to position [0, 0]
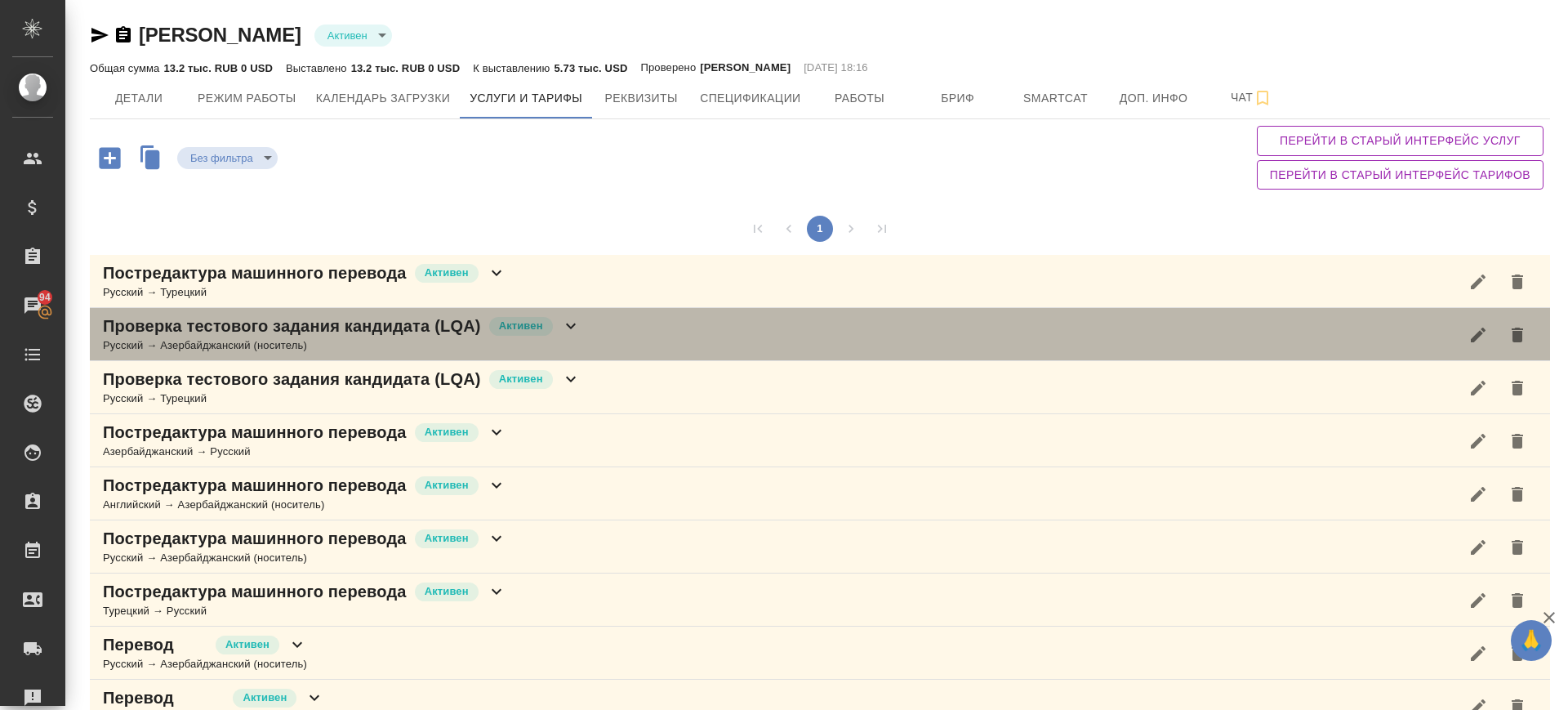
click at [619, 335] on div "Проверка тестового задания кандидата (LQA) Активен Русский → Азербайджанский (н…" at bounding box center [820, 335] width 1460 height 53
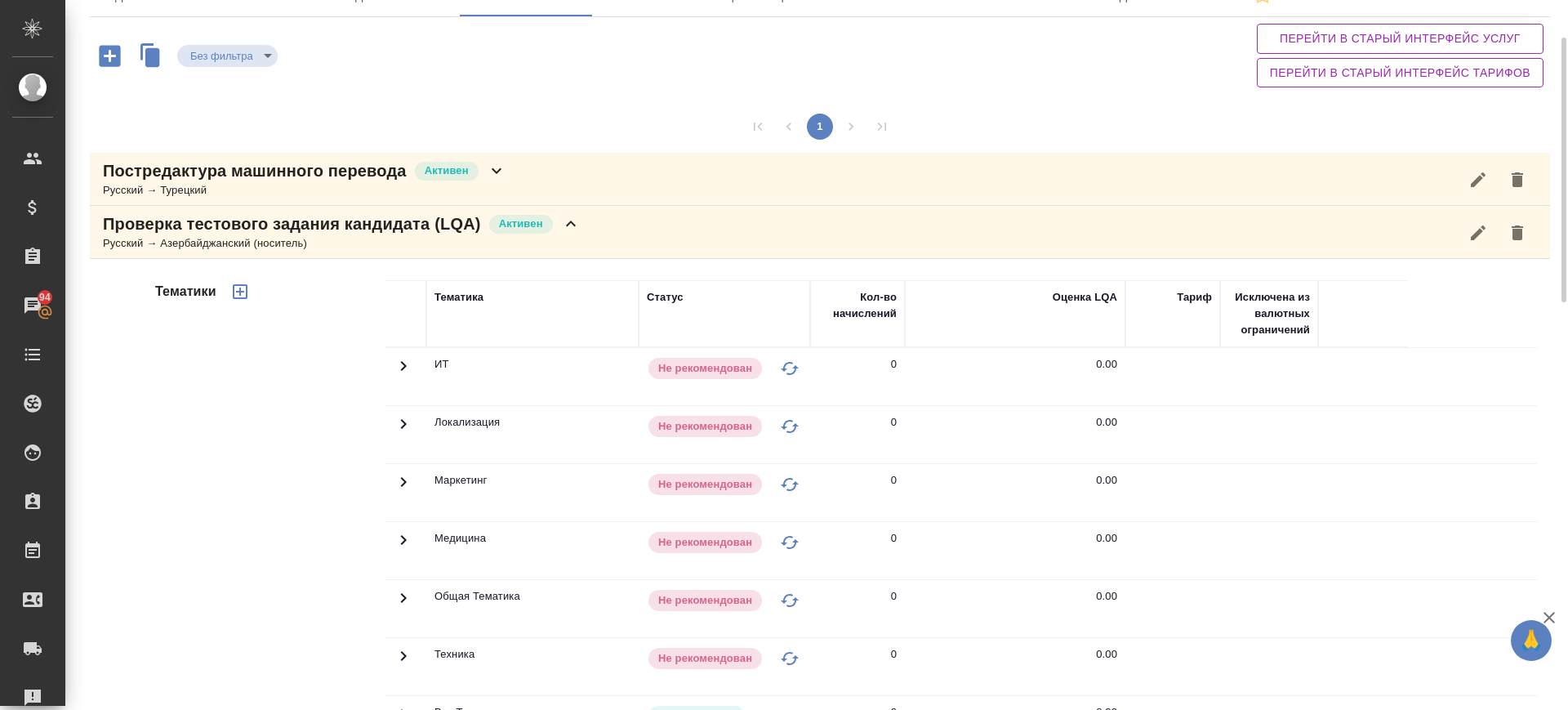
scroll to position [408, 0]
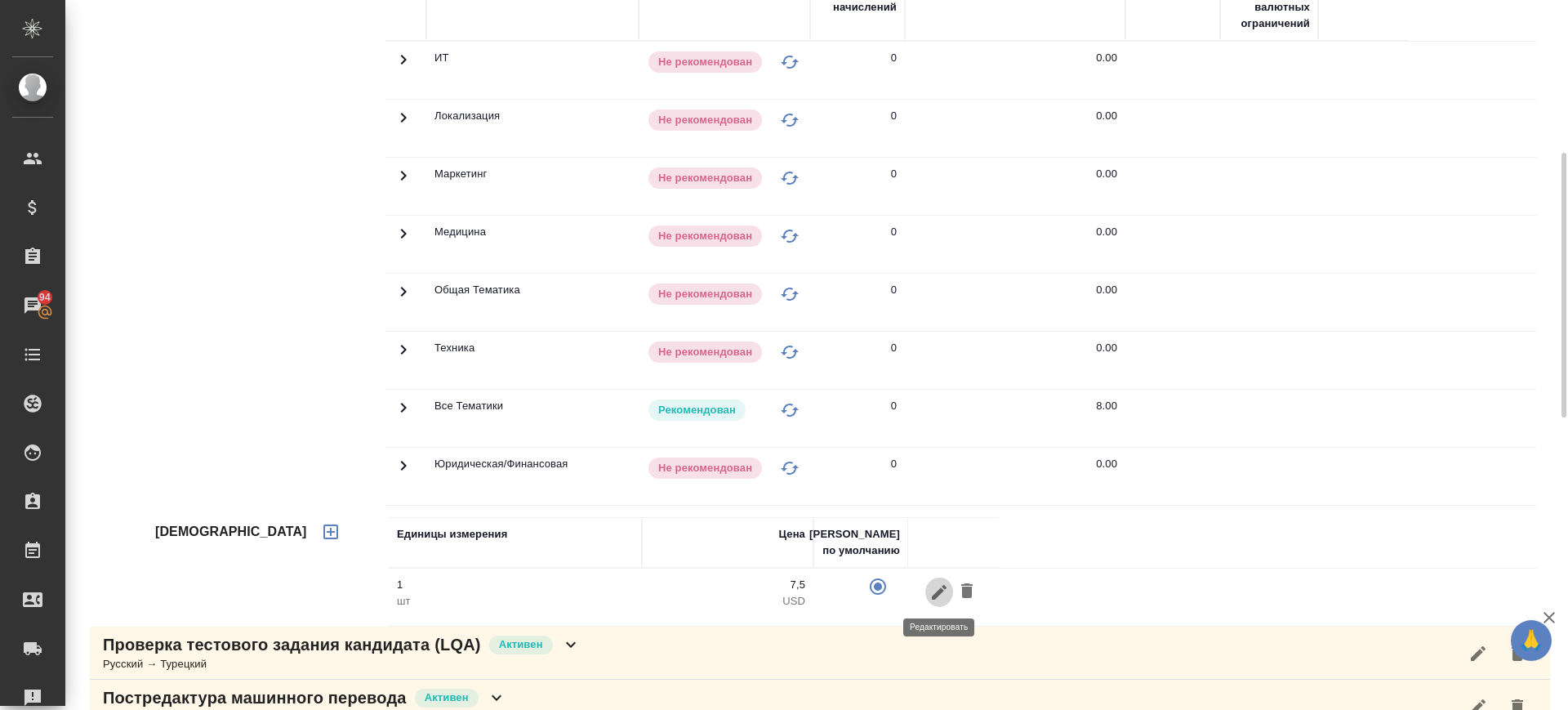
click at [938, 593] on icon "button" at bounding box center [939, 591] width 15 height 15
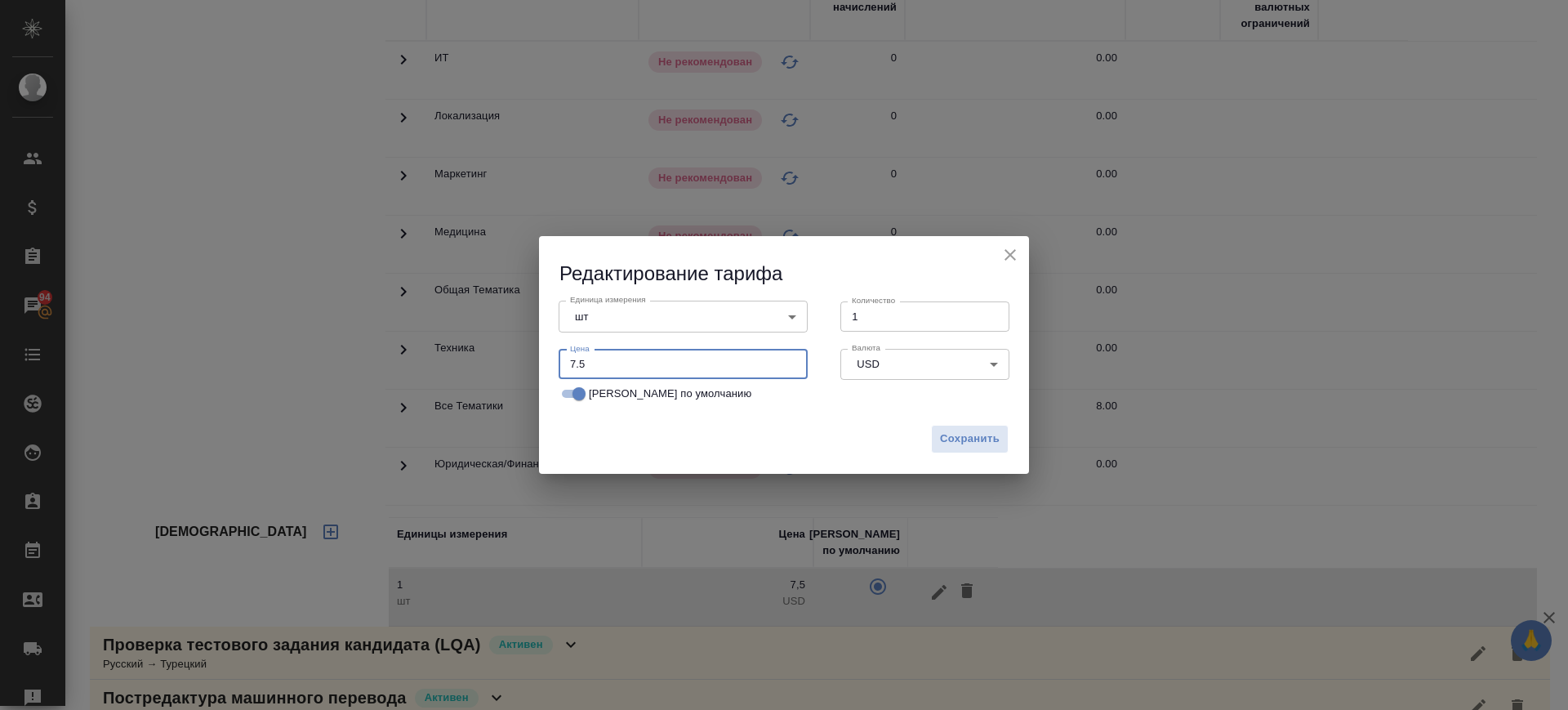
drag, startPoint x: 593, startPoint y: 363, endPoint x: 461, endPoint y: 384, distance: 133.7
click at [461, 384] on div "Редактирование тарифа Единица измерения шт 5a8b1489cc6b4906c91bfdc1 Единица изм…" at bounding box center [784, 355] width 1568 height 710
type input "3"
click at [959, 427] on button "Сохранить" at bounding box center [969, 439] width 77 height 28
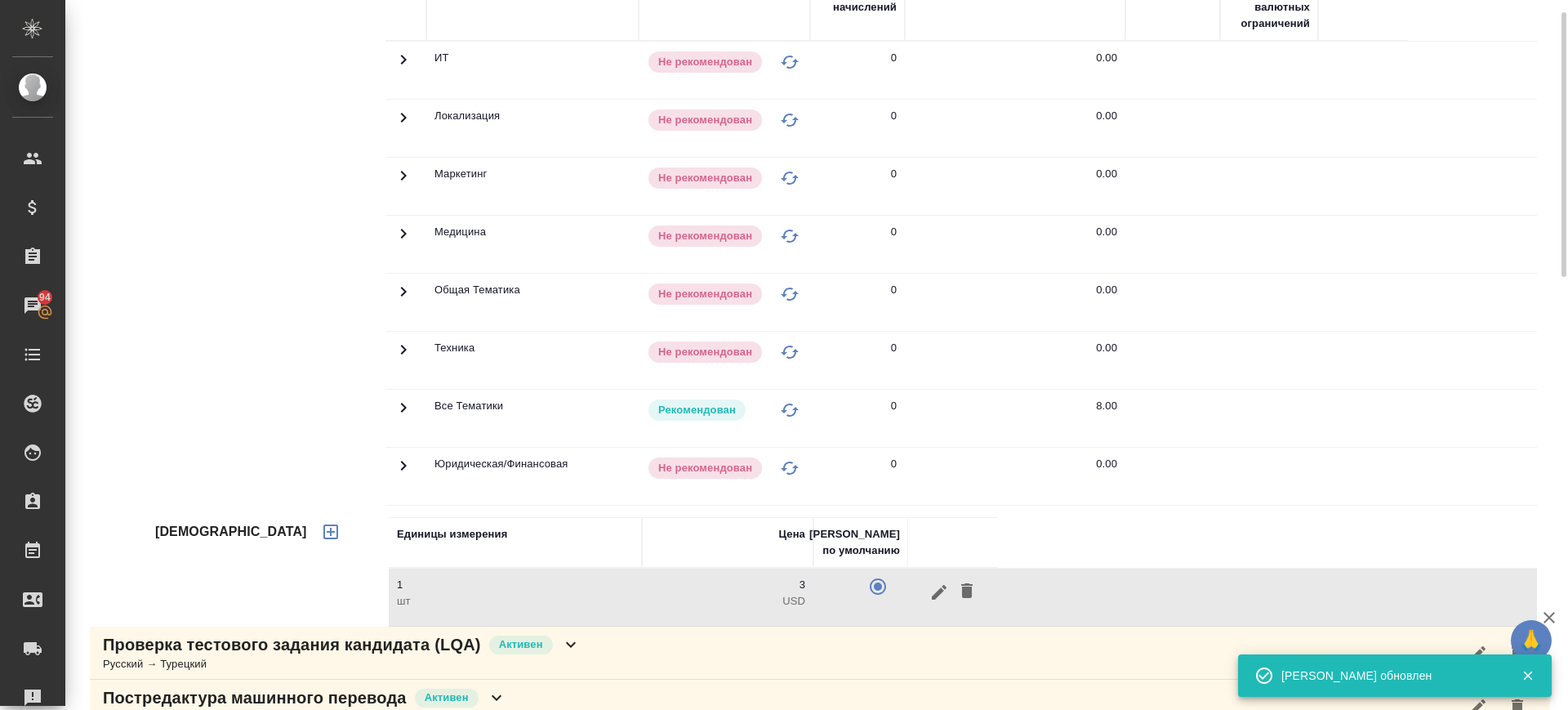
scroll to position [205, 0]
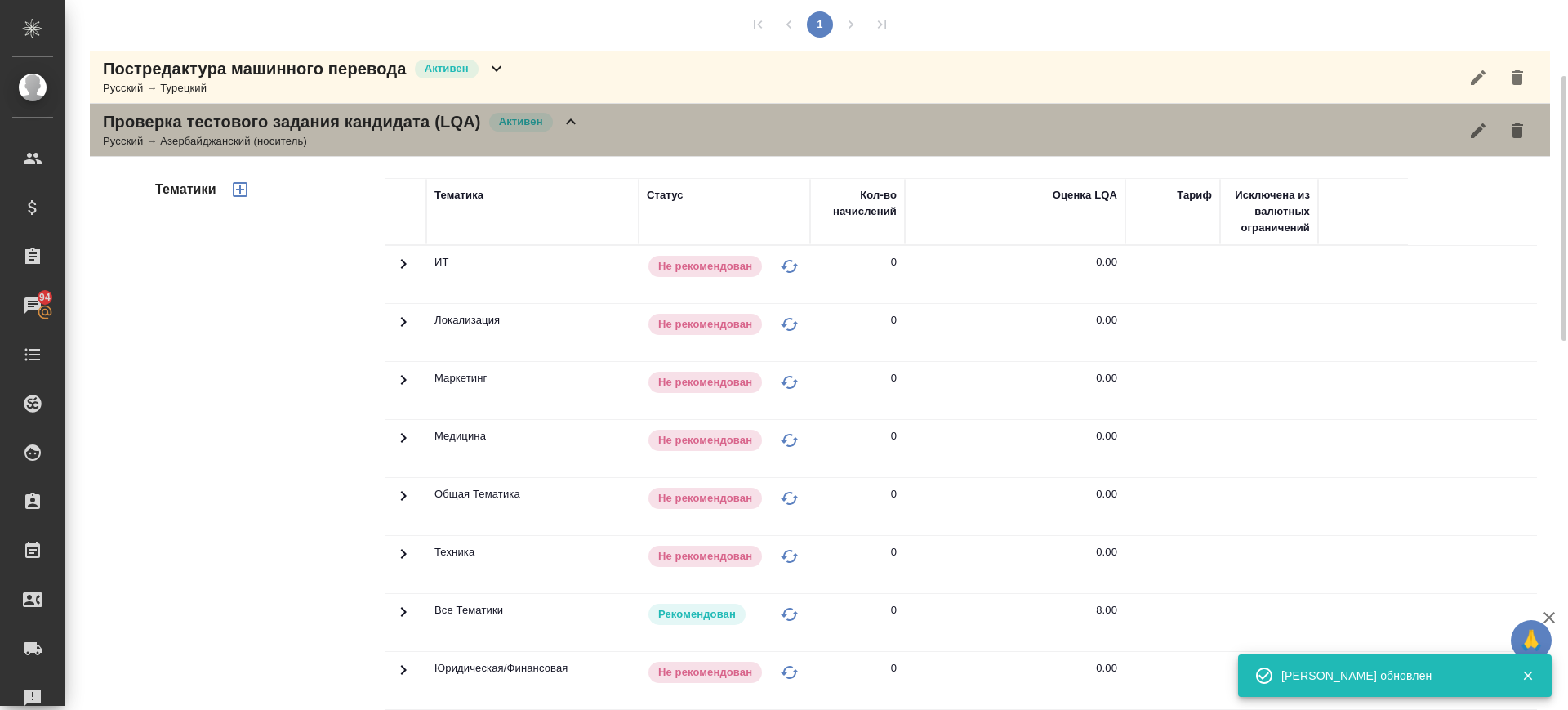
click at [610, 140] on div "Проверка тестового задания кандидата (LQA) Активен Русский → Азербайджанский (н…" at bounding box center [820, 131] width 1460 height 53
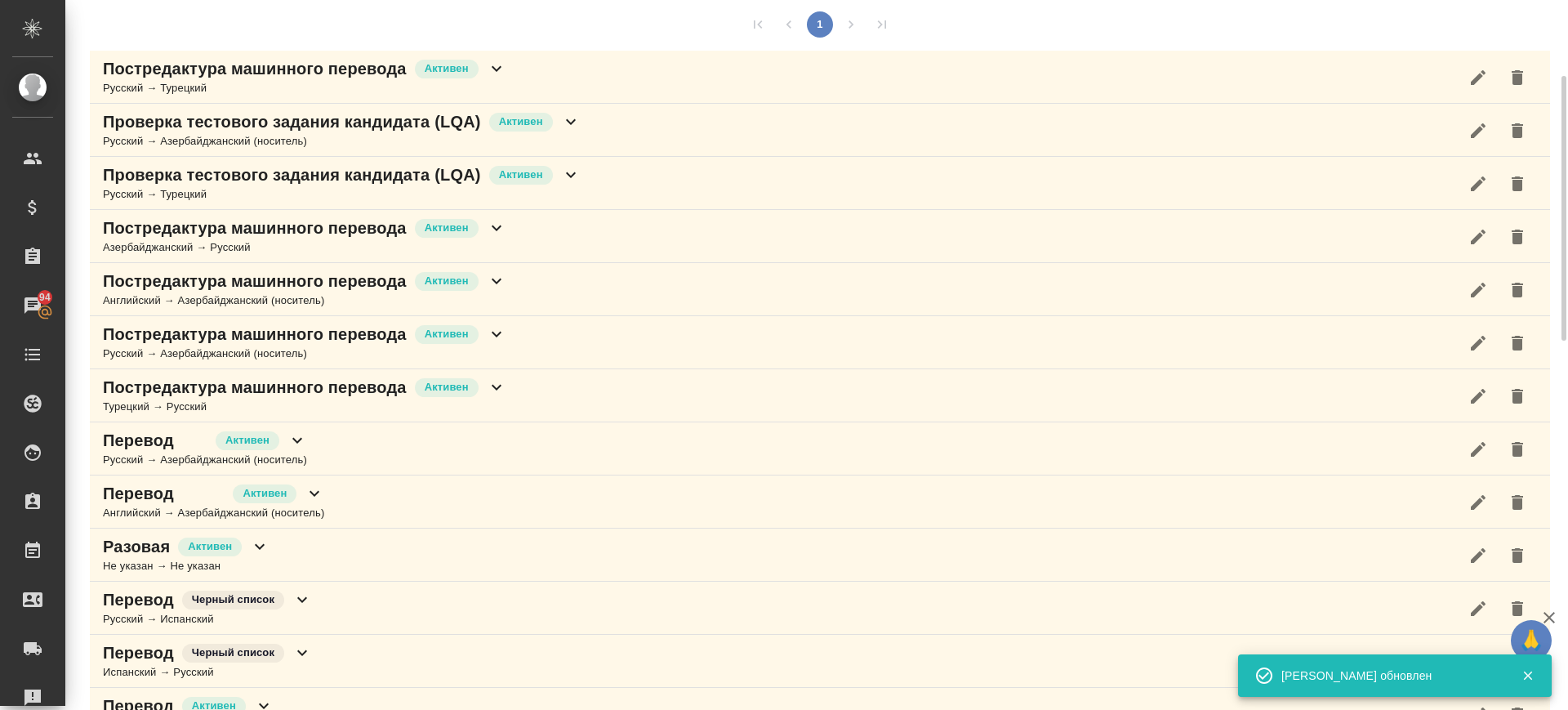
scroll to position [0, 0]
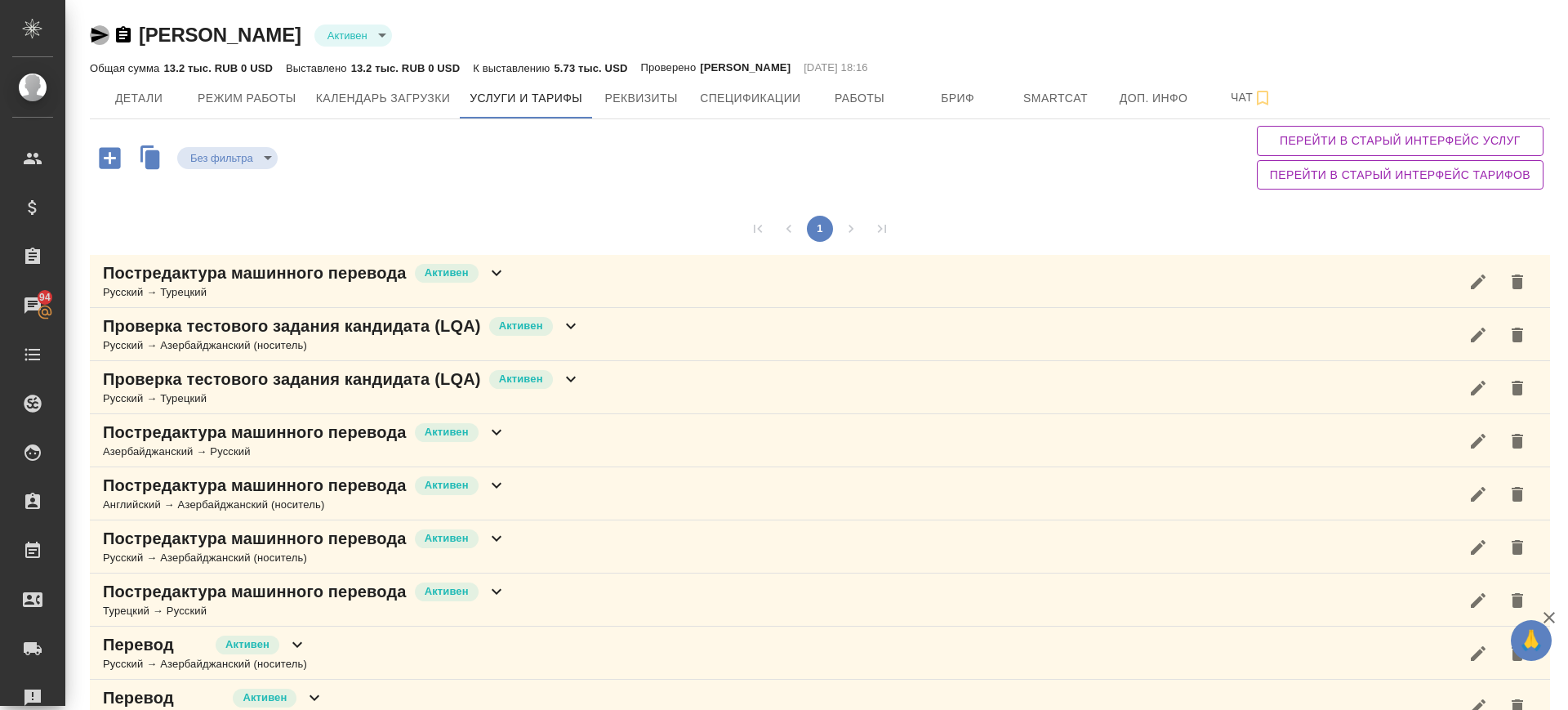
click at [94, 33] on icon "button" at bounding box center [100, 35] width 20 height 20
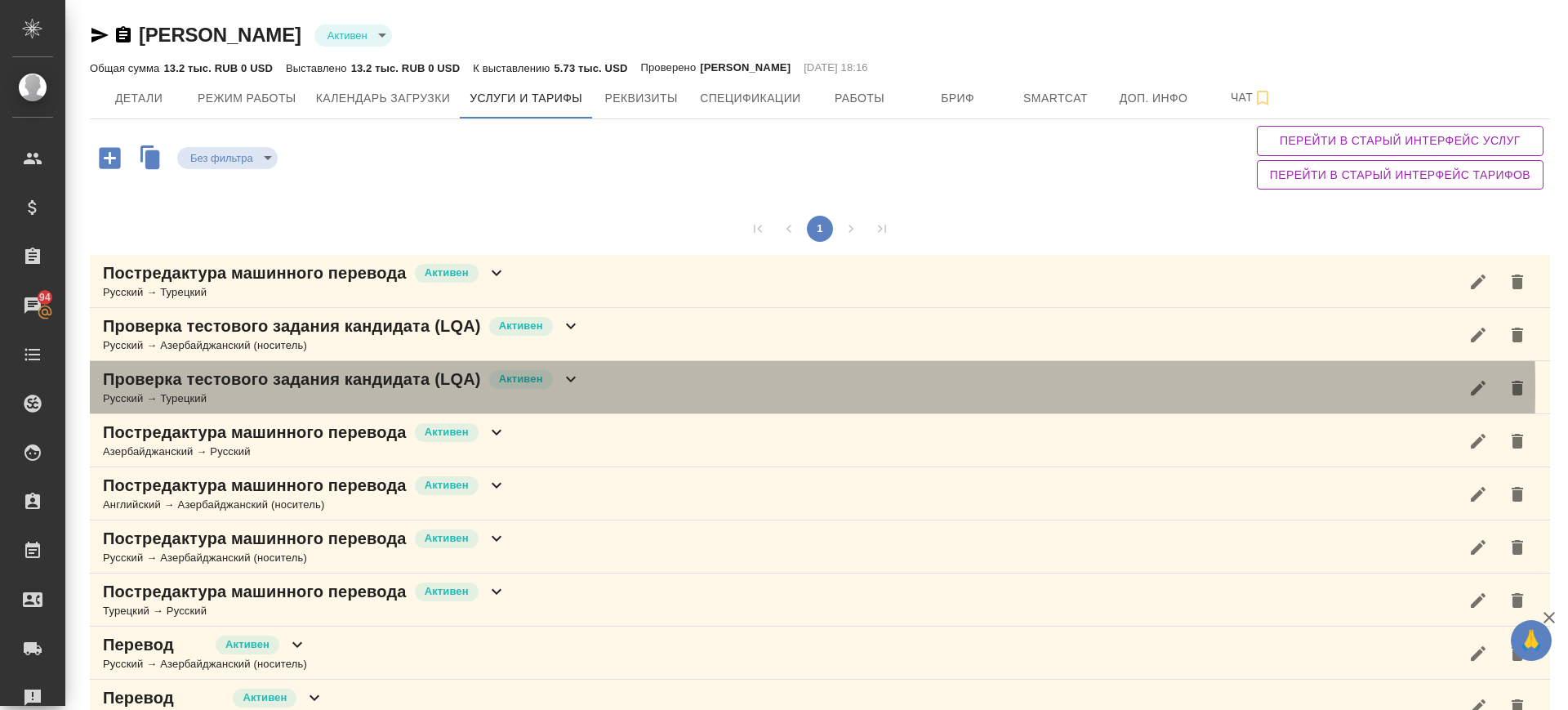
click at [569, 387] on icon at bounding box center [571, 379] width 20 height 20
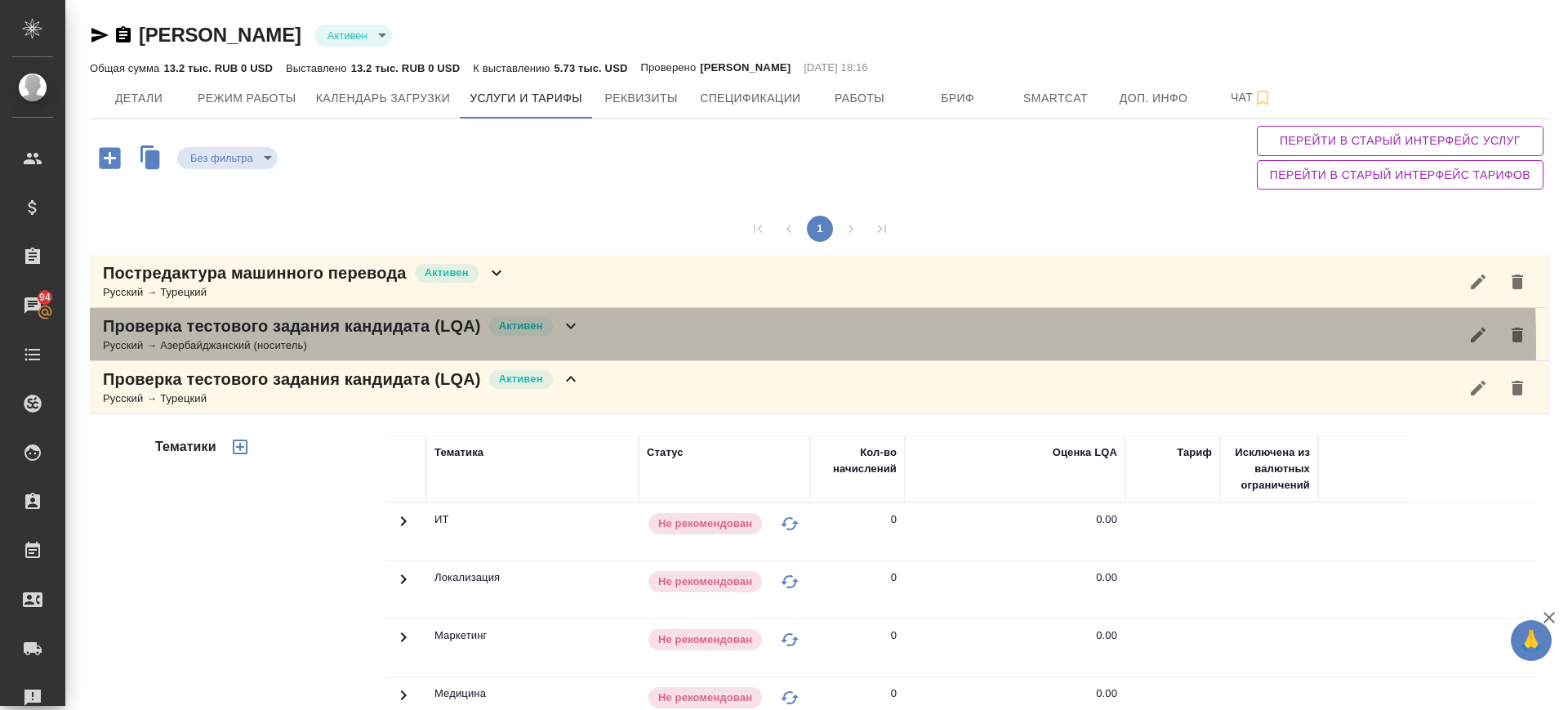
click at [603, 344] on div "Проверка тестового задания кандидата (LQA) Активен Русский → Азербайджанский (н…" at bounding box center [820, 335] width 1460 height 53
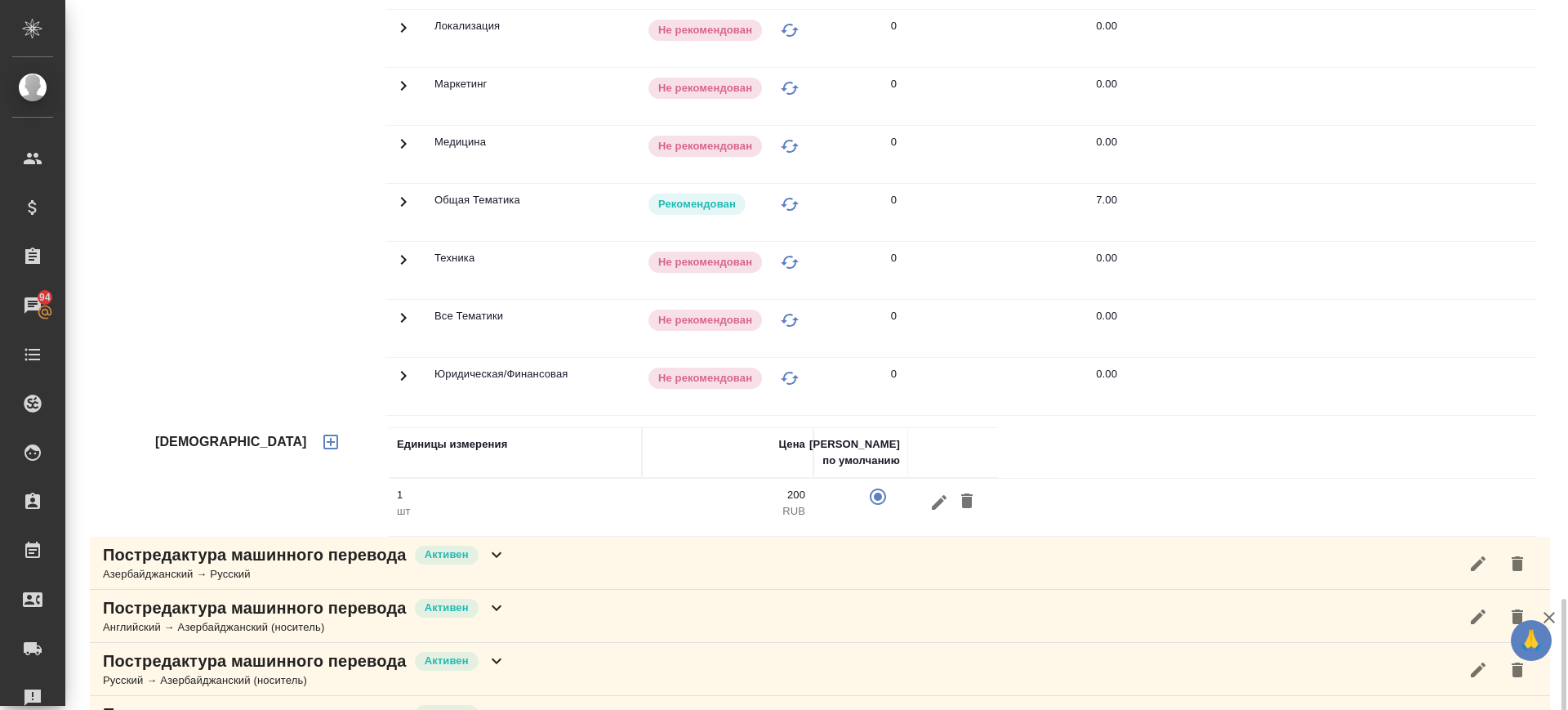
scroll to position [1864, 0]
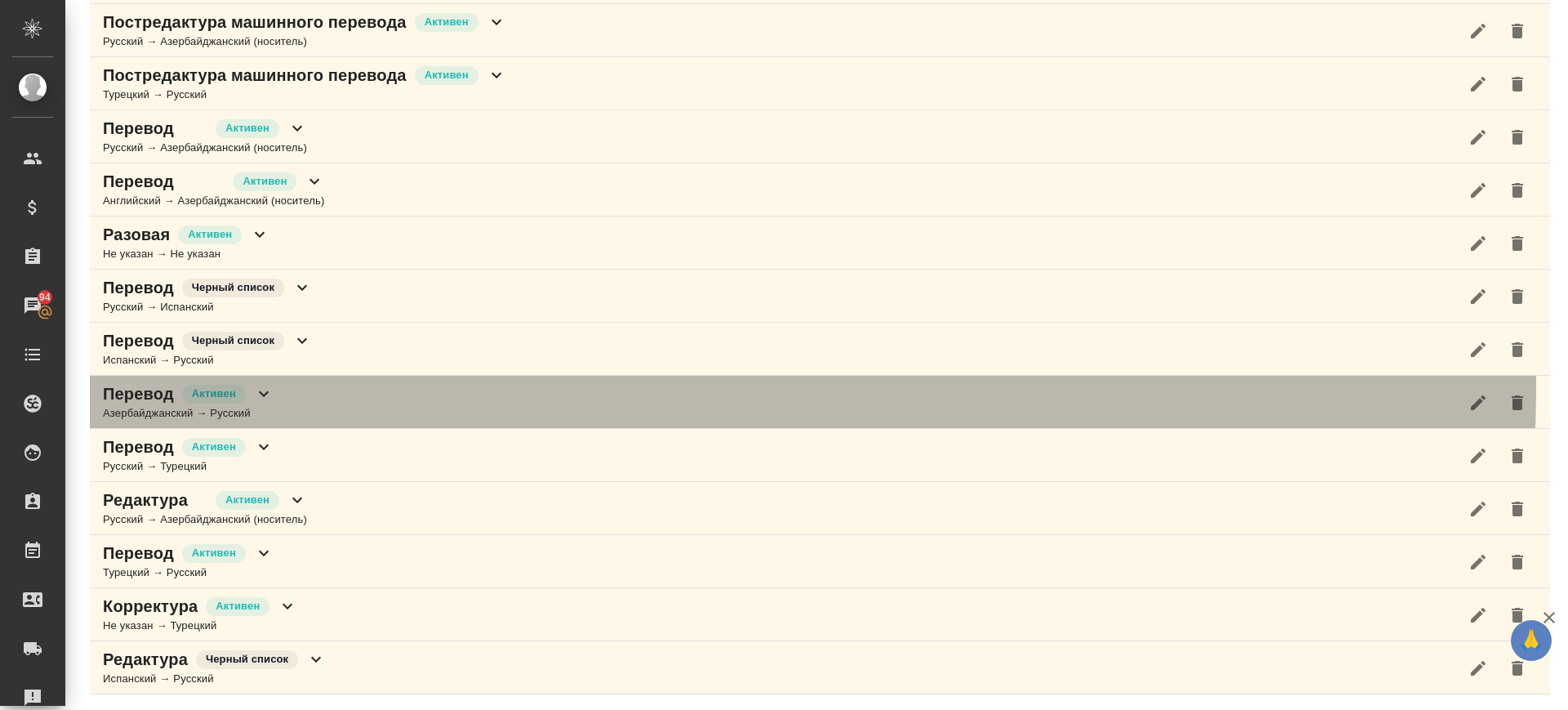
drag, startPoint x: 297, startPoint y: 383, endPoint x: 518, endPoint y: 448, distance: 230.4
click at [298, 383] on div "Перевод Активен Азербайджанский → Русский" at bounding box center [820, 402] width 1460 height 53
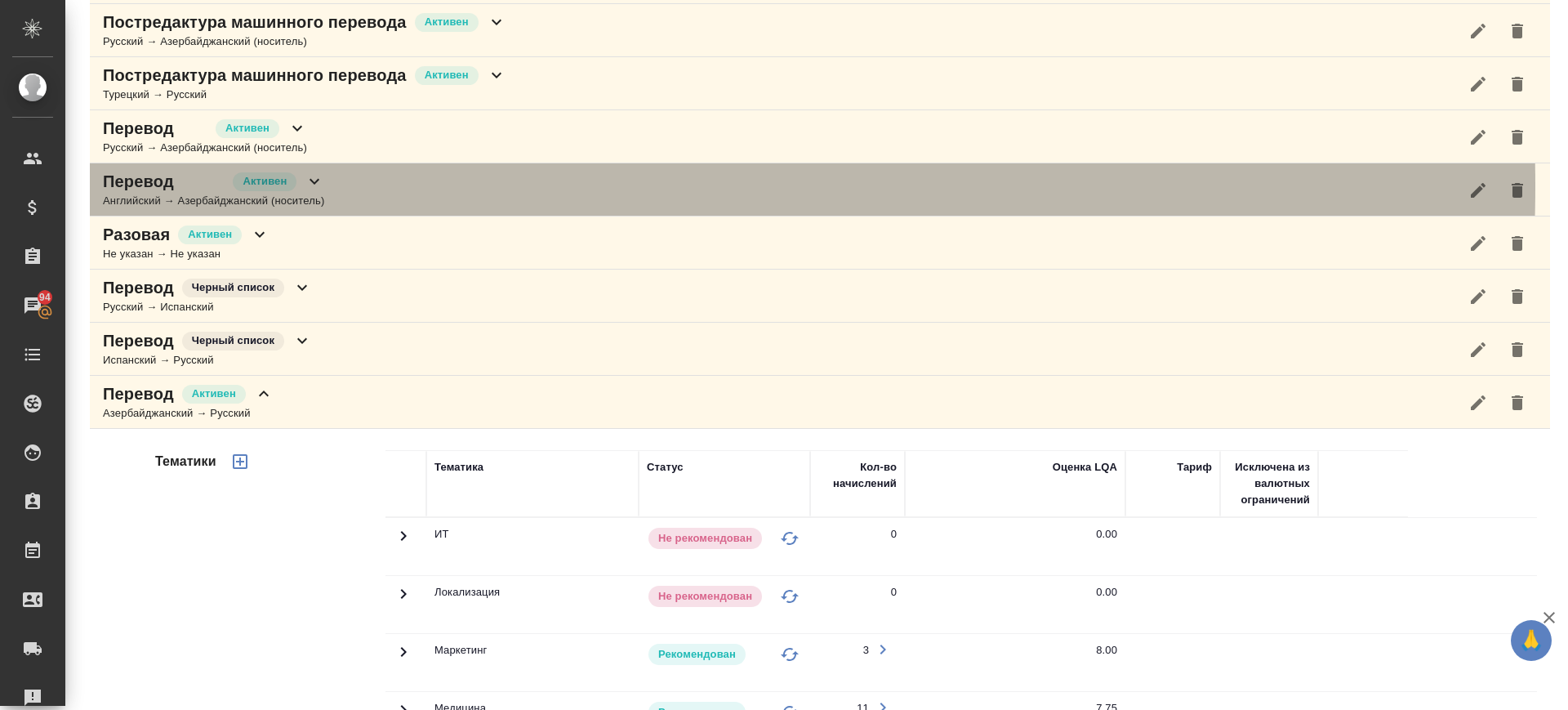
click at [374, 186] on div "Перевод Активен Английский → Азербайджанский (носитель)" at bounding box center [820, 190] width 1460 height 53
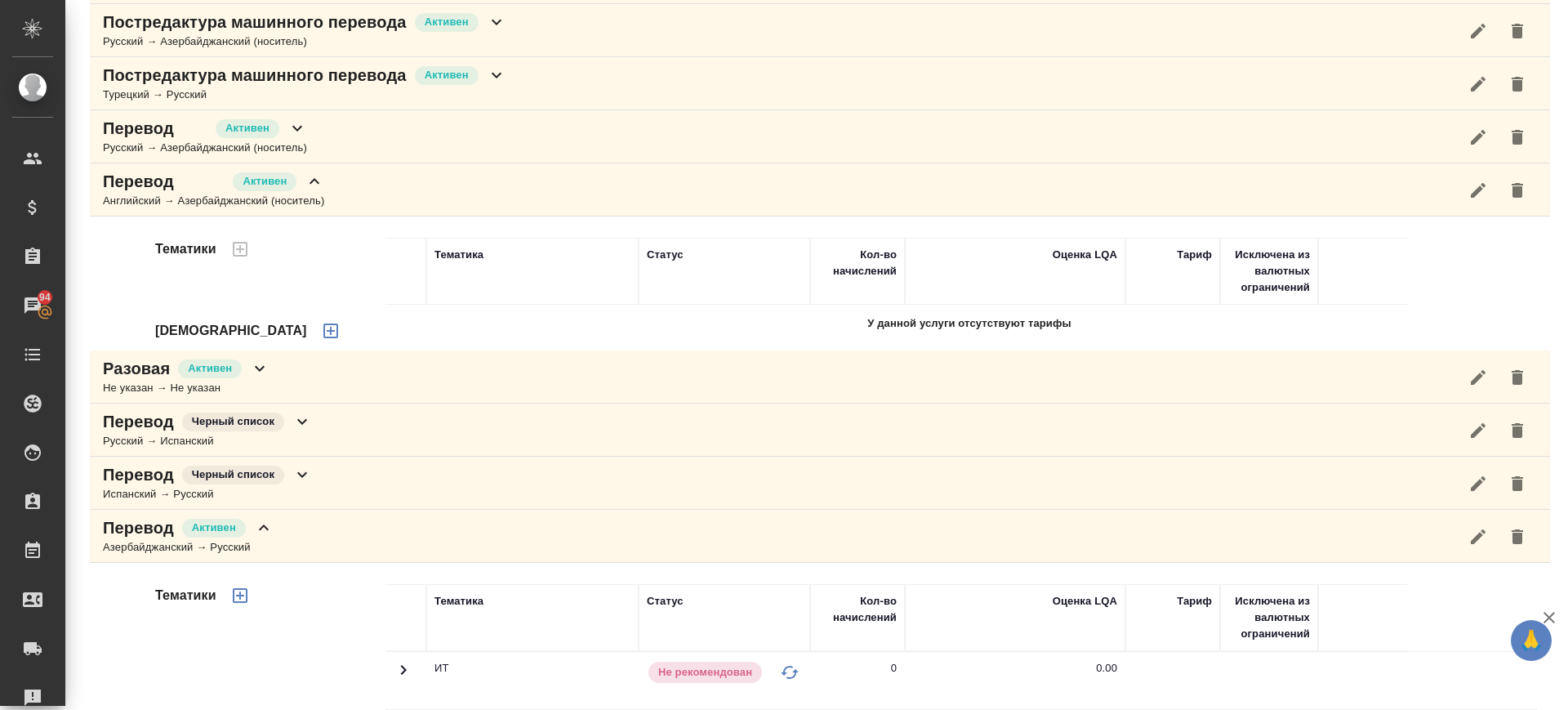
click at [339, 127] on div "Перевод Активен Русский → Азербайджанский (носитель)" at bounding box center [820, 137] width 1460 height 53
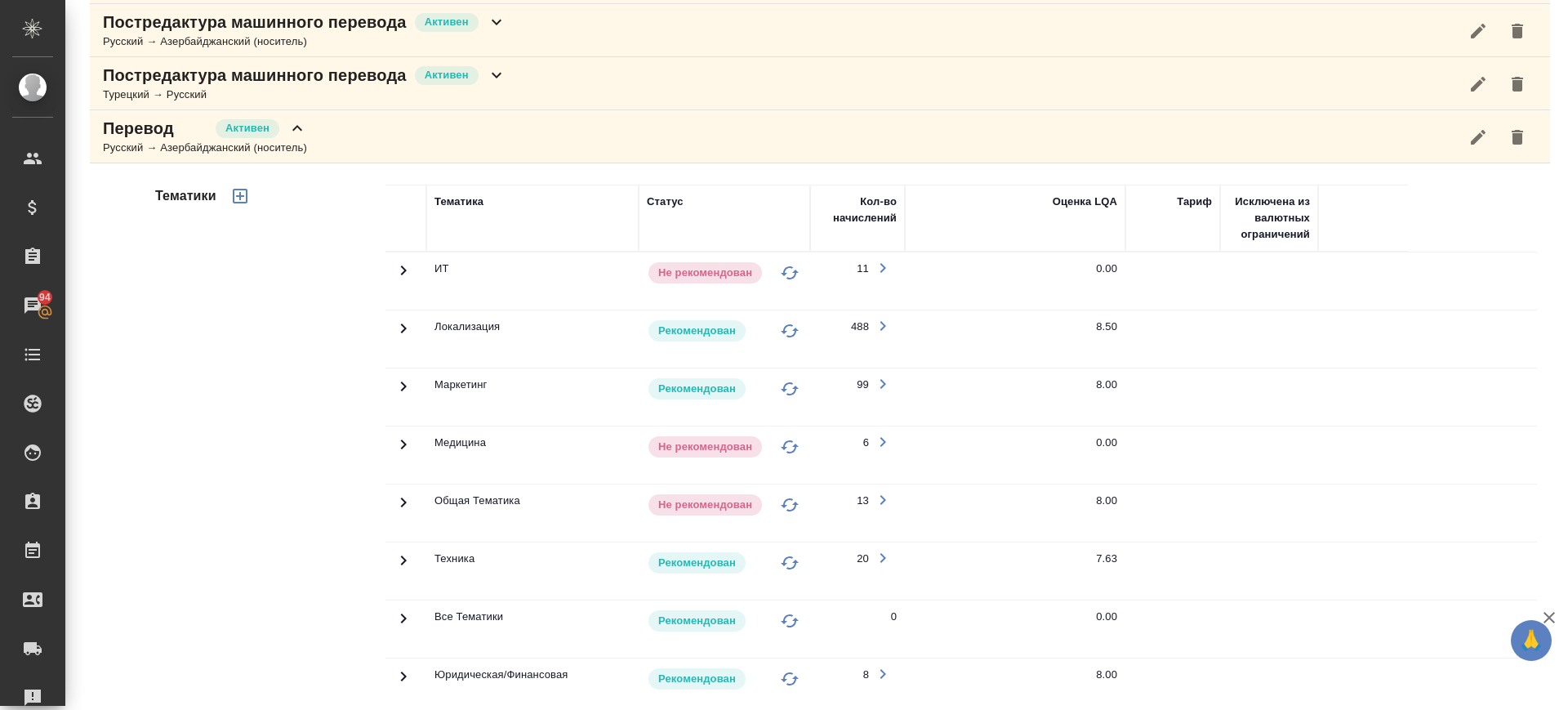
scroll to position [2375, 0]
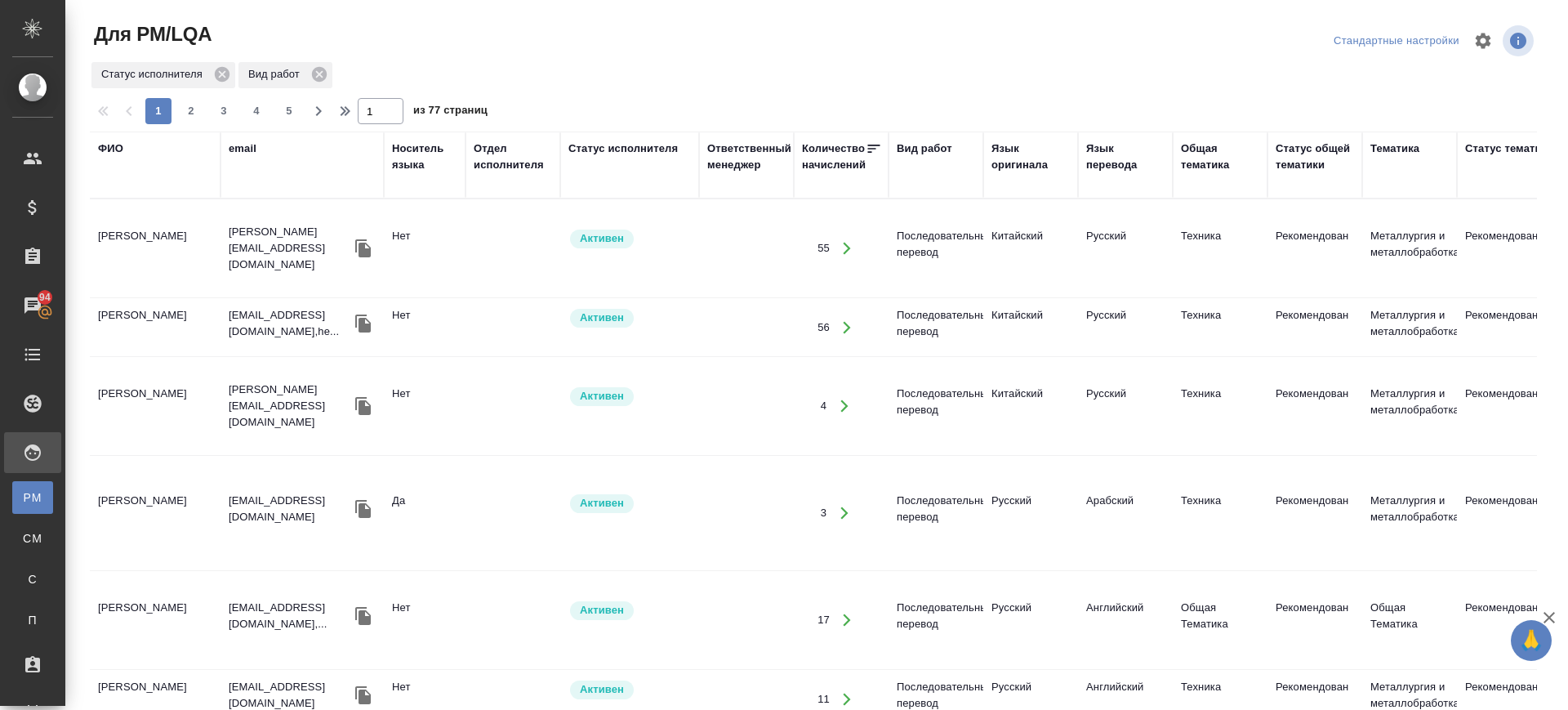
click at [100, 156] on div "ФИО" at bounding box center [110, 149] width 25 height 16
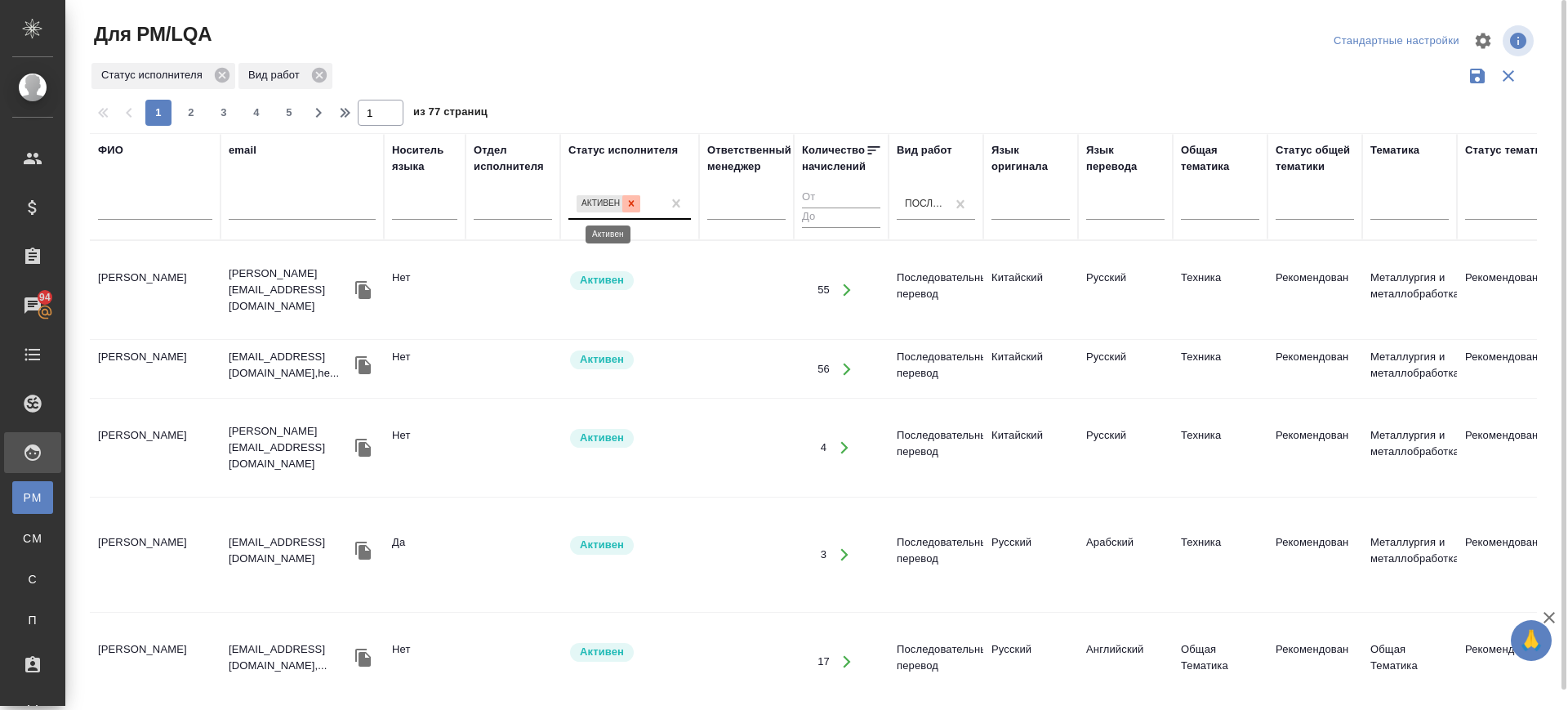
click at [626, 204] on icon at bounding box center [631, 203] width 12 height 12
click at [124, 220] on div at bounding box center [155, 211] width 115 height 40
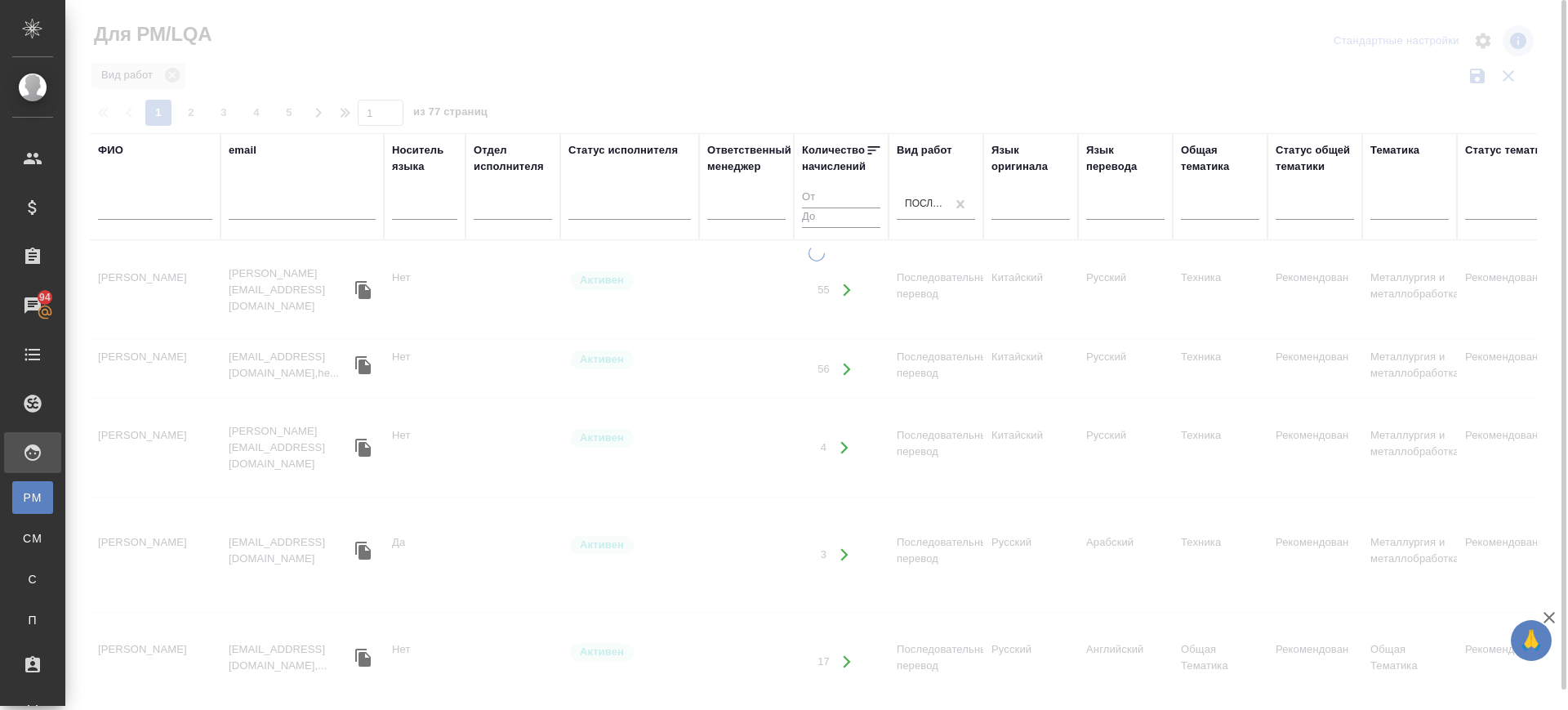
click at [124, 210] on input "text" at bounding box center [155, 209] width 115 height 20
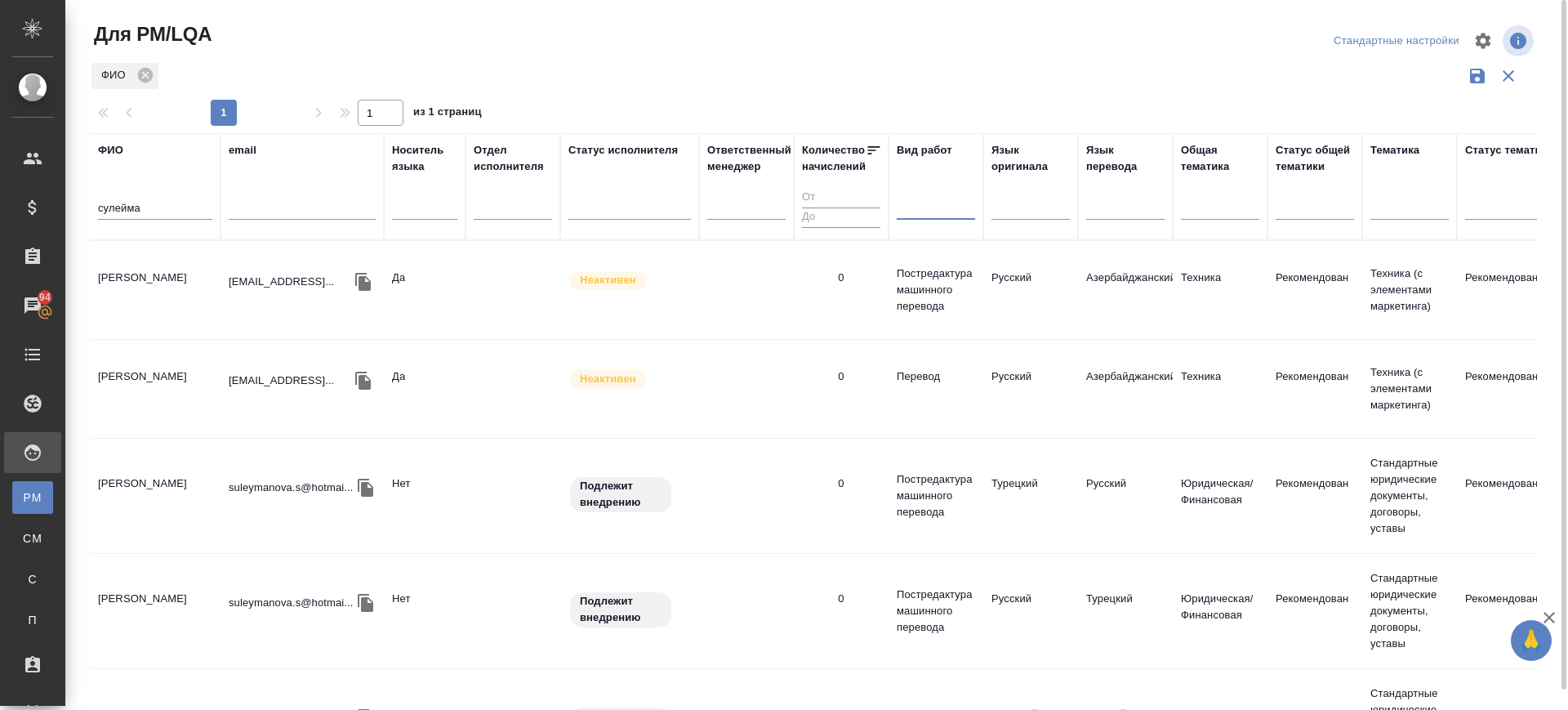
click at [153, 467] on td "Сулейманова Сабина" at bounding box center [155, 496] width 131 height 57
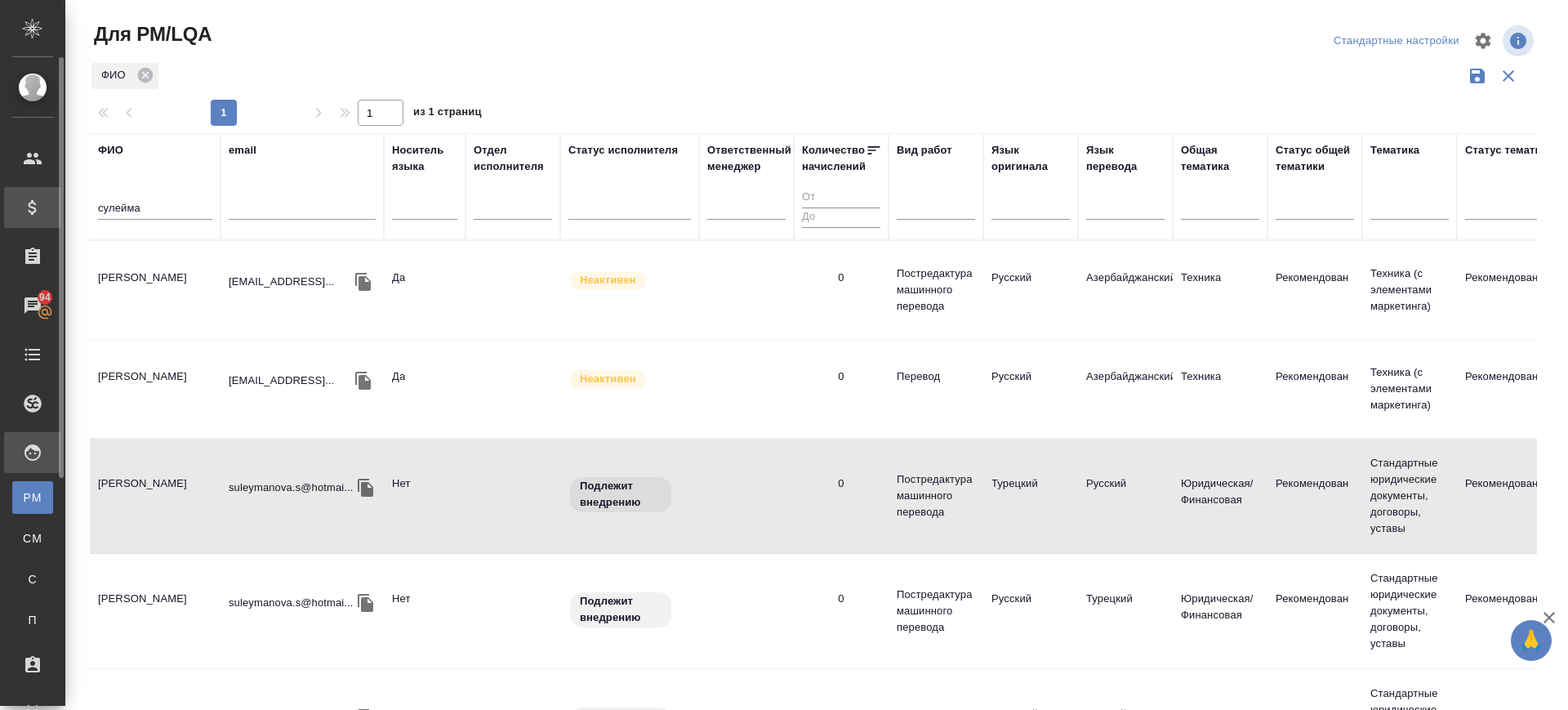
click at [0, 210] on div ".cls-1 fill:#fff; AWATERA Саглам Виктория v.saglam Клиенты Спецификации Заказы …" at bounding box center [784, 355] width 1568 height 710
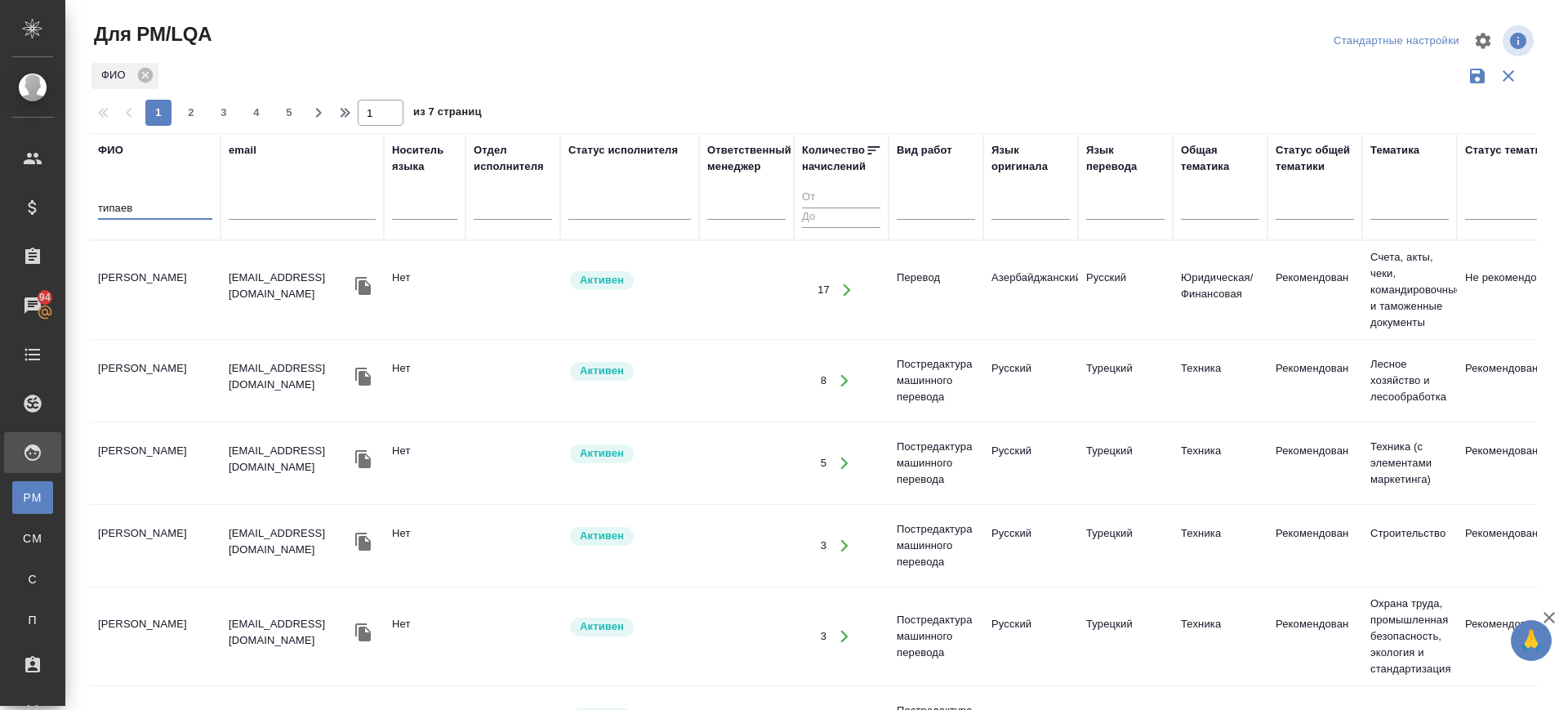
type input "типаев"
click at [148, 294] on td "Типаев Мансур" at bounding box center [155, 290] width 131 height 57
click at [148, 294] on td "Типаев Мансур" at bounding box center [155, 290] width 131 height 57
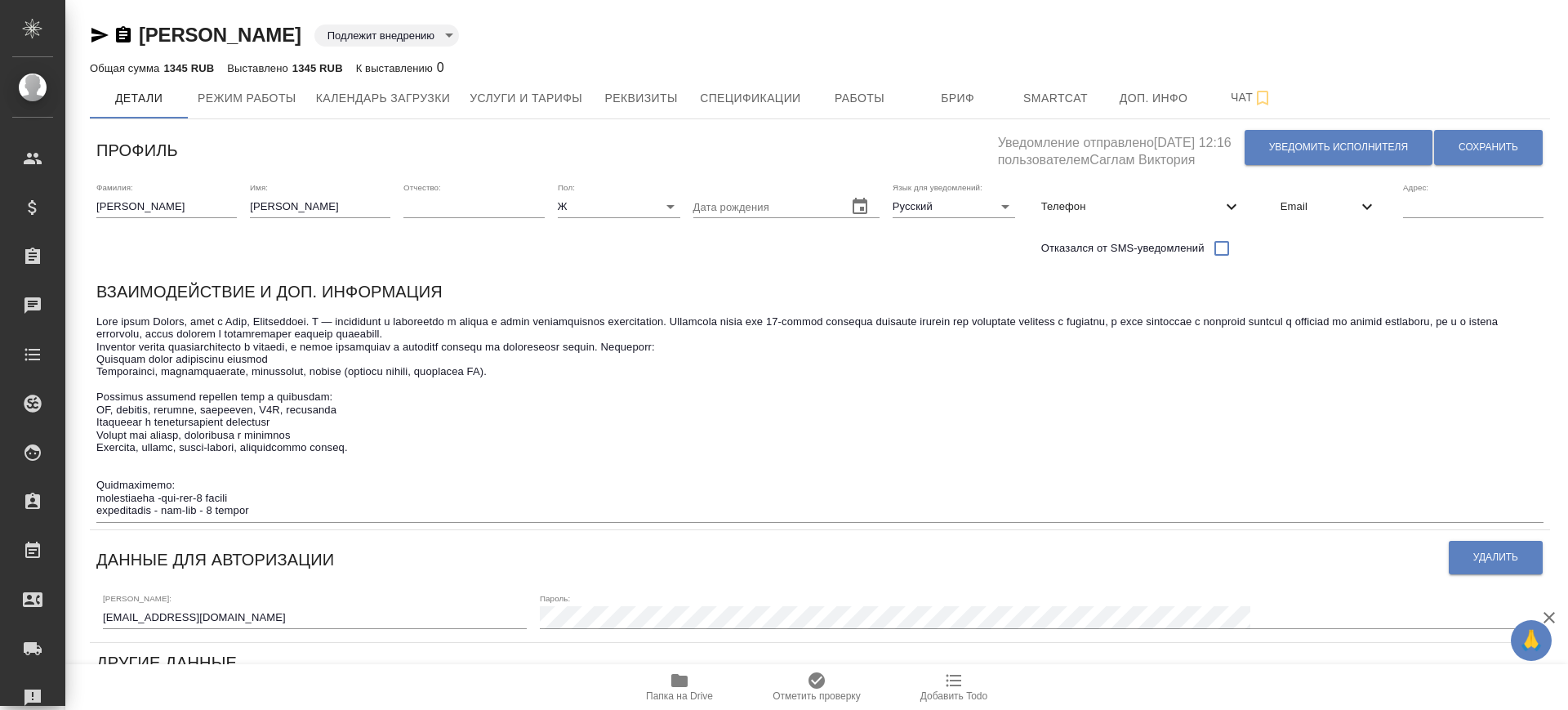
click at [126, 32] on icon "button" at bounding box center [124, 35] width 20 height 20
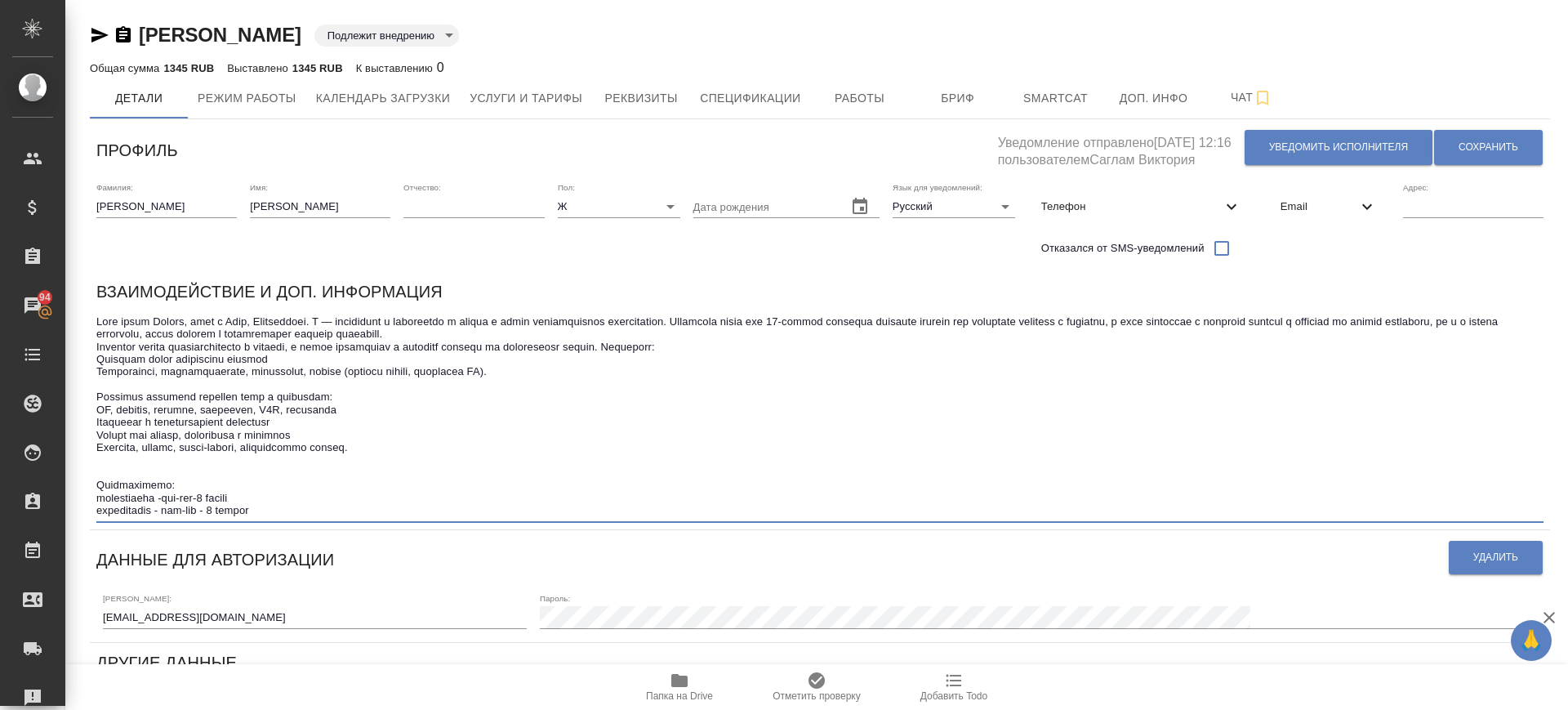
click at [293, 514] on textarea at bounding box center [819, 416] width 1447 height 202
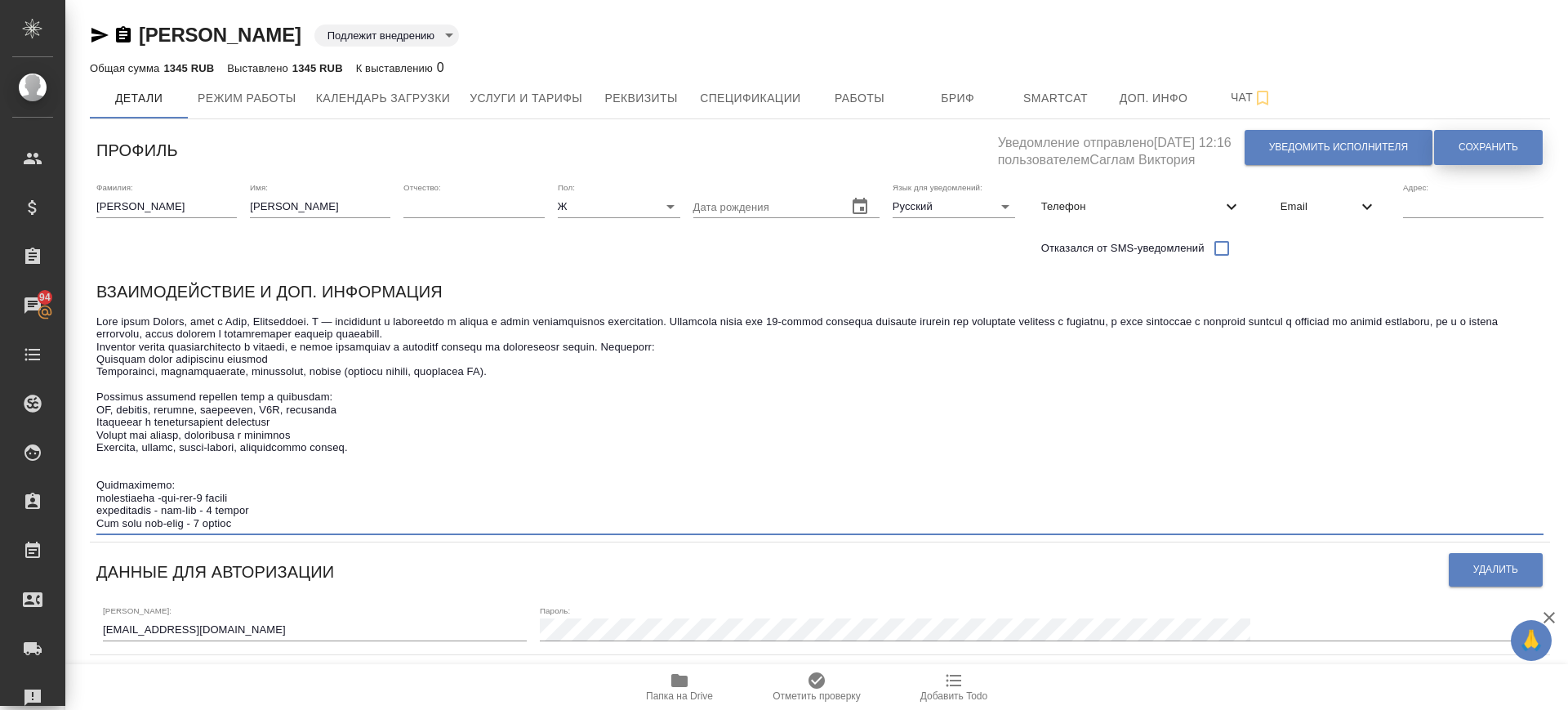
type textarea "Lore ipsum Dolors, amet c Adip, Elitseddoei. T — incididunt u laboreetdo m aliq…"
click at [1473, 139] on button "Сохранить" at bounding box center [1488, 147] width 109 height 35
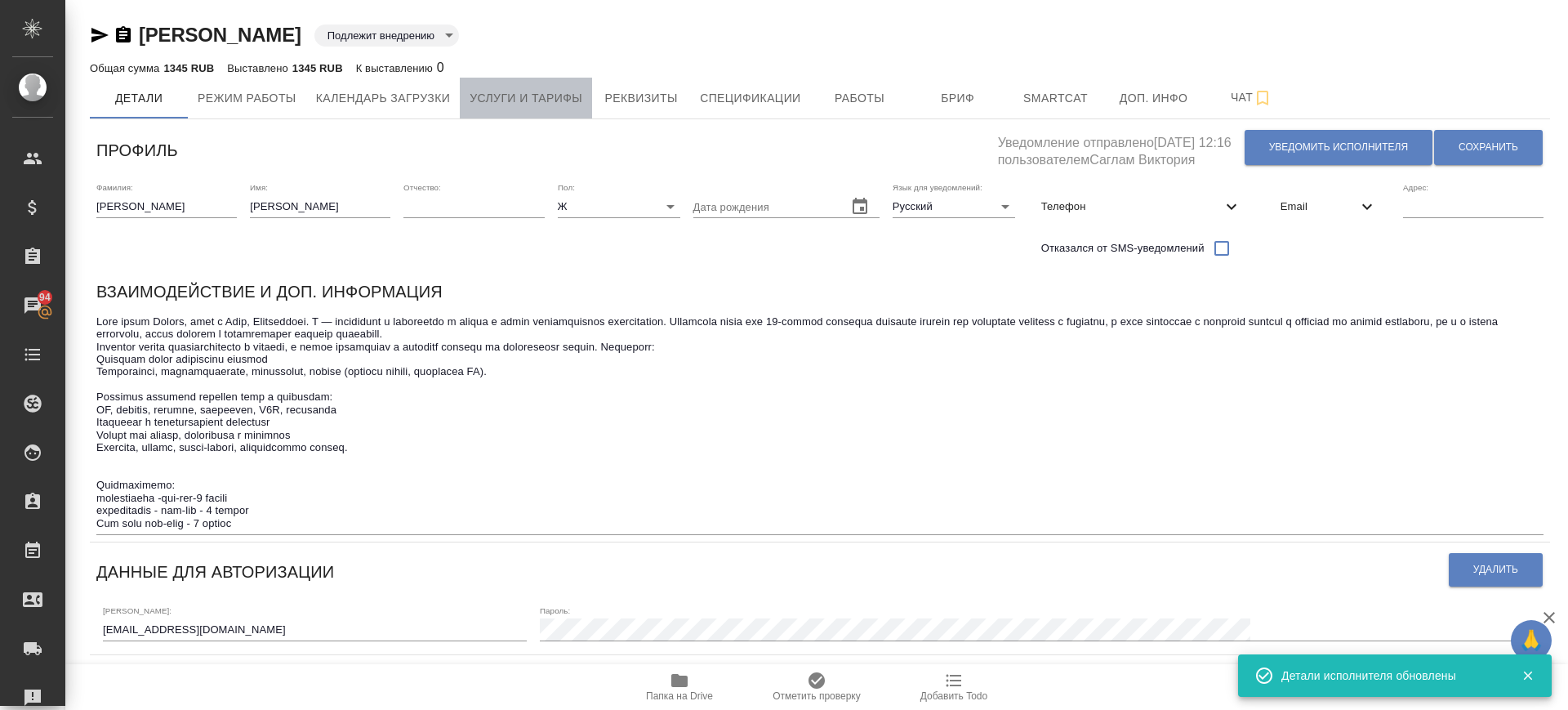
click at [565, 103] on span "Услуги и тарифы" at bounding box center [526, 98] width 113 height 20
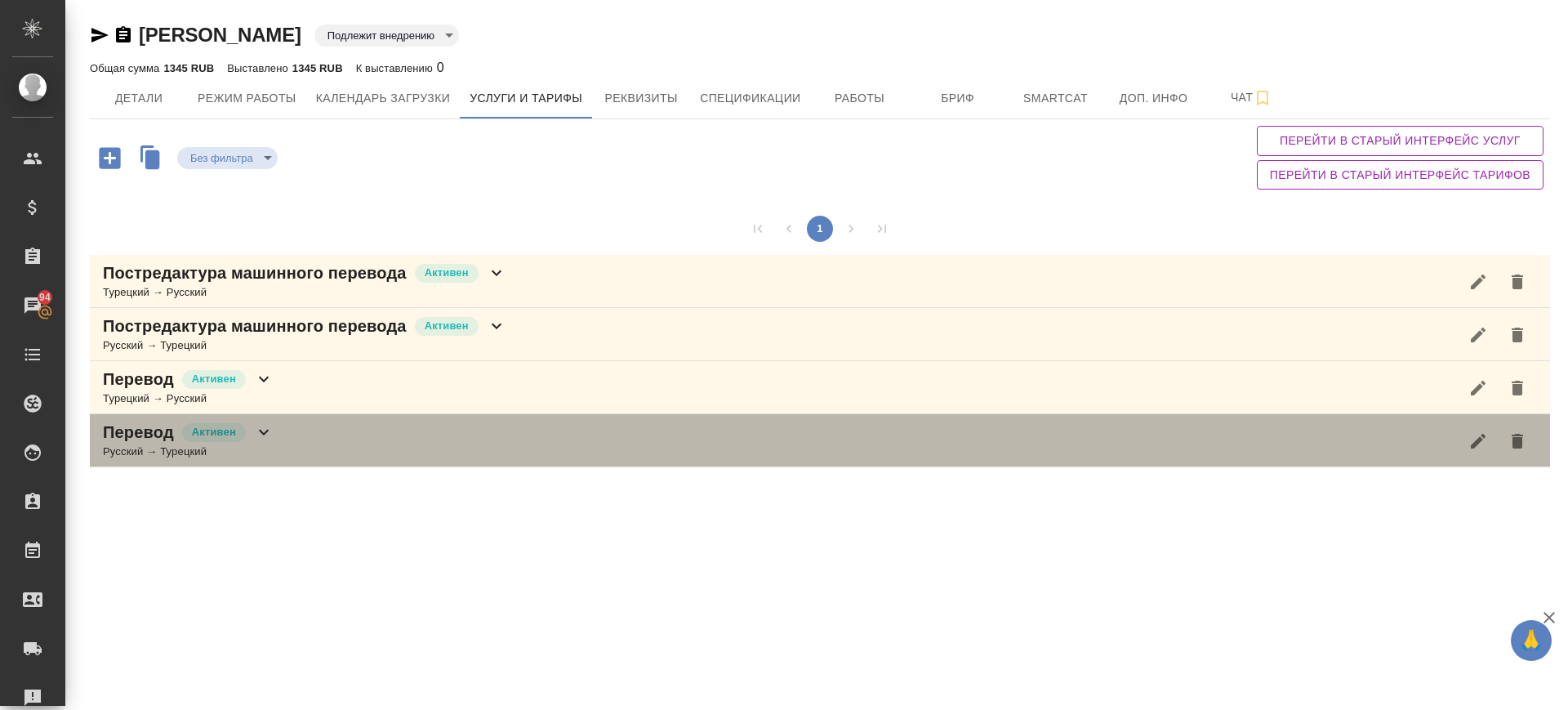
click at [301, 437] on div "Перевод Активен Русский → Турецкий" at bounding box center [820, 441] width 1460 height 53
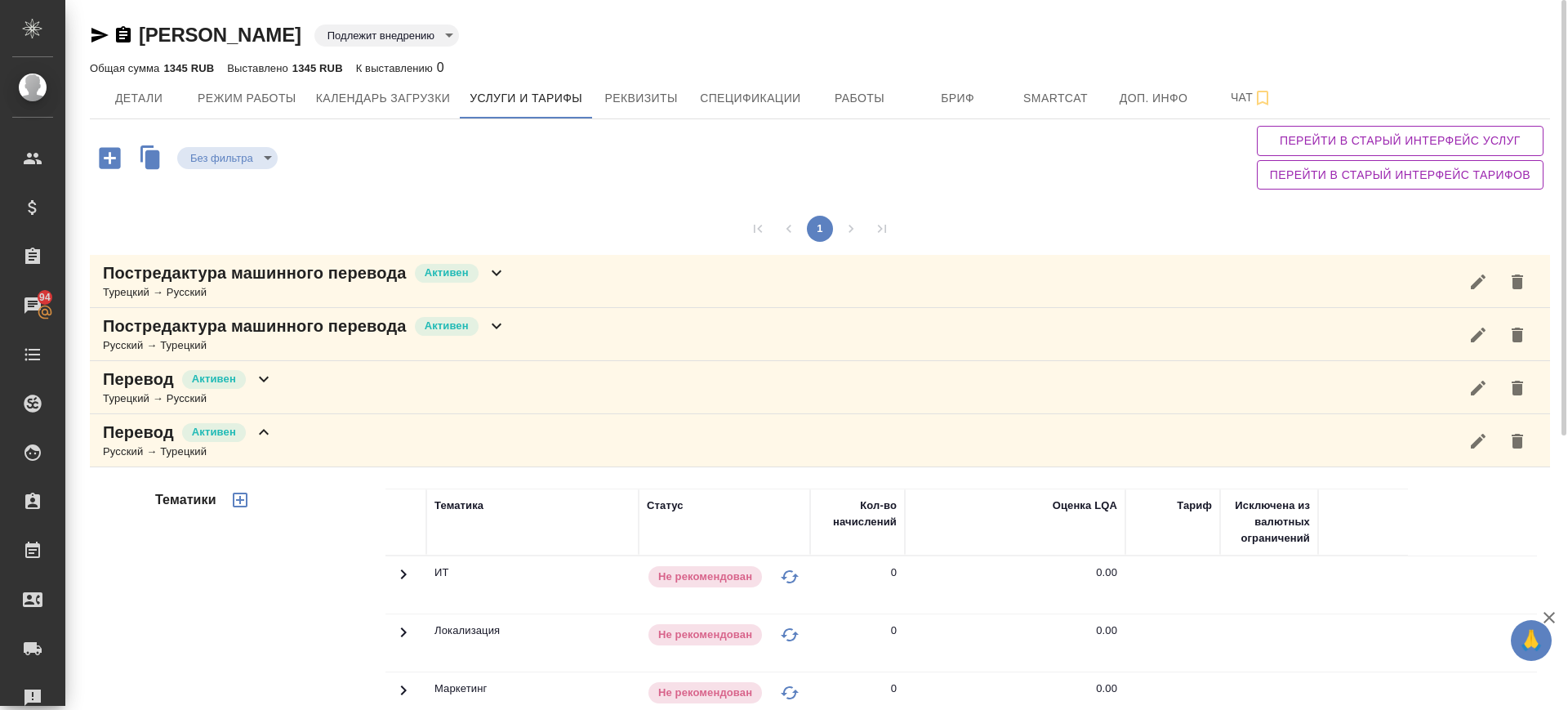
click at [269, 430] on icon at bounding box center [264, 432] width 20 height 20
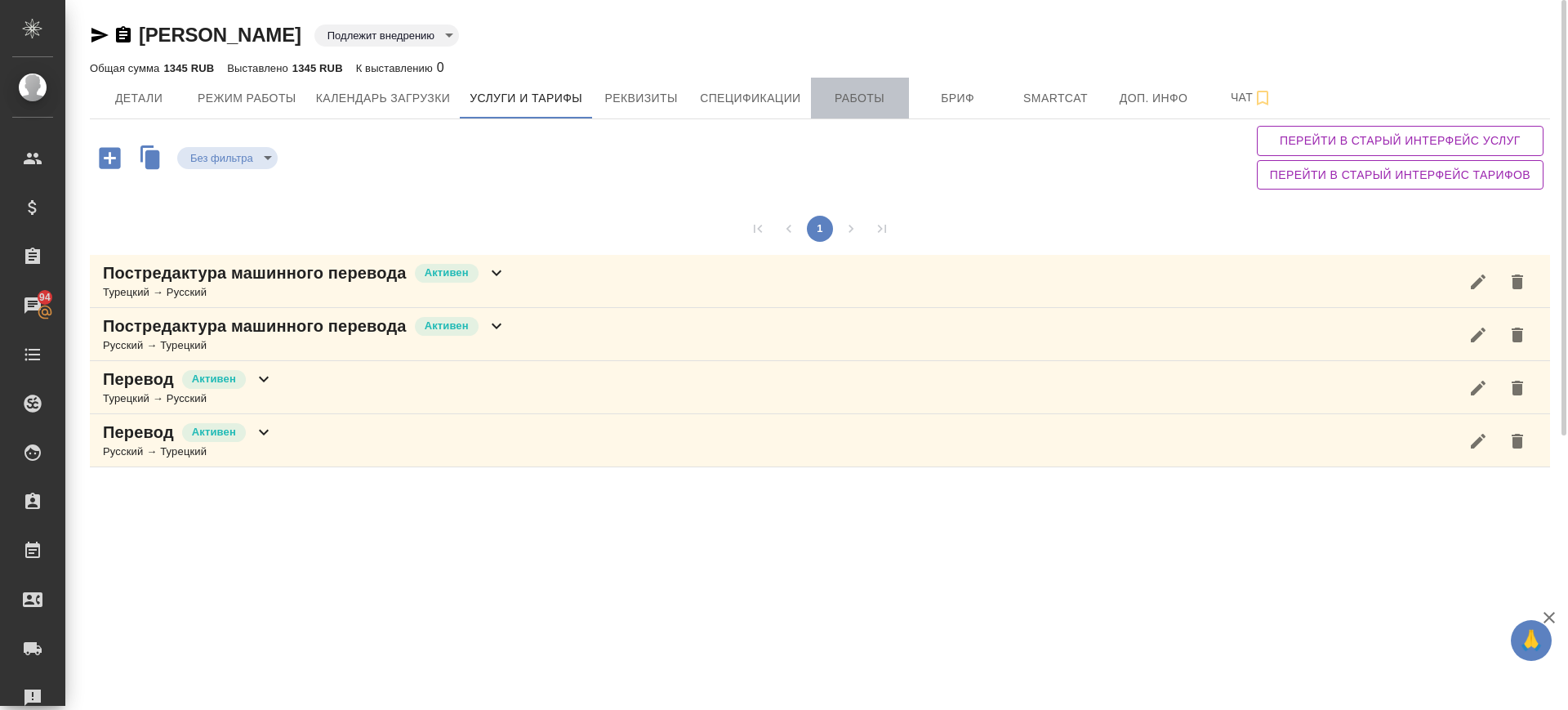
click at [831, 99] on span "Работы" at bounding box center [860, 98] width 78 height 20
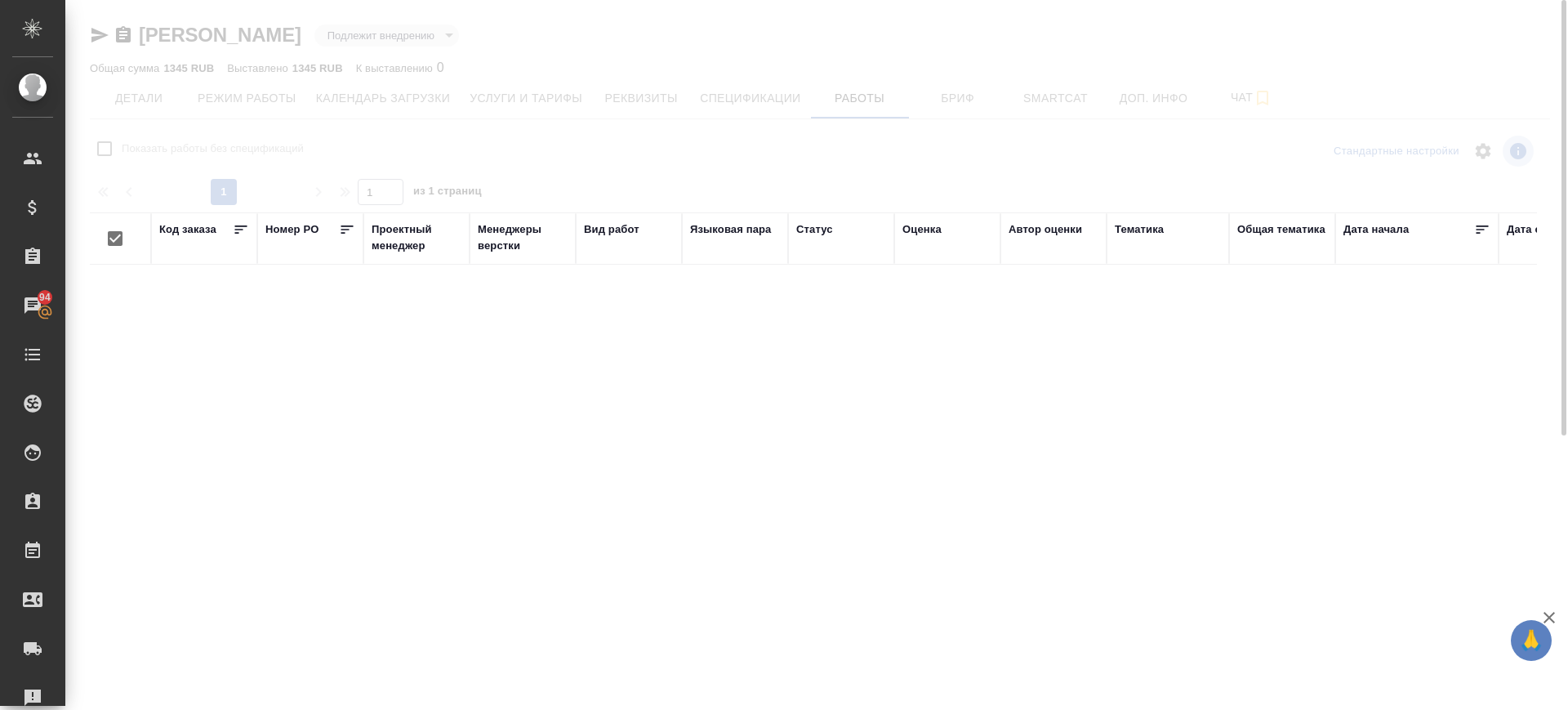
checkbox input "false"
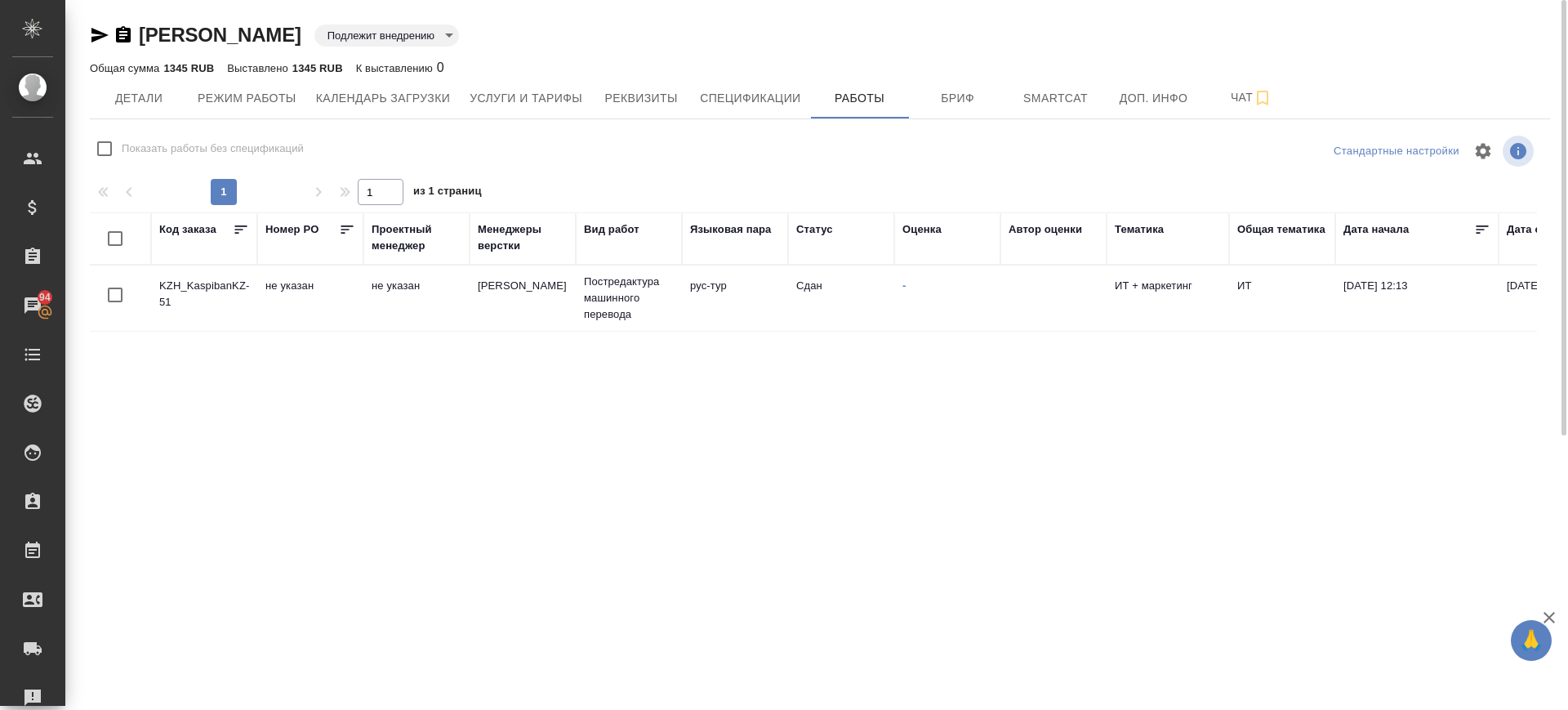
drag, startPoint x: 780, startPoint y: 635, endPoint x: 615, endPoint y: 614, distance: 166.3
click at [615, 614] on div "Код заказа Номер PO Проектный менеджер Менеджеры верстки Вид работ Языковая пар…" at bounding box center [813, 424] width 1447 height 424
click at [538, 106] on span "Услуги и тарифы" at bounding box center [526, 98] width 113 height 20
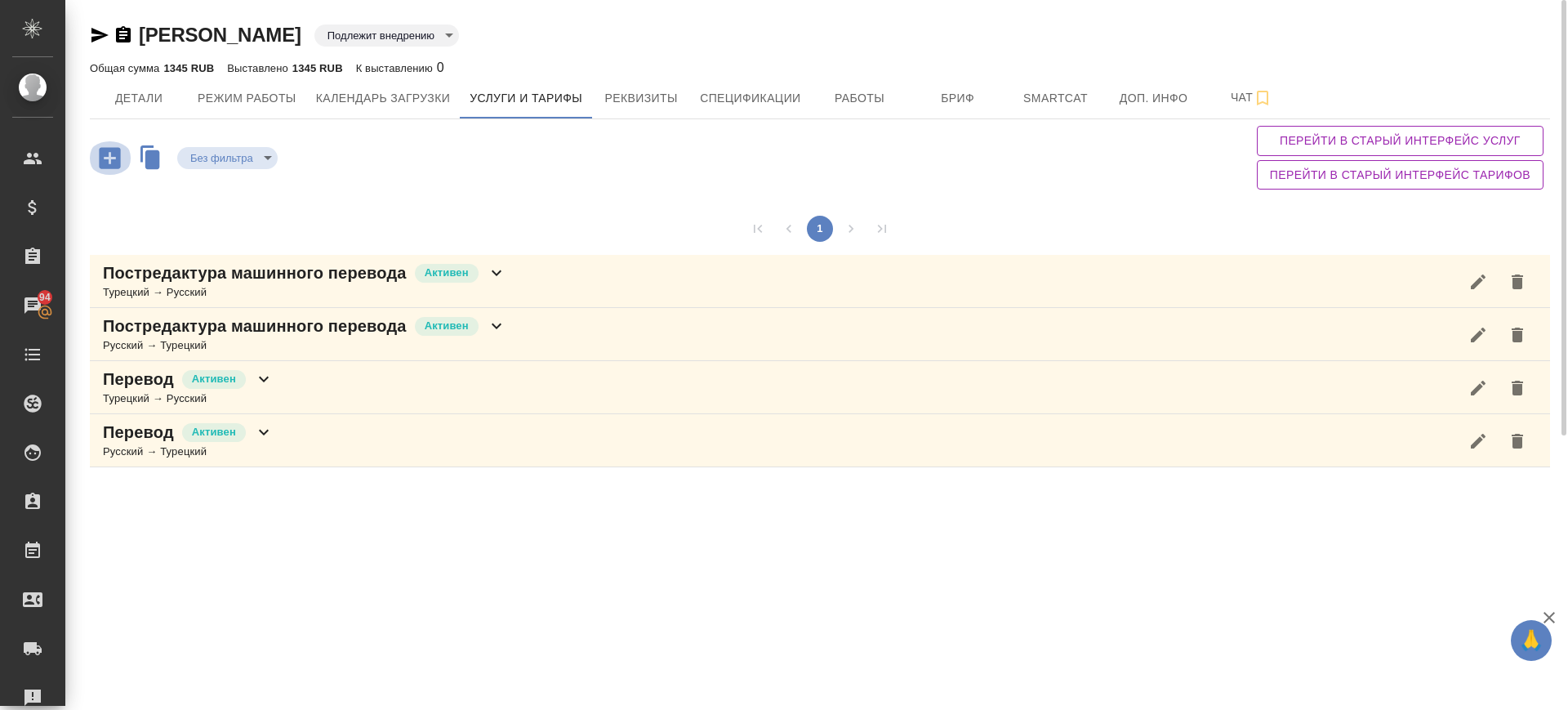
click at [109, 165] on icon "button" at bounding box center [109, 157] width 21 height 21
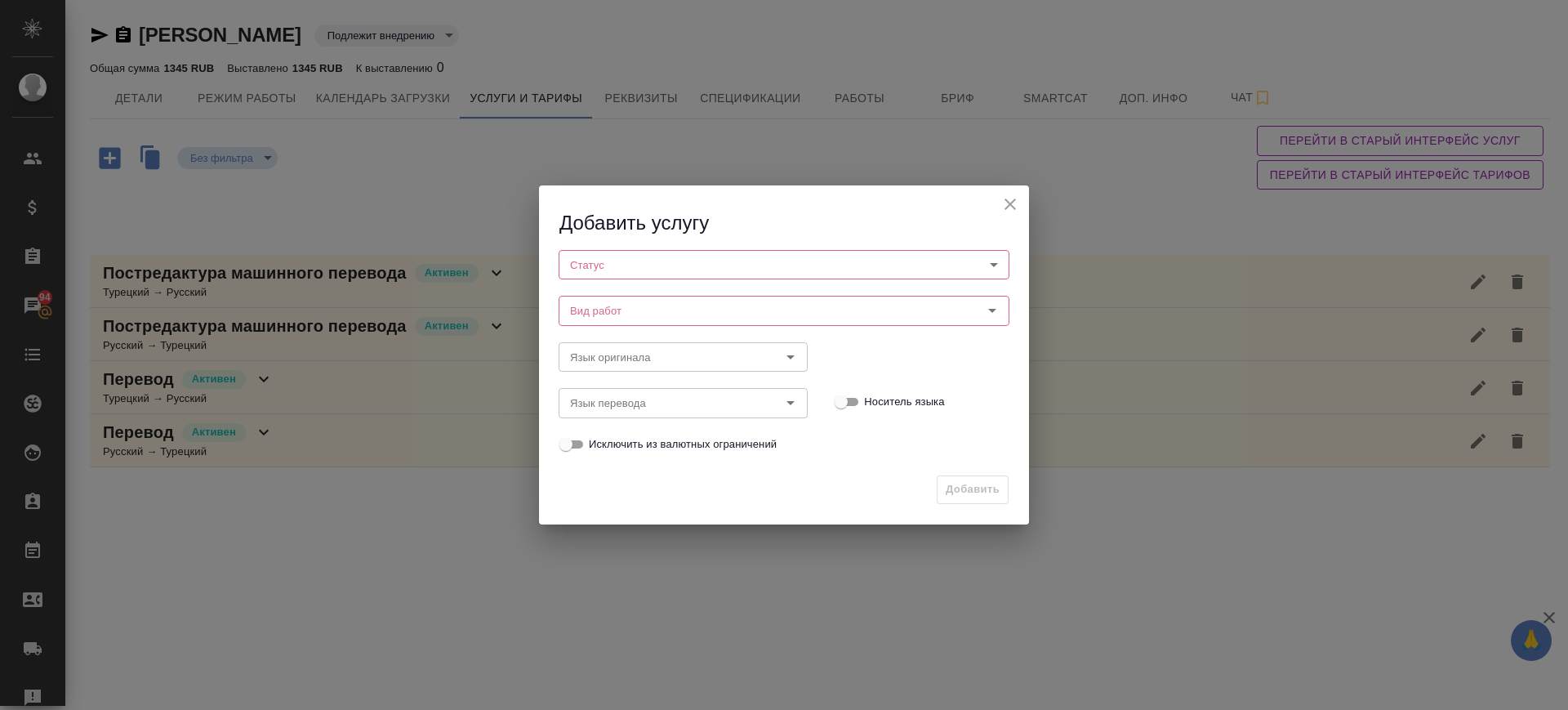
click at [571, 262] on body "🙏 .cls-1 fill:#fff; AWATERA Саглам Виктория v.saglam Клиенты Спецификации Заказ…" at bounding box center [784, 355] width 1568 height 710
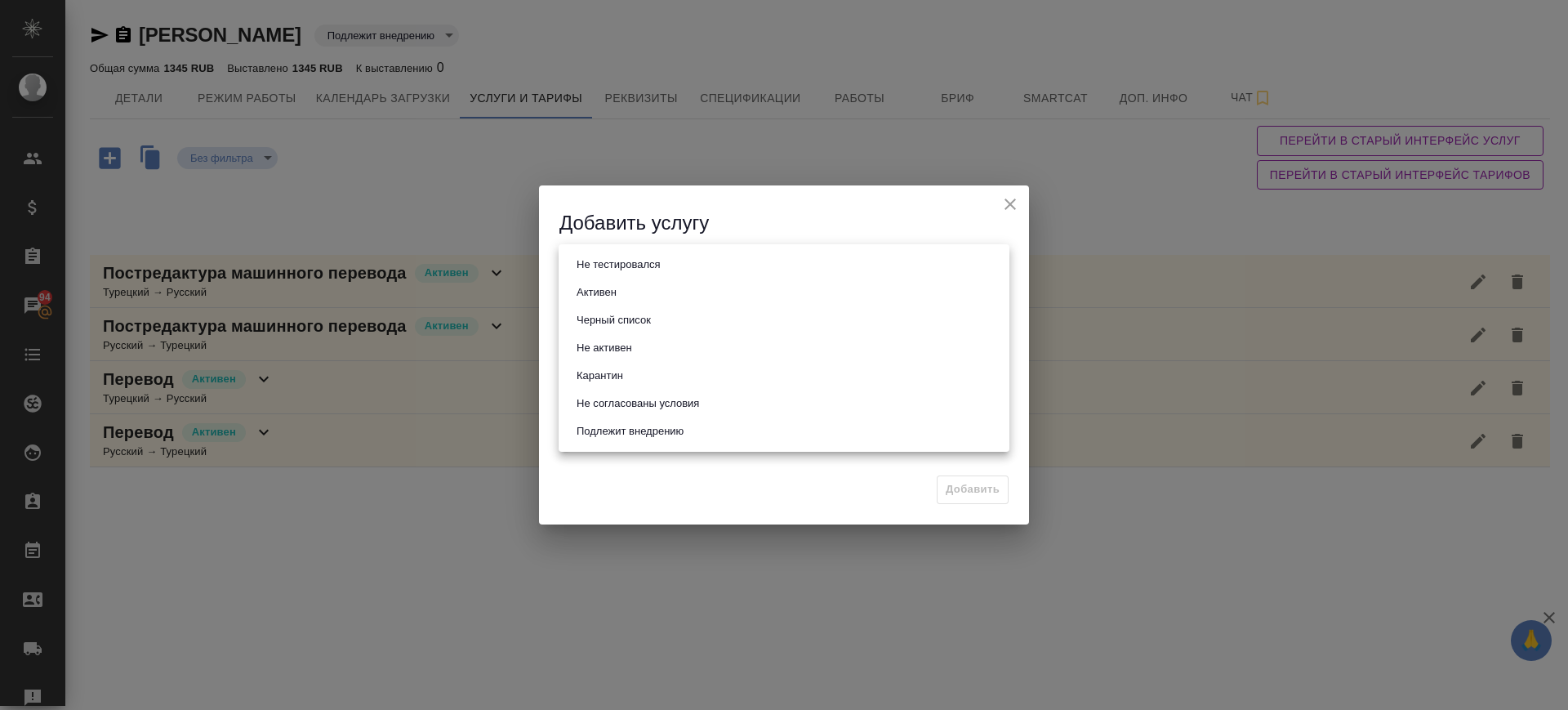
click at [590, 290] on button "Активен" at bounding box center [597, 293] width 50 height 18
type input "active"
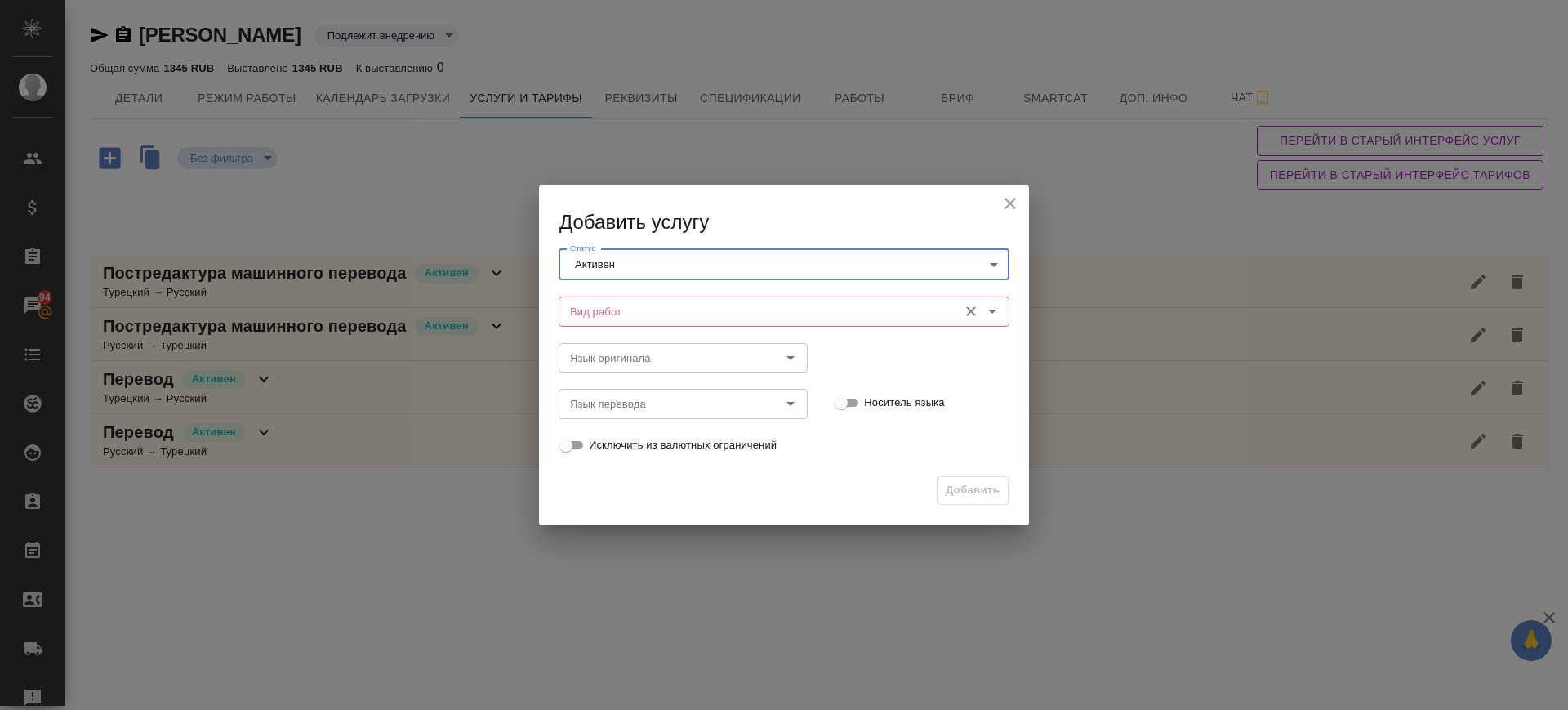
click at [599, 311] on input "Вид работ" at bounding box center [757, 311] width 386 height 20
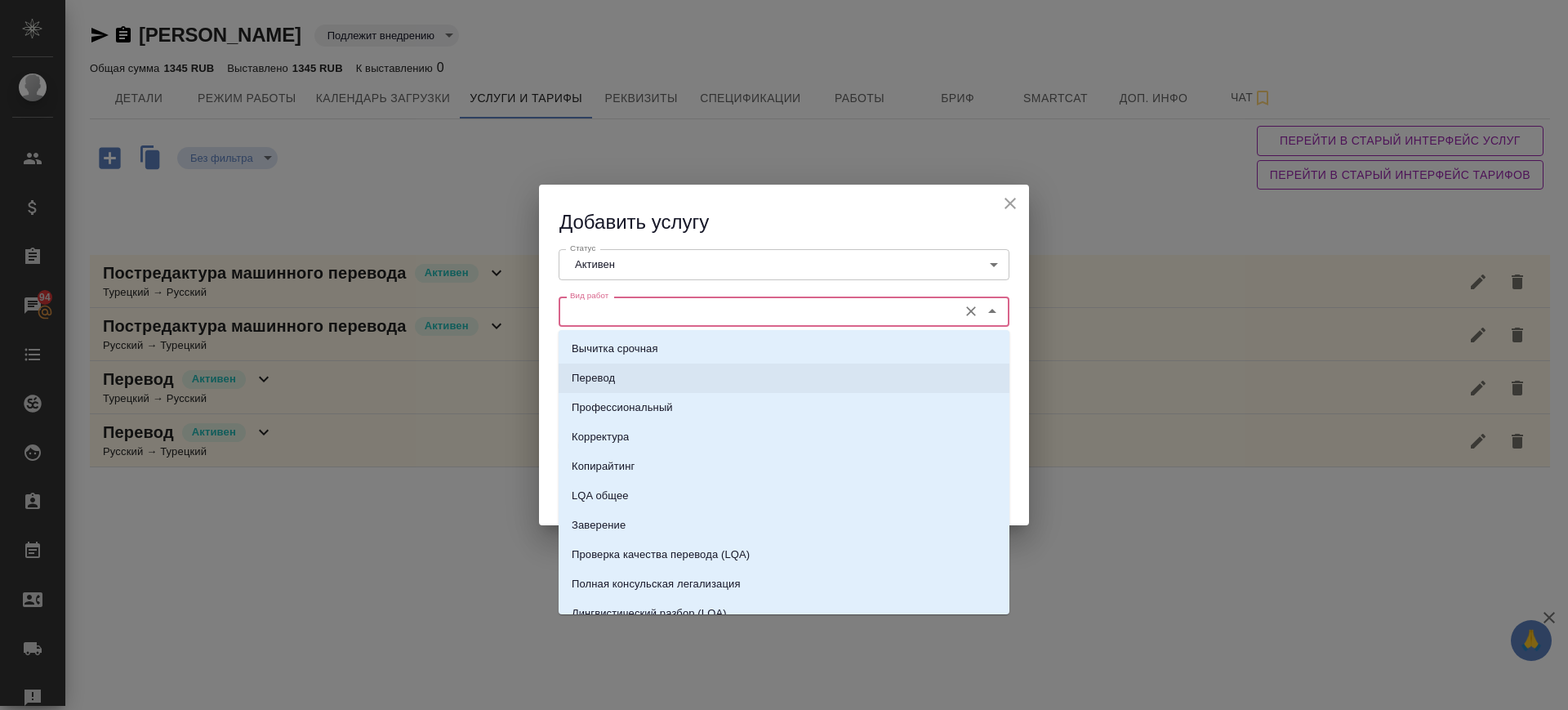
click at [590, 375] on p "Перевод" at bounding box center [593, 378] width 44 height 16
type input "Перевод"
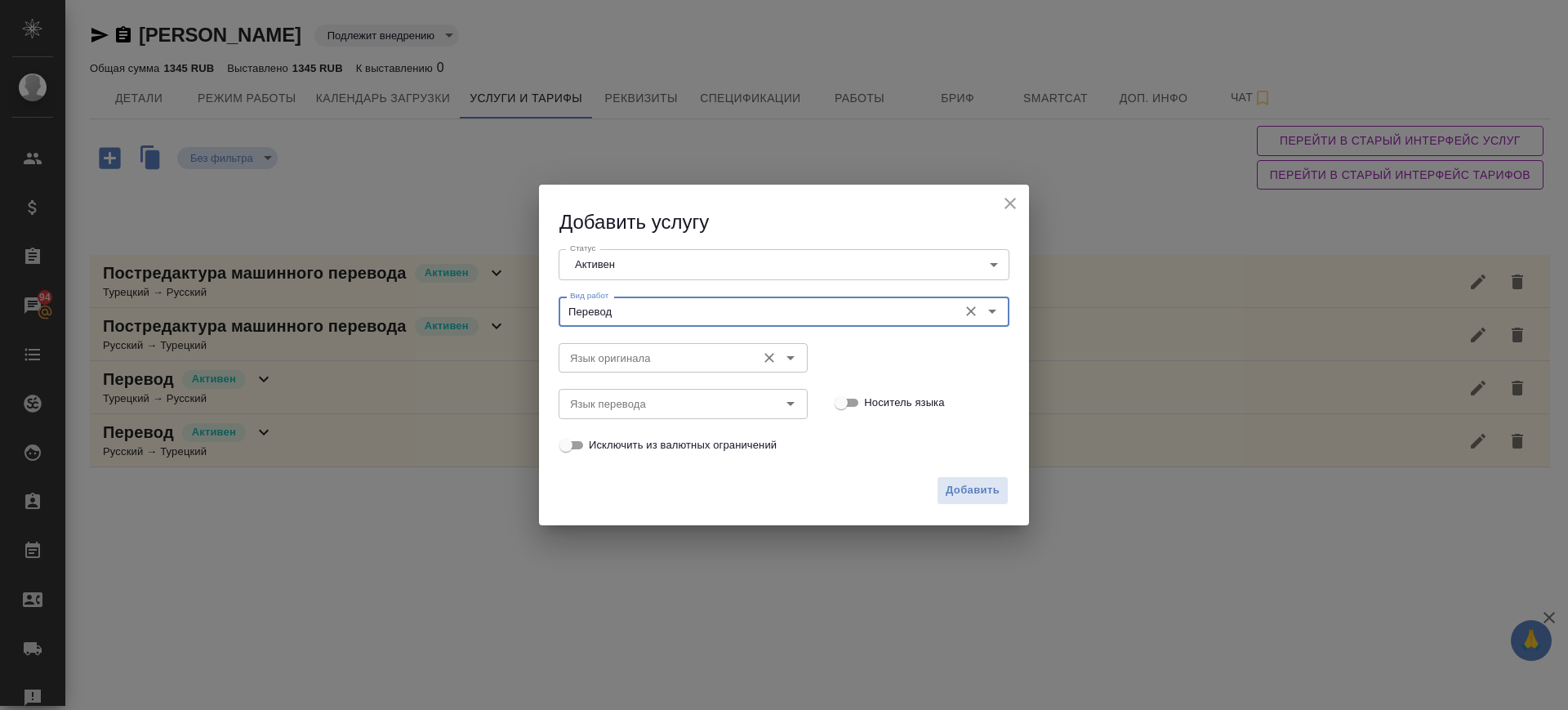
click at [600, 340] on div "Язык оригинала Язык оригинала" at bounding box center [683, 356] width 249 height 39
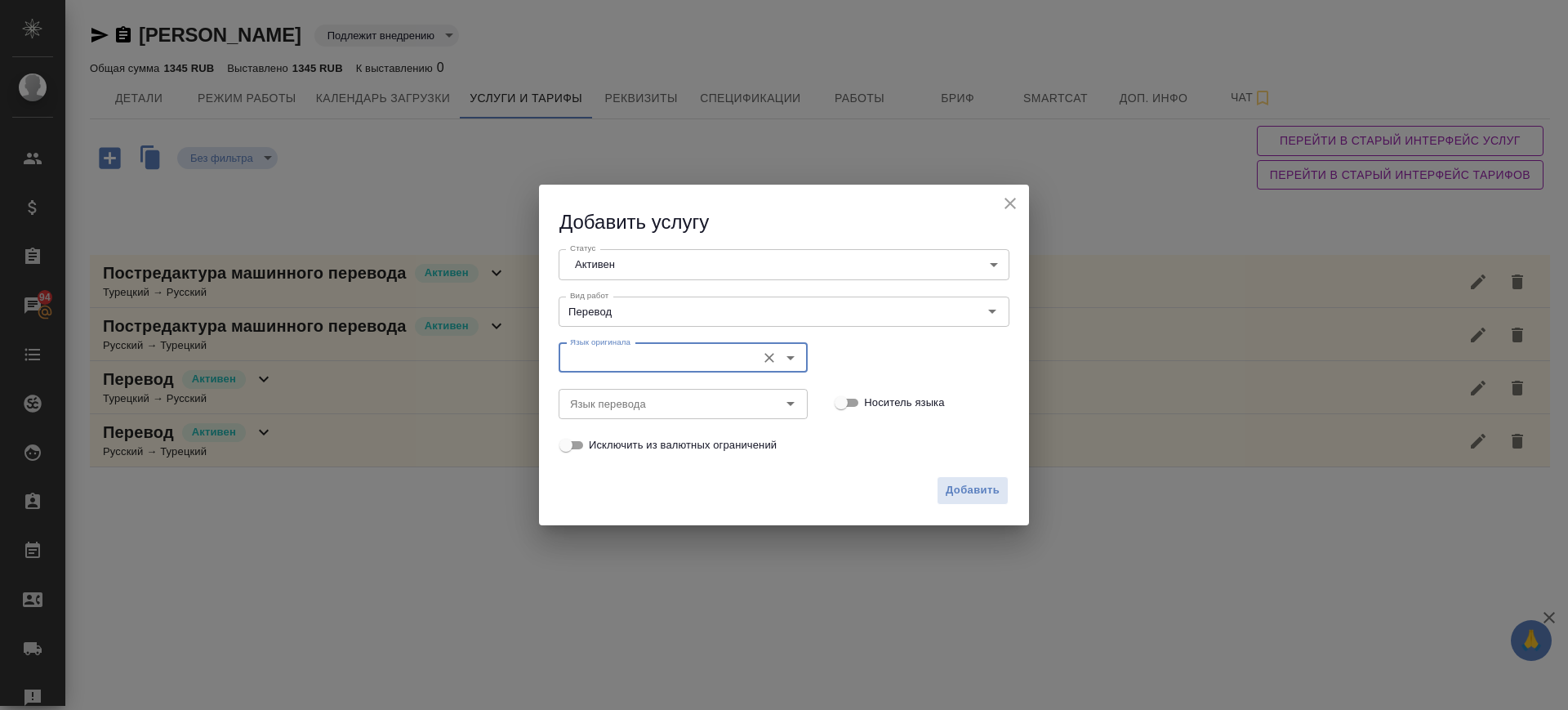
click at [595, 366] on input "Язык оригинала" at bounding box center [656, 358] width 185 height 20
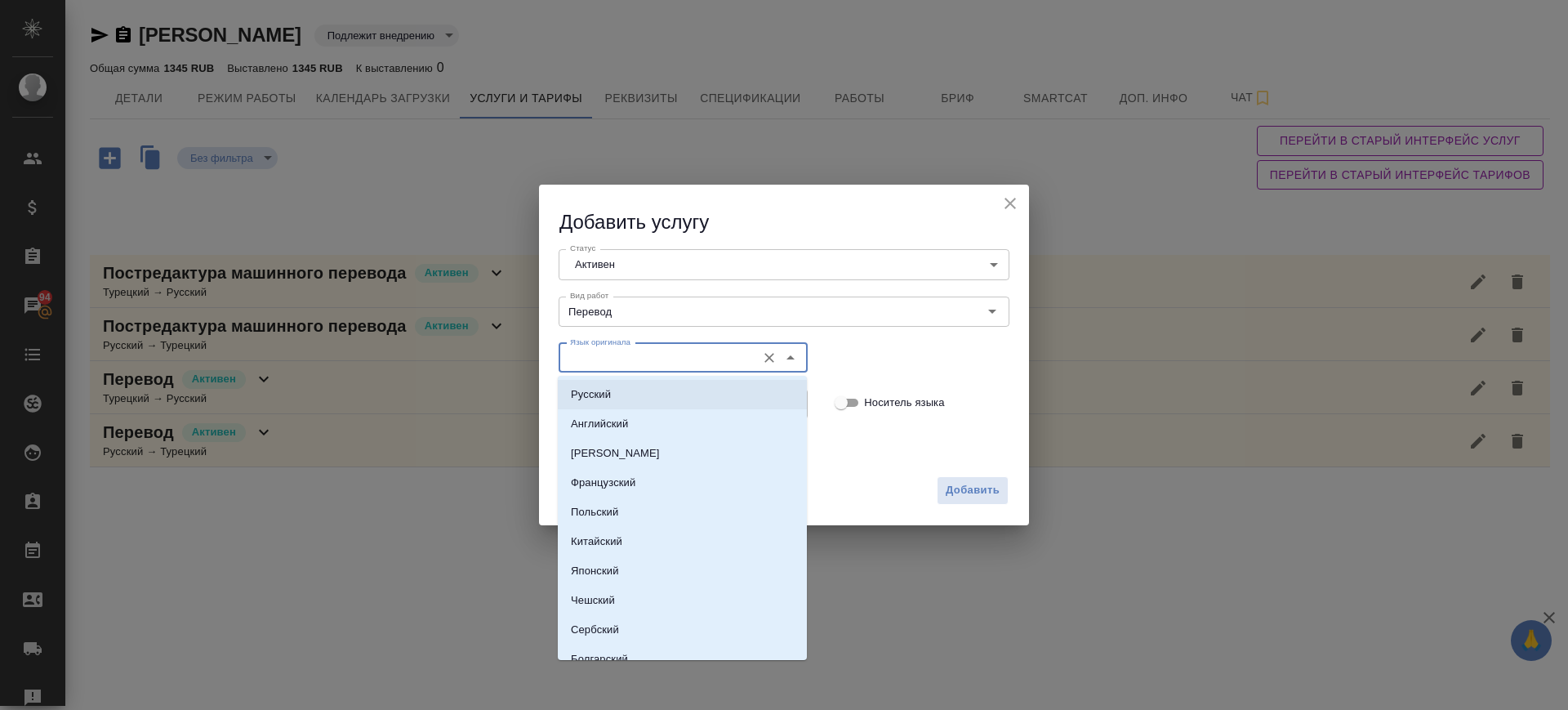
click at [595, 394] on p "Русский" at bounding box center [591, 394] width 40 height 16
type input "Русский"
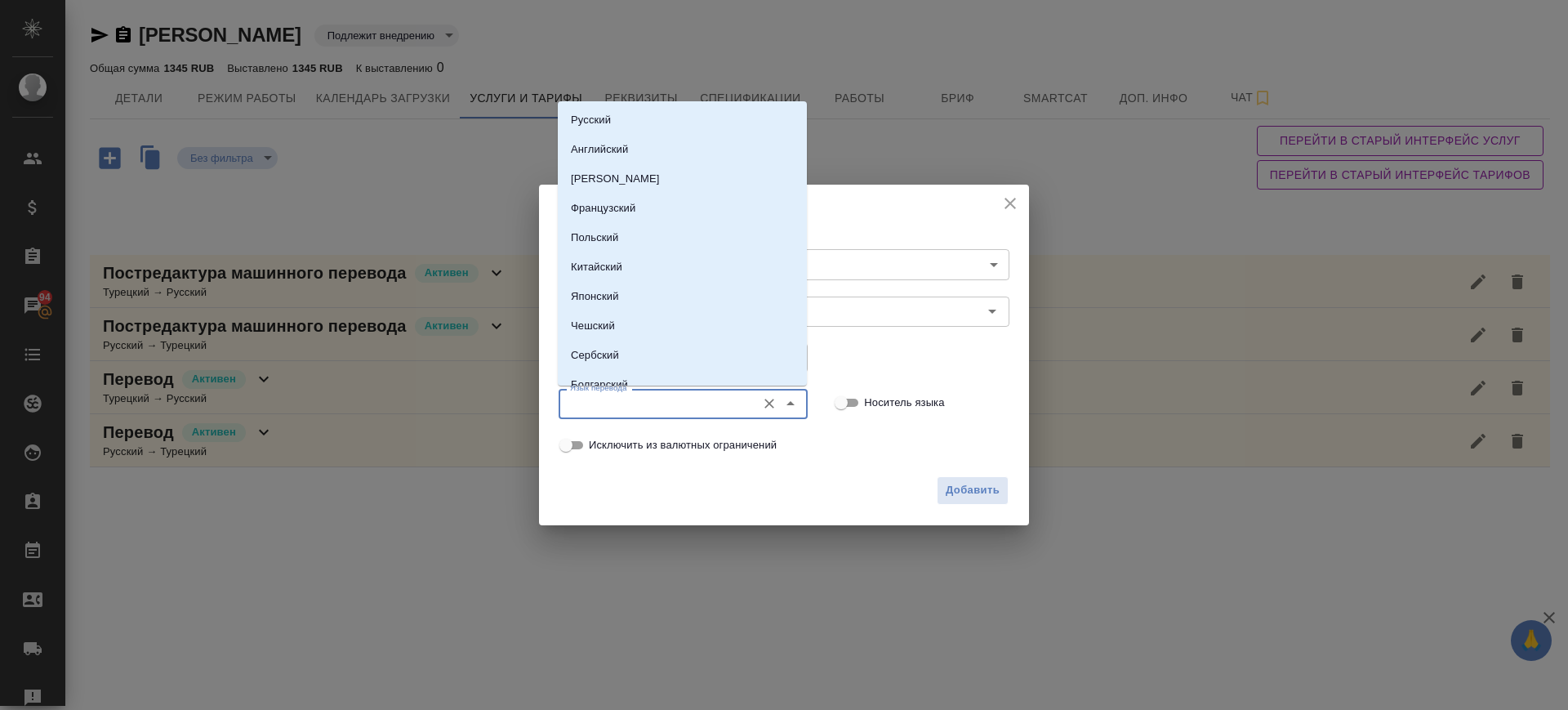
click at [599, 407] on input "Язык перевода" at bounding box center [656, 404] width 185 height 20
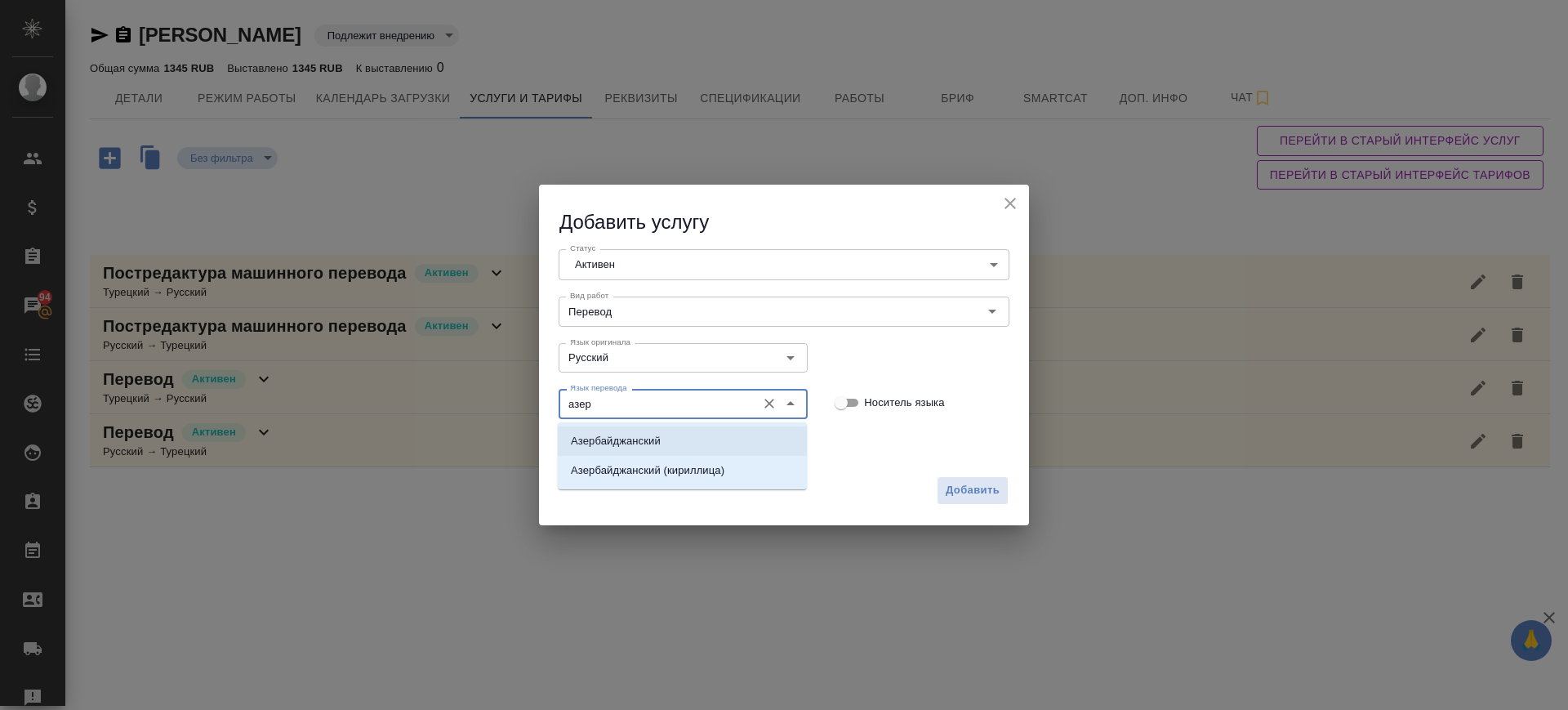
drag, startPoint x: 607, startPoint y: 440, endPoint x: 856, endPoint y: 436, distance: 249.0
click at [607, 440] on p "Азербайджанский" at bounding box center [615, 441] width 90 height 16
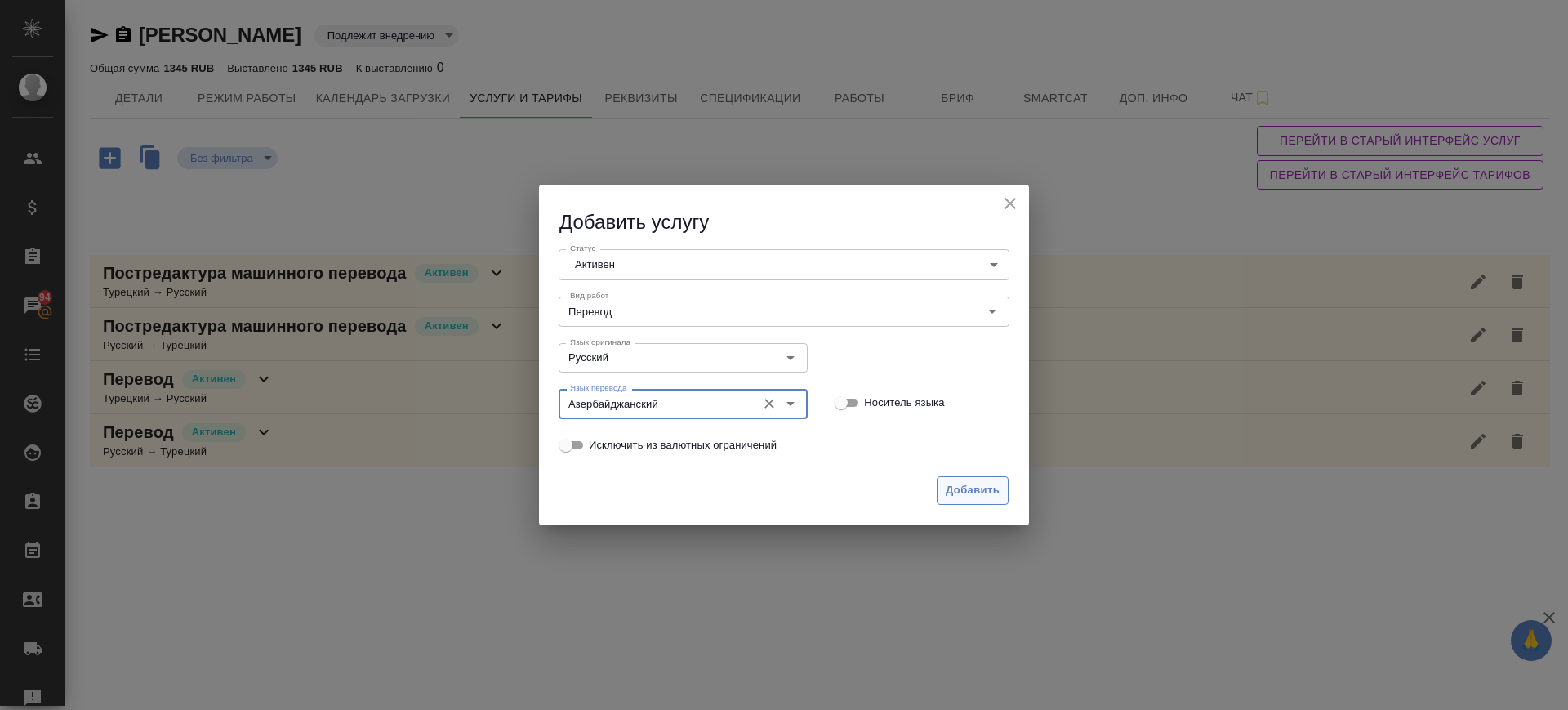
type input "Азербайджанский"
click at [961, 484] on span "Добавить" at bounding box center [972, 490] width 54 height 19
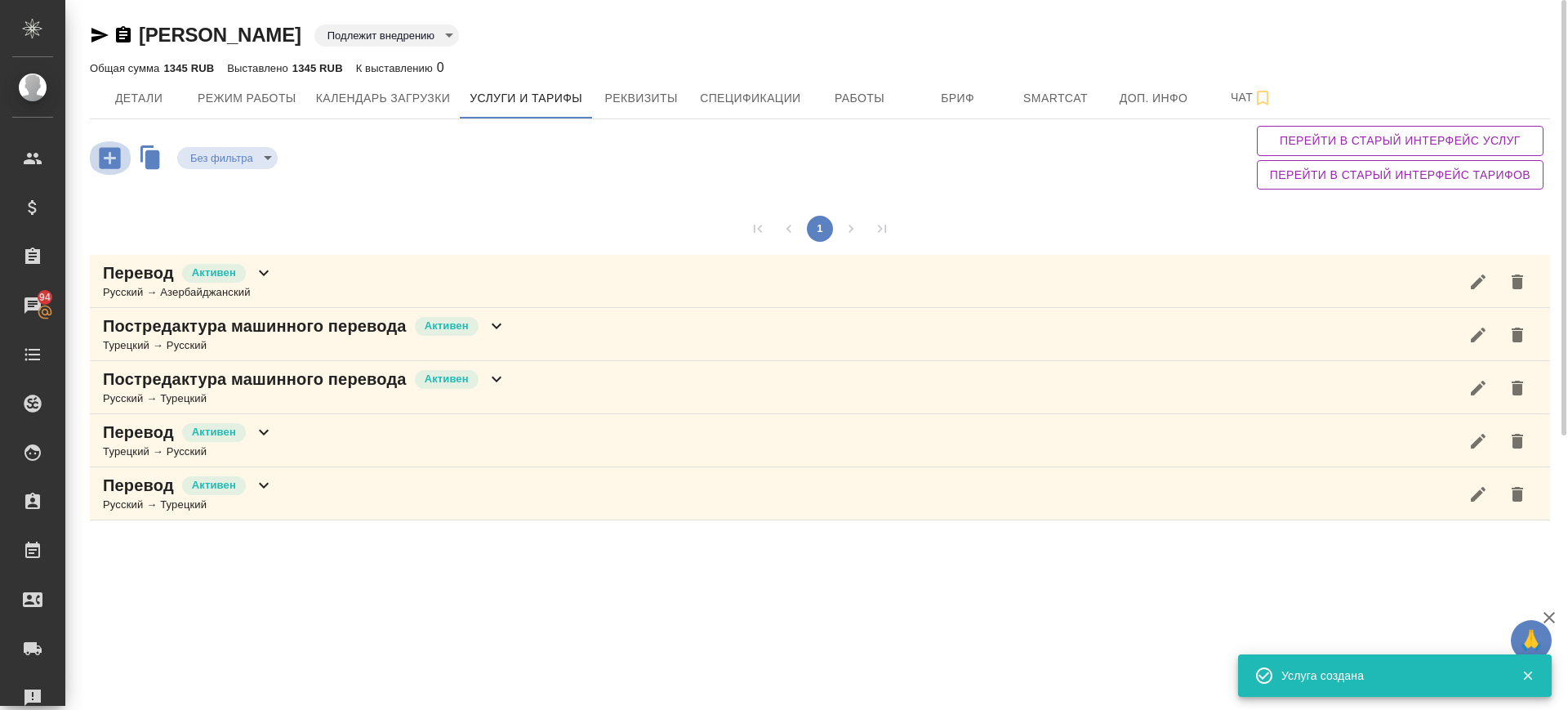
click at [113, 157] on icon "button" at bounding box center [109, 158] width 28 height 28
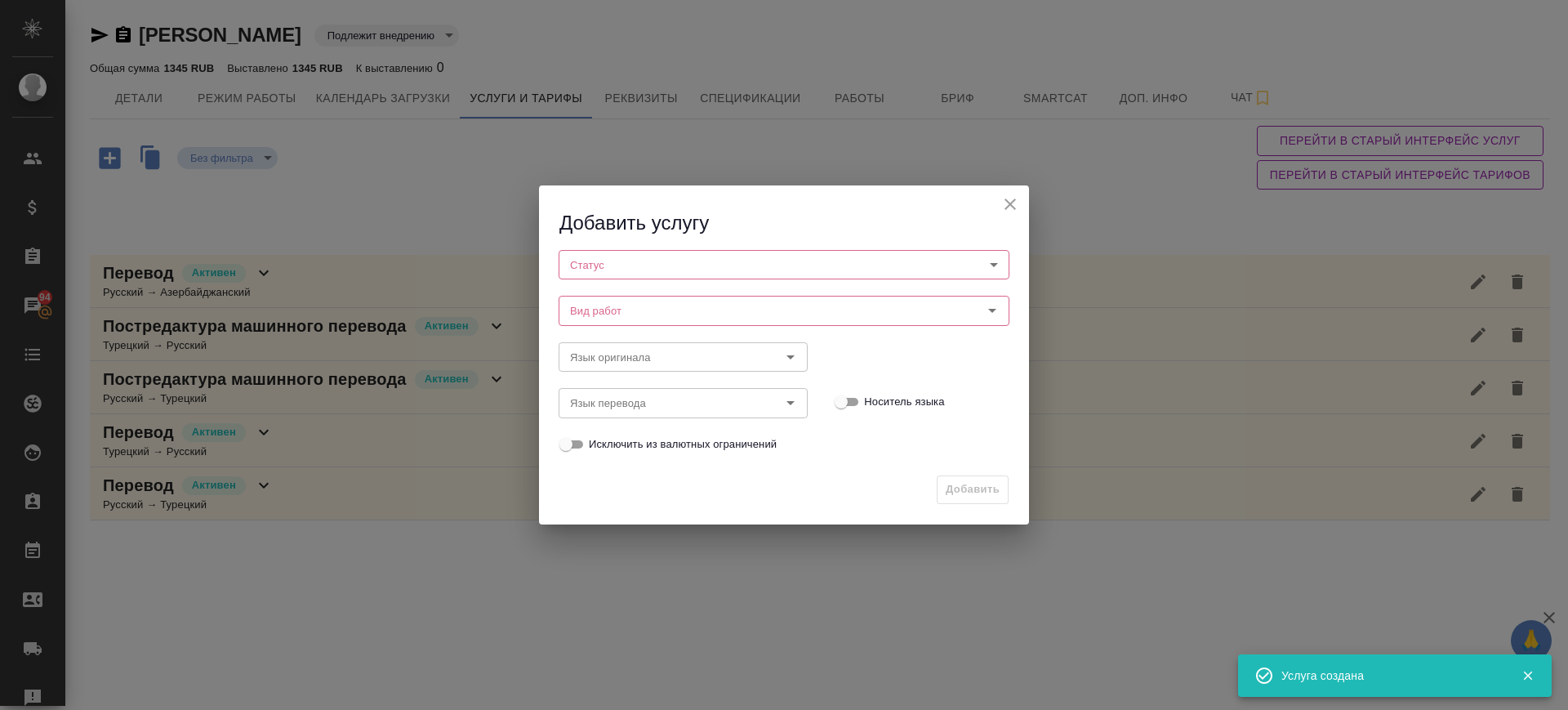
click at [600, 259] on body "🙏 .cls-1 fill:#fff; AWATERA Саглам Виктория v.saglam Клиенты Спецификации Заказ…" at bounding box center [784, 355] width 1568 height 710
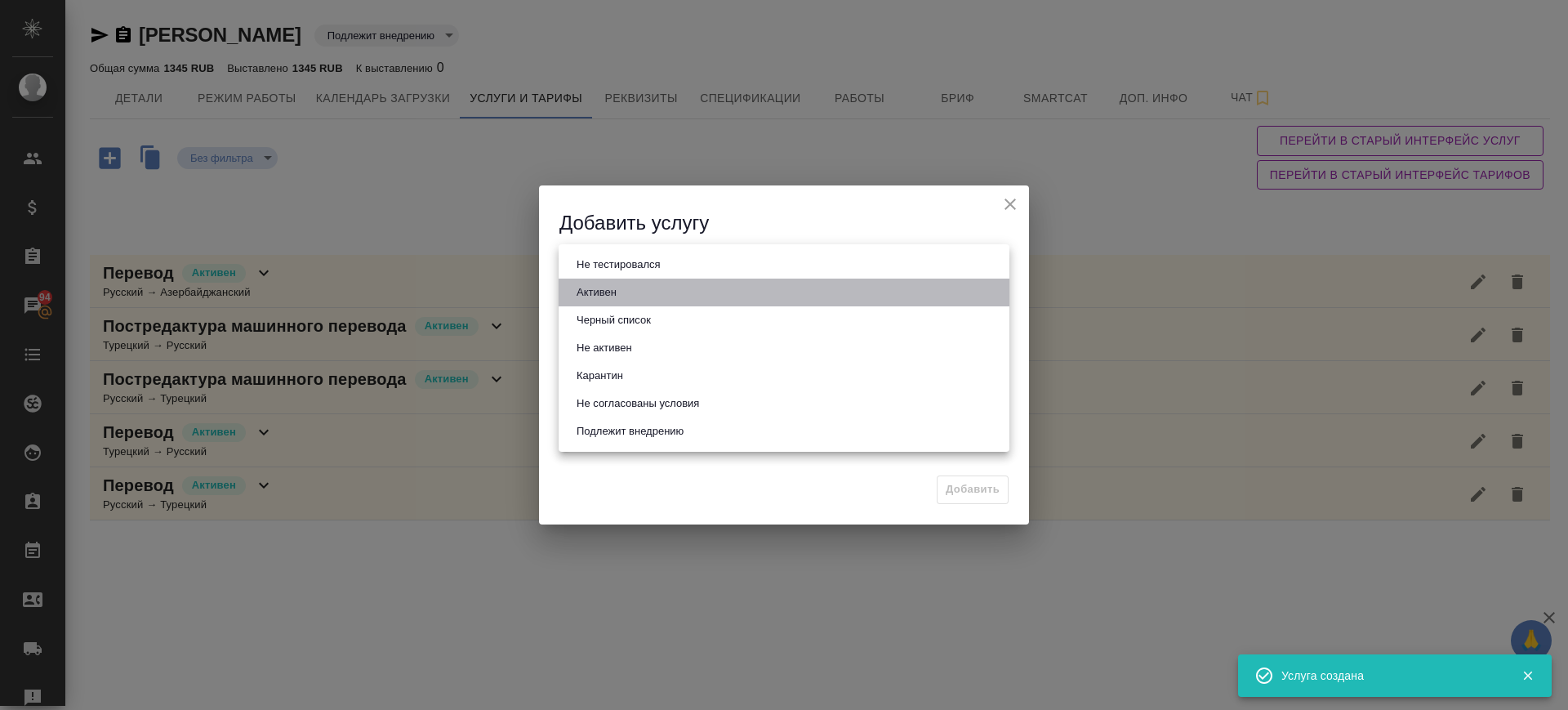
click at [609, 294] on button "Активен" at bounding box center [597, 293] width 50 height 18
type input "active"
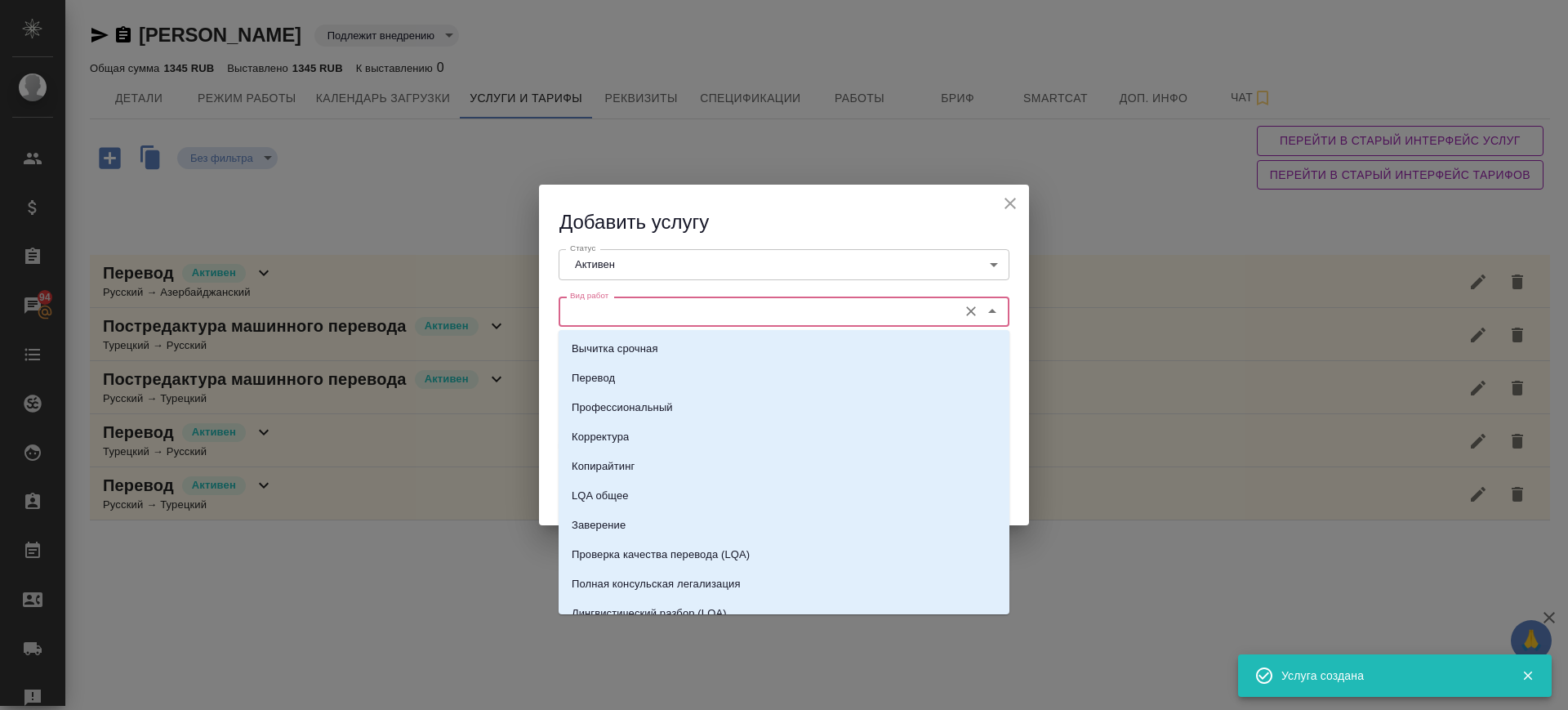
click at [619, 312] on input "Вид работ" at bounding box center [757, 311] width 386 height 20
click at [619, 375] on li "Перевод" at bounding box center [784, 378] width 451 height 29
type input "Перевод"
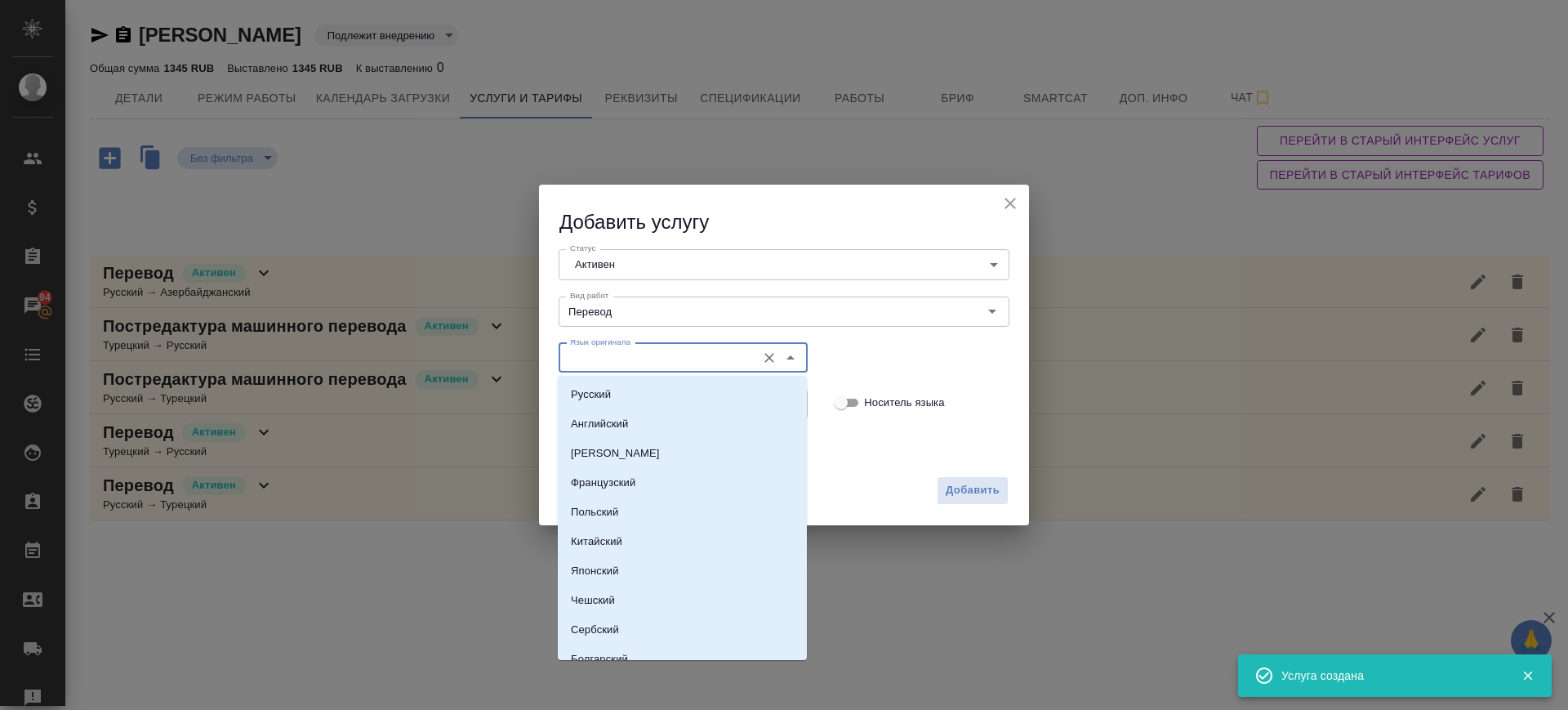
click at [619, 354] on input "Язык оригинала" at bounding box center [656, 358] width 185 height 20
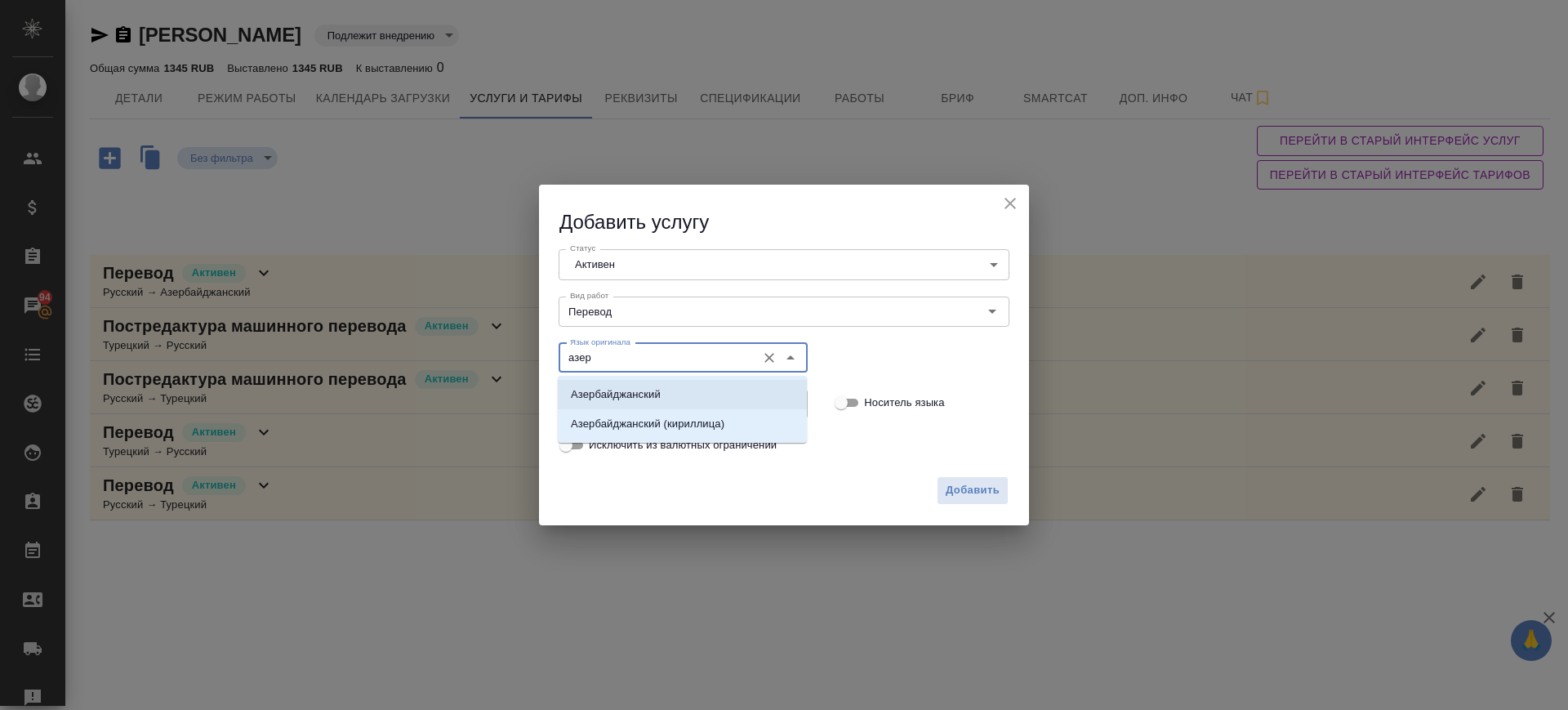
click at [638, 389] on p "Азербайджанский" at bounding box center [615, 394] width 90 height 16
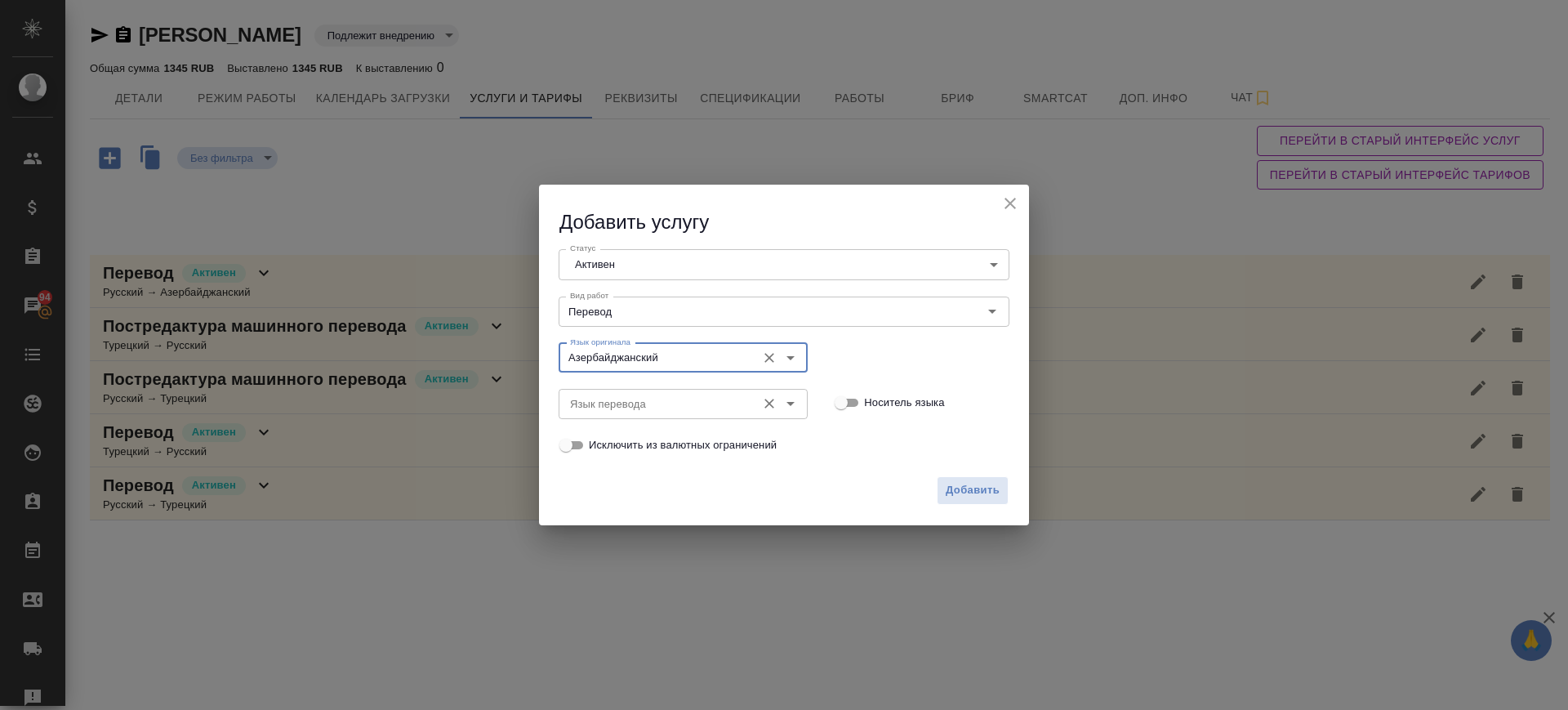
type input "Азербайджанский"
click at [630, 397] on input "Язык перевода" at bounding box center [656, 404] width 185 height 20
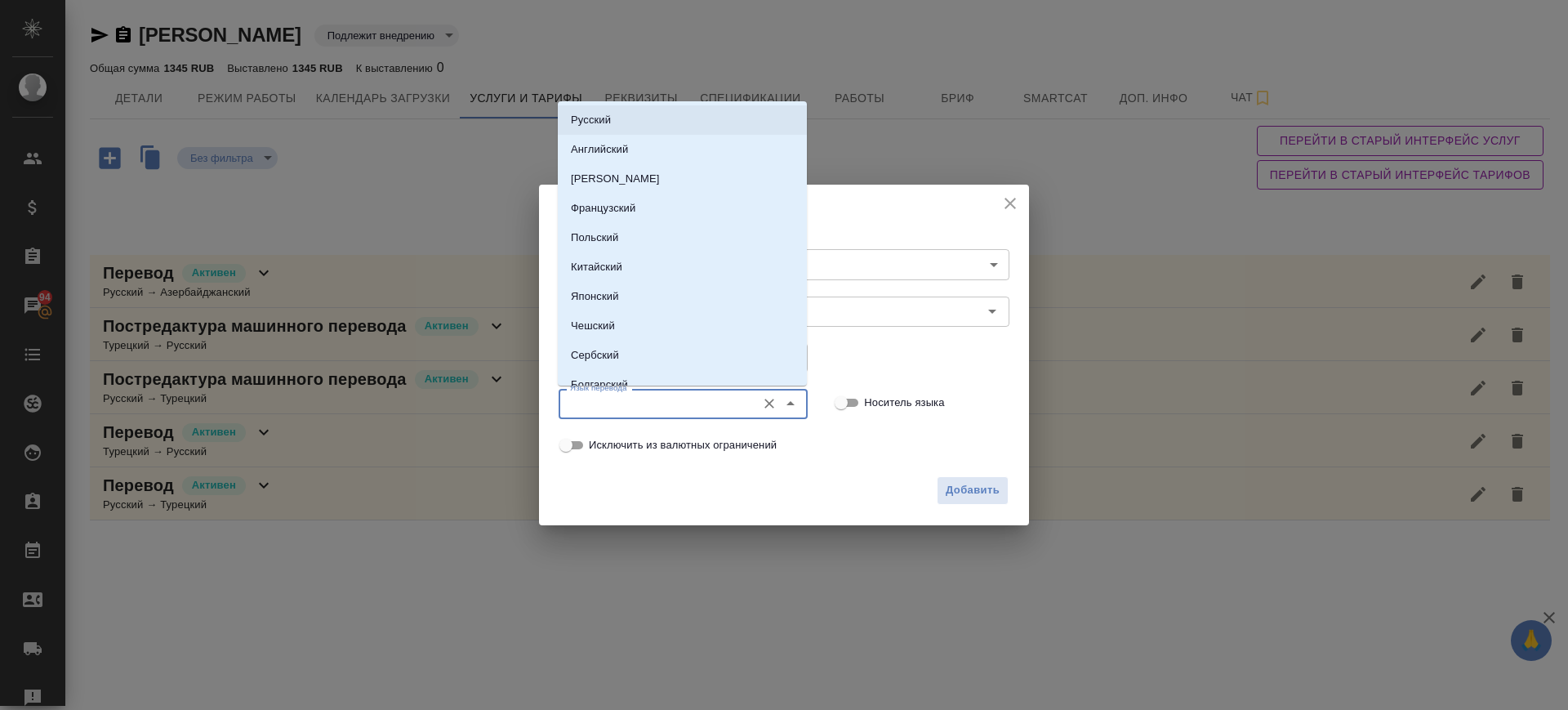
click at [621, 118] on li "Русский" at bounding box center [682, 119] width 249 height 29
type input "Русский"
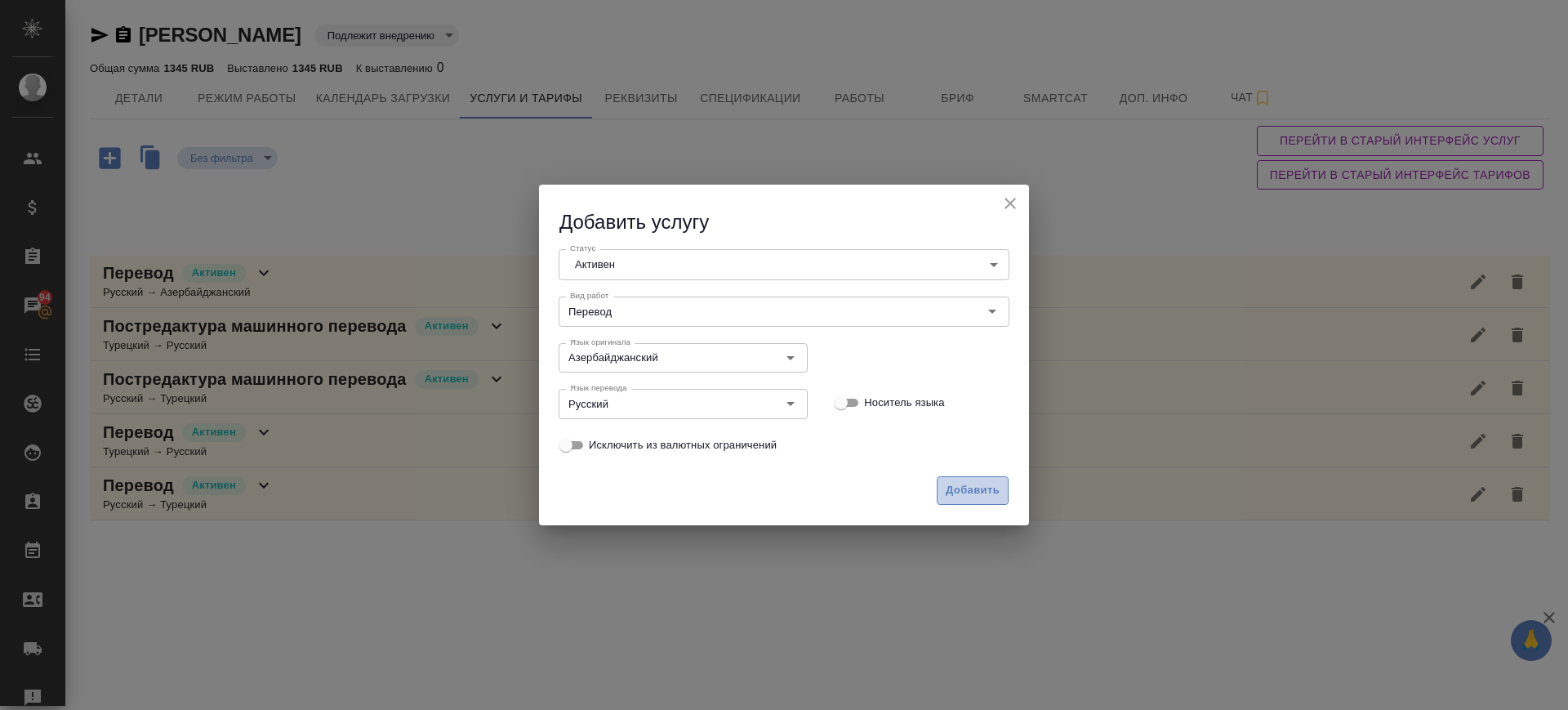
click at [953, 486] on span "Добавить" at bounding box center [972, 490] width 54 height 19
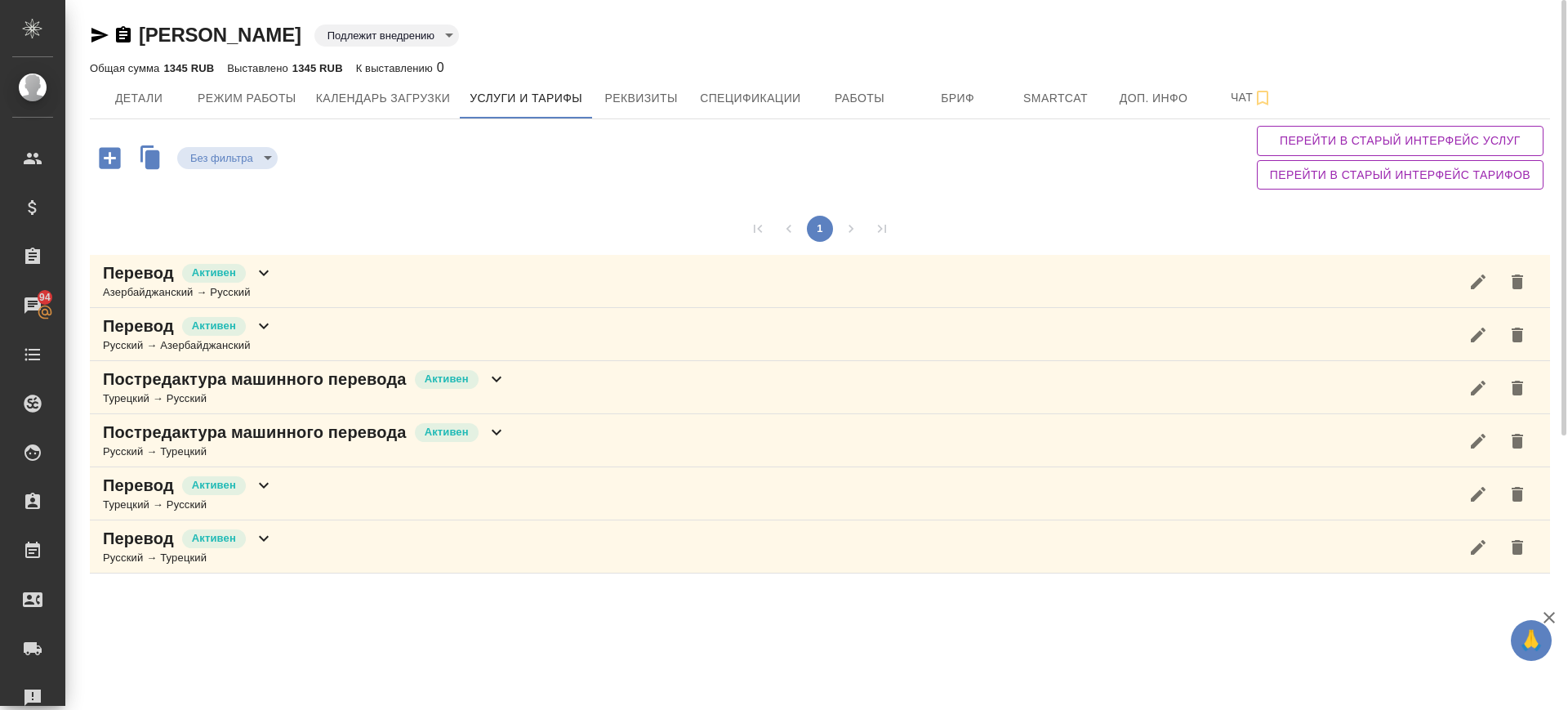
click at [109, 153] on icon "button" at bounding box center [109, 158] width 28 height 28
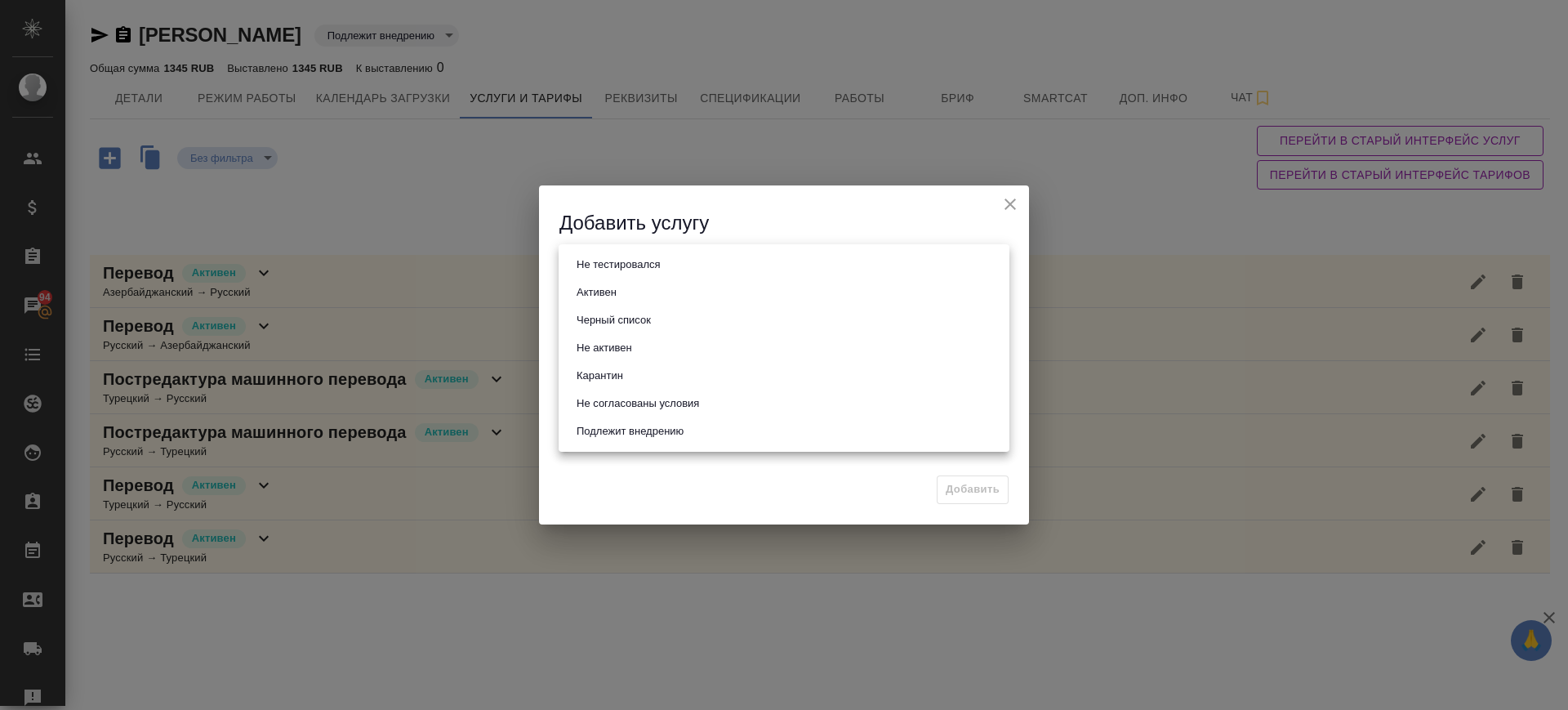
drag, startPoint x: 629, startPoint y: 269, endPoint x: 621, endPoint y: 292, distance: 24.4
click at [626, 269] on body "🙏 .cls-1 fill:#fff; AWATERA Саглам Виктория v.saglam Клиенты Спецификации Заказ…" at bounding box center [784, 355] width 1568 height 710
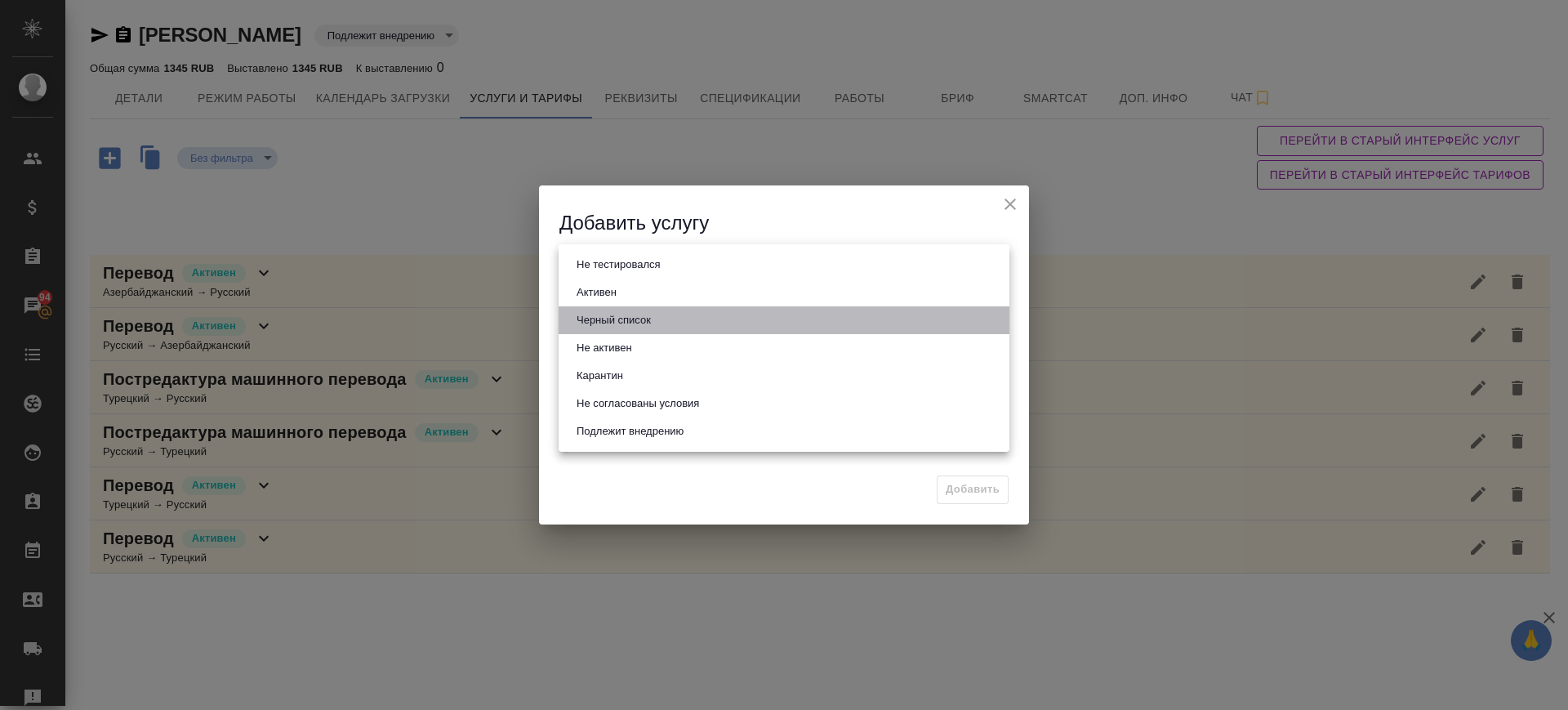
click at [618, 306] on li "Черный список" at bounding box center [784, 319] width 451 height 28
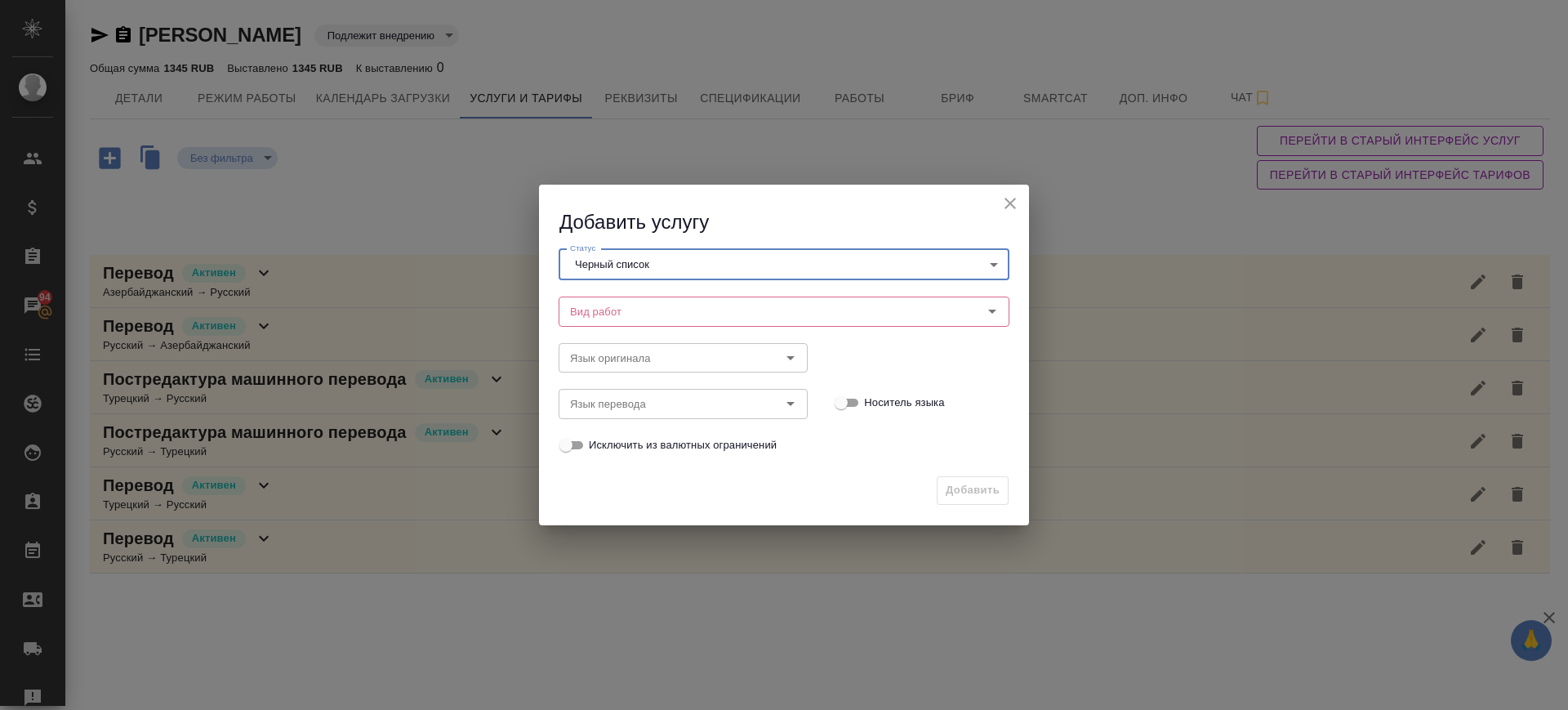
click at [623, 266] on body "🙏 .cls-1 fill:#fff; AWATERA Саглам Виктория v.saglam Клиенты Спецификации Заказ…" at bounding box center [784, 355] width 1568 height 710
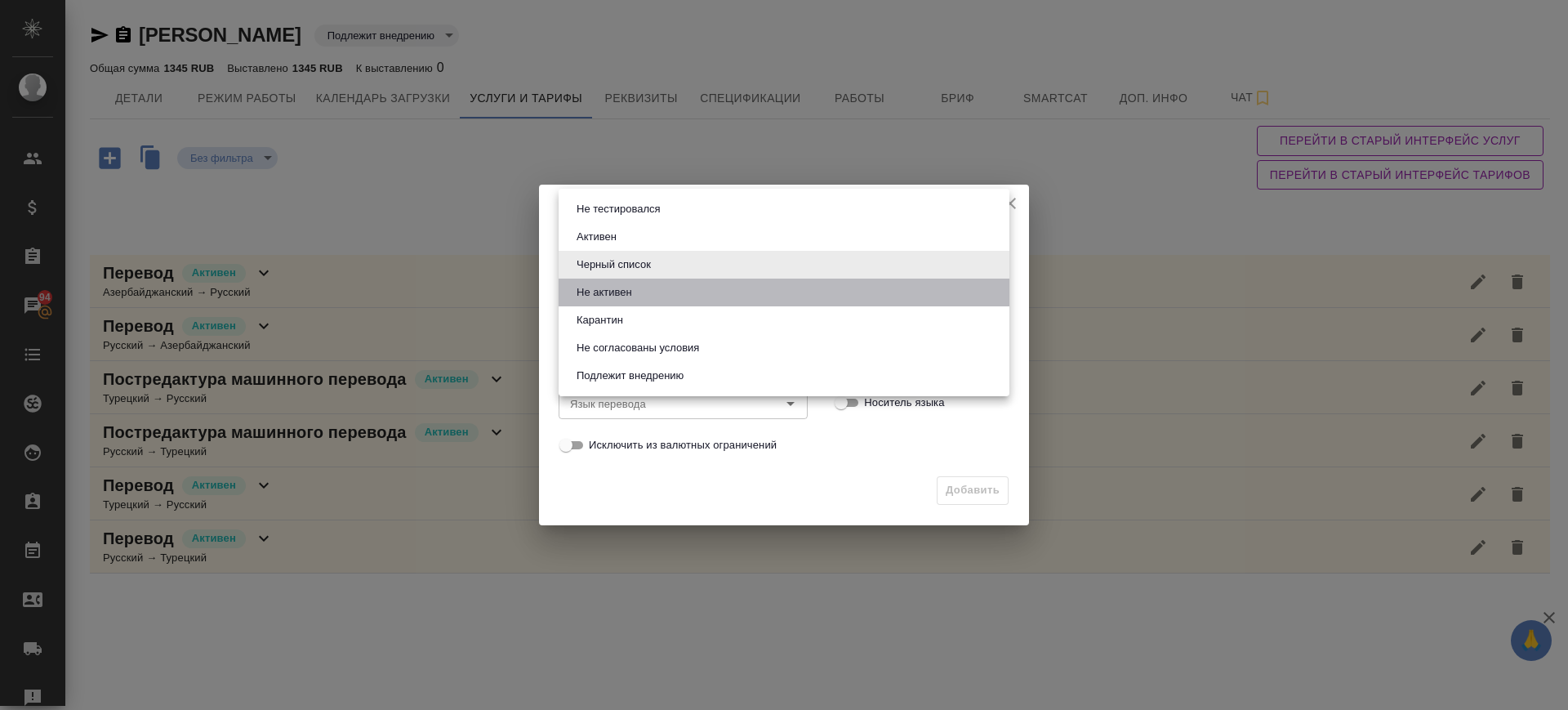
click at [617, 291] on button "Не активен" at bounding box center [604, 293] width 65 height 18
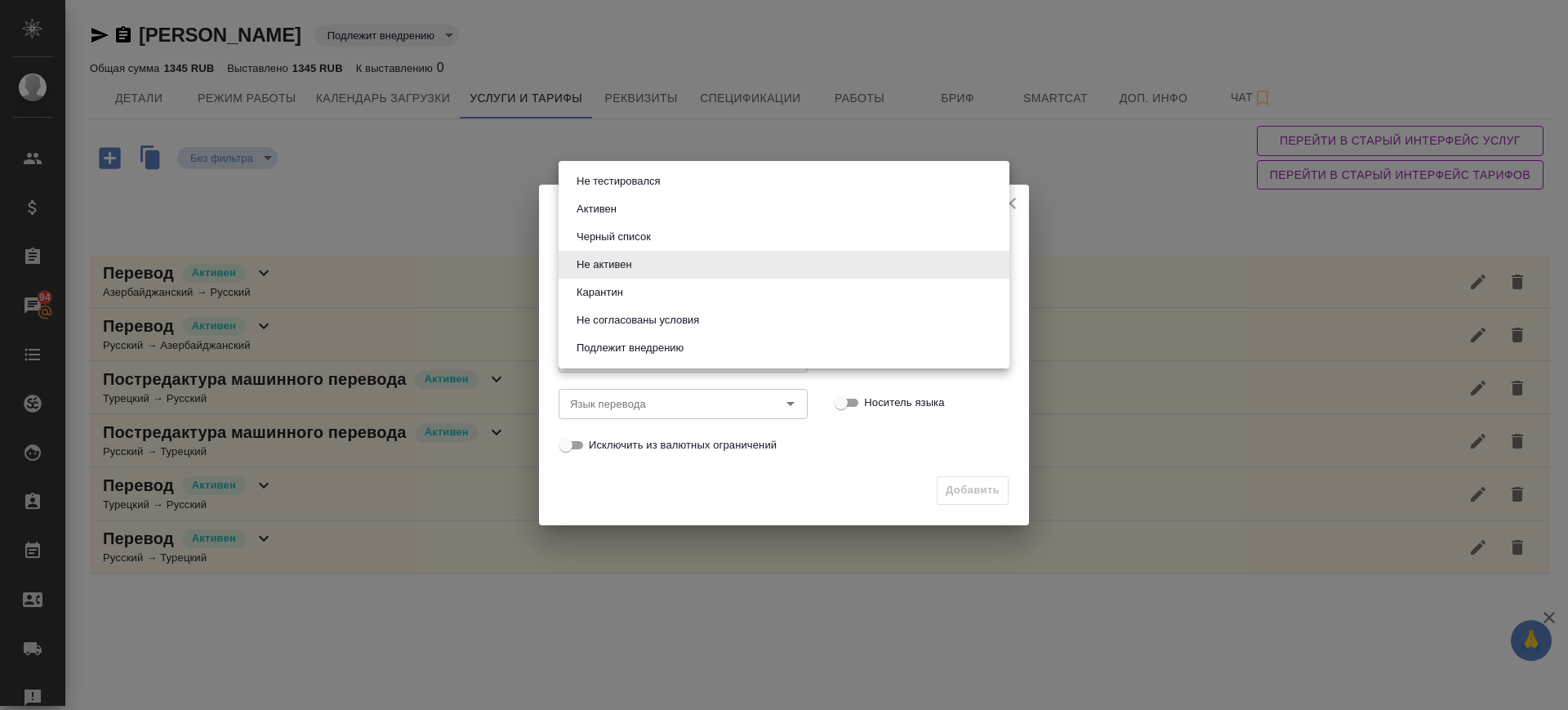
click at [614, 256] on body "🙏 .cls-1 fill:#fff; AWATERA Саглам Виктория v.saglam Клиенты Спецификации Заказ…" at bounding box center [784, 355] width 1568 height 710
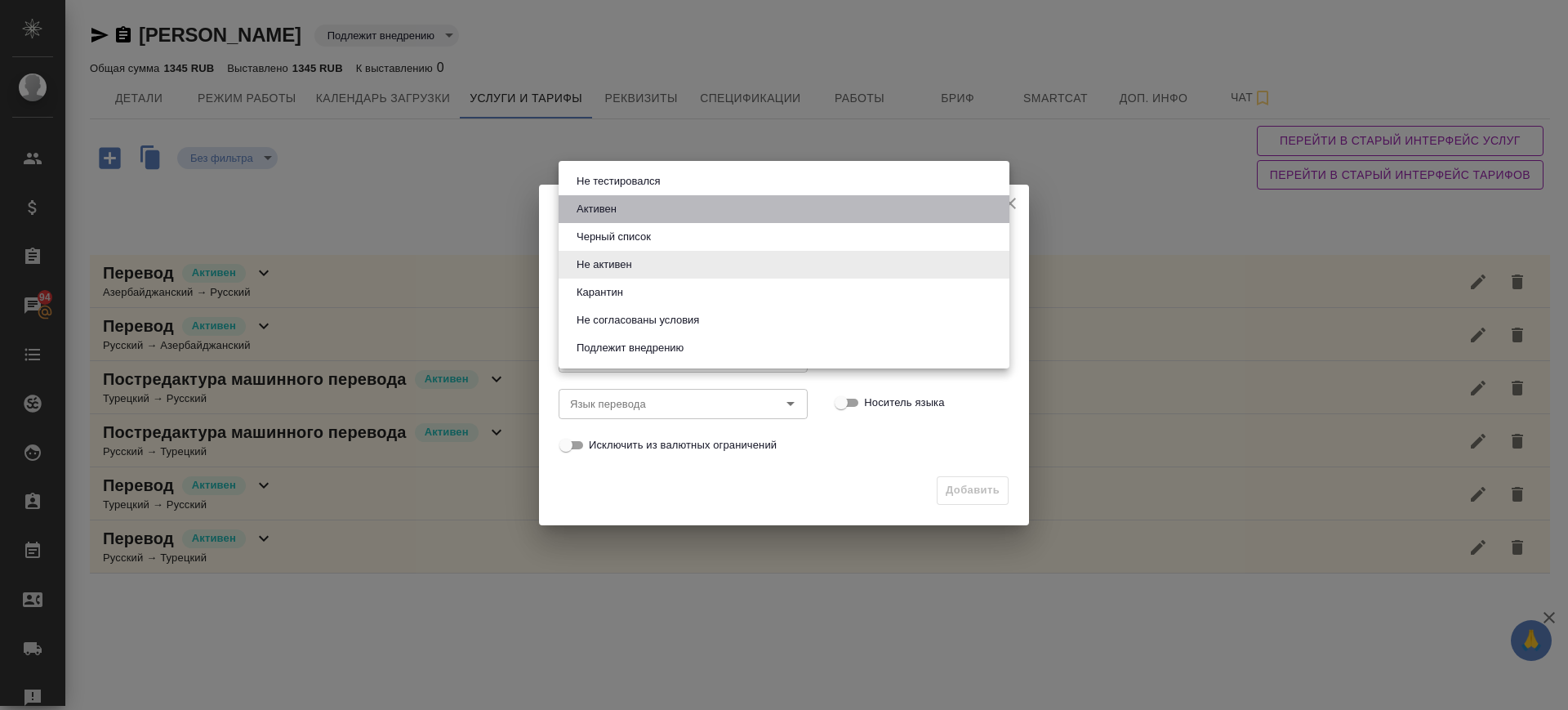
click at [606, 210] on button "Активен" at bounding box center [597, 209] width 50 height 18
type input "active"
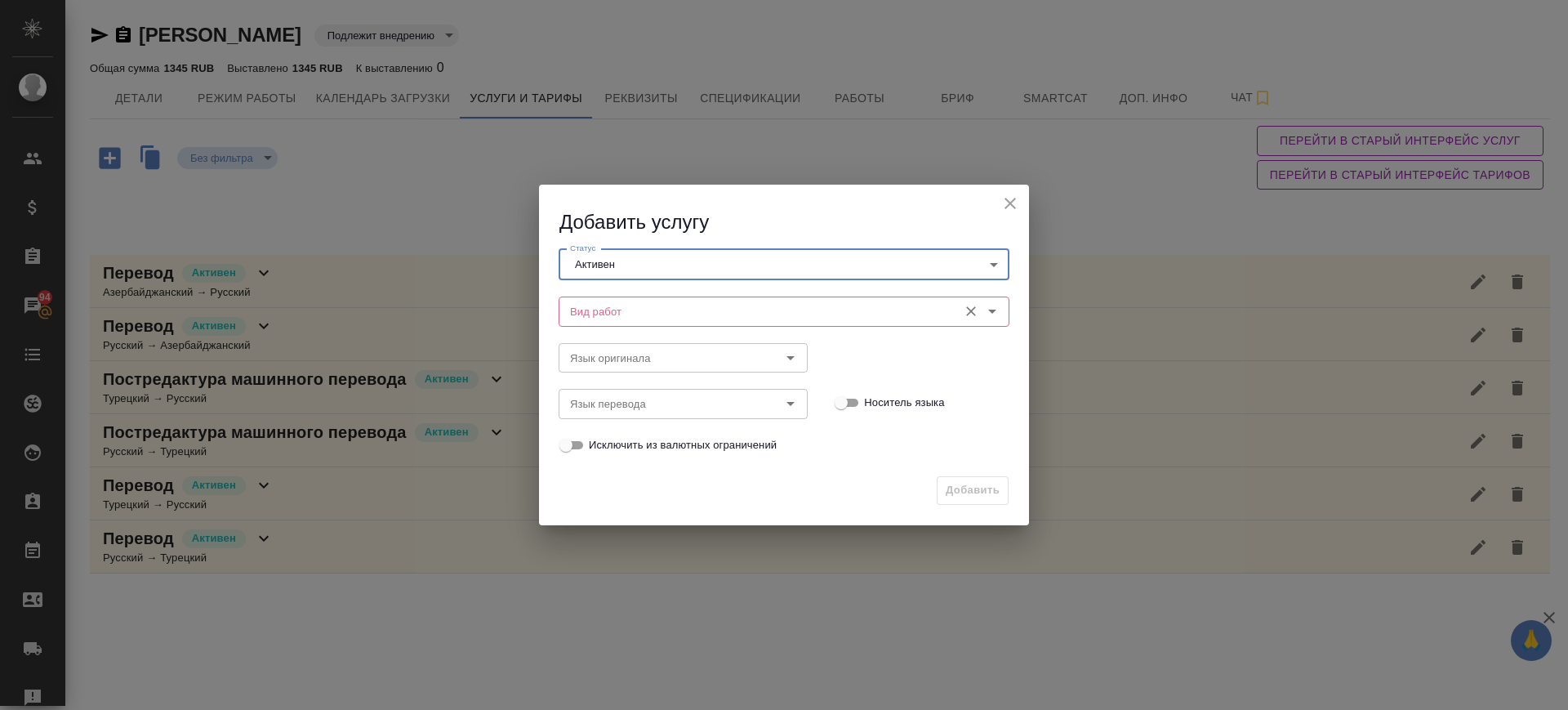
click at [614, 313] on input "Вид работ" at bounding box center [757, 311] width 386 height 20
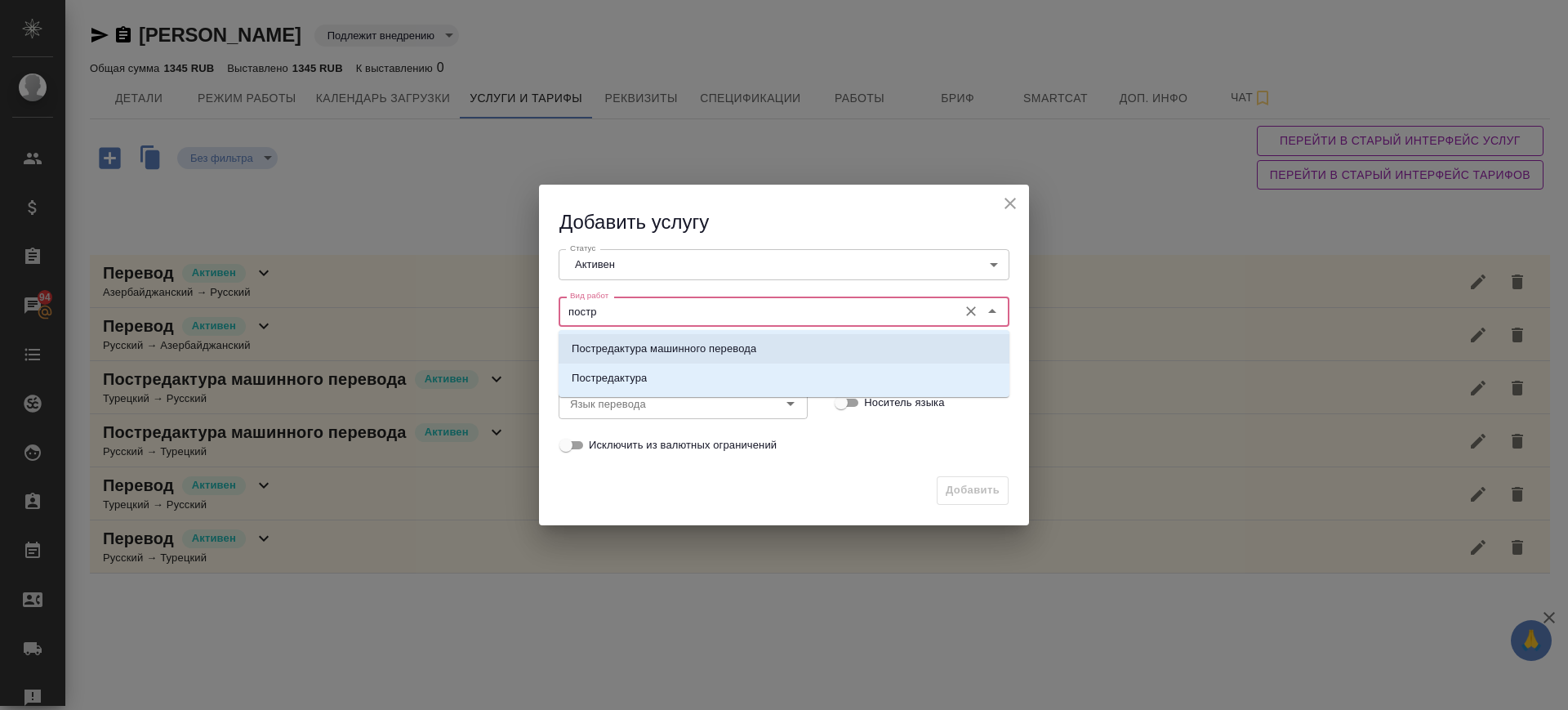
drag, startPoint x: 733, startPoint y: 342, endPoint x: 711, endPoint y: 348, distance: 22.8
click at [731, 344] on p "Постредактура машинного перевода" at bounding box center [664, 349] width 185 height 16
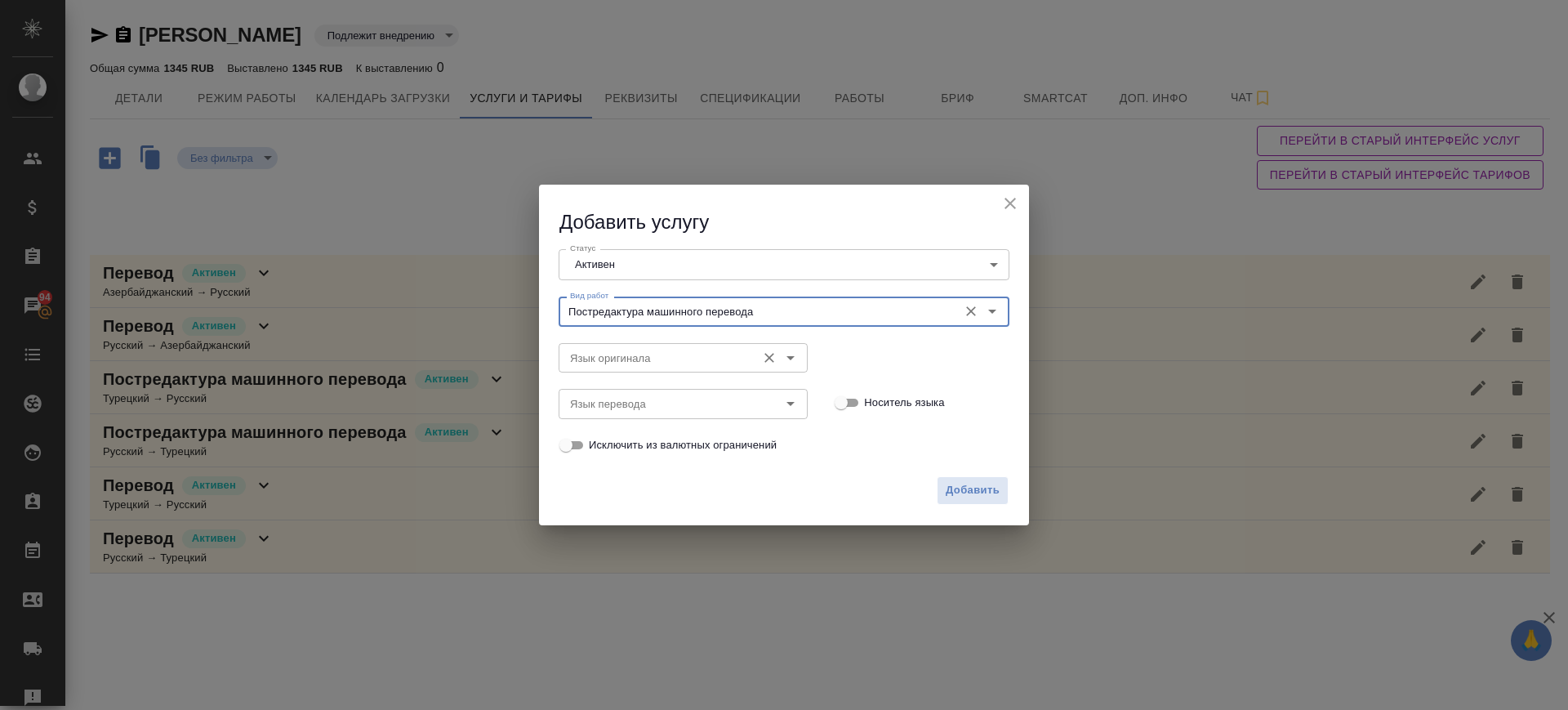
type input "Постредактура машинного перевода"
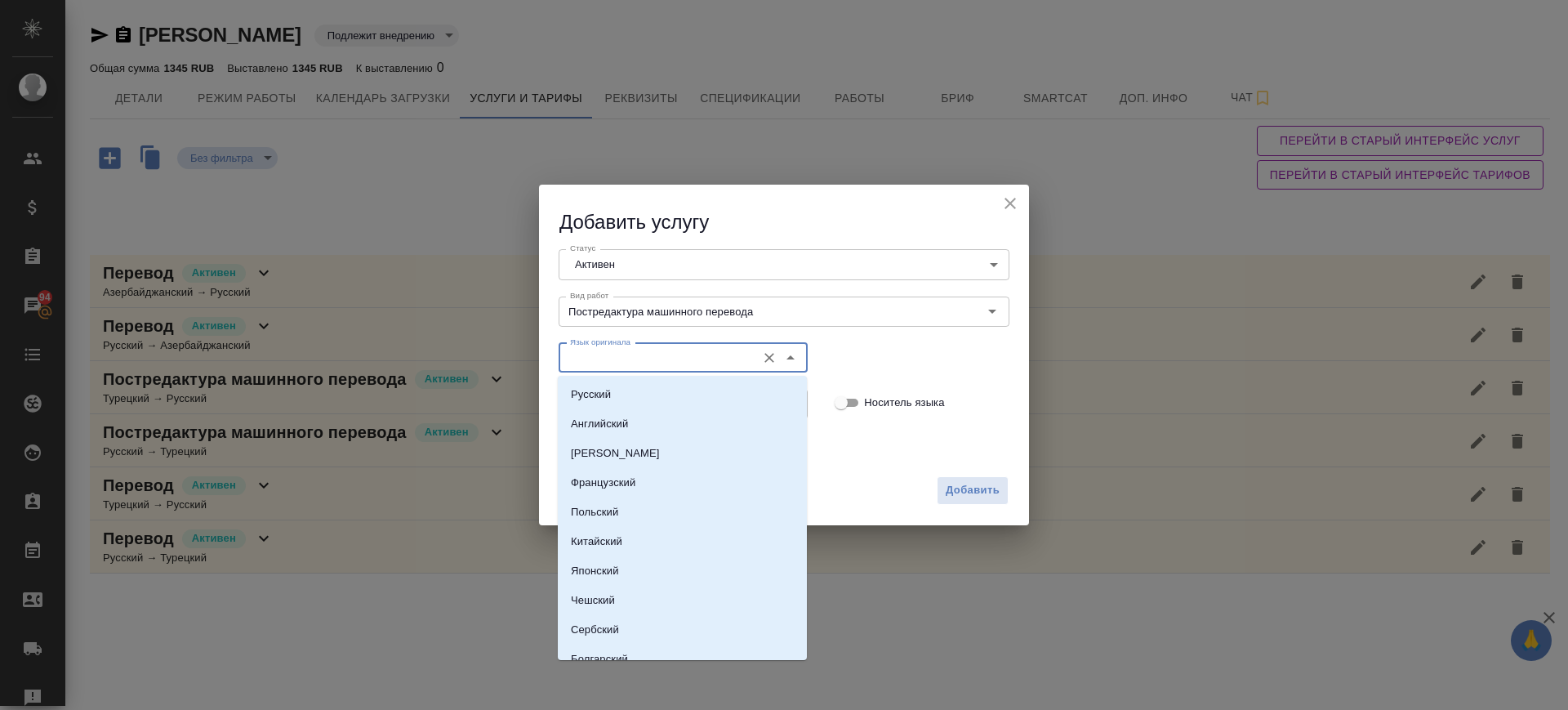
click at [684, 348] on input "Язык оригинала" at bounding box center [656, 358] width 185 height 20
click at [670, 392] on li "Русский" at bounding box center [682, 394] width 249 height 29
type input "Русский"
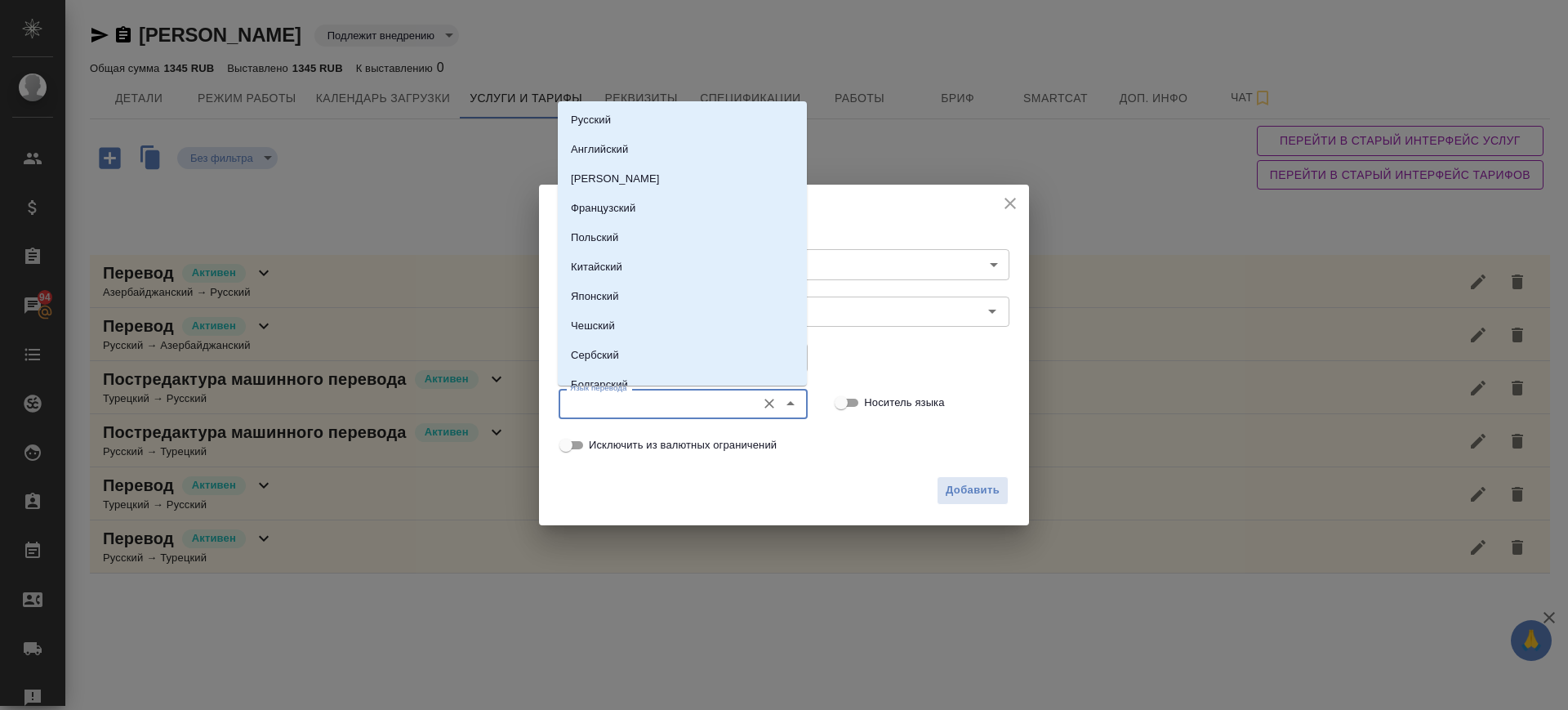
click at [663, 402] on input "Язык перевода" at bounding box center [656, 404] width 185 height 20
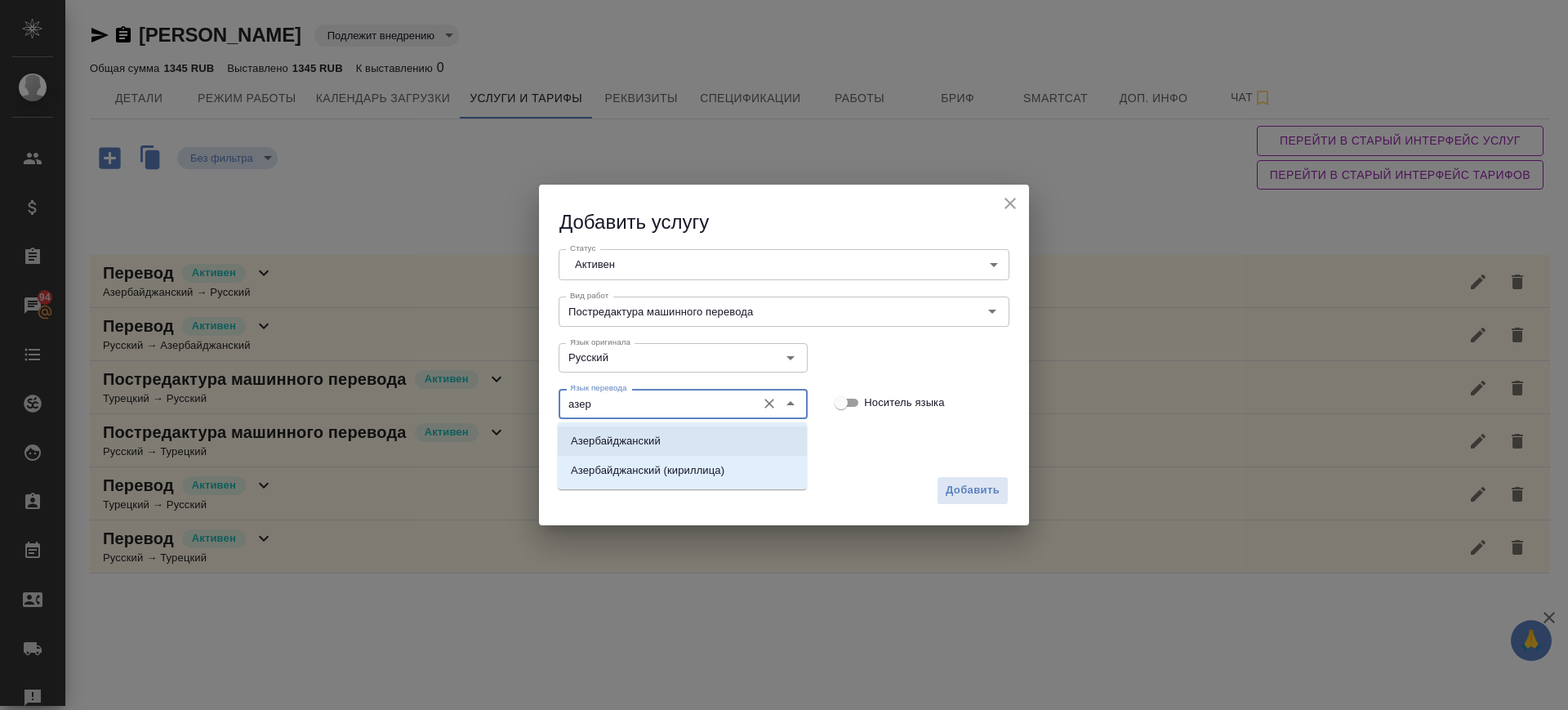
click at [669, 449] on li "Азербайджанский" at bounding box center [682, 440] width 249 height 29
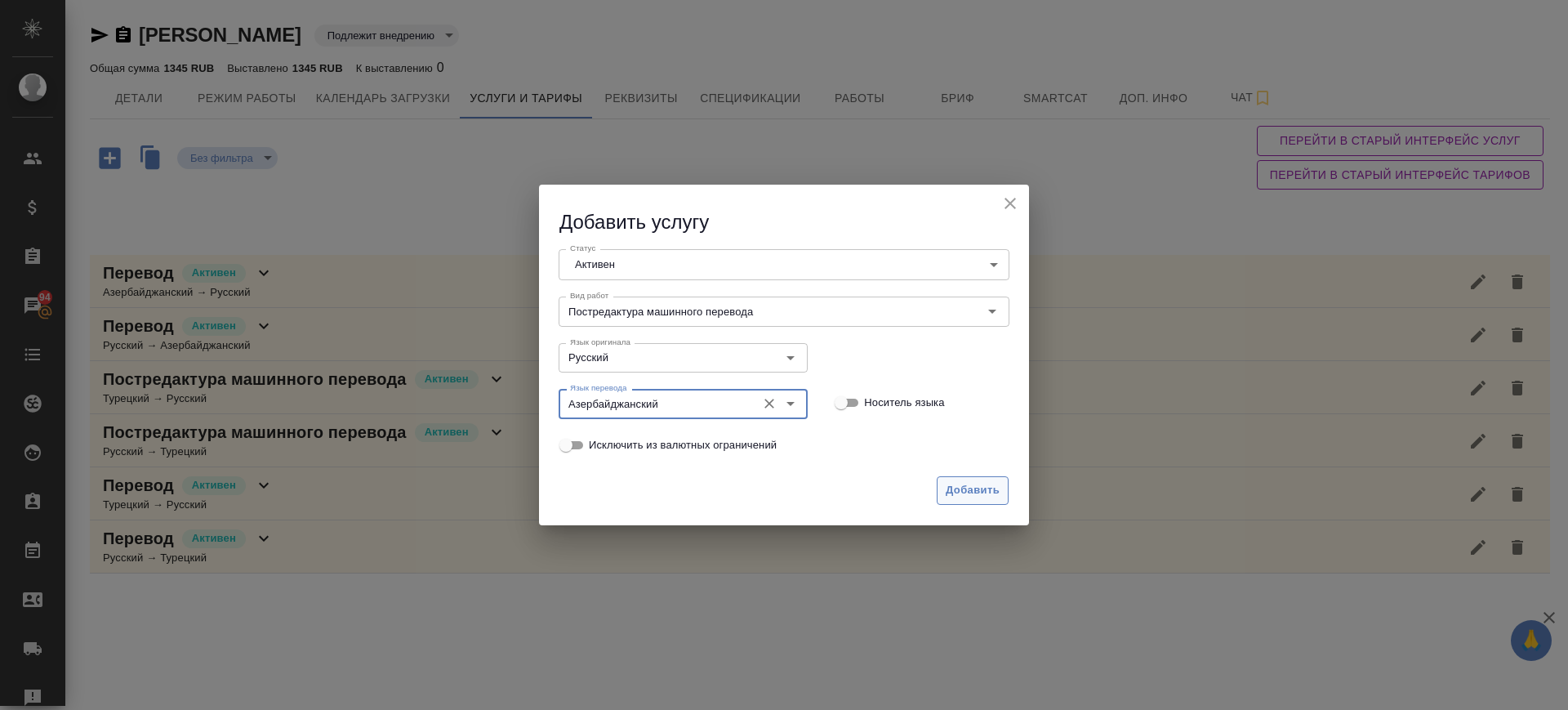
type input "Азербайджанский"
click at [964, 493] on span "Добавить" at bounding box center [972, 490] width 54 height 19
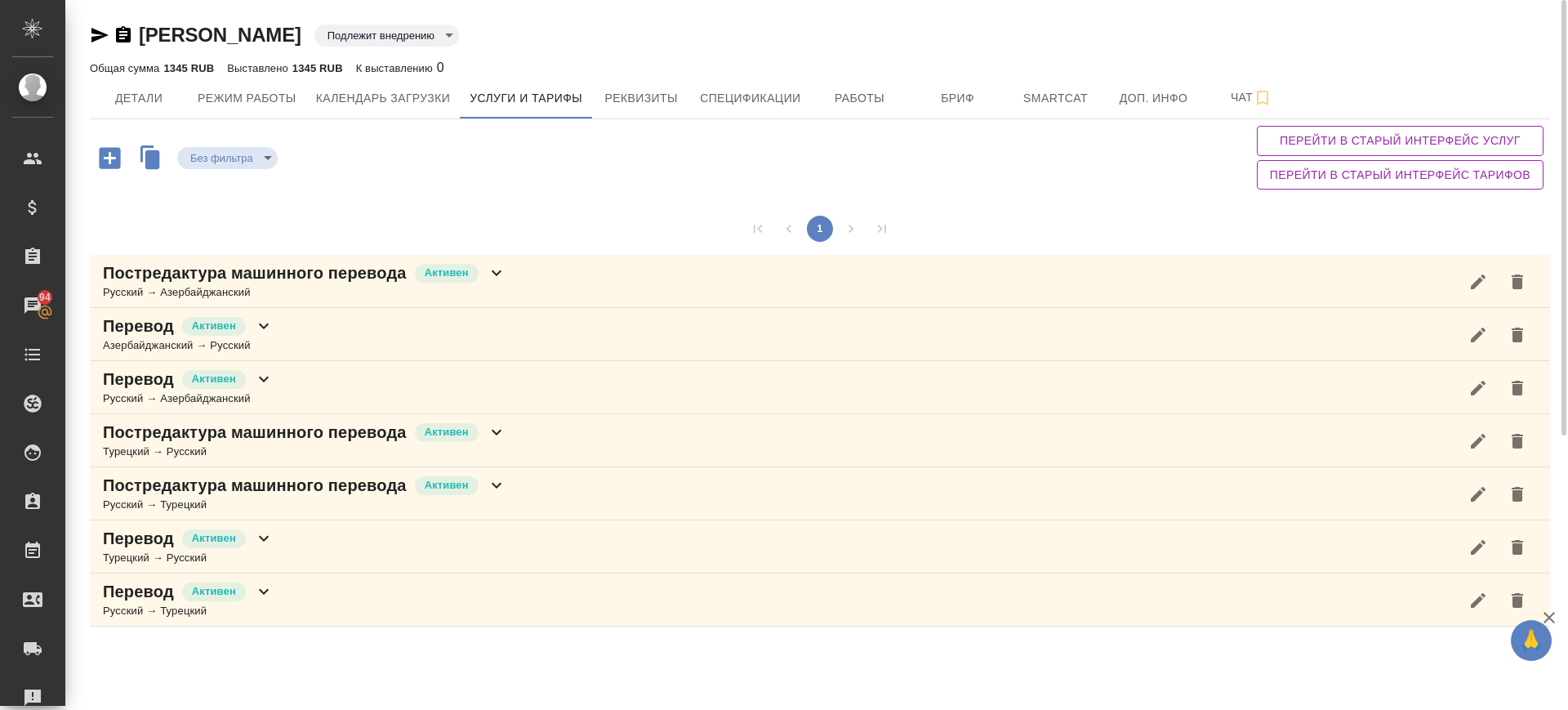
click at [495, 299] on div "Русский → Азербайджанский" at bounding box center [305, 293] width 404 height 16
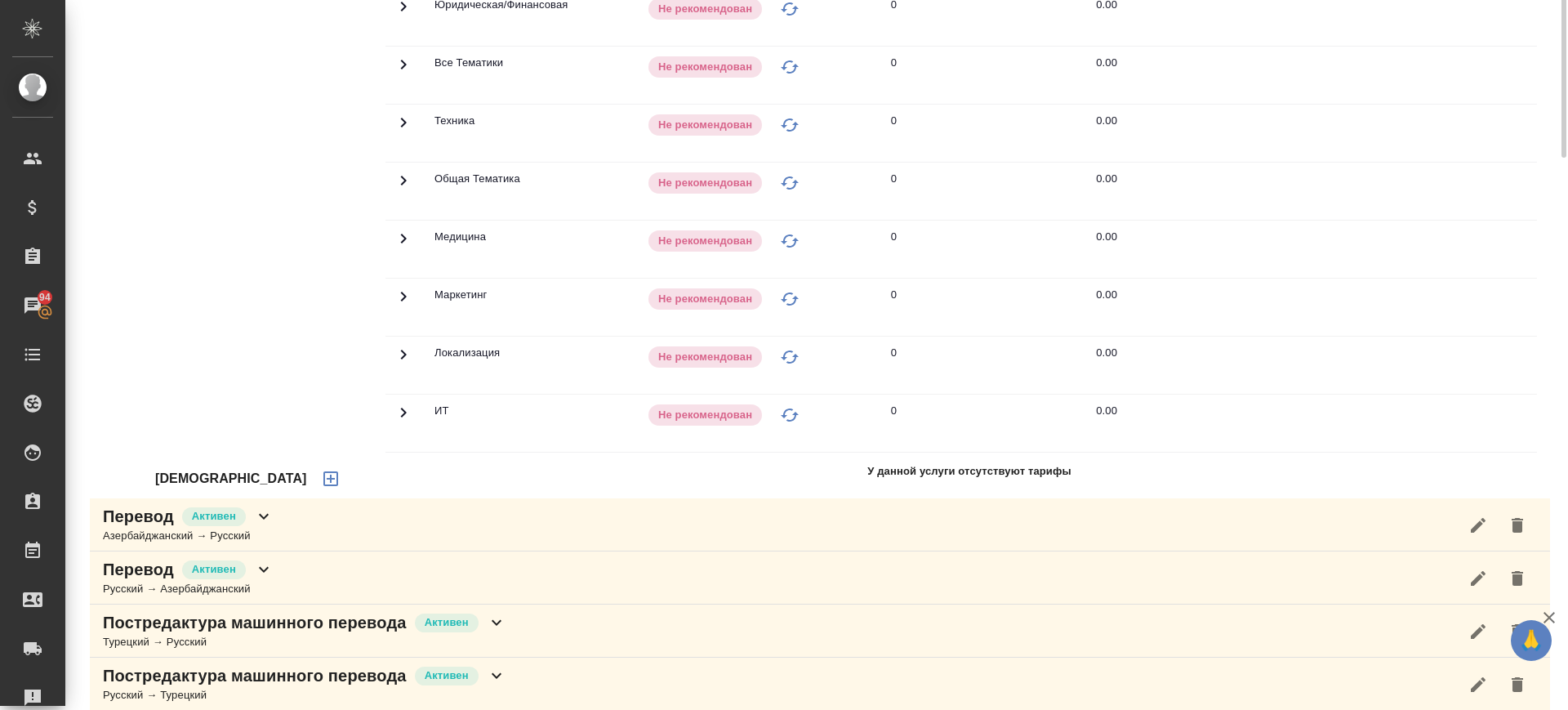
scroll to position [531, 0]
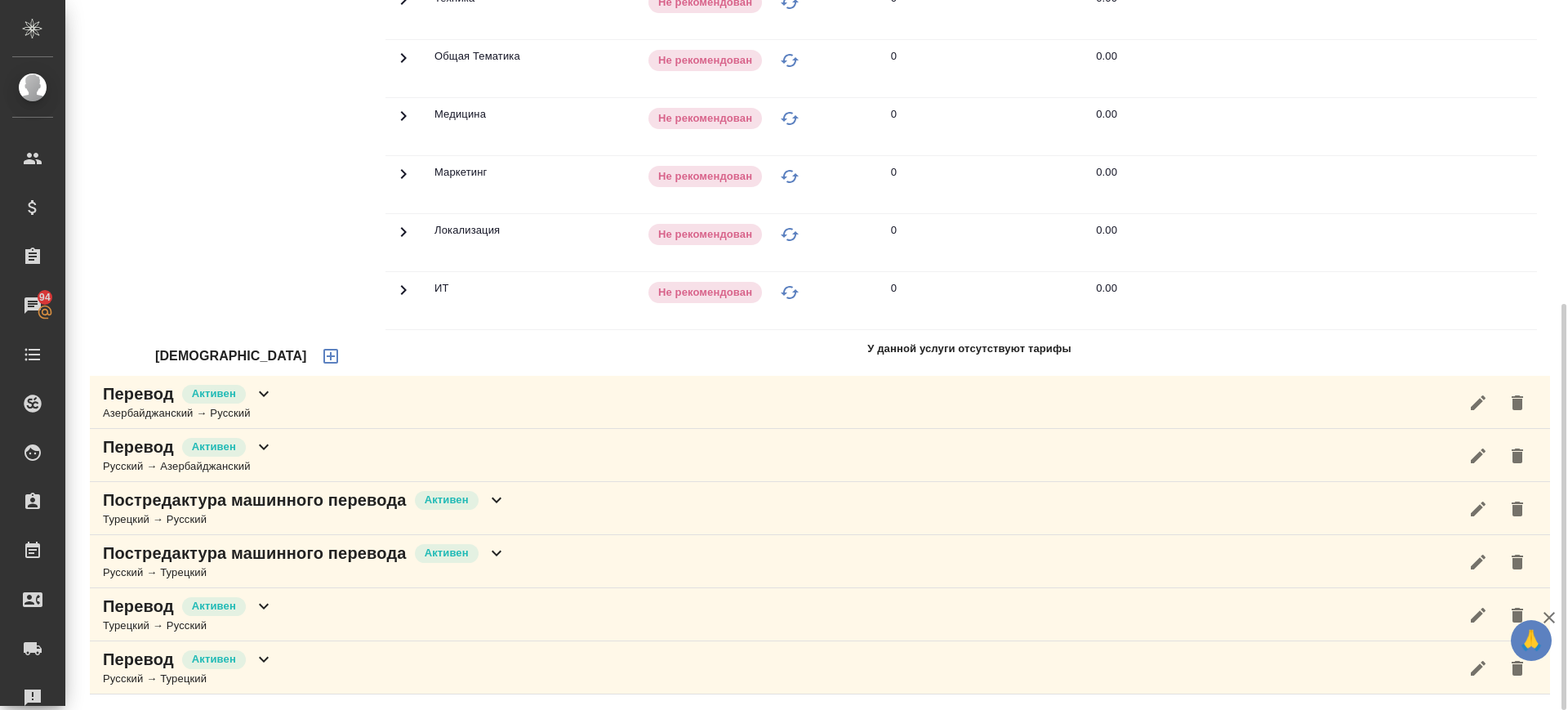
click at [321, 354] on icon "button" at bounding box center [331, 356] width 20 height 20
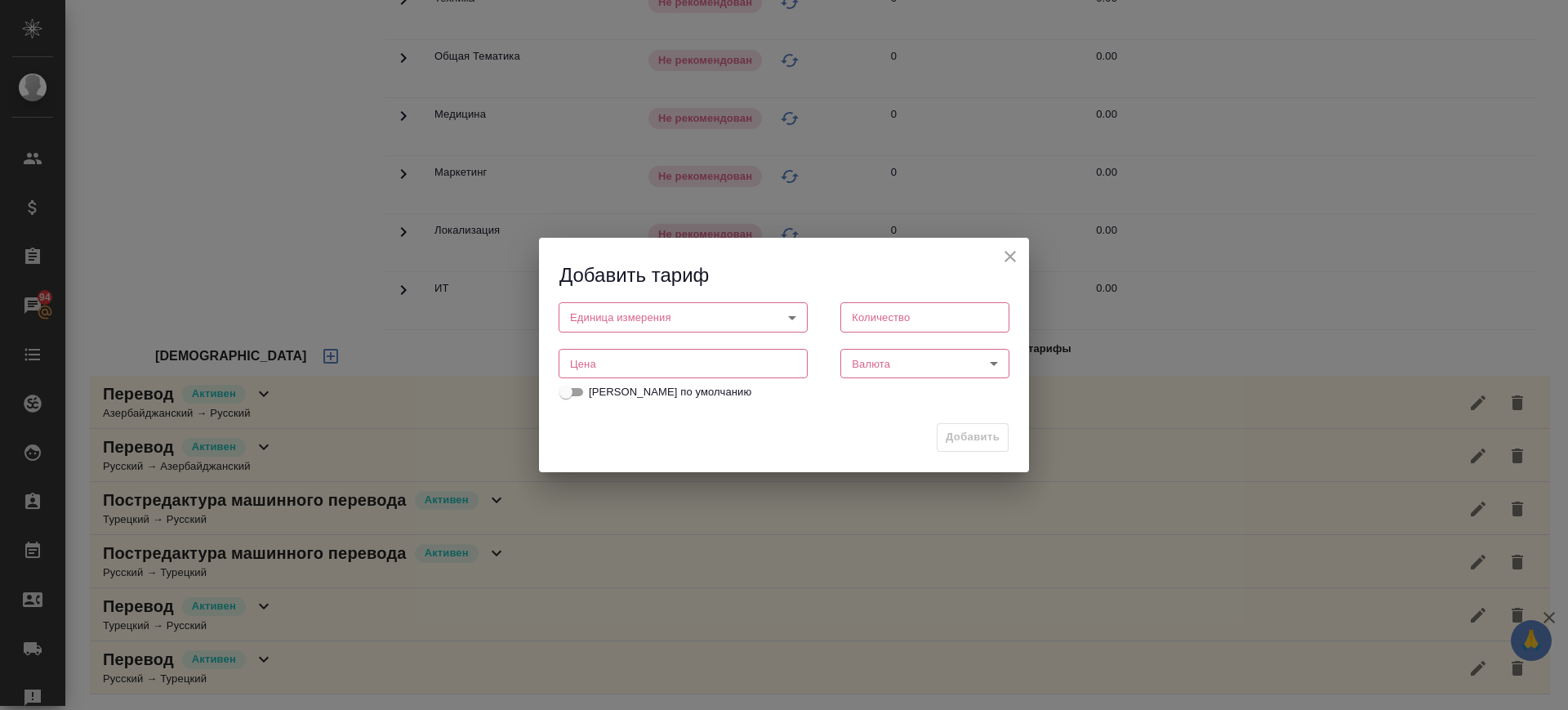
click at [581, 368] on input "number" at bounding box center [683, 363] width 249 height 29
drag, startPoint x: 613, startPoint y: 370, endPoint x: 546, endPoint y: 365, distance: 67.2
click at [546, 365] on div "Цена 1.3 Цена" at bounding box center [683, 361] width 282 height 72
type input "1.3"
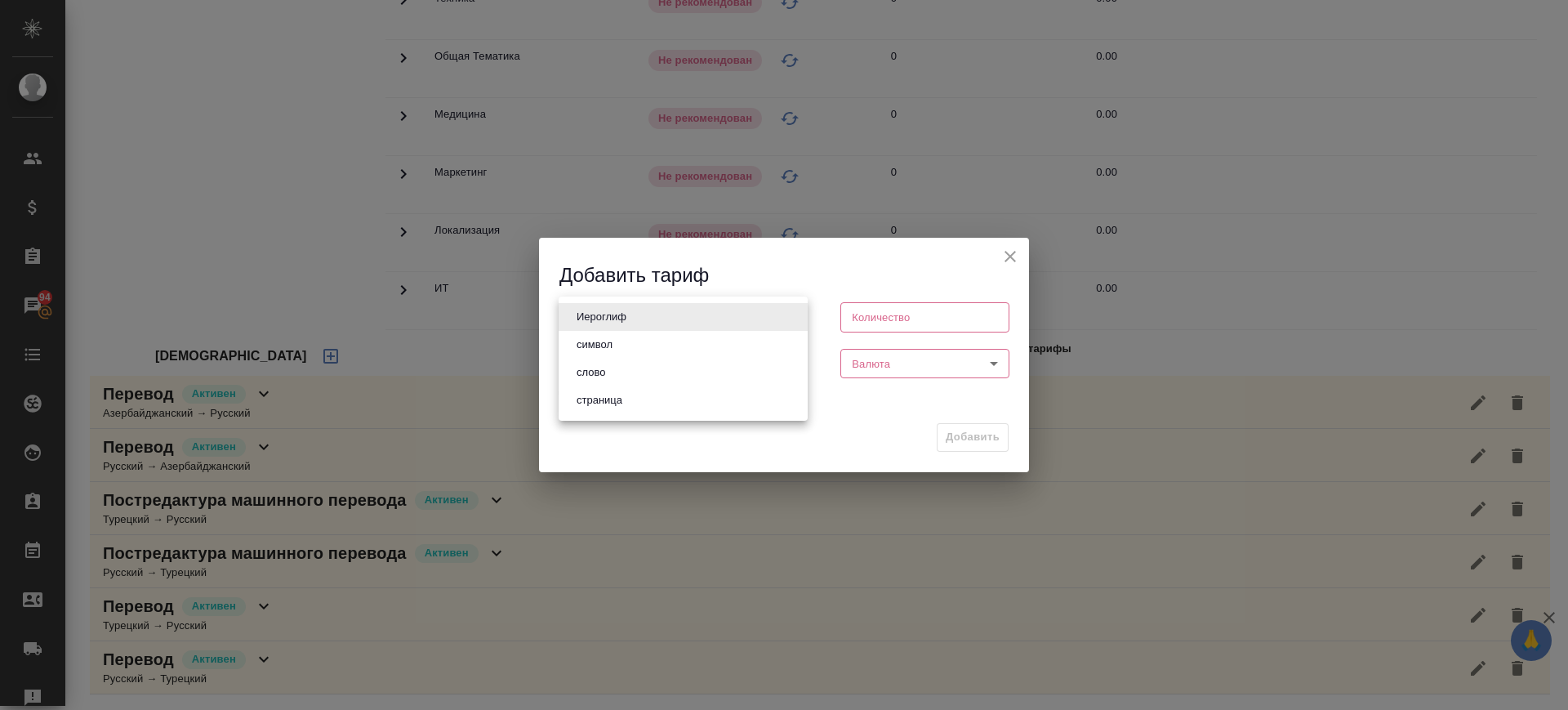
click at [623, 320] on body "🙏 .cls-1 fill:#fff; AWATERA Саглам Виктория v.saglam Клиенты Спецификации Заказ…" at bounding box center [784, 355] width 1568 height 710
drag, startPoint x: 619, startPoint y: 370, endPoint x: 803, endPoint y: 361, distance: 184.2
click at [624, 371] on li "слово" at bounding box center [683, 372] width 249 height 28
type input "5a8b1489cc6b4906c91bfd90"
type input "1"
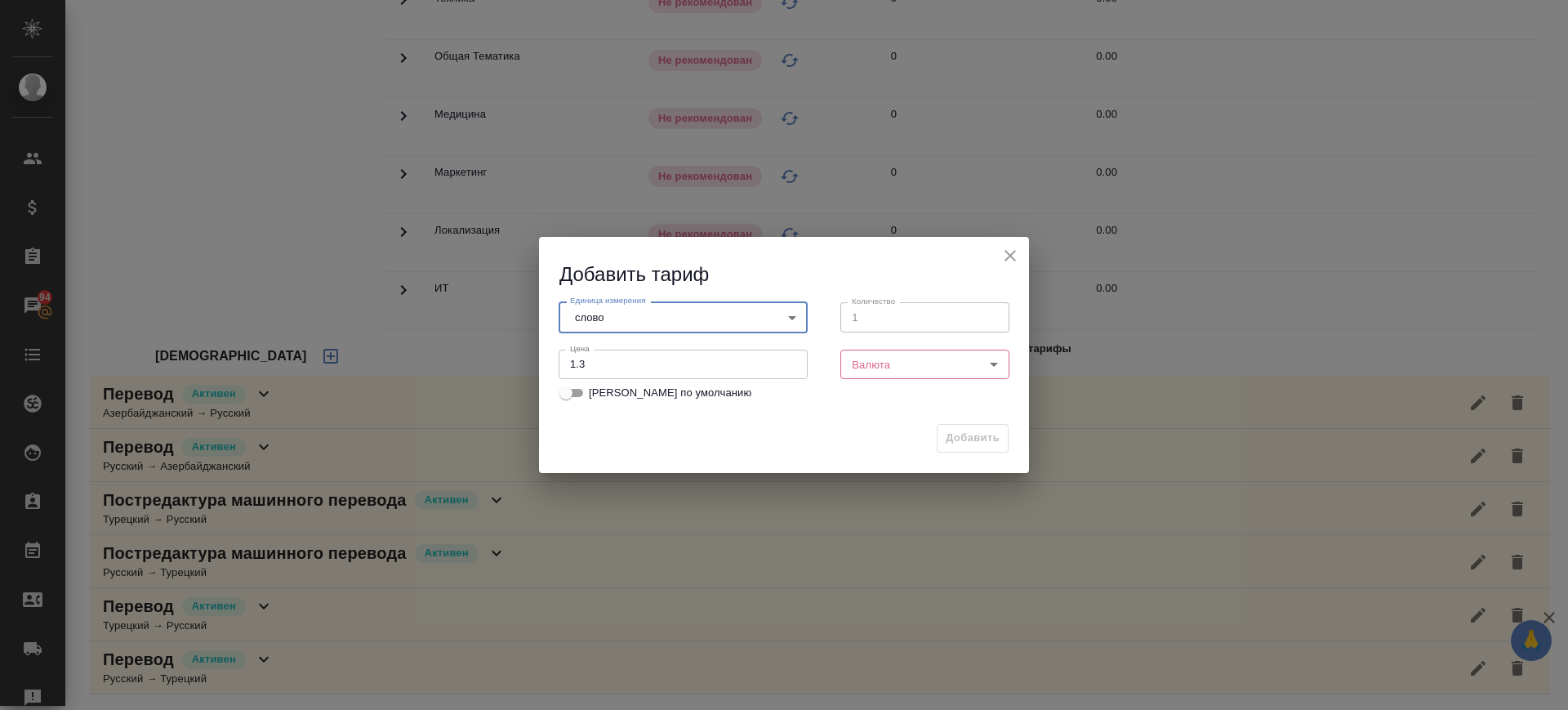
click at [869, 364] on body "🙏 .cls-1 fill:#fff; AWATERA Саглам Виктория v.saglam Клиенты Спецификации Заказ…" at bounding box center [784, 355] width 1568 height 710
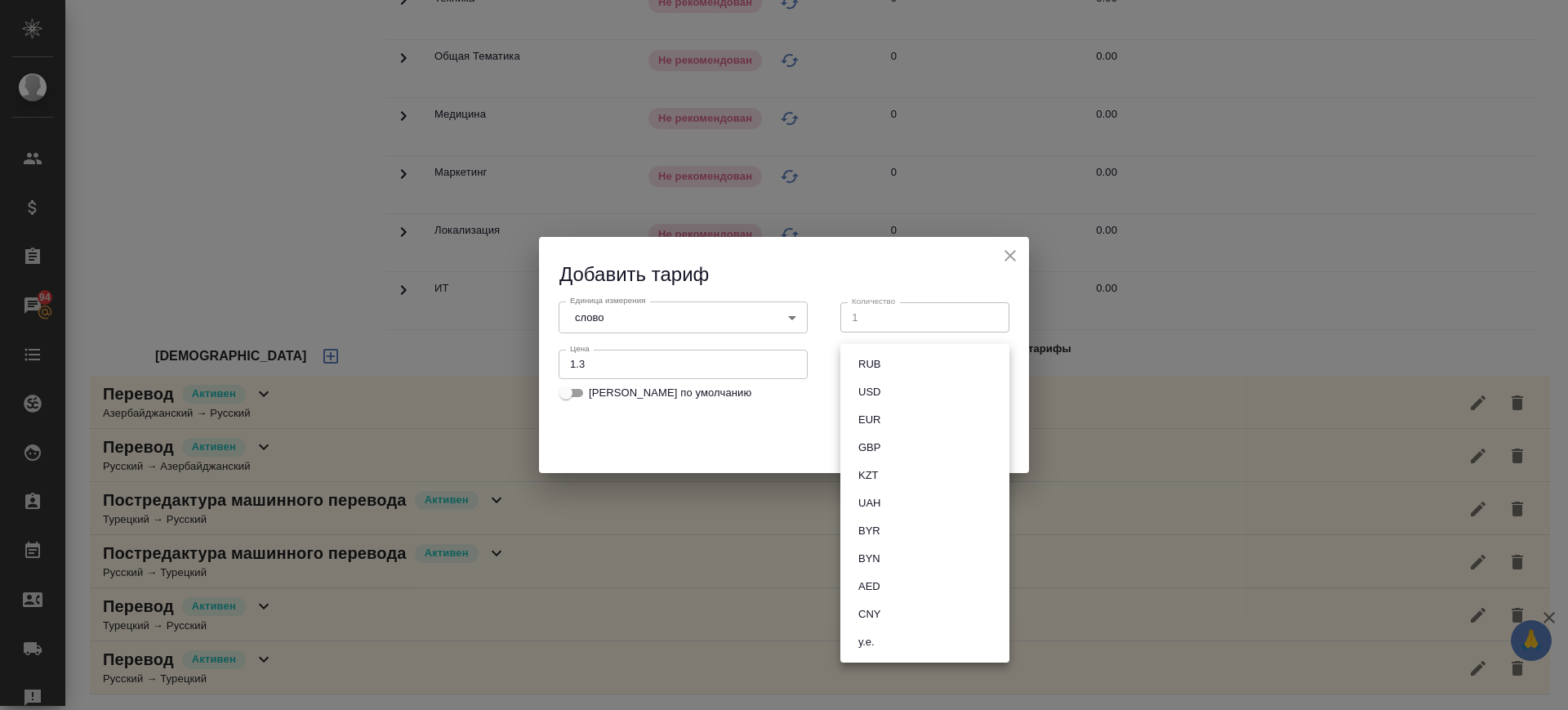
click at [869, 364] on button "RUB" at bounding box center [869, 364] width 32 height 18
type input "RUB"
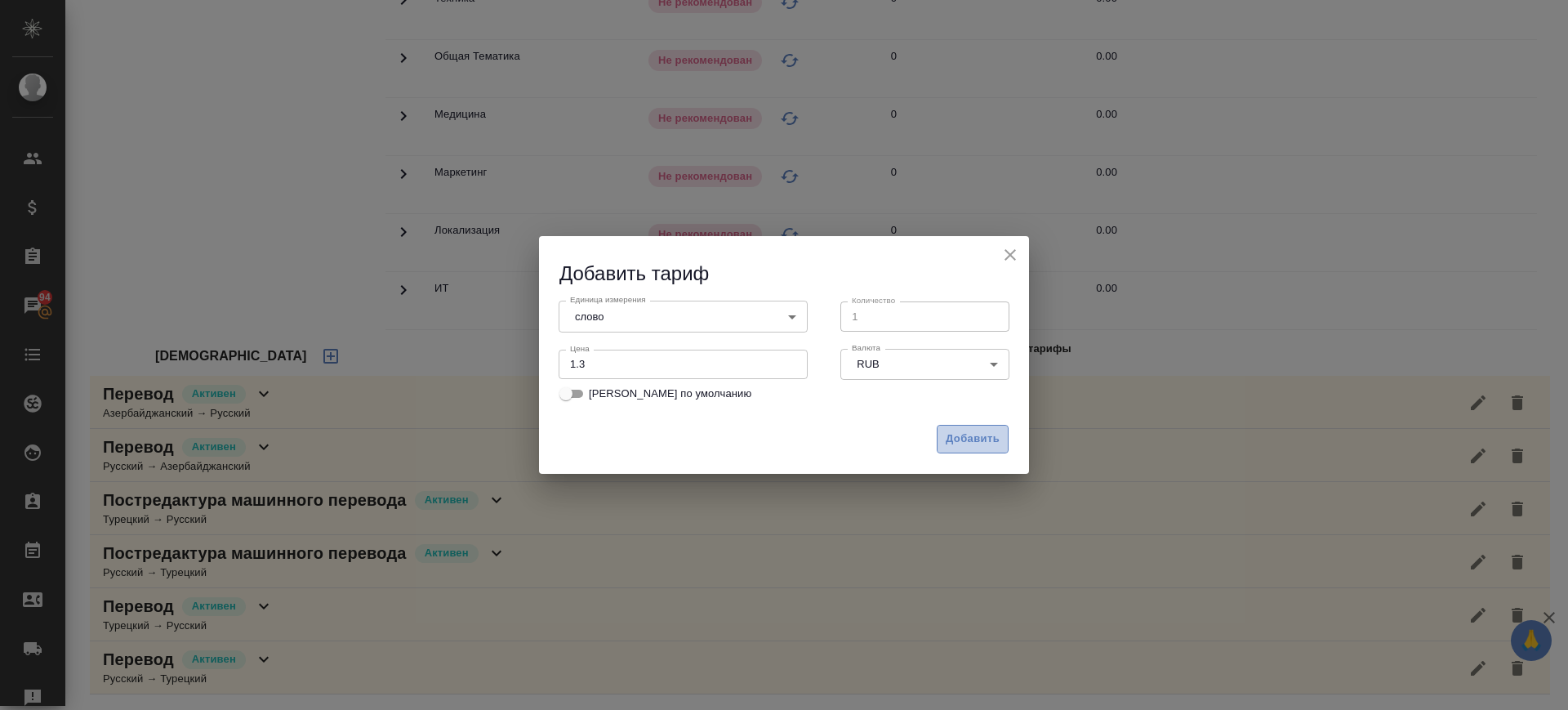
click at [979, 440] on span "Добавить" at bounding box center [972, 439] width 54 height 19
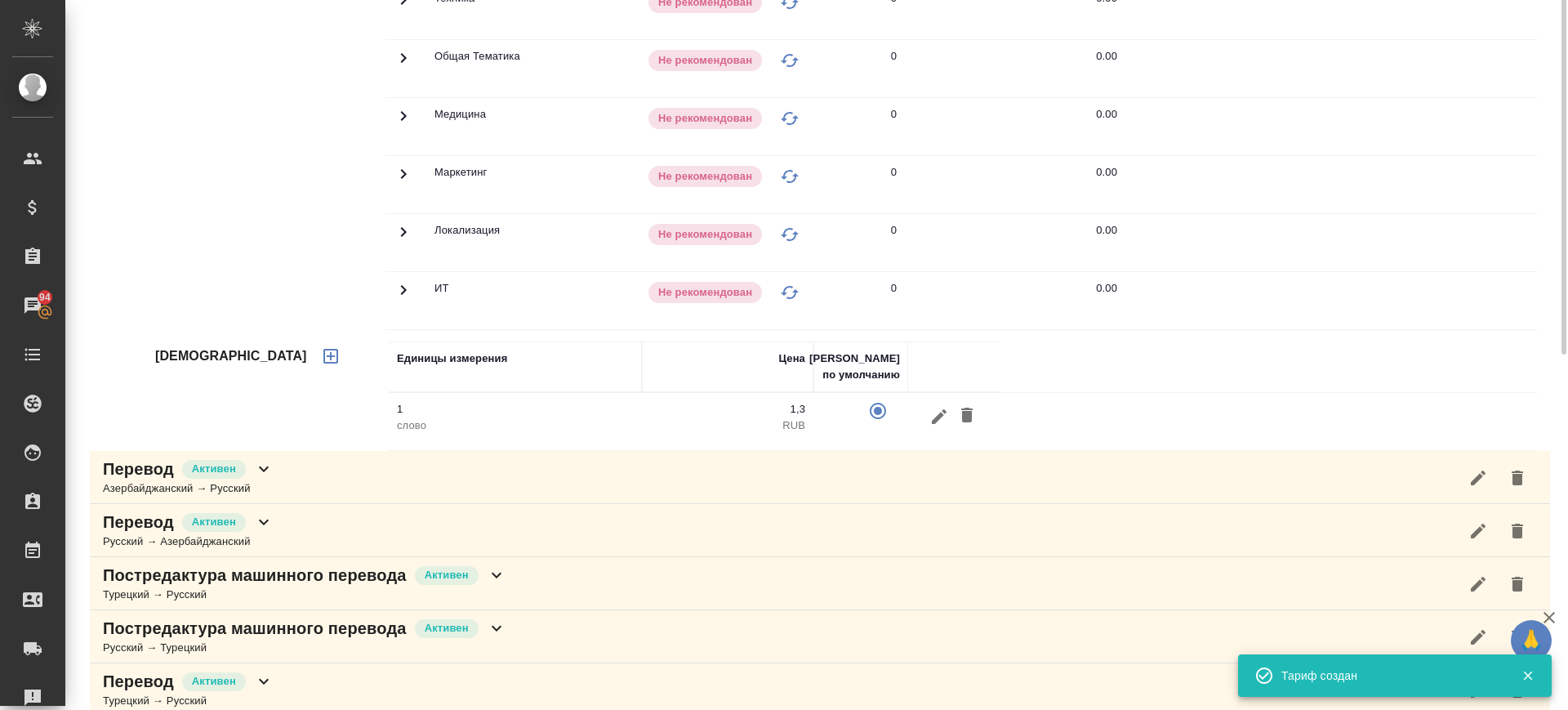
scroll to position [224, 0]
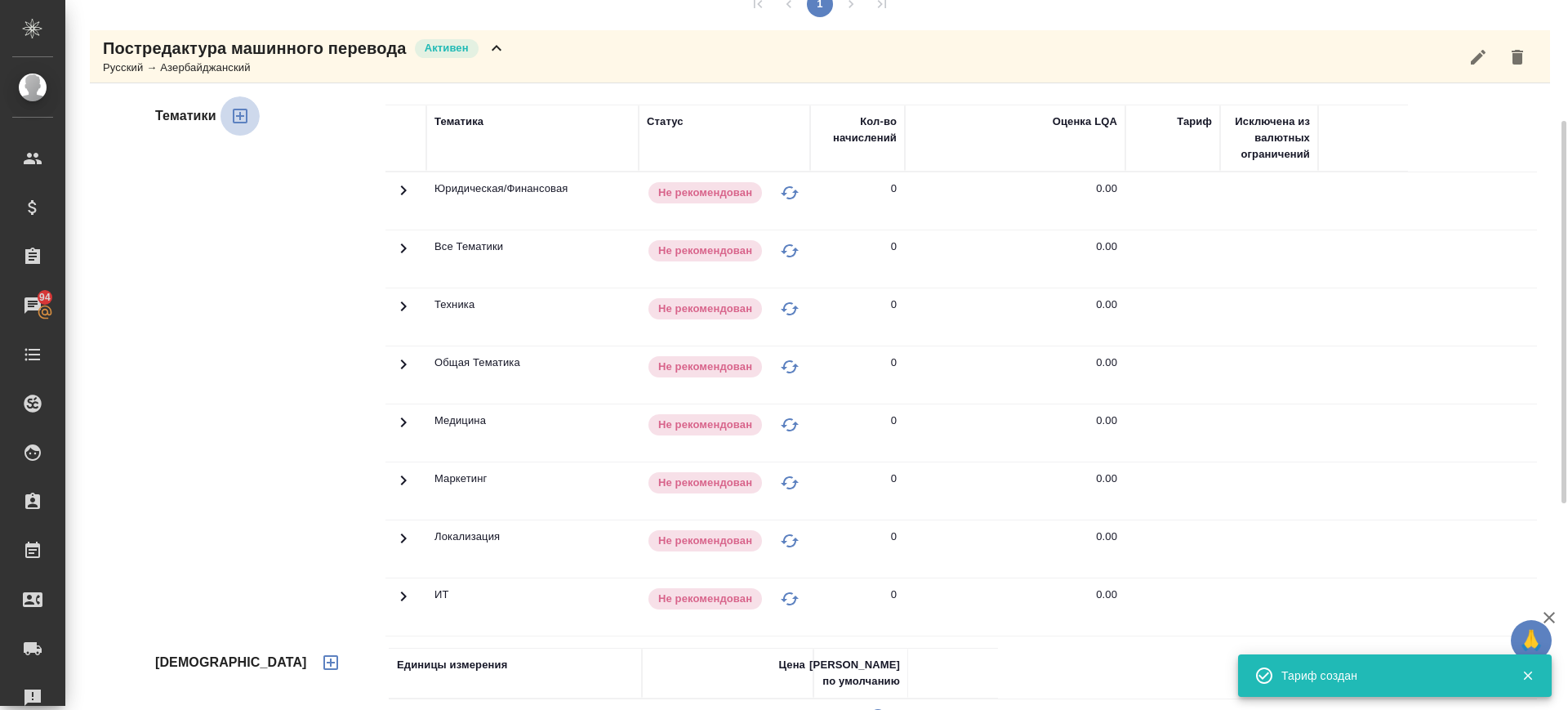
click at [235, 117] on icon "button" at bounding box center [240, 116] width 20 height 20
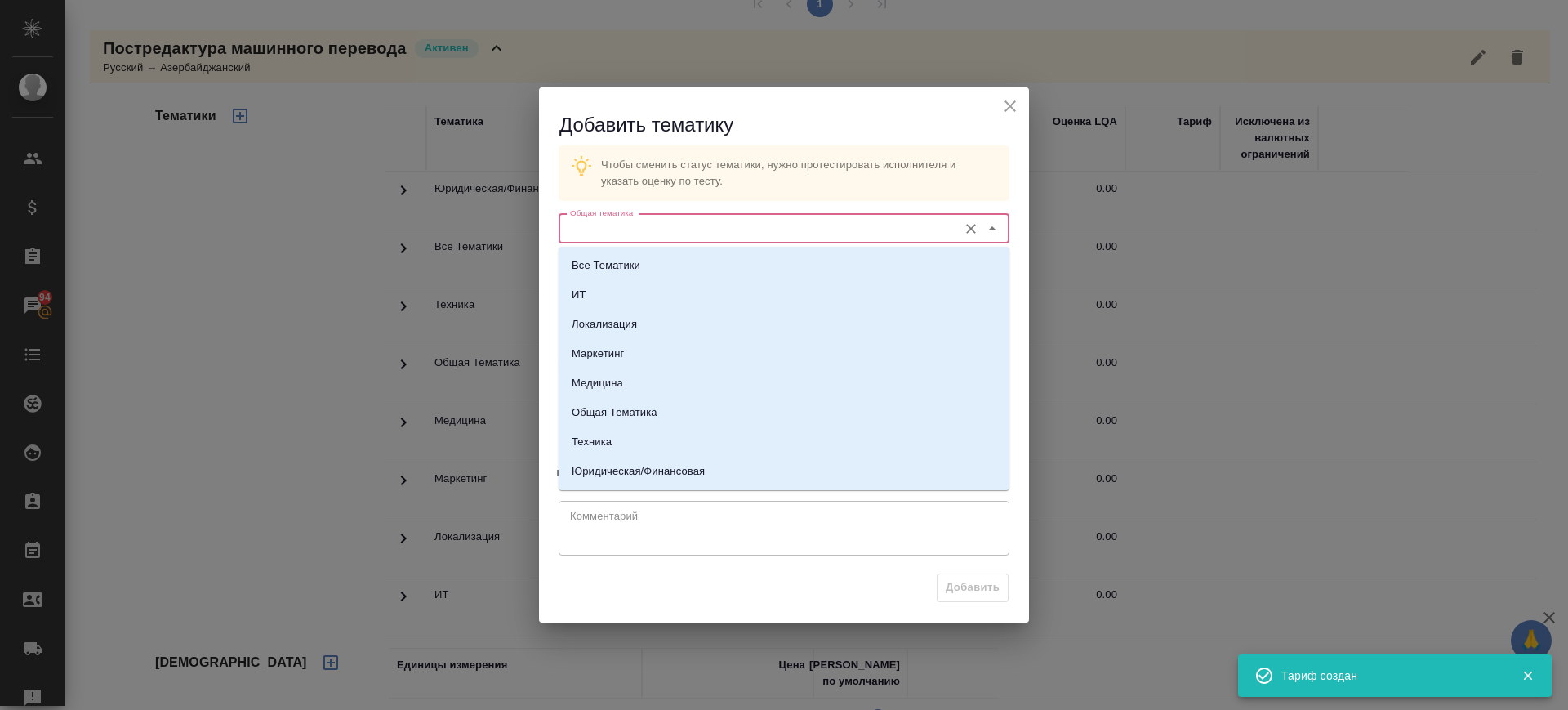
click at [607, 236] on input "Общая тематика" at bounding box center [757, 229] width 386 height 20
click at [618, 447] on li "Техника" at bounding box center [784, 441] width 451 height 29
type input "Техника"
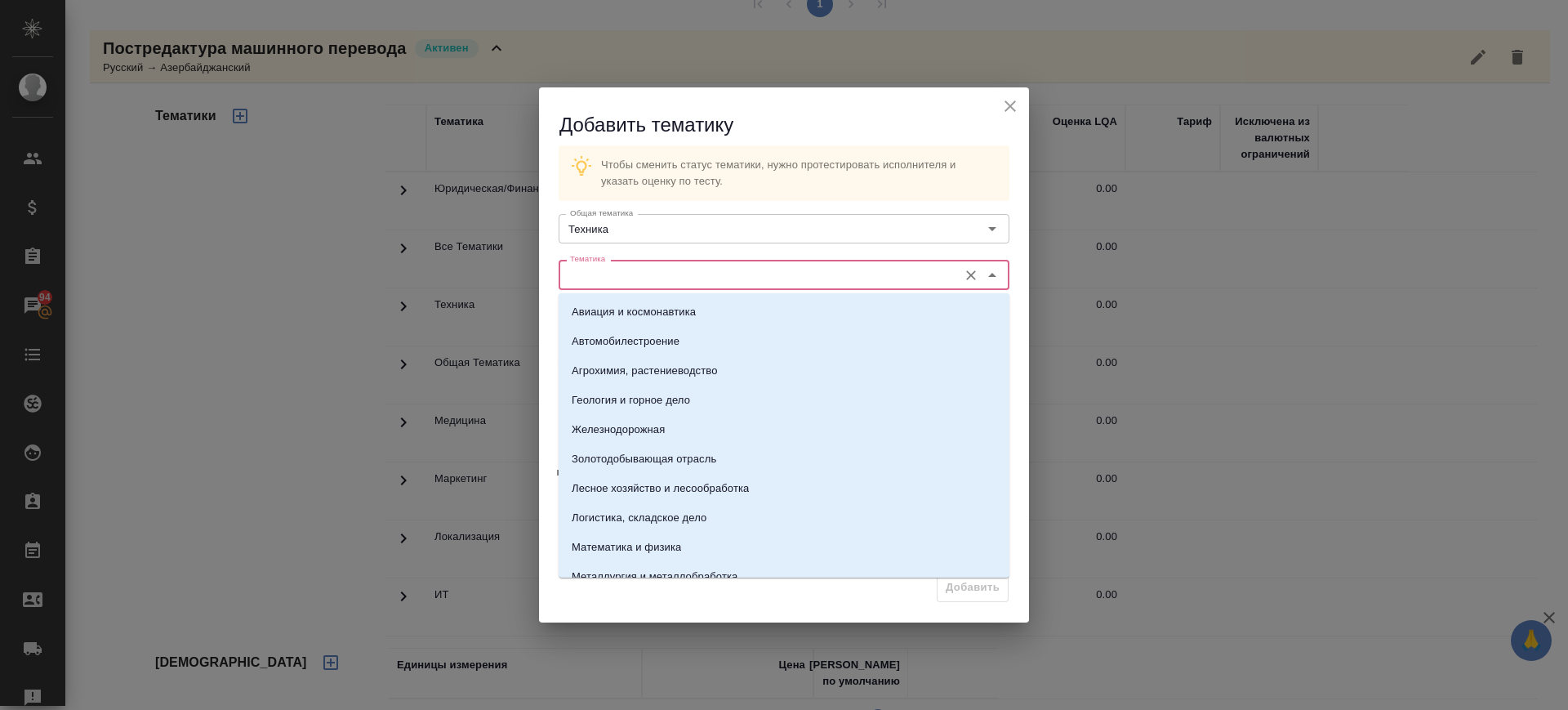
click at [633, 273] on input "Тематика" at bounding box center [757, 274] width 386 height 20
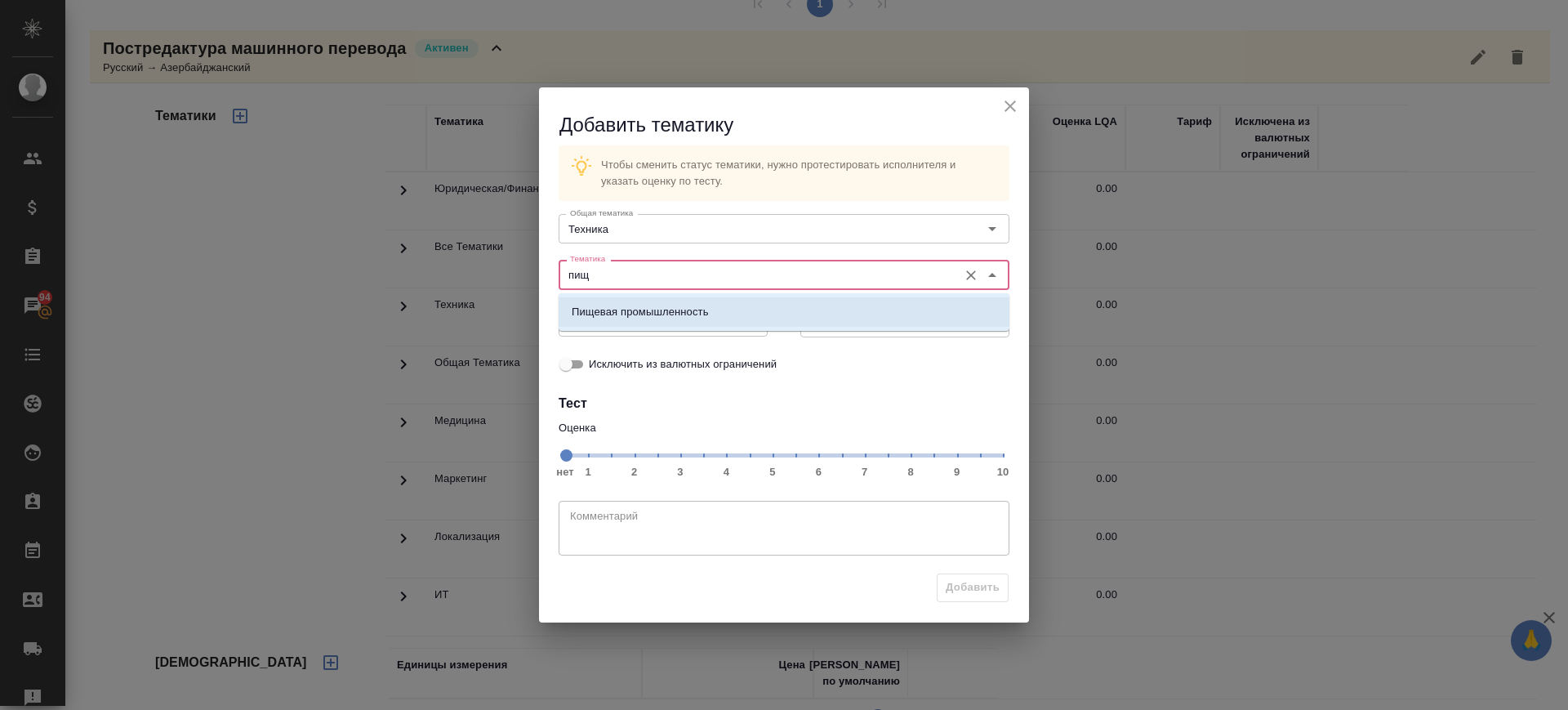
click at [631, 306] on p "Пищевая промышленность" at bounding box center [640, 312] width 137 height 16
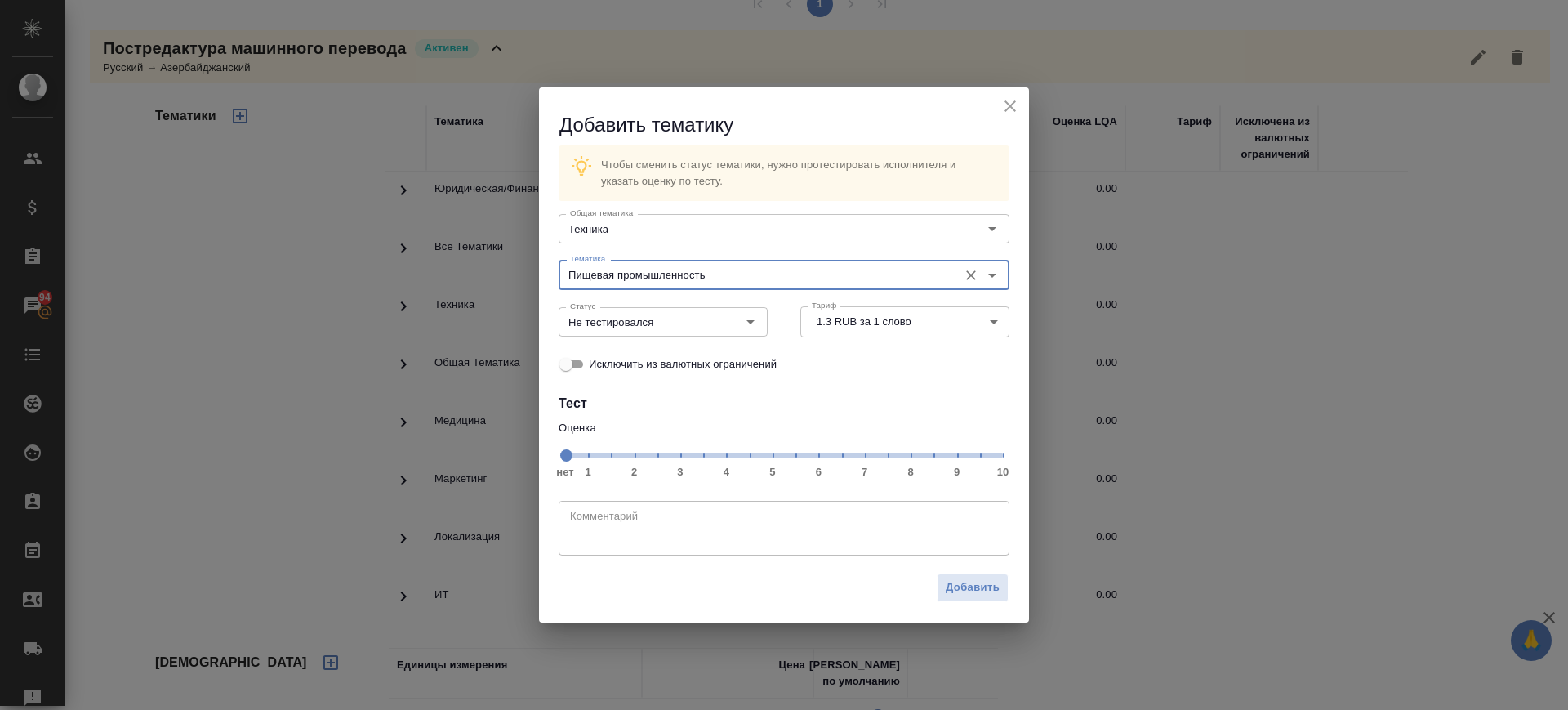
type input "Пищевая промышленность"
click at [957, 454] on span "нет 1 2 3 4 5 6 7 8 9 10" at bounding box center [784, 455] width 438 height 23
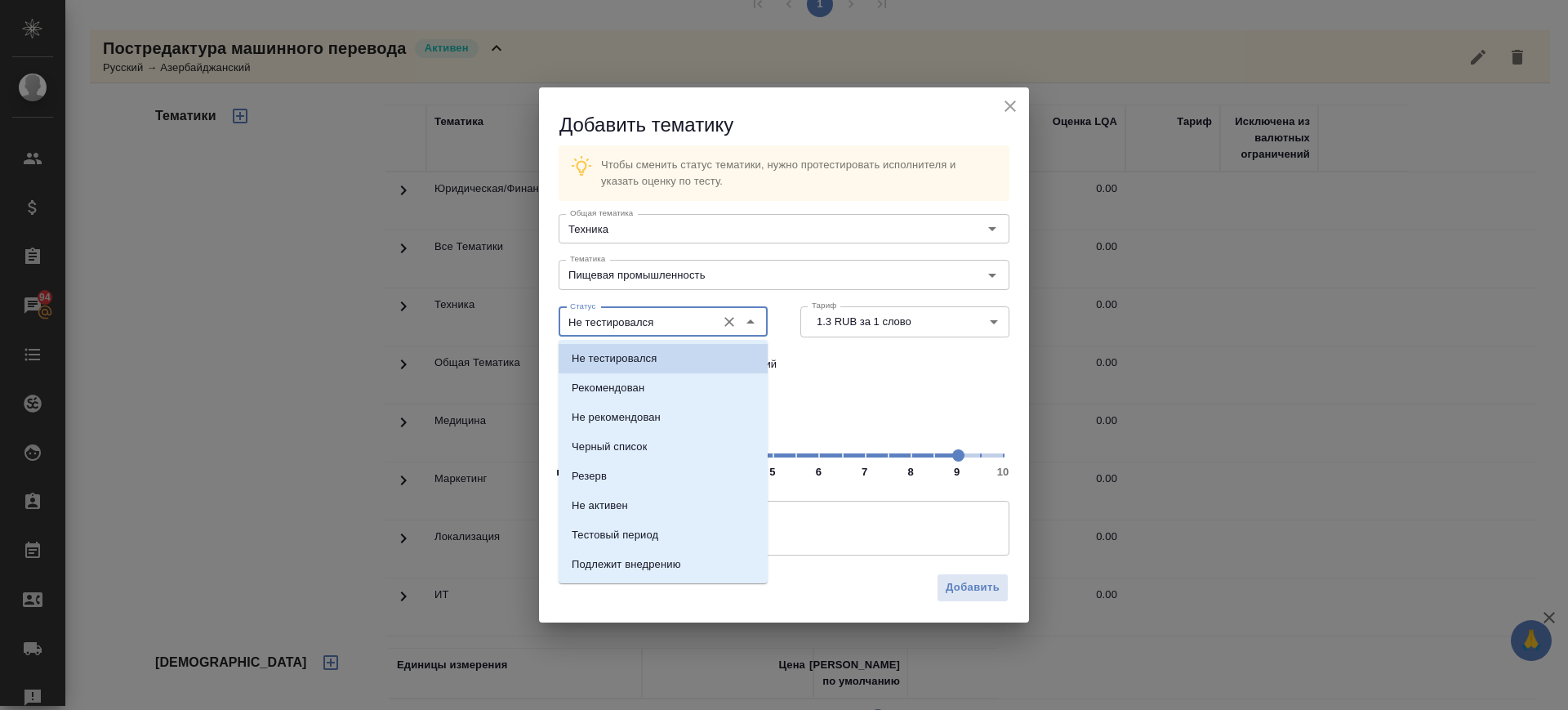
click at [679, 323] on input "Не тестировался" at bounding box center [636, 322] width 145 height 20
click at [658, 388] on li "Рекомендован" at bounding box center [663, 388] width 209 height 29
type input "Рекомендован"
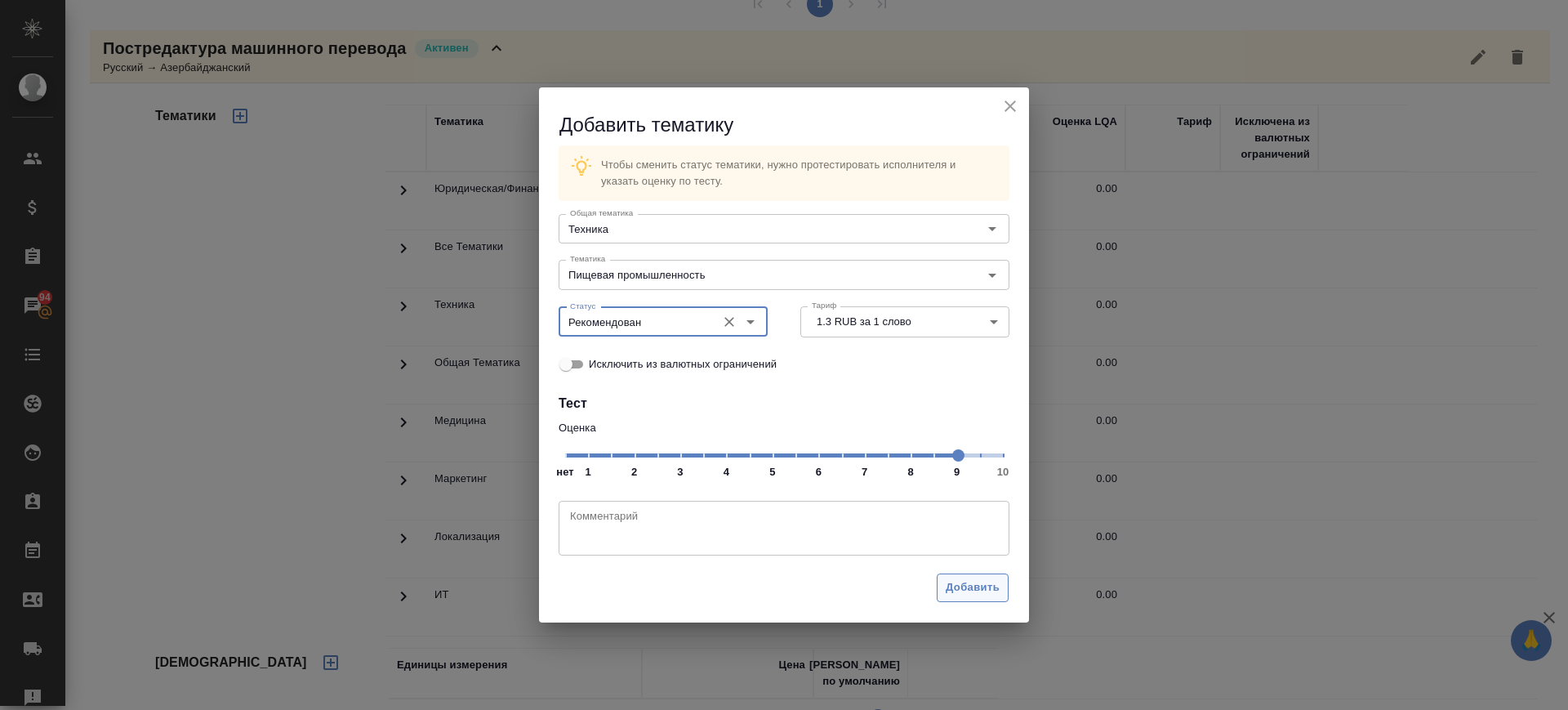
click at [983, 591] on span "Добавить" at bounding box center [972, 587] width 54 height 19
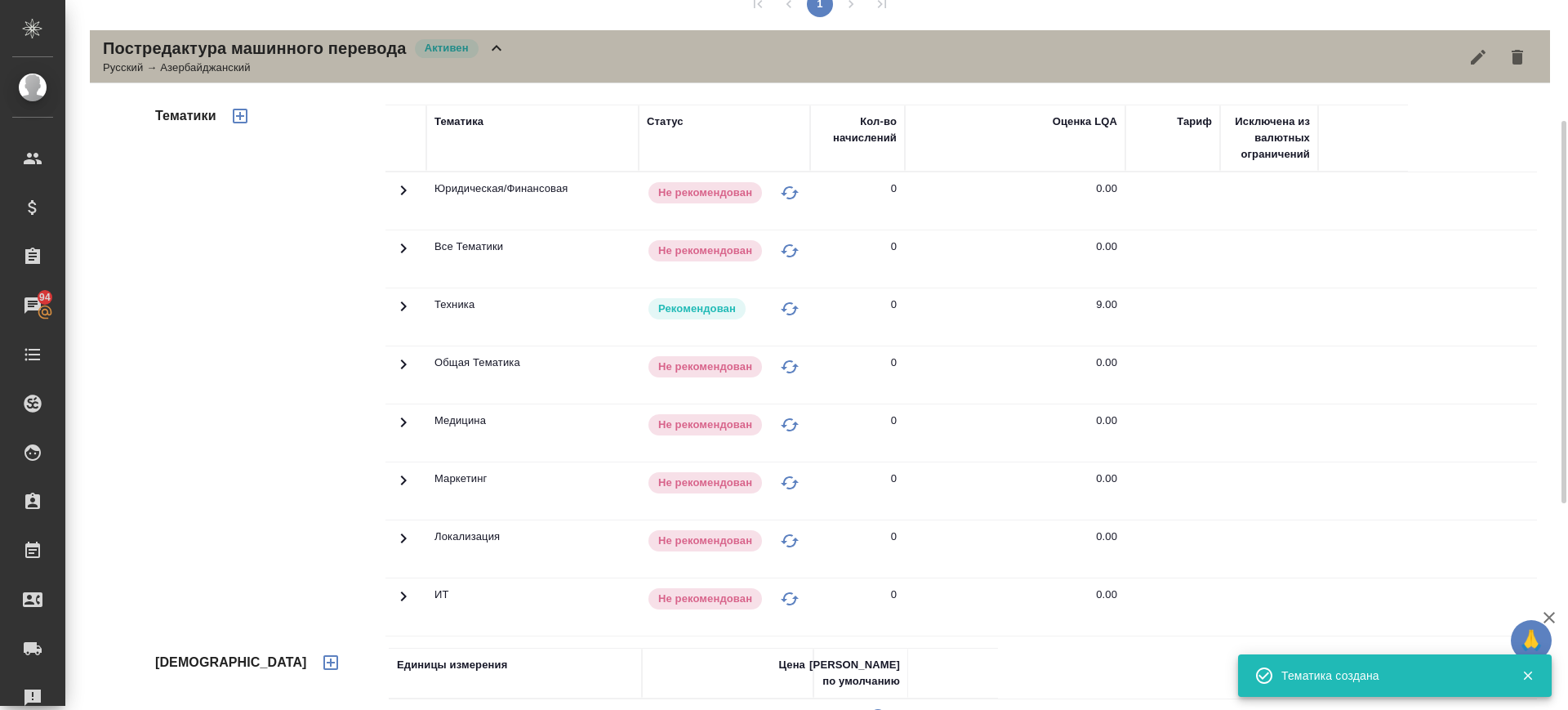
click at [528, 68] on div "Постредактура машинного перевода Активен Русский → Азербайджанский" at bounding box center [820, 57] width 1460 height 53
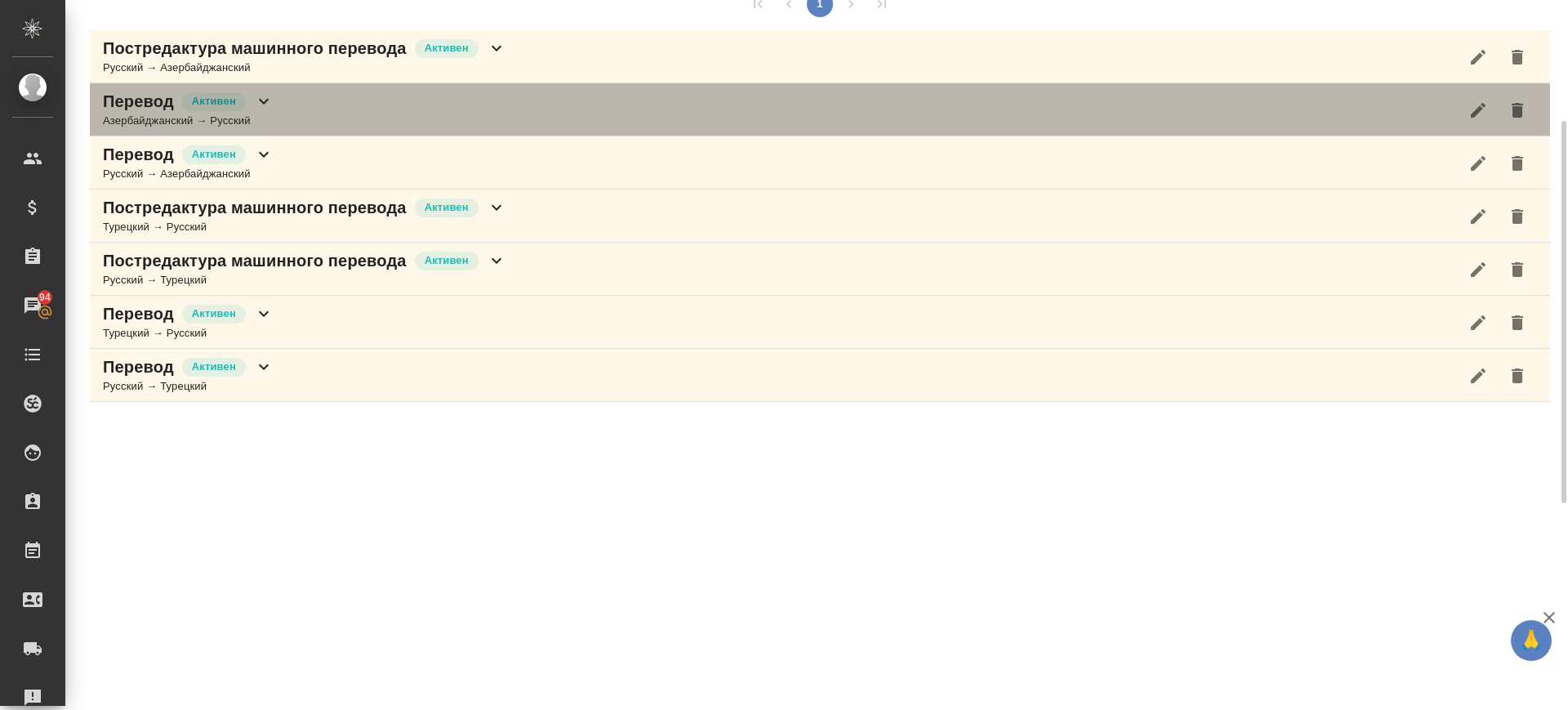
click at [326, 123] on div "Перевод Активен Азербайджанский → Русский" at bounding box center [820, 110] width 1460 height 53
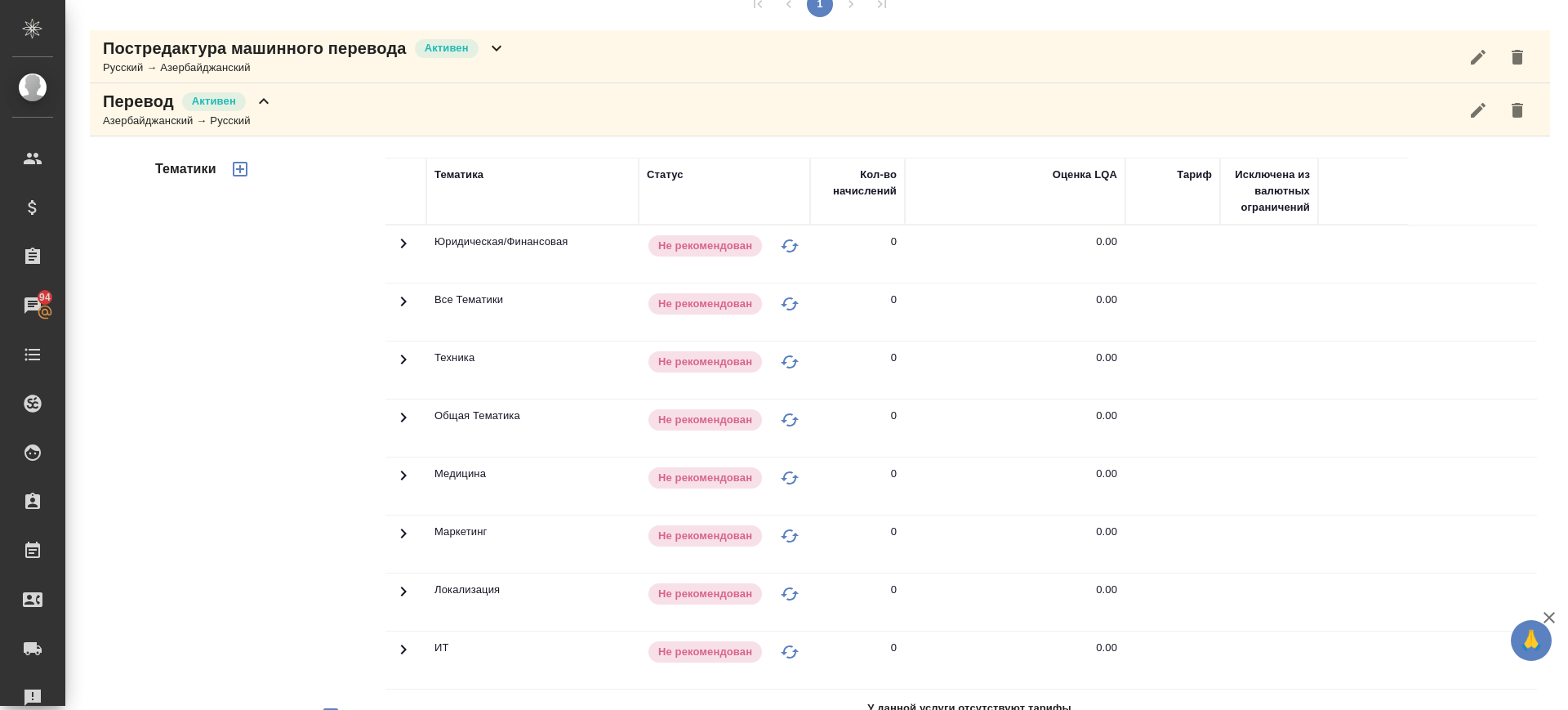
drag, startPoint x: 236, startPoint y: 170, endPoint x: 692, endPoint y: 230, distance: 459.9
click at [237, 168] on icon "button" at bounding box center [240, 169] width 20 height 20
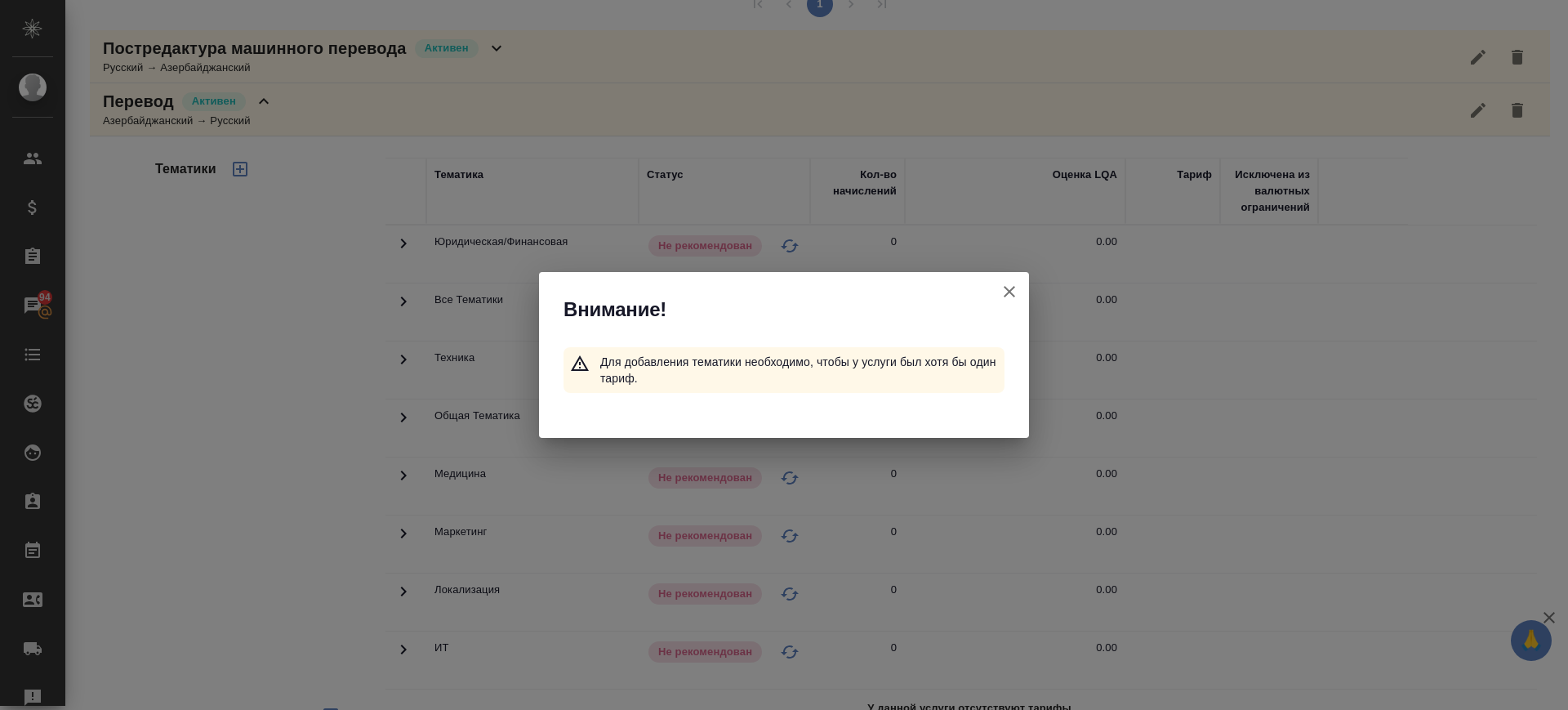
click at [1009, 294] on icon "button" at bounding box center [1009, 292] width 20 height 20
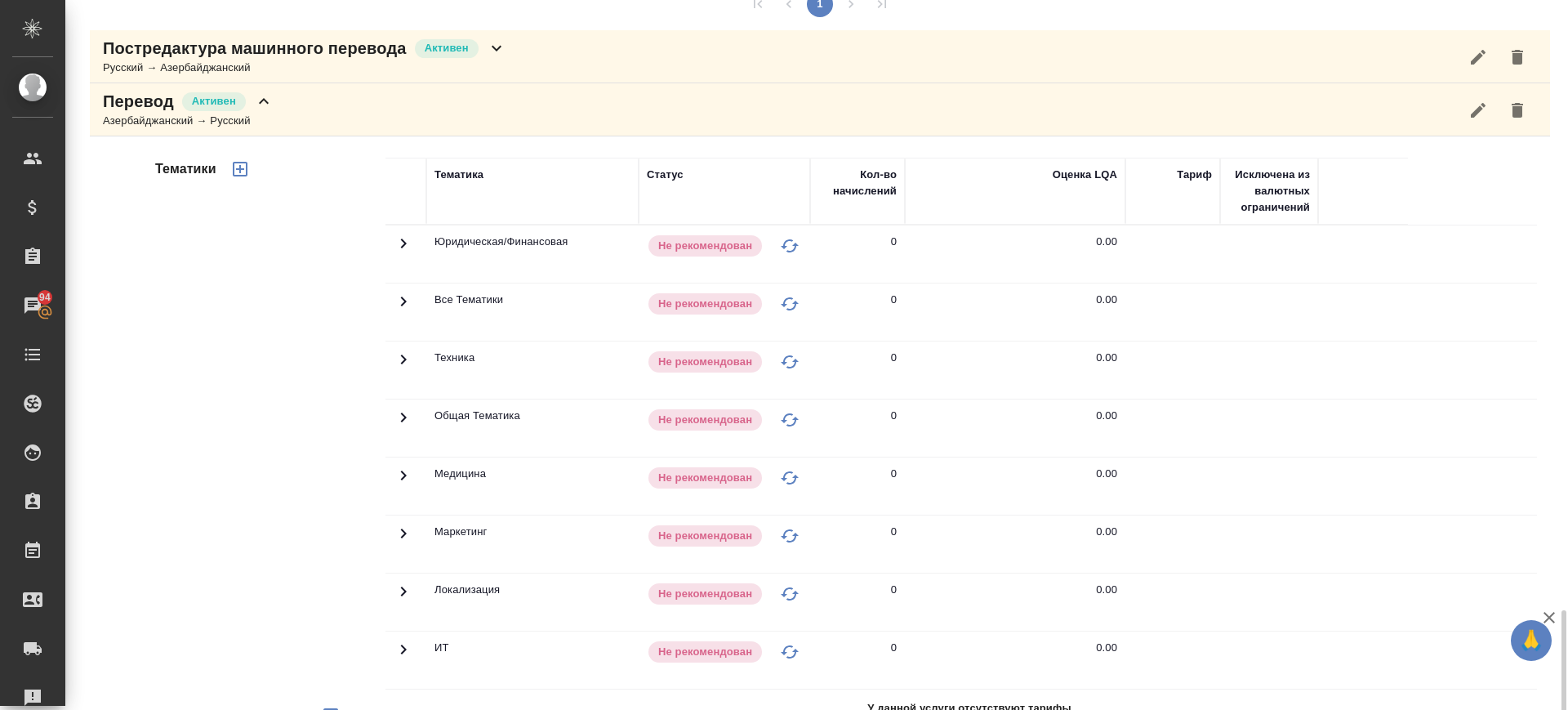
scroll to position [531, 0]
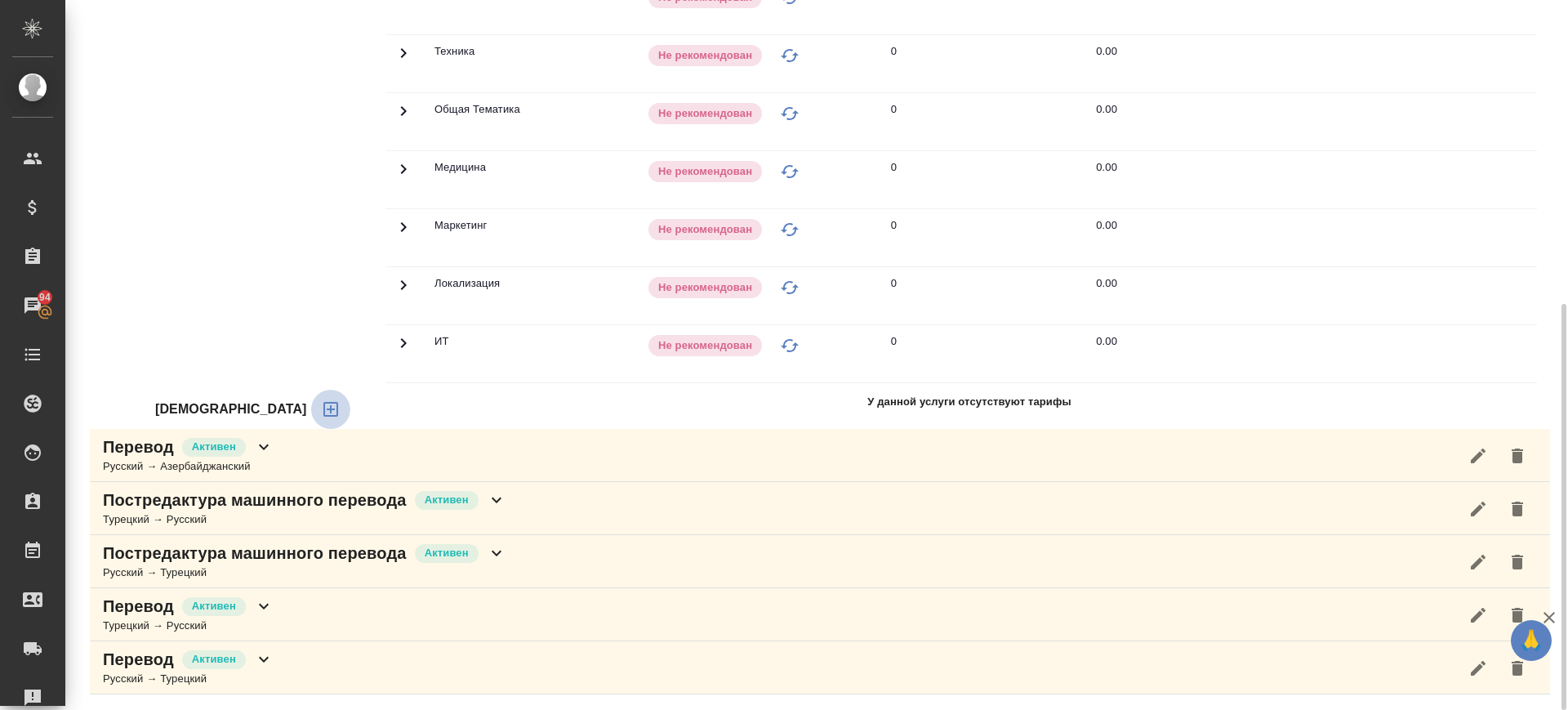
click at [321, 408] on icon "button" at bounding box center [331, 409] width 20 height 20
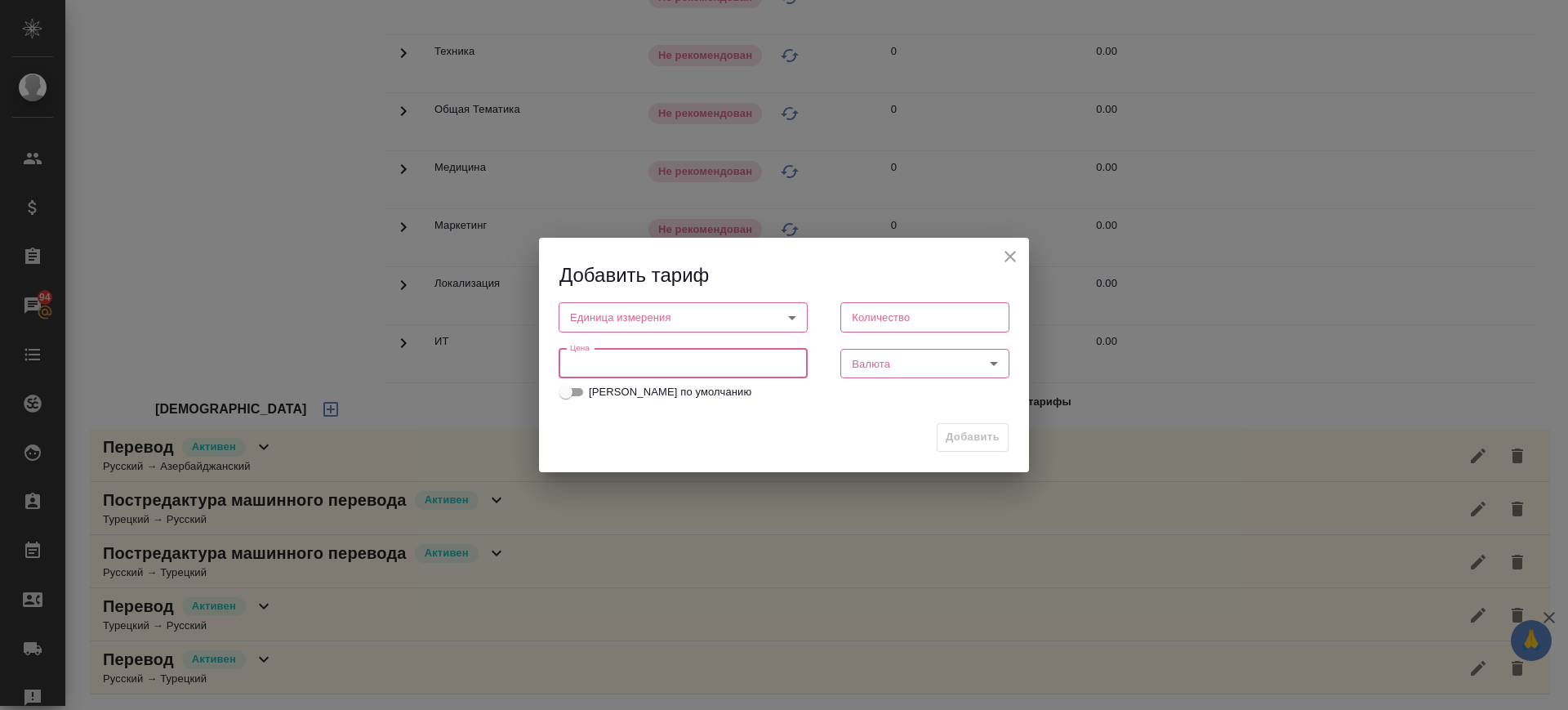
click at [649, 363] on input "number" at bounding box center [683, 363] width 249 height 29
type input "1.3"
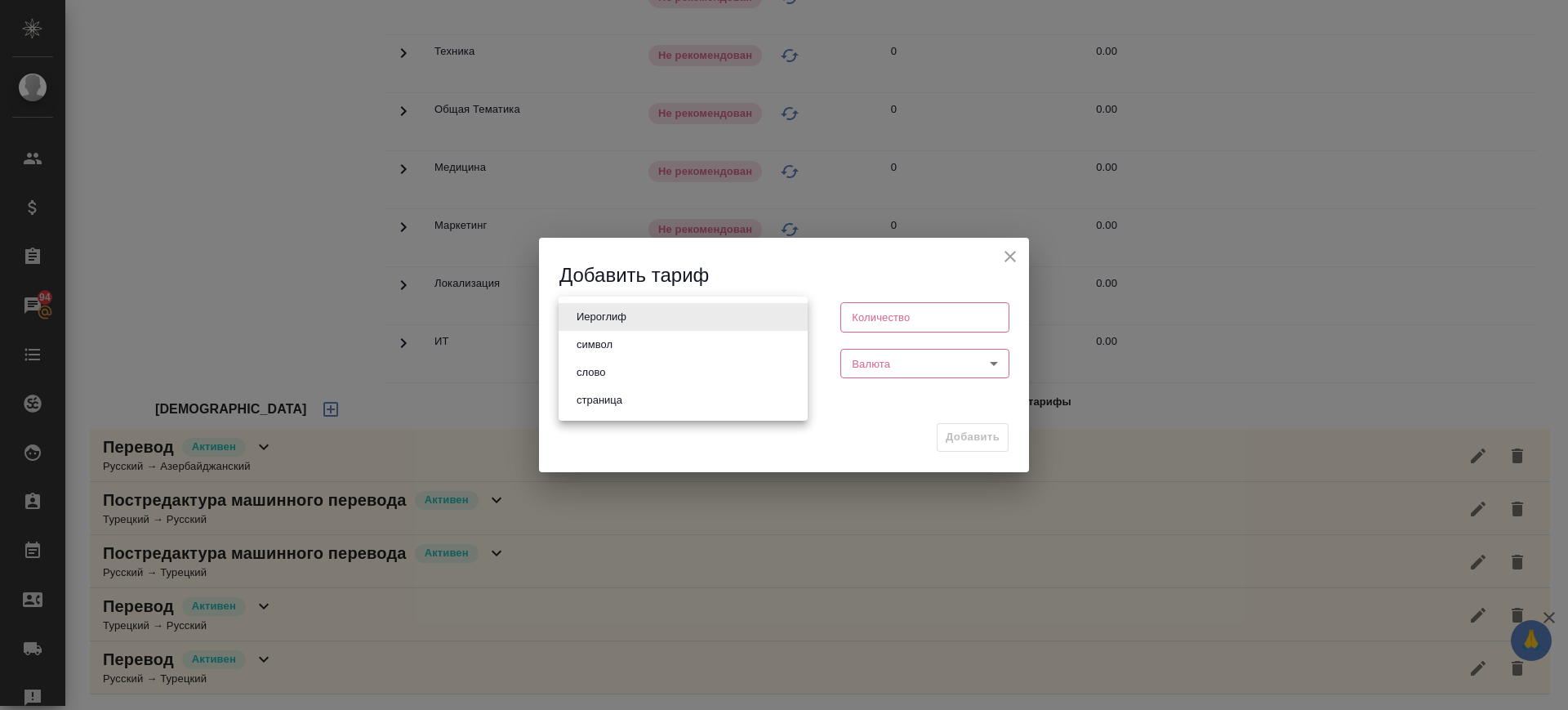
click at [693, 319] on body "🙏 .cls-1 fill:#fff; AWATERA Саглам Виктория v.saglam Клиенты Спецификации Заказ…" at bounding box center [784, 355] width 1568 height 710
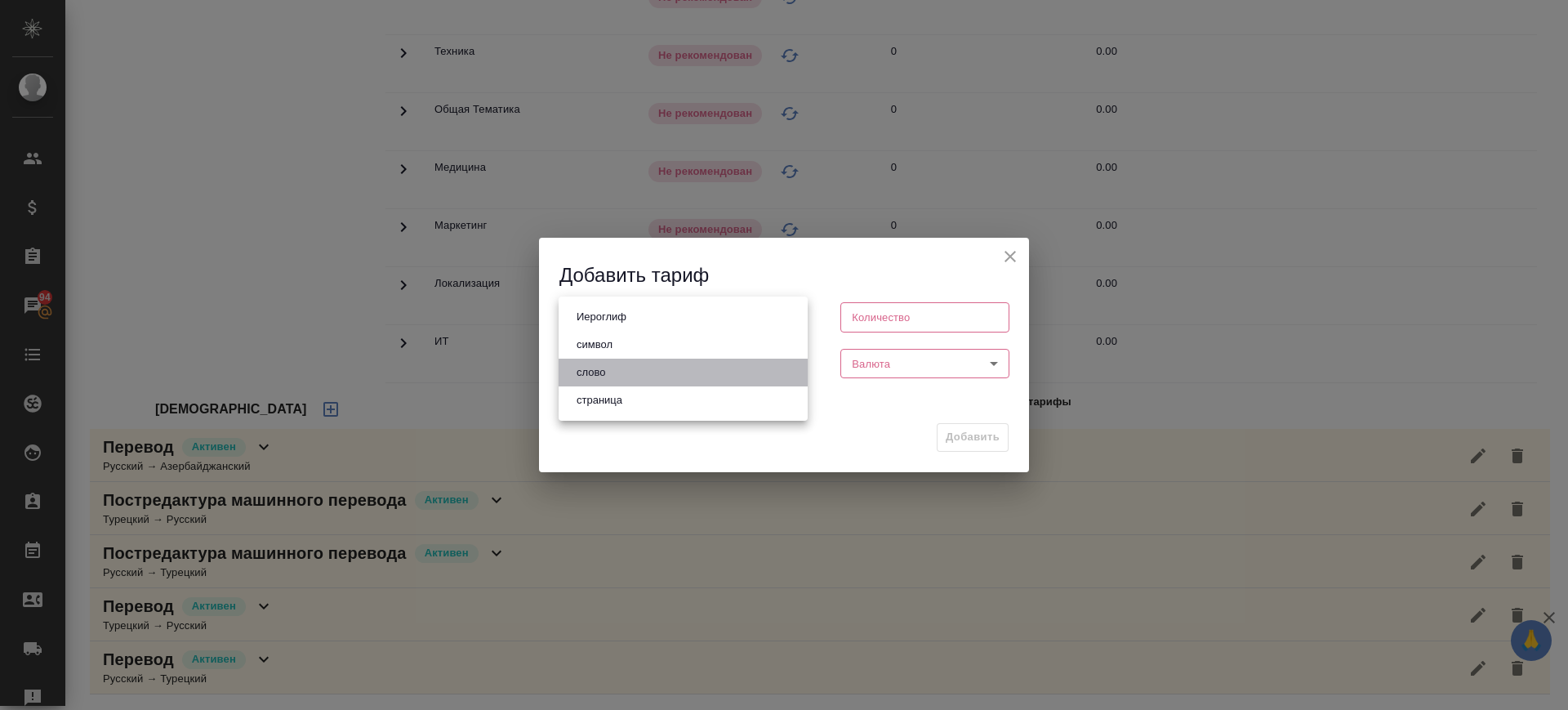
click at [679, 366] on li "слово" at bounding box center [683, 372] width 249 height 28
type input "5a8b1489cc6b4906c91bfd90"
type input "1"
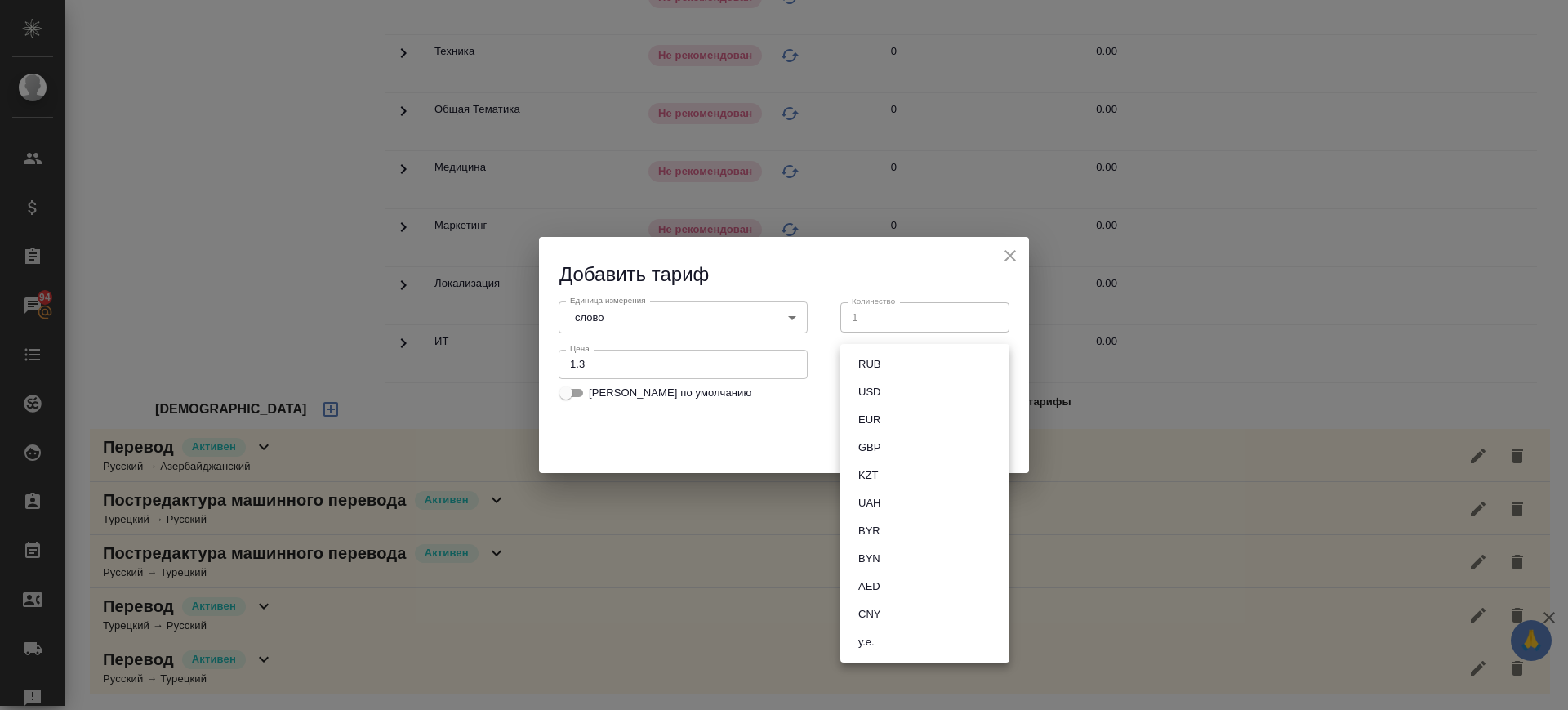
click at [894, 369] on body "🙏 .cls-1 fill:#fff; AWATERA Саглам Виктория v.saglam Клиенты Спецификации Заказ…" at bounding box center [784, 355] width 1568 height 710
click at [894, 369] on li "RUB" at bounding box center [925, 364] width 169 height 28
type input "RUB"
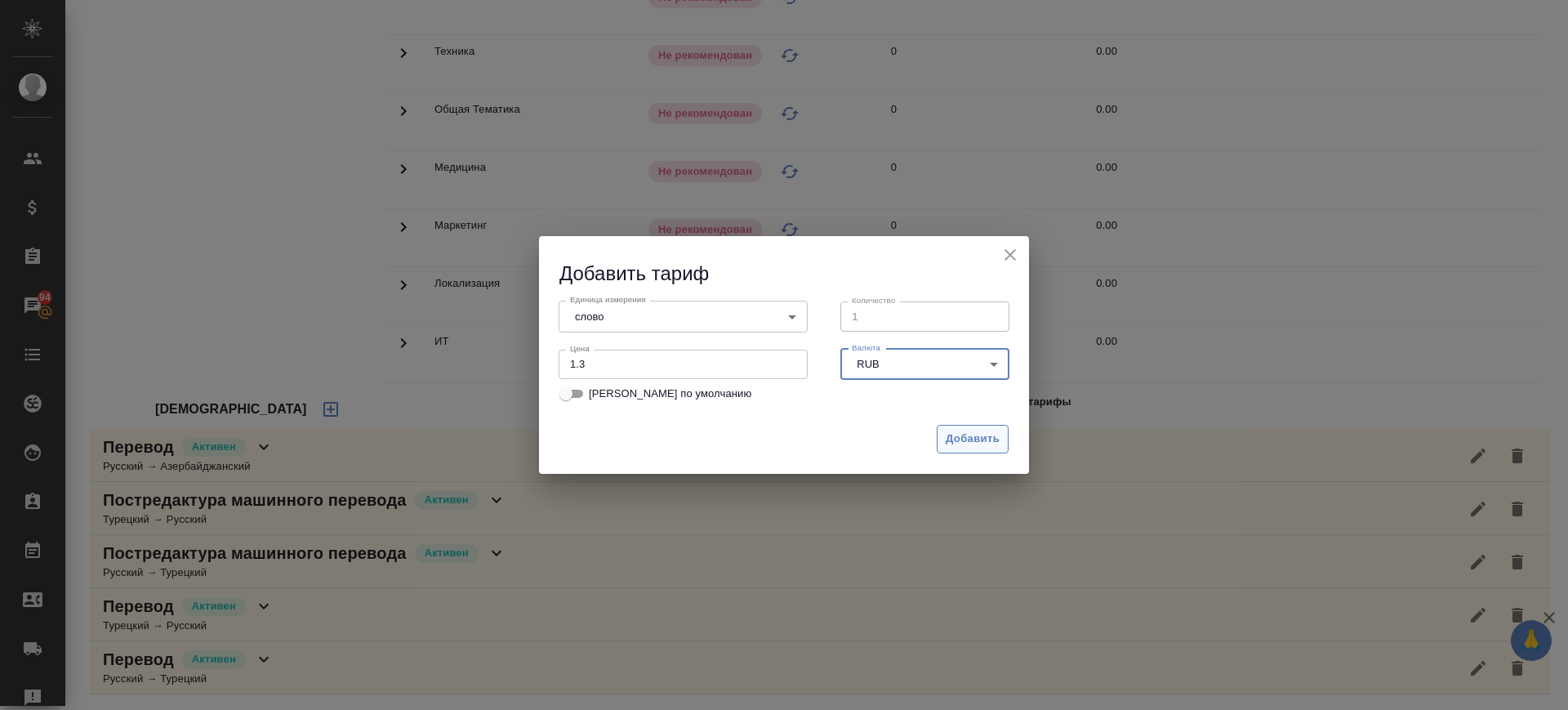
click at [987, 433] on span "Добавить" at bounding box center [972, 439] width 54 height 19
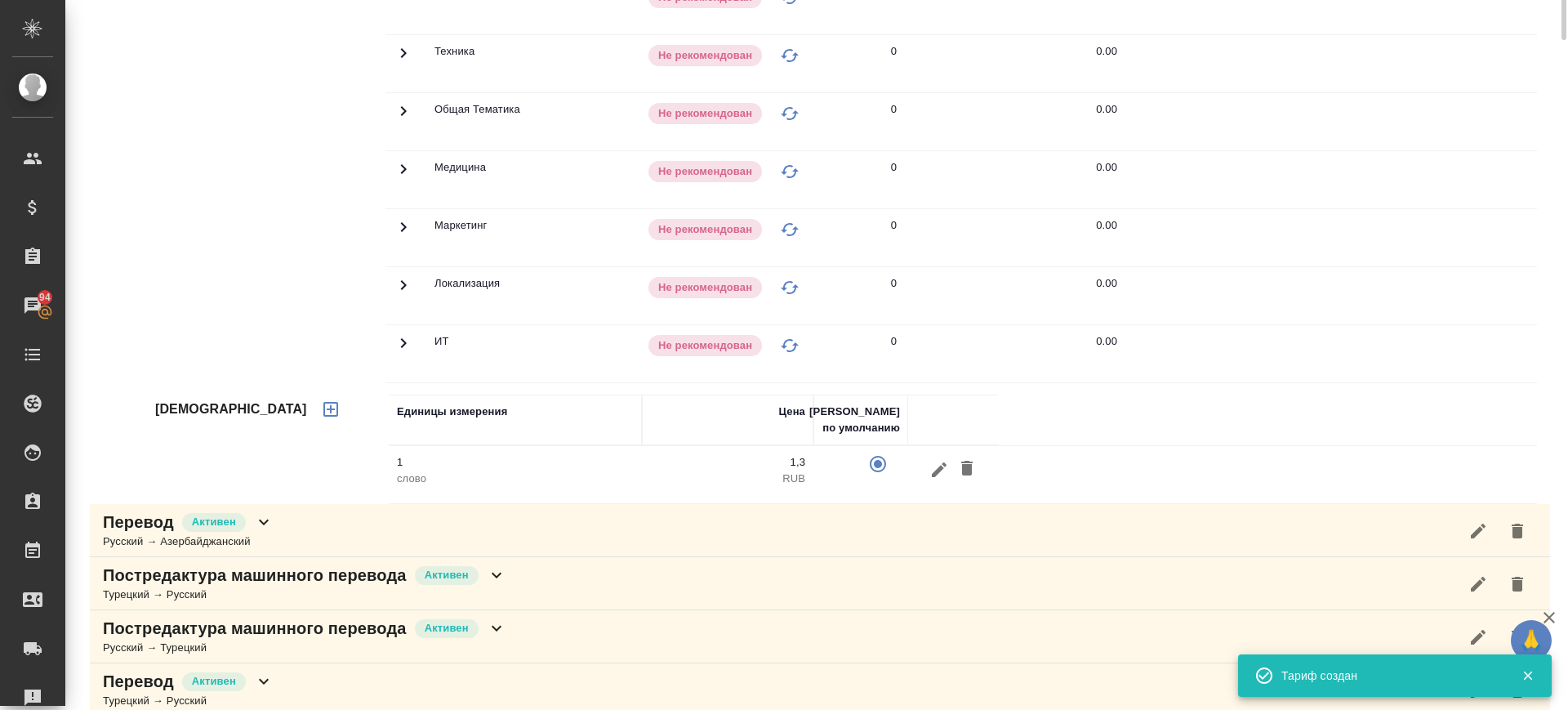
scroll to position [123, 0]
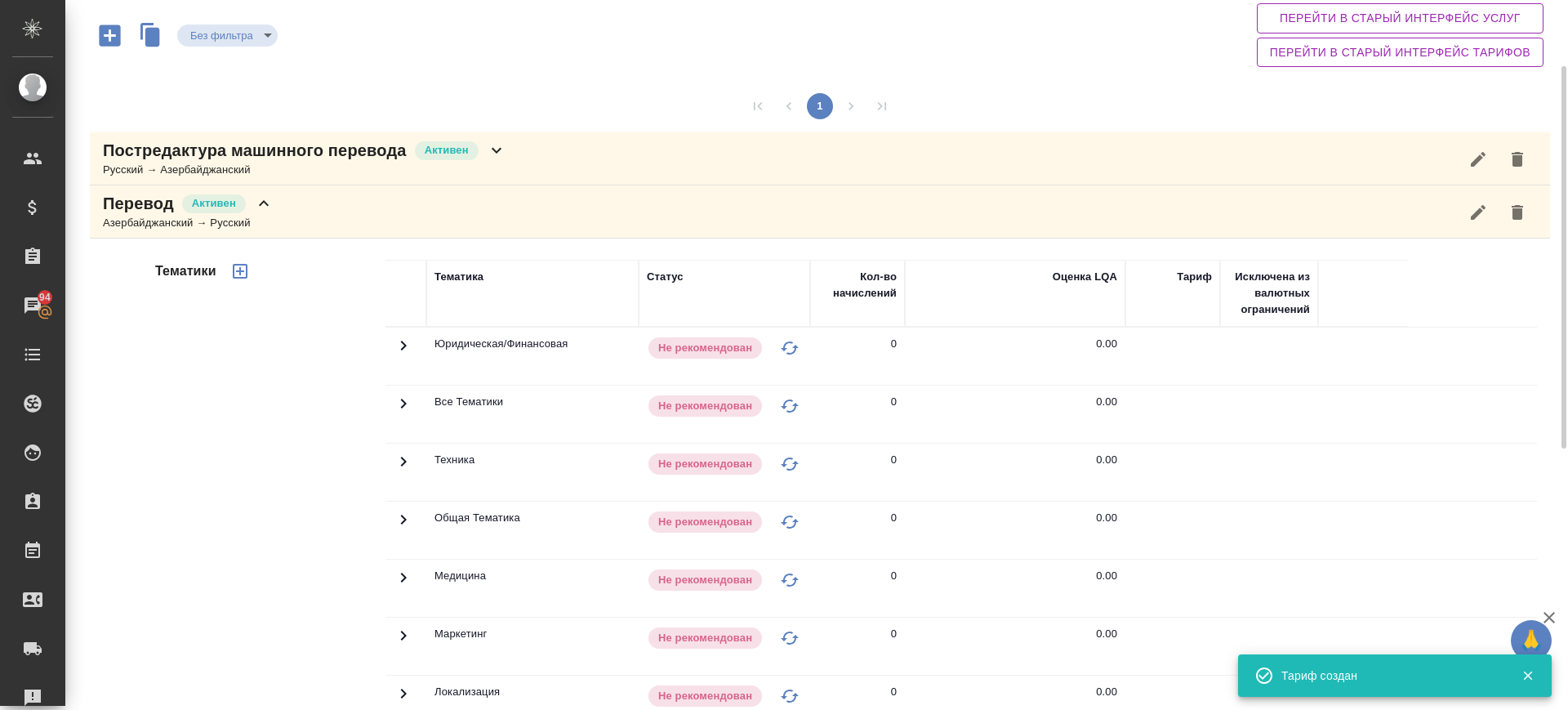
click at [244, 270] on icon "button" at bounding box center [240, 271] width 20 height 20
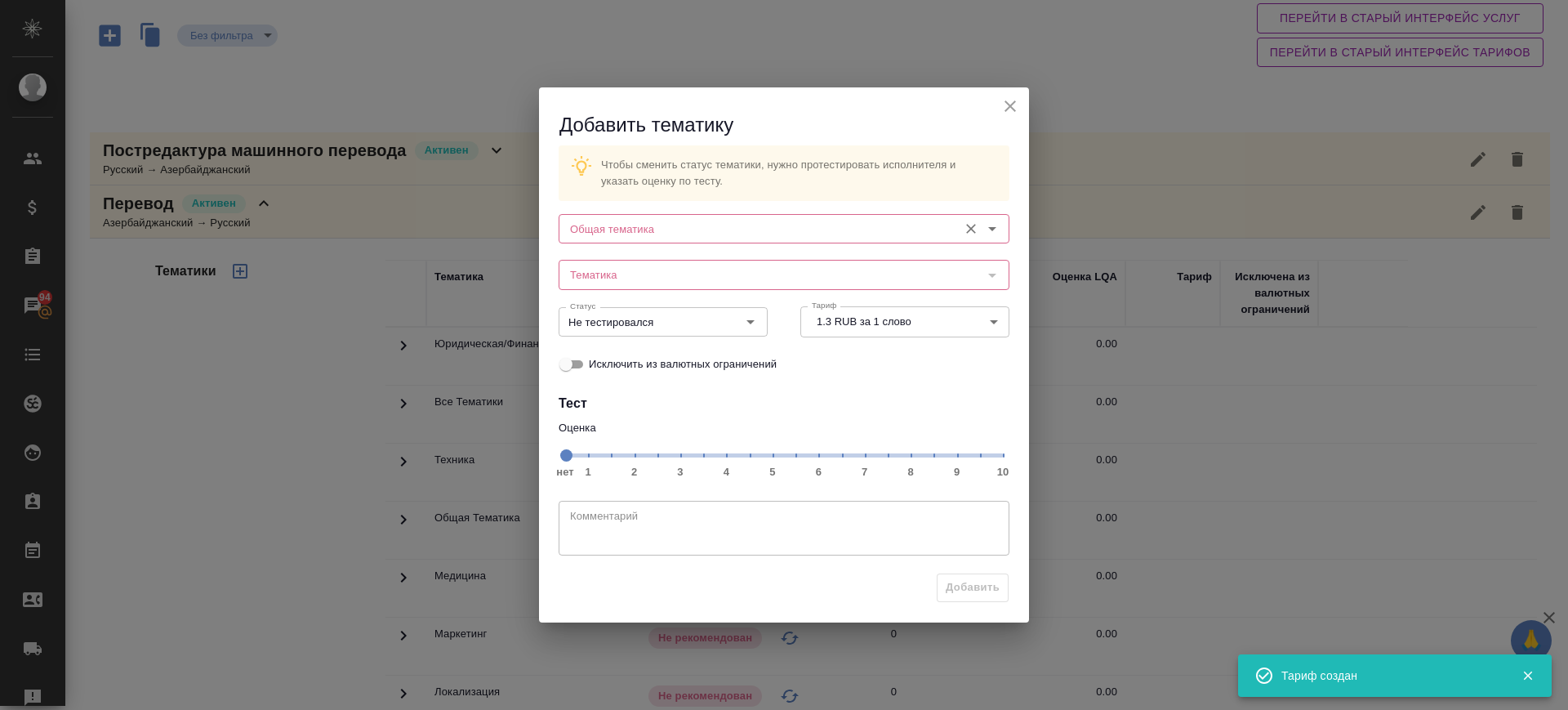
click at [661, 236] on input "Общая тематика" at bounding box center [757, 229] width 386 height 20
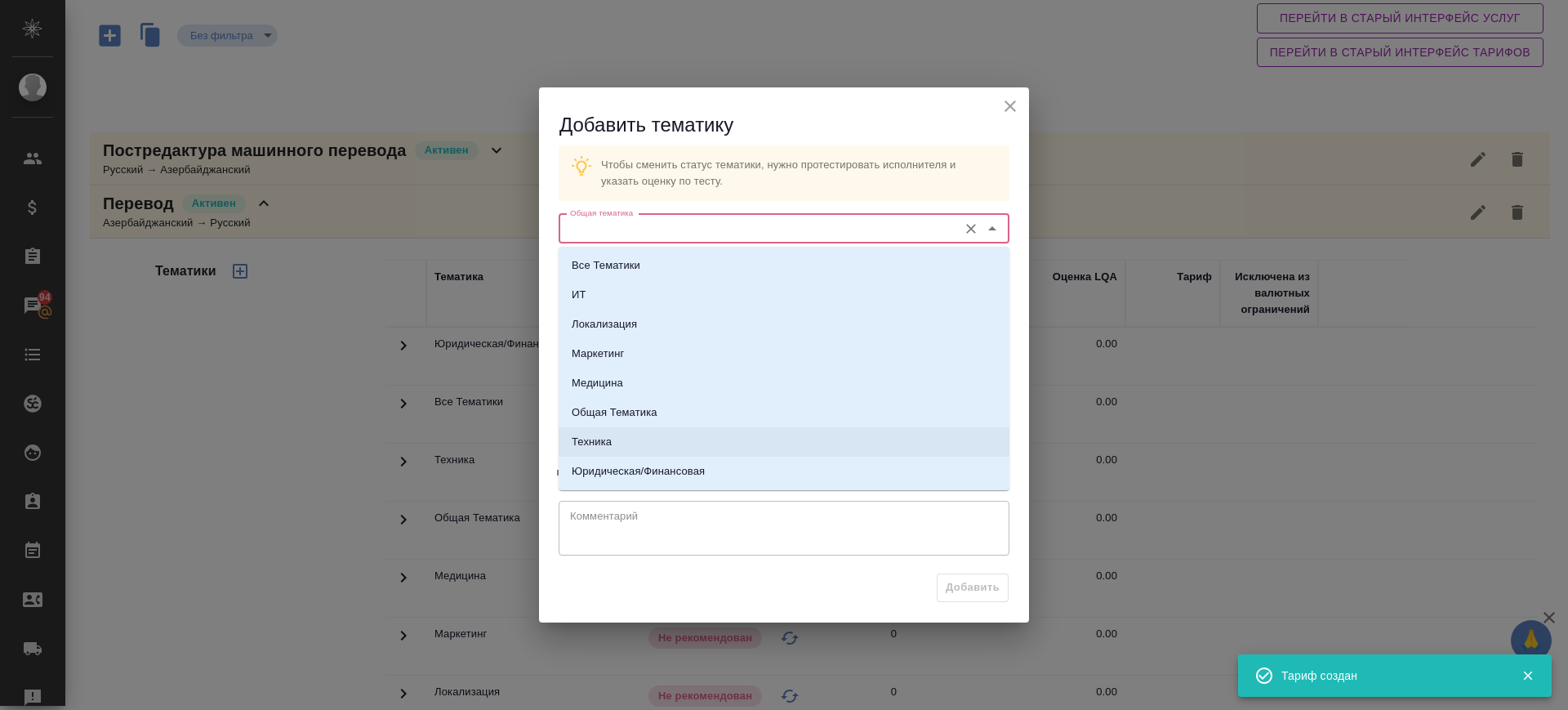
click at [623, 442] on li "Техника" at bounding box center [784, 441] width 451 height 29
type input "Техника"
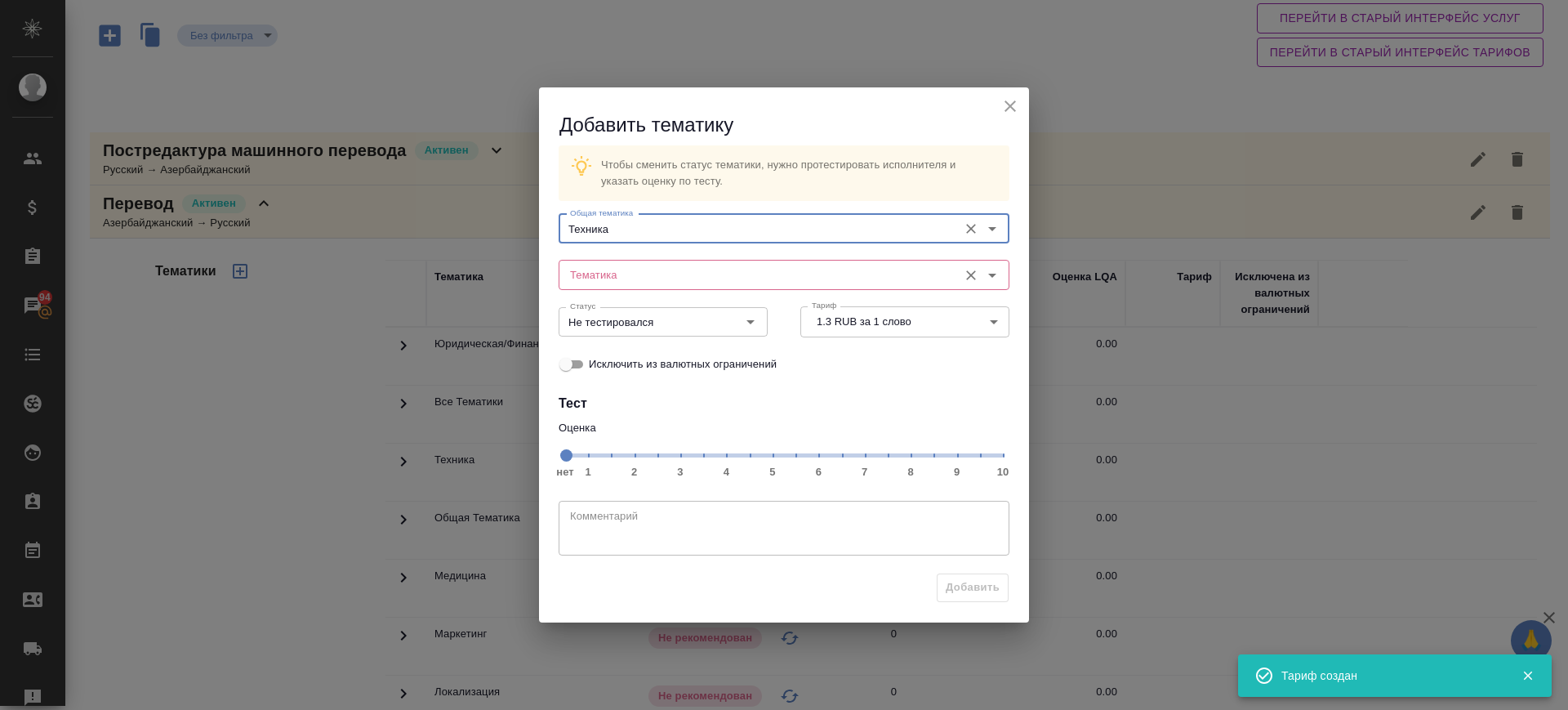
click at [663, 257] on div "Тематика Тематика" at bounding box center [784, 273] width 451 height 39
click at [662, 261] on div "Тематика" at bounding box center [784, 274] width 451 height 29
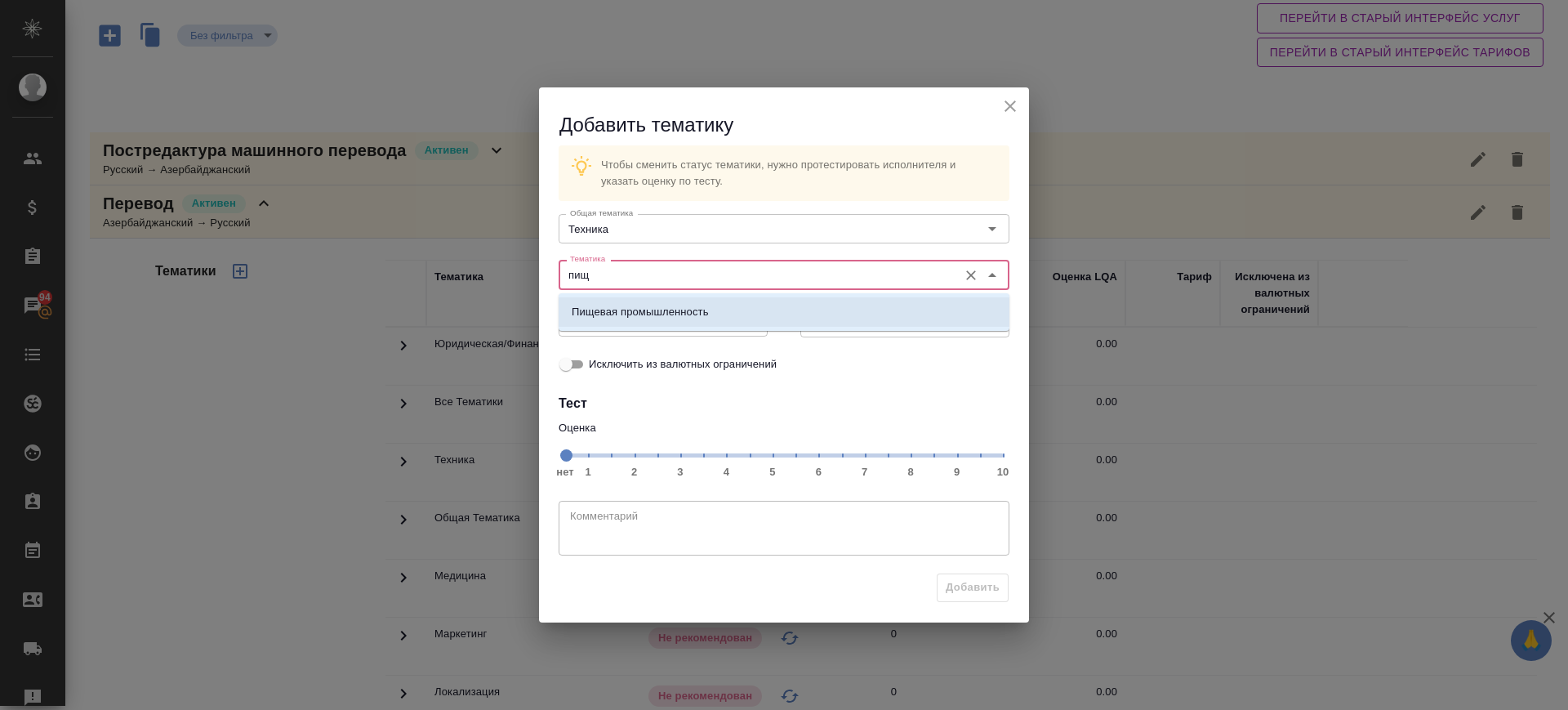
drag, startPoint x: 663, startPoint y: 304, endPoint x: 848, endPoint y: 396, distance: 206.6
click at [663, 305] on p "Пищевая промышленность" at bounding box center [640, 312] width 137 height 16
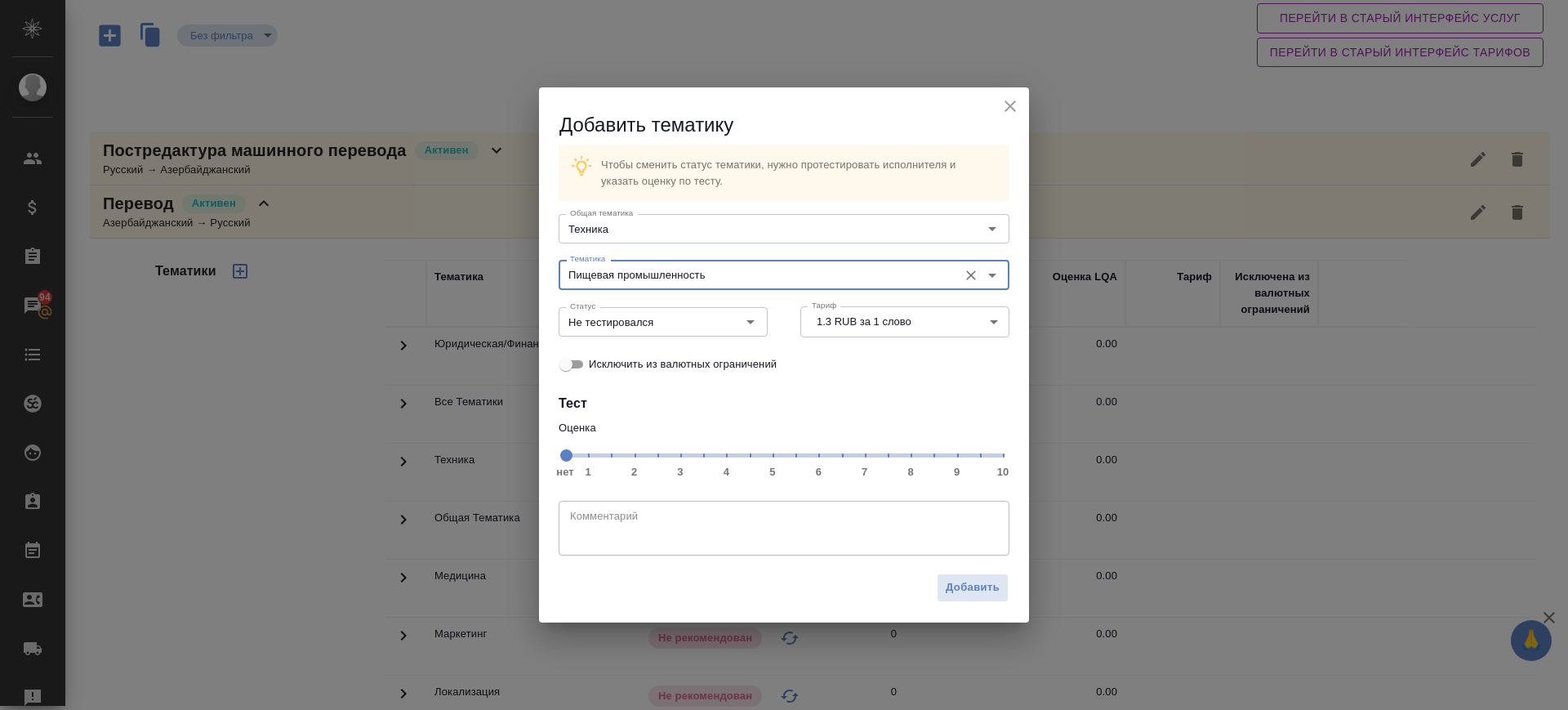
type input "Пищевая промышленность"
click at [960, 458] on span "нет 1 2 3 4 5 6 7 8 9 10" at bounding box center [784, 455] width 438 height 23
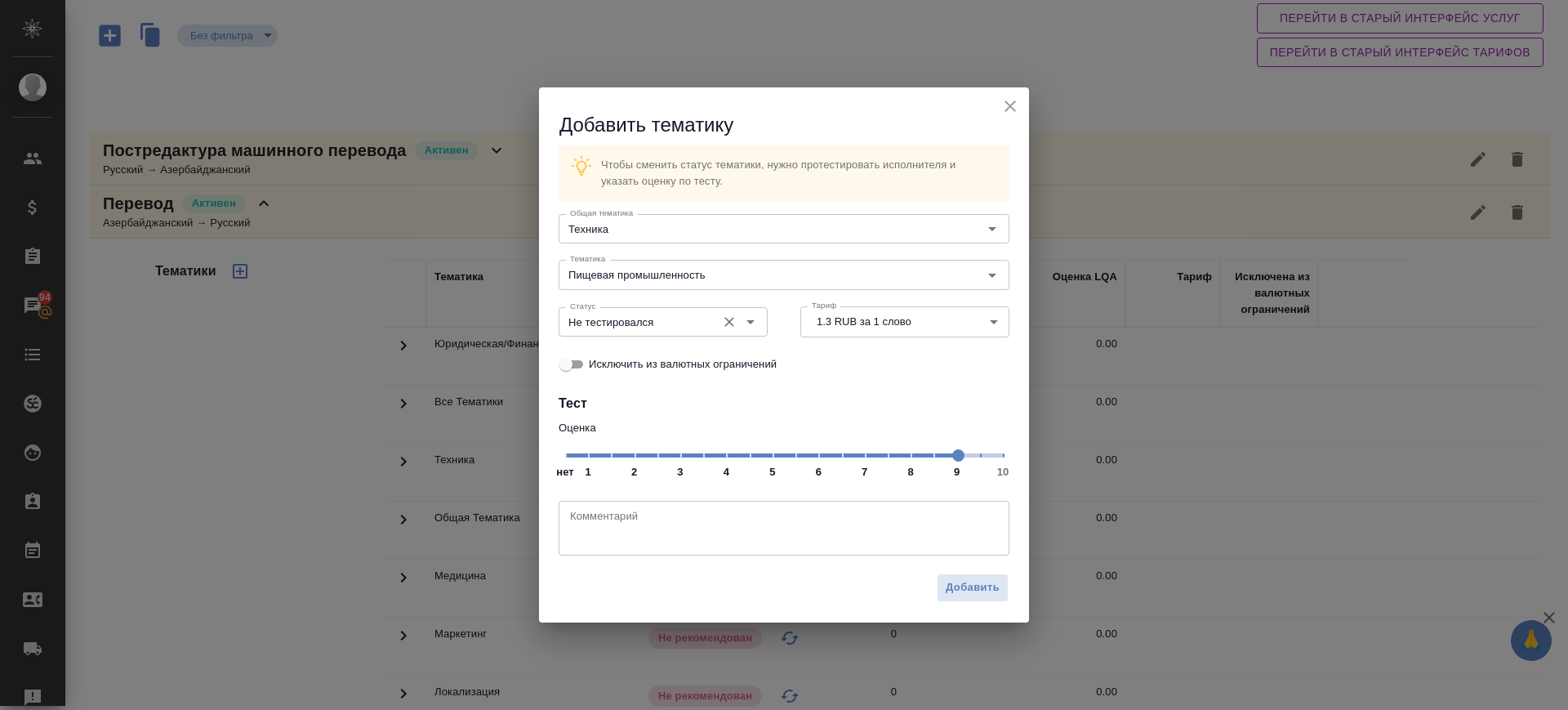
click at [644, 335] on div "Не тестировался Статус" at bounding box center [663, 321] width 209 height 29
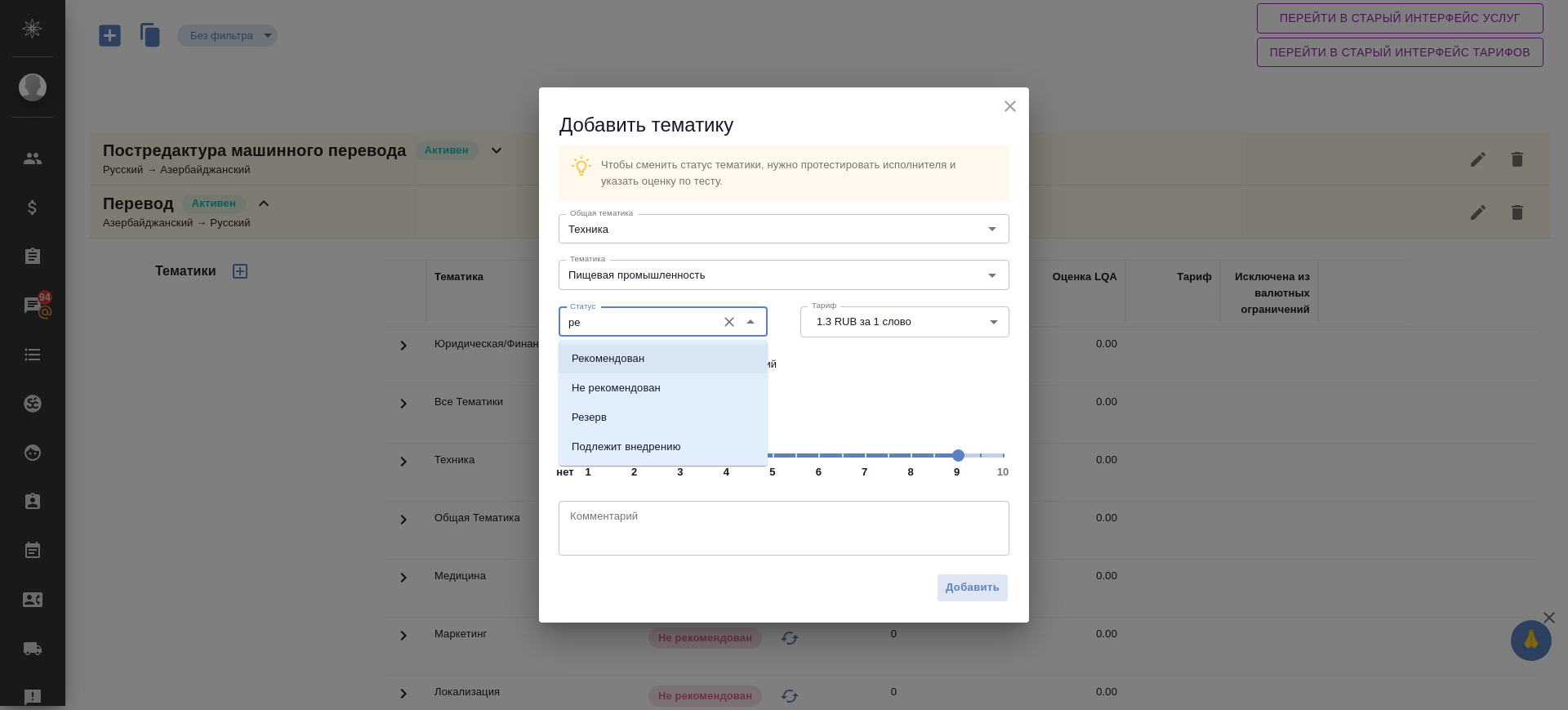
drag, startPoint x: 677, startPoint y: 356, endPoint x: 943, endPoint y: 484, distance: 295.2
click at [678, 356] on li "Рекомендован" at bounding box center [663, 359] width 209 height 29
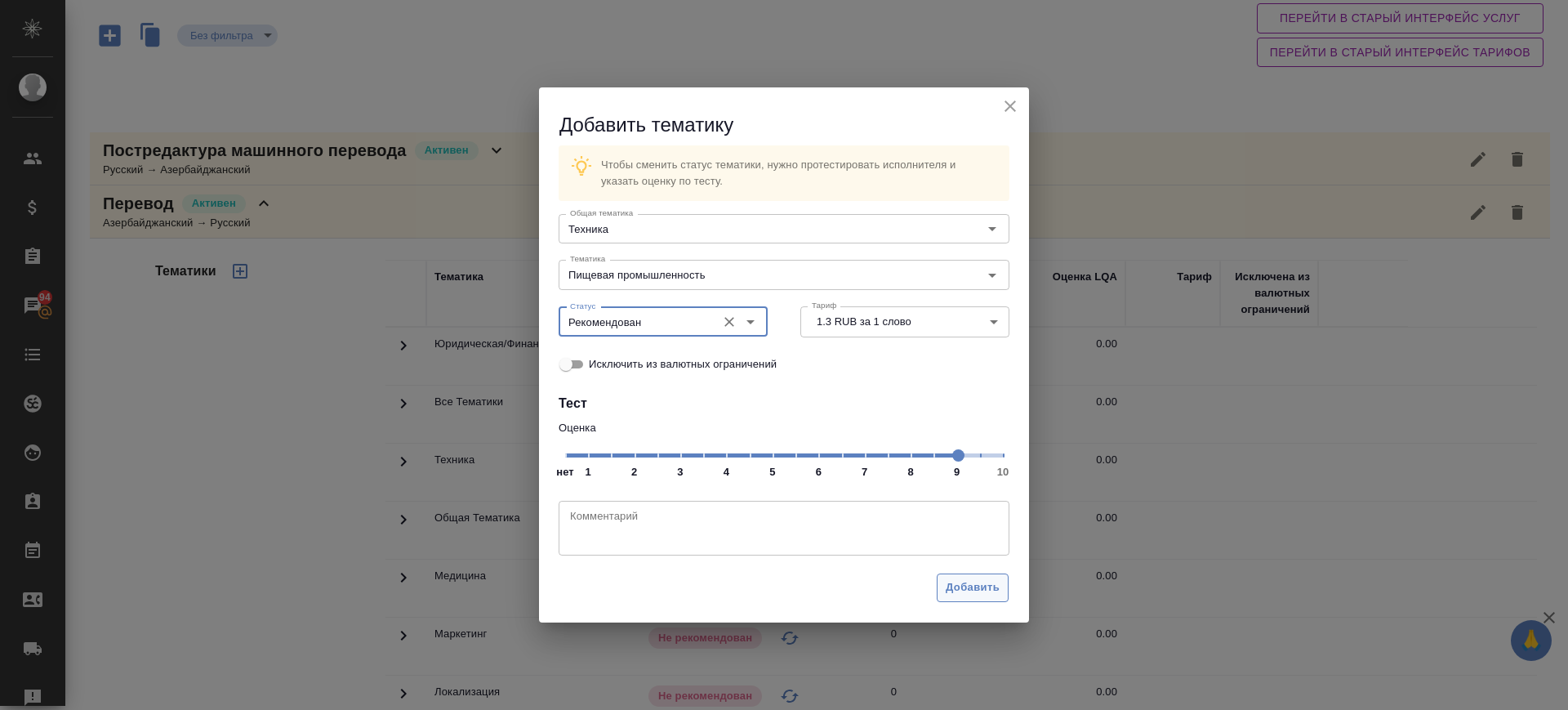
type input "Рекомендован"
click at [949, 584] on span "Добавить" at bounding box center [972, 587] width 54 height 19
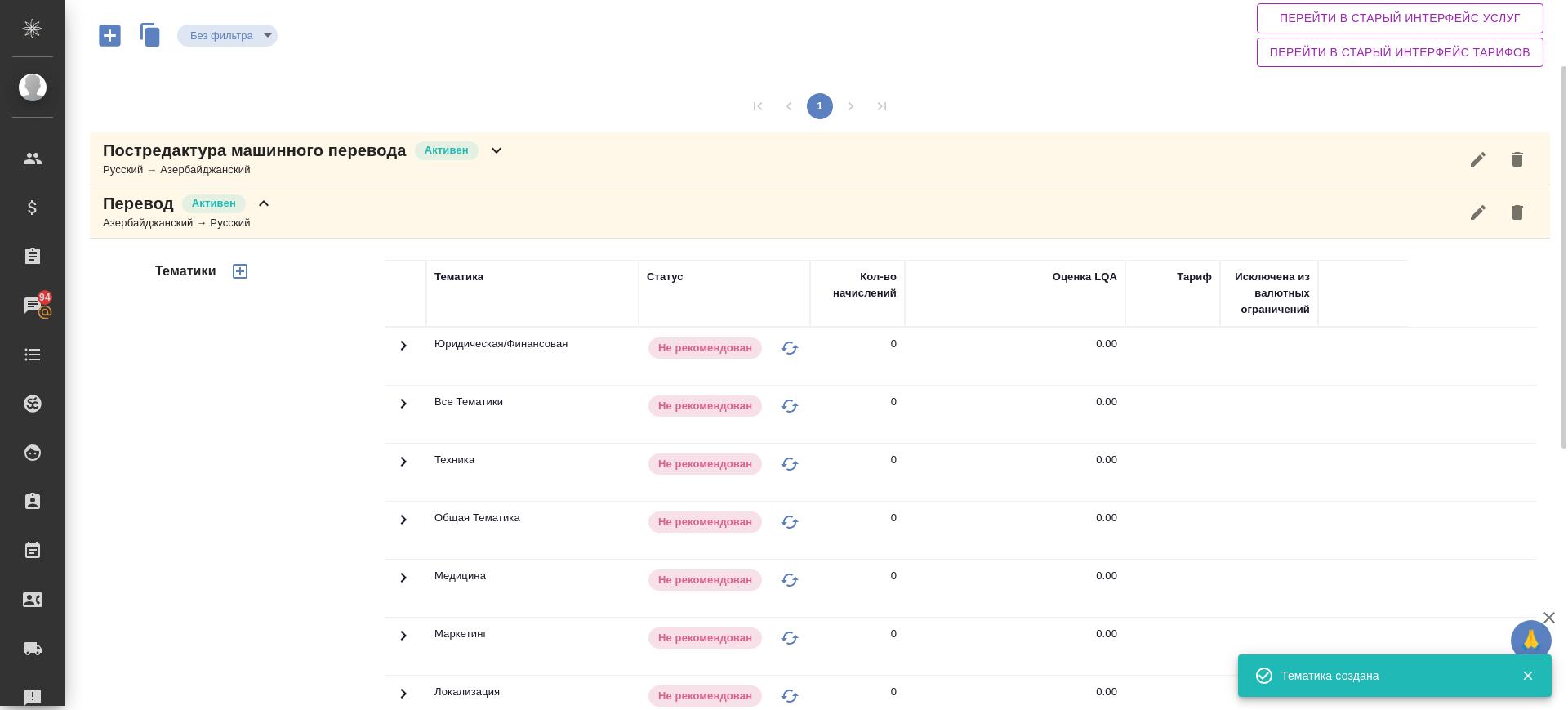
click at [313, 210] on div "Перевод Активен Азербайджанский → Русский" at bounding box center [820, 212] width 1460 height 53
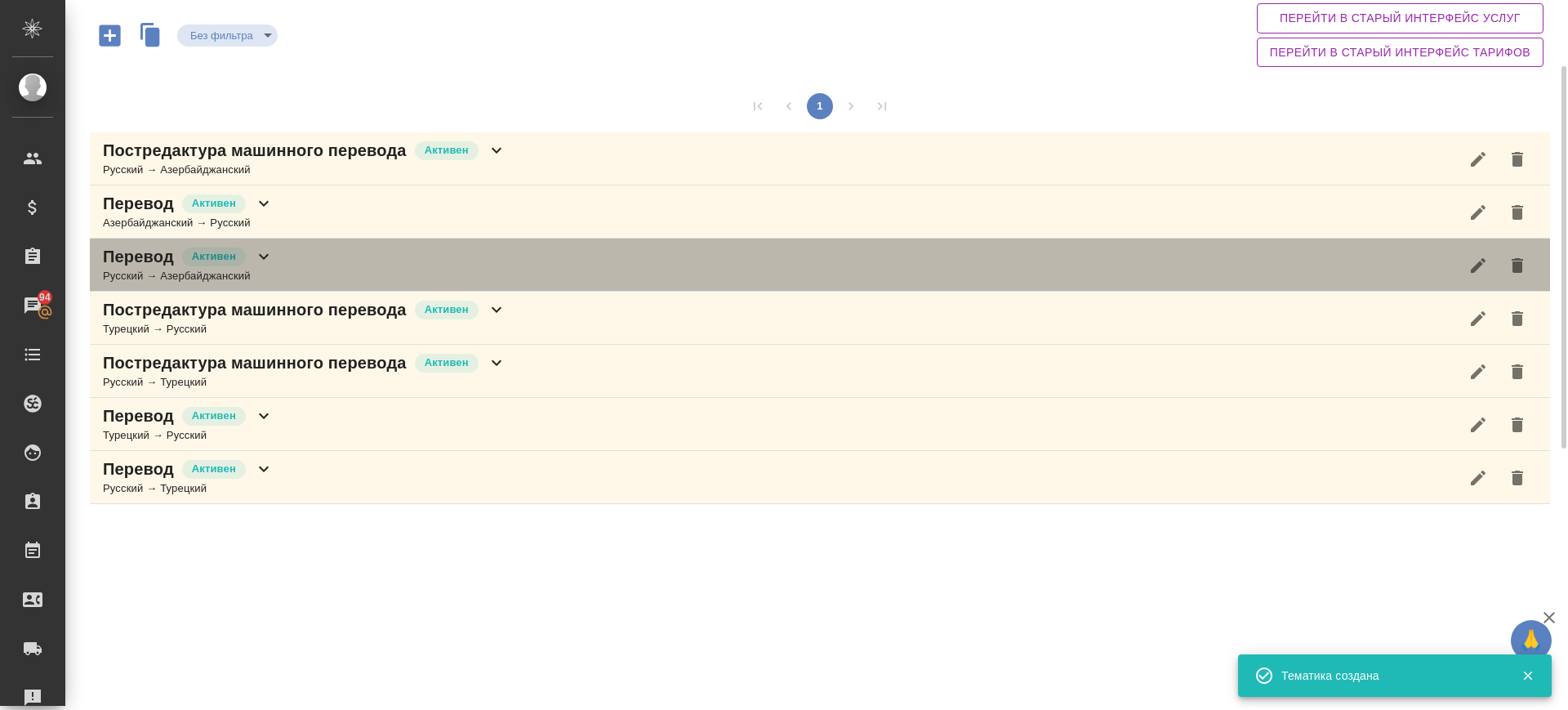
click at [301, 261] on div "Перевод Активен Русский → Азербайджанский" at bounding box center [820, 265] width 1460 height 53
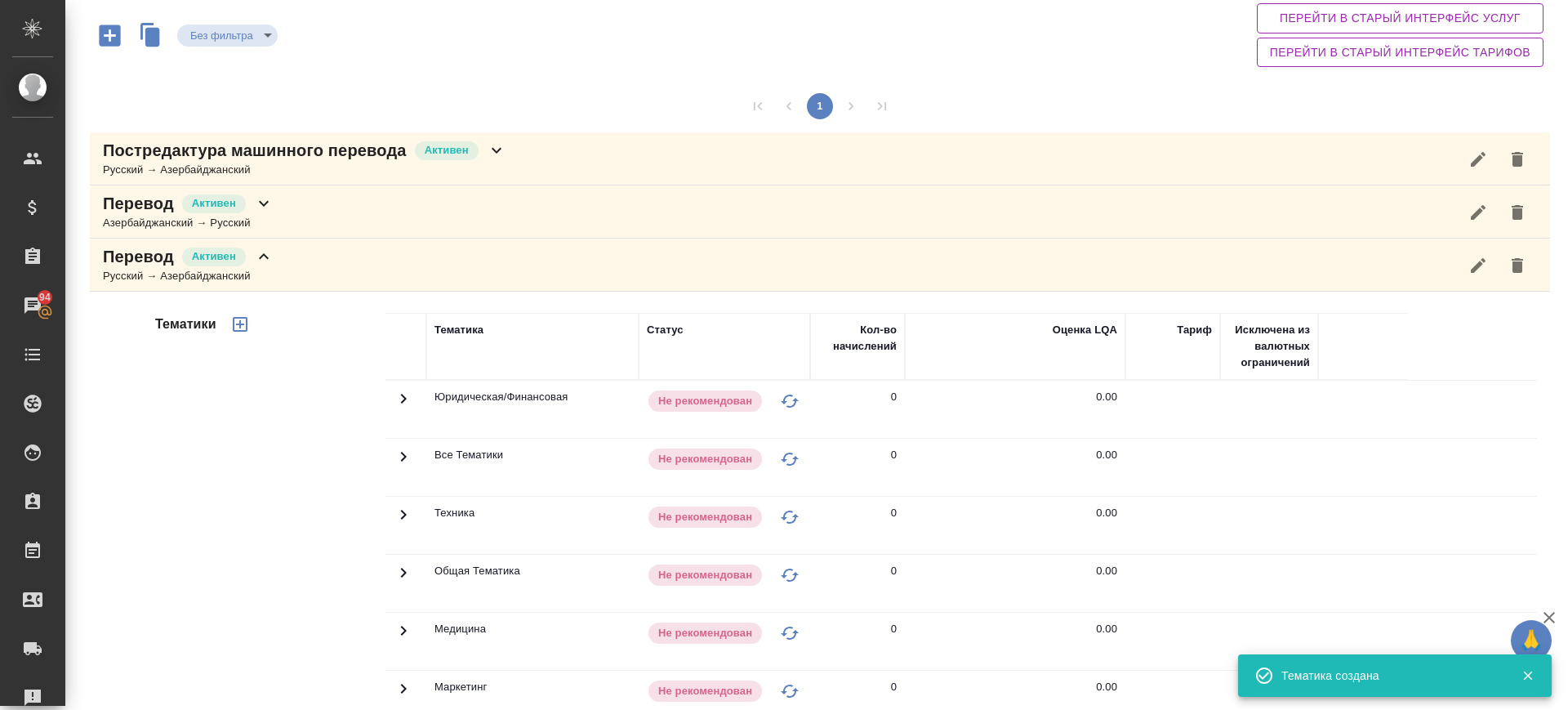
click at [235, 320] on icon "button" at bounding box center [240, 324] width 20 height 20
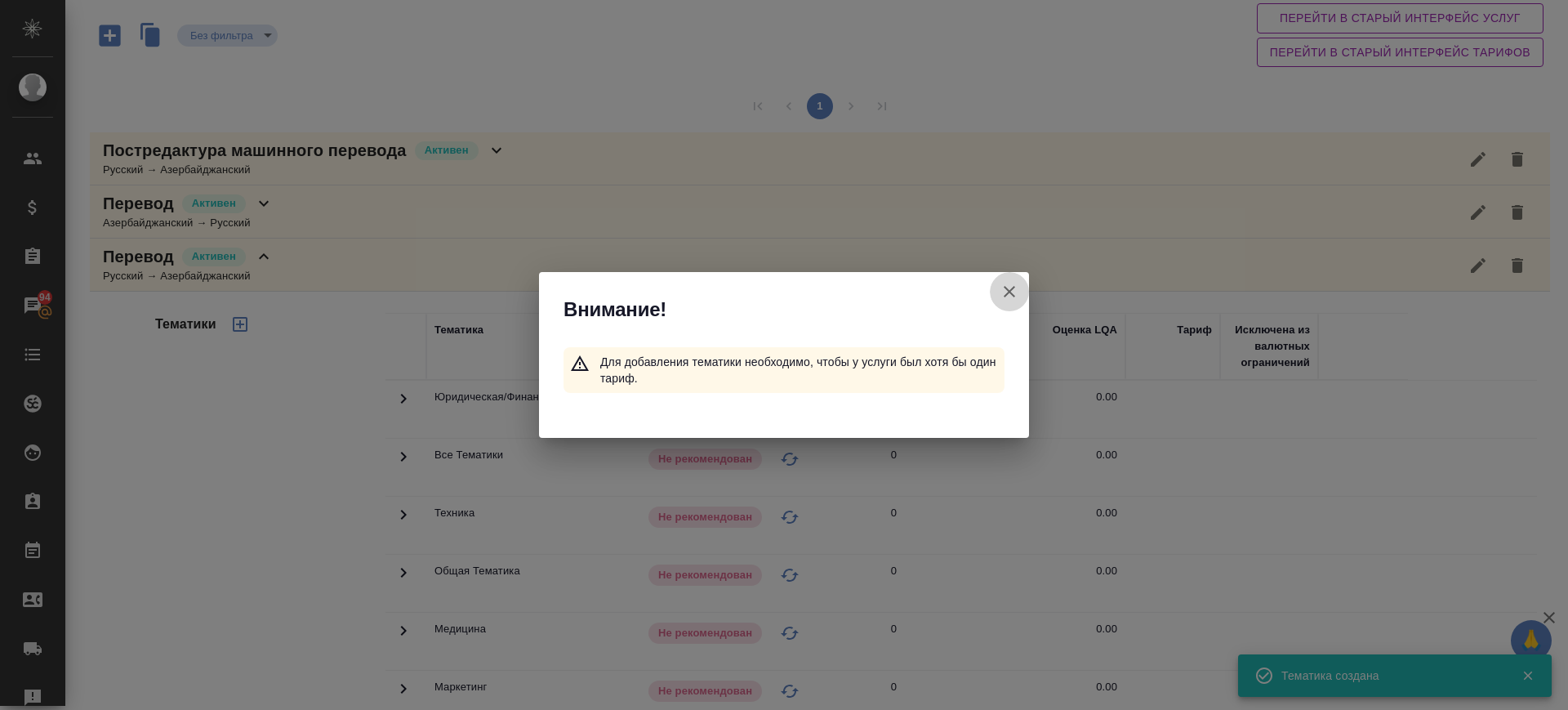
click at [1004, 286] on icon "button" at bounding box center [1009, 291] width 12 height 12
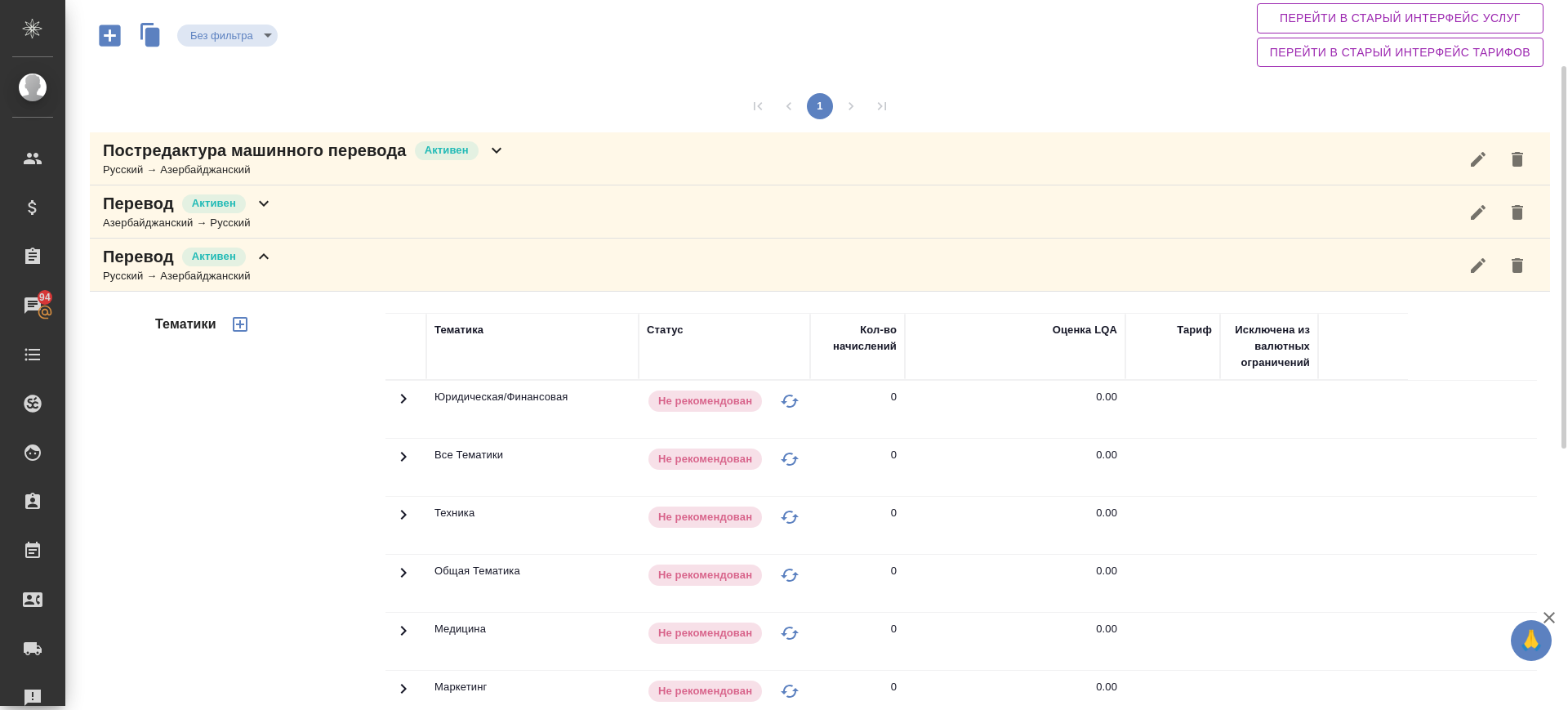
scroll to position [531, 0]
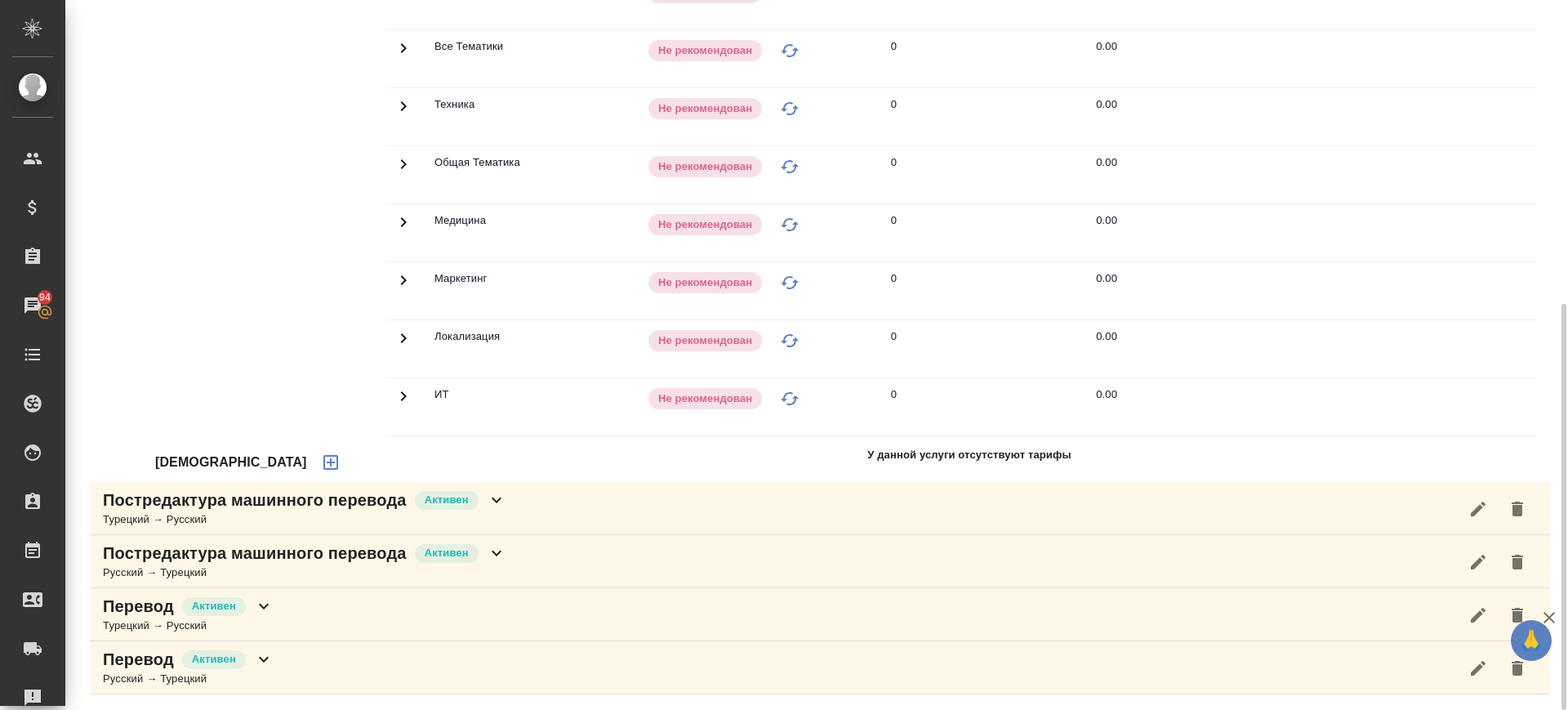
click at [321, 464] on icon "button" at bounding box center [331, 463] width 20 height 20
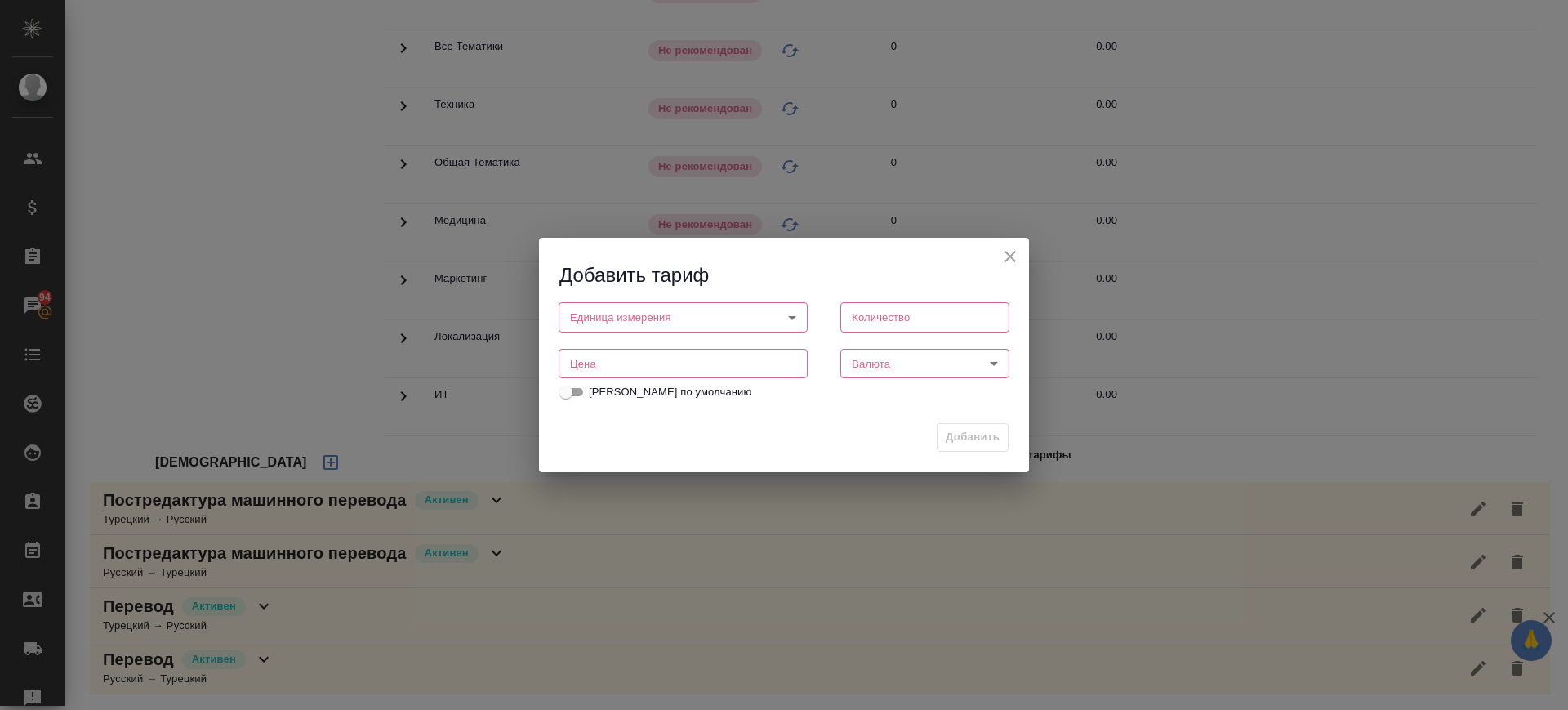
click at [703, 363] on input "number" at bounding box center [683, 363] width 249 height 29
type input "1.3"
click at [712, 321] on body "🙏 .cls-1 fill:#fff; AWATERA Саглам Виктория v.saglam Клиенты Спецификации Заказ…" at bounding box center [784, 355] width 1568 height 710
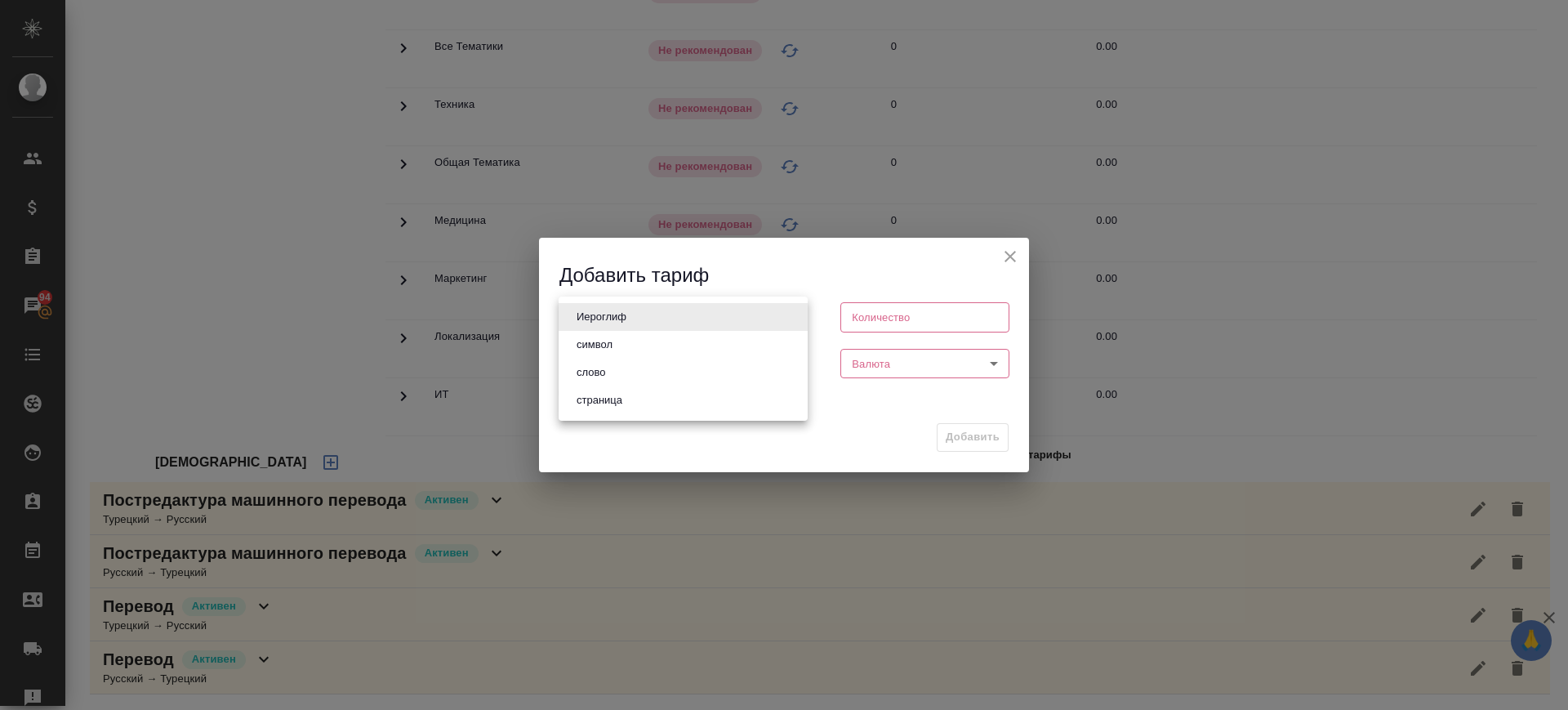
click at [676, 372] on li "слово" at bounding box center [683, 372] width 249 height 28
type input "5a8b1489cc6b4906c91bfd90"
type input "1"
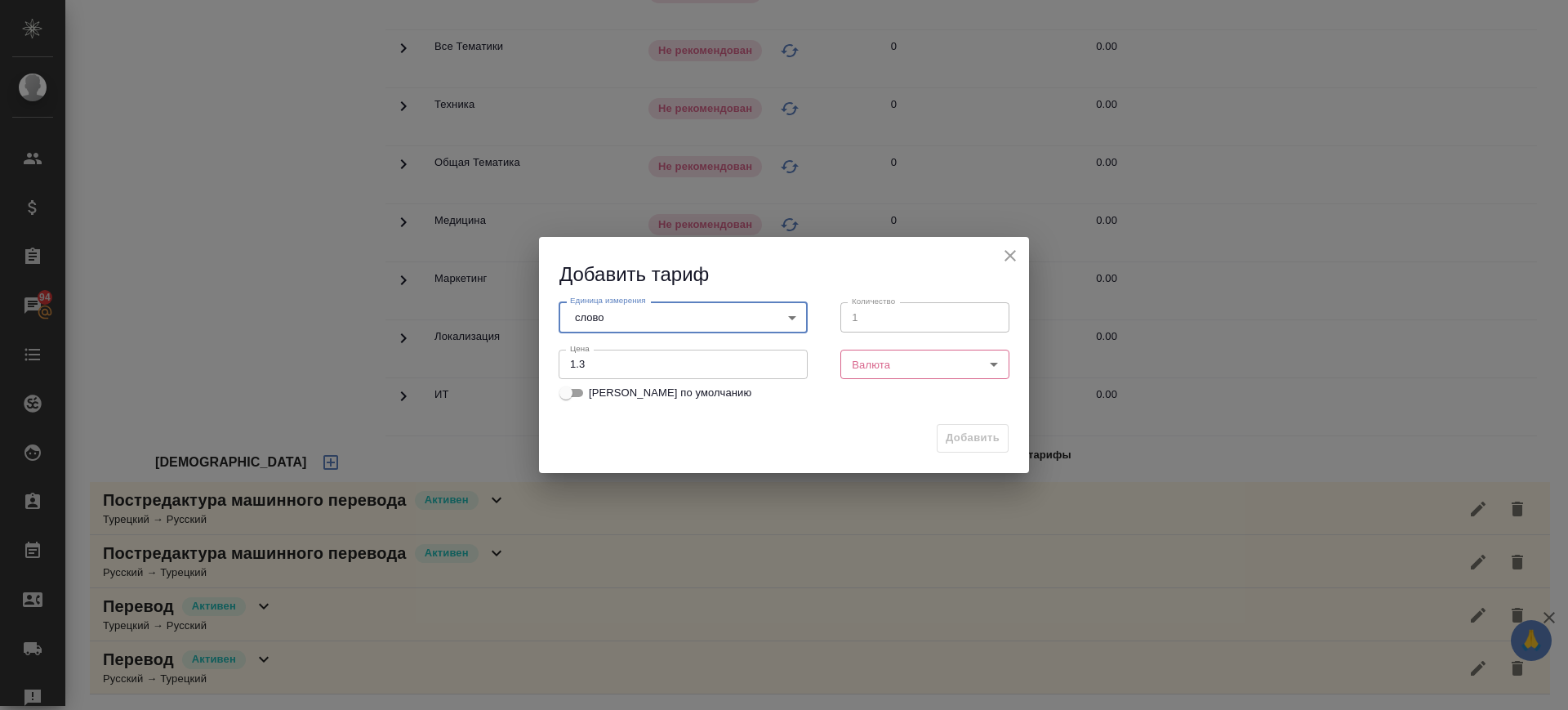
click at [886, 367] on body "🙏 .cls-1 fill:#fff; AWATERA Саглам Виктория v.saglam Клиенты Спецификации Заказ…" at bounding box center [784, 355] width 1568 height 710
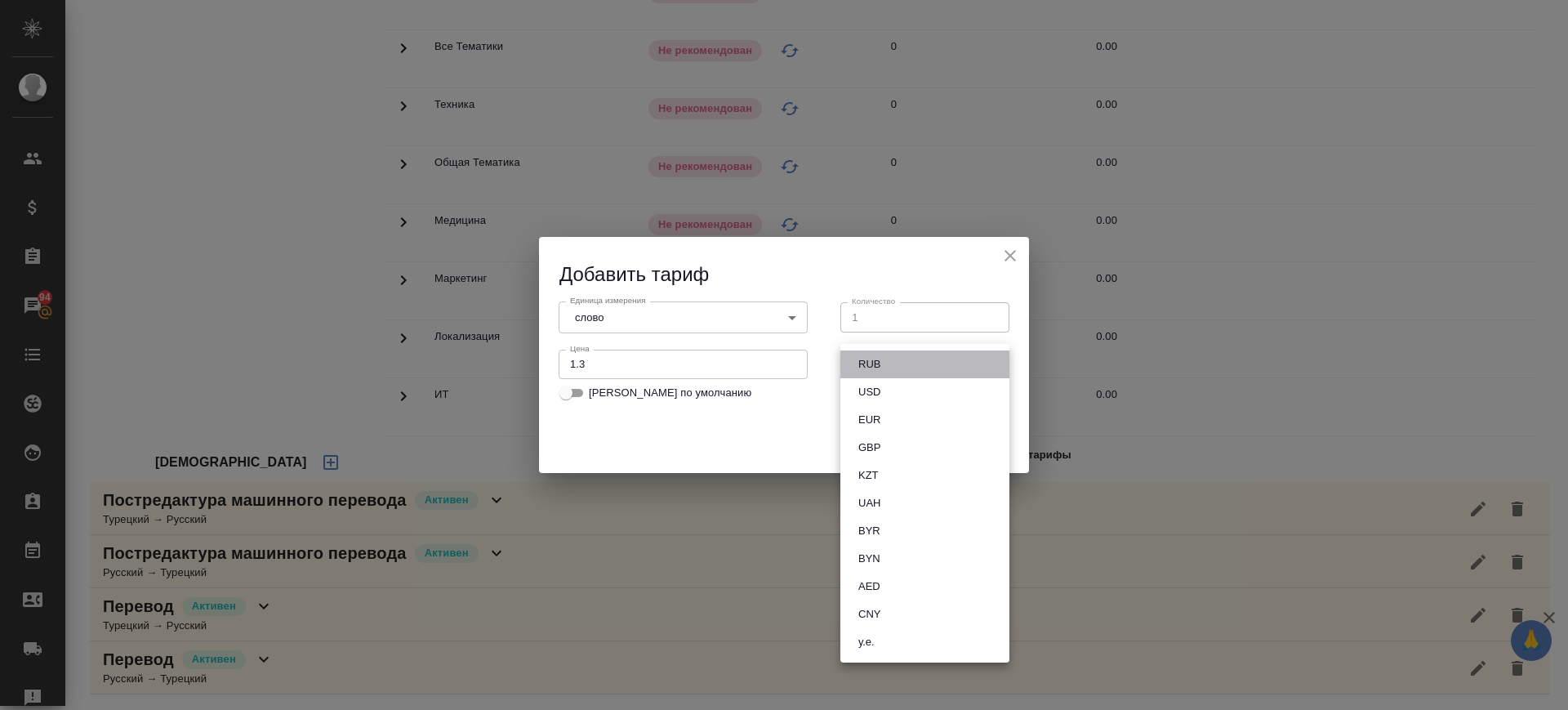
click at [887, 369] on li "RUB" at bounding box center [925, 364] width 169 height 28
type input "RUB"
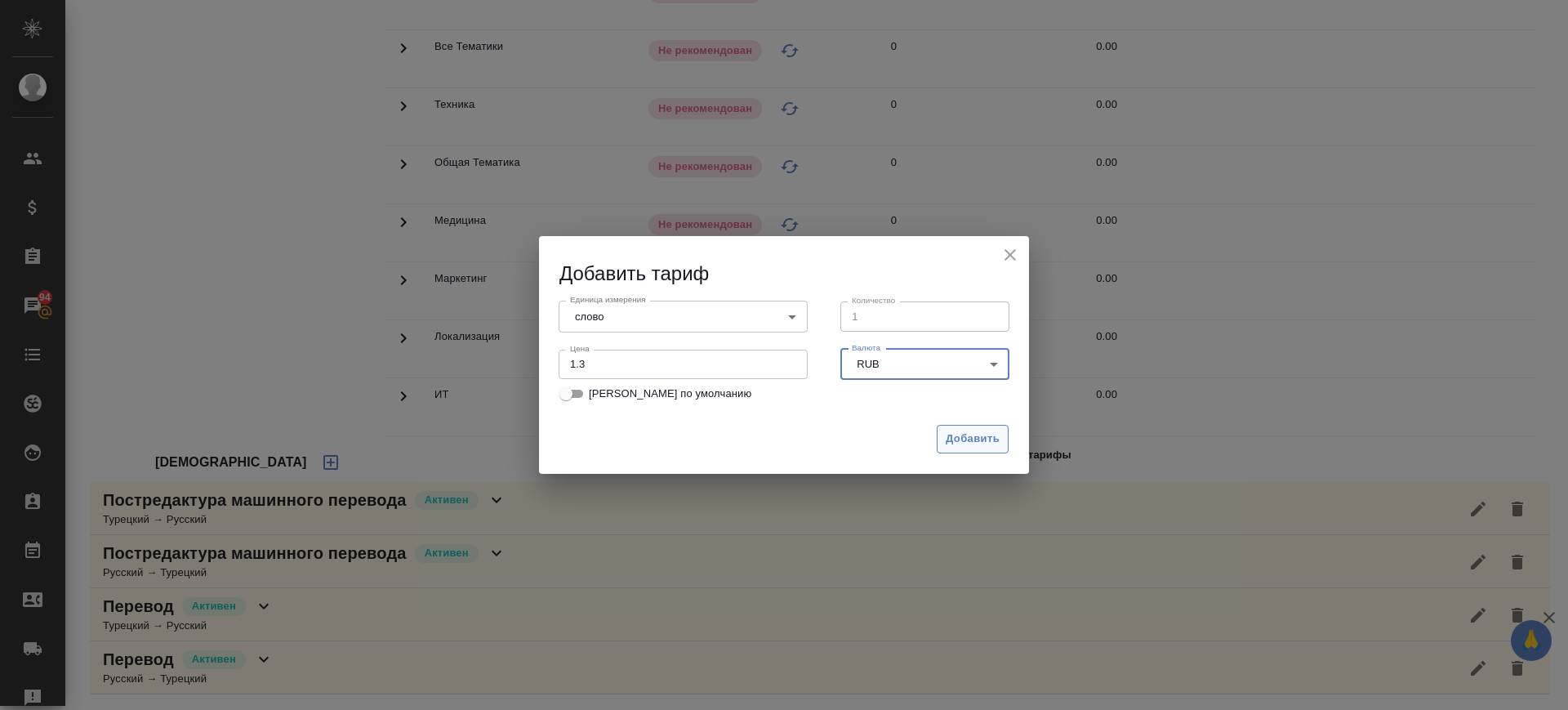
click at [974, 444] on button "Добавить" at bounding box center [972, 439] width 72 height 28
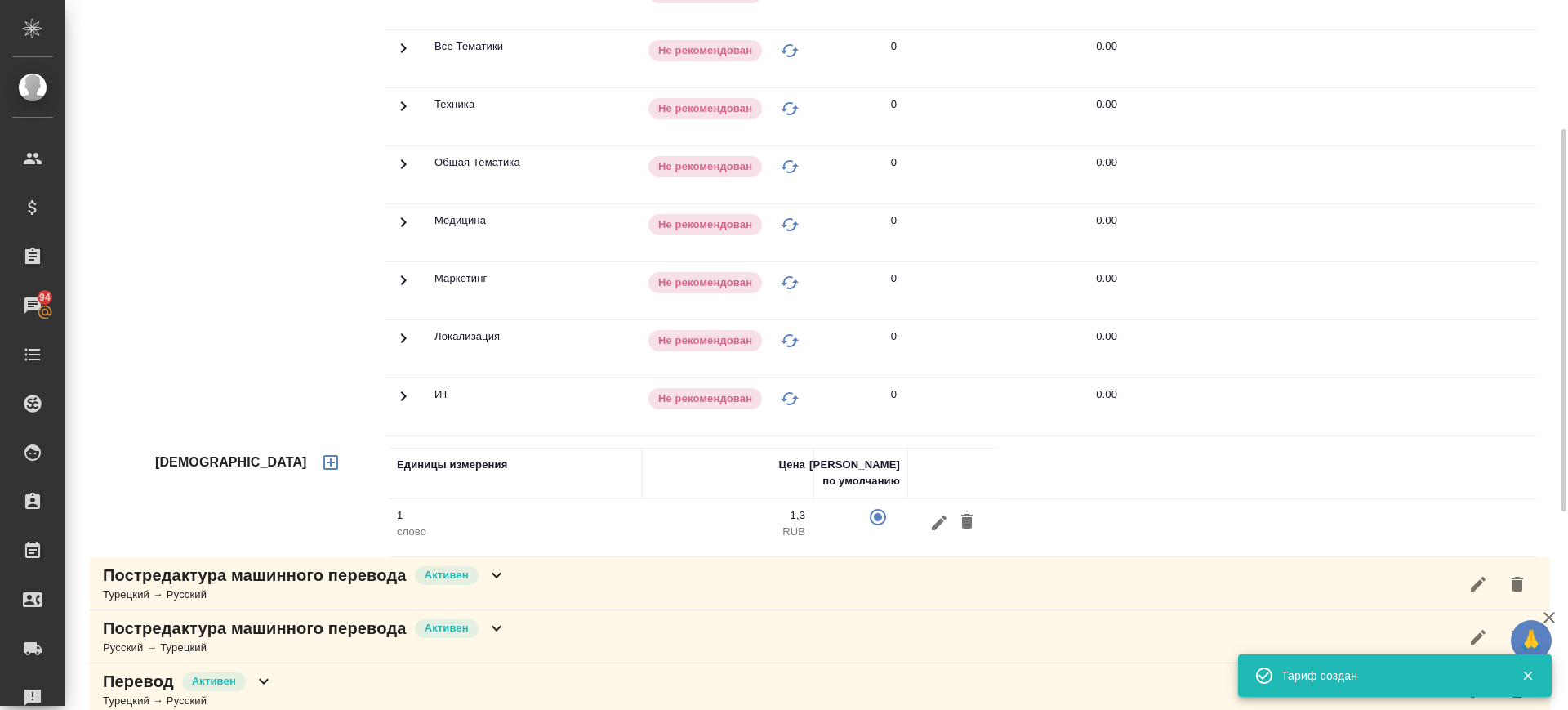
scroll to position [224, 0]
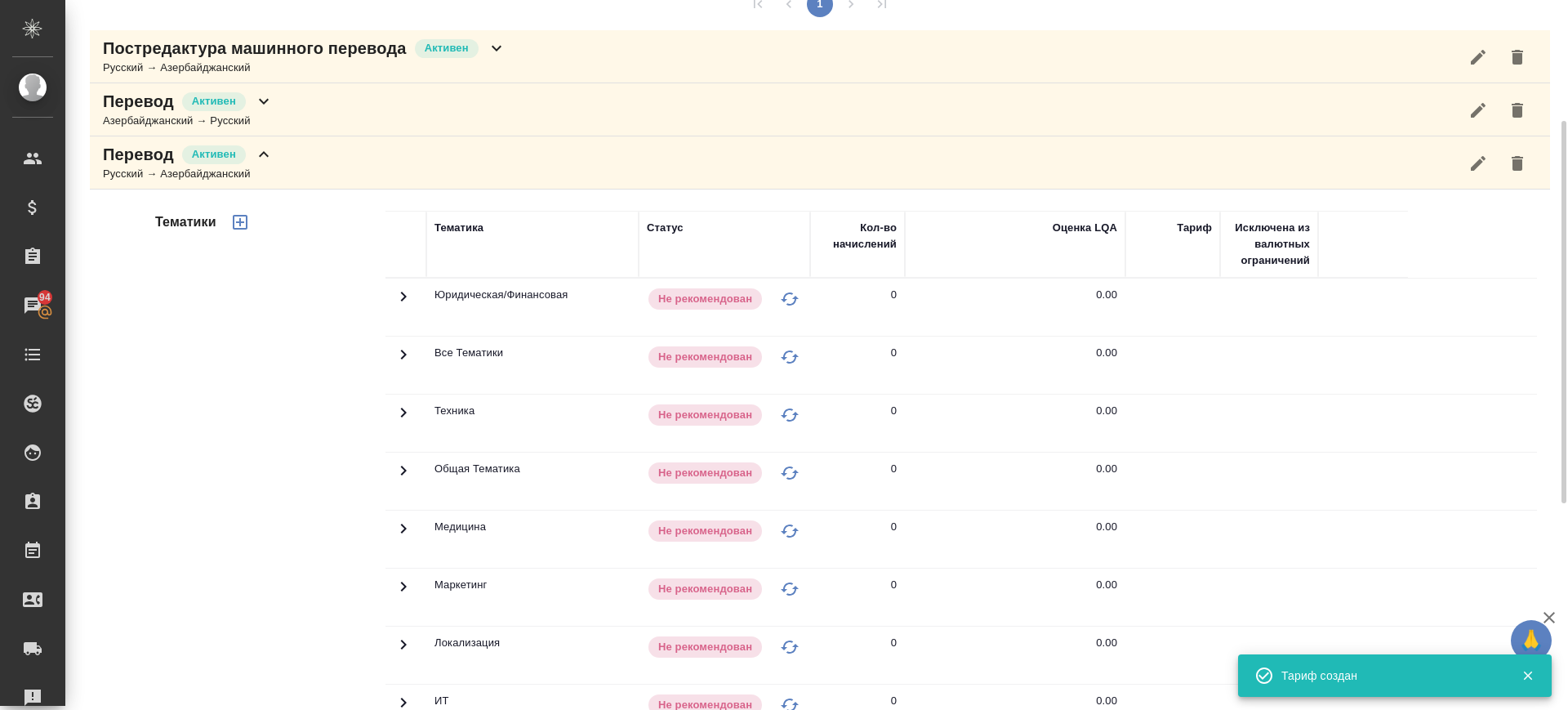
click at [245, 223] on icon "button" at bounding box center [240, 222] width 20 height 20
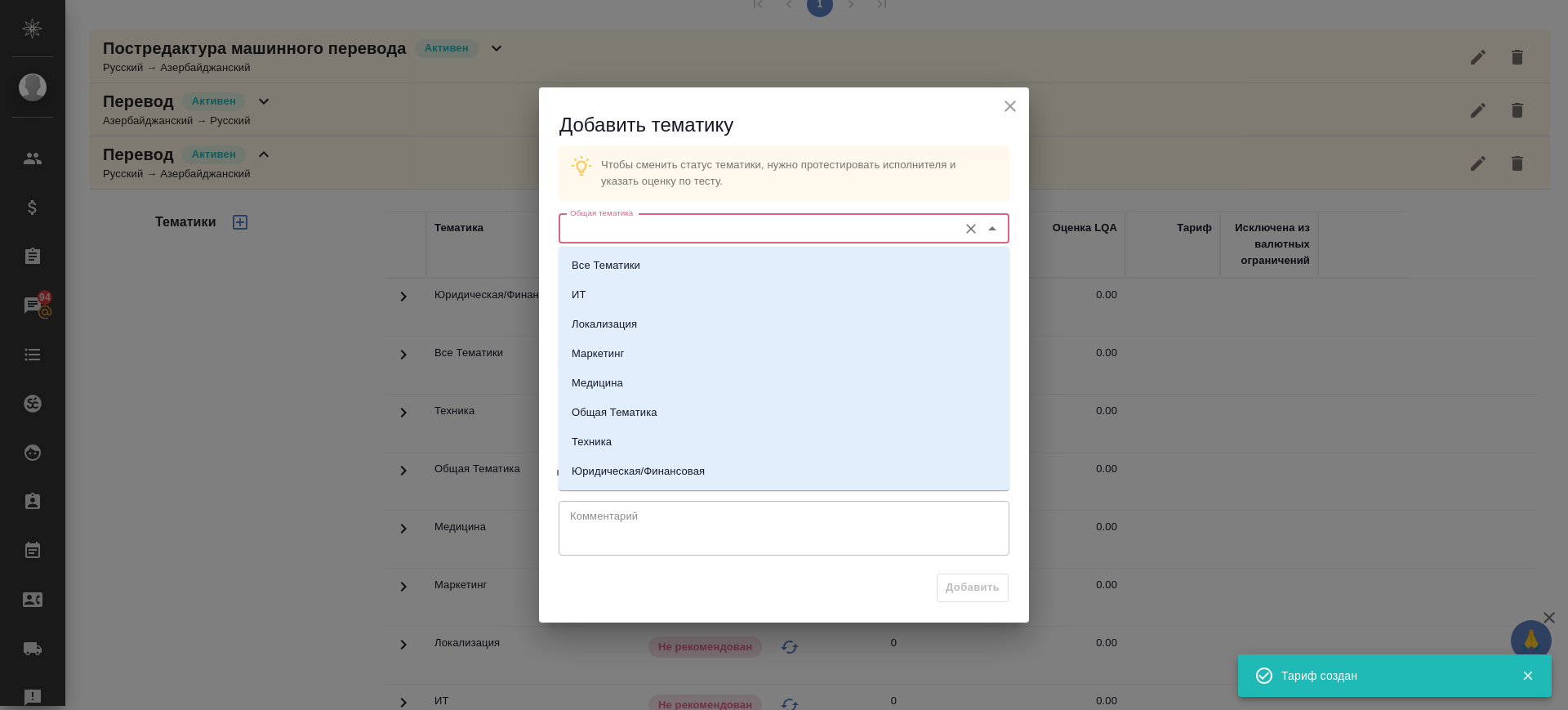
click at [663, 232] on input "Общая тематика" at bounding box center [757, 229] width 386 height 20
click at [688, 438] on li "Техника" at bounding box center [784, 441] width 451 height 29
type input "Техника"
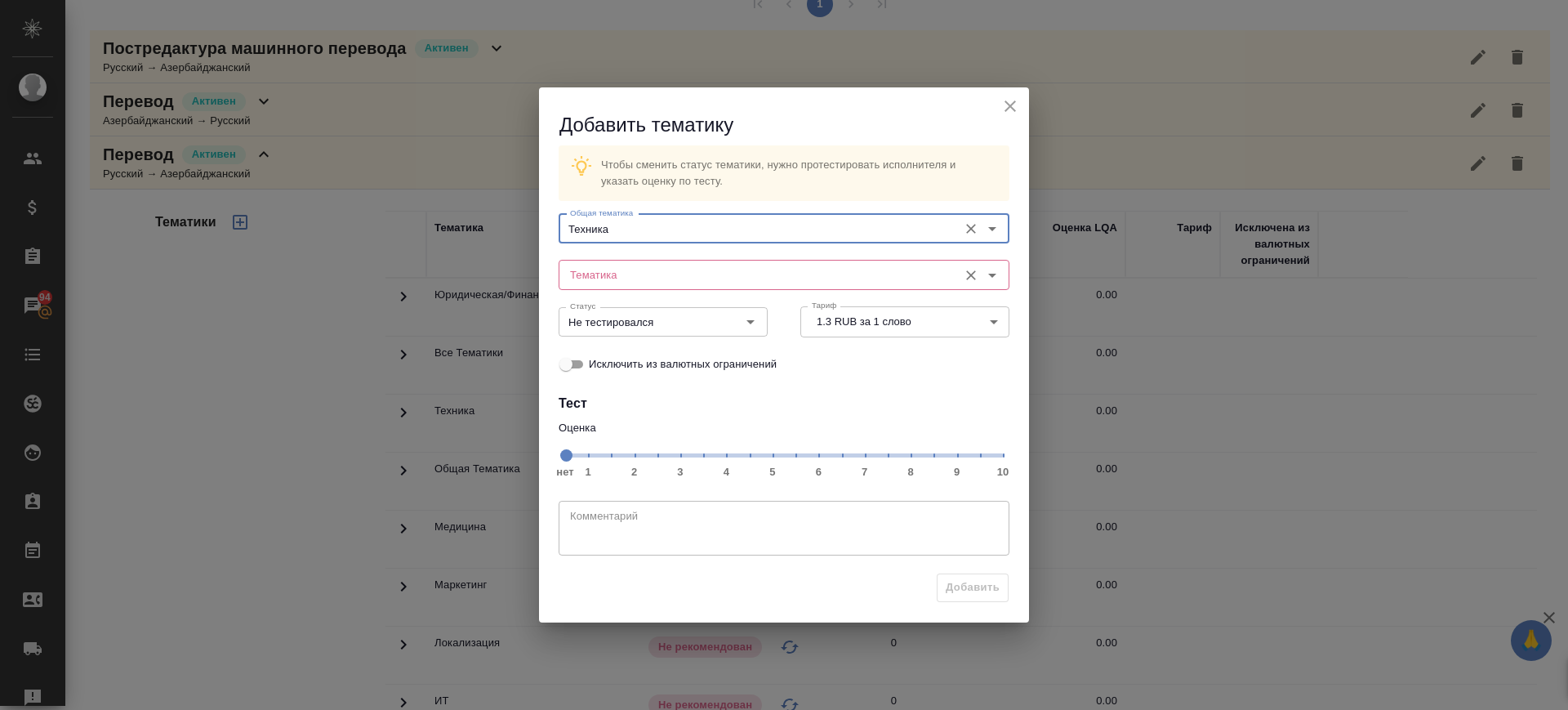
click at [656, 270] on input "Тематика" at bounding box center [757, 274] width 386 height 20
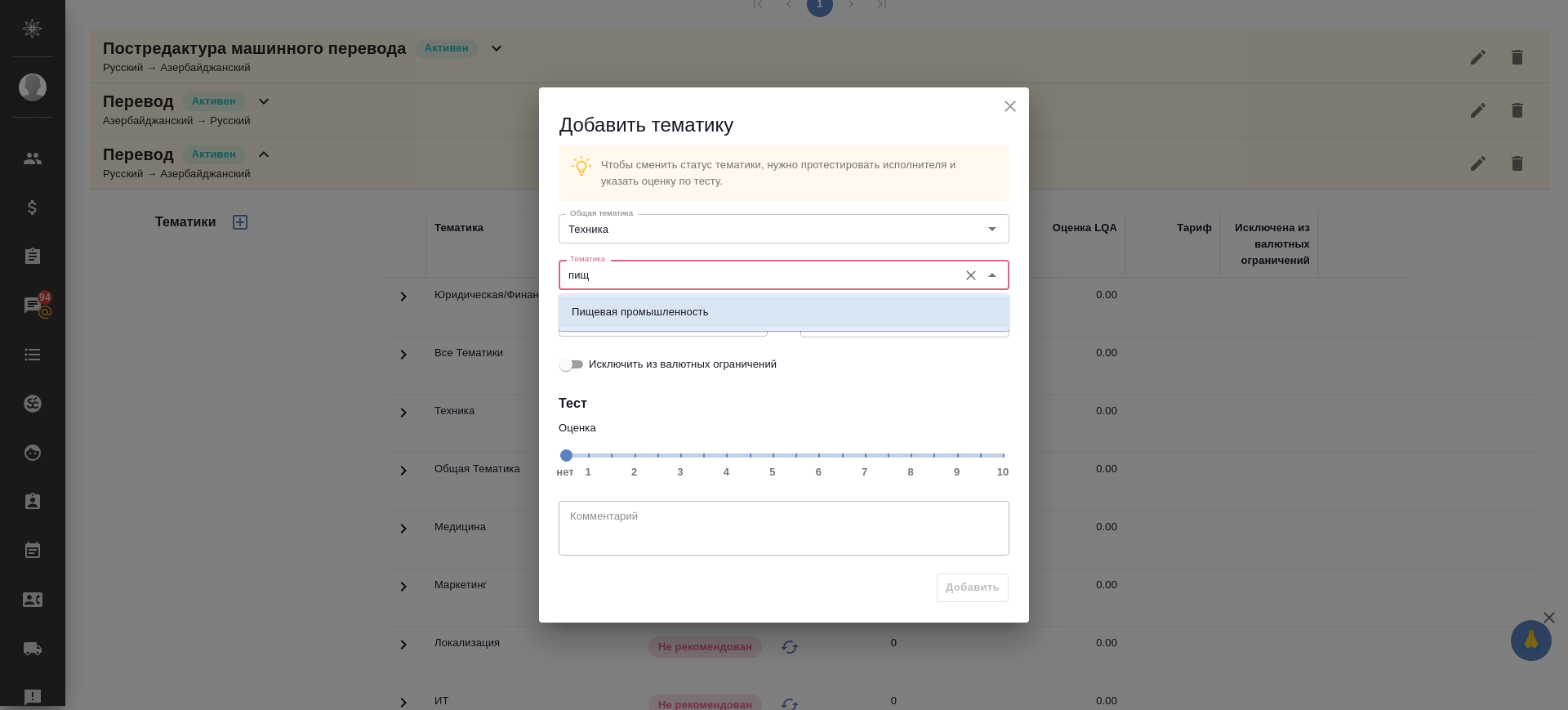
click at [660, 314] on p "Пищевая промышленность" at bounding box center [640, 312] width 137 height 16
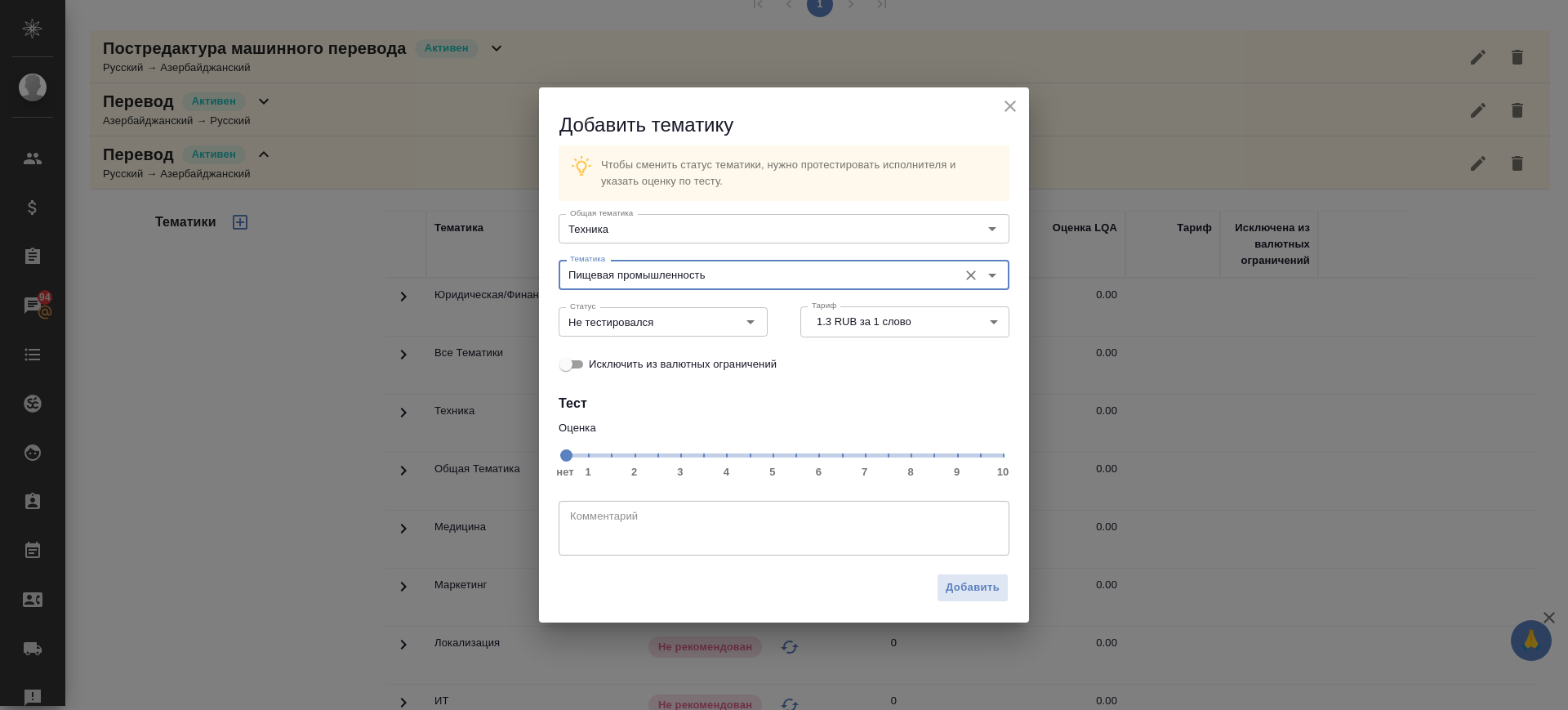
type input "Пищевая промышленность"
drag, startPoint x: 954, startPoint y: 460, endPoint x: 944, endPoint y: 458, distance: 10.2
click at [955, 460] on span "нет 1 2 3 4 5 6 7 8 9 10" at bounding box center [784, 455] width 438 height 23
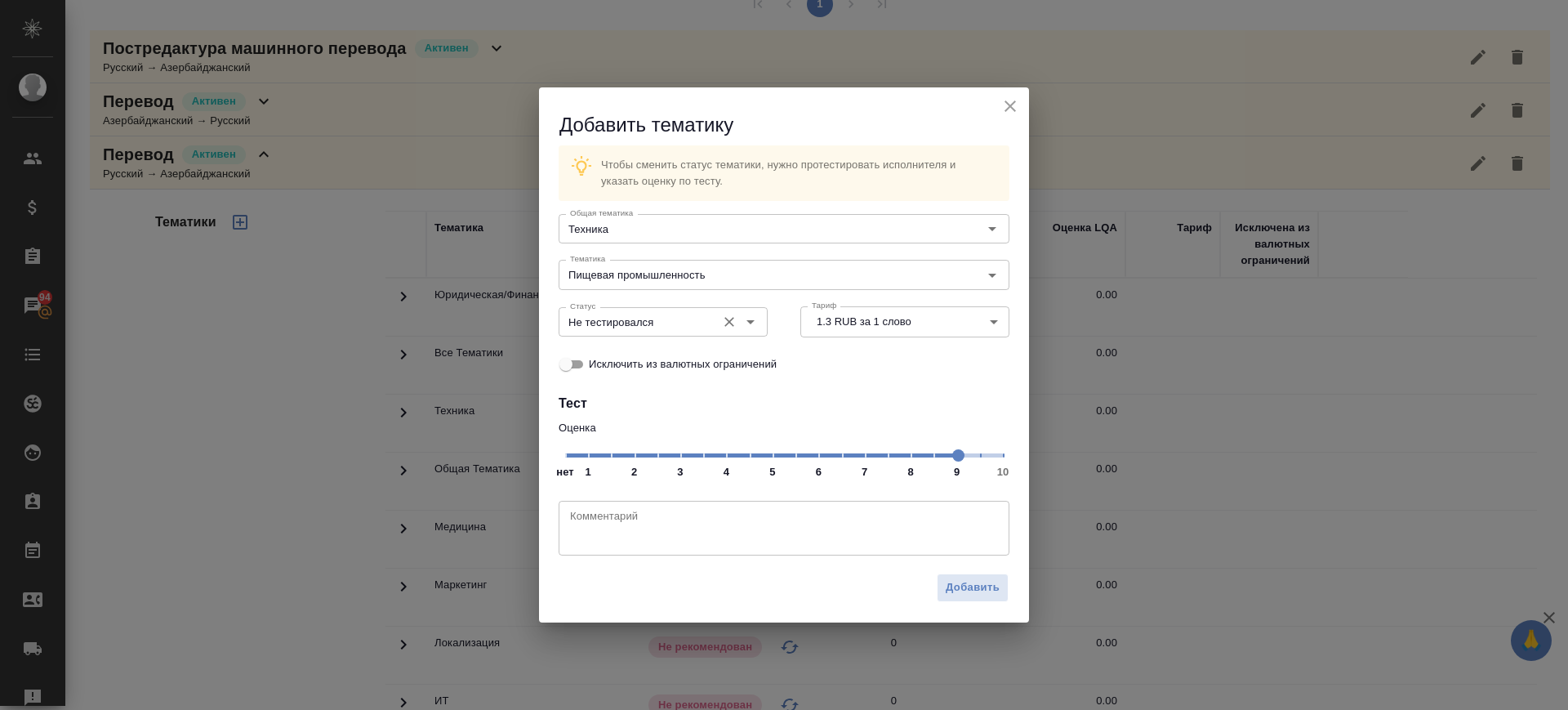
click at [663, 330] on input "Не тестировался" at bounding box center [636, 322] width 145 height 20
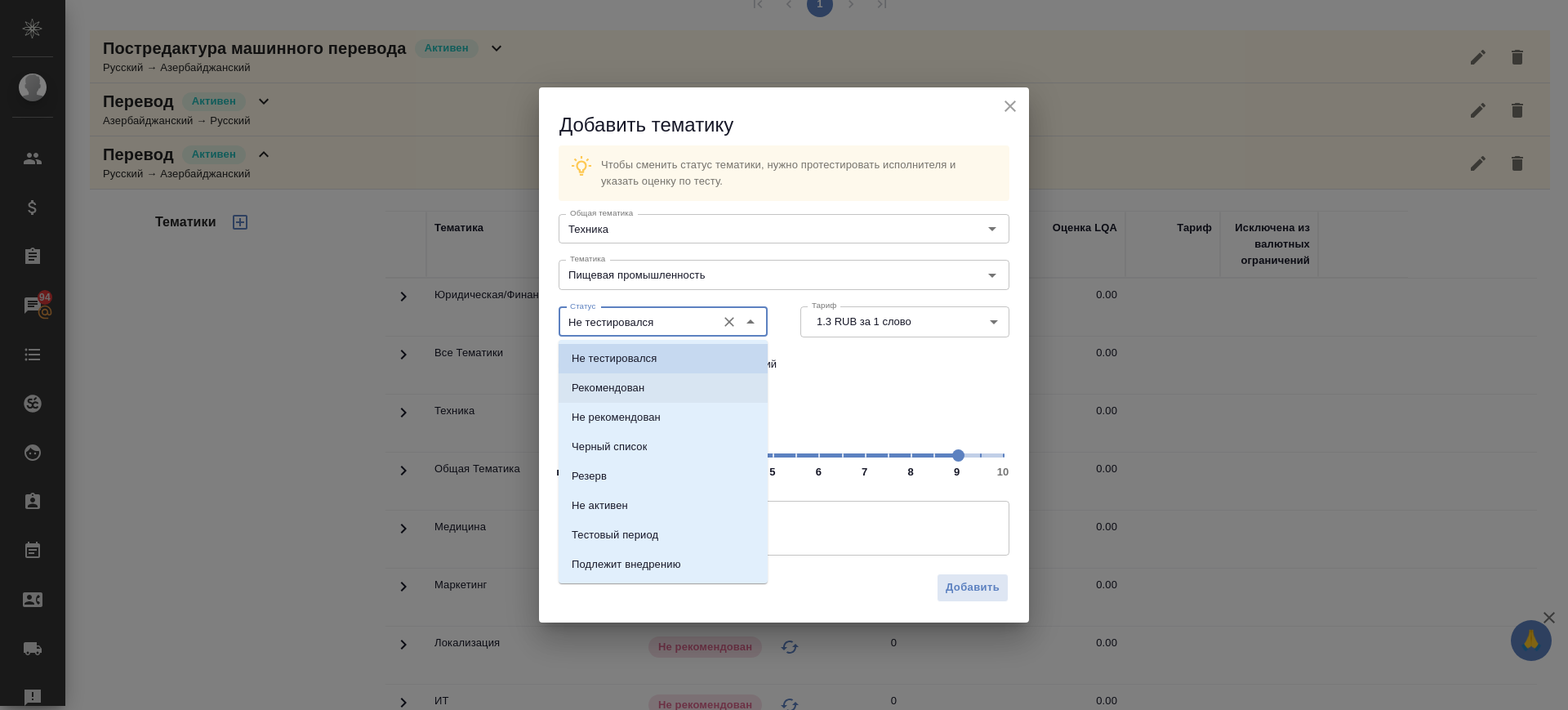
click at [651, 382] on li "Рекомендован" at bounding box center [663, 388] width 209 height 29
type input "Рекомендован"
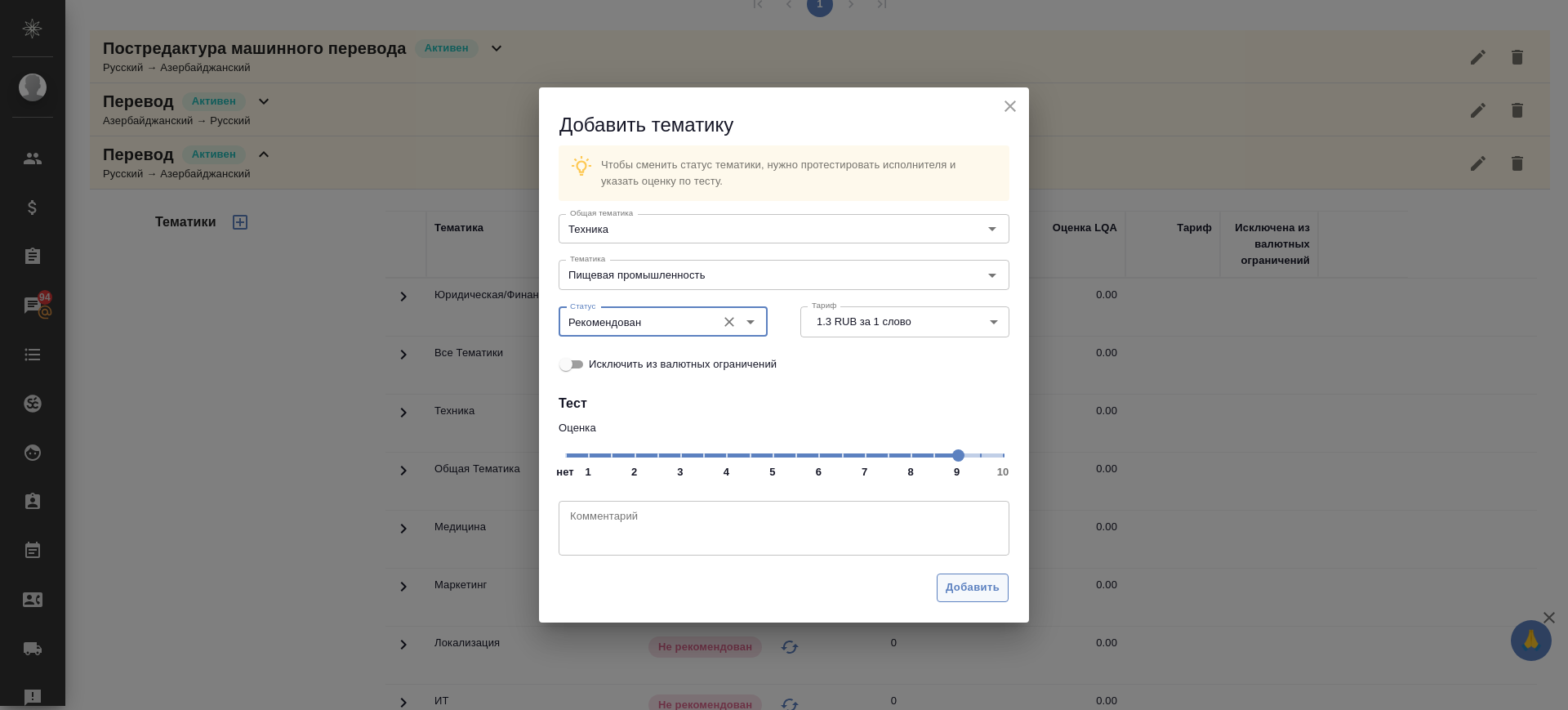
click at [957, 581] on span "Добавить" at bounding box center [972, 587] width 54 height 19
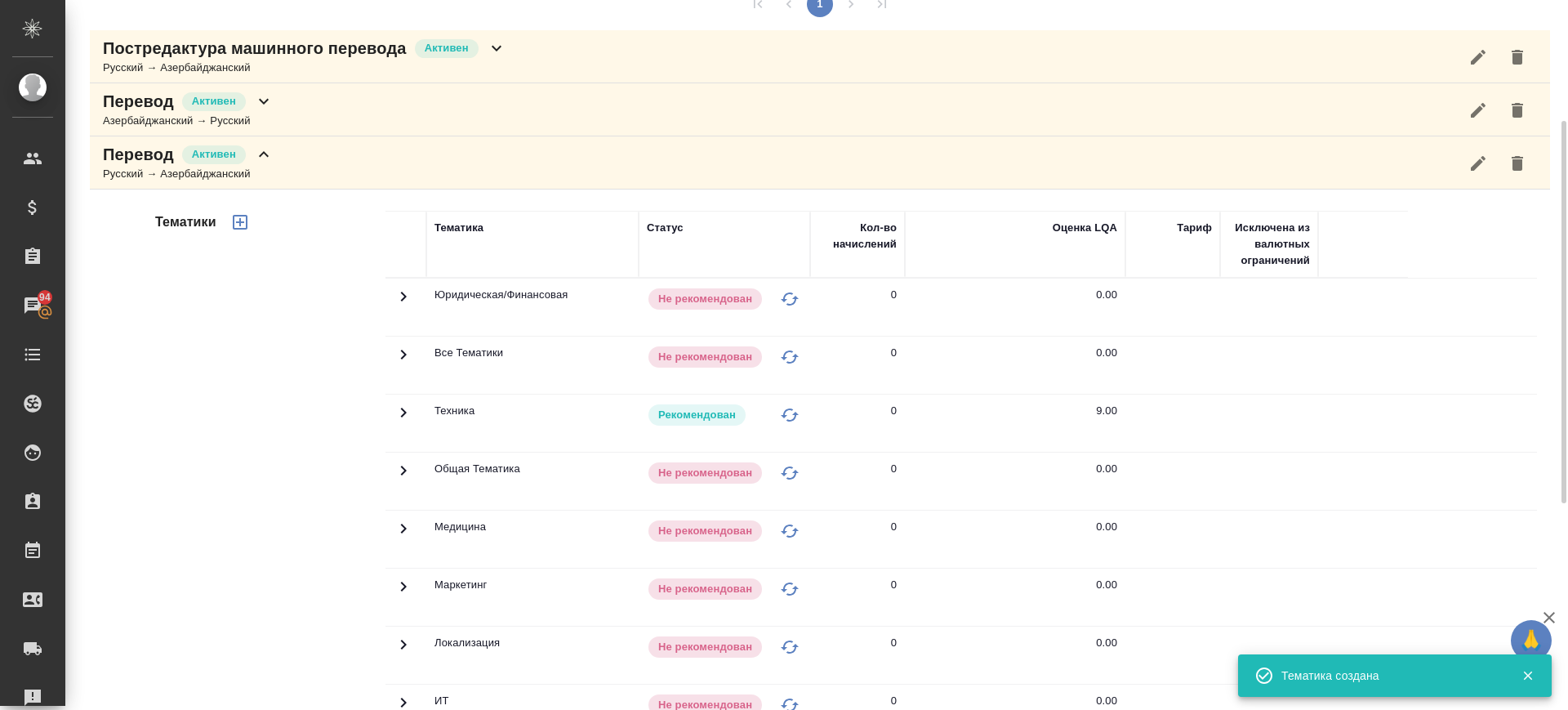
click at [325, 153] on div "Перевод Активен Русский → Азербайджанский" at bounding box center [820, 163] width 1460 height 53
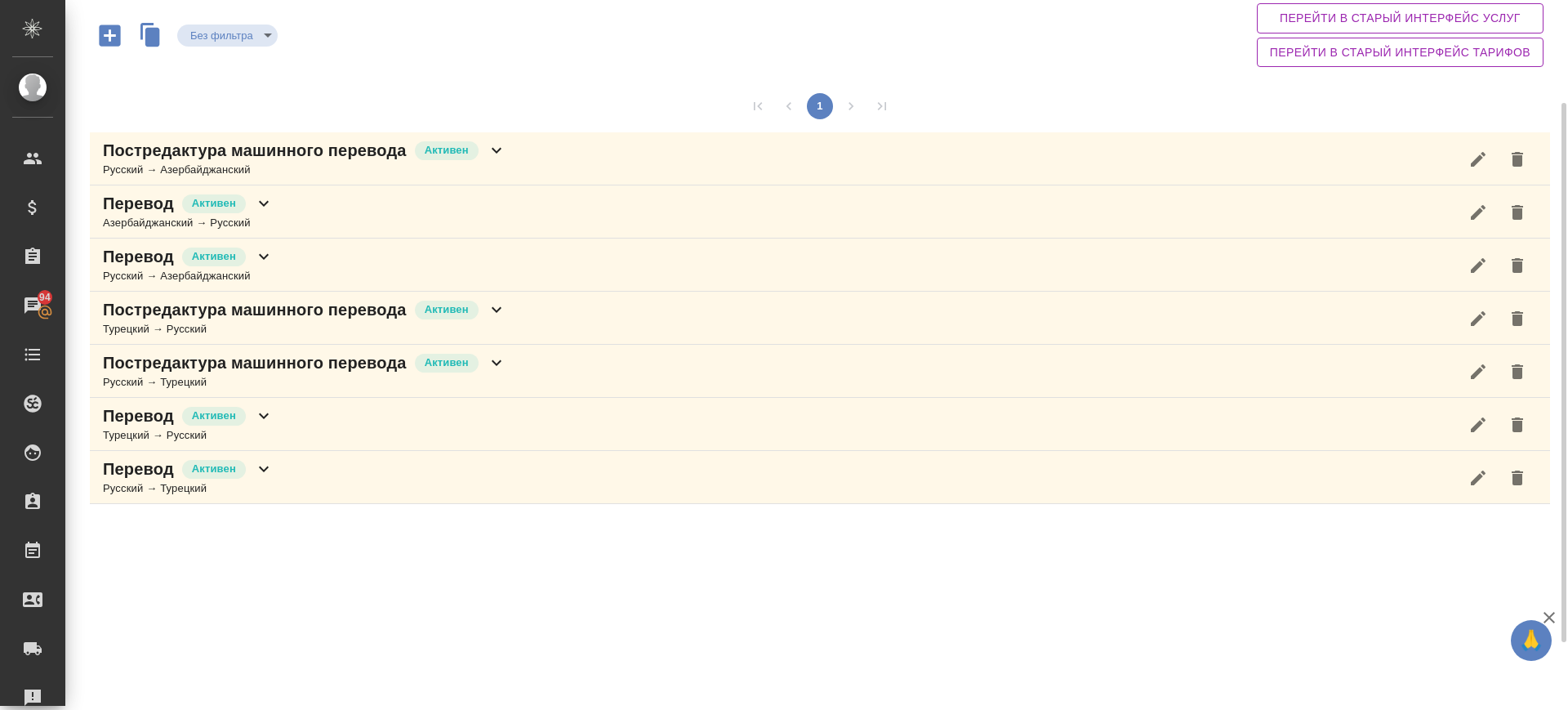
scroll to position [20, 0]
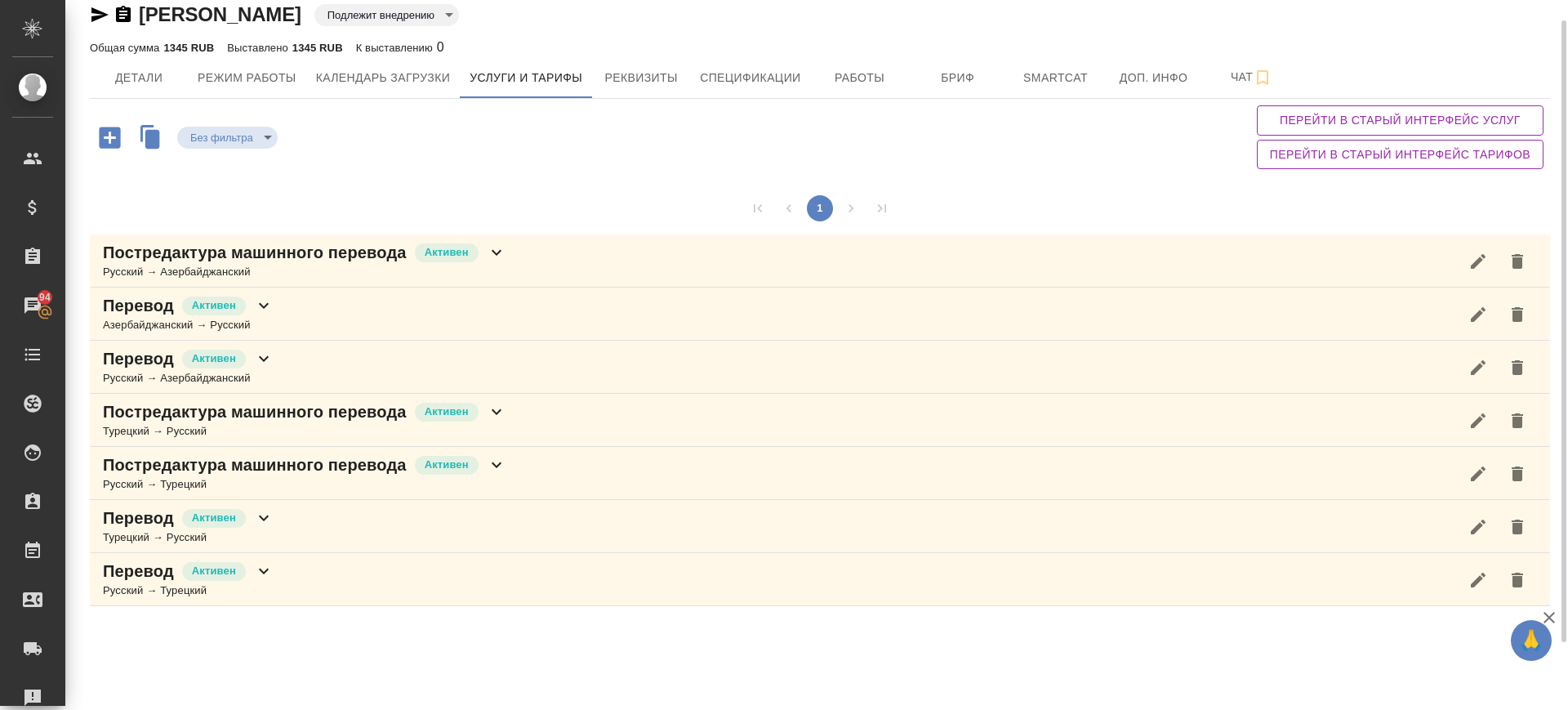
click at [119, 141] on icon "button" at bounding box center [109, 138] width 28 height 28
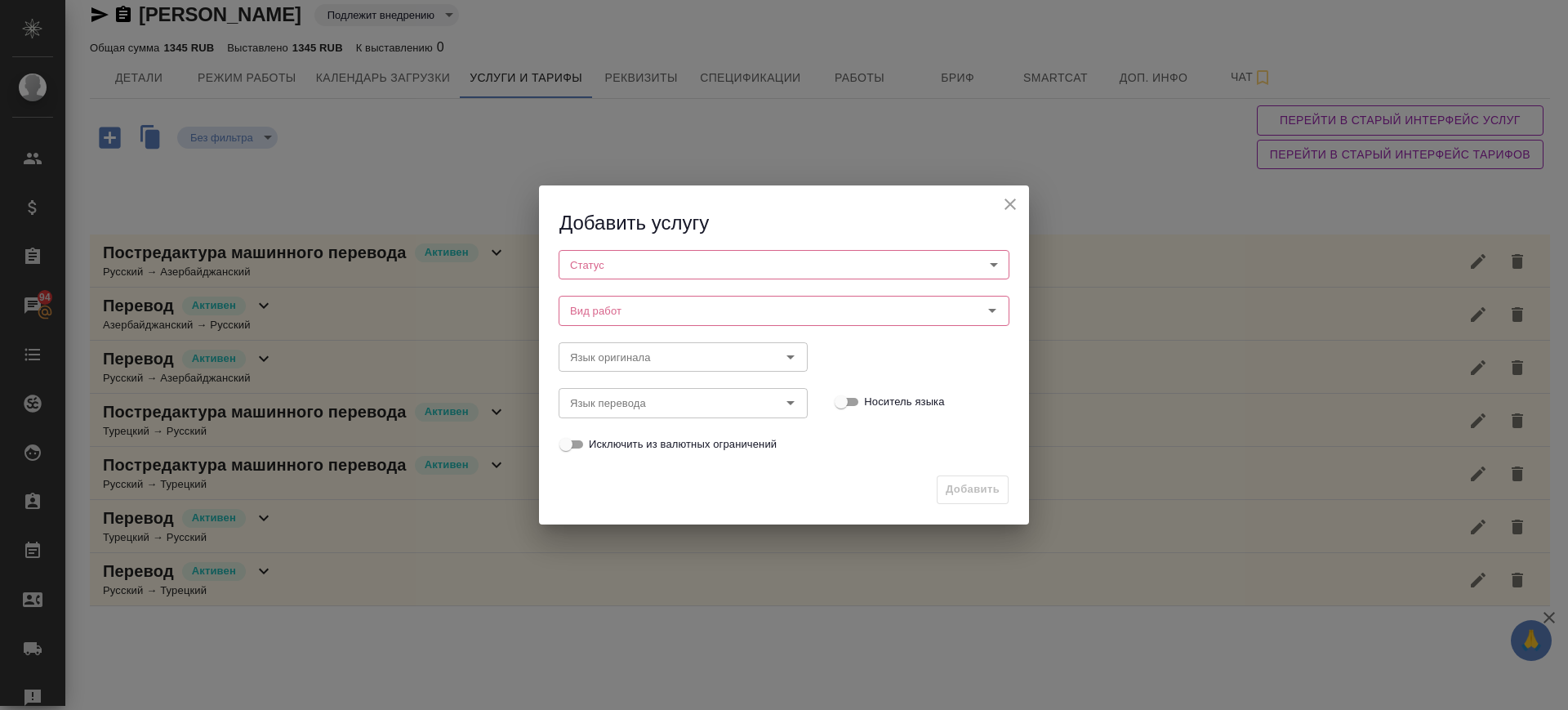
click at [693, 272] on body "🙏 .cls-1 fill:#fff; AWATERA Саглам Виктория v.saglam Клиенты Спецификации Заказ…" at bounding box center [784, 355] width 1568 height 710
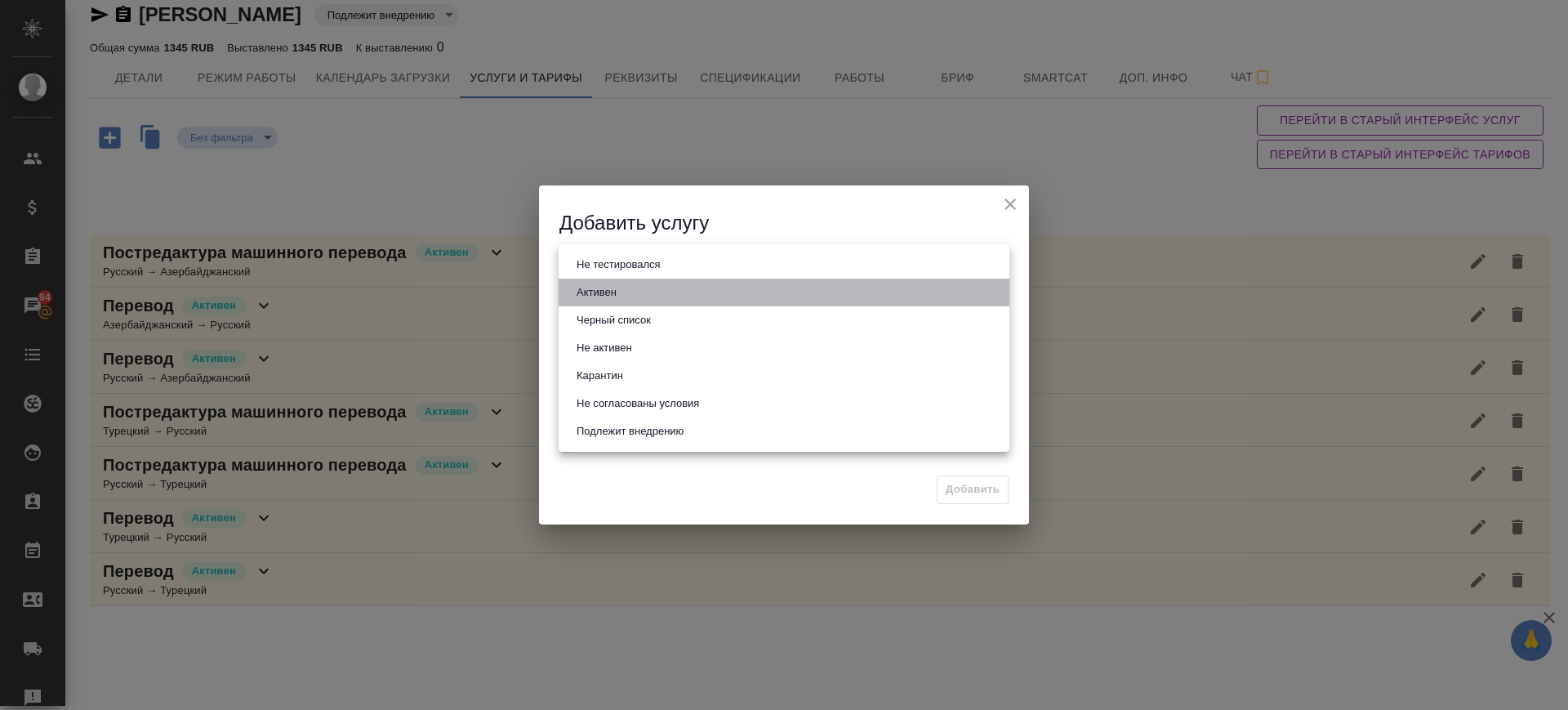
drag, startPoint x: 642, startPoint y: 295, endPoint x: 642, endPoint y: 308, distance: 13.0
click at [642, 296] on li "Активен" at bounding box center [784, 292] width 451 height 28
type input "active"
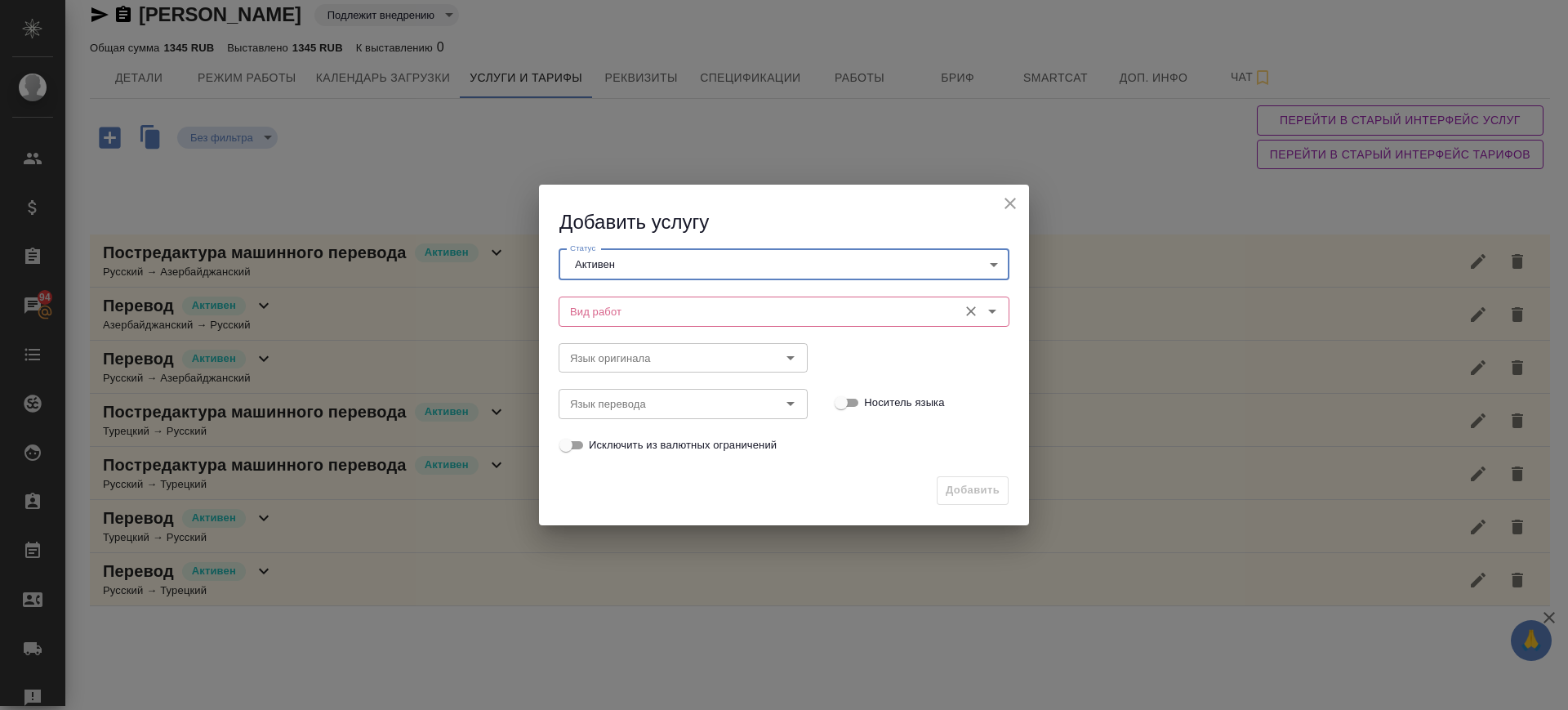
click at [644, 314] on input "Вид работ" at bounding box center [757, 311] width 386 height 20
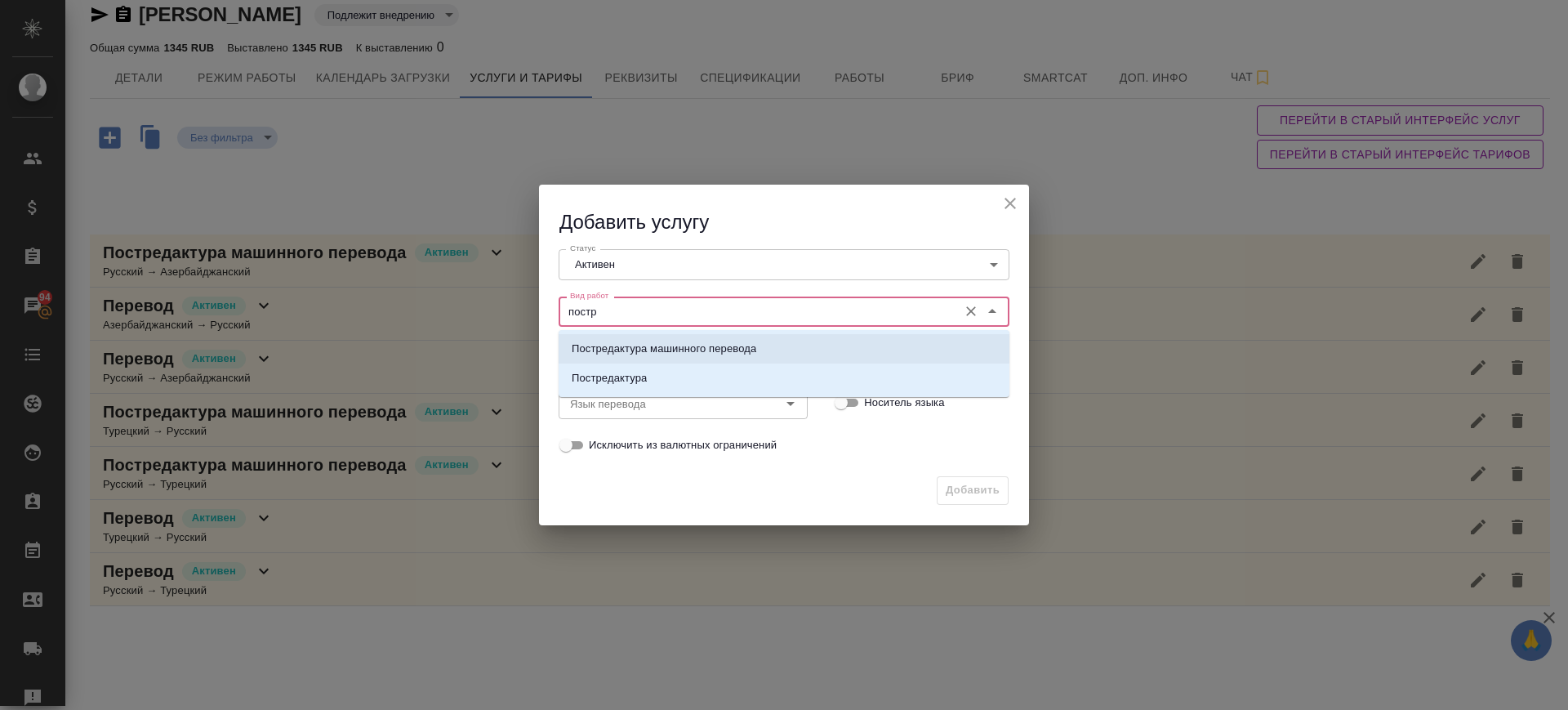
click at [701, 350] on p "Постредактура машинного перевода" at bounding box center [664, 349] width 185 height 16
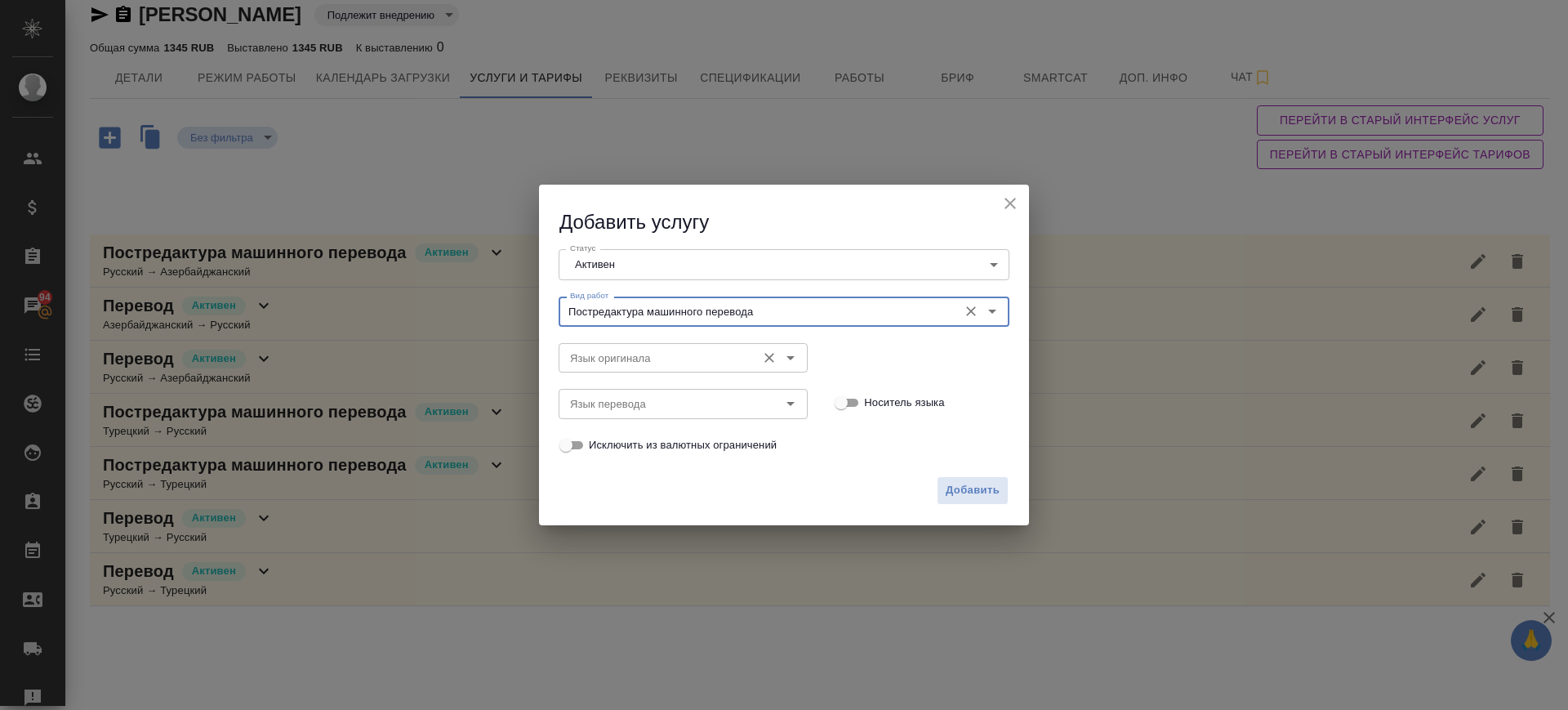
click at [653, 367] on div "Язык оригинала" at bounding box center [683, 358] width 249 height 29
type input "Постредактура машинного перевода"
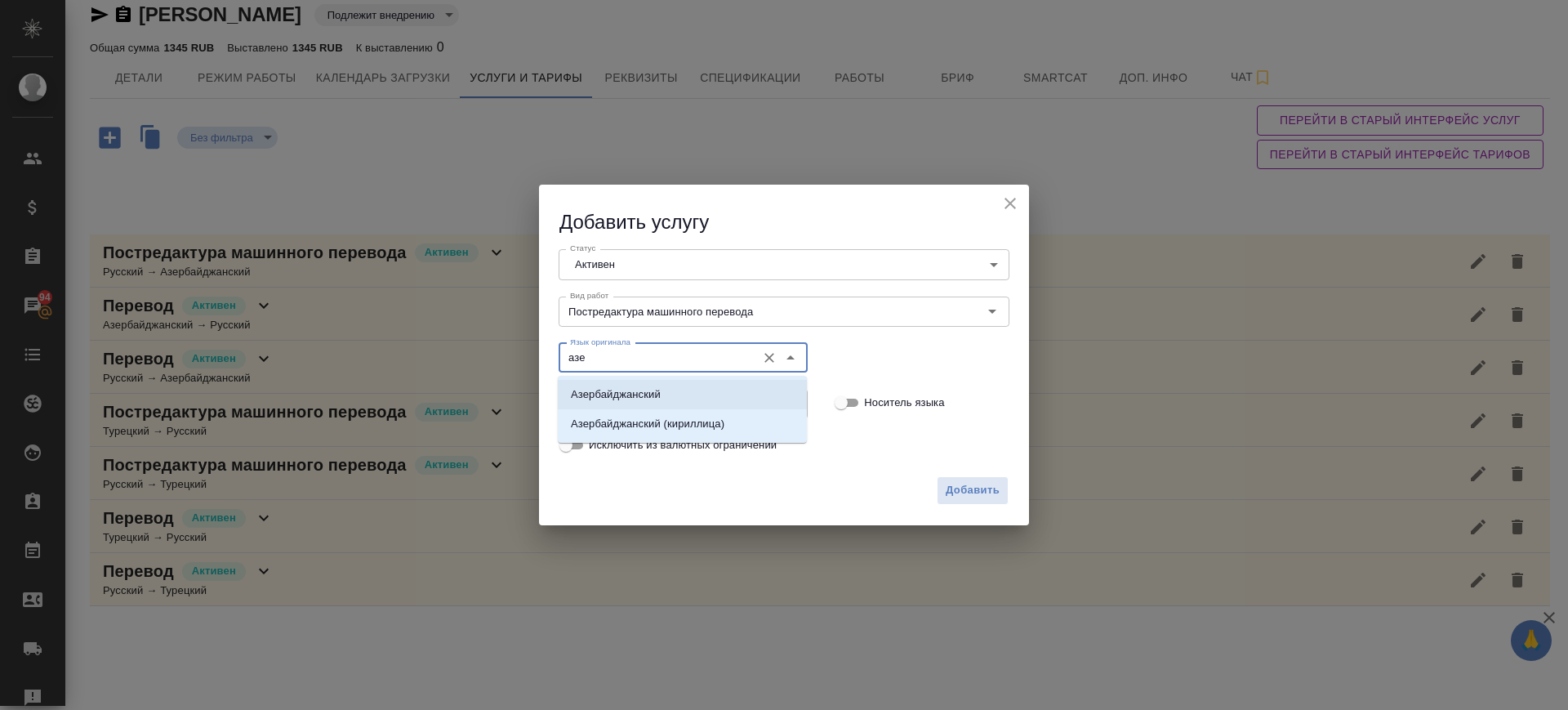
click at [615, 400] on p "Азербайджанский" at bounding box center [615, 394] width 90 height 16
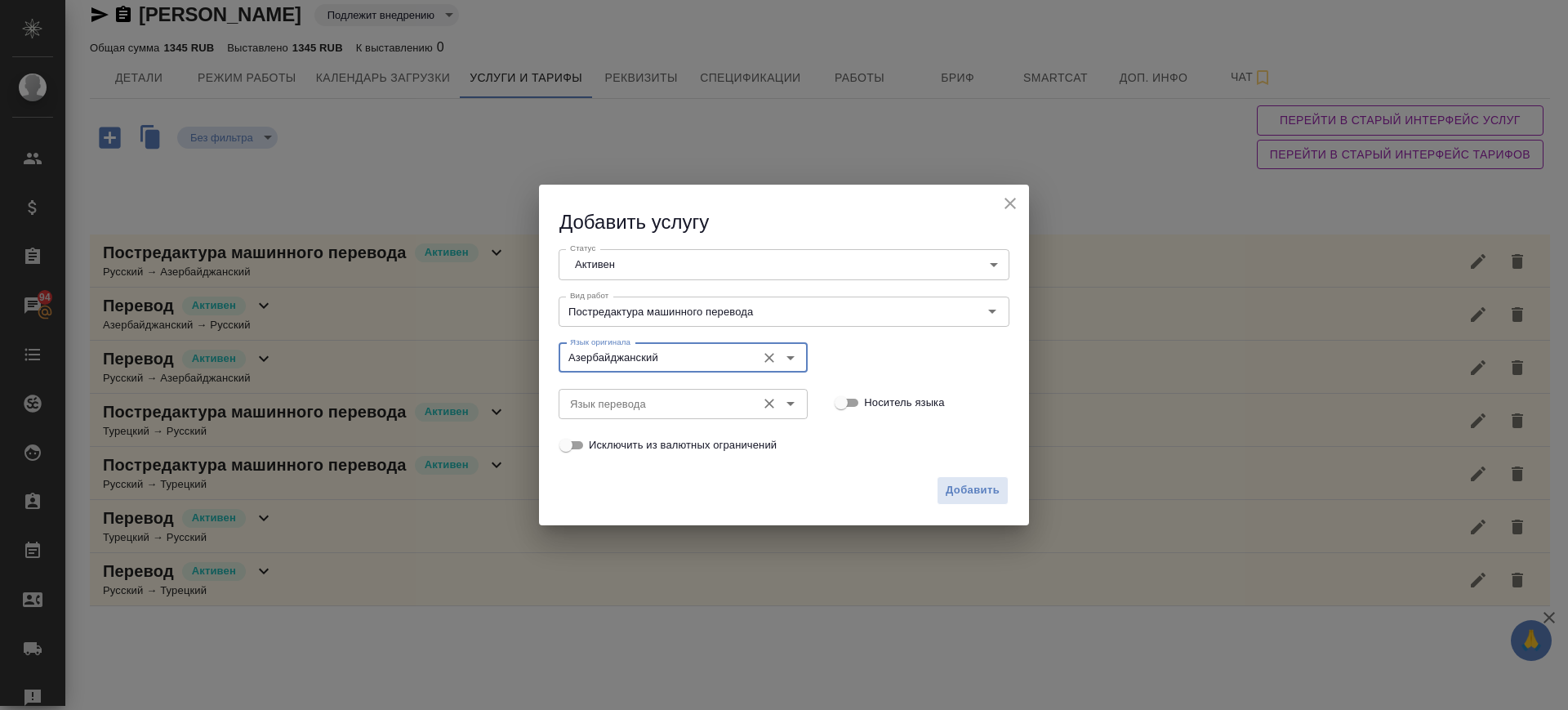
type input "Азербайджанский"
click at [615, 405] on input "Язык перевода" at bounding box center [656, 404] width 185 height 20
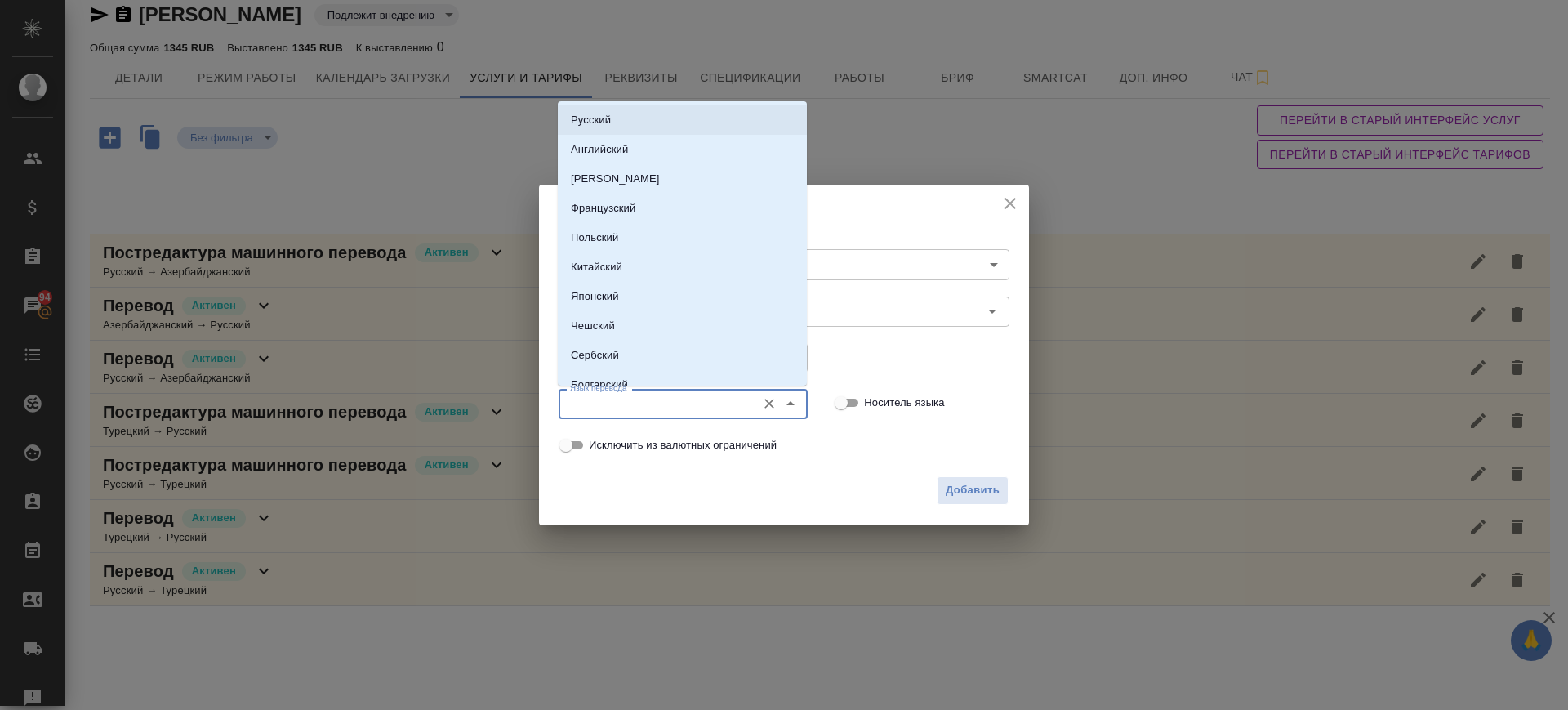
click at [628, 115] on li "Русский" at bounding box center [682, 119] width 249 height 29
type input "Русский"
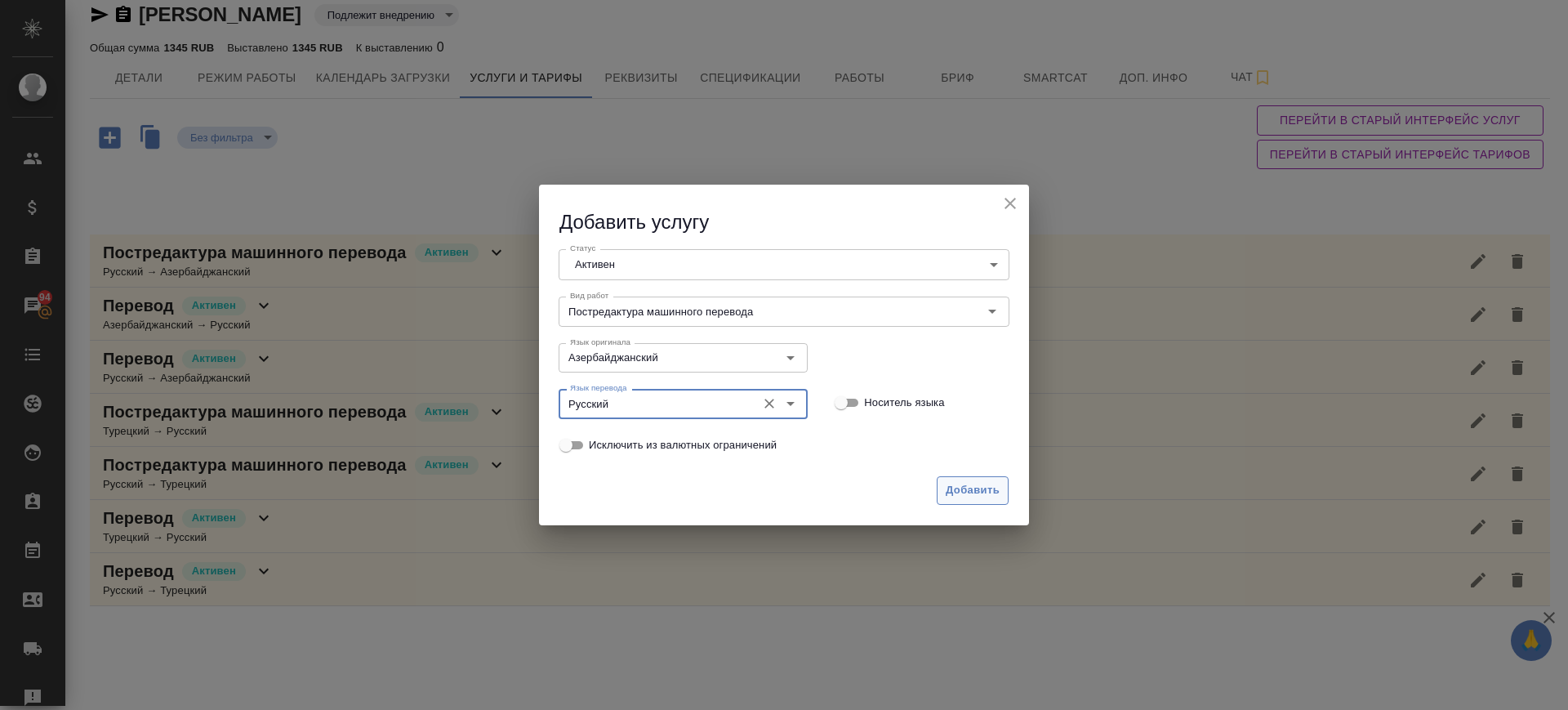
click at [956, 493] on span "Добавить" at bounding box center [972, 490] width 54 height 19
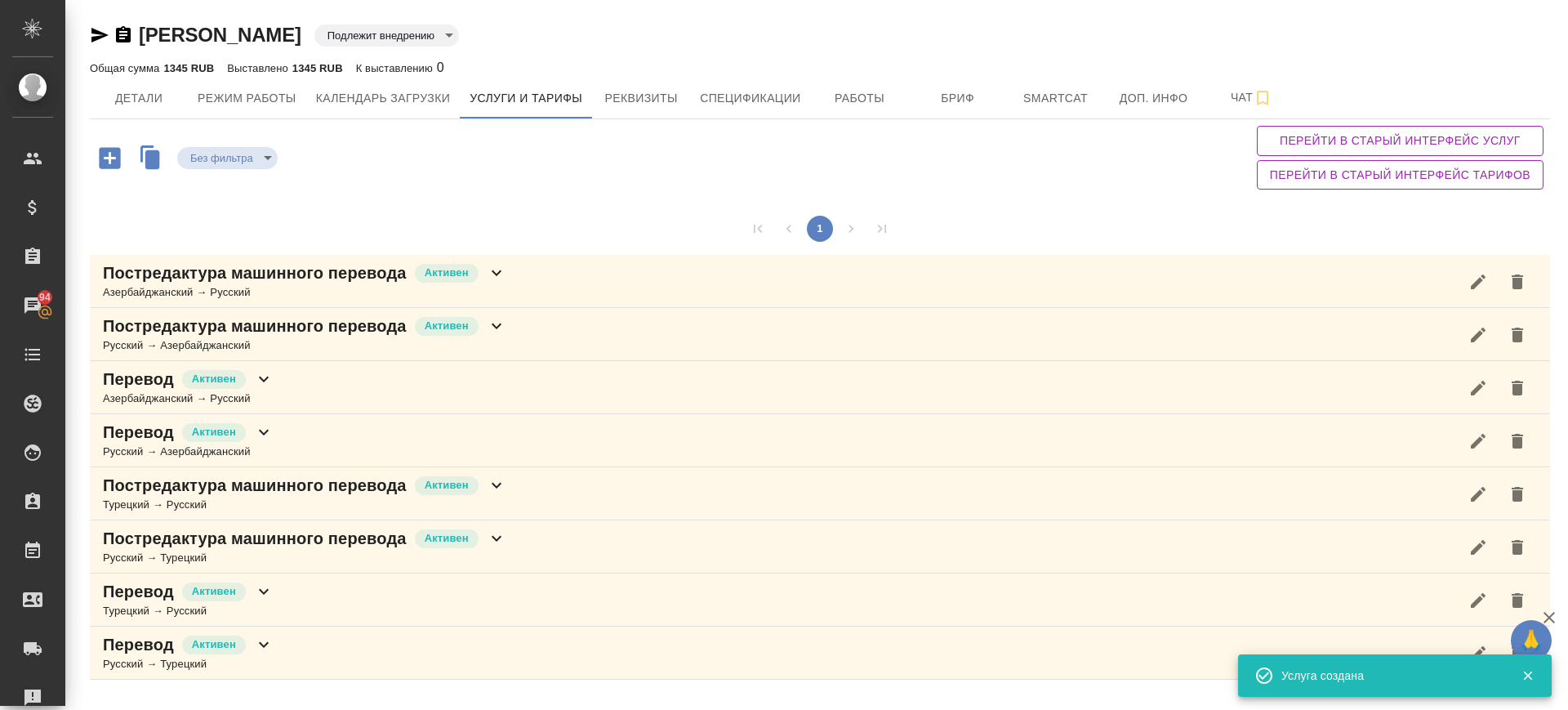
scroll to position [0, 0]
click at [531, 287] on div "Постредактура машинного перевода Активен Азербайджанский → Русский" at bounding box center [820, 281] width 1460 height 53
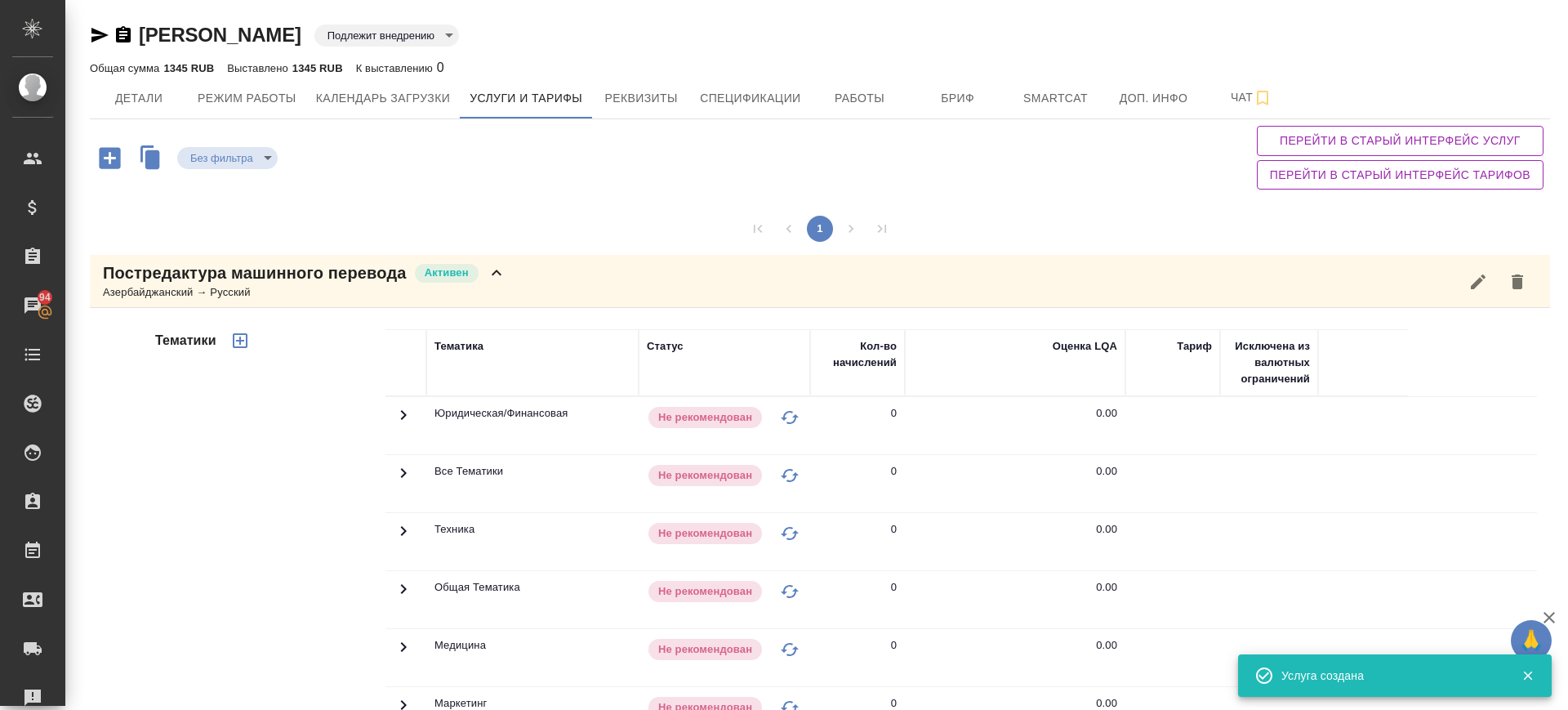
scroll to position [306, 0]
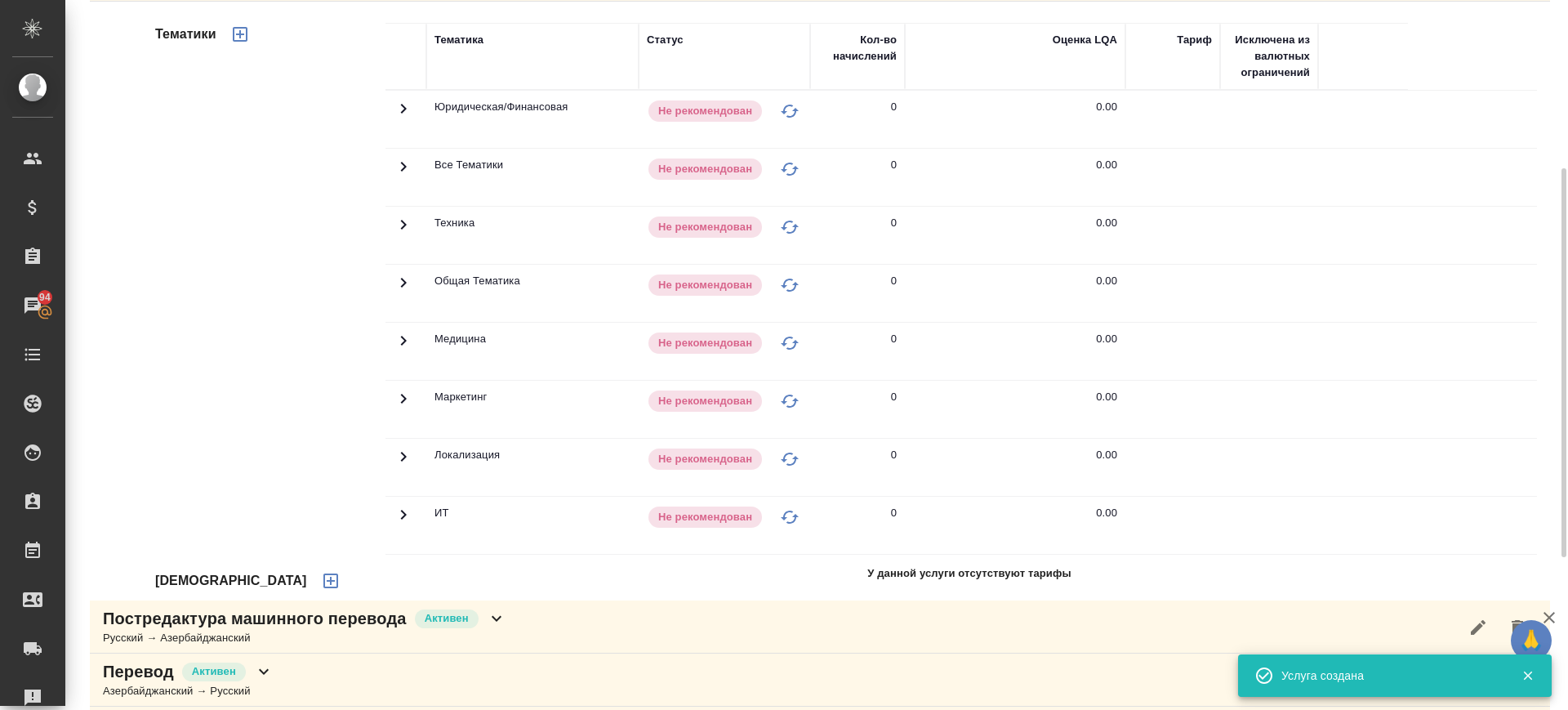
click at [321, 582] on icon "button" at bounding box center [331, 581] width 20 height 20
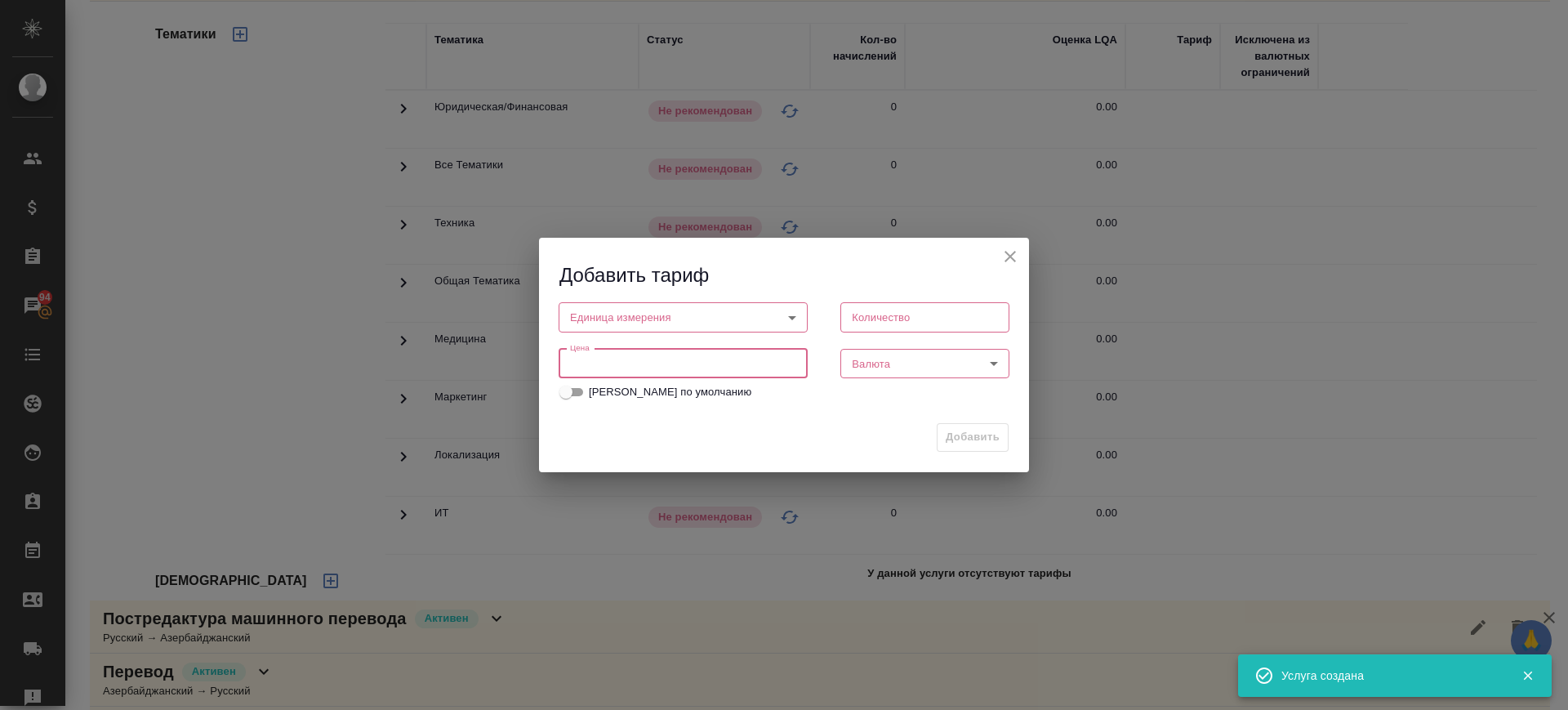
click at [705, 368] on input "number" at bounding box center [683, 363] width 249 height 29
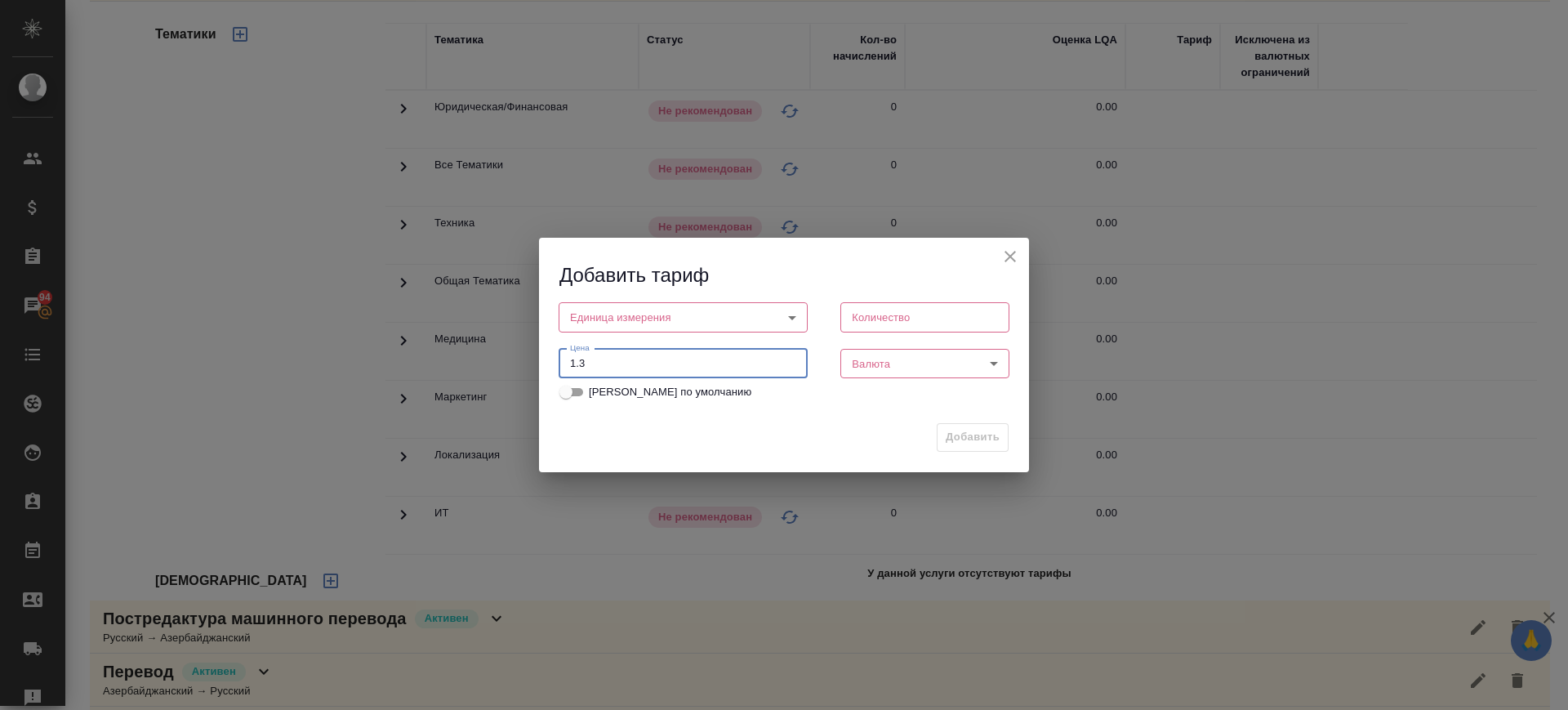
type input "1.3"
click at [755, 324] on body "🙏 .cls-1 fill:#fff; AWATERA Саглам Виктория v.saglam Клиенты Спецификации Заказ…" at bounding box center [784, 355] width 1568 height 710
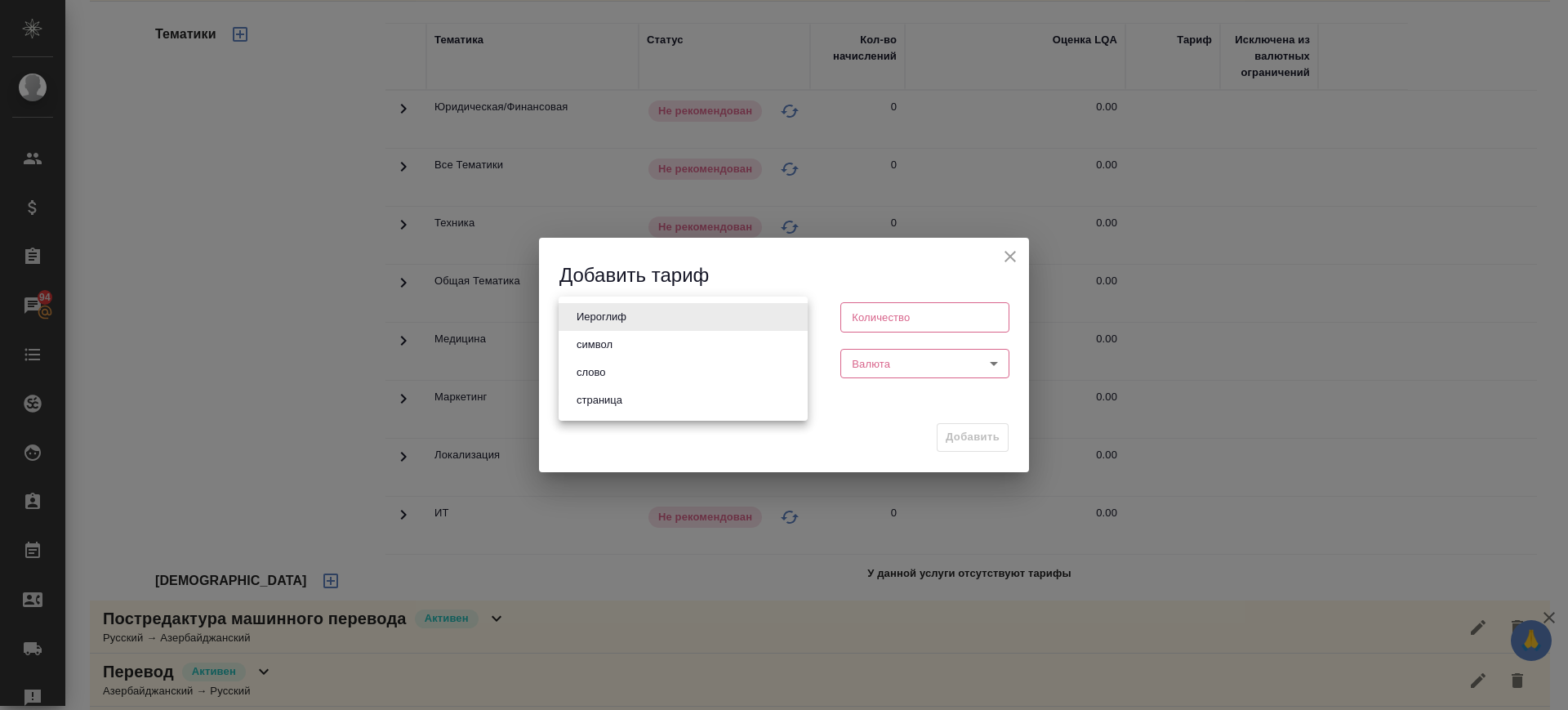
drag, startPoint x: 642, startPoint y: 370, endPoint x: 830, endPoint y: 365, distance: 188.1
click at [644, 369] on li "слово" at bounding box center [683, 372] width 249 height 28
type input "5a8b1489cc6b4906c91bfd90"
type input "1"
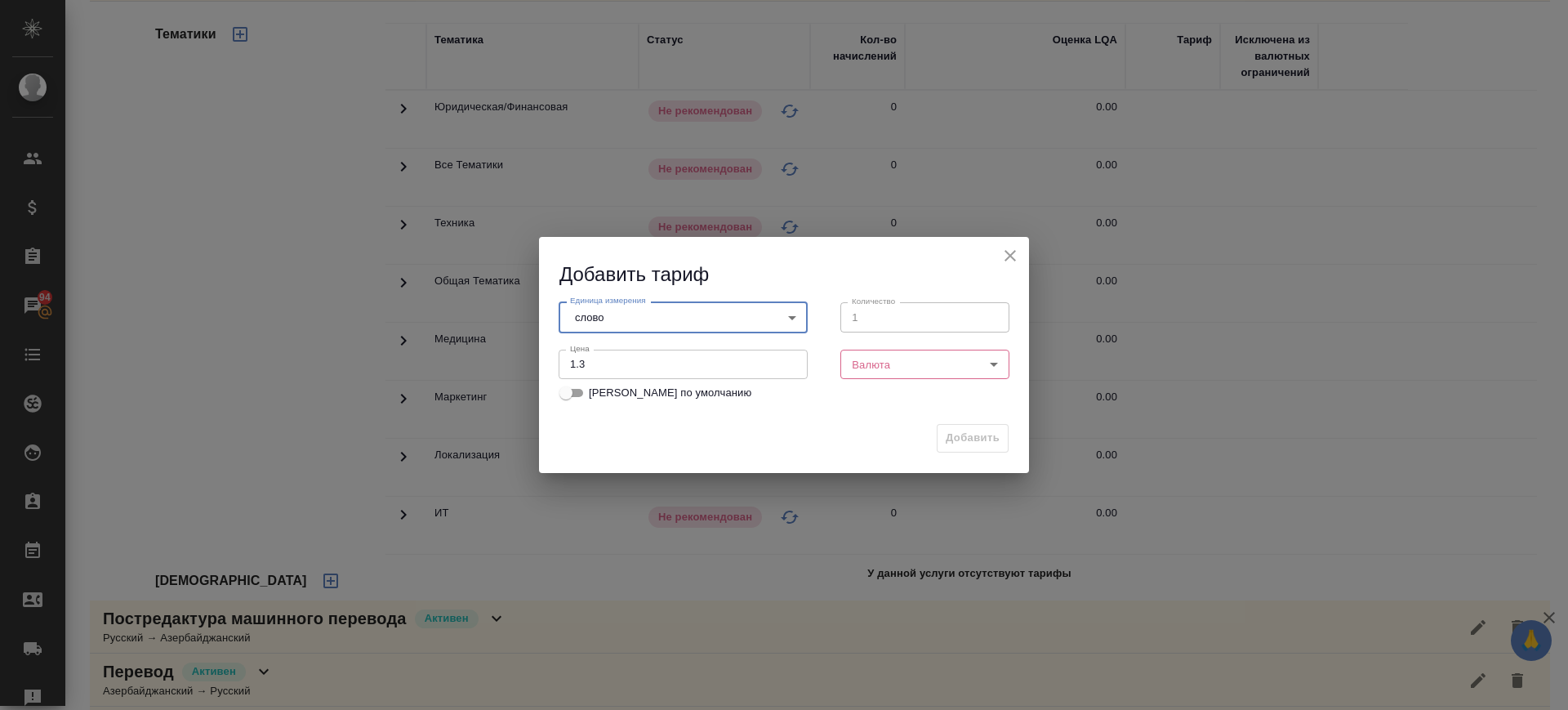
click at [873, 359] on body "🙏 .cls-1 fill:#fff; AWATERA Саглам Виктория v.saglam Клиенты Спецификации Заказ…" at bounding box center [784, 355] width 1568 height 710
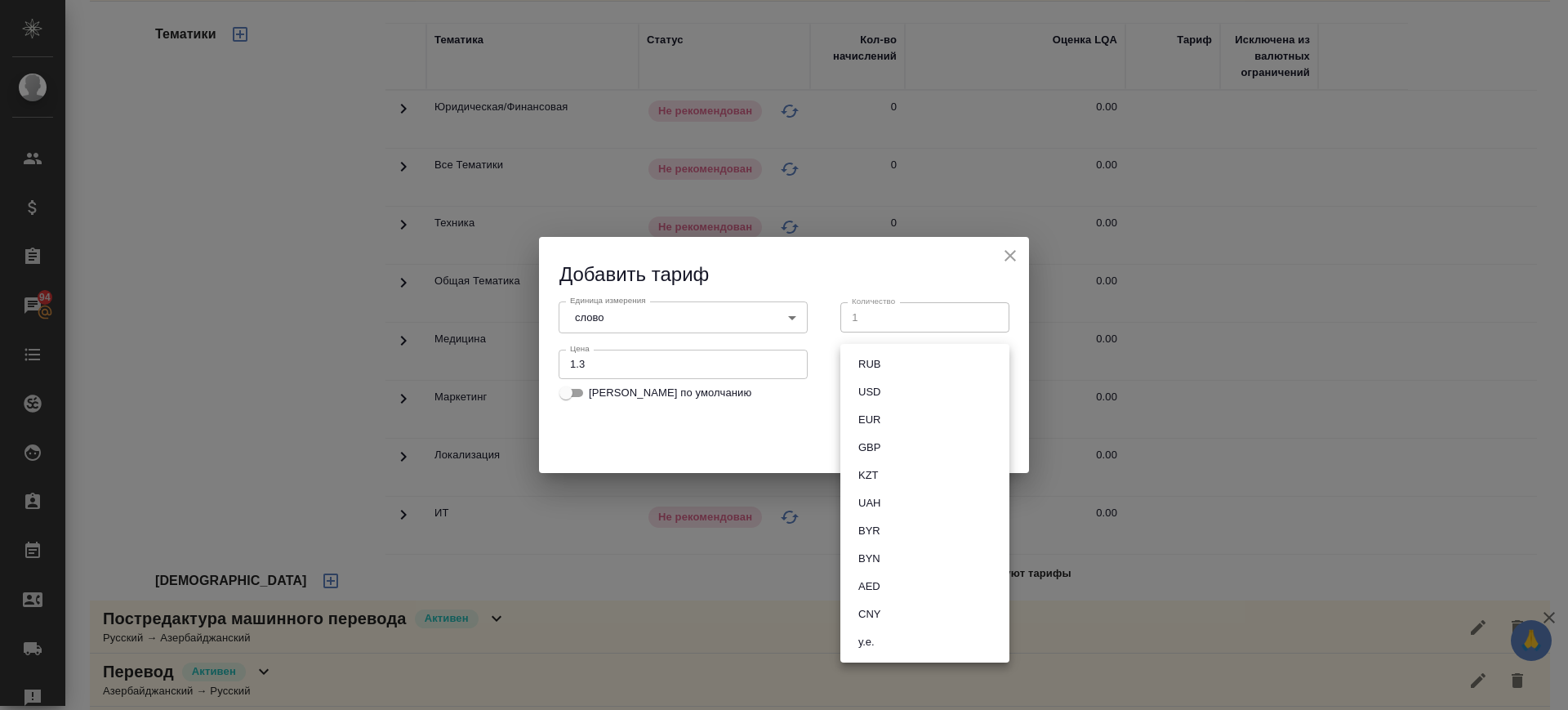
click at [873, 359] on button "RUB" at bounding box center [869, 364] width 32 height 18
type input "RUB"
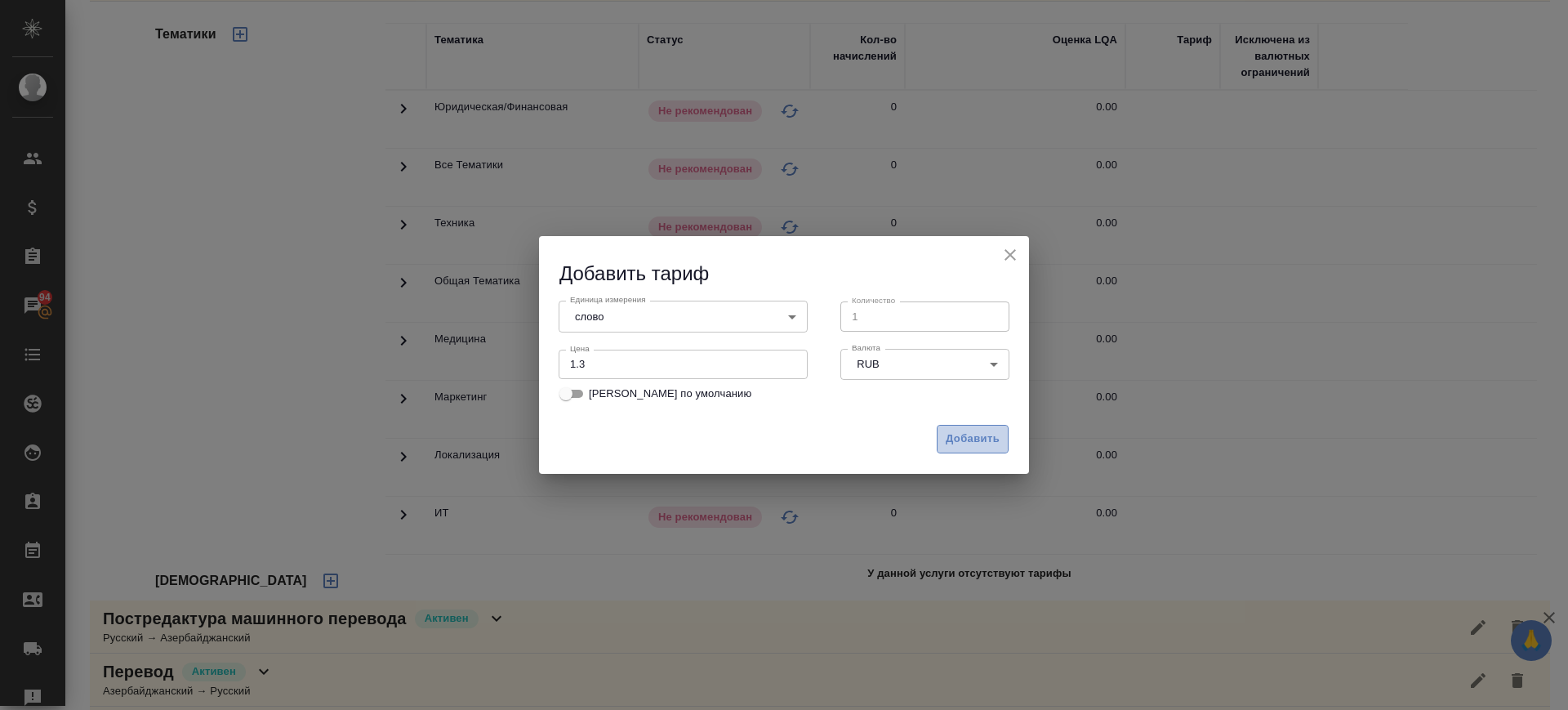
click at [953, 438] on span "Добавить" at bounding box center [972, 439] width 54 height 19
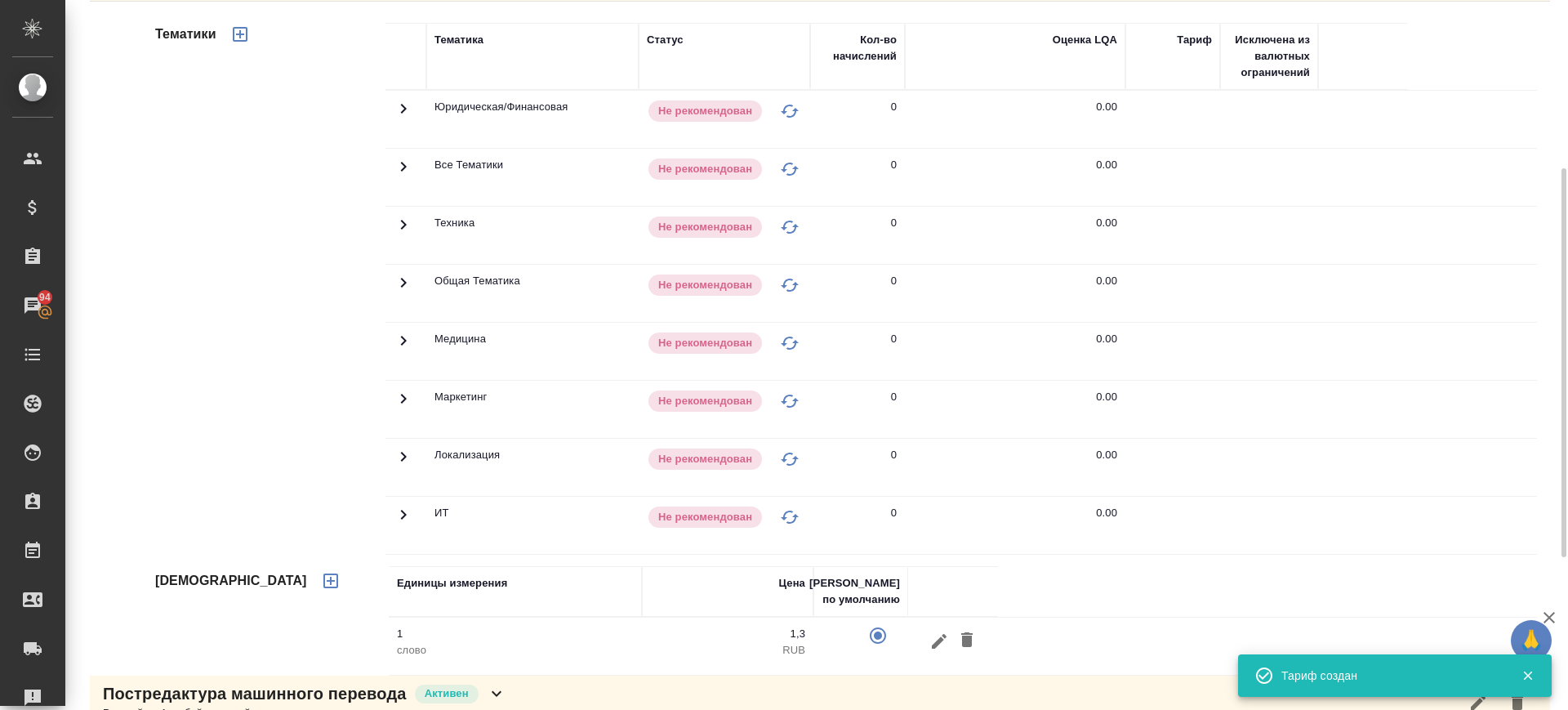
click at [237, 30] on icon "button" at bounding box center [240, 35] width 20 height 20
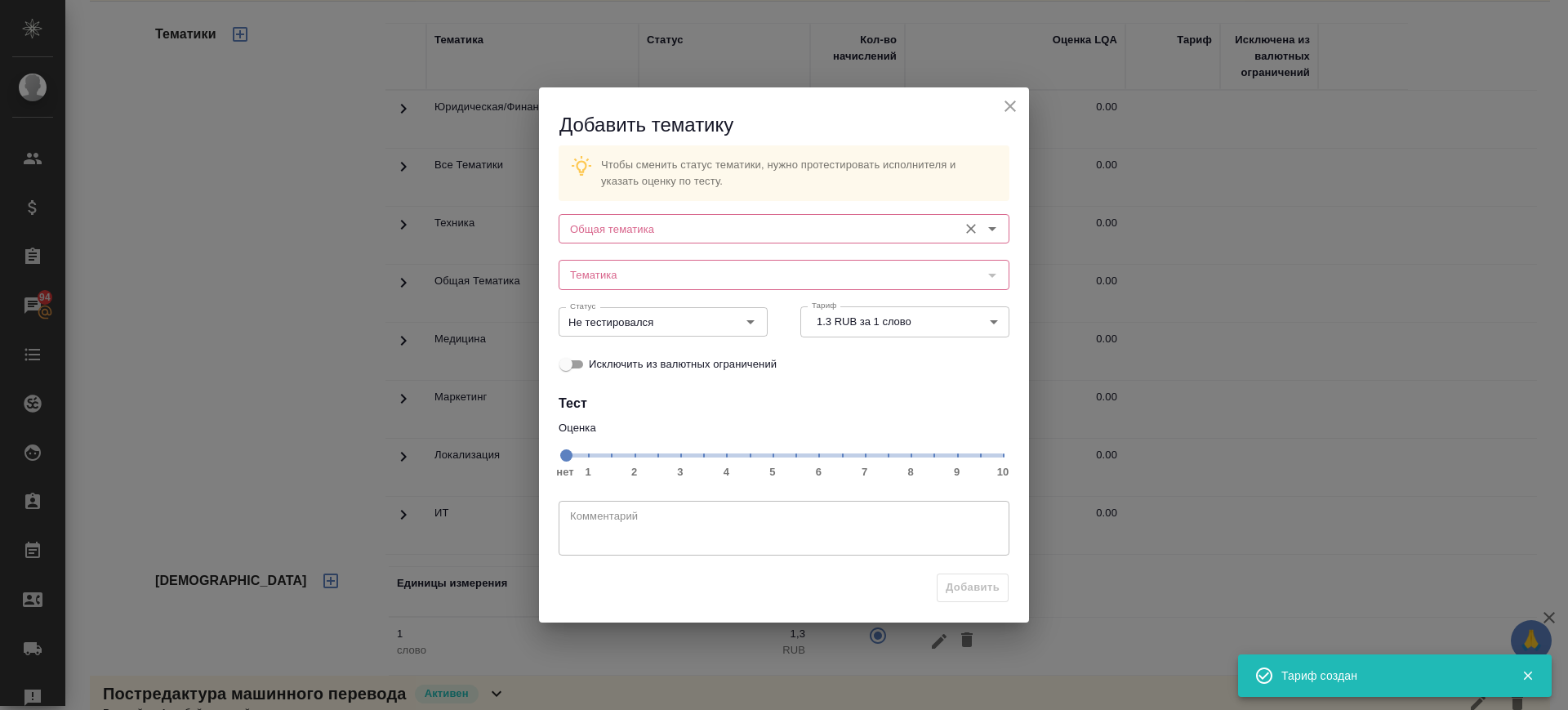
click at [651, 238] on input "Общая тематика" at bounding box center [757, 229] width 386 height 20
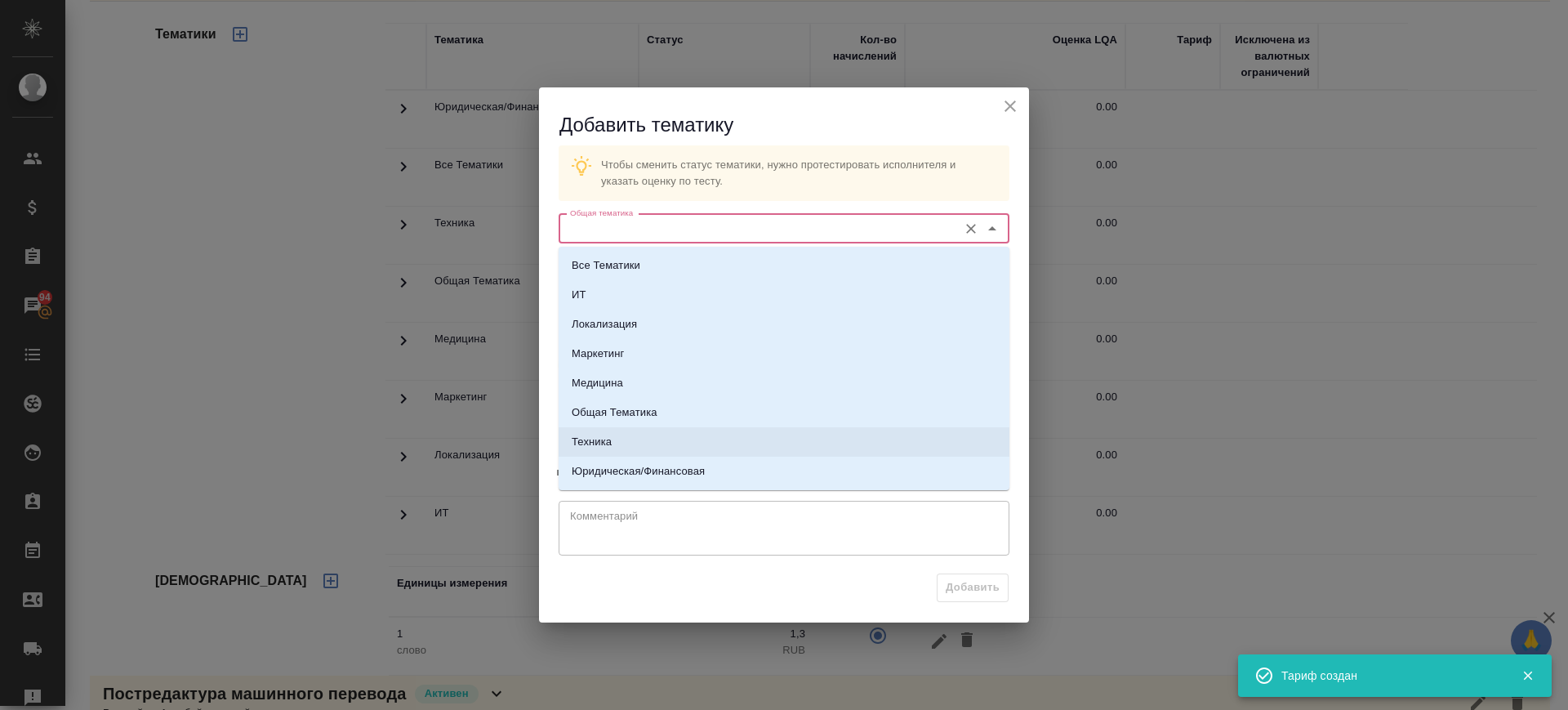
drag, startPoint x: 614, startPoint y: 438, endPoint x: 639, endPoint y: 359, distance: 82.9
click at [614, 438] on li "Техника" at bounding box center [784, 441] width 451 height 29
type input "Техника"
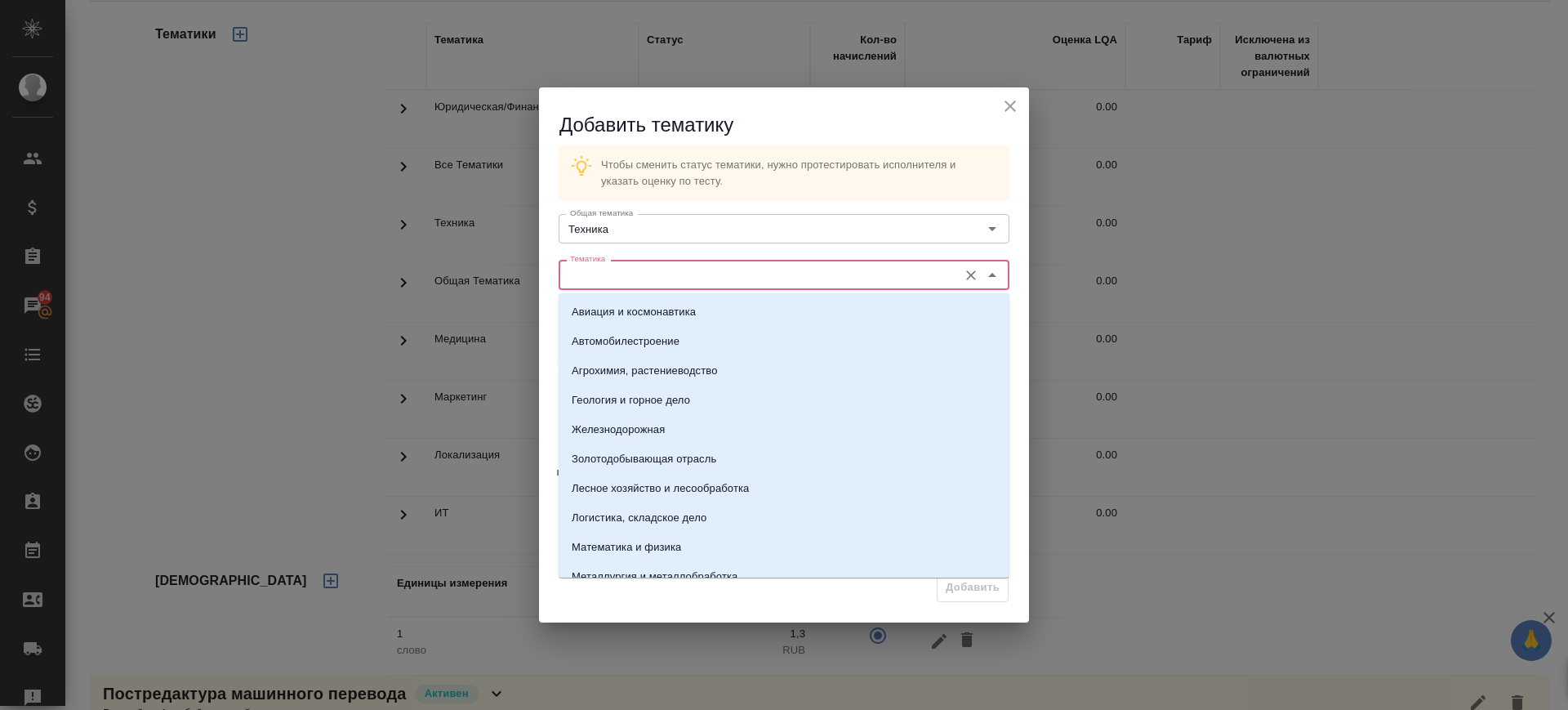
click at [649, 278] on input "Тематика" at bounding box center [757, 274] width 386 height 20
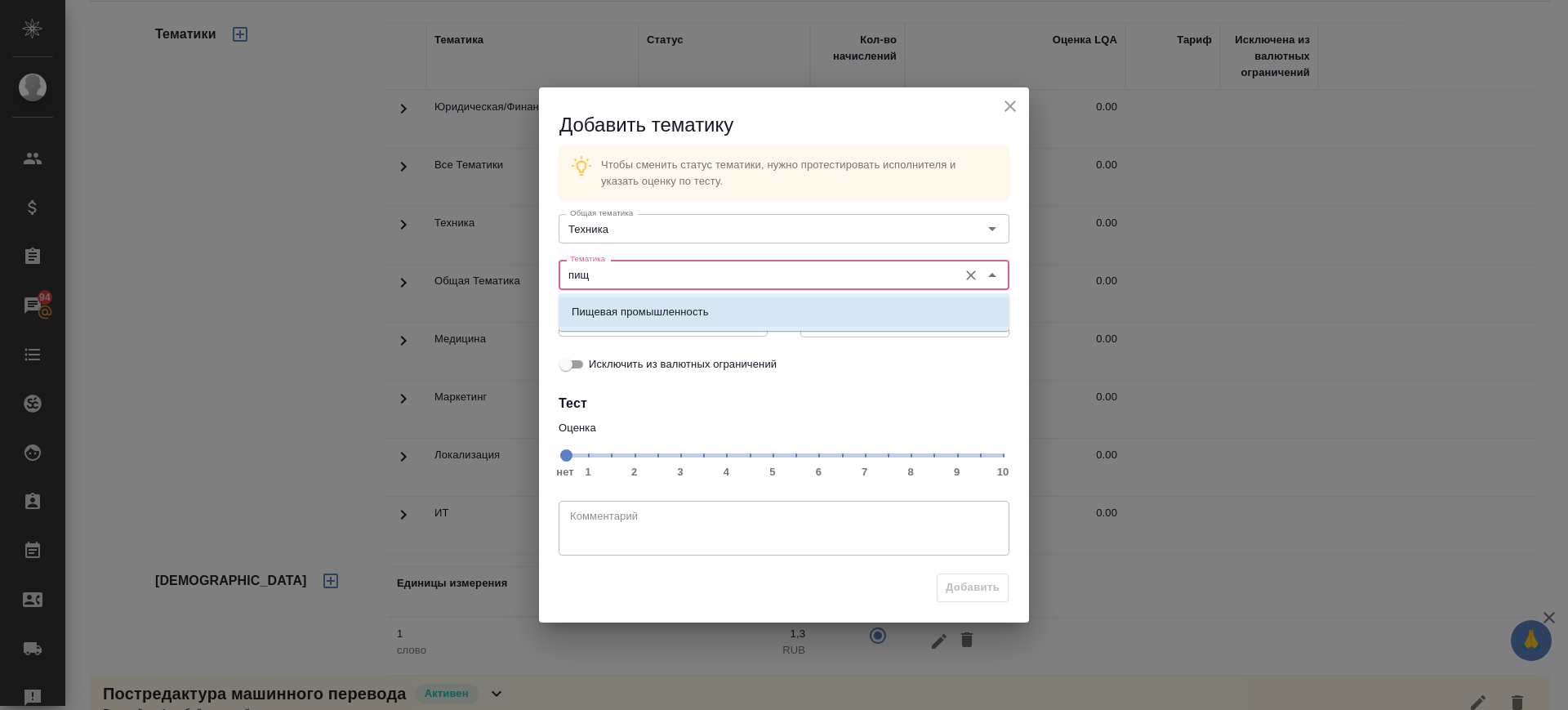
click at [654, 322] on li "Пищевая промышленность" at bounding box center [784, 311] width 451 height 29
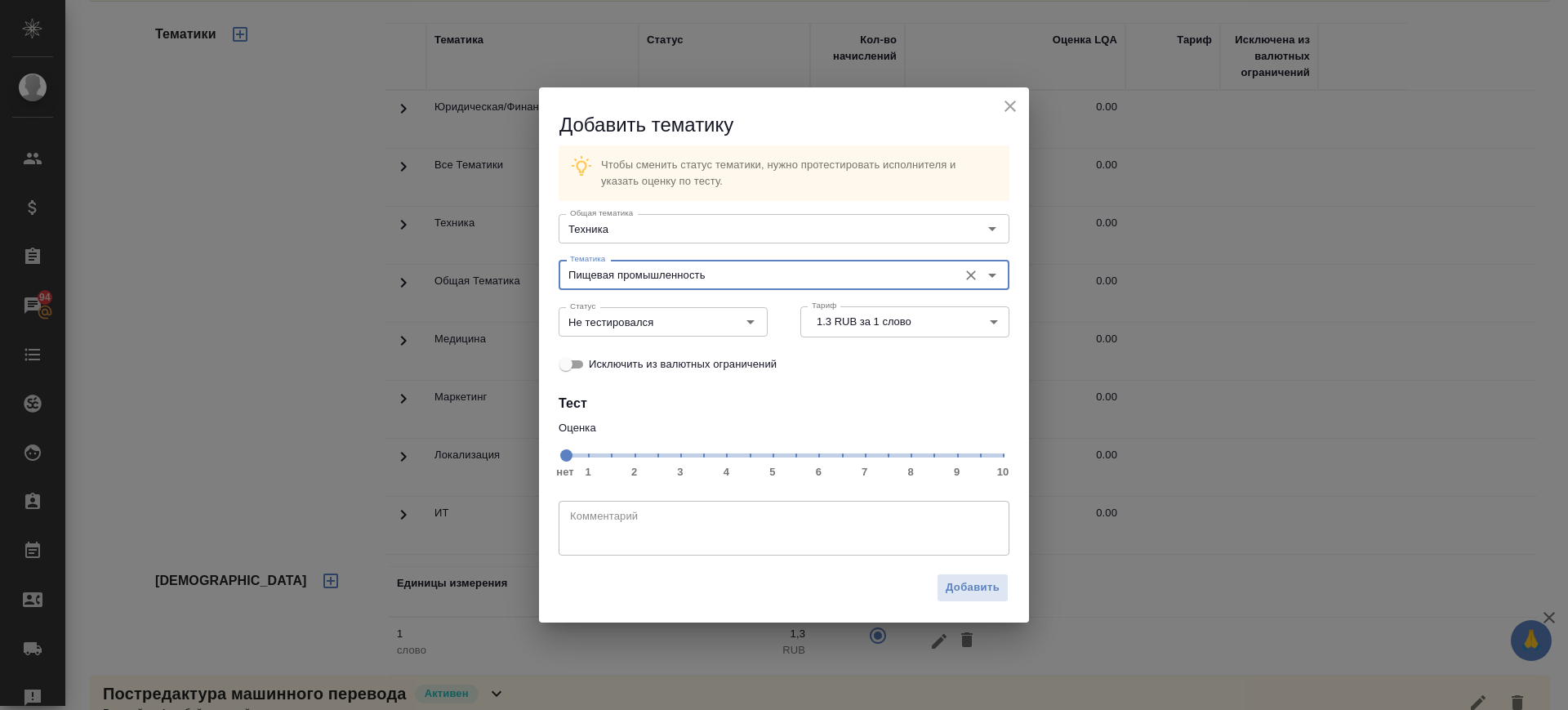
type input "Пищевая промышленность"
click at [954, 458] on span "нет 1 2 3 4 5 6 7 8 9 10" at bounding box center [784, 455] width 438 height 23
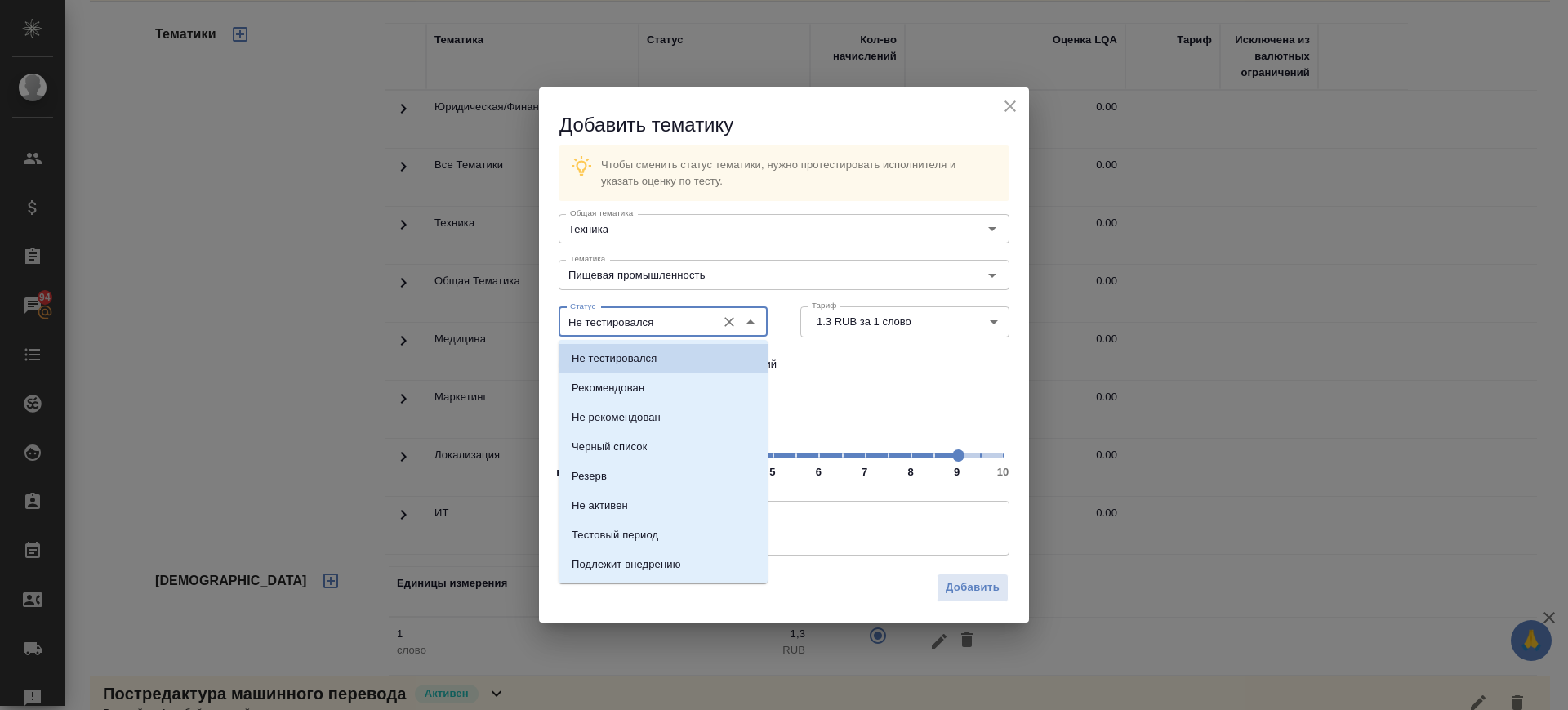
click at [642, 315] on input "Не тестировался" at bounding box center [636, 322] width 145 height 20
drag, startPoint x: 637, startPoint y: 382, endPoint x: 691, endPoint y: 408, distance: 59.9
click at [637, 383] on p "Рекомендован" at bounding box center [608, 388] width 73 height 16
type input "Рекомендован"
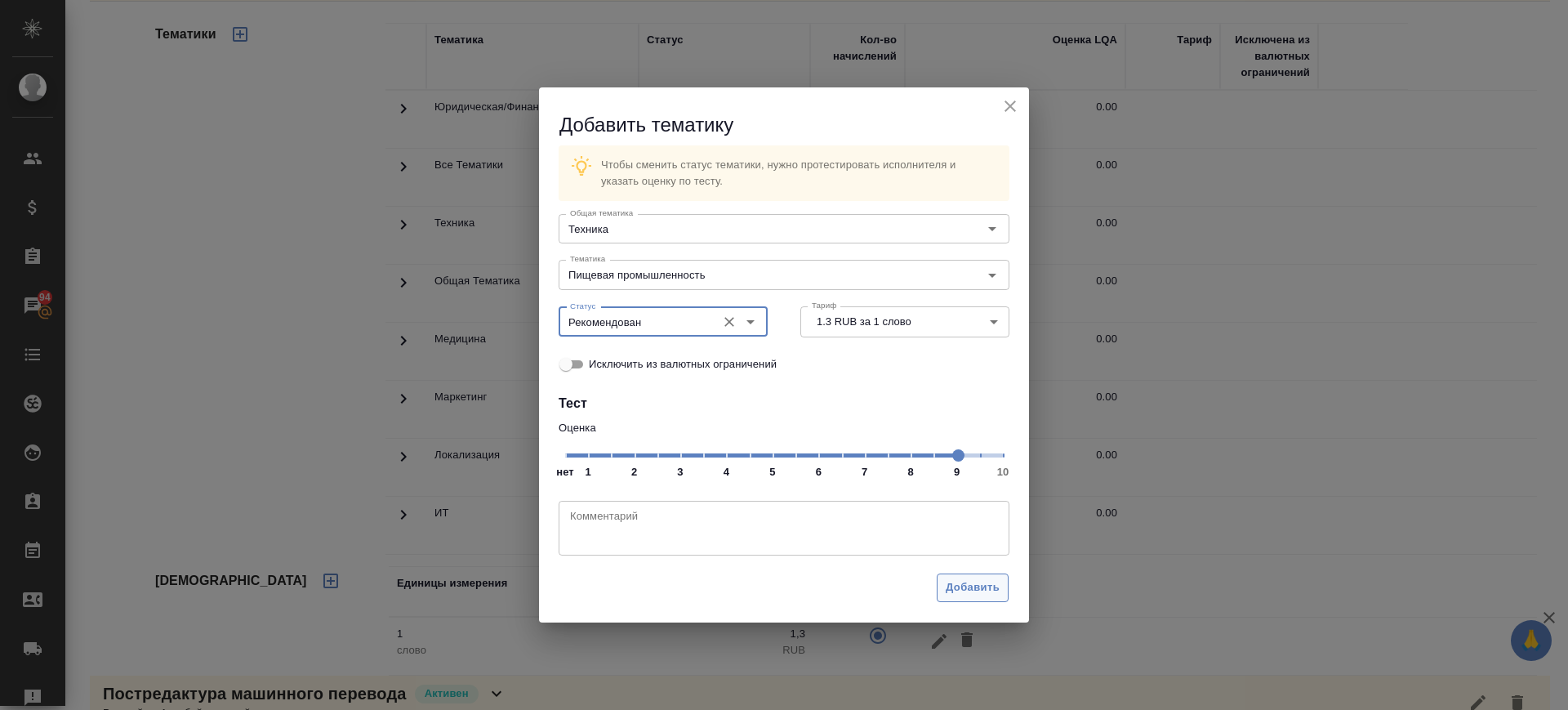
click at [982, 590] on span "Добавить" at bounding box center [972, 587] width 54 height 19
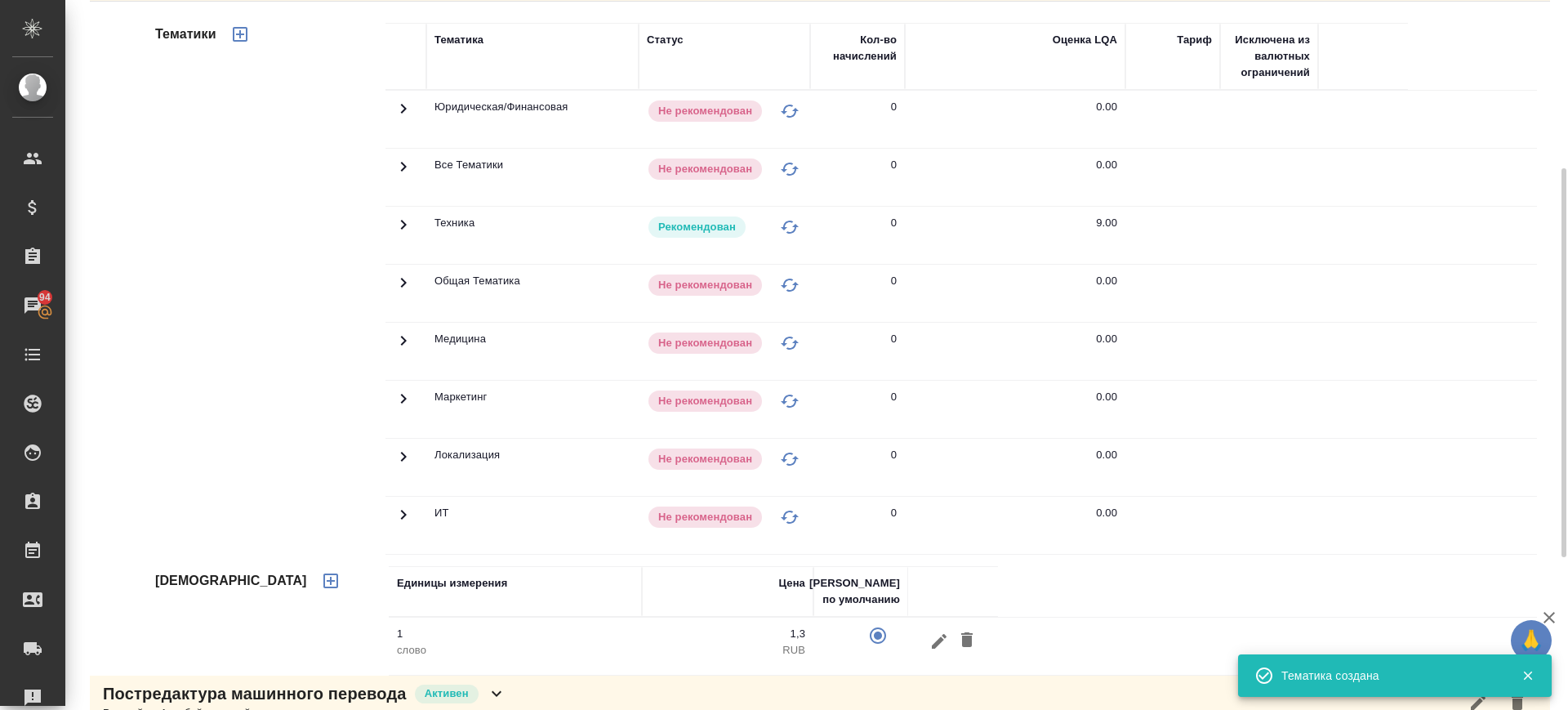
scroll to position [0, 0]
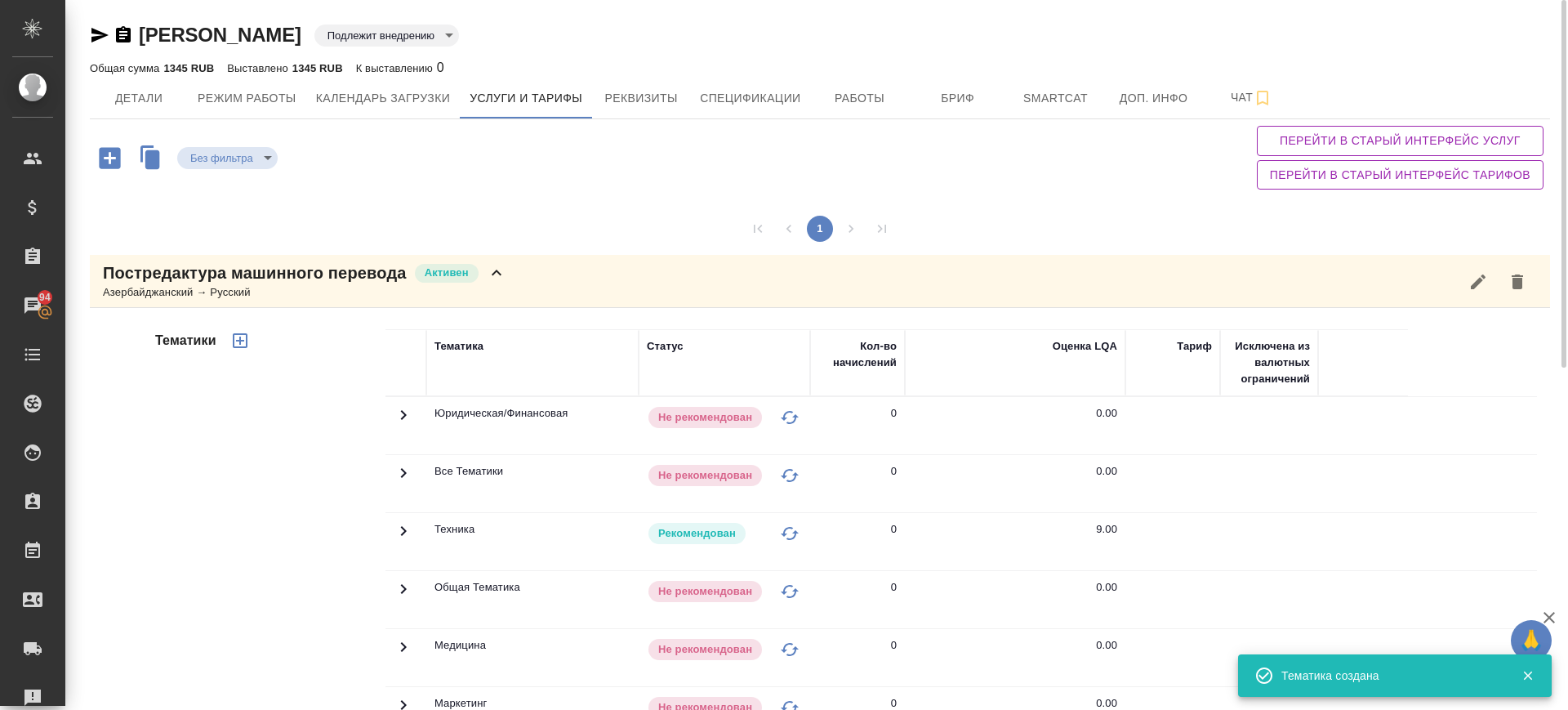
click at [543, 276] on div "Постредактура машинного перевода Активен Азербайджанский → Русский" at bounding box center [820, 281] width 1460 height 53
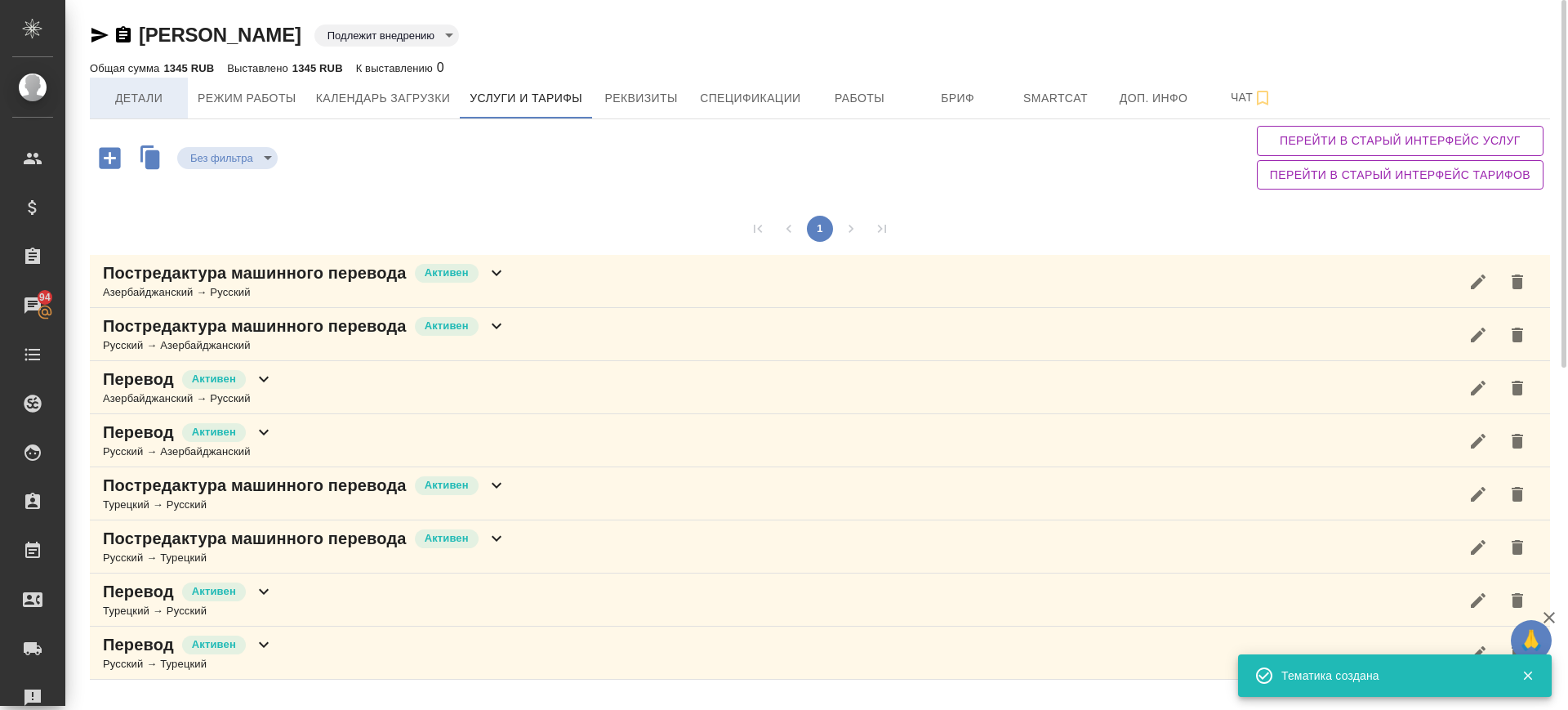
click at [153, 95] on span "Детали" at bounding box center [139, 98] width 78 height 20
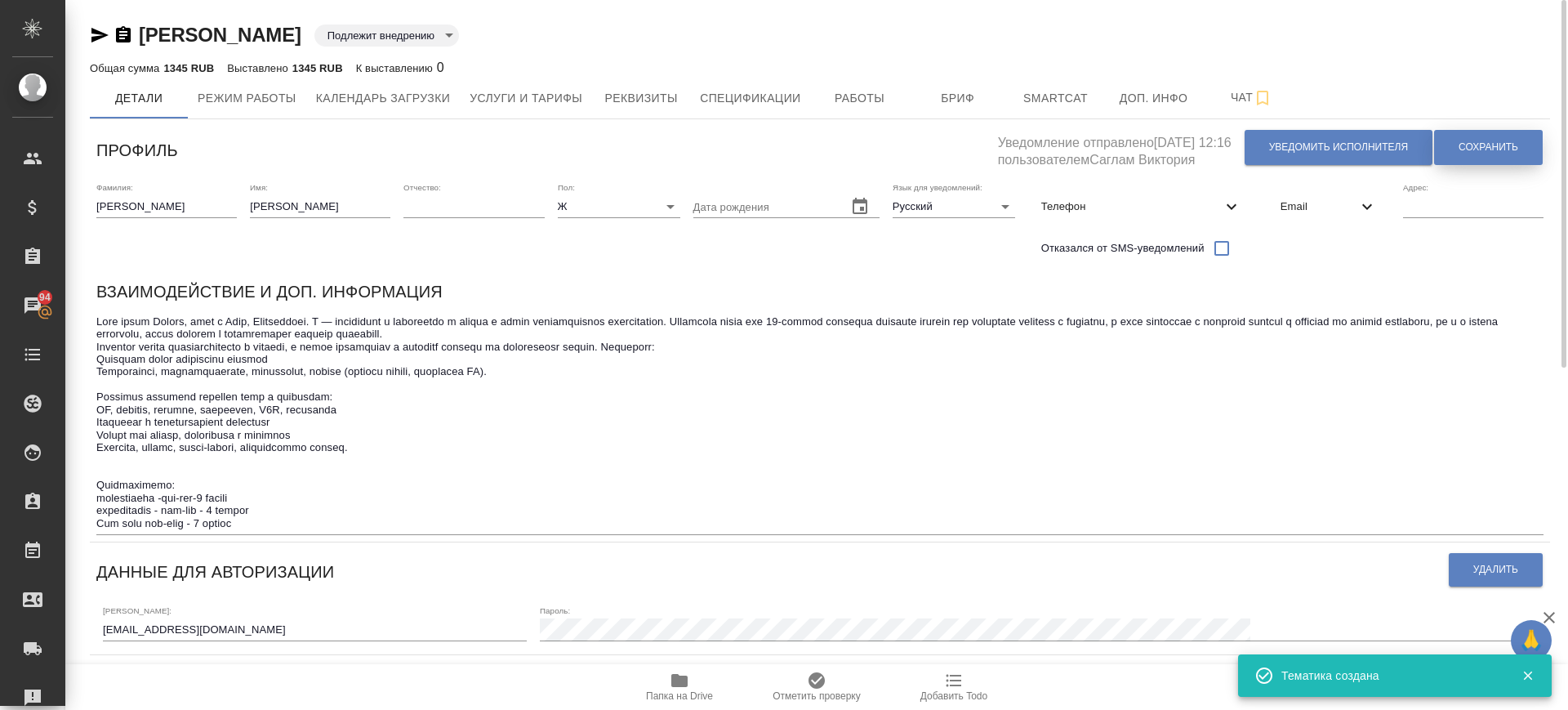
drag, startPoint x: 1463, startPoint y: 146, endPoint x: 1297, endPoint y: 151, distance: 166.1
click at [1461, 146] on span "Сохранить" at bounding box center [1488, 148] width 60 height 14
click at [92, 35] on icon "button" at bounding box center [100, 35] width 20 height 20
click at [856, 95] on span "Работы" at bounding box center [860, 98] width 78 height 20
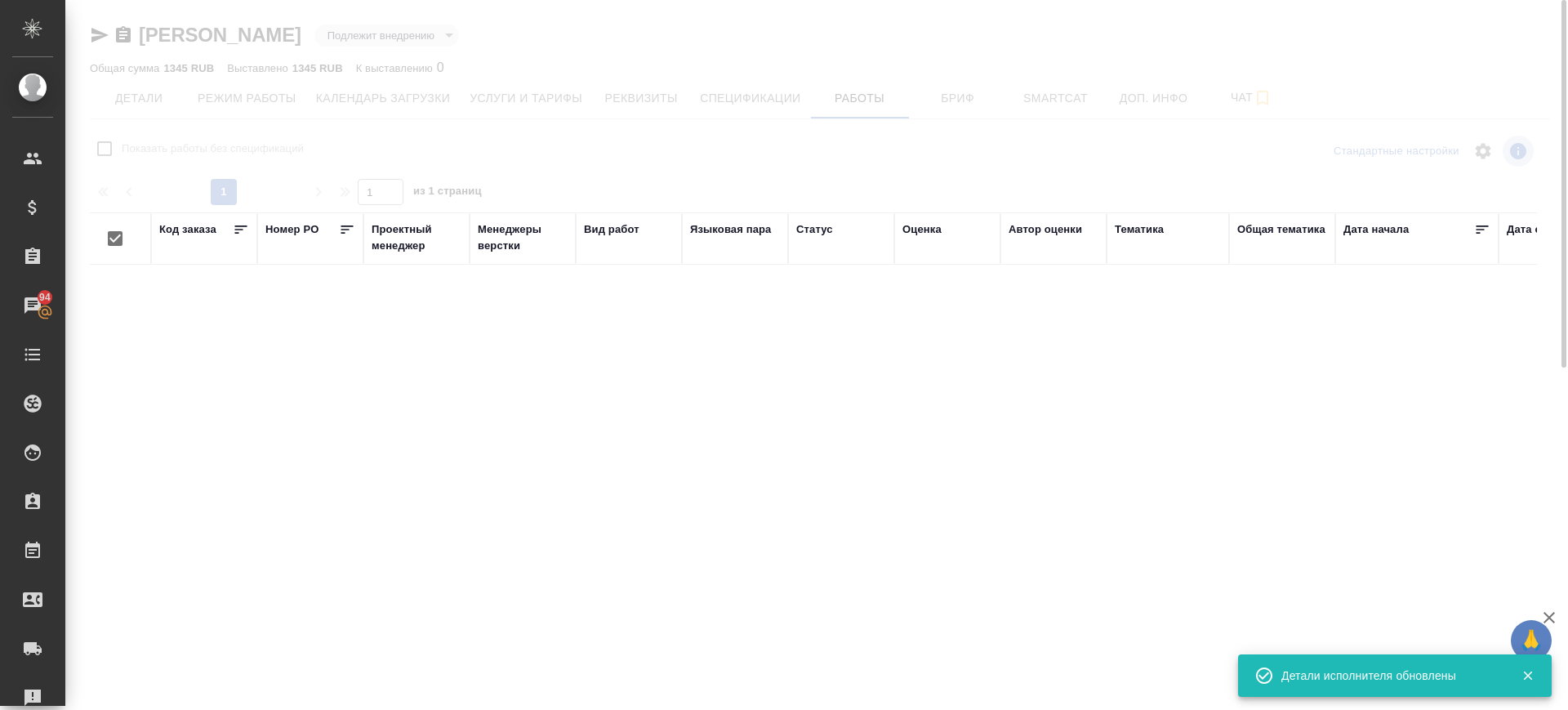
checkbox input "false"
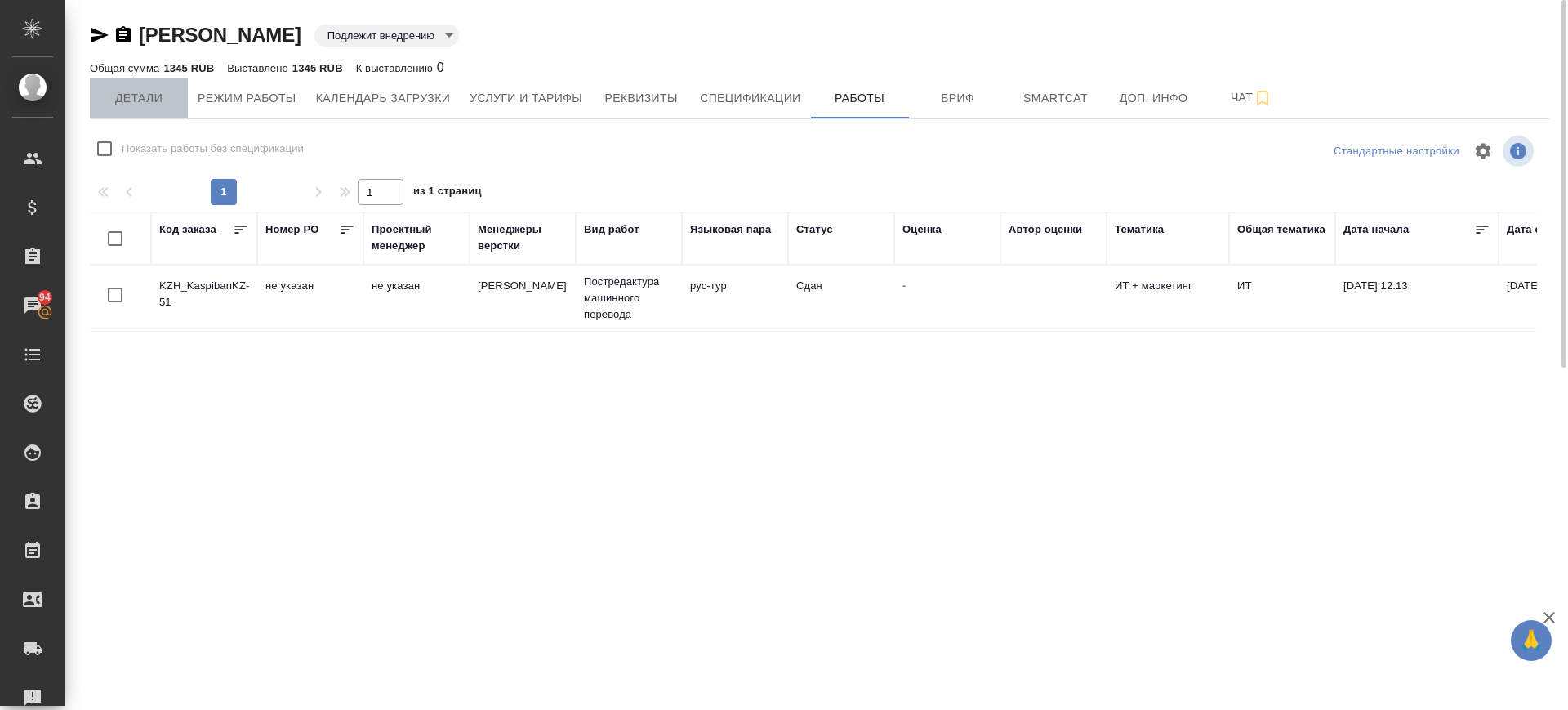
click at [137, 100] on span "Детали" at bounding box center [139, 98] width 78 height 20
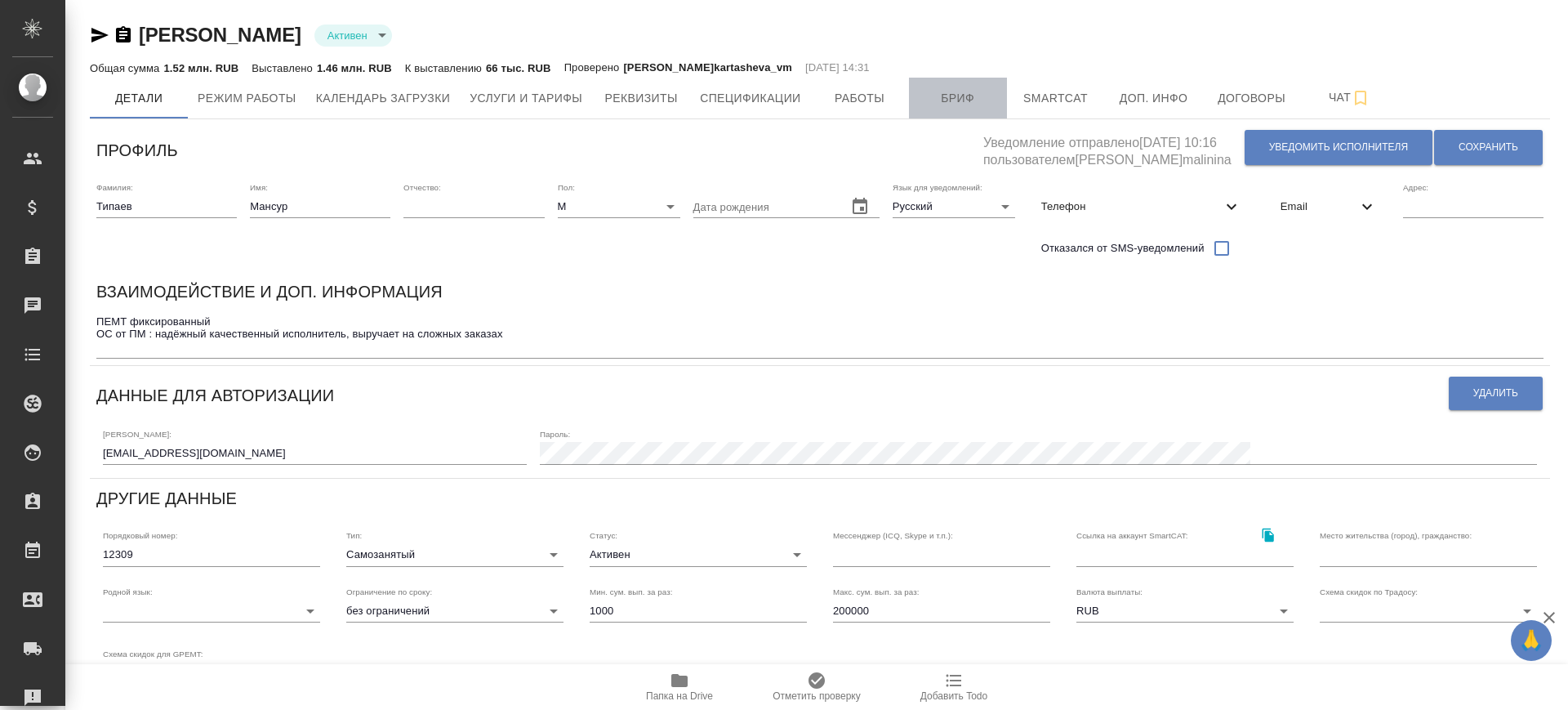
click at [933, 108] on button "Бриф" at bounding box center [958, 98] width 98 height 41
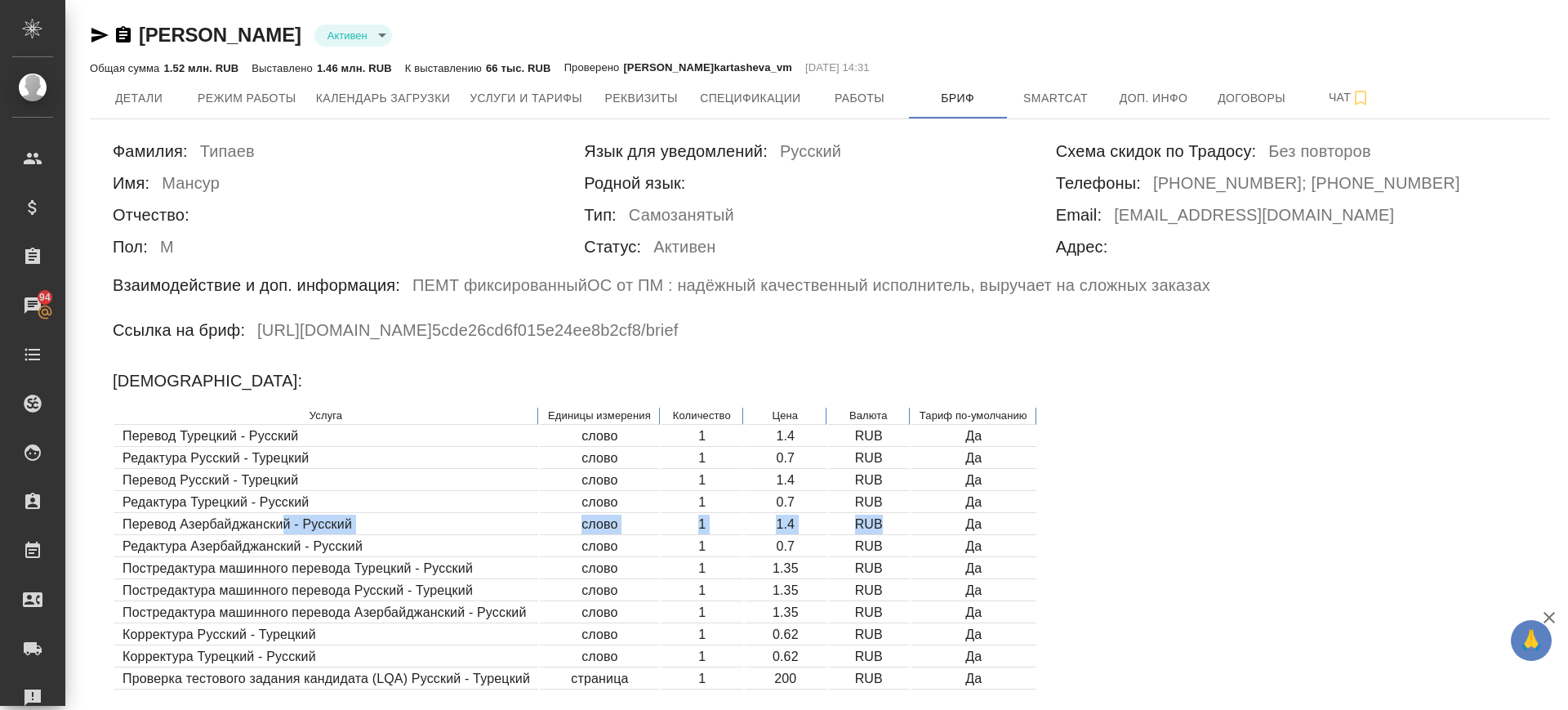
drag, startPoint x: 285, startPoint y: 530, endPoint x: 882, endPoint y: 532, distance: 597.0
click at [882, 532] on tr "Перевод Азербайджанский - Русский слово 1 1.4 RUB Да" at bounding box center [575, 524] width 922 height 20
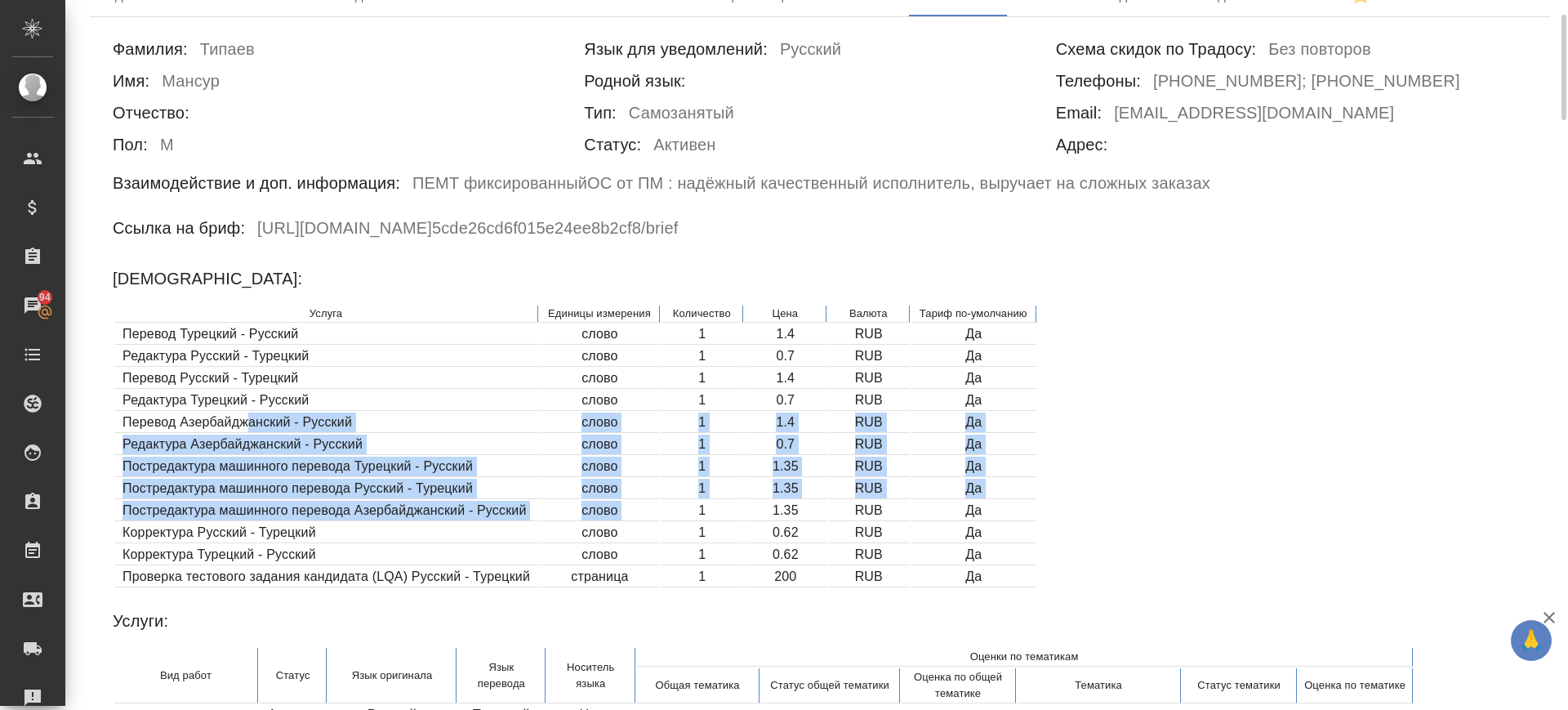
drag, startPoint x: 245, startPoint y: 424, endPoint x: 696, endPoint y: 504, distance: 458.0
click at [696, 504] on table "Услуга Единицы измерения Количество Цена Валюта Тариф по-умолчанию Перевод Туре…" at bounding box center [575, 447] width 925 height 285
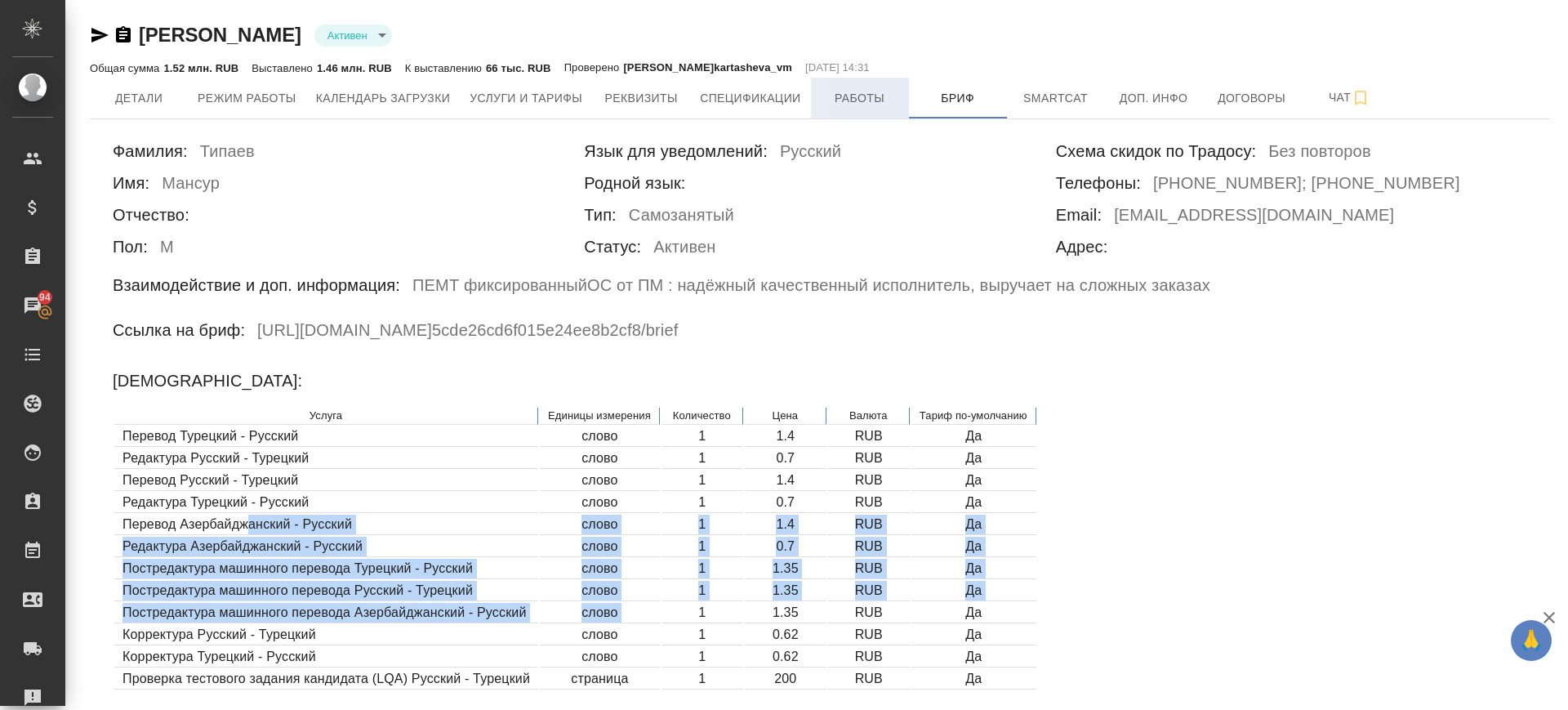
click at [870, 110] on button "Работы" at bounding box center [860, 98] width 98 height 41
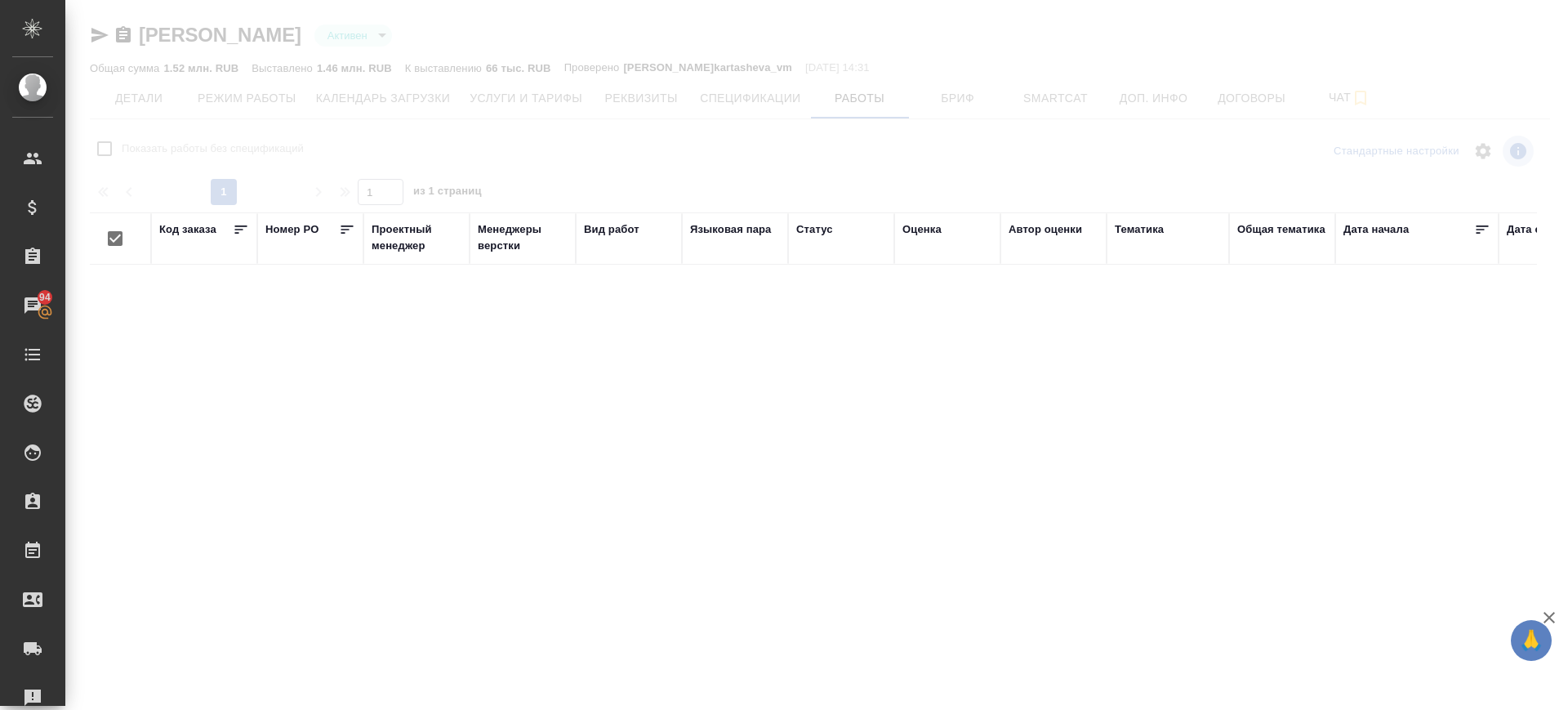
checkbox input "false"
